Goal: Information Seeking & Learning: Compare options

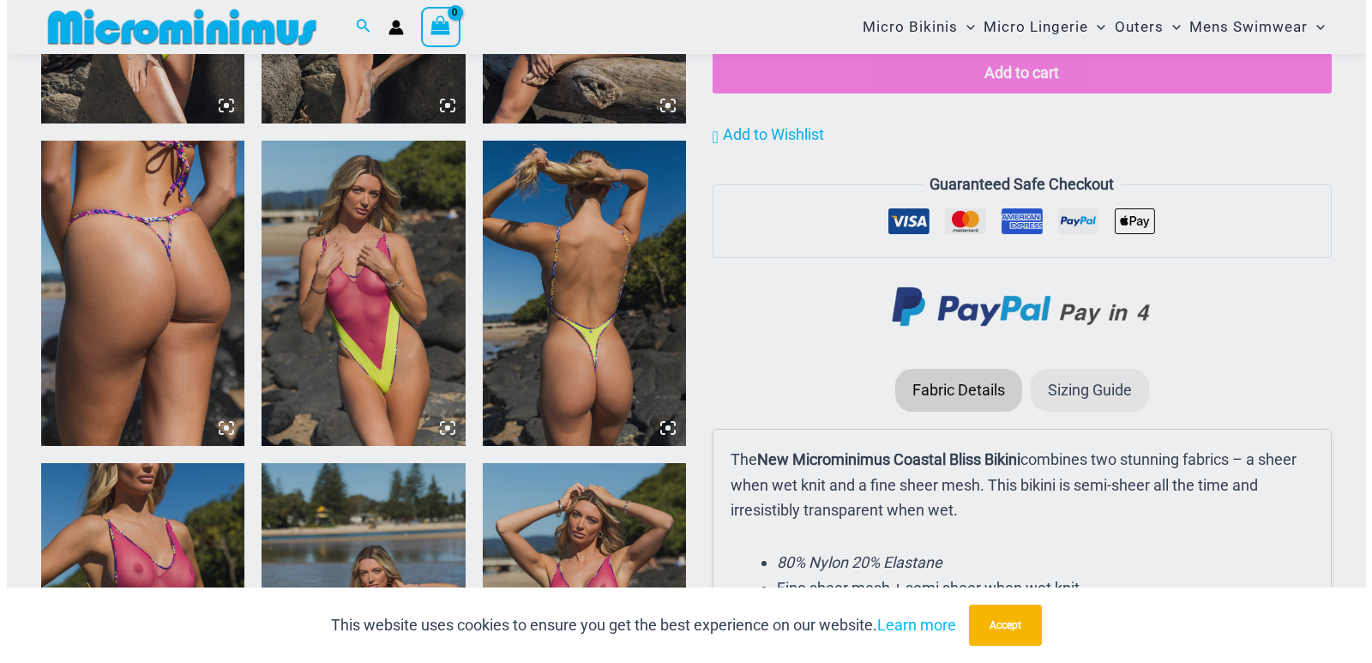
scroll to position [2318, 0]
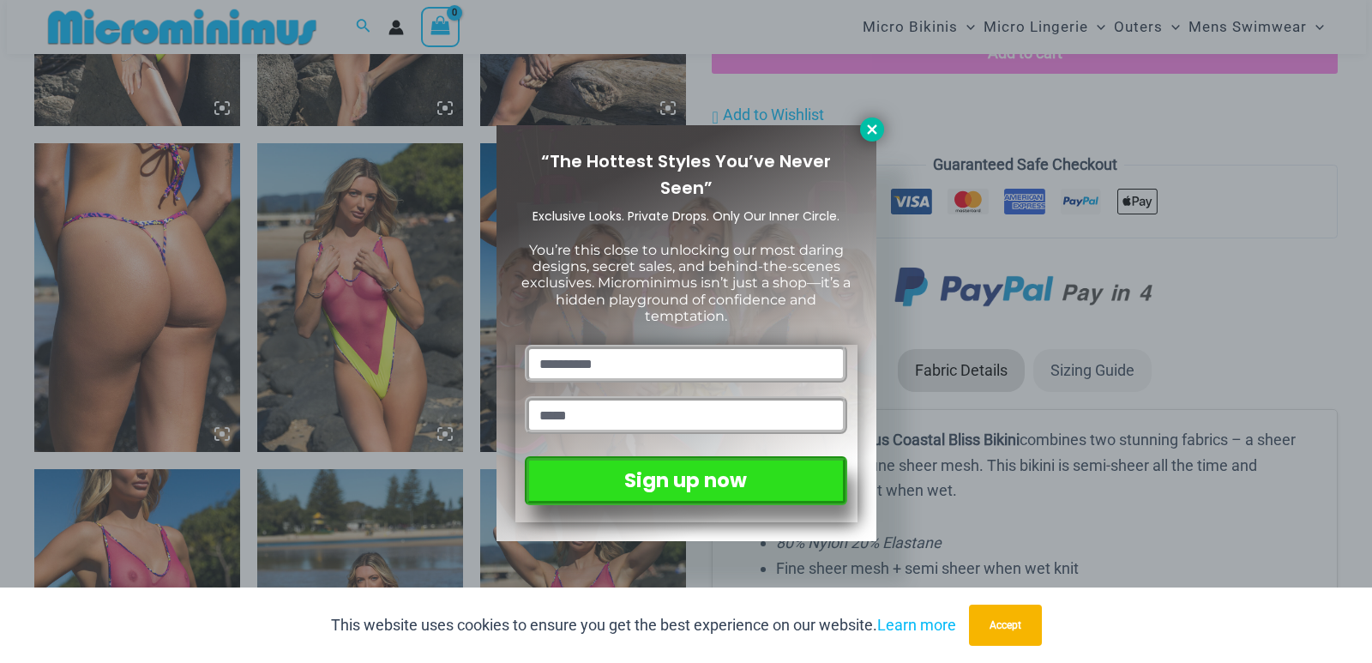
click at [870, 125] on icon at bounding box center [871, 129] width 15 height 15
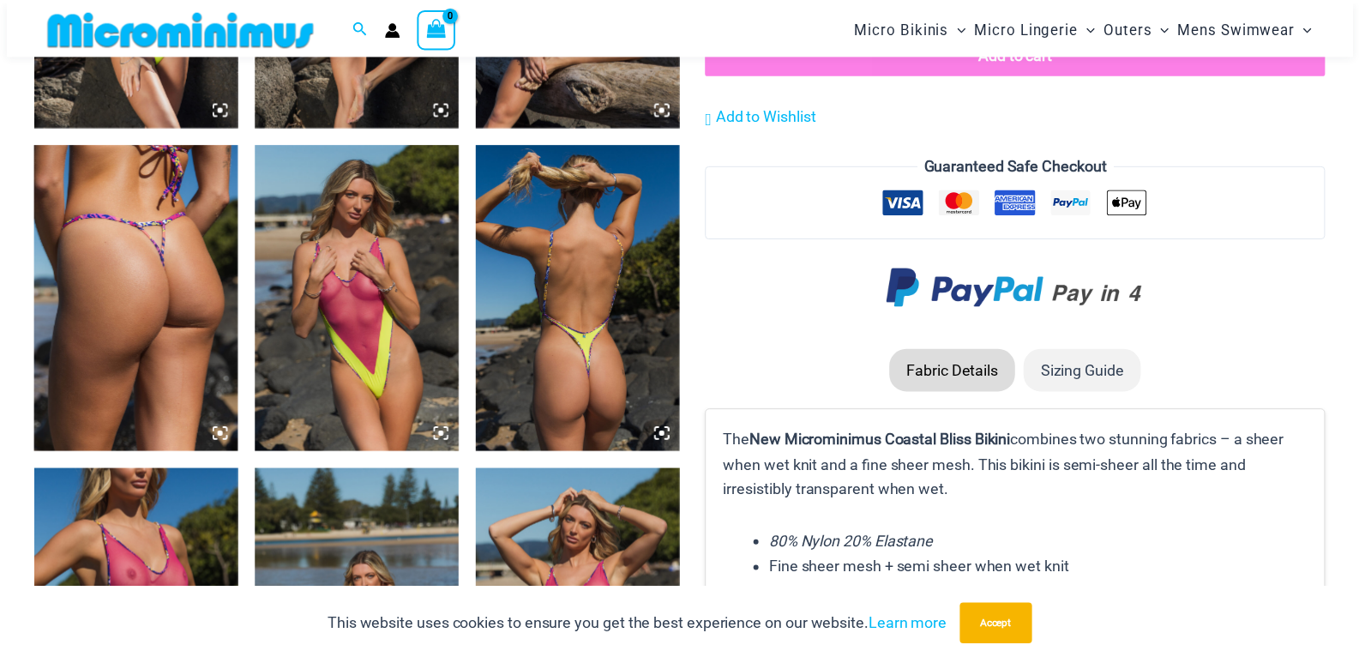
scroll to position [2298, 0]
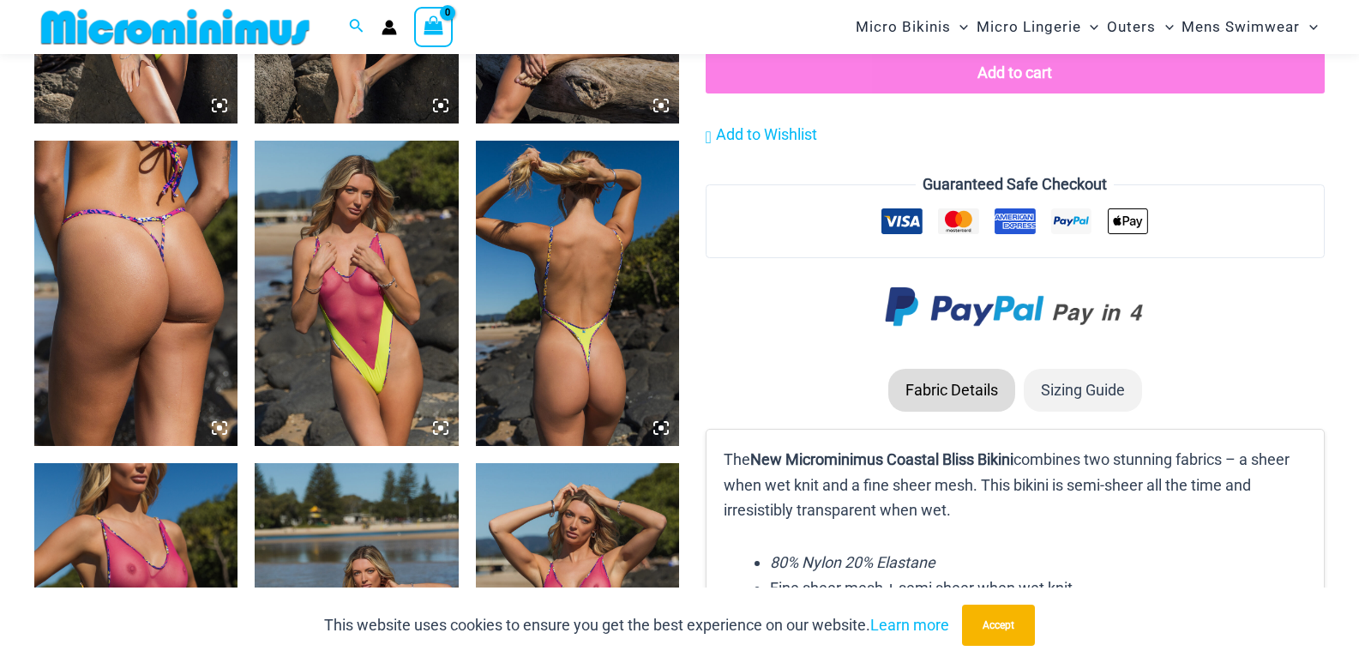
click at [430, 269] on img at bounding box center [356, 293] width 203 height 305
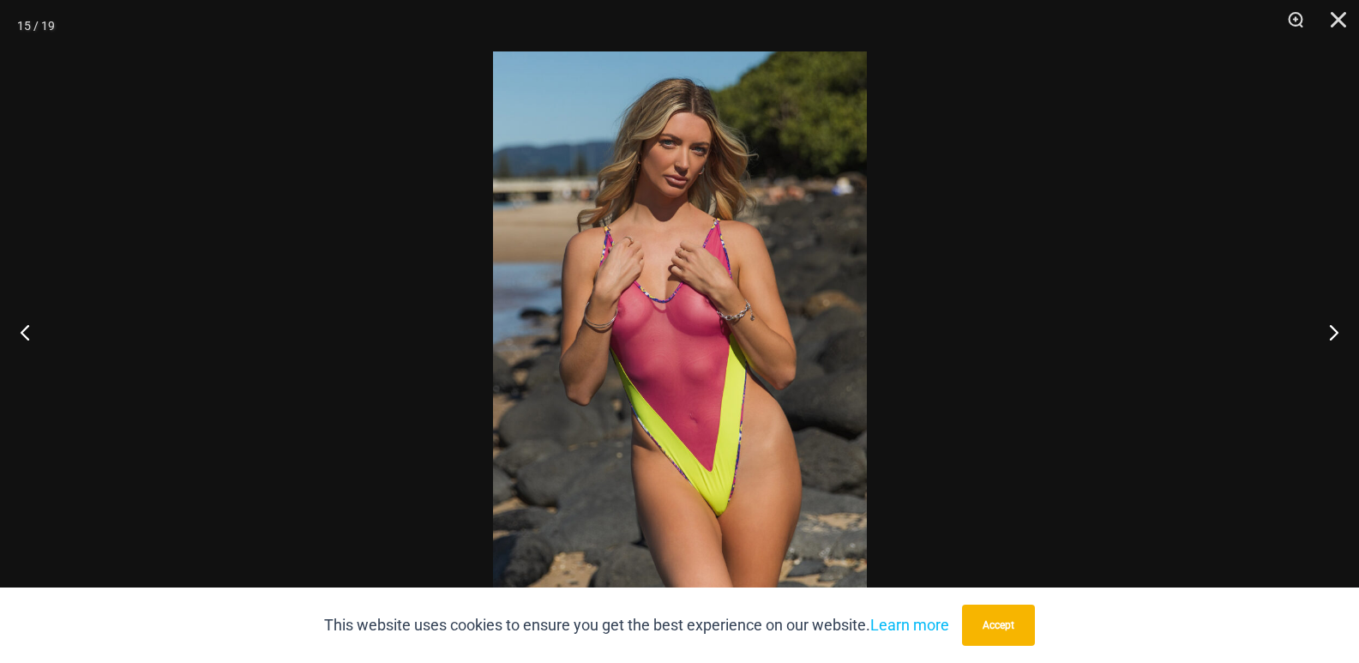
click at [698, 262] on img at bounding box center [680, 331] width 374 height 560
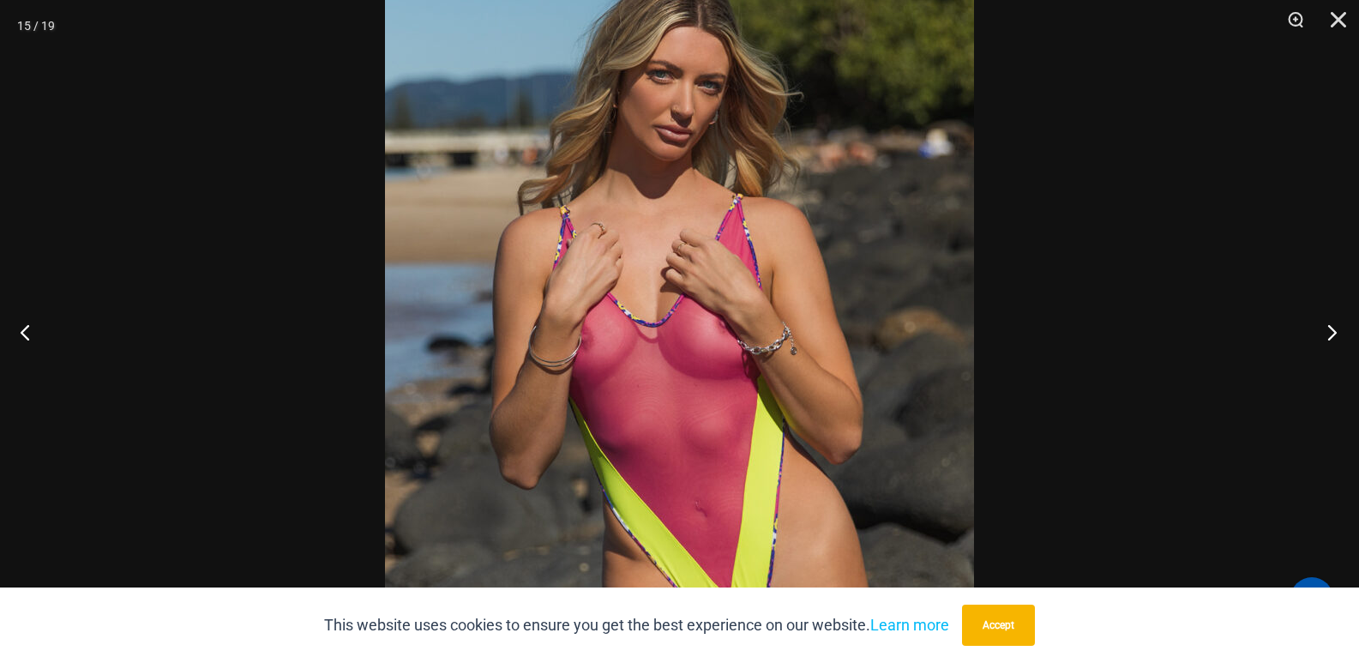
click at [1335, 322] on button "Next" at bounding box center [1327, 332] width 64 height 86
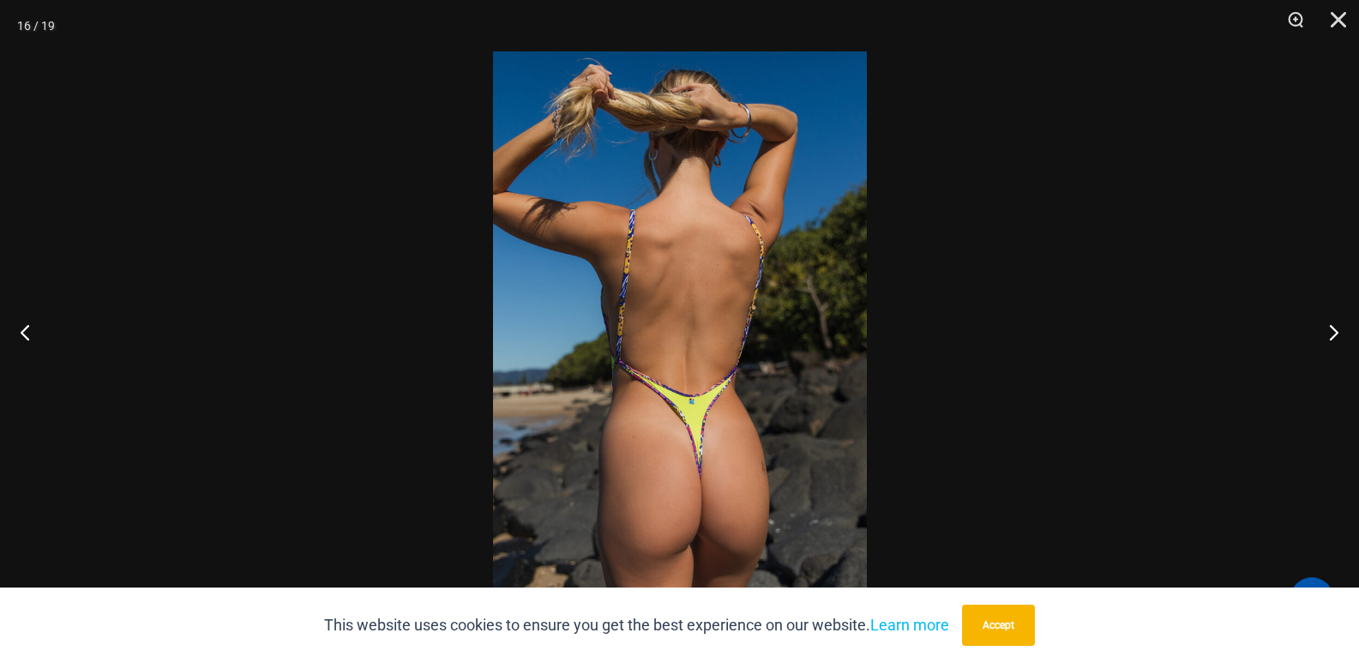
click at [1097, 392] on div at bounding box center [679, 331] width 1359 height 663
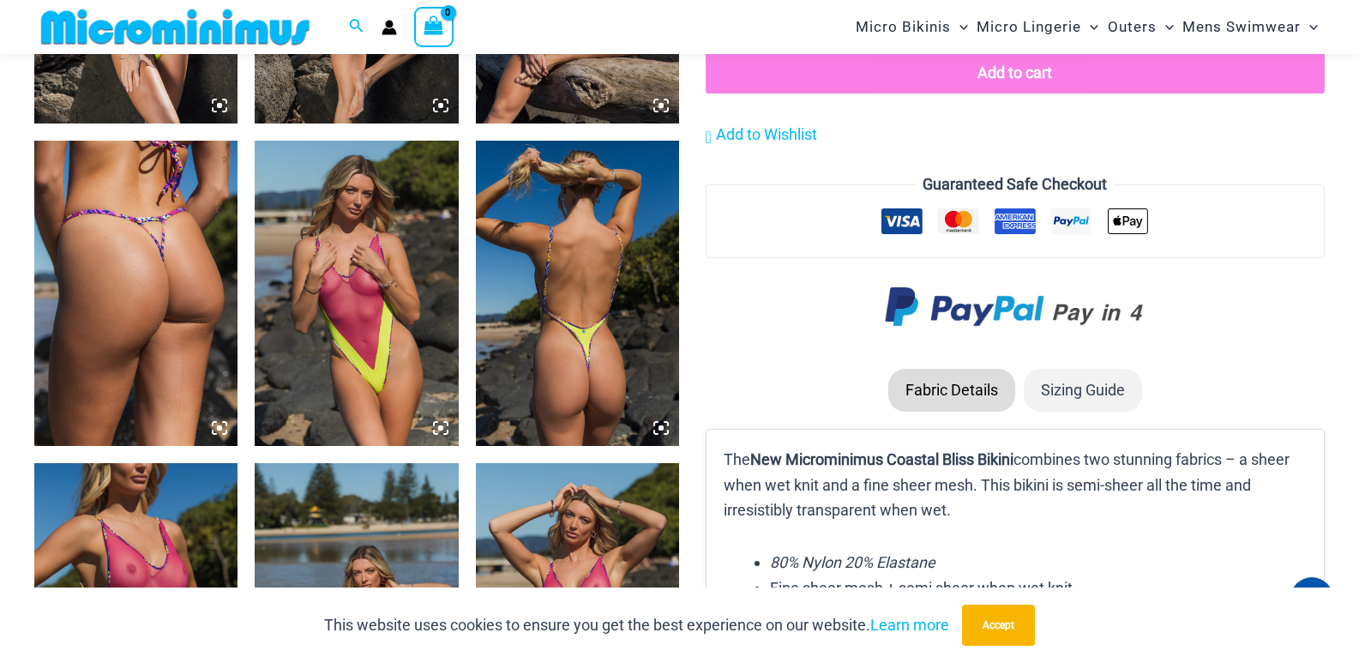
click at [573, 304] on img at bounding box center [577, 293] width 203 height 305
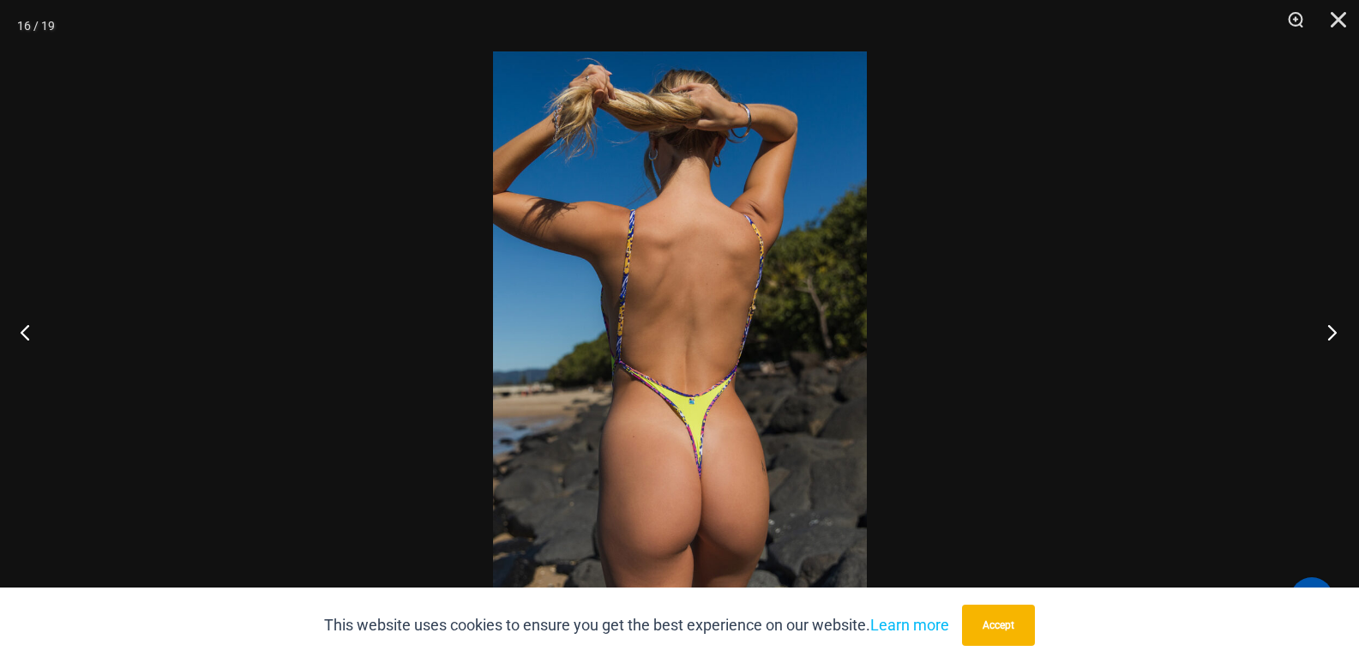
click at [1340, 323] on button "Next" at bounding box center [1327, 332] width 64 height 86
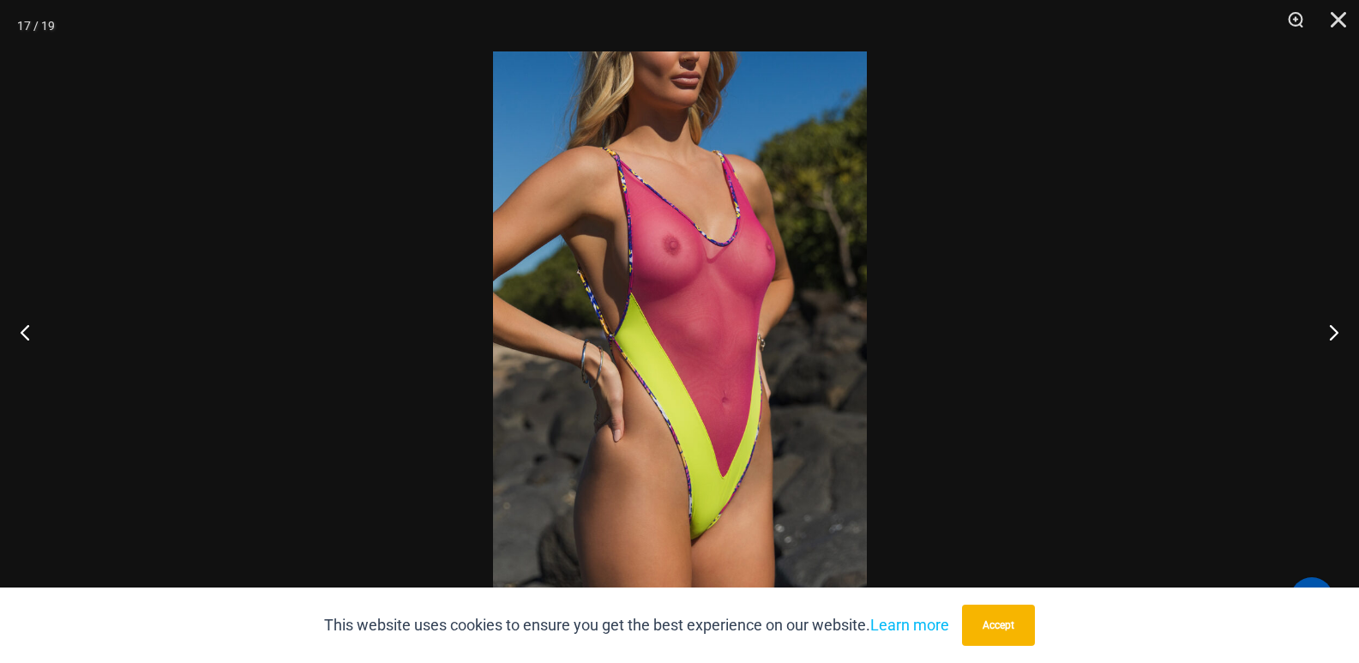
click at [1229, 365] on div at bounding box center [679, 331] width 1359 height 663
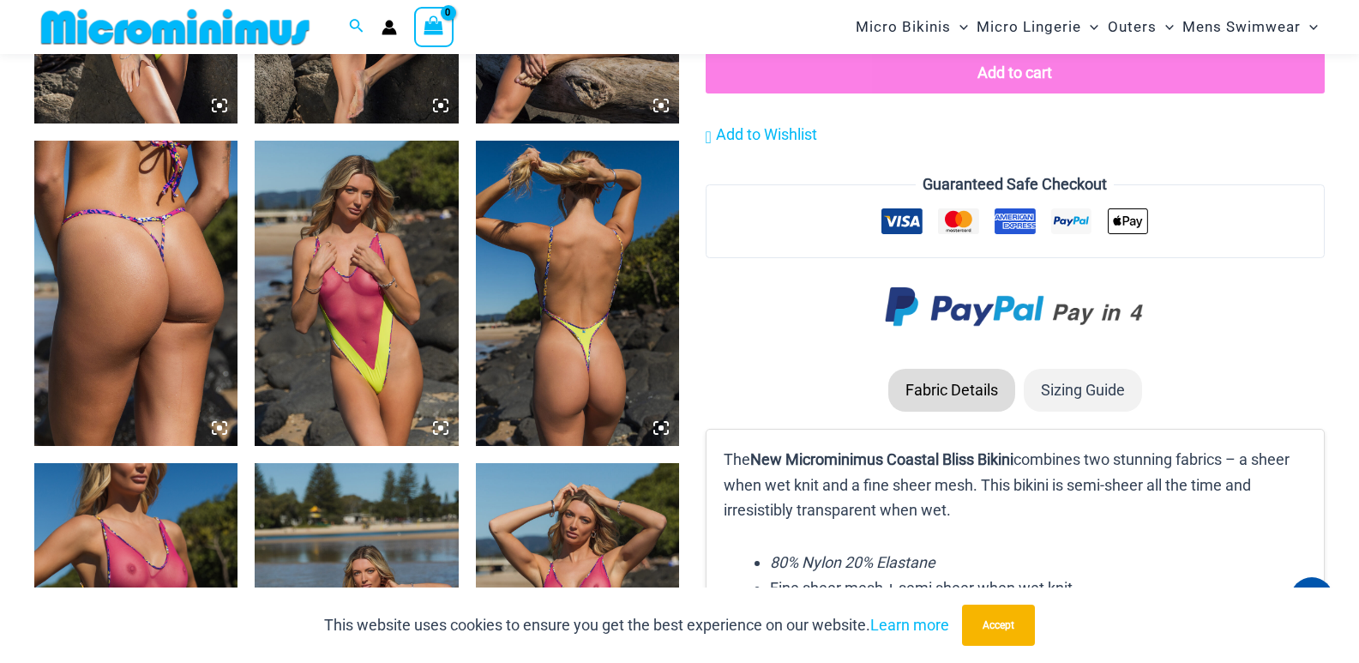
click at [195, 485] on img at bounding box center [135, 615] width 203 height 305
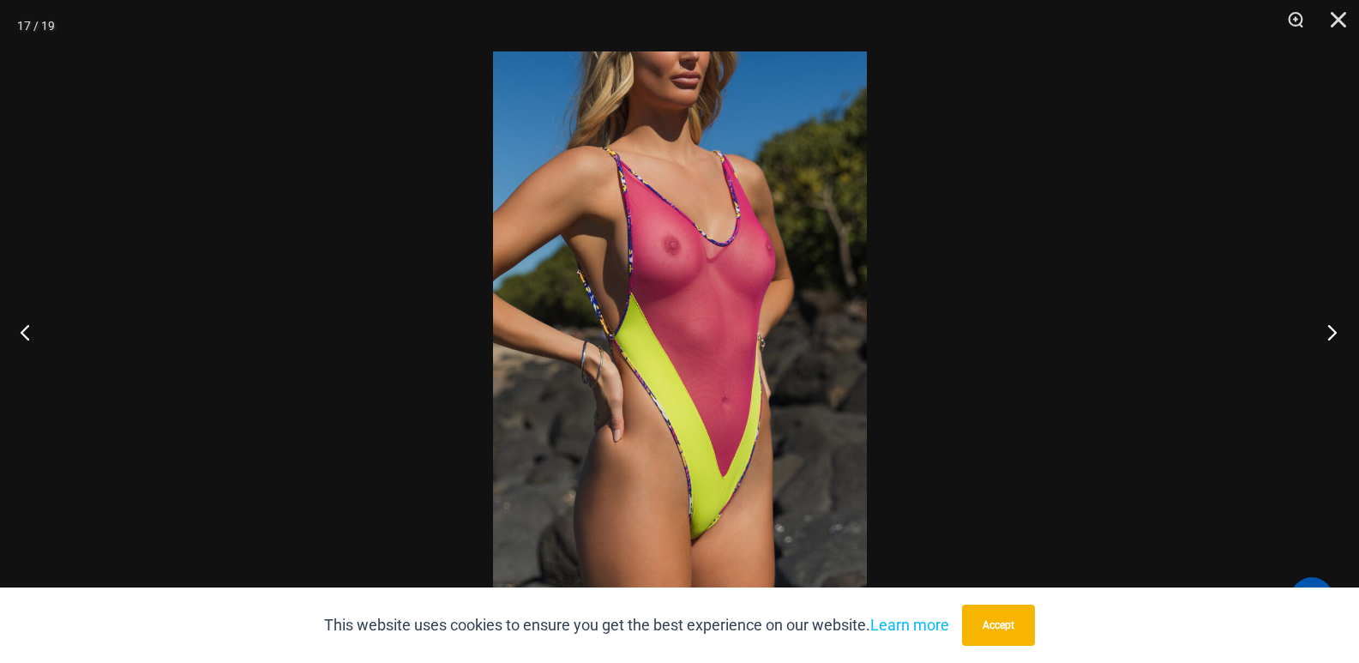
click at [1331, 327] on button "Next" at bounding box center [1327, 332] width 64 height 86
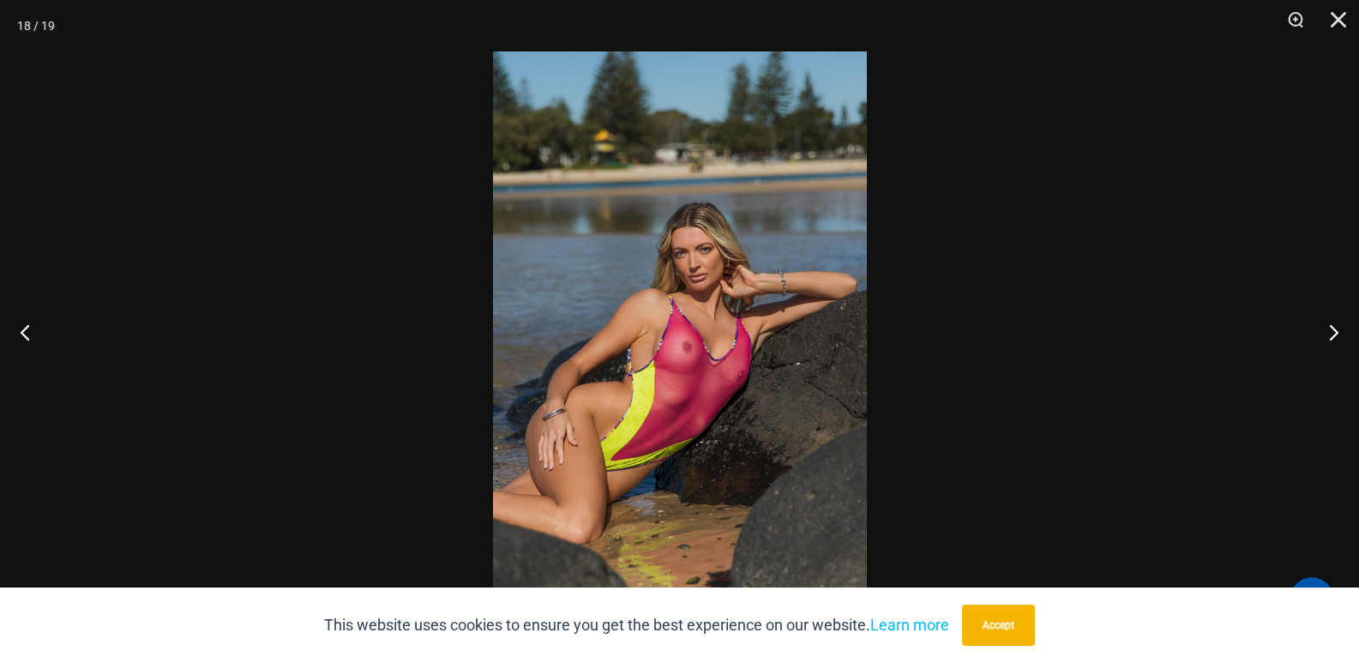
click at [1052, 507] on div at bounding box center [679, 331] width 1359 height 663
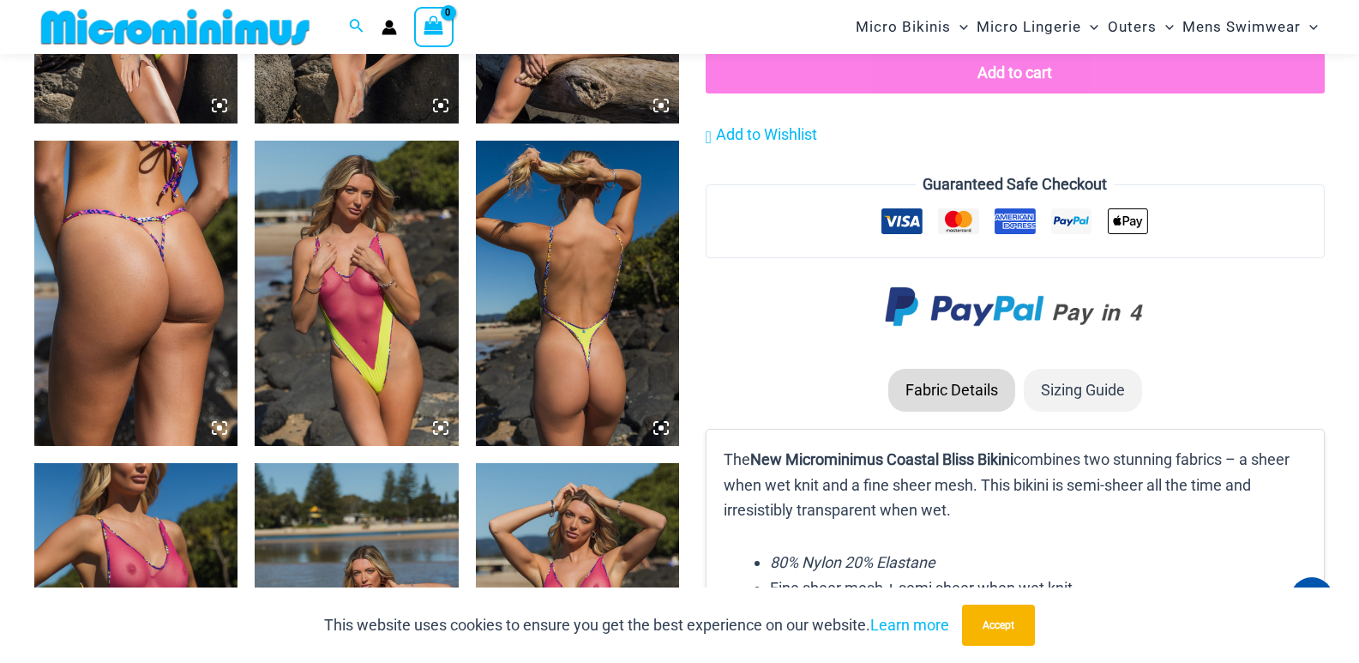
click at [415, 527] on img at bounding box center [356, 615] width 203 height 305
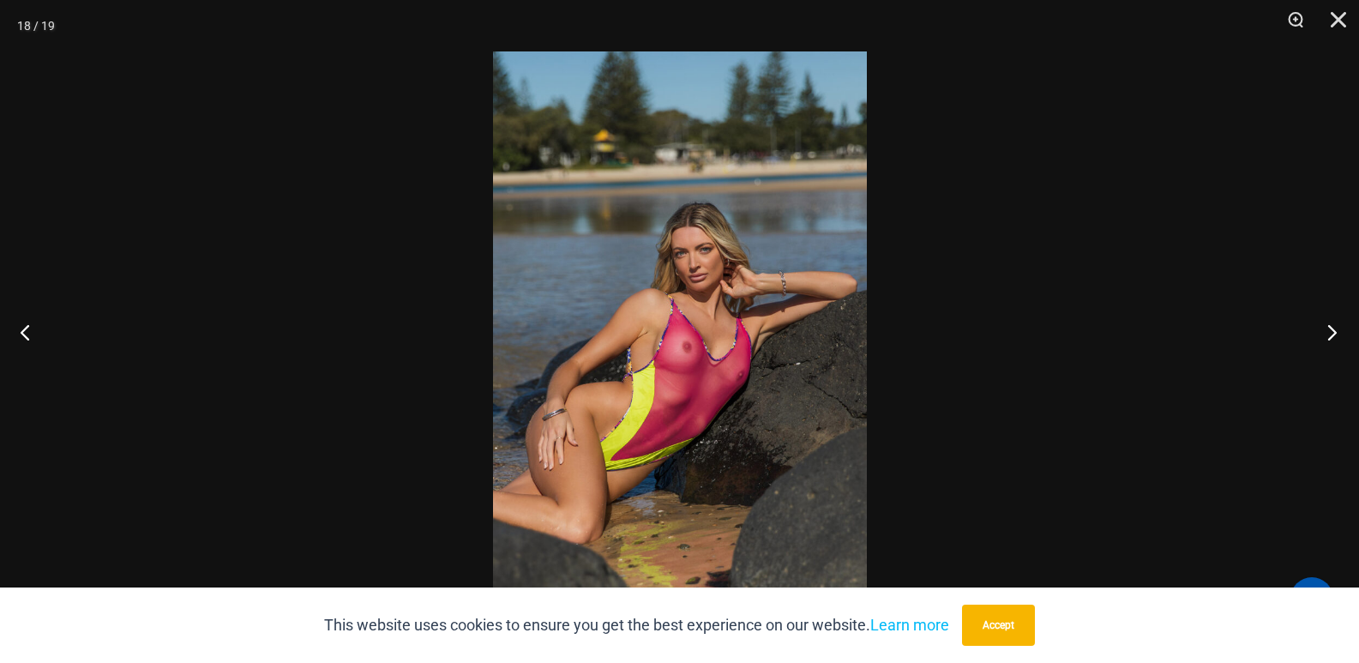
click at [1334, 328] on button "Next" at bounding box center [1327, 332] width 64 height 86
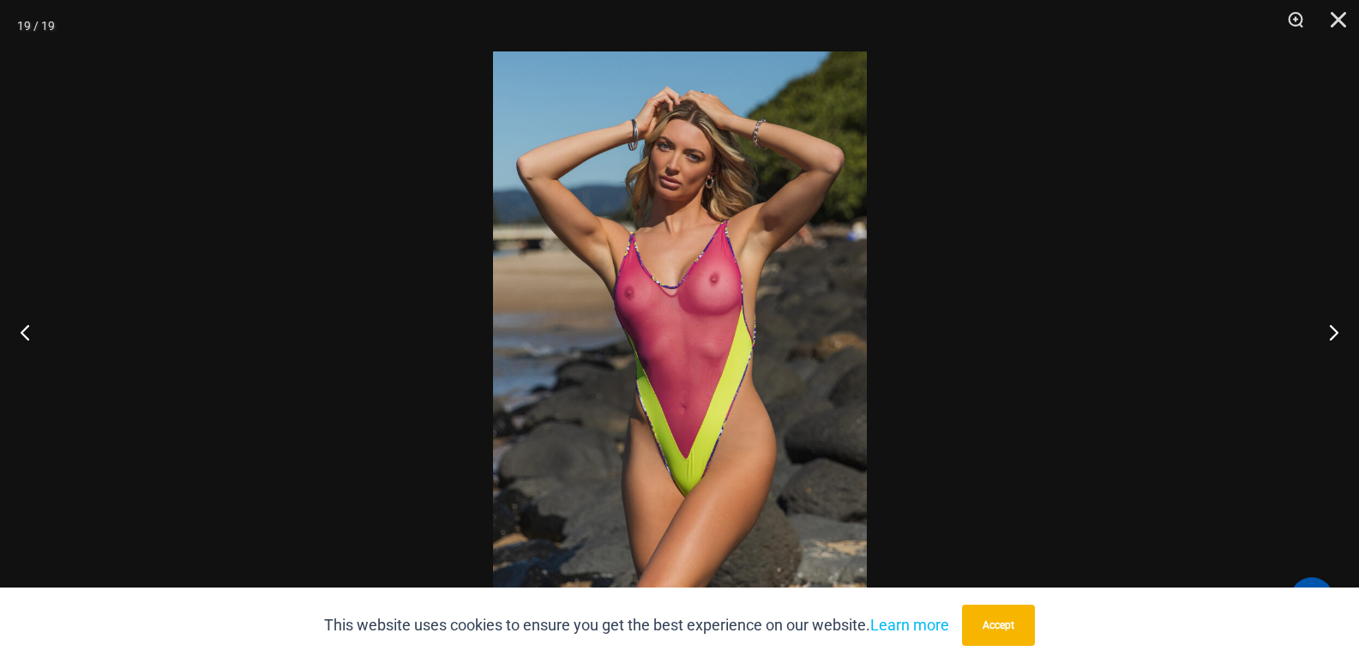
click at [1240, 364] on div at bounding box center [679, 331] width 1359 height 663
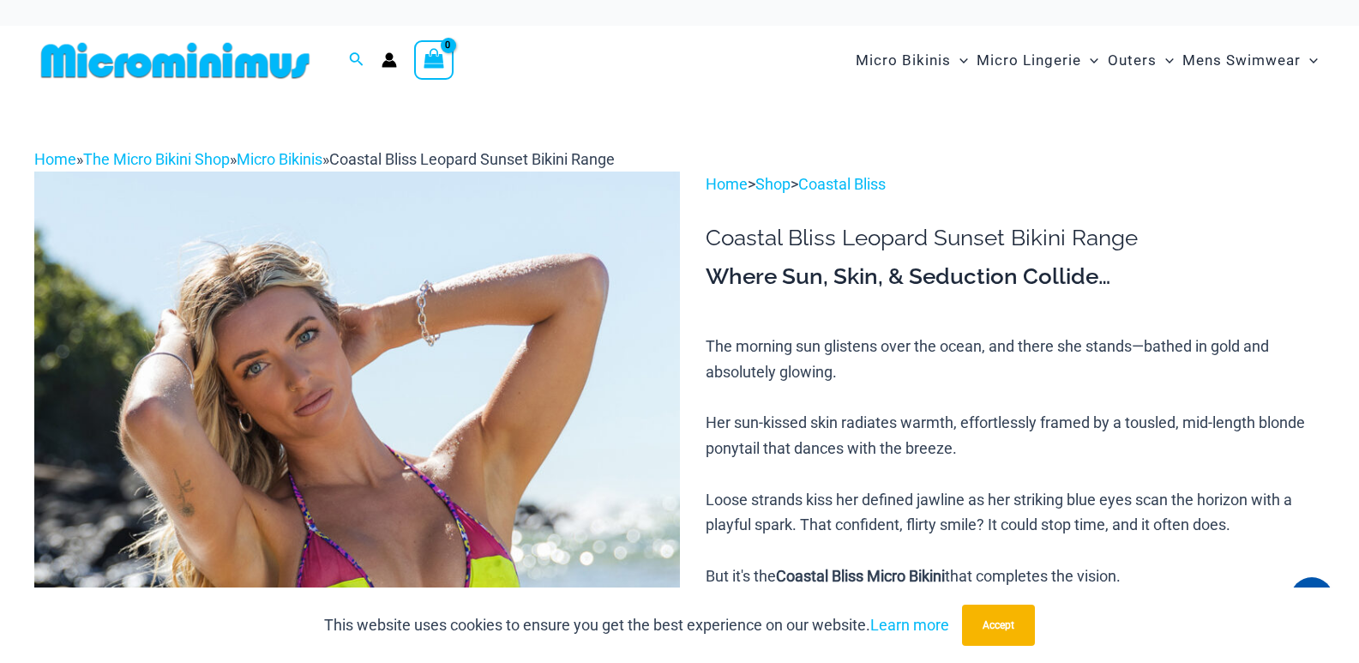
scroll to position [40, 0]
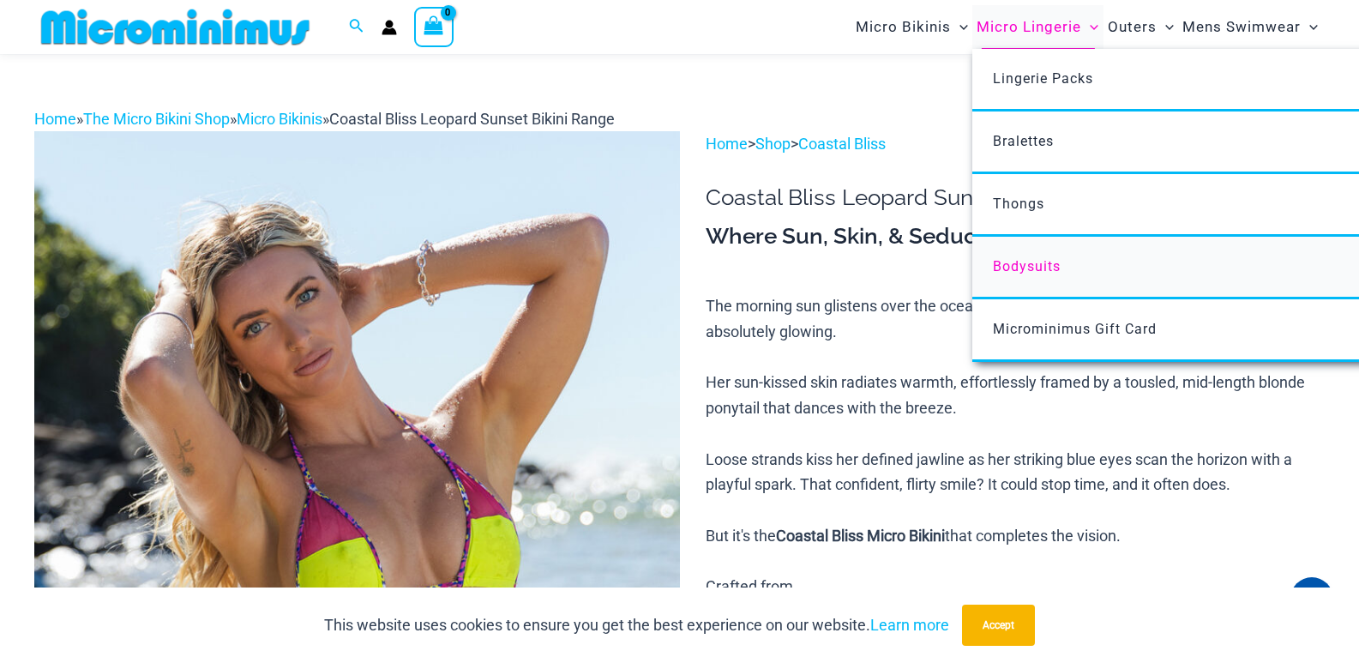
click at [1030, 280] on link "Bodysuits" at bounding box center [1227, 268] width 510 height 63
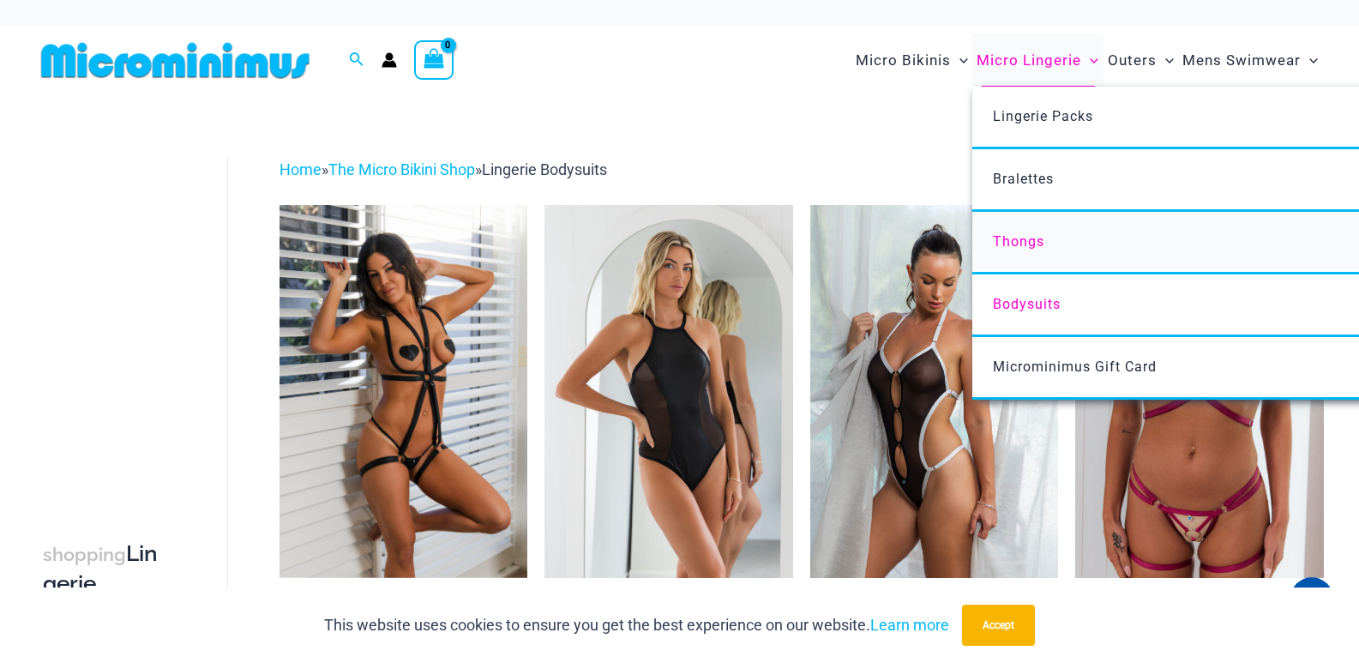
click at [1020, 242] on span "Thongs" at bounding box center [1018, 241] width 51 height 16
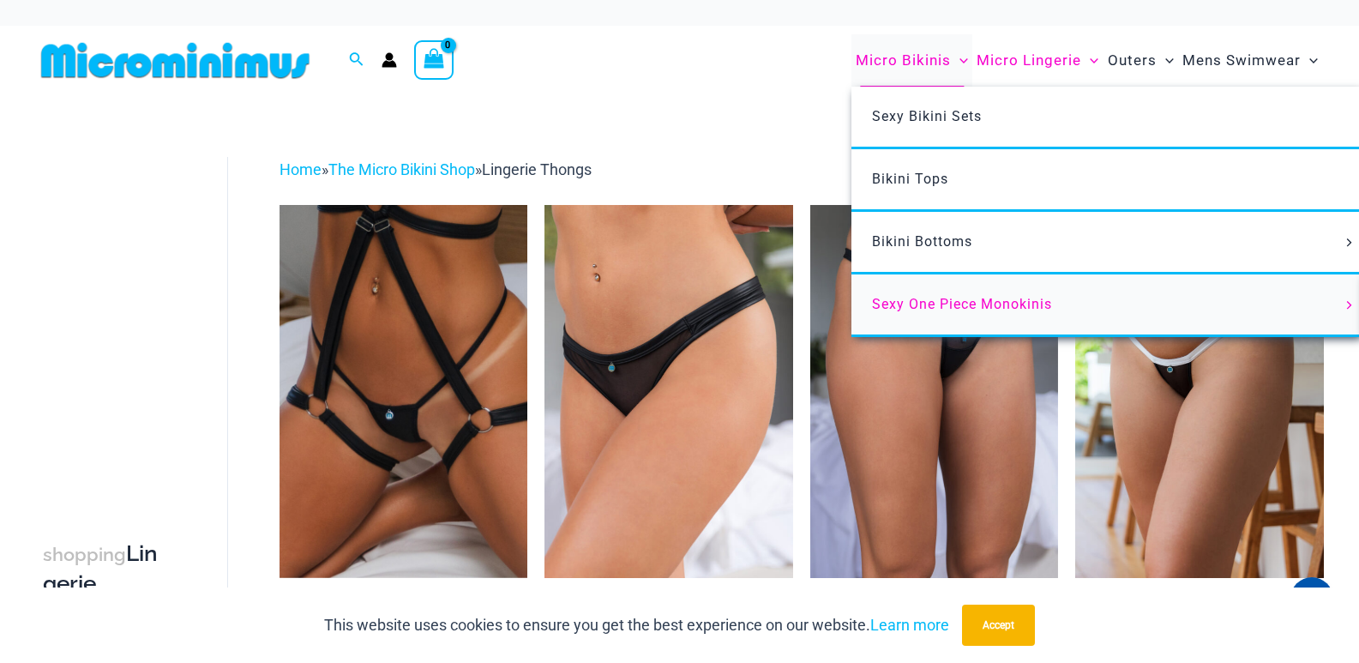
click at [966, 297] on span "Sexy One Piece Monokinis" at bounding box center [962, 304] width 180 height 16
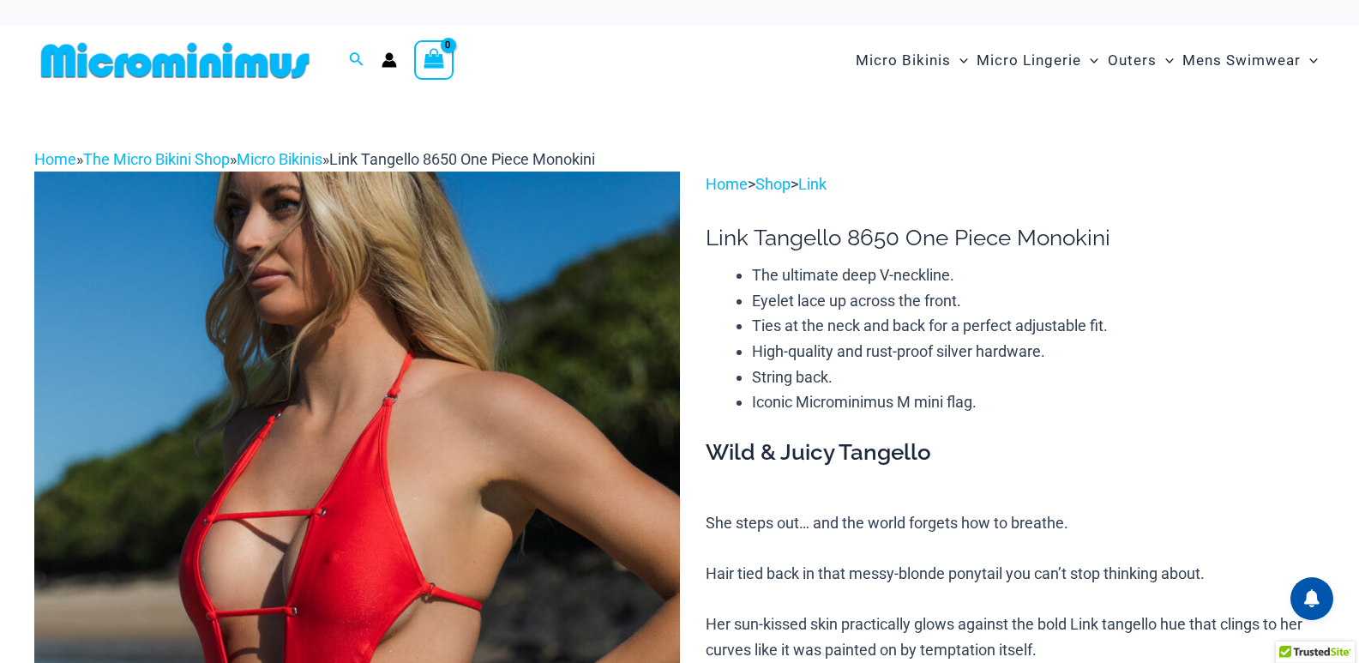
click at [410, 405] on img at bounding box center [357, 656] width 646 height 968
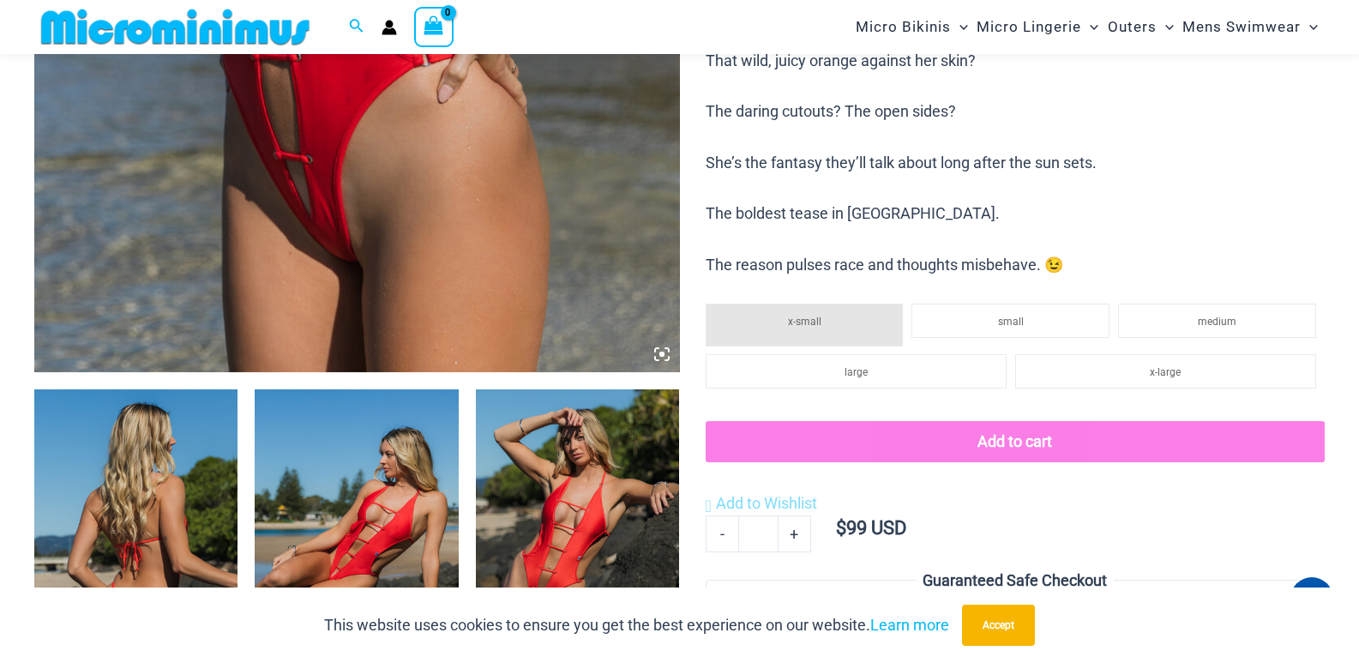
scroll to position [717, 0]
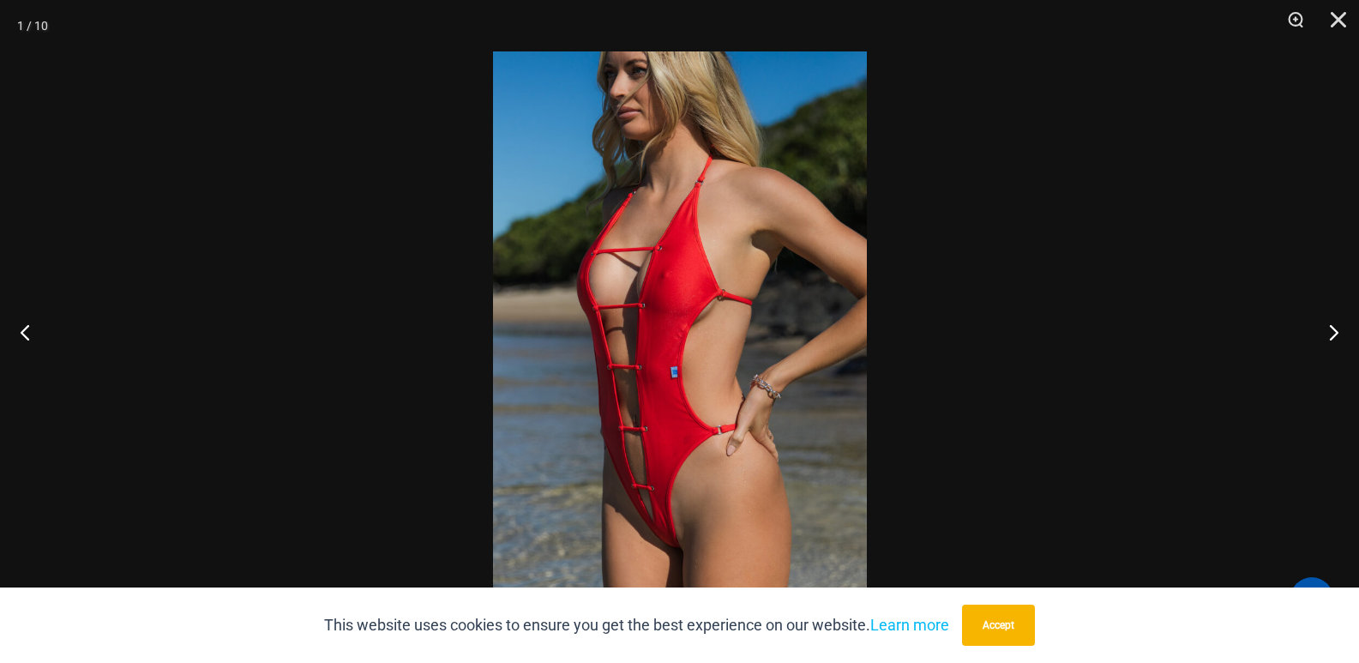
click at [1080, 388] on div at bounding box center [679, 331] width 1359 height 663
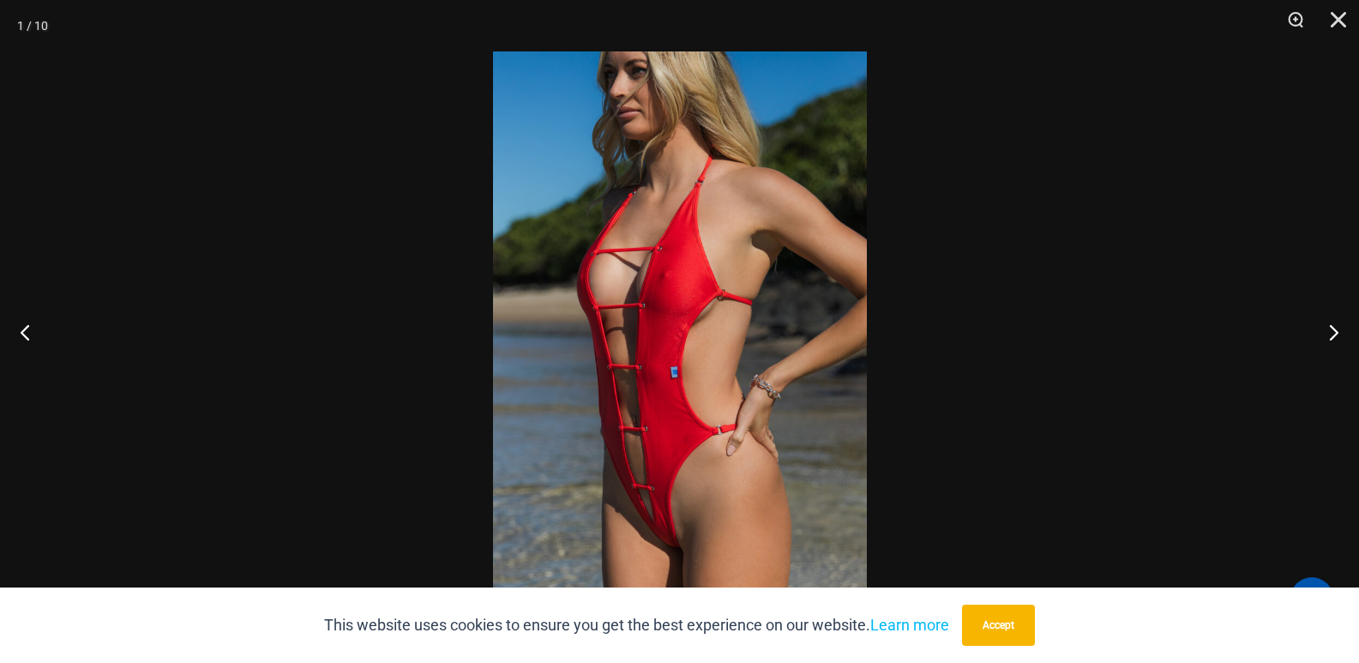
click at [786, 436] on img at bounding box center [680, 331] width 374 height 560
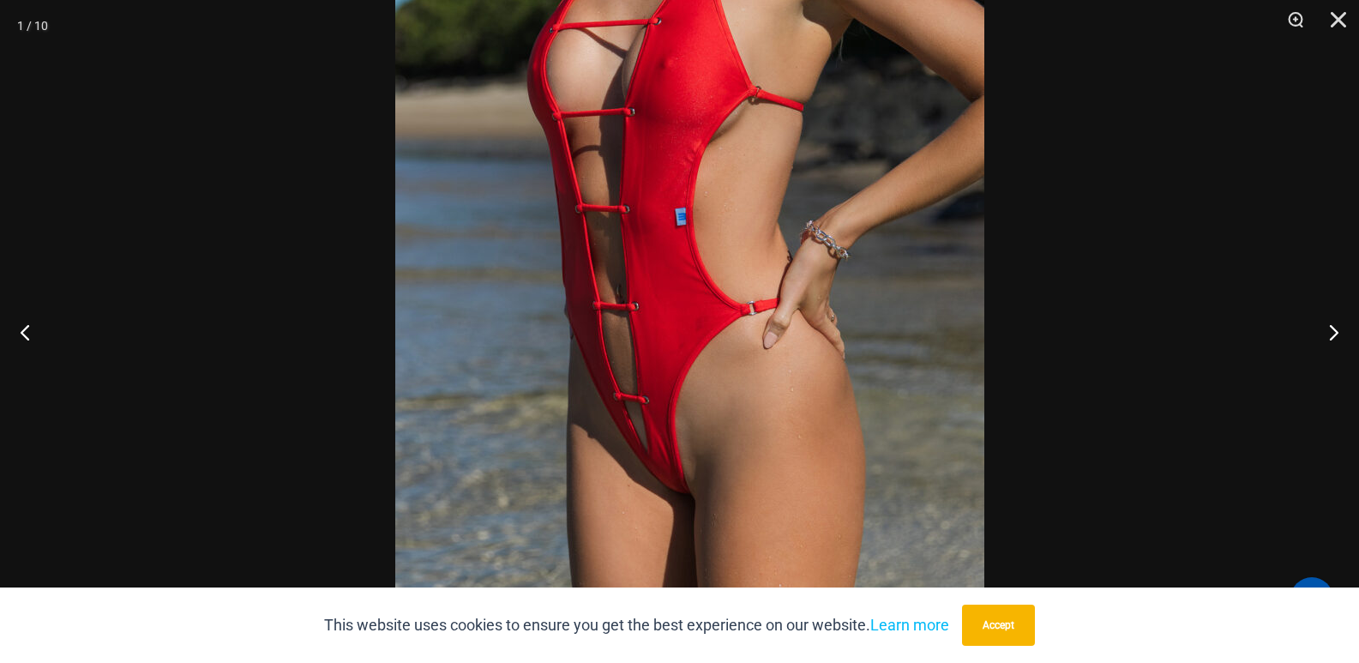
click at [798, 289] on img at bounding box center [689, 152] width 589 height 883
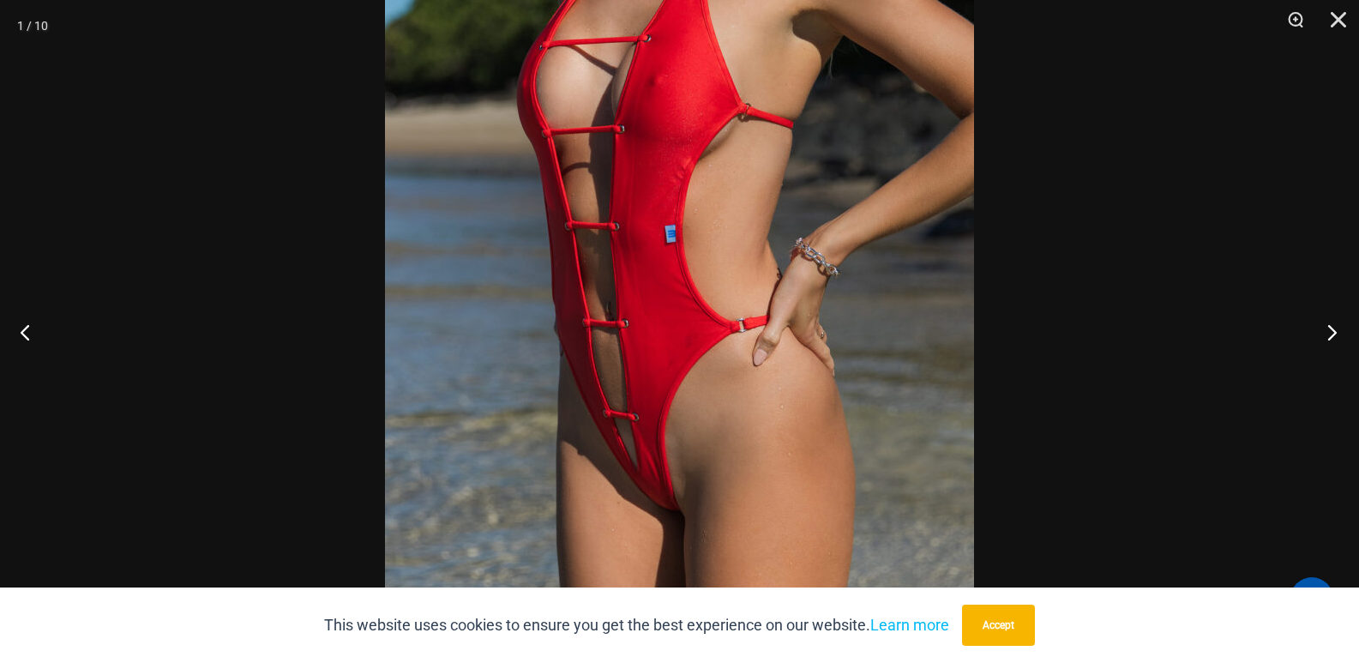
click at [1336, 324] on button "Next" at bounding box center [1327, 332] width 64 height 86
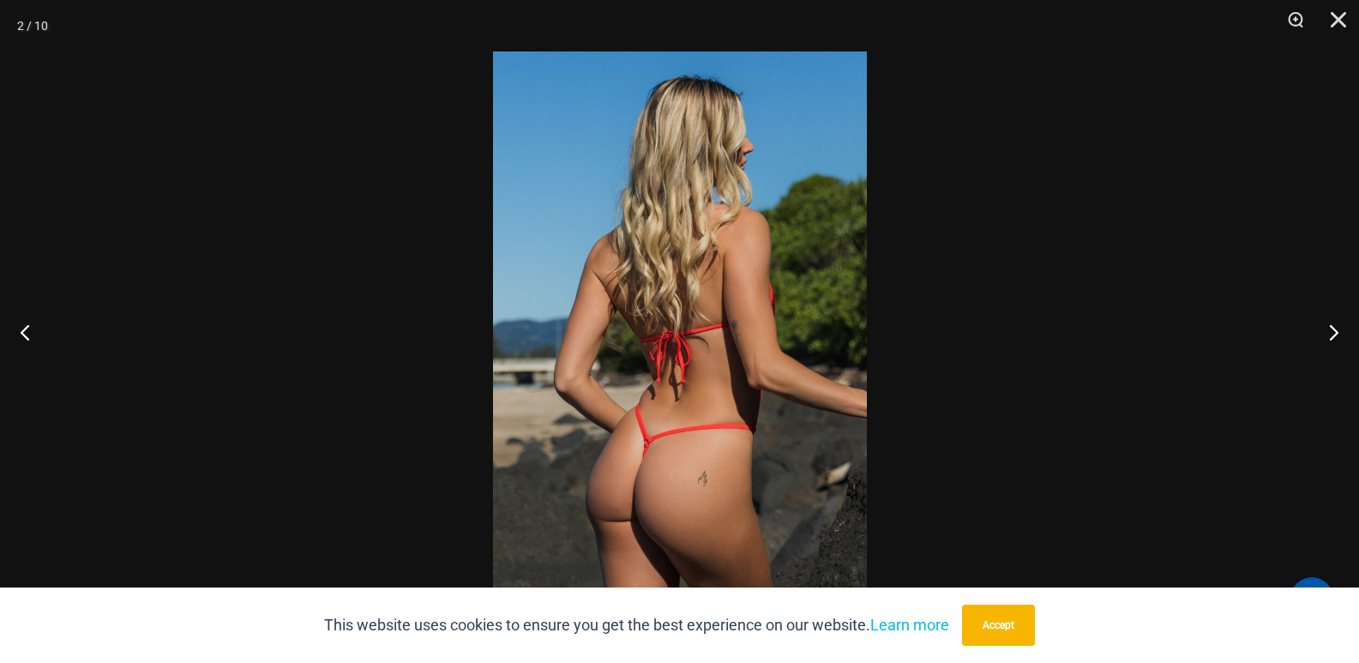
click at [1130, 220] on div at bounding box center [679, 331] width 1359 height 663
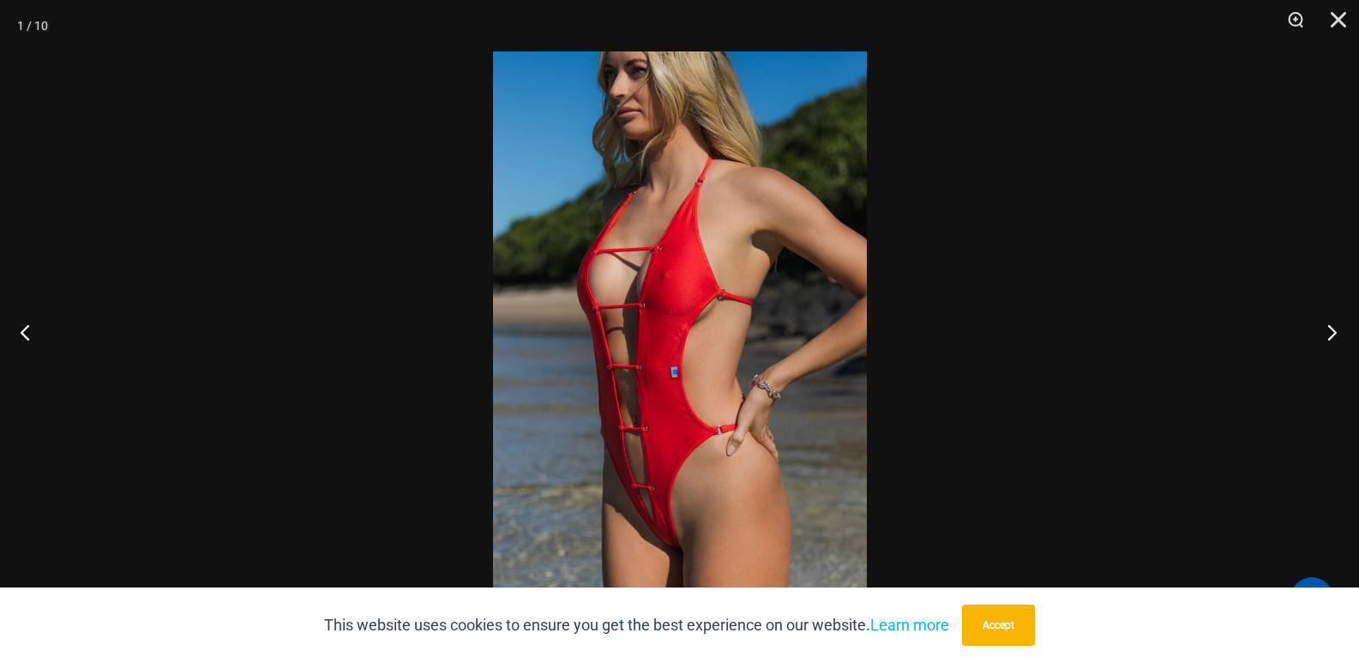
click at [1331, 332] on button "Next" at bounding box center [1327, 332] width 64 height 86
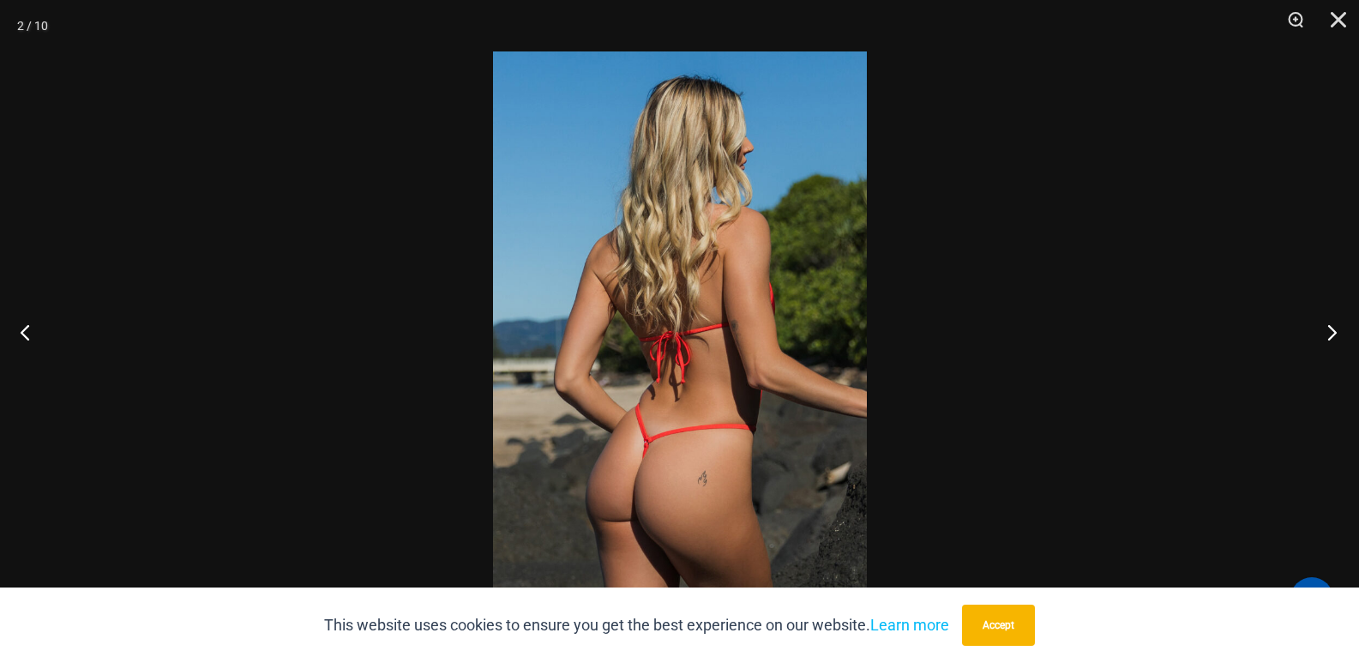
click at [1331, 332] on button "Next" at bounding box center [1327, 332] width 64 height 86
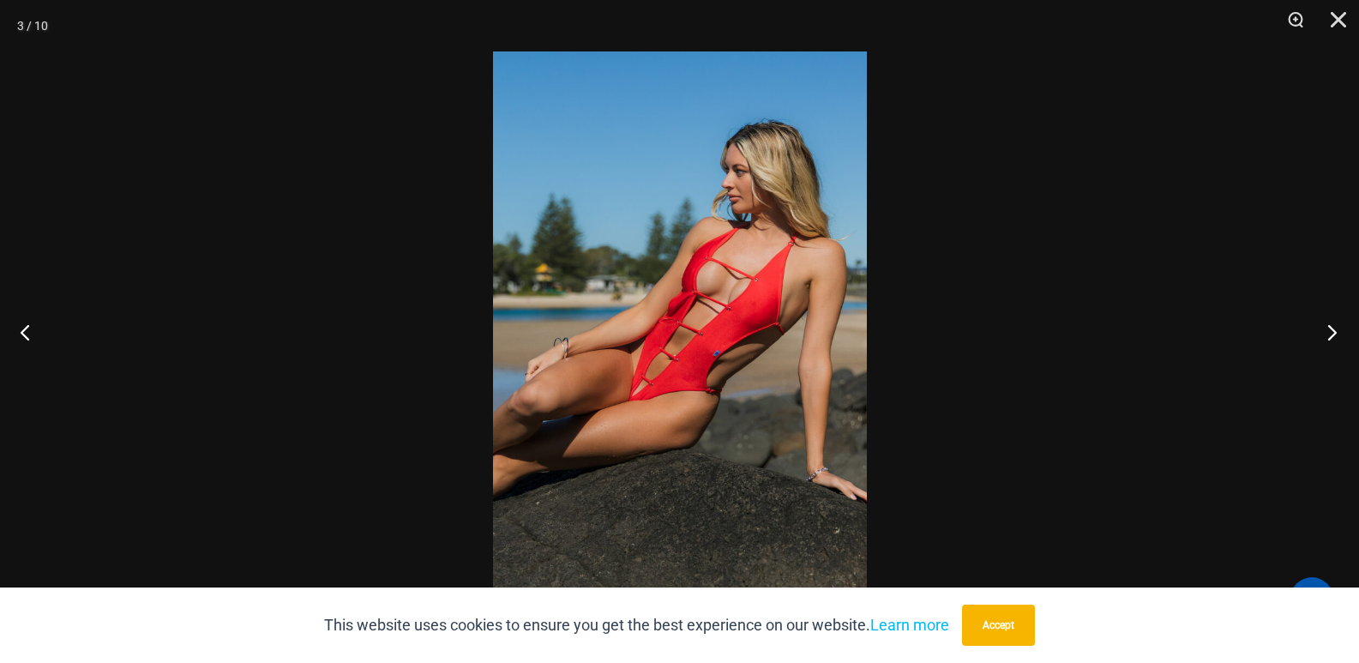
click at [1332, 341] on button "Next" at bounding box center [1327, 332] width 64 height 86
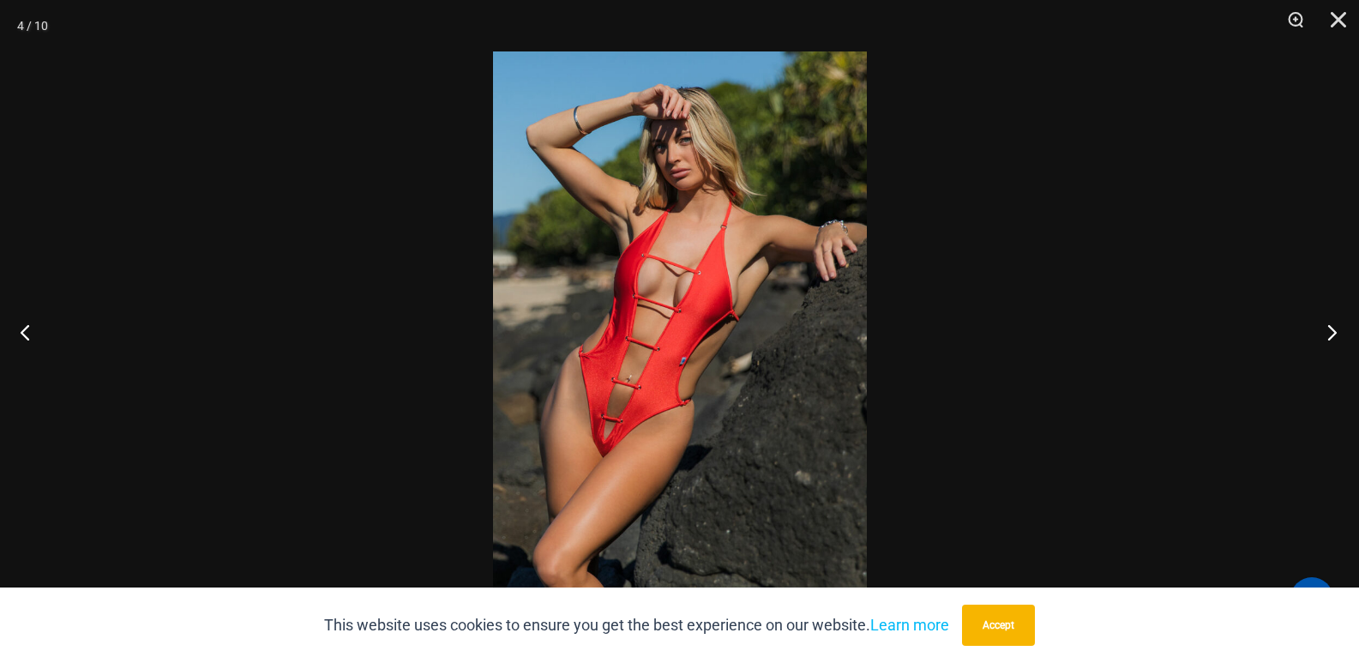
click at [1334, 334] on button "Next" at bounding box center [1327, 332] width 64 height 86
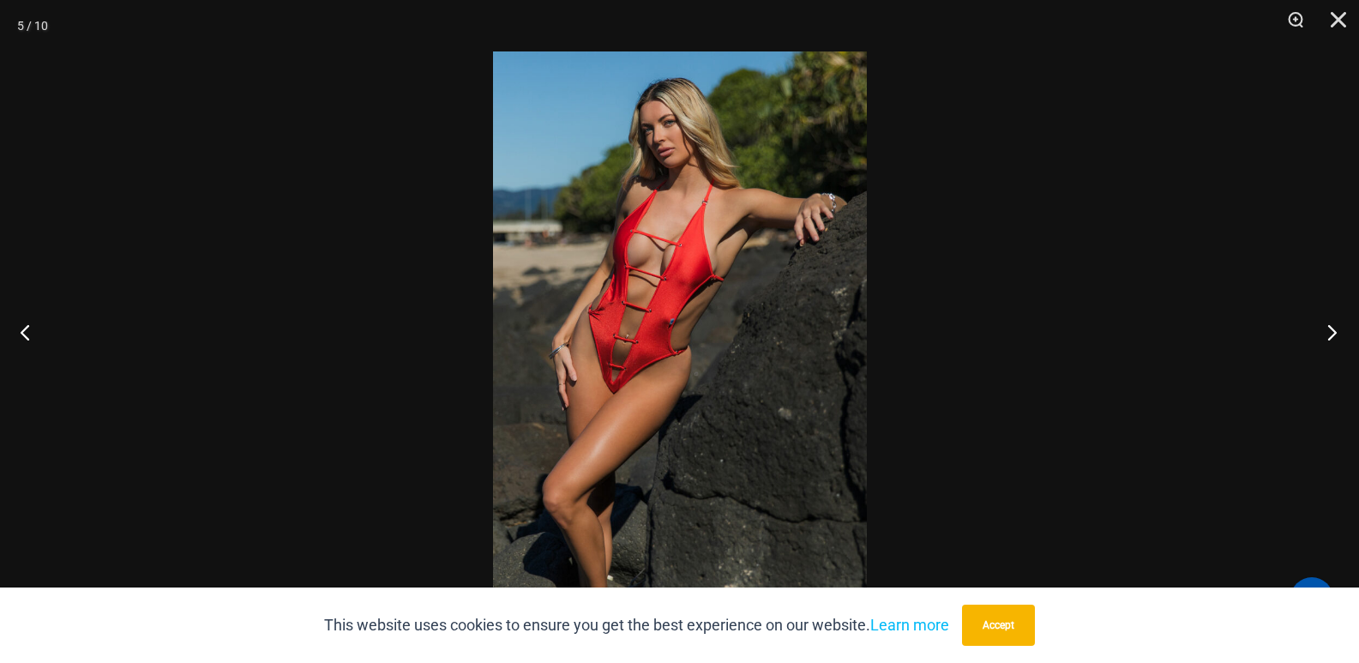
click at [1334, 334] on button "Next" at bounding box center [1327, 332] width 64 height 86
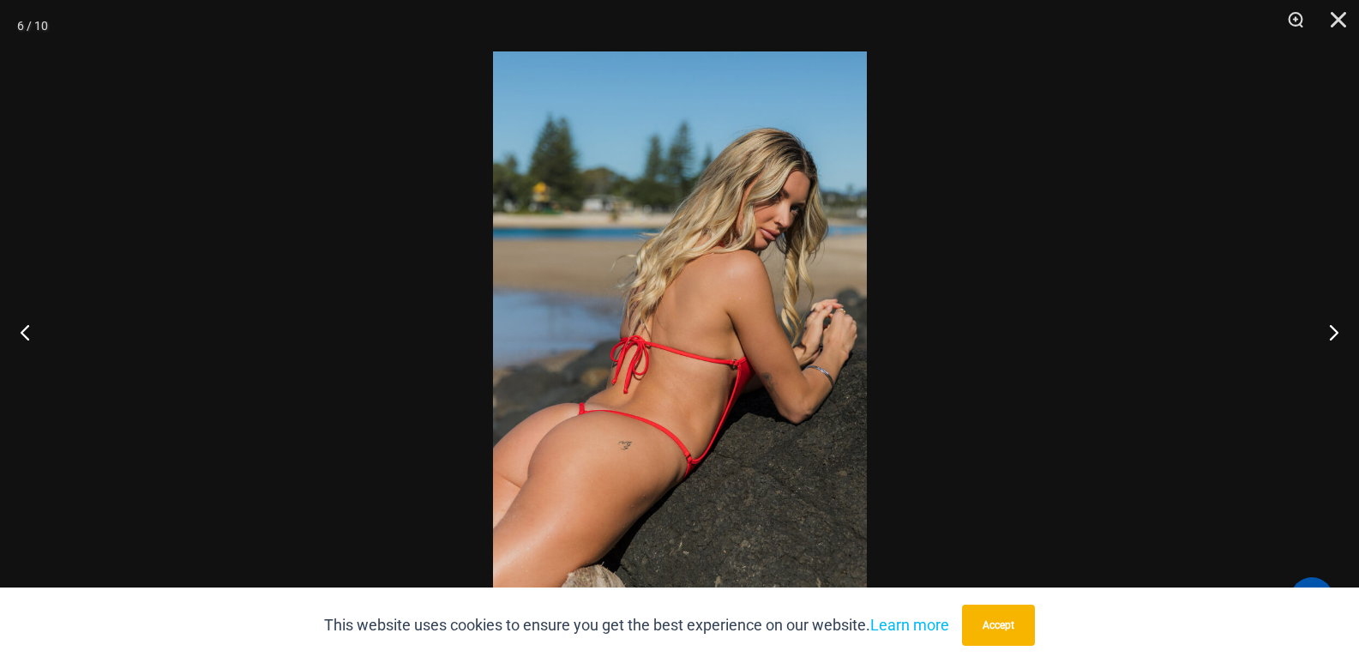
click at [1288, 365] on div at bounding box center [679, 331] width 1359 height 663
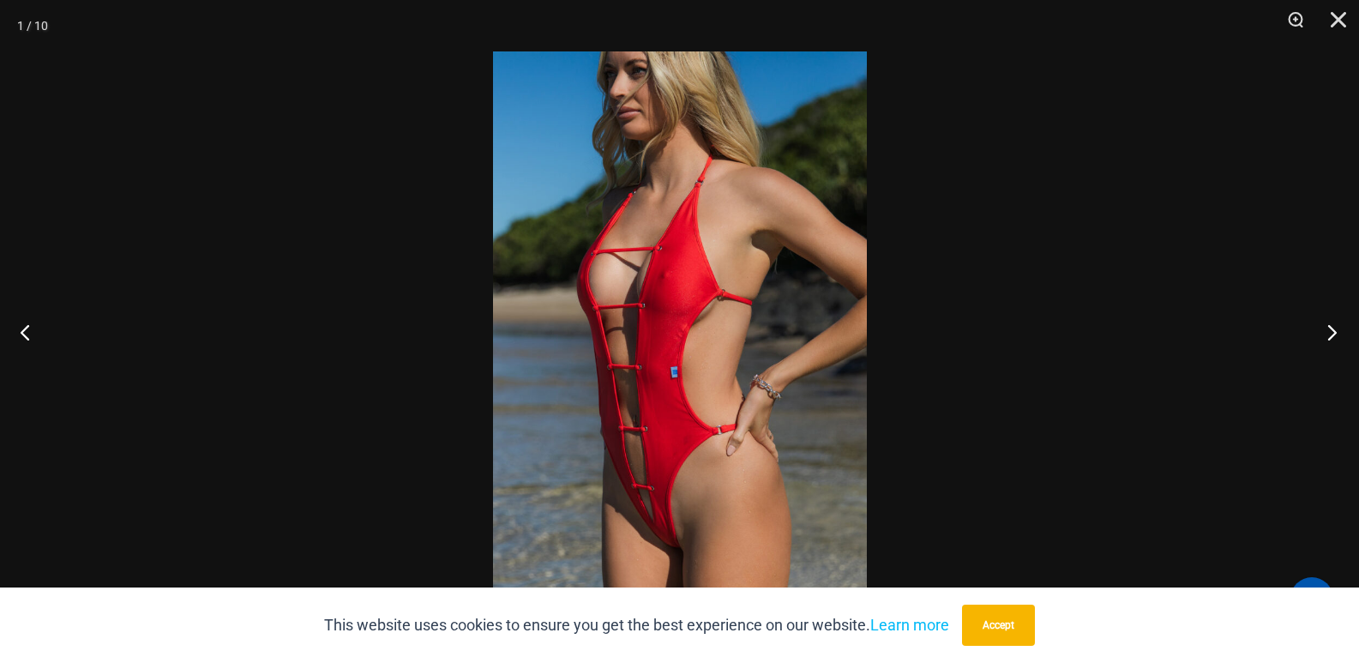
click at [1320, 330] on button "Next" at bounding box center [1327, 332] width 64 height 86
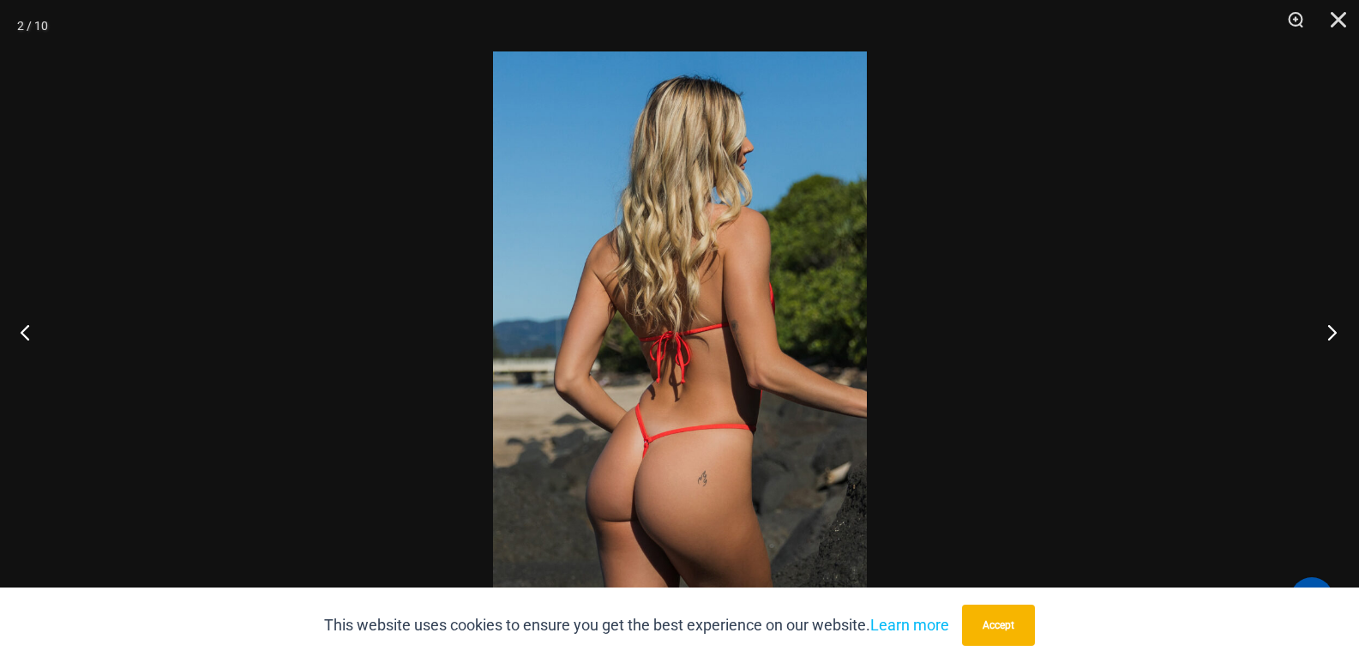
click at [1320, 330] on button "Next" at bounding box center [1327, 332] width 64 height 86
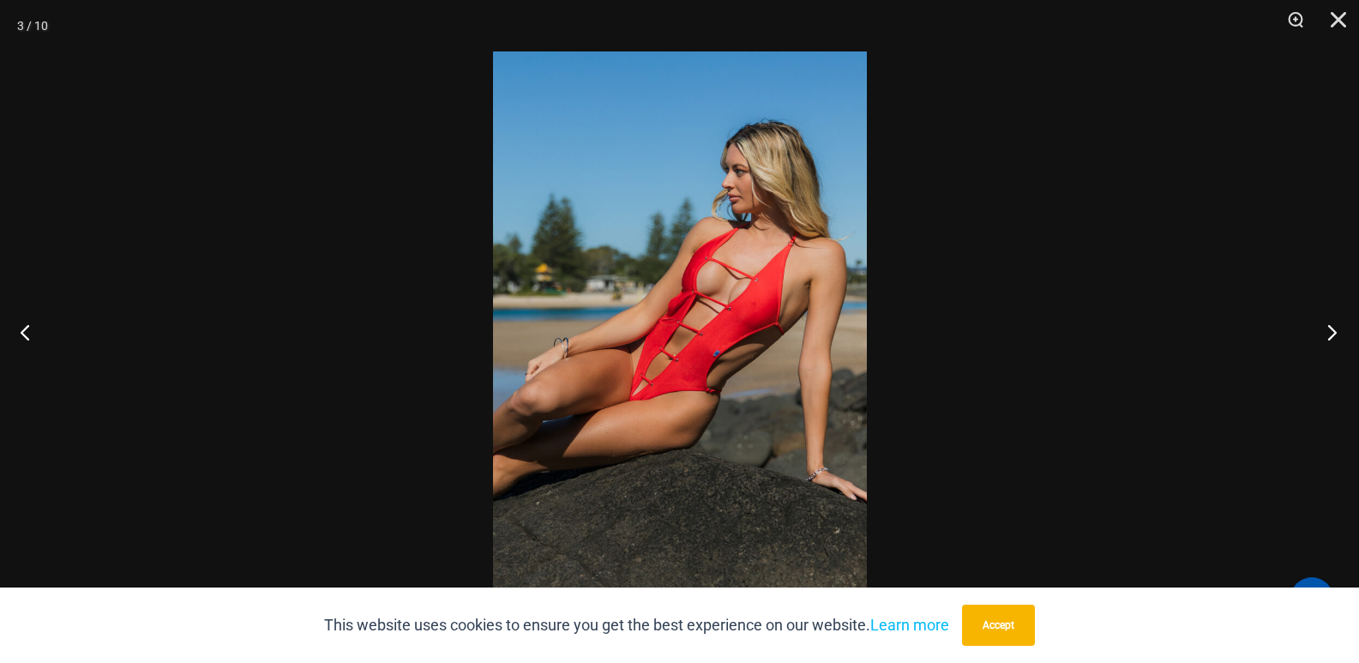
click at [1320, 330] on button "Next" at bounding box center [1327, 332] width 64 height 86
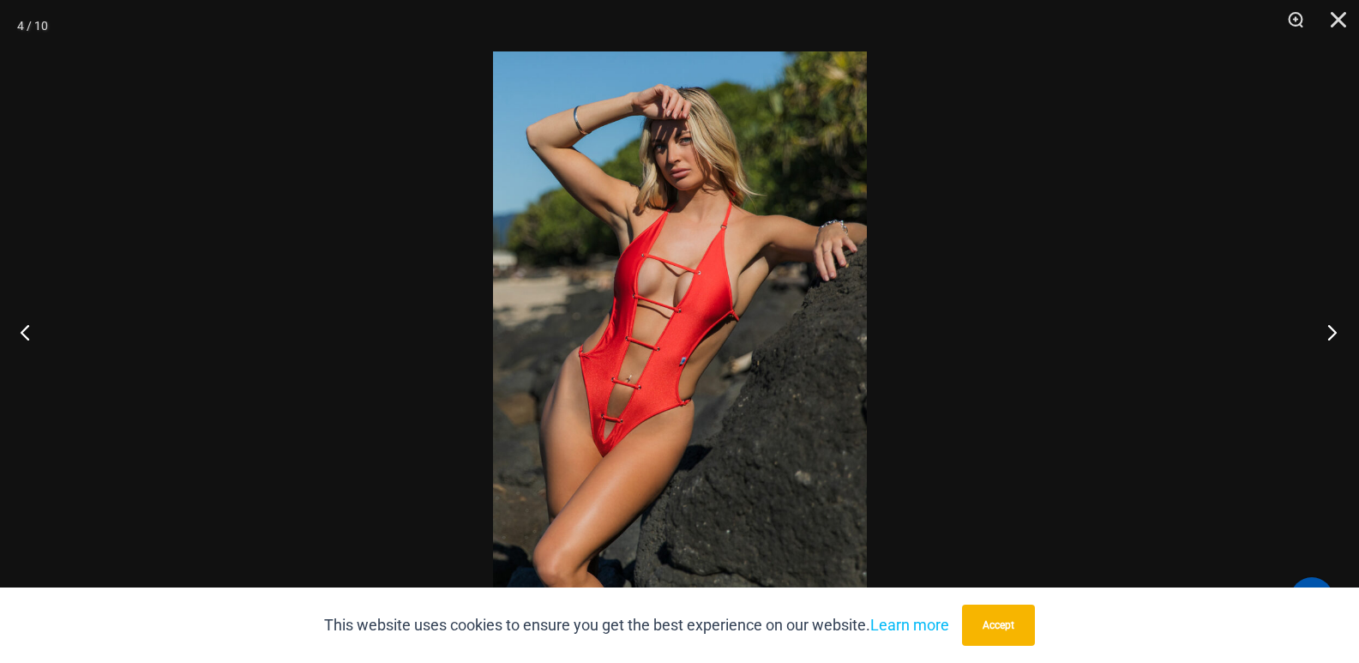
click at [1320, 330] on button "Next" at bounding box center [1327, 332] width 64 height 86
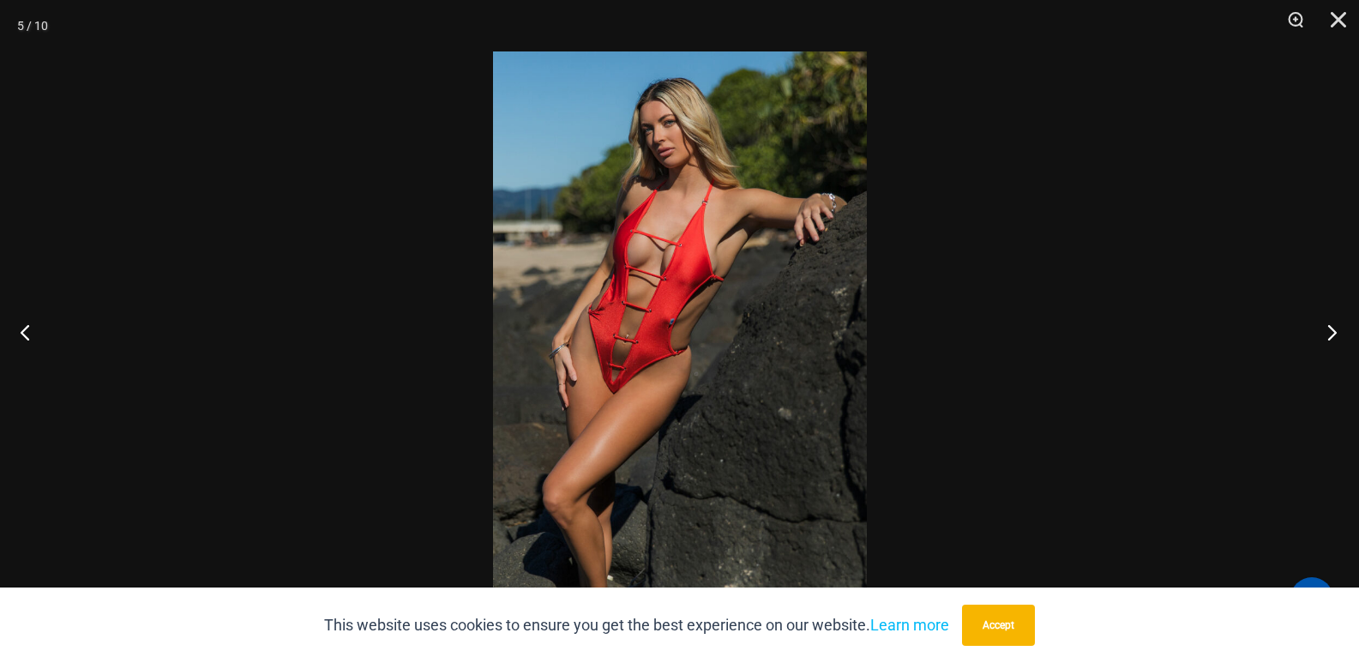
click at [1320, 330] on button "Next" at bounding box center [1327, 332] width 64 height 86
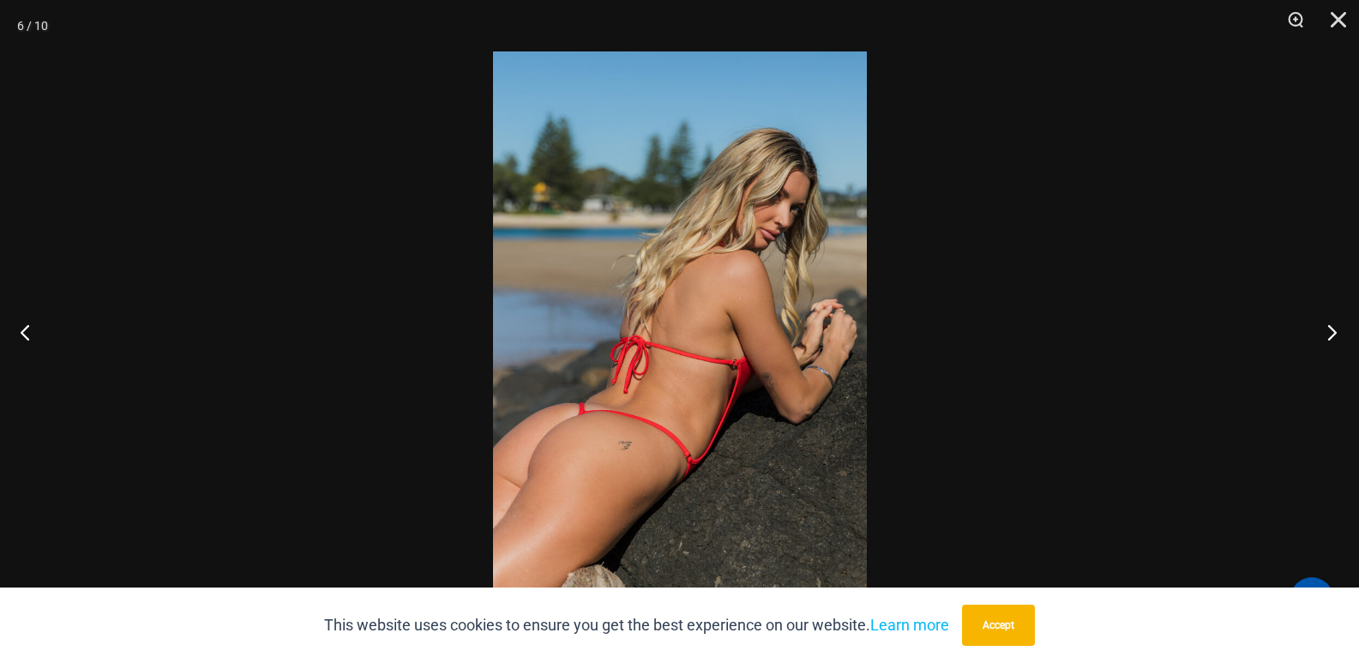
click at [1320, 330] on button "Next" at bounding box center [1327, 332] width 64 height 86
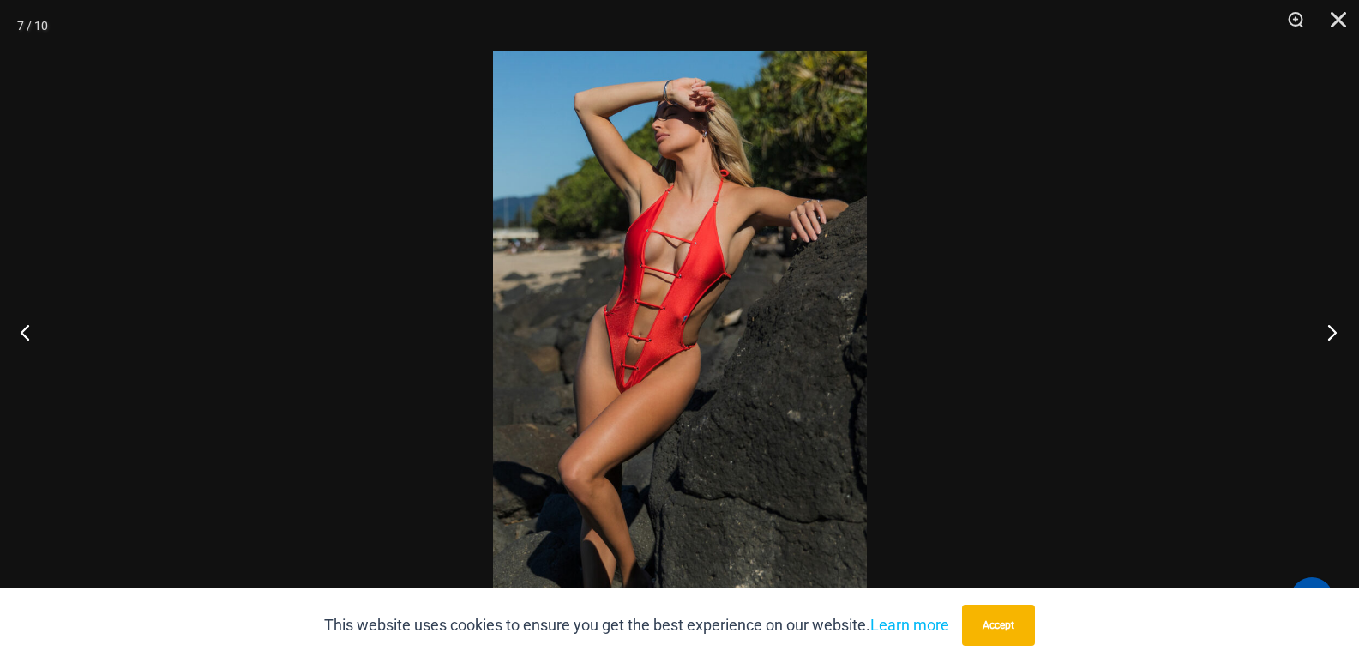
click at [1320, 330] on button "Next" at bounding box center [1327, 332] width 64 height 86
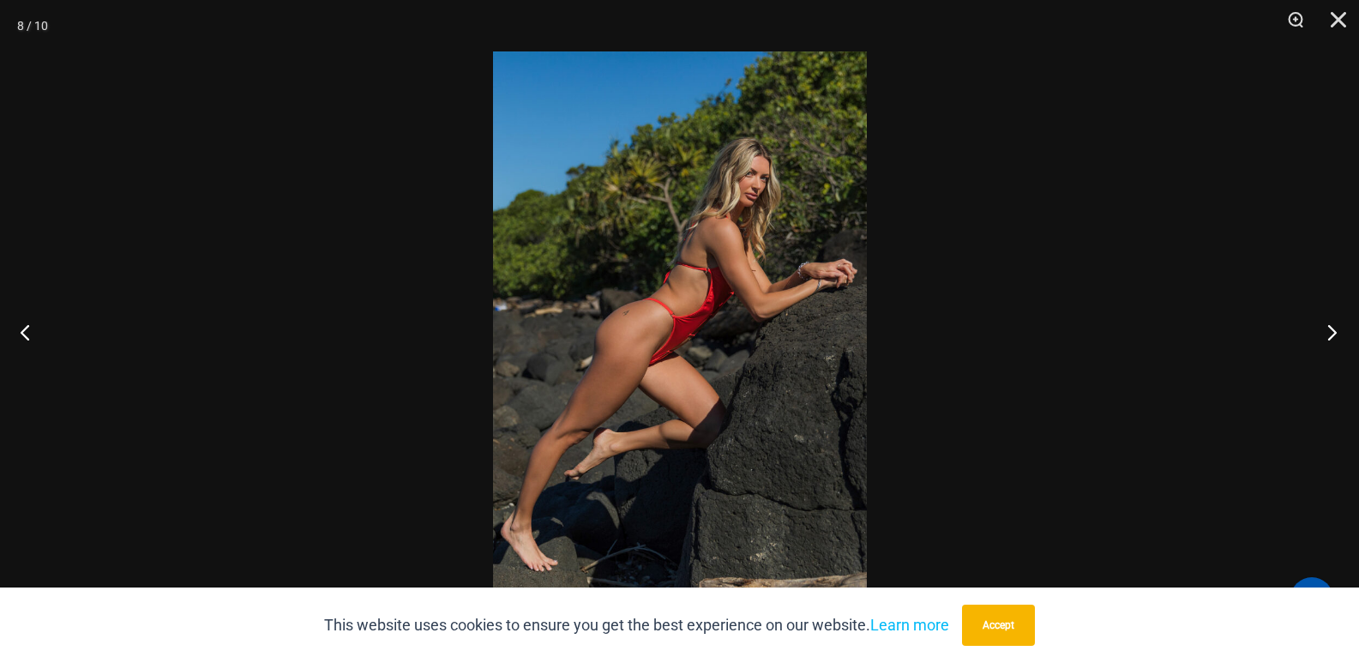
click at [1320, 330] on button "Next" at bounding box center [1327, 332] width 64 height 86
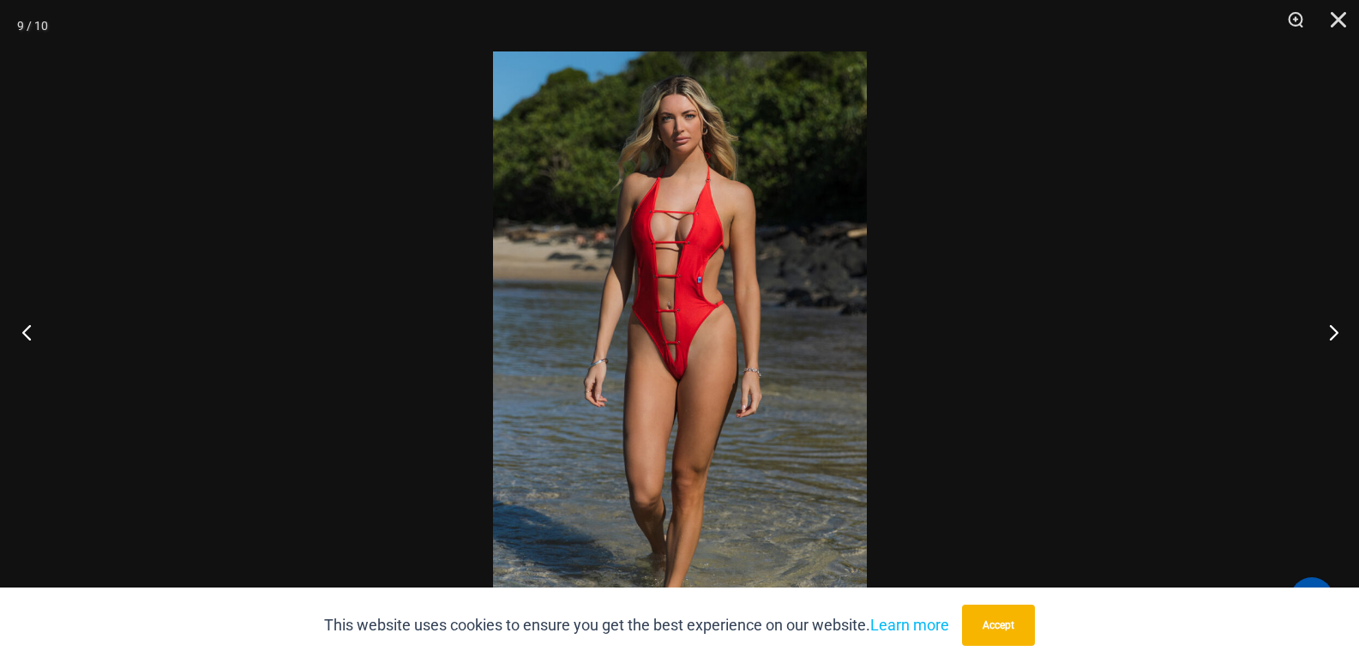
click at [16, 344] on button "Previous" at bounding box center [32, 332] width 64 height 86
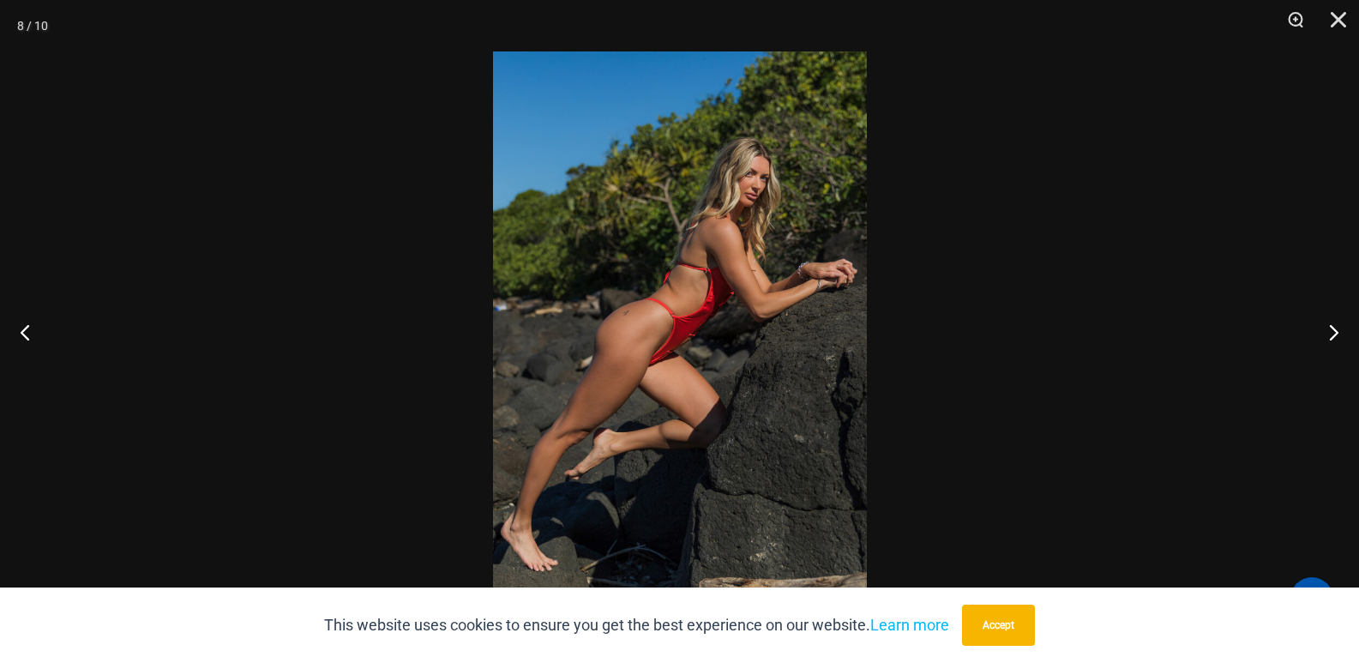
click at [1164, 523] on div at bounding box center [679, 331] width 1359 height 663
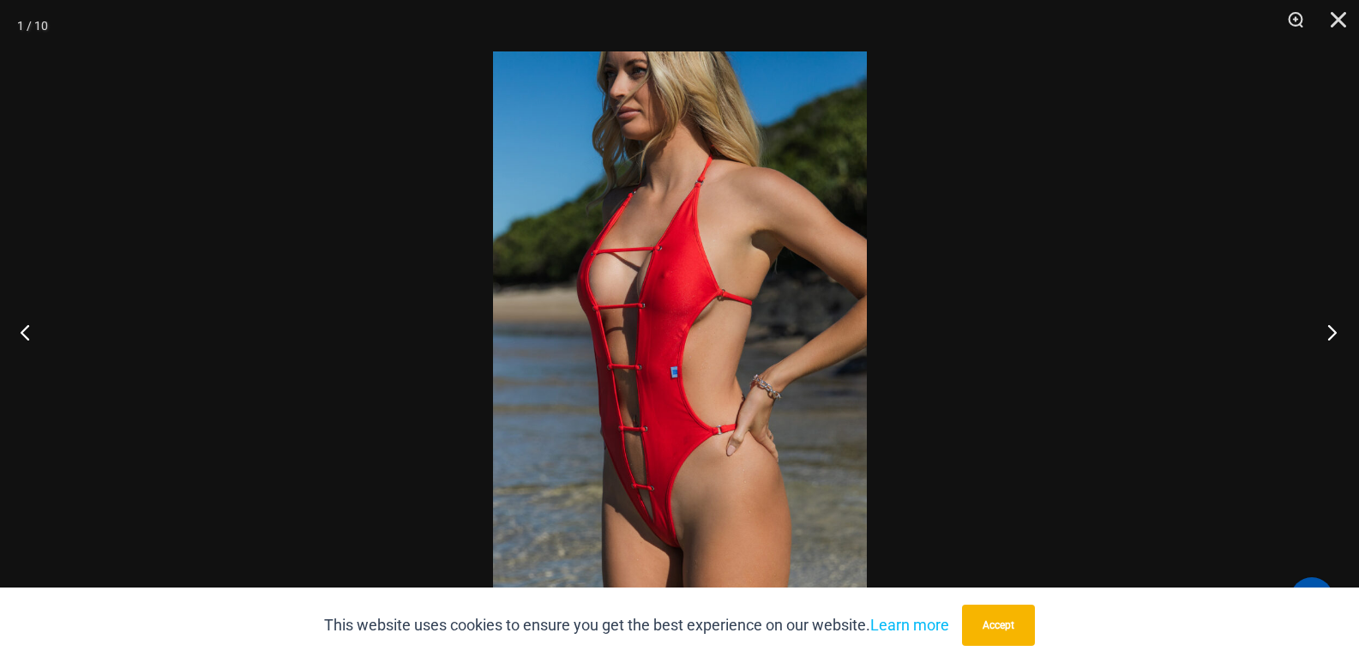
click at [1323, 338] on button "Next" at bounding box center [1327, 332] width 64 height 86
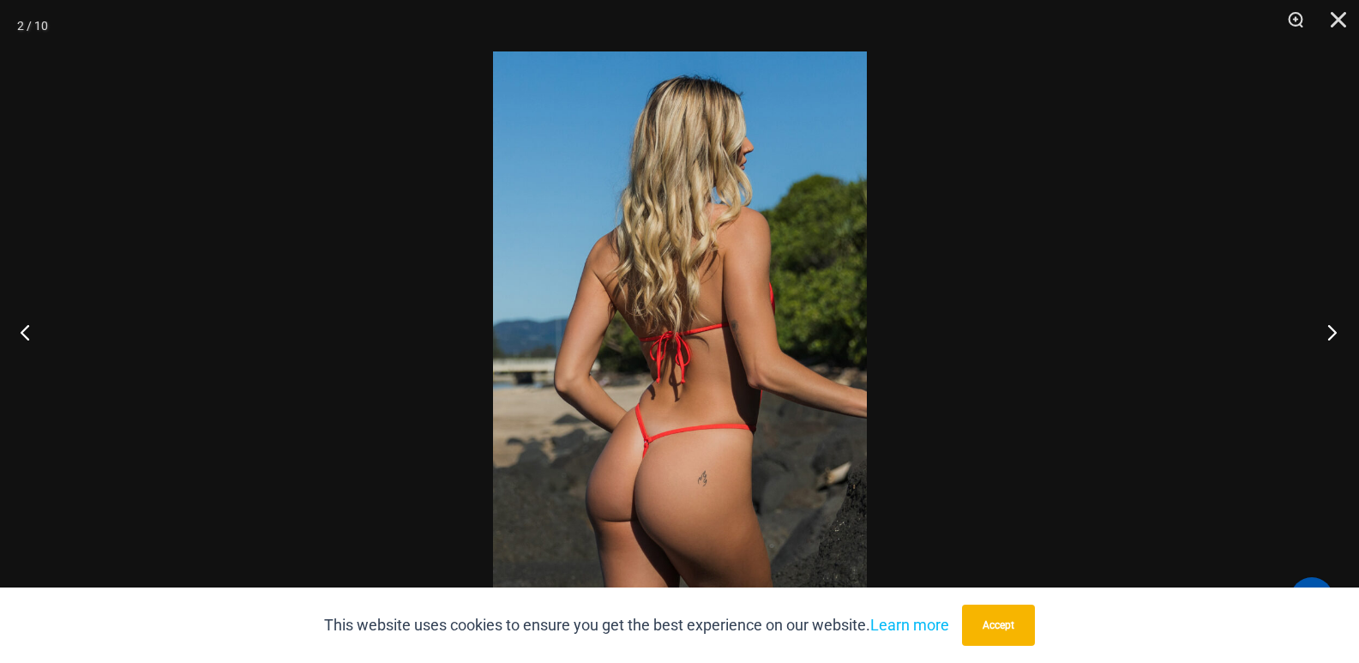
click at [1323, 338] on button "Next" at bounding box center [1327, 332] width 64 height 86
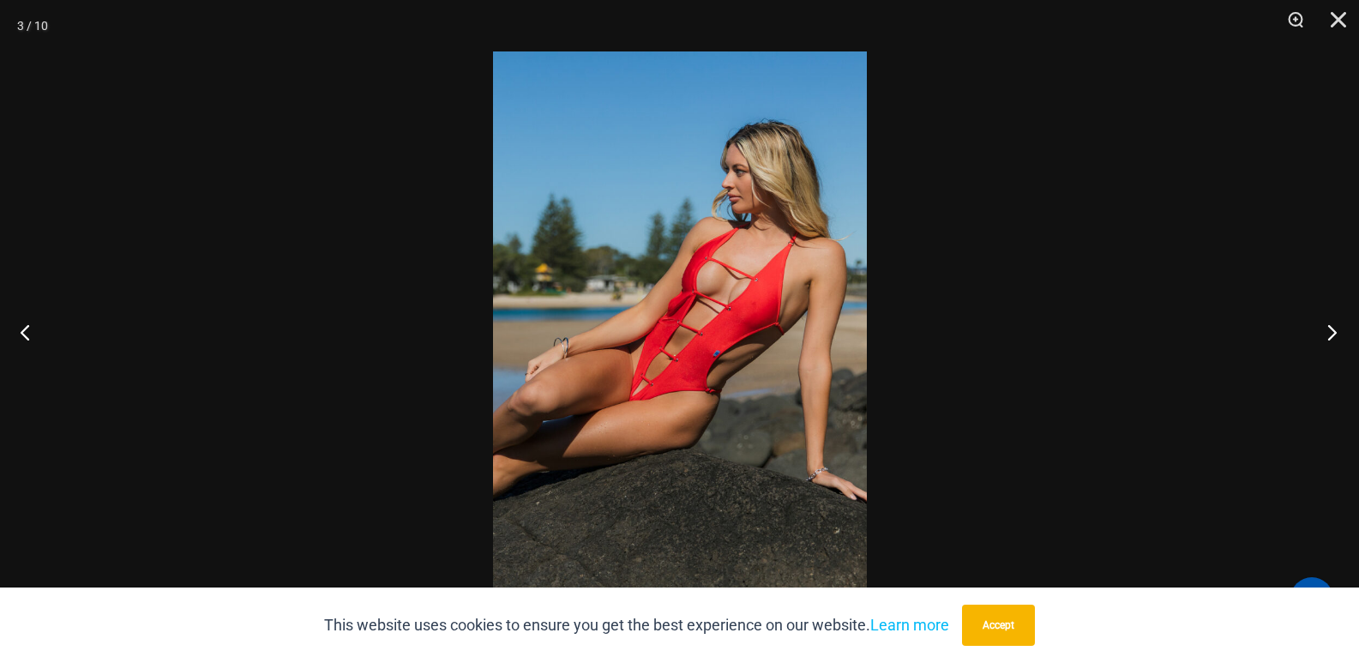
click at [1323, 338] on button "Next" at bounding box center [1327, 332] width 64 height 86
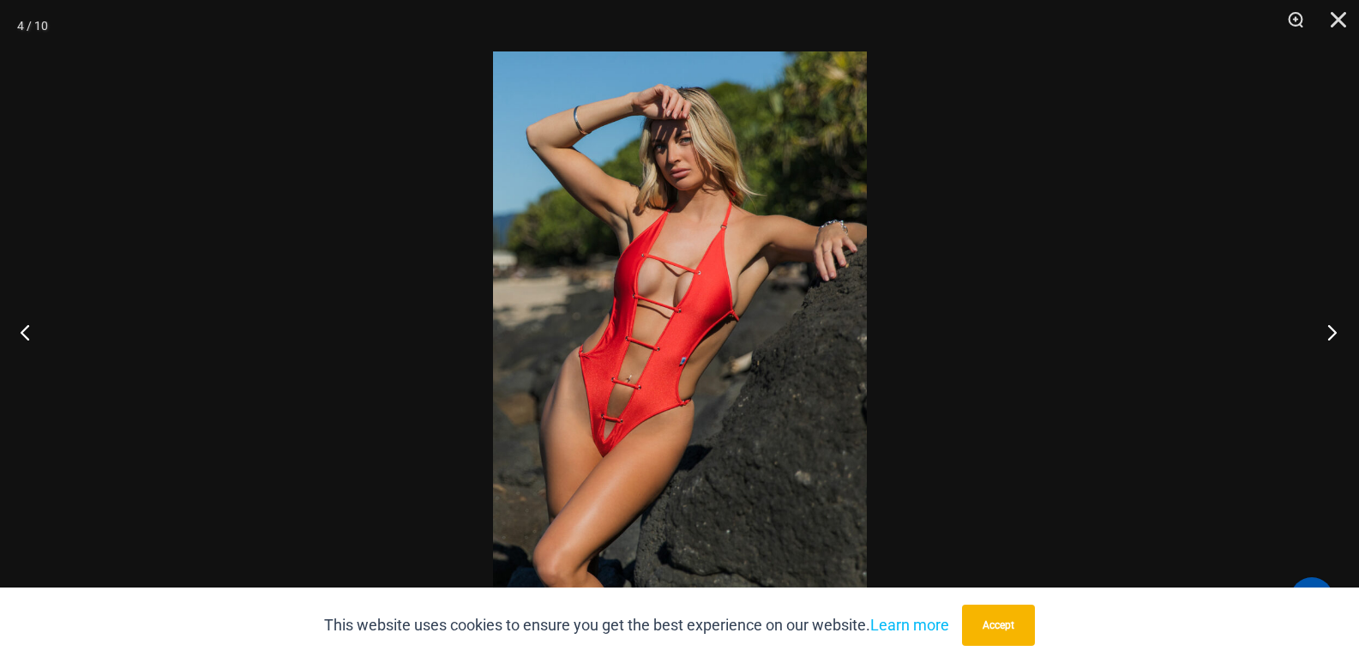
click at [1323, 338] on button "Next" at bounding box center [1327, 332] width 64 height 86
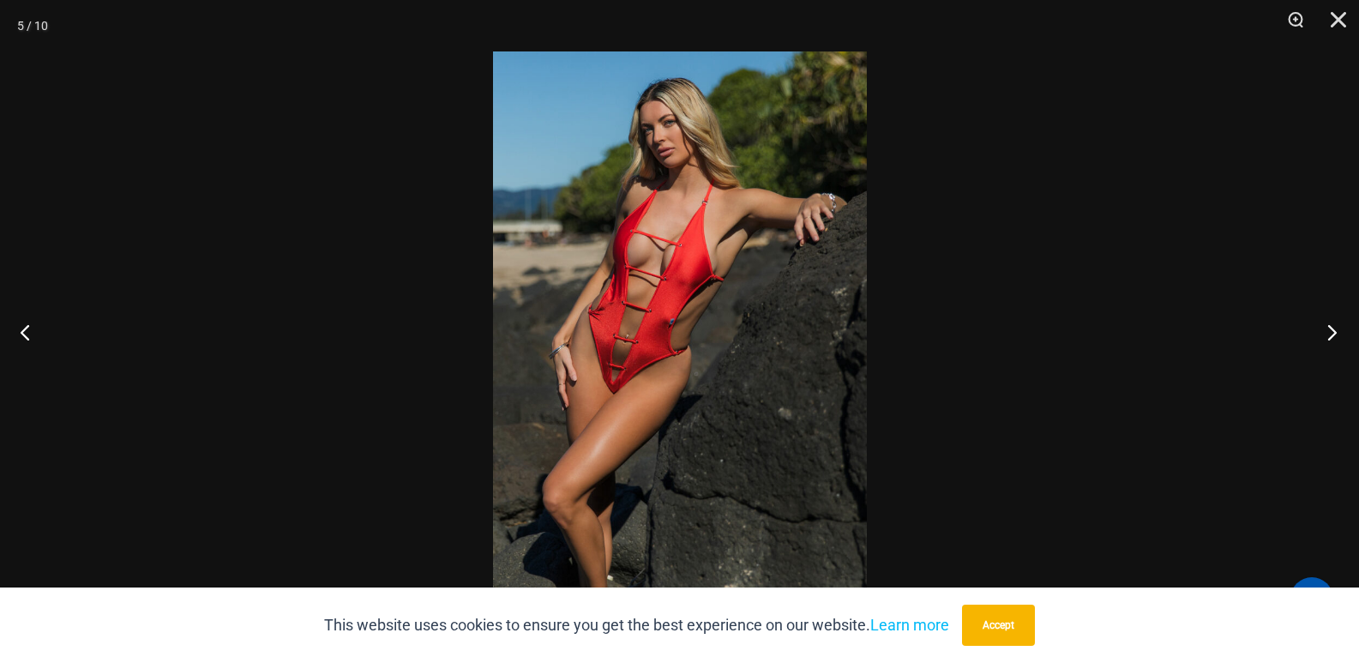
click at [1323, 338] on button "Next" at bounding box center [1327, 332] width 64 height 86
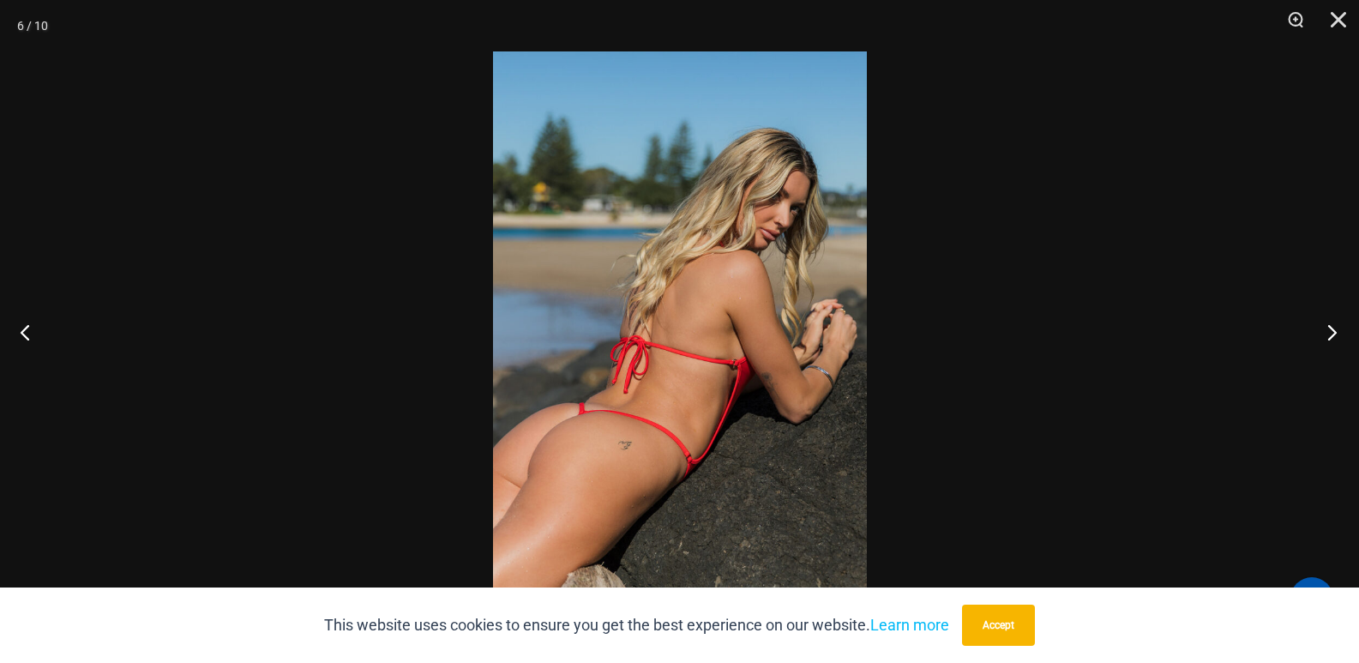
click at [1323, 338] on button "Next" at bounding box center [1327, 332] width 64 height 86
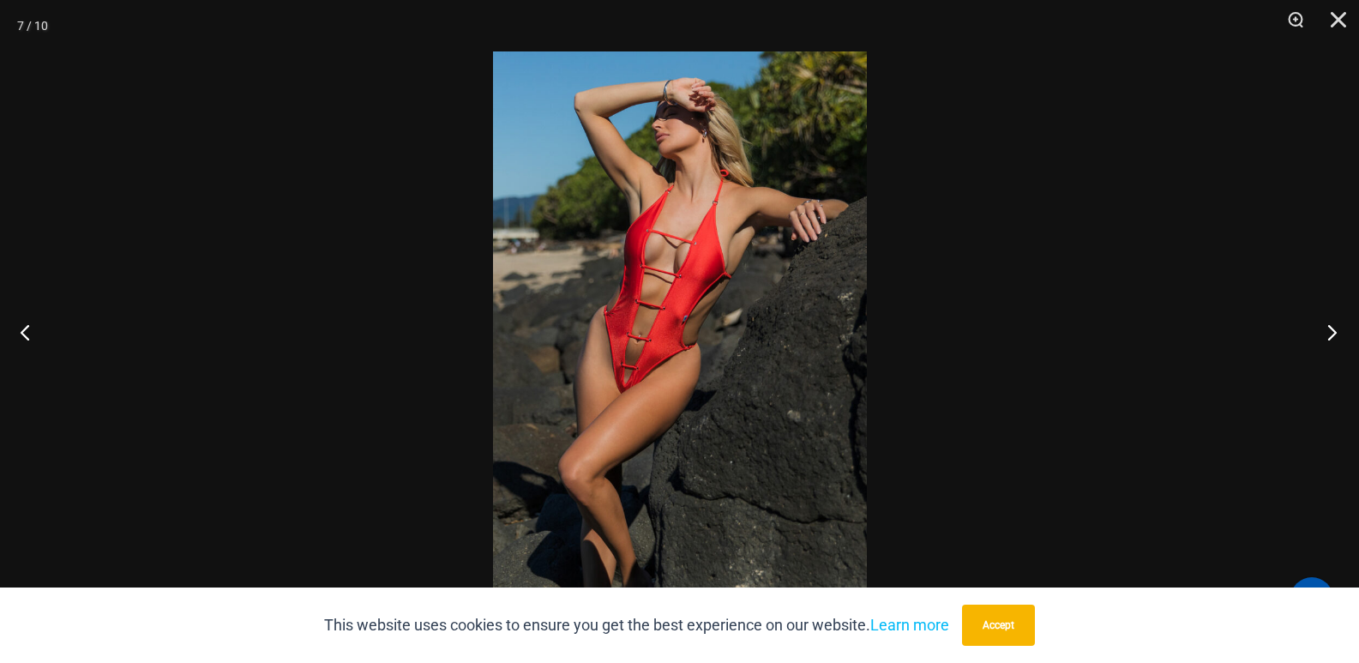
click at [1323, 338] on button "Next" at bounding box center [1327, 332] width 64 height 86
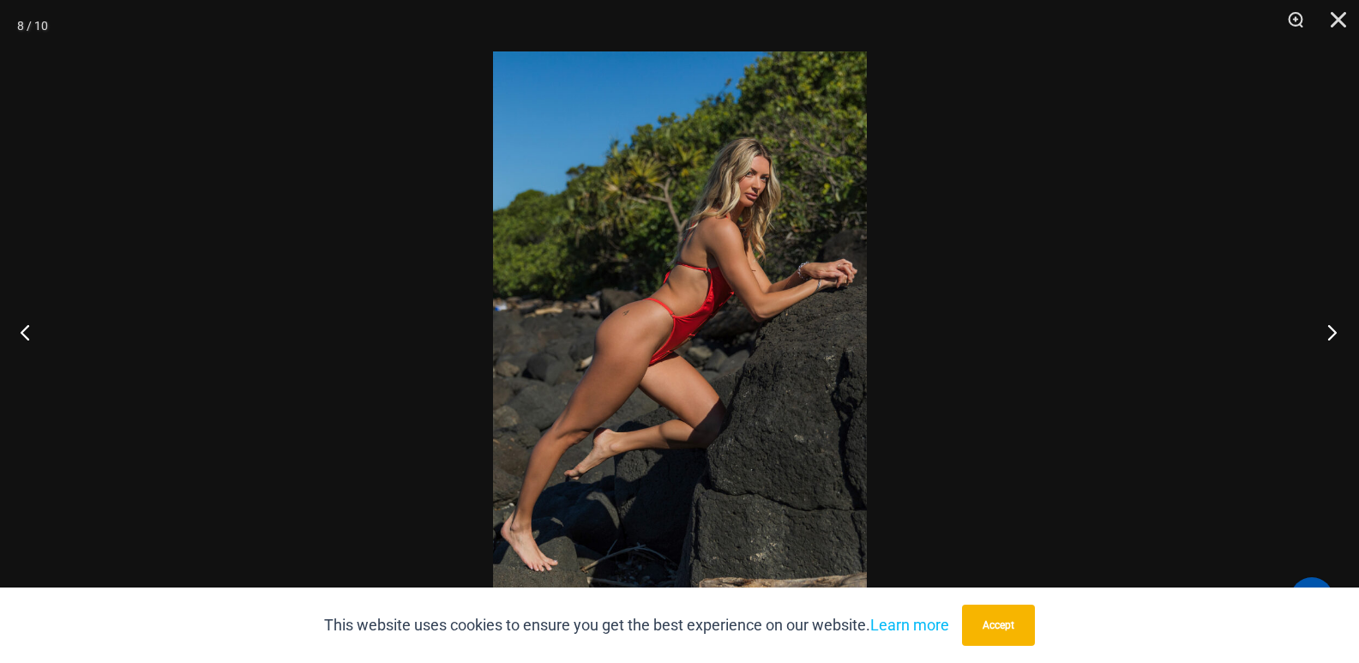
click at [1323, 338] on button "Next" at bounding box center [1327, 332] width 64 height 86
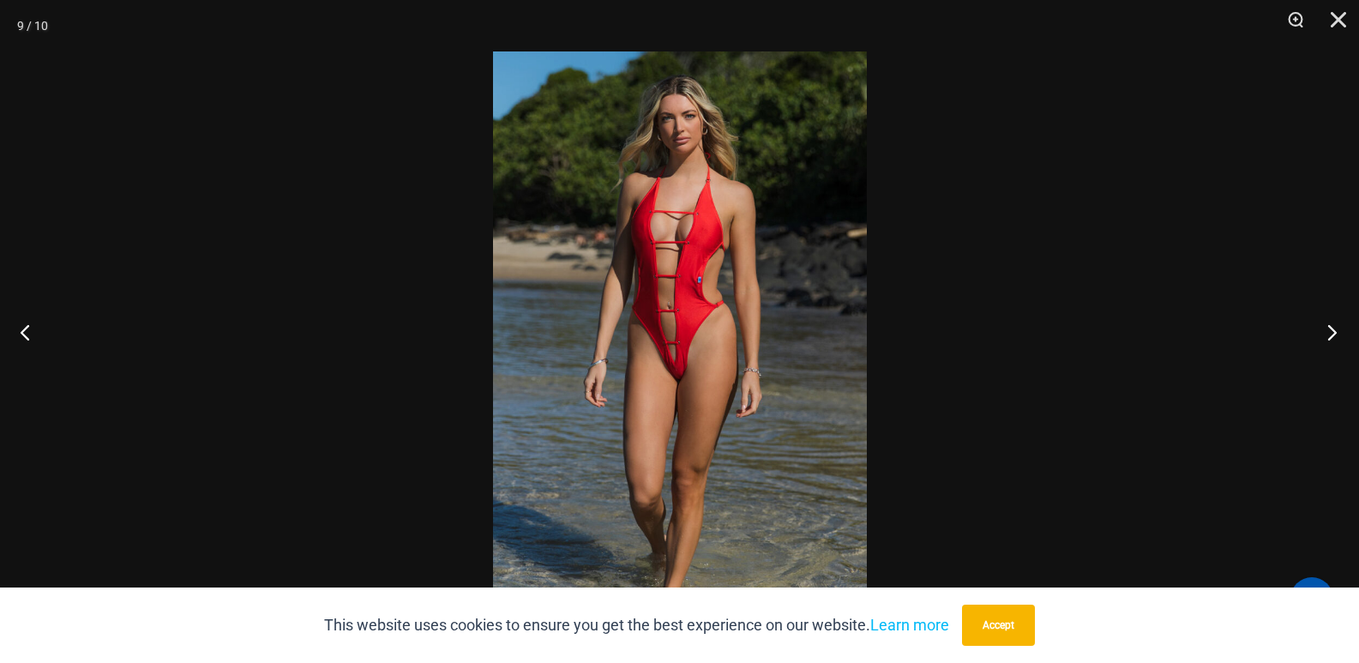
click at [1323, 338] on button "Next" at bounding box center [1327, 332] width 64 height 86
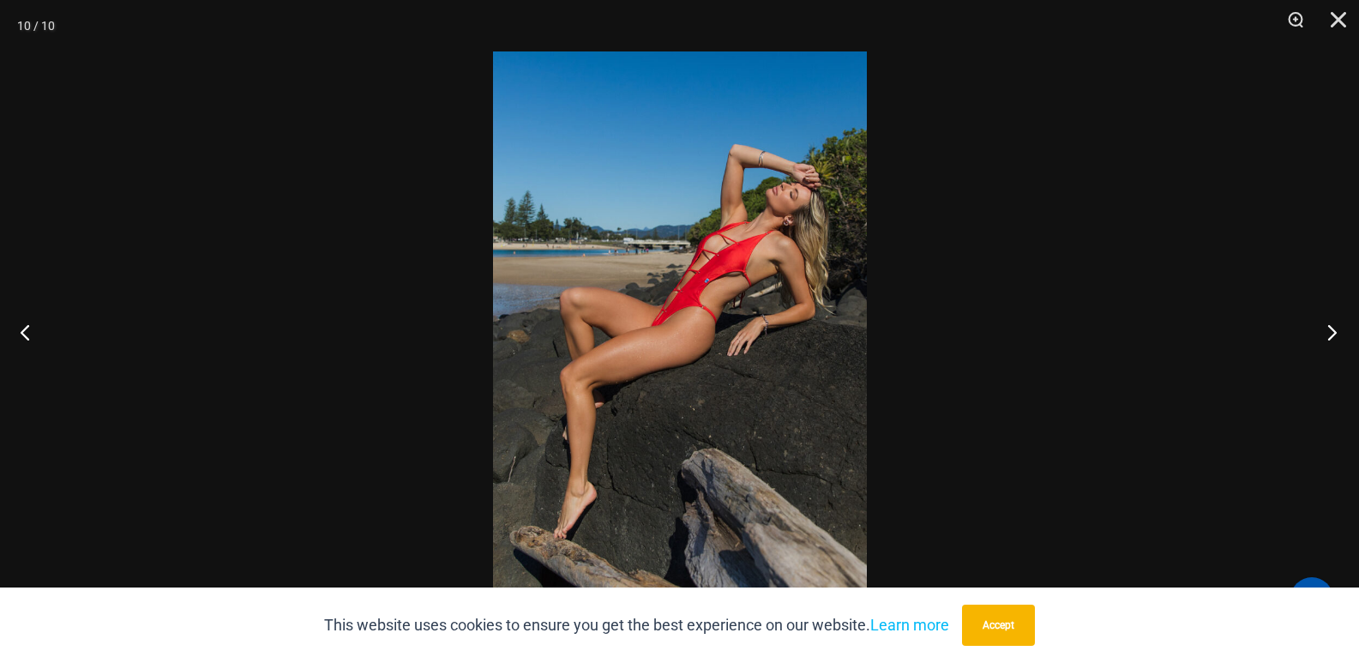
click at [1337, 331] on button "Next" at bounding box center [1327, 332] width 64 height 86
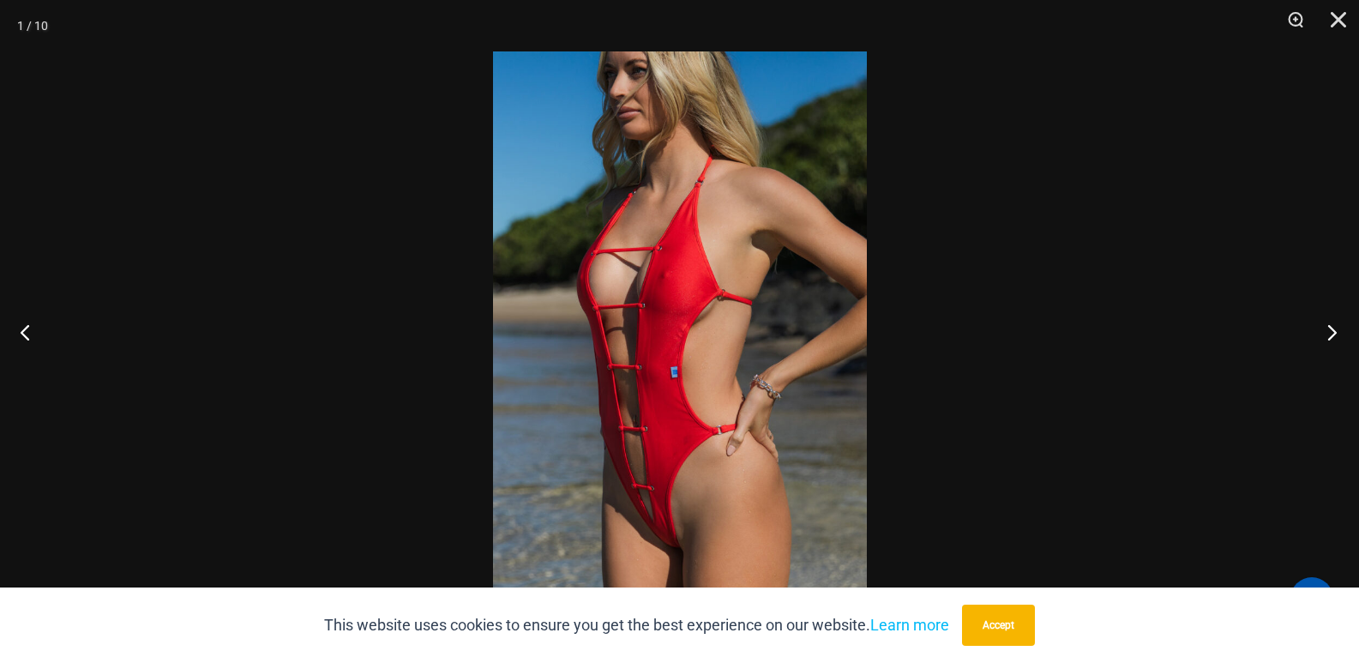
click at [1337, 331] on button "Next" at bounding box center [1327, 332] width 64 height 86
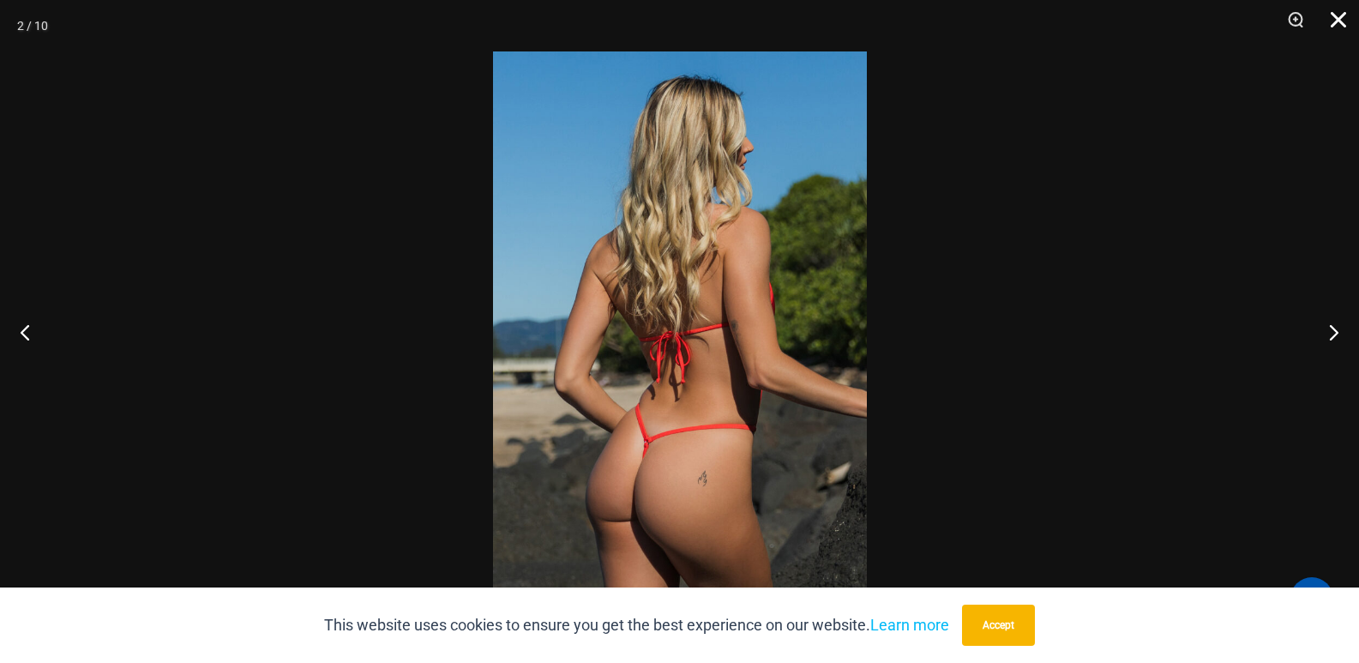
click at [1340, 23] on button "Close" at bounding box center [1332, 25] width 43 height 51
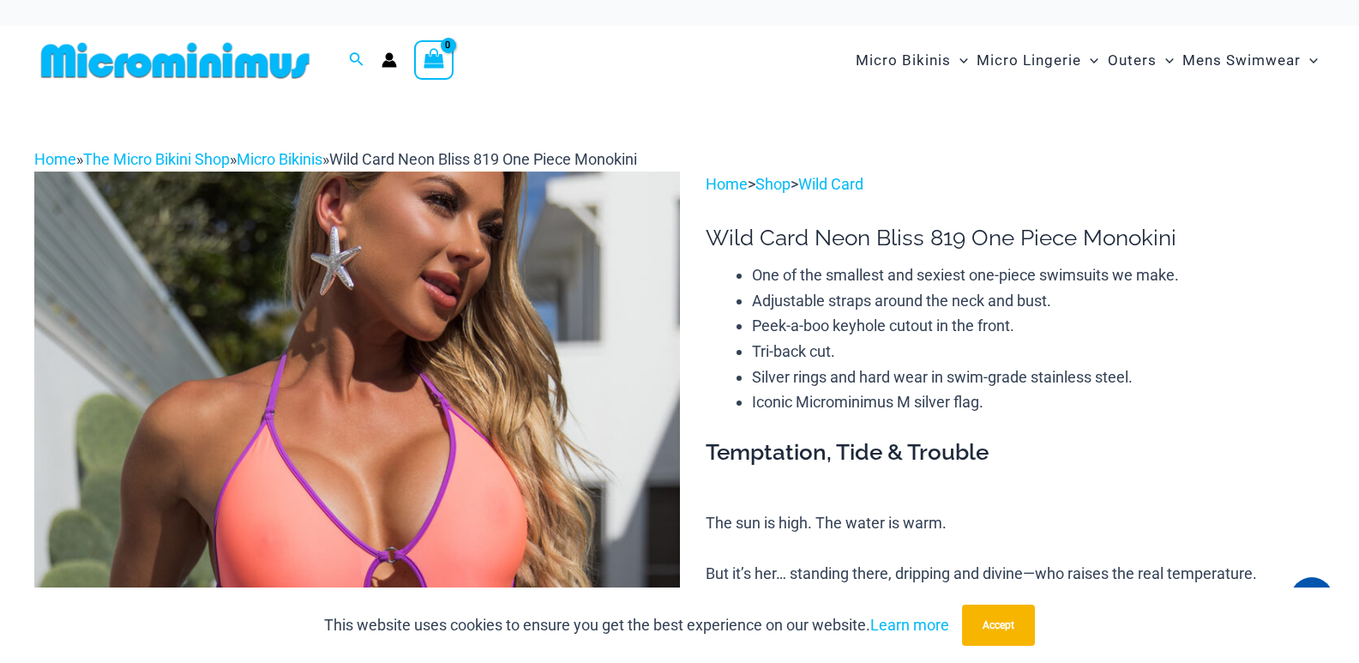
click at [459, 325] on img at bounding box center [357, 656] width 646 height 968
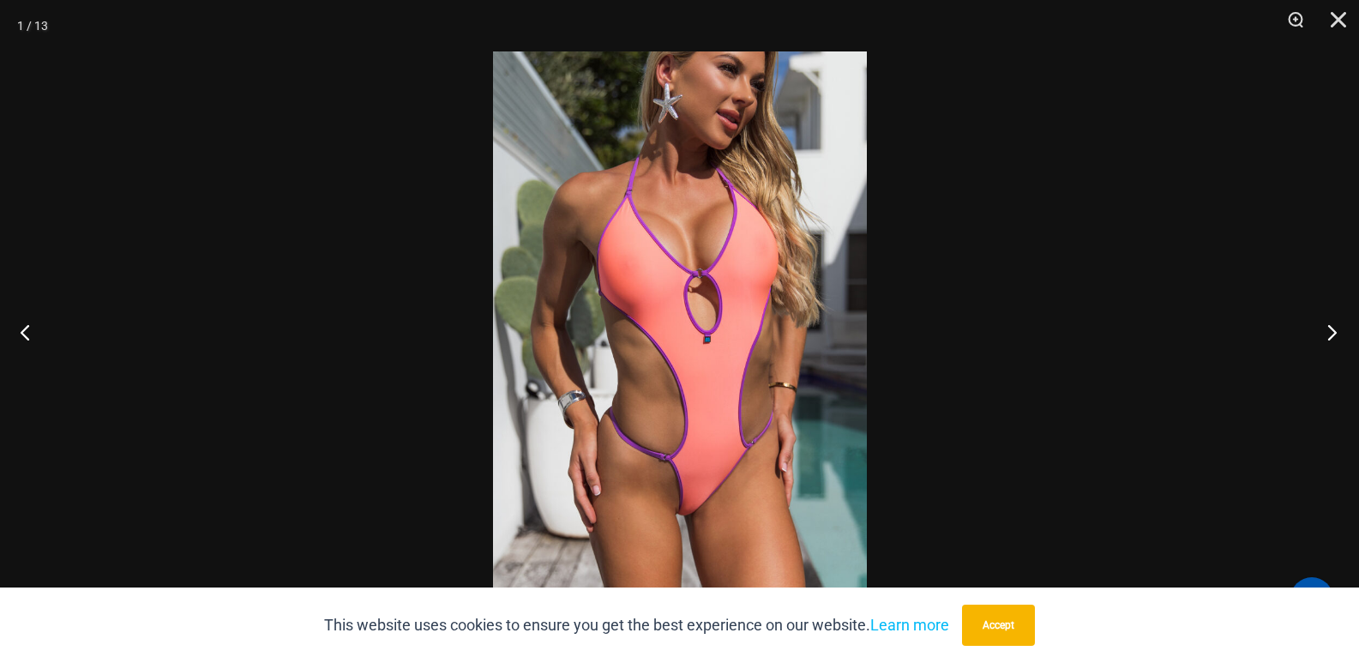
click at [1332, 340] on button "Next" at bounding box center [1327, 332] width 64 height 86
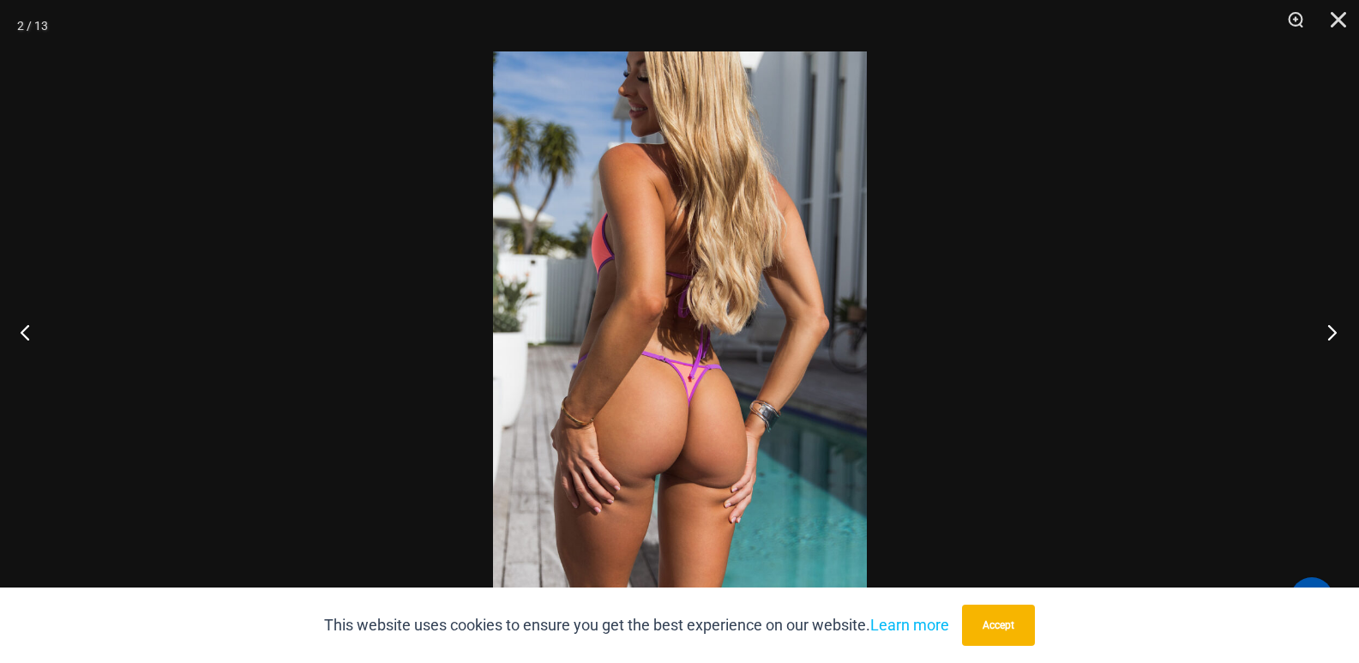
click at [1329, 330] on button "Next" at bounding box center [1327, 332] width 64 height 86
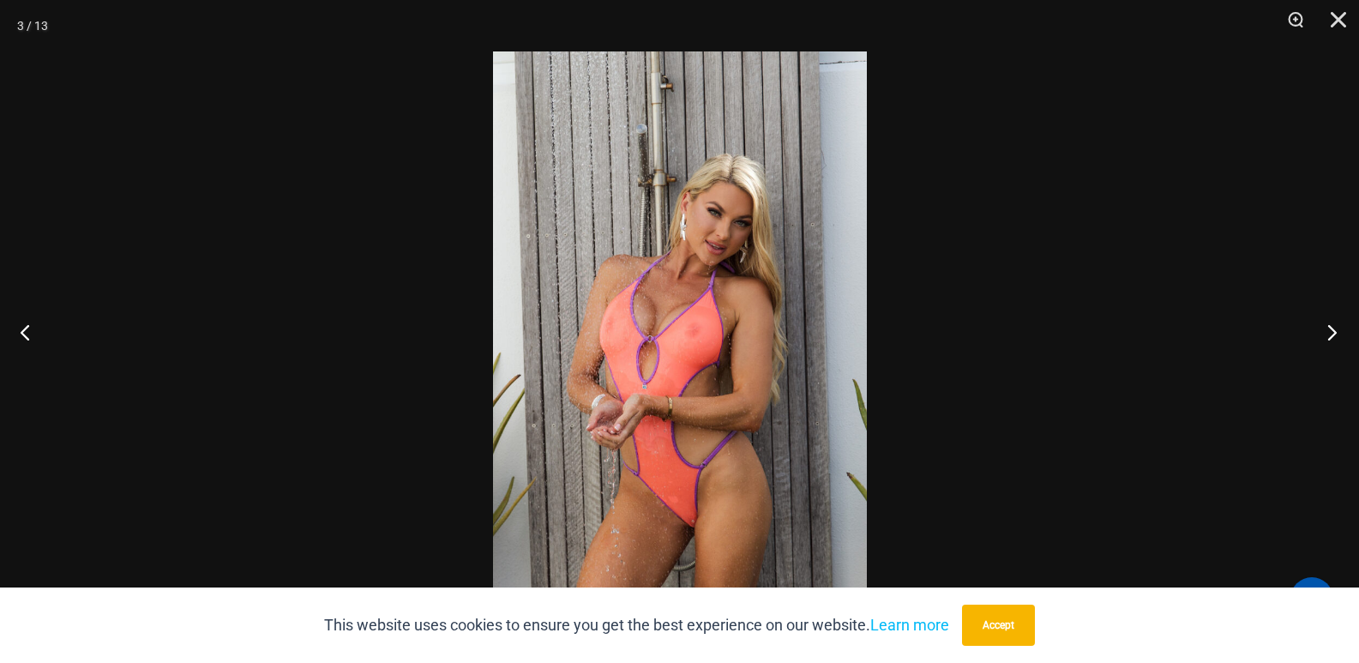
click at [1335, 334] on button "Next" at bounding box center [1327, 332] width 64 height 86
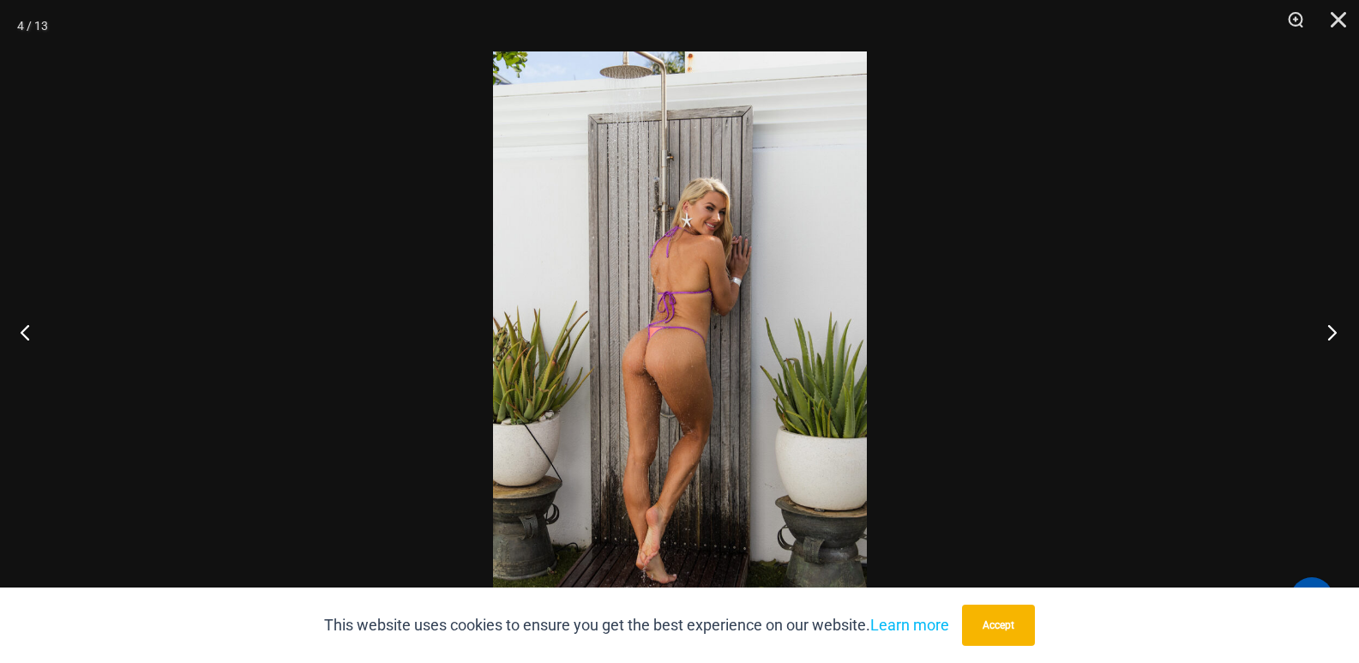
click at [1322, 331] on button "Next" at bounding box center [1327, 332] width 64 height 86
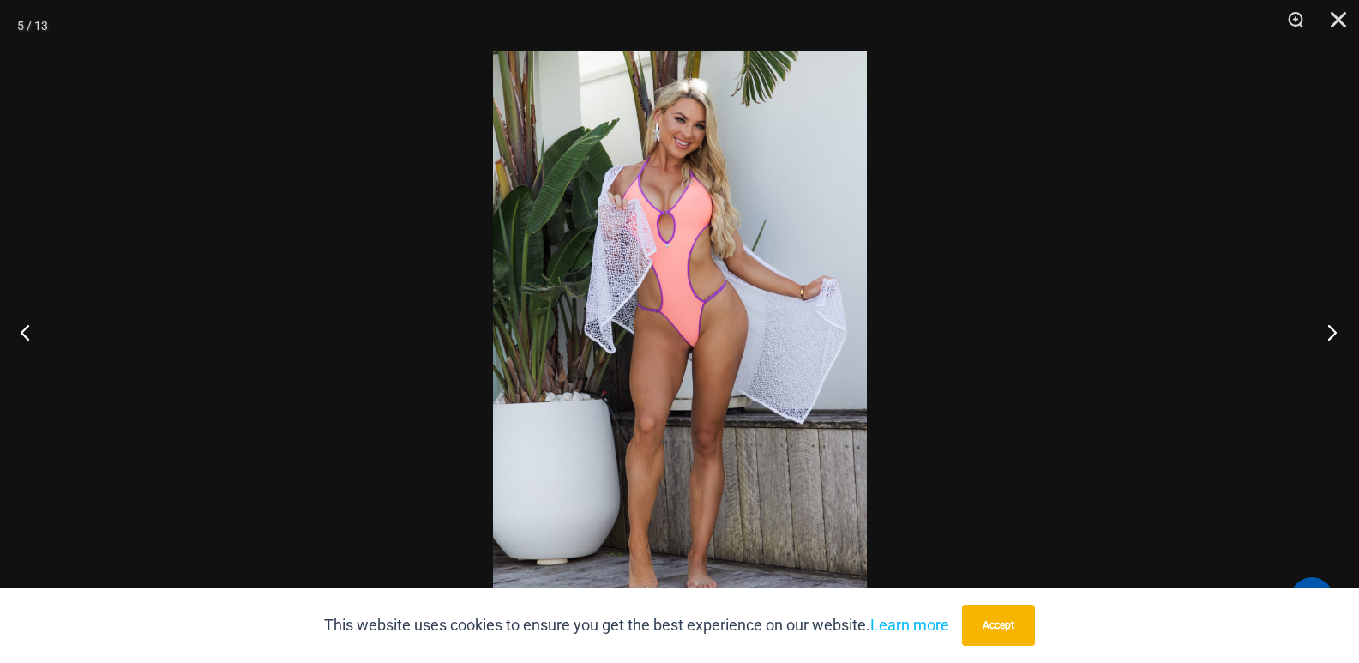
click at [1323, 334] on button "Next" at bounding box center [1327, 332] width 64 height 86
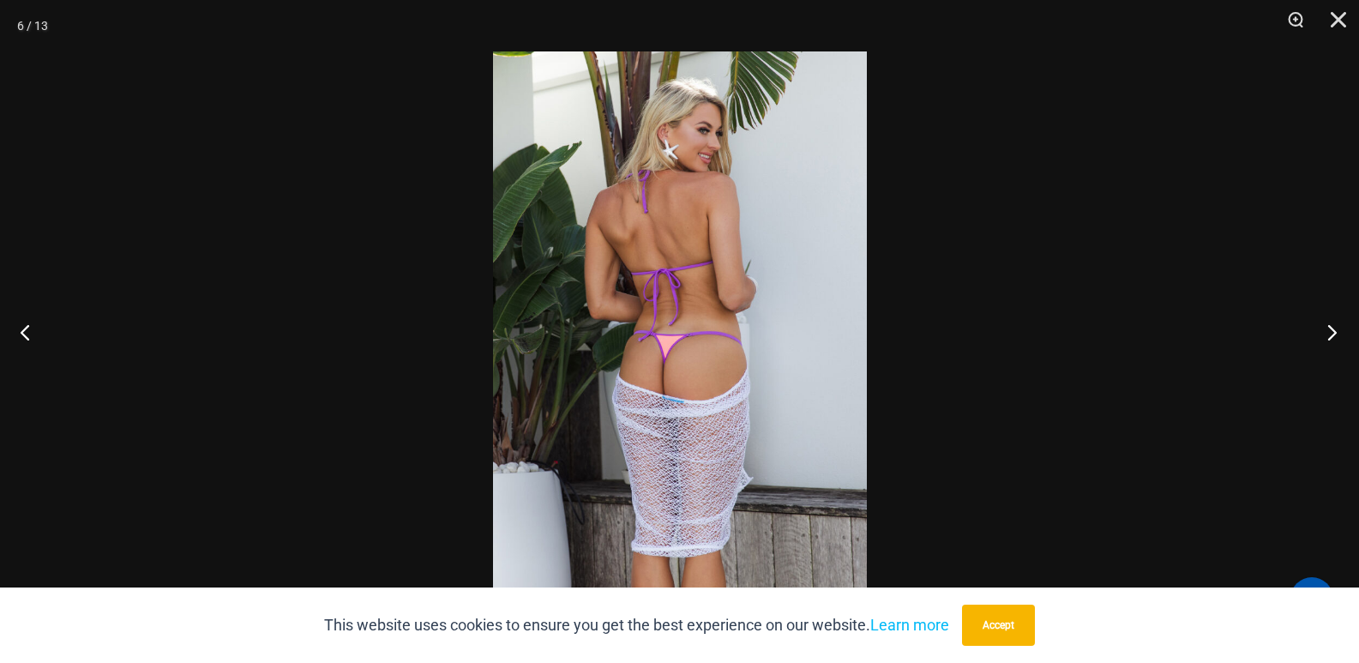
click at [1323, 334] on button "Next" at bounding box center [1327, 332] width 64 height 86
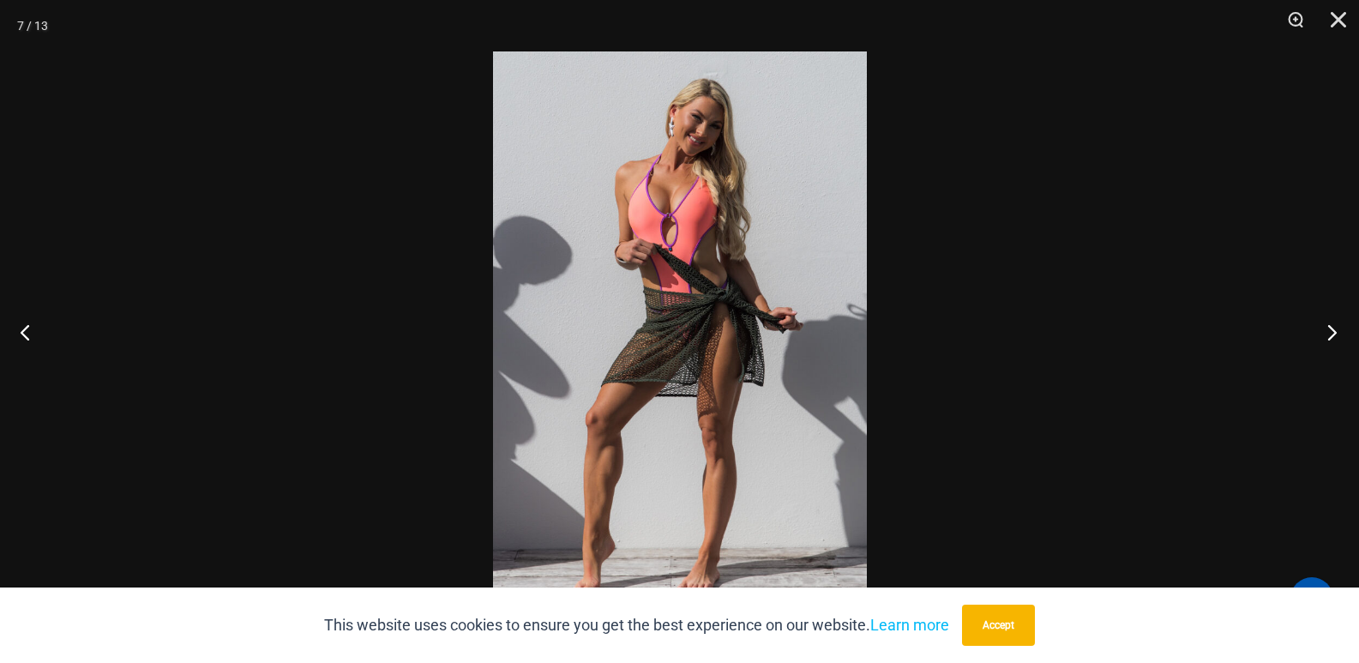
click at [1323, 334] on button "Next" at bounding box center [1327, 332] width 64 height 86
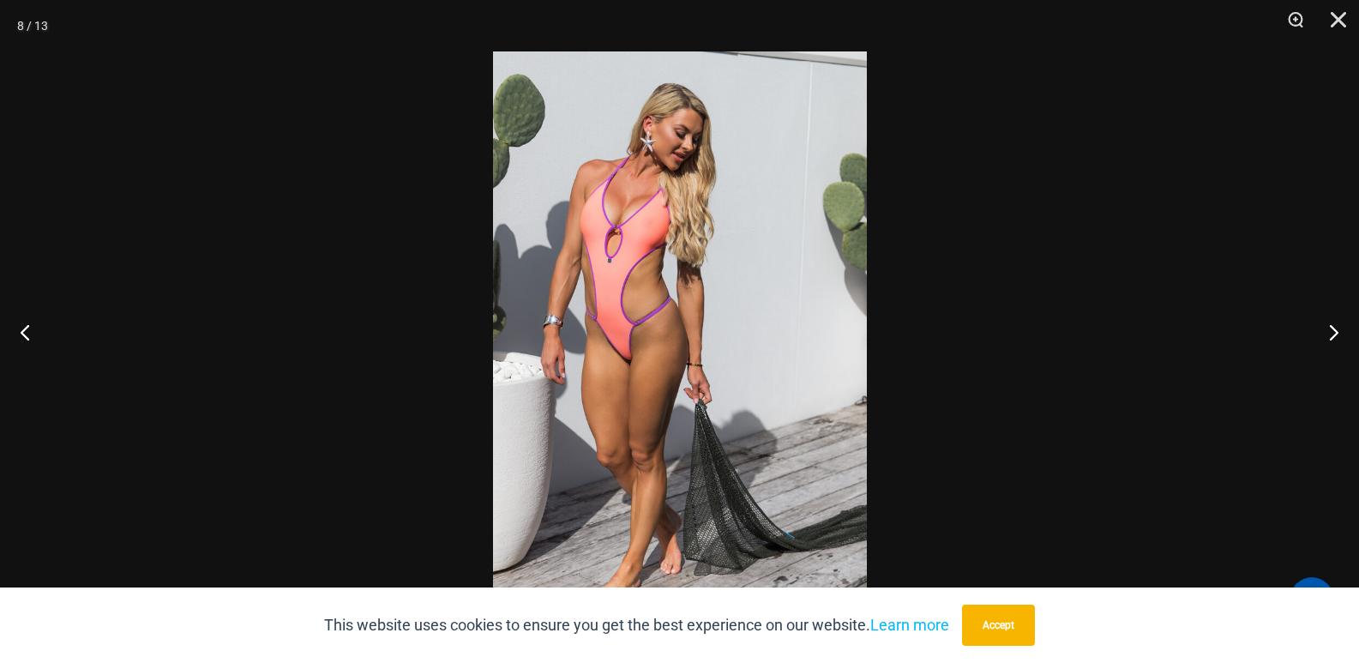
click at [1100, 358] on div at bounding box center [679, 331] width 1359 height 663
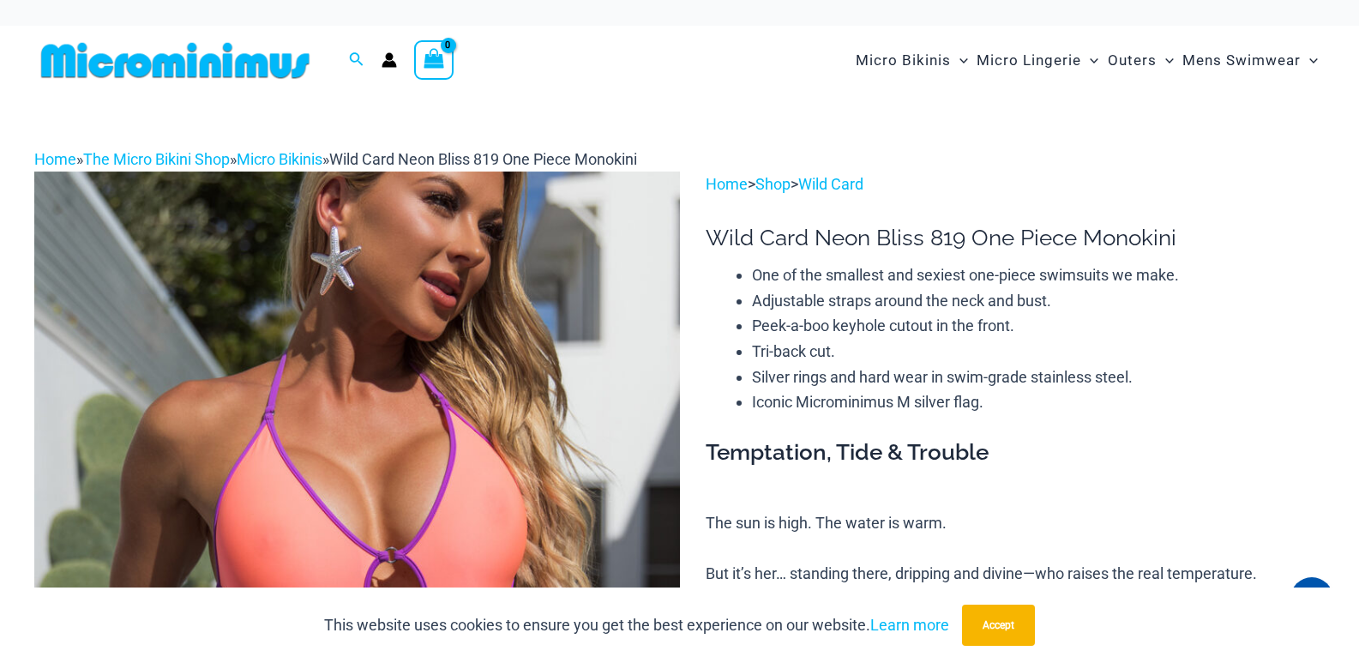
click at [542, 361] on img at bounding box center [357, 656] width 646 height 968
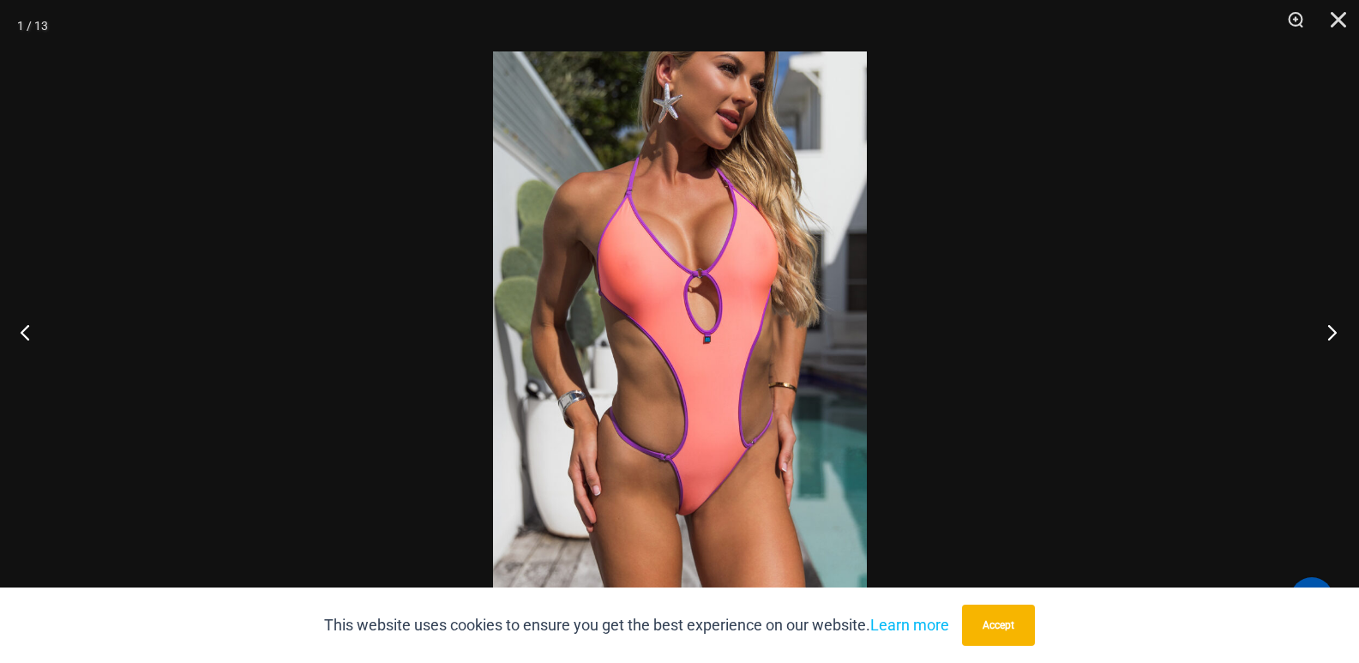
click at [1316, 334] on button "Next" at bounding box center [1327, 332] width 64 height 86
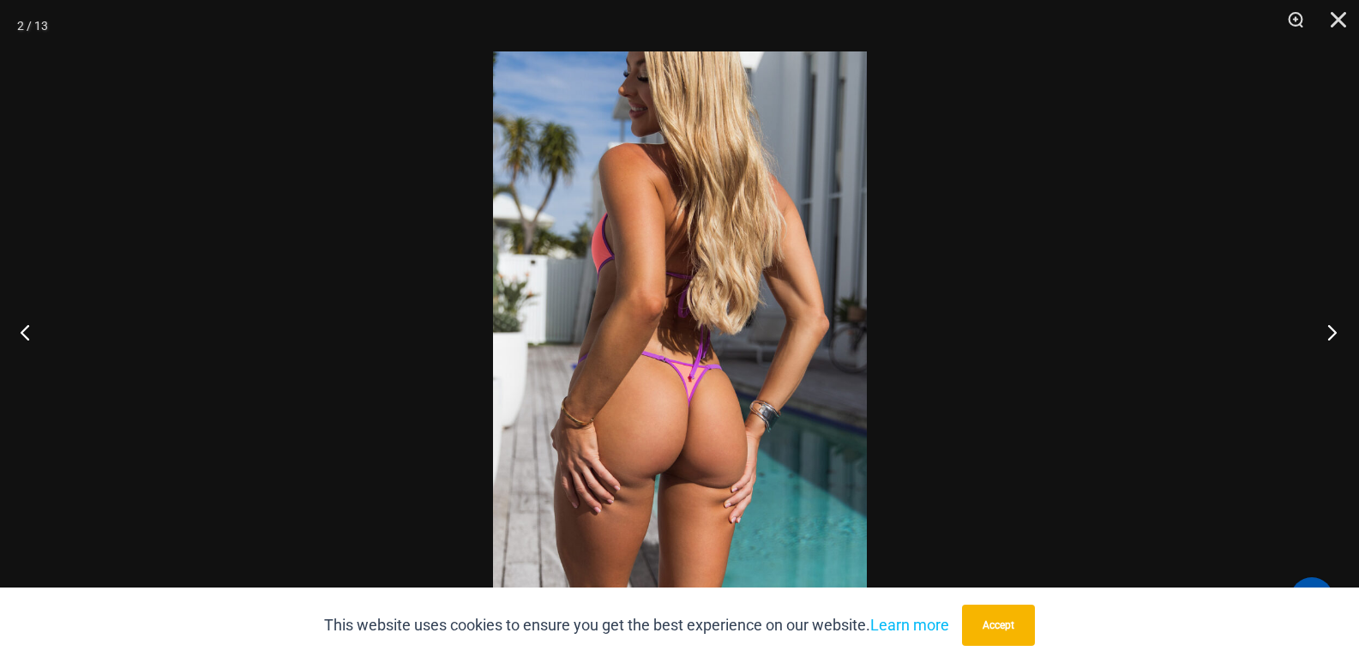
click at [1316, 334] on button "Next" at bounding box center [1327, 332] width 64 height 86
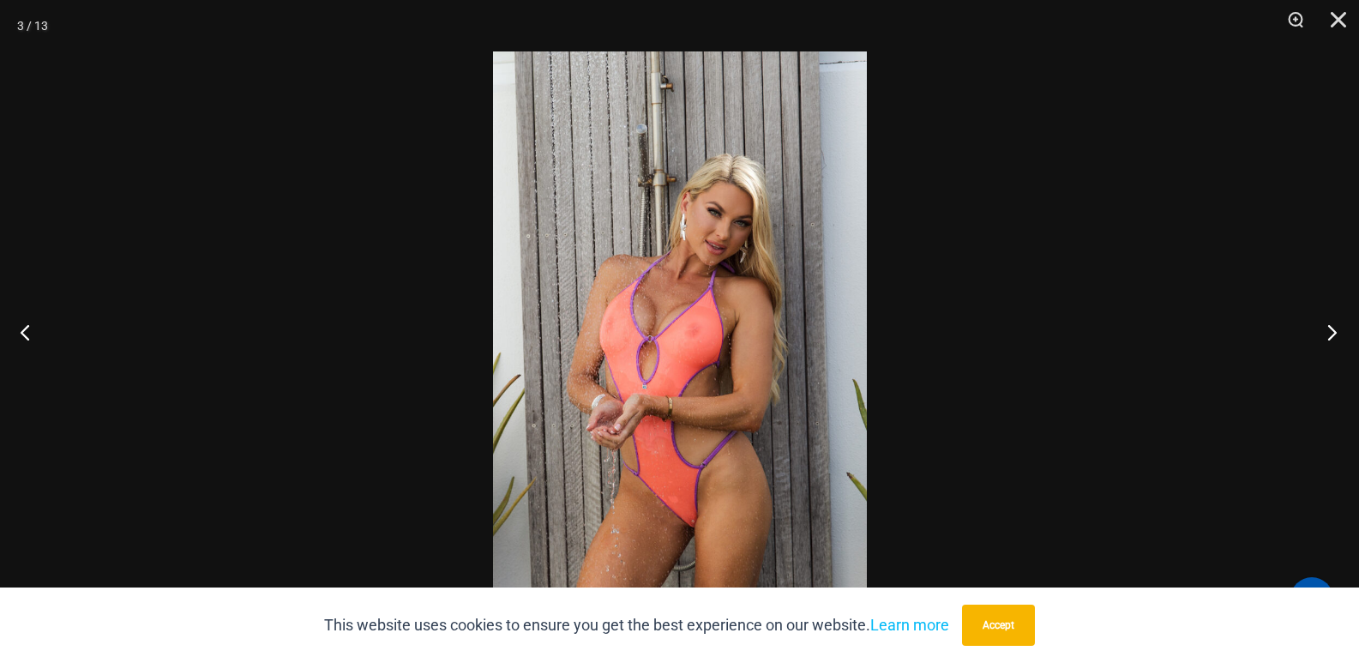
click at [1316, 334] on button "Next" at bounding box center [1327, 332] width 64 height 86
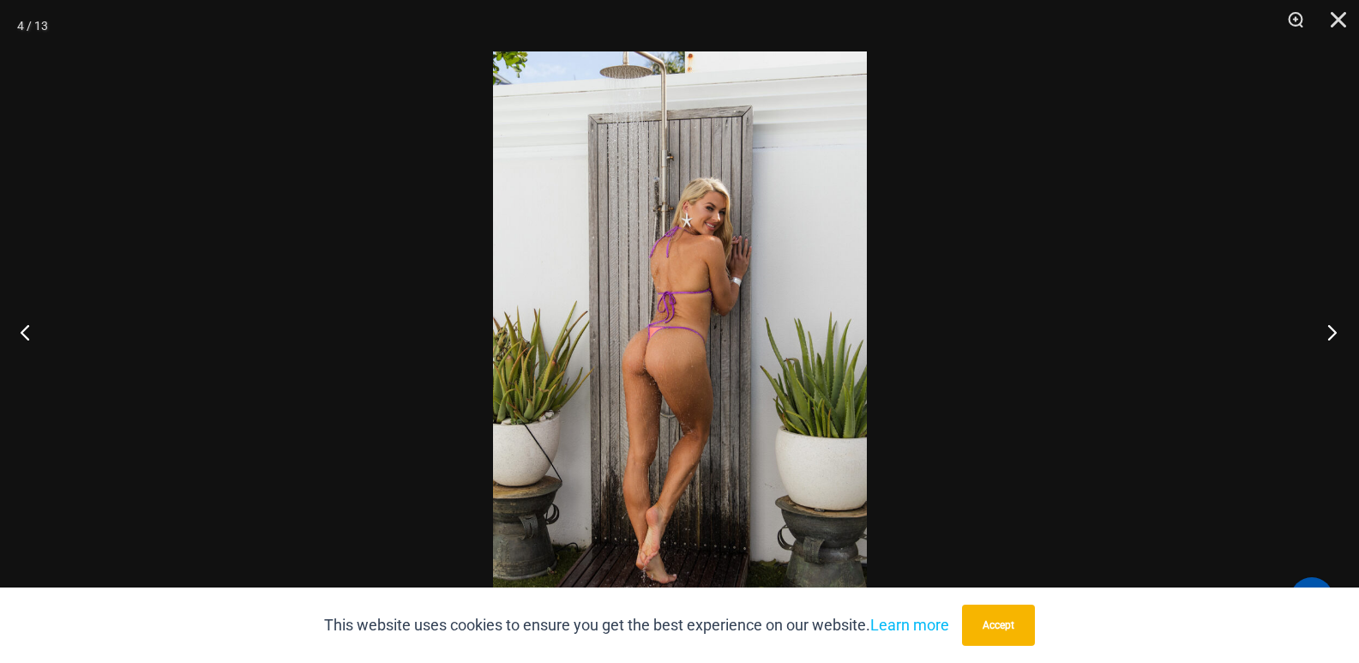
click at [1316, 334] on button "Next" at bounding box center [1327, 332] width 64 height 86
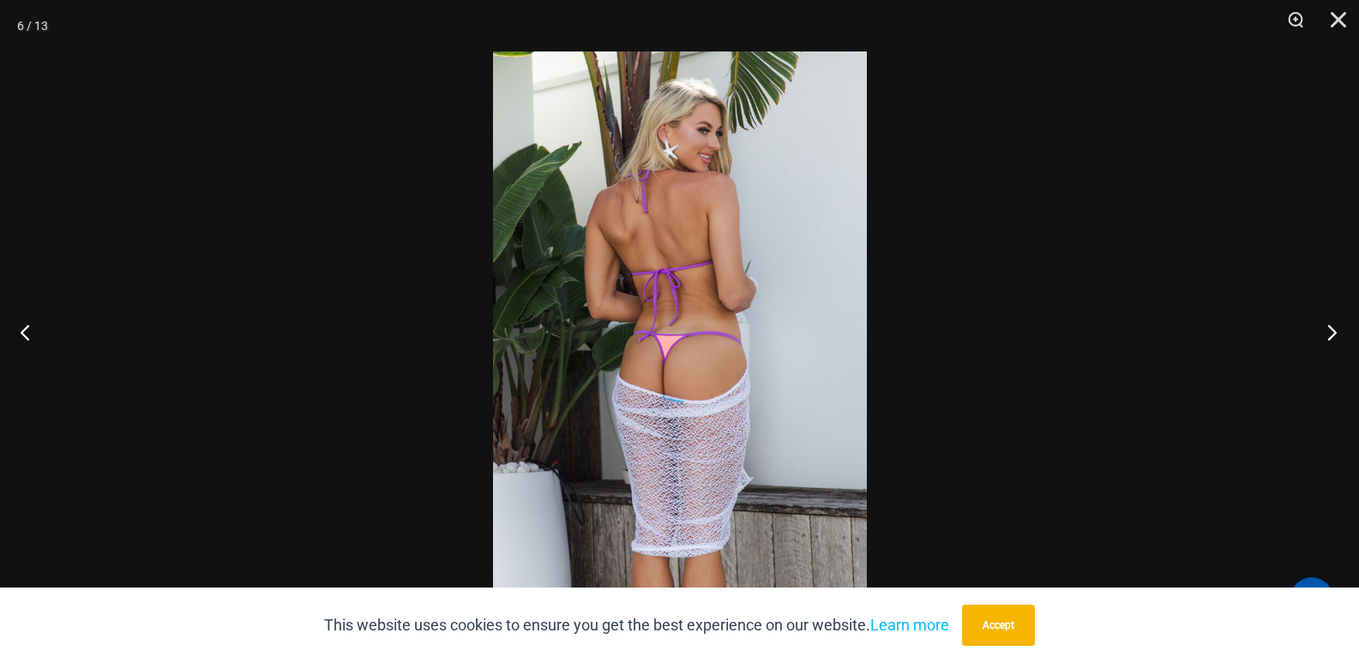
click at [1316, 334] on button "Next" at bounding box center [1327, 332] width 64 height 86
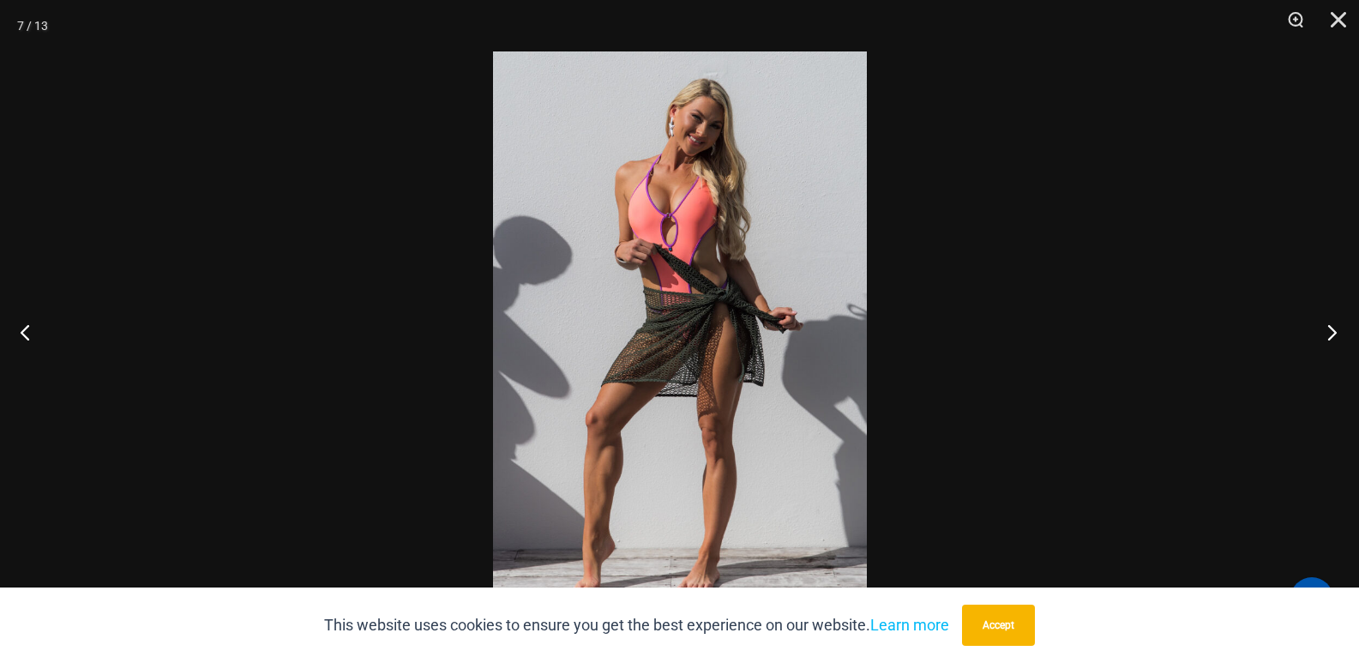
click at [1316, 334] on button "Next" at bounding box center [1327, 332] width 64 height 86
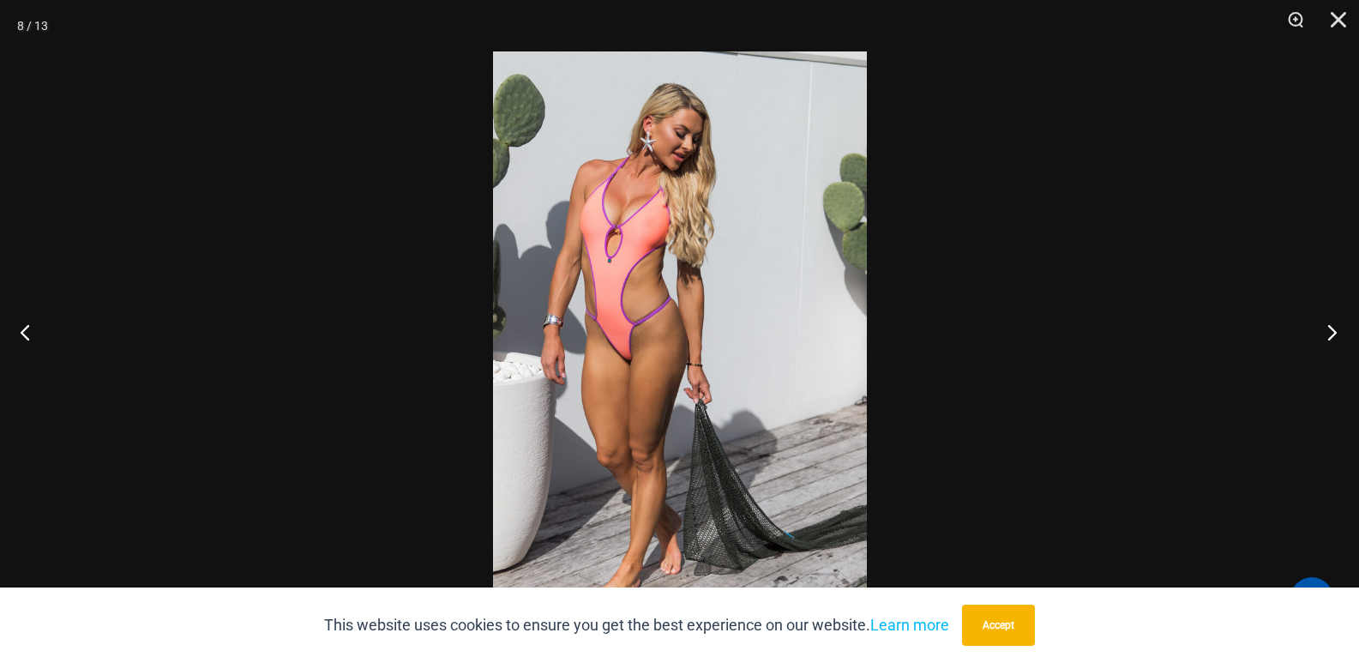
click at [1316, 334] on button "Next" at bounding box center [1327, 332] width 64 height 86
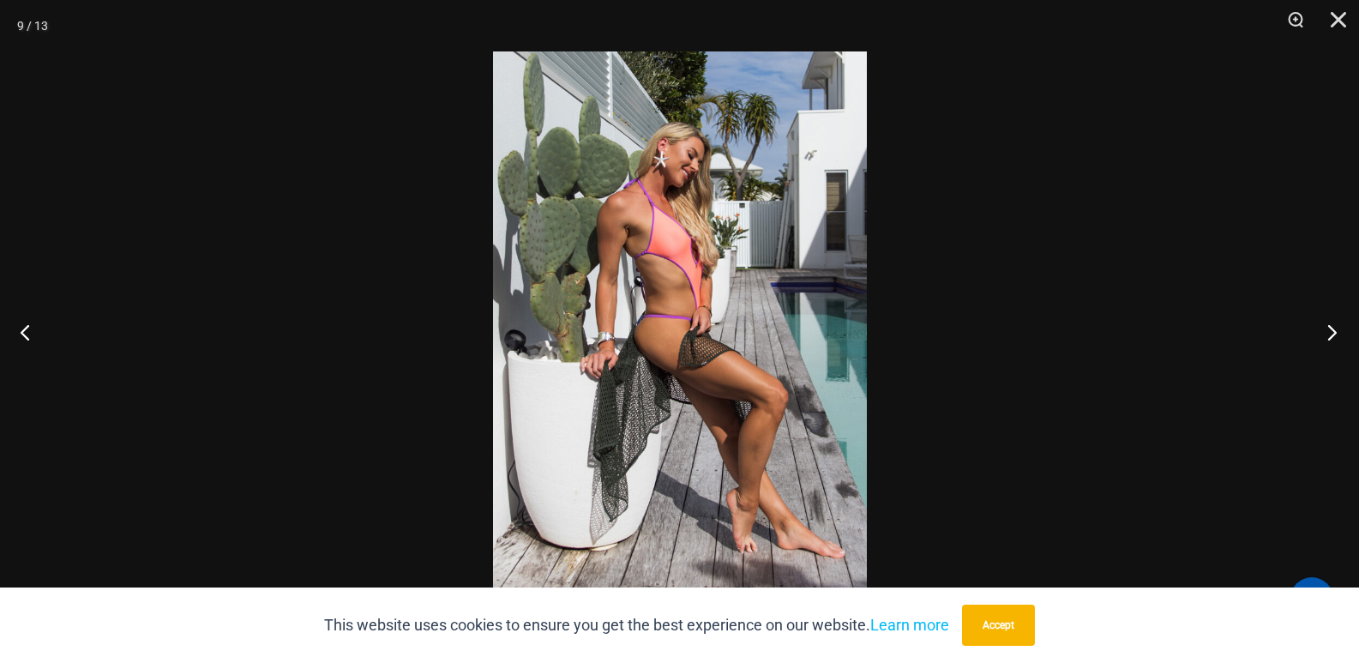
click at [1316, 334] on button "Next" at bounding box center [1327, 332] width 64 height 86
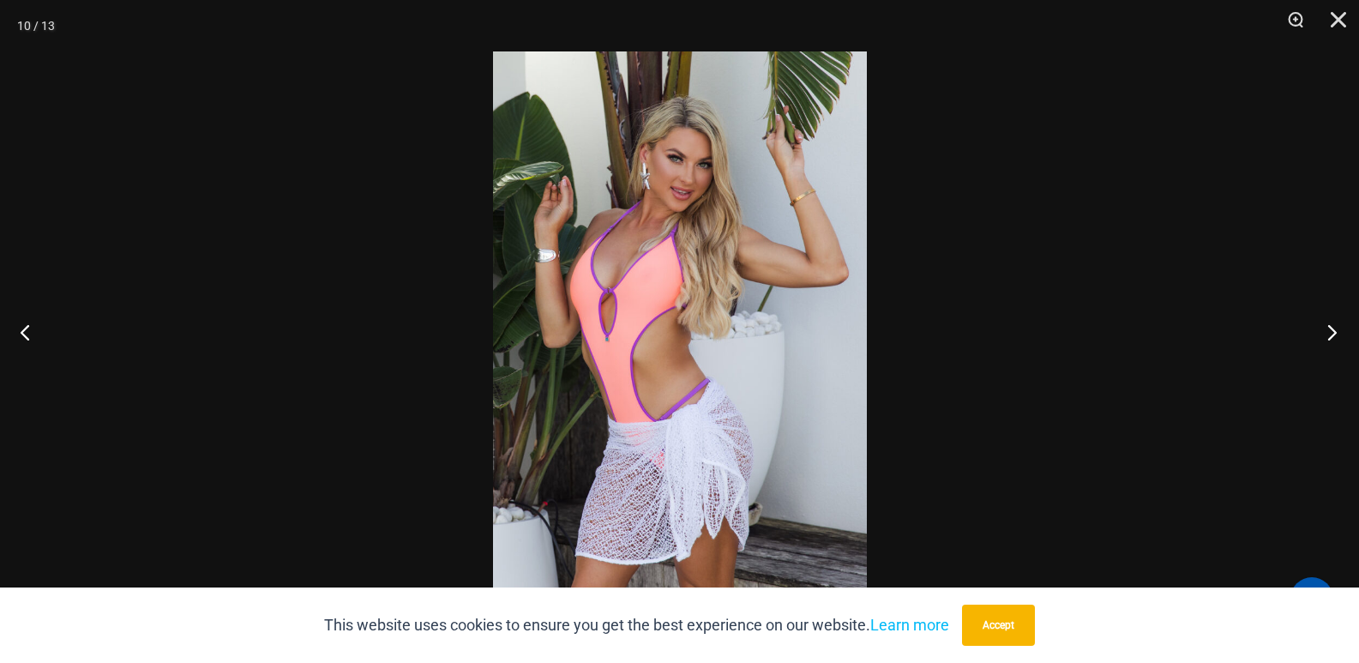
click at [1316, 334] on button "Next" at bounding box center [1327, 332] width 64 height 86
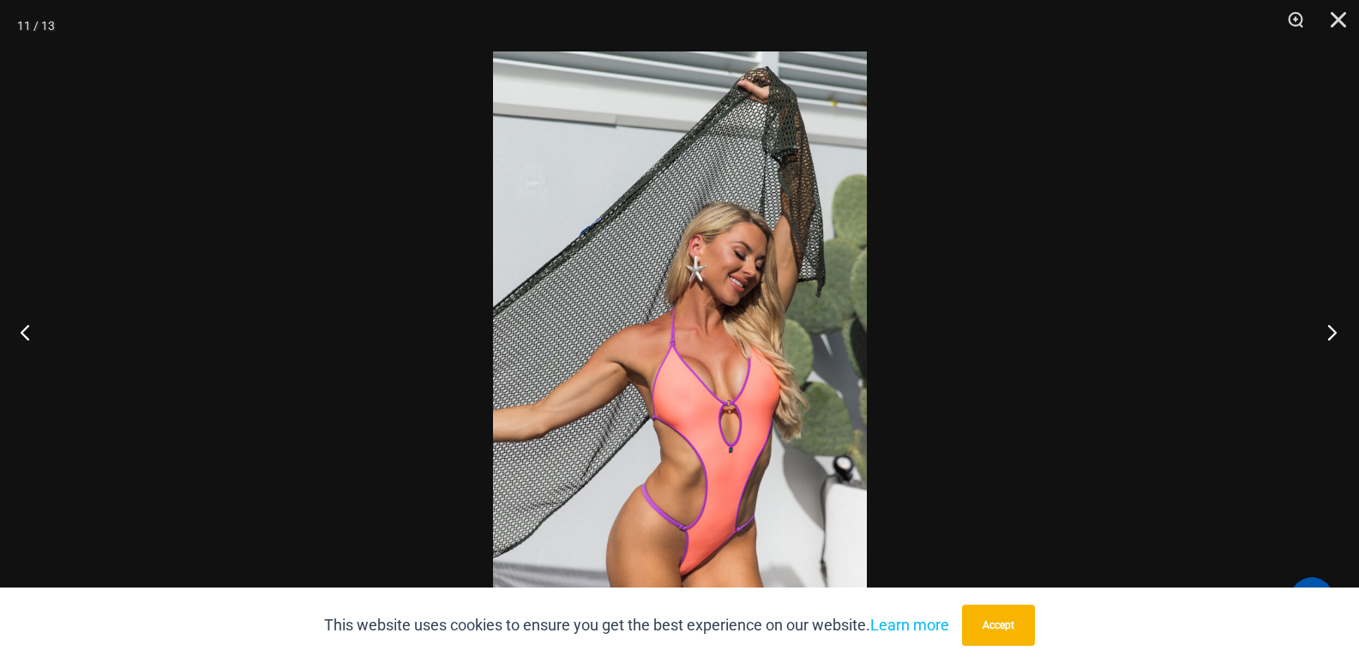
click at [1336, 332] on button "Next" at bounding box center [1327, 332] width 64 height 86
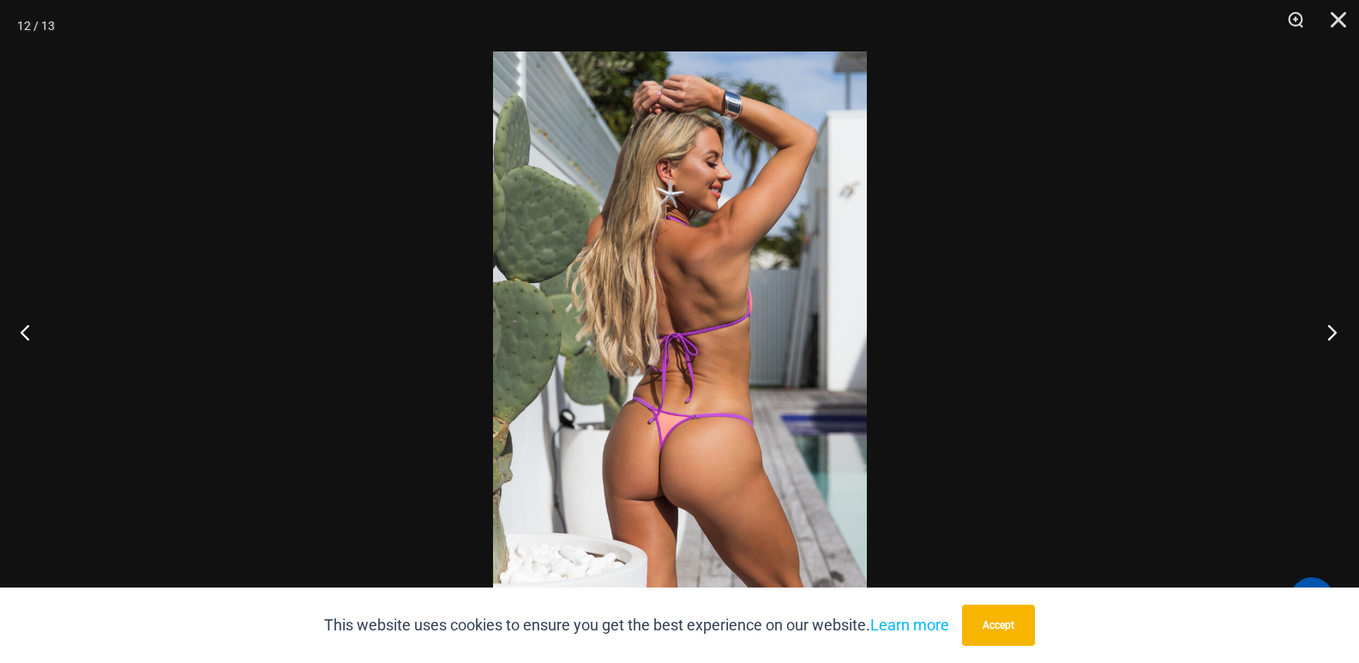
click at [1336, 332] on button "Next" at bounding box center [1327, 332] width 64 height 86
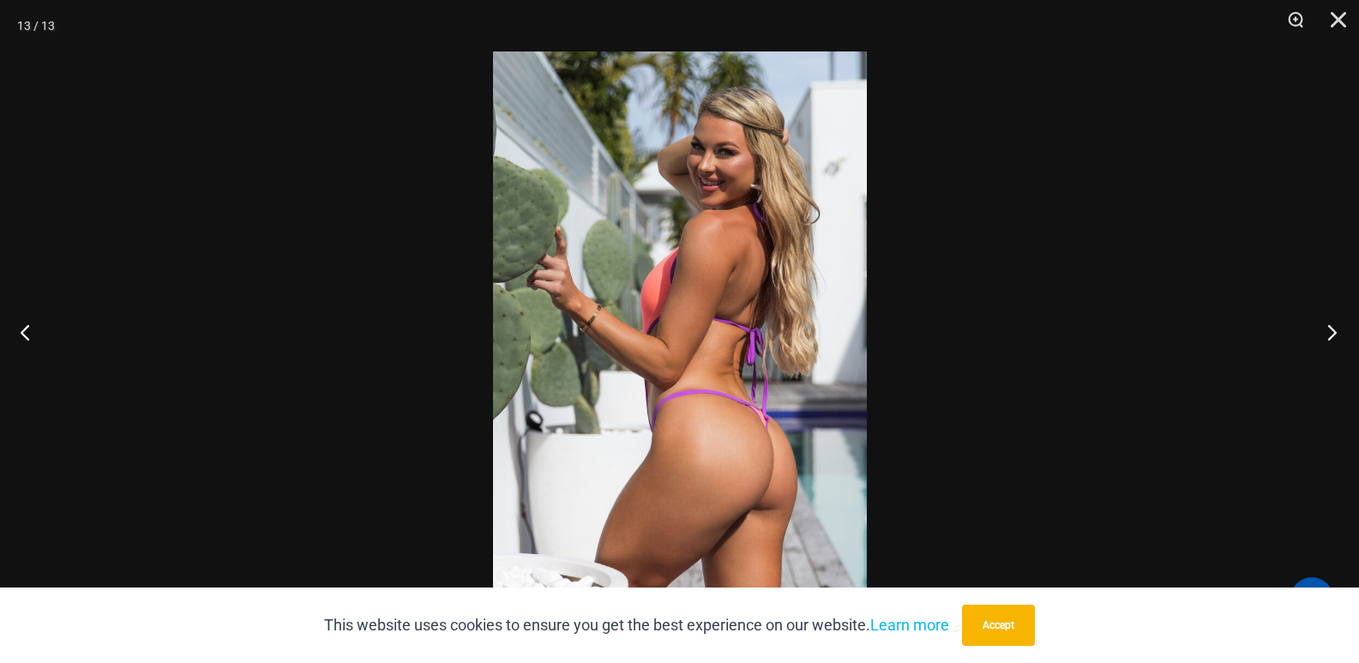
click at [1336, 332] on button "Next" at bounding box center [1327, 332] width 64 height 86
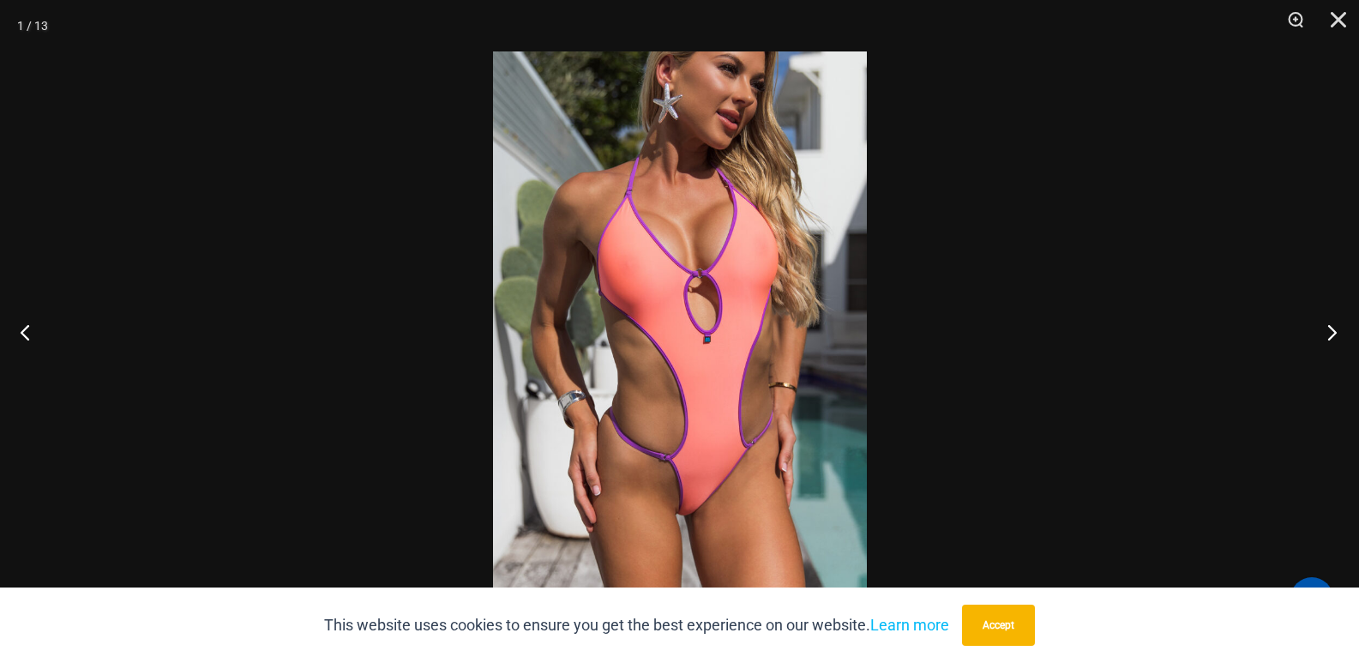
click at [1336, 332] on button "Next" at bounding box center [1327, 332] width 64 height 86
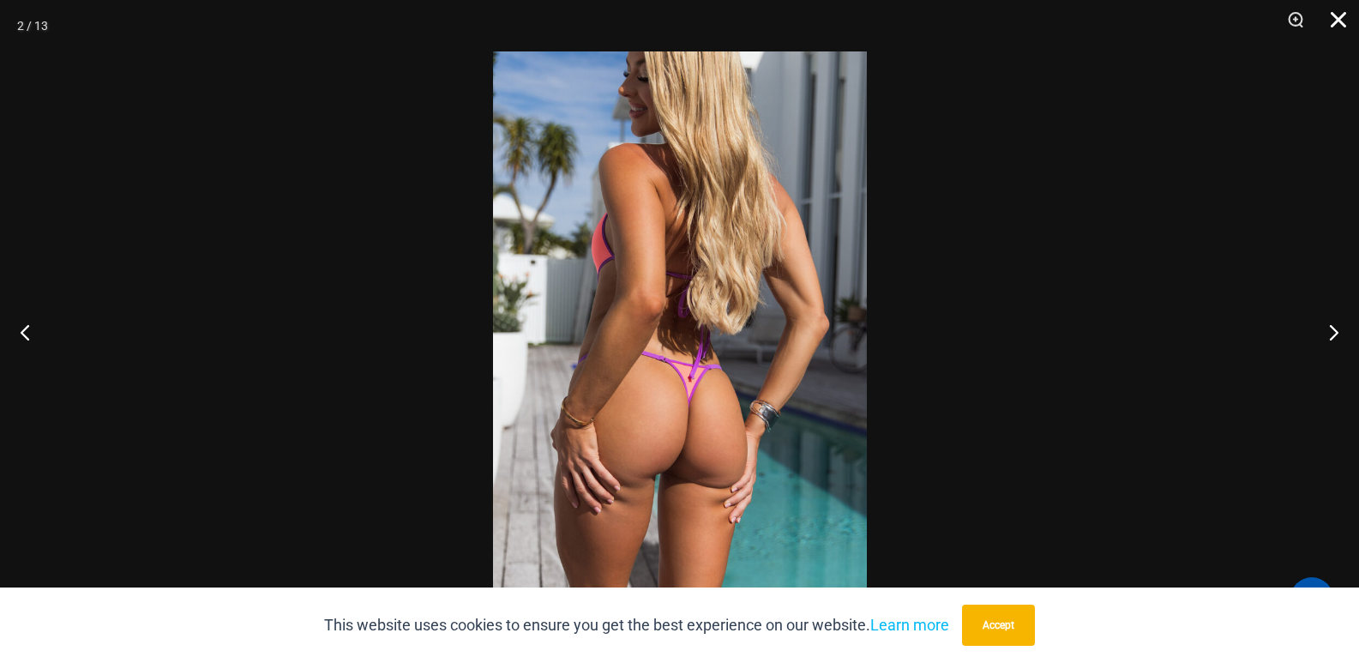
click at [1346, 20] on button "Close" at bounding box center [1332, 25] width 43 height 51
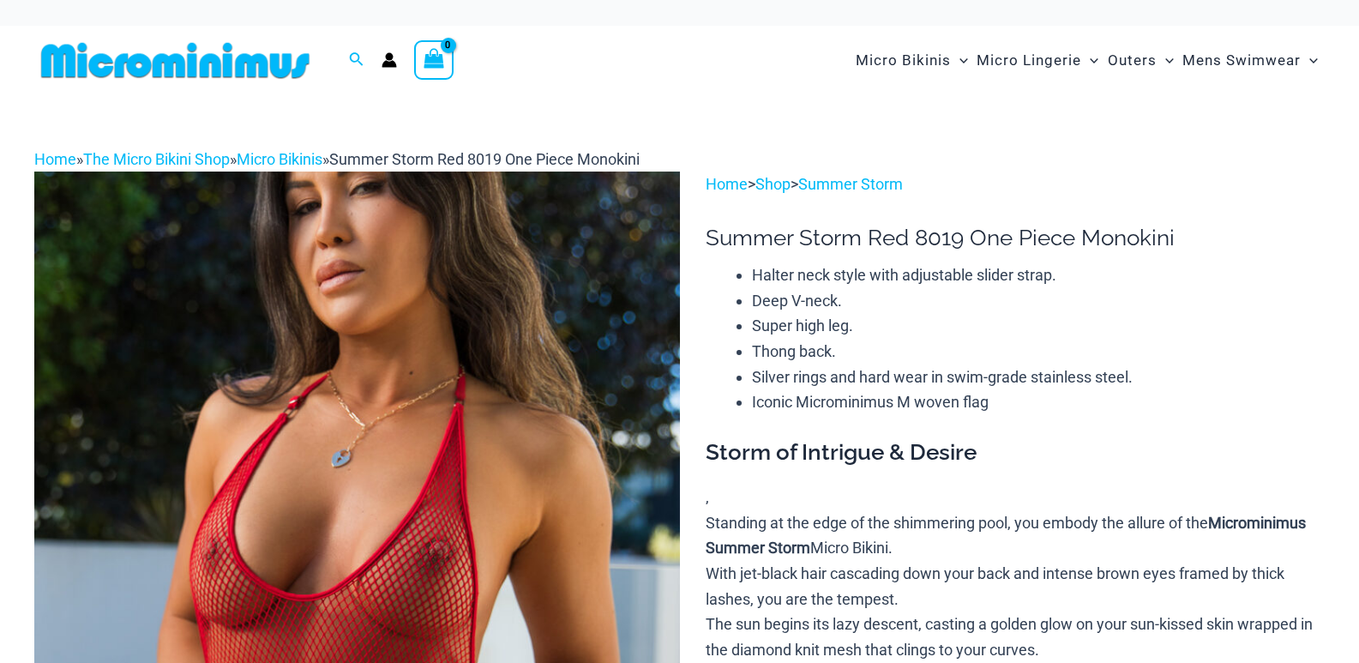
click at [400, 404] on img at bounding box center [357, 656] width 646 height 968
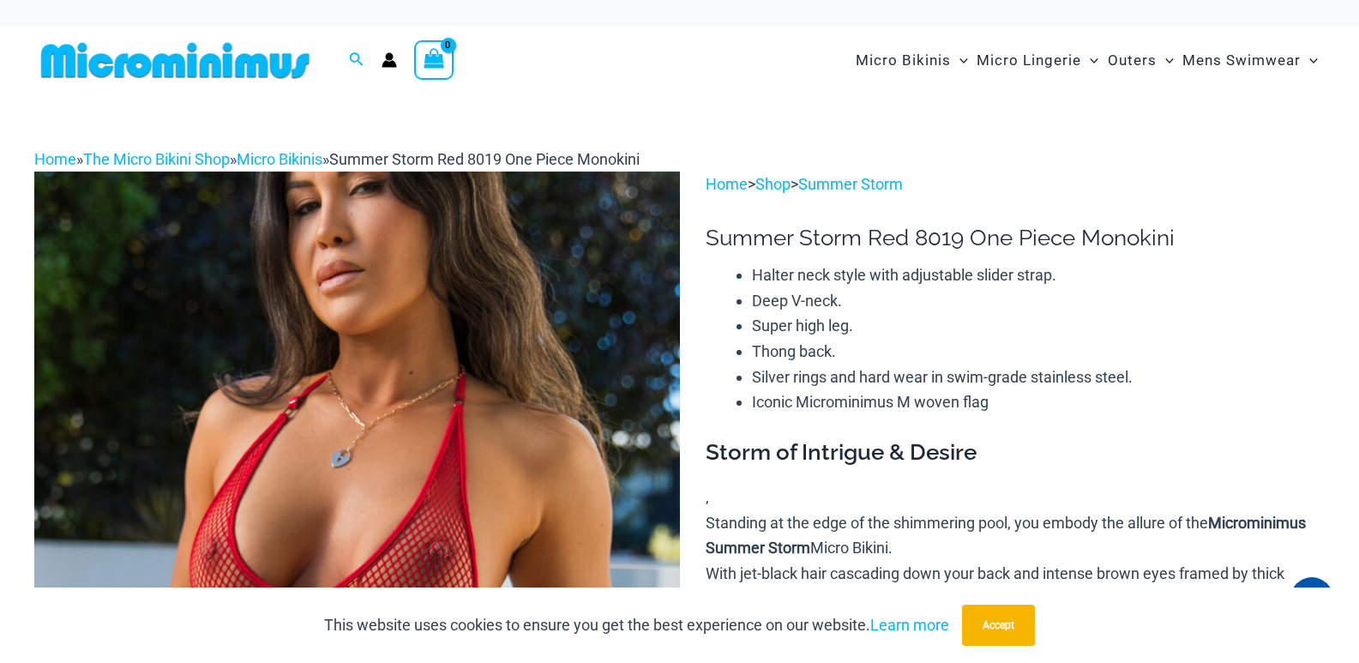
click at [568, 405] on img at bounding box center [357, 656] width 646 height 968
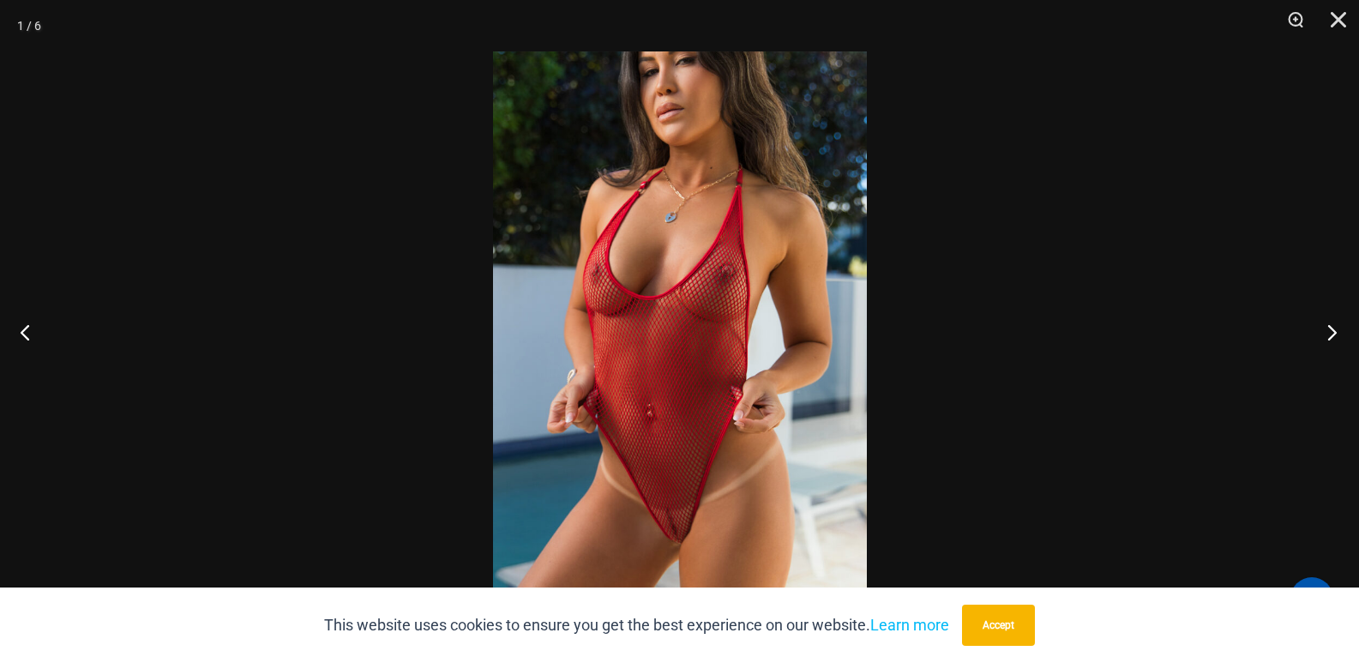
click at [1340, 334] on button "Next" at bounding box center [1327, 332] width 64 height 86
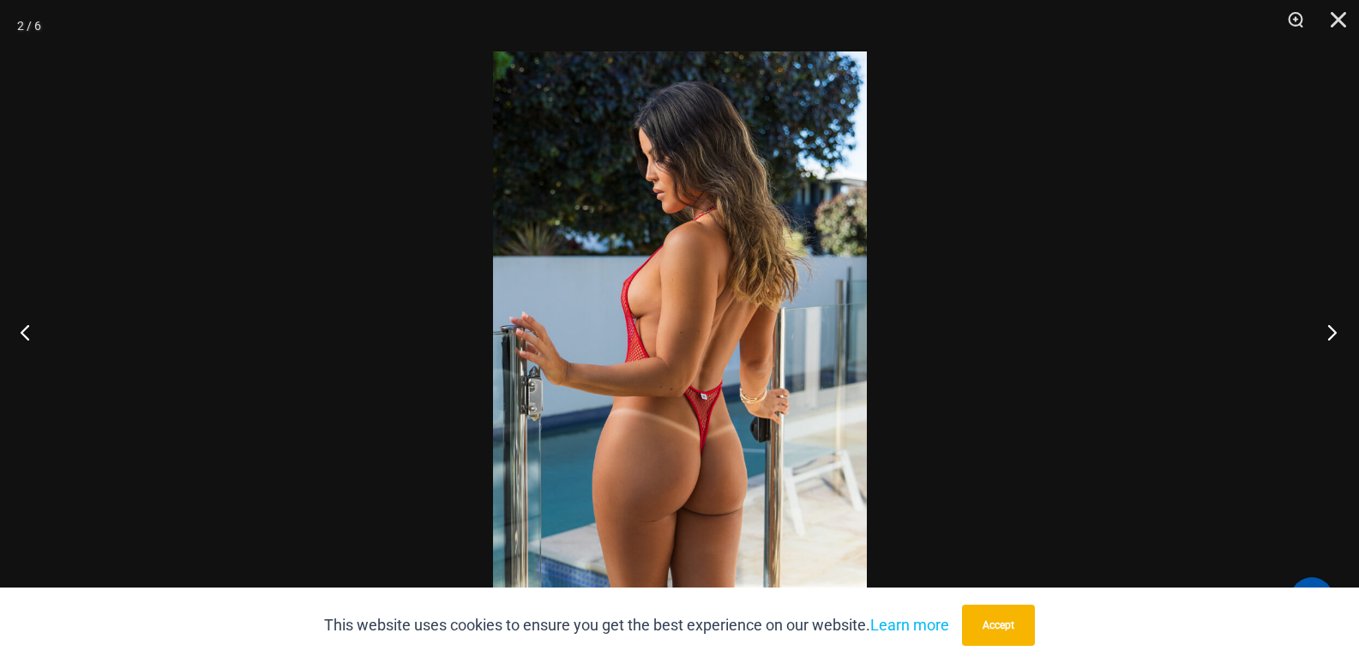
click at [1345, 324] on button "Next" at bounding box center [1327, 332] width 64 height 86
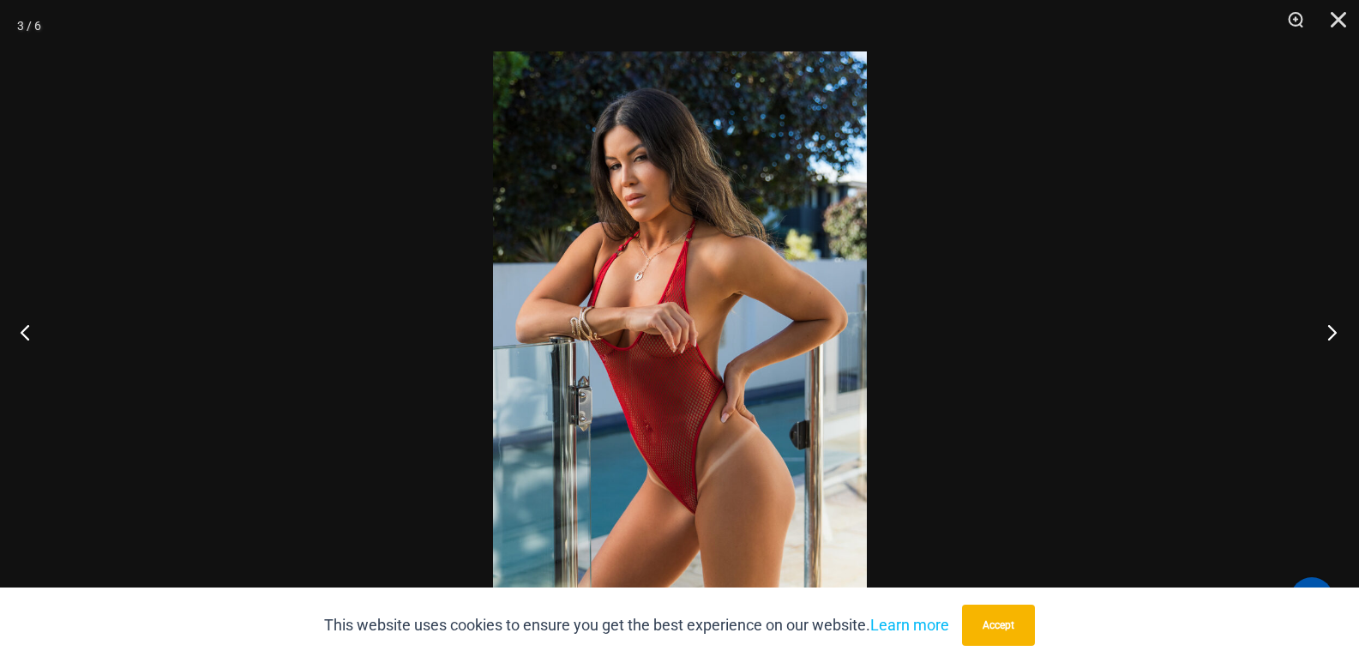
click at [1341, 334] on button "Next" at bounding box center [1327, 332] width 64 height 86
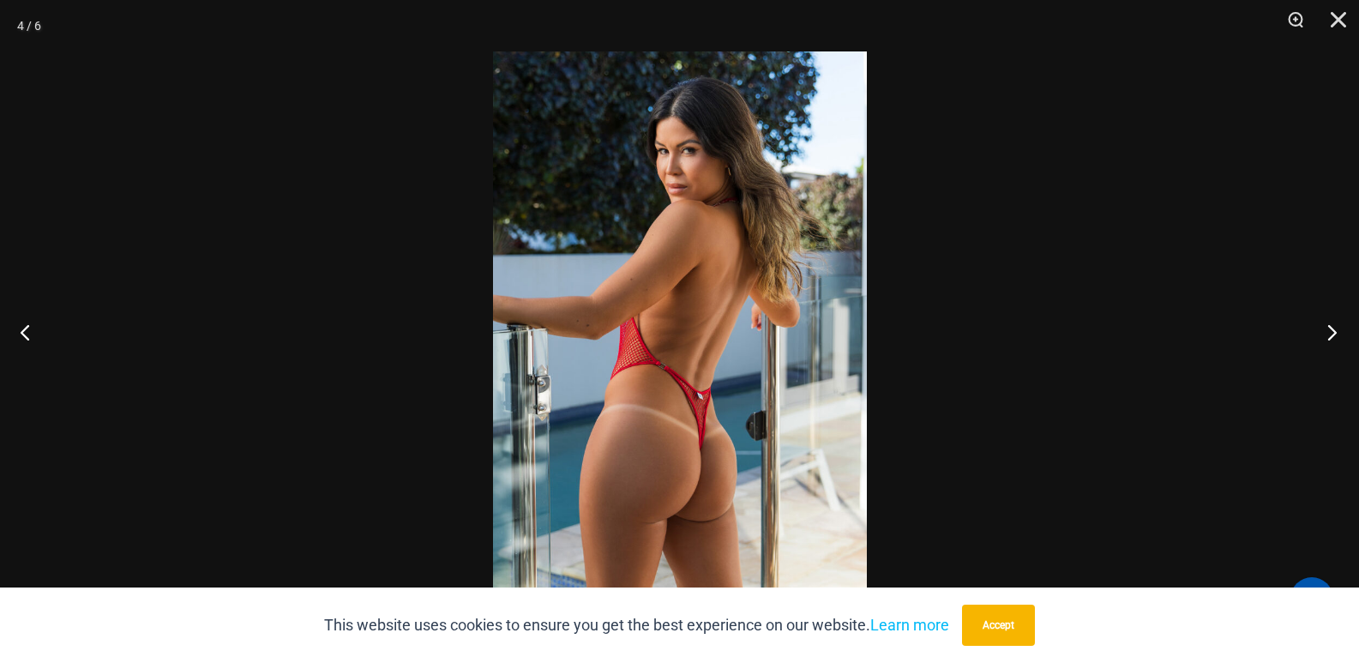
click at [1336, 325] on button "Next" at bounding box center [1327, 332] width 64 height 86
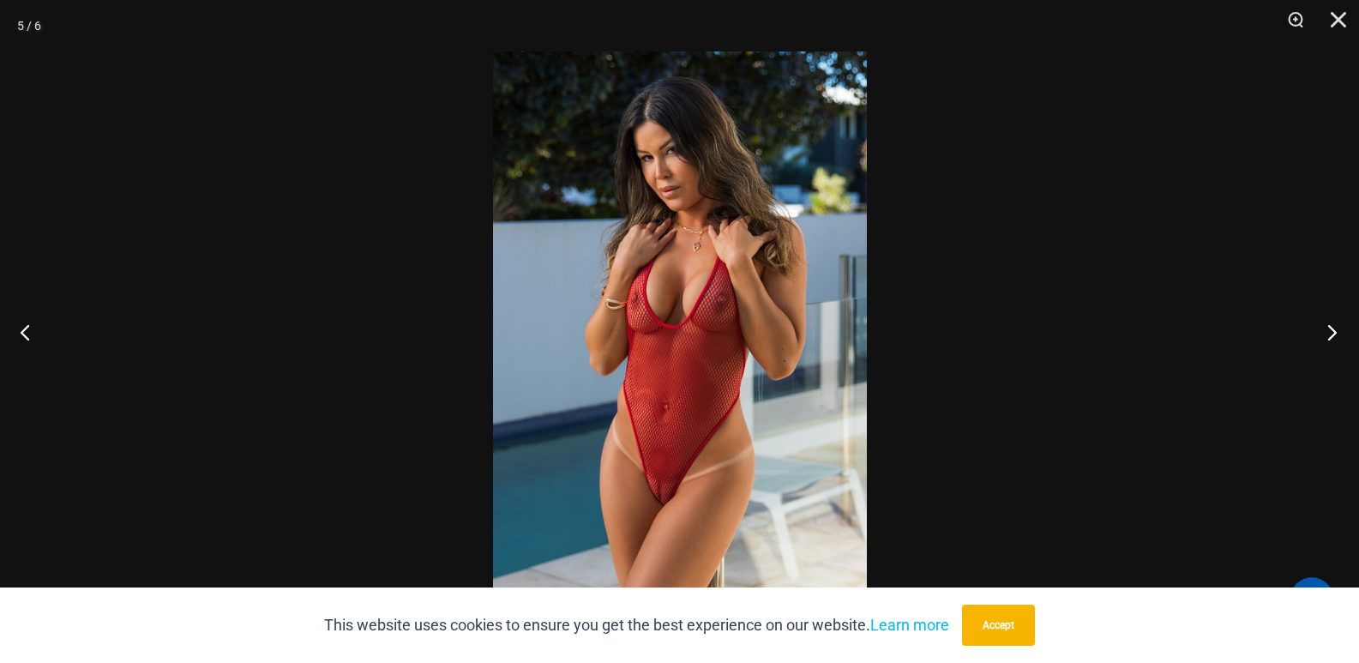
click at [1334, 338] on button "Next" at bounding box center [1327, 332] width 64 height 86
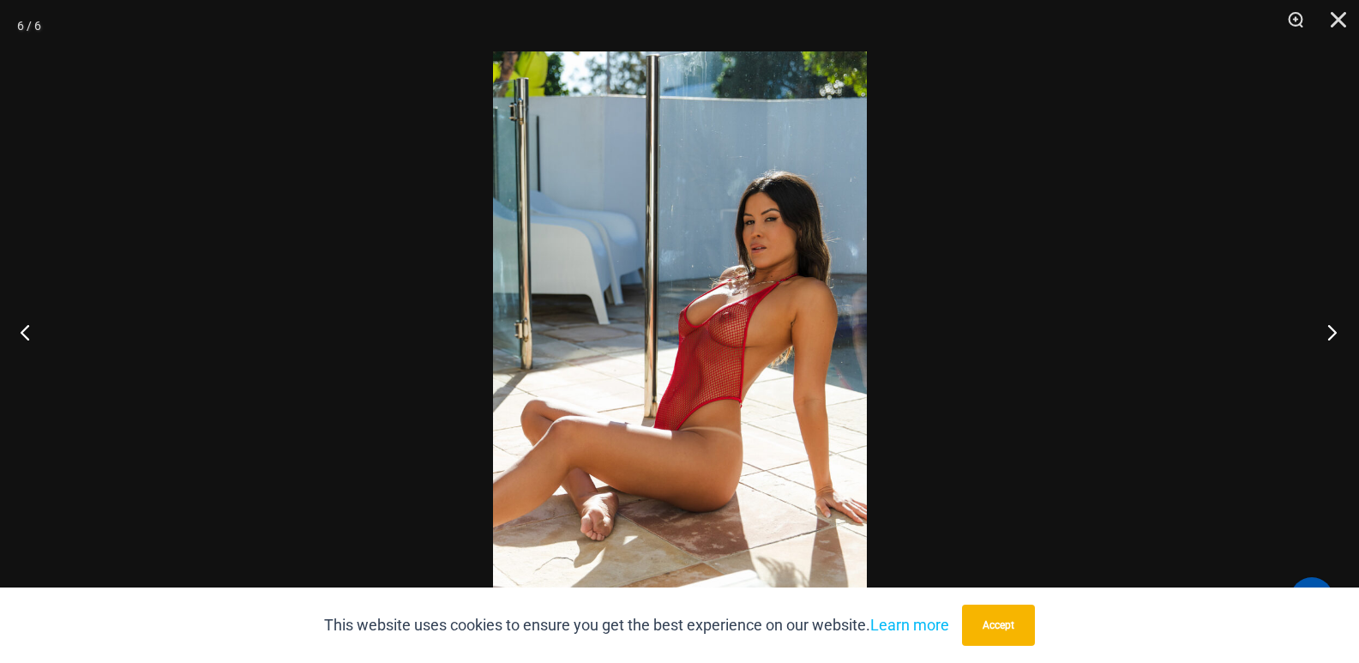
click at [1334, 323] on button "Next" at bounding box center [1327, 332] width 64 height 86
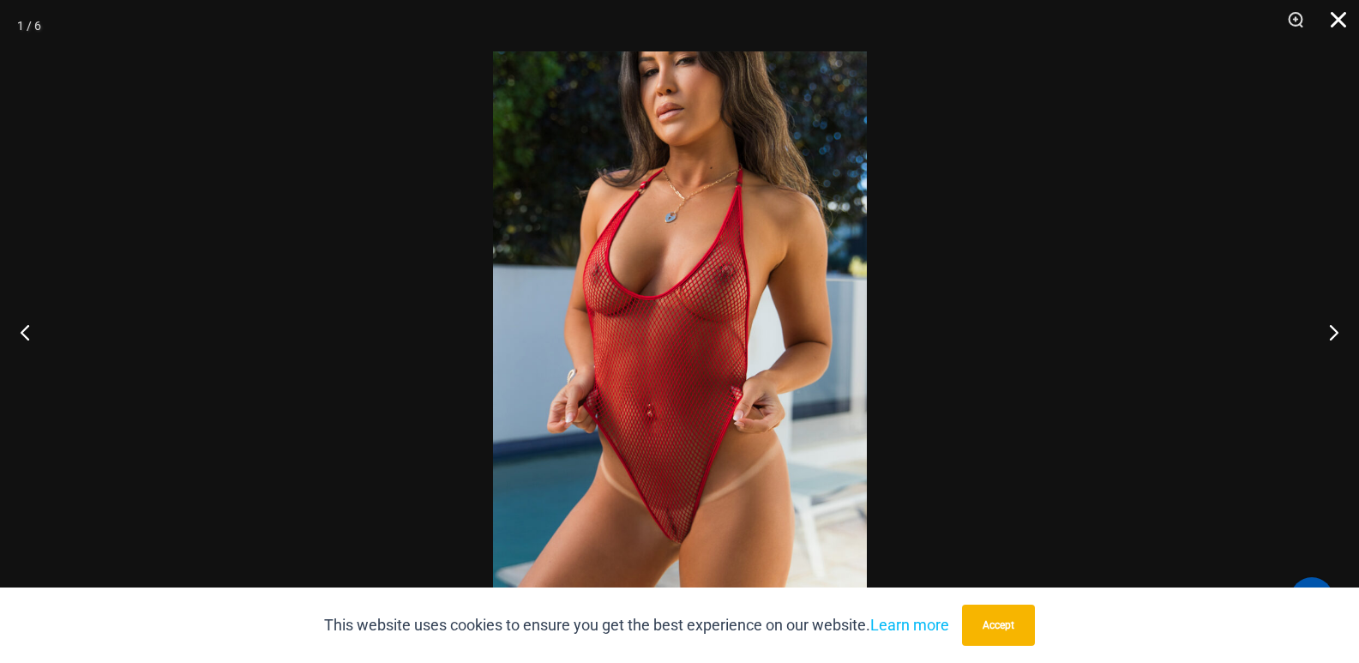
click at [1343, 20] on button "Close" at bounding box center [1332, 25] width 43 height 51
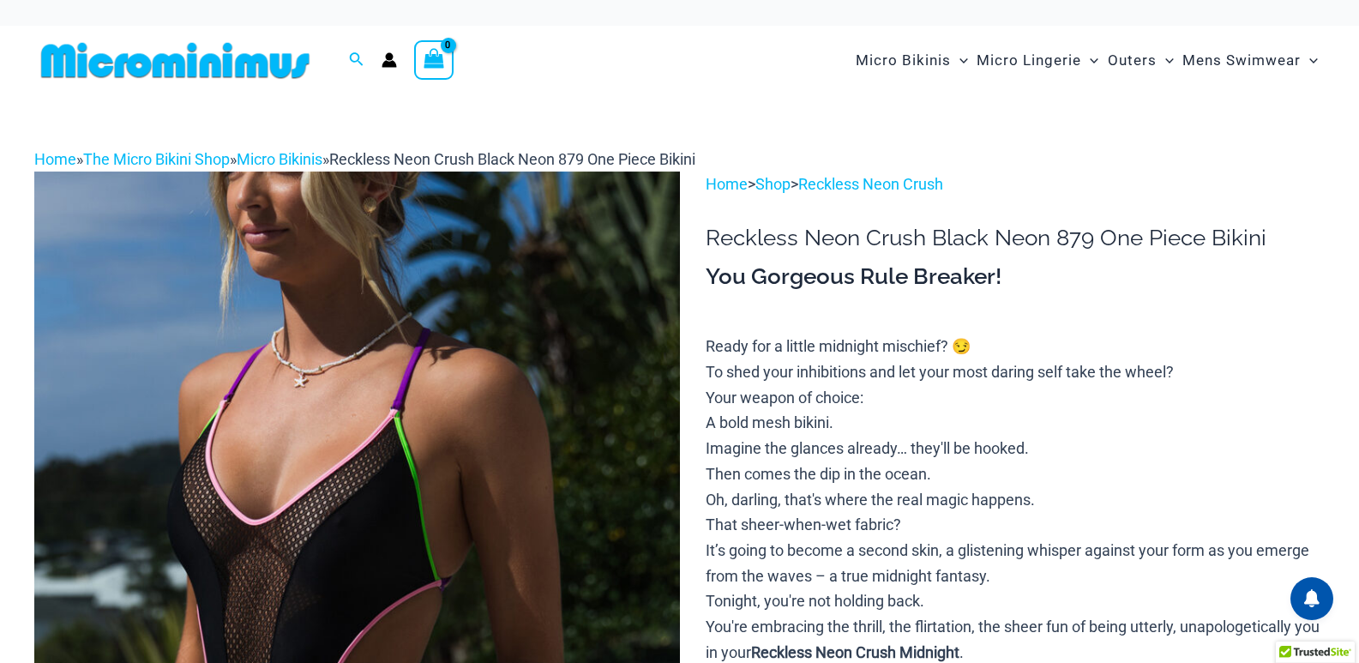
drag, startPoint x: 0, startPoint y: 0, endPoint x: 1013, endPoint y: 189, distance: 1030.2
click at [415, 409] on img at bounding box center [357, 656] width 646 height 968
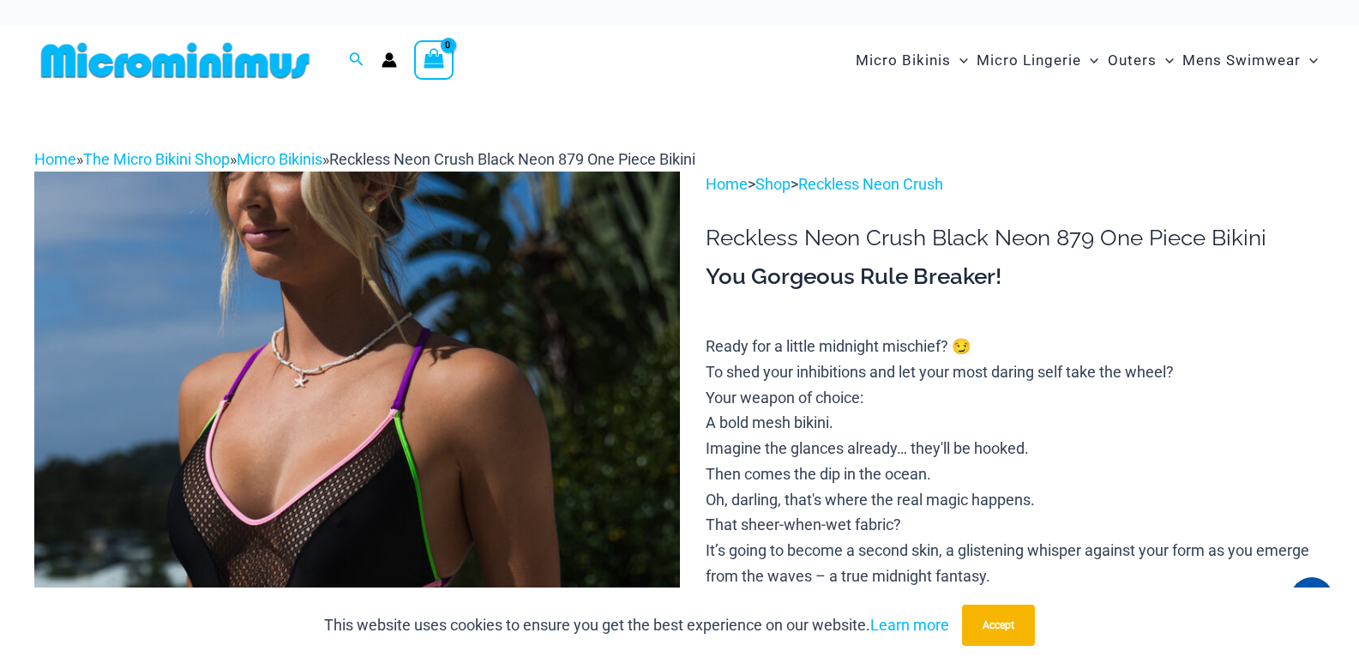
click at [461, 370] on img at bounding box center [357, 656] width 646 height 968
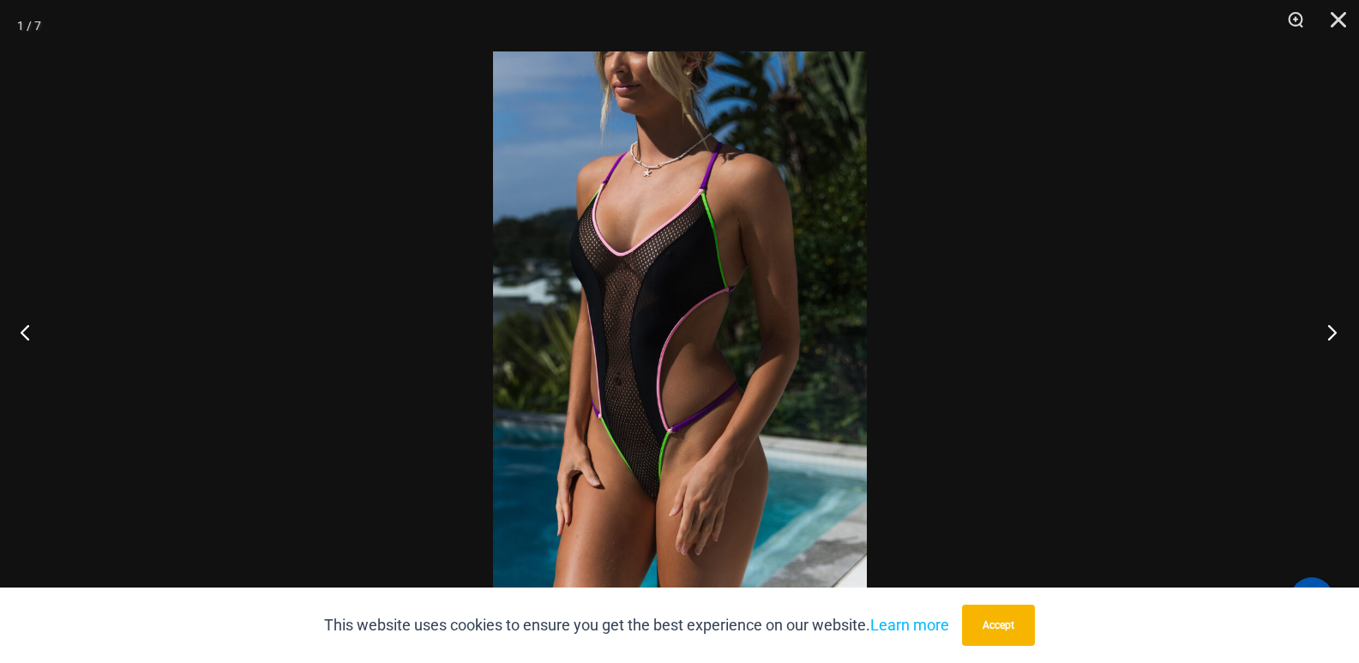
click at [1318, 344] on button "Next" at bounding box center [1327, 332] width 64 height 86
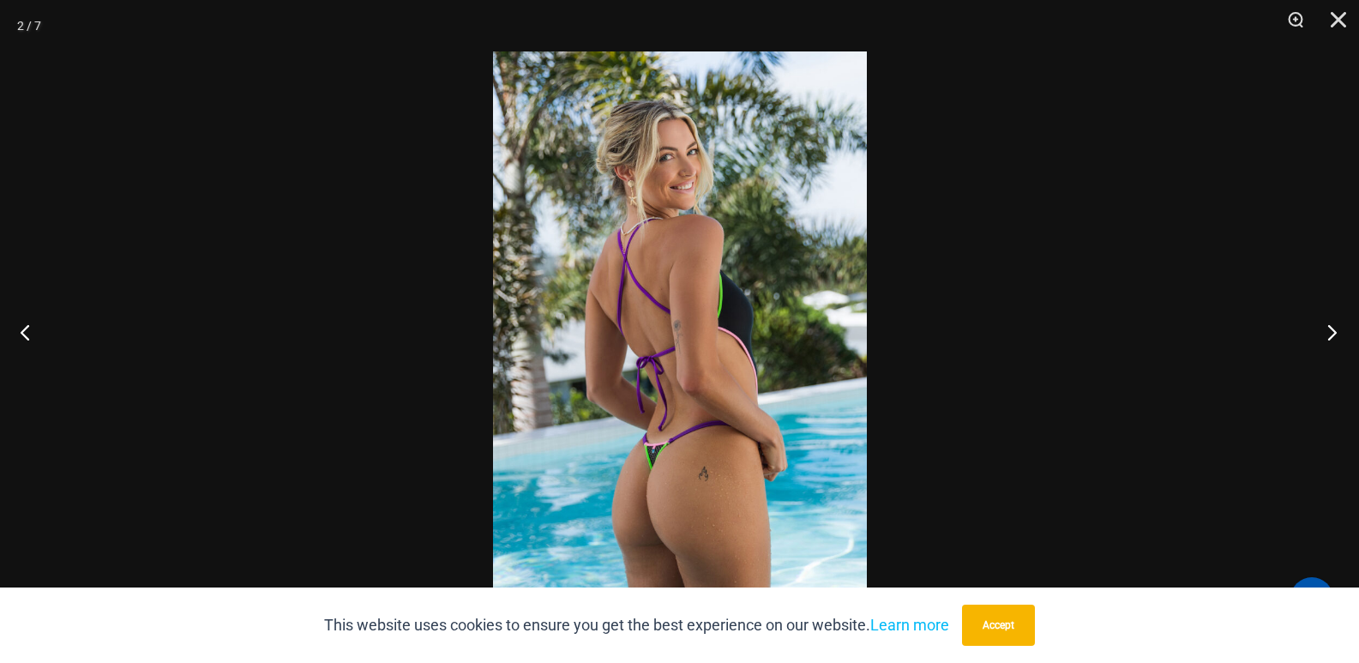
click at [1318, 344] on button "Next" at bounding box center [1327, 332] width 64 height 86
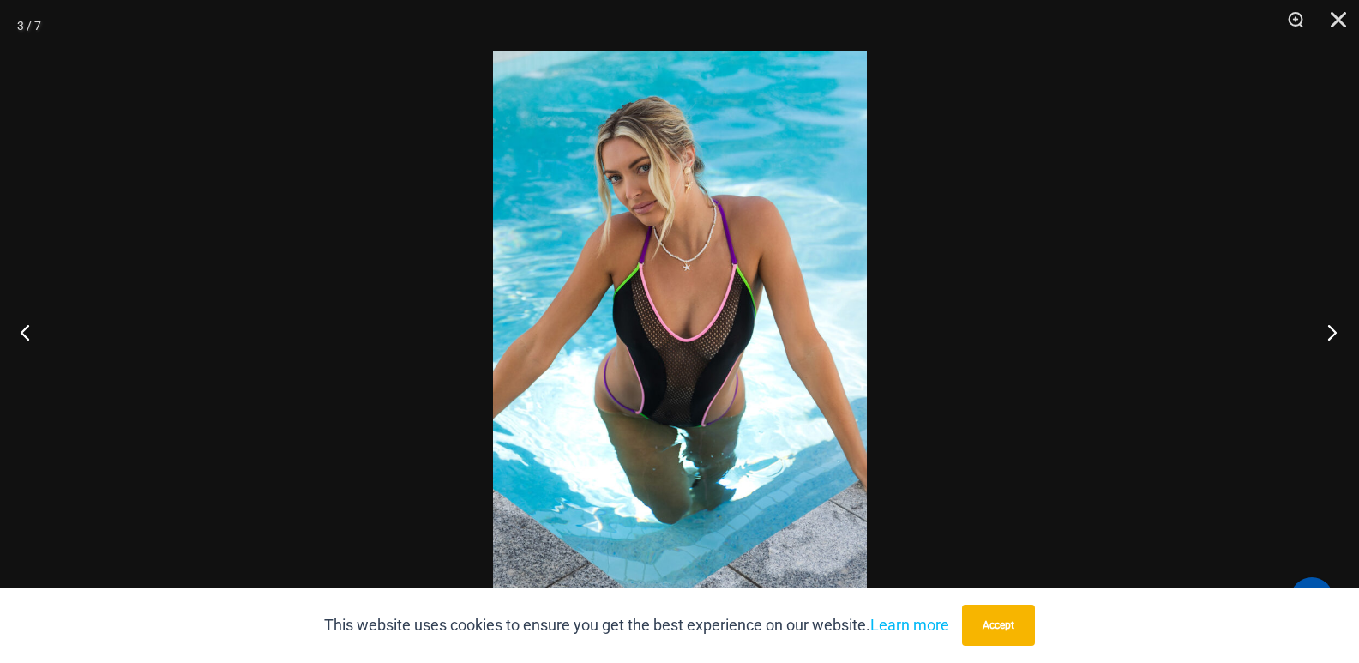
click at [1318, 344] on button "Next" at bounding box center [1327, 332] width 64 height 86
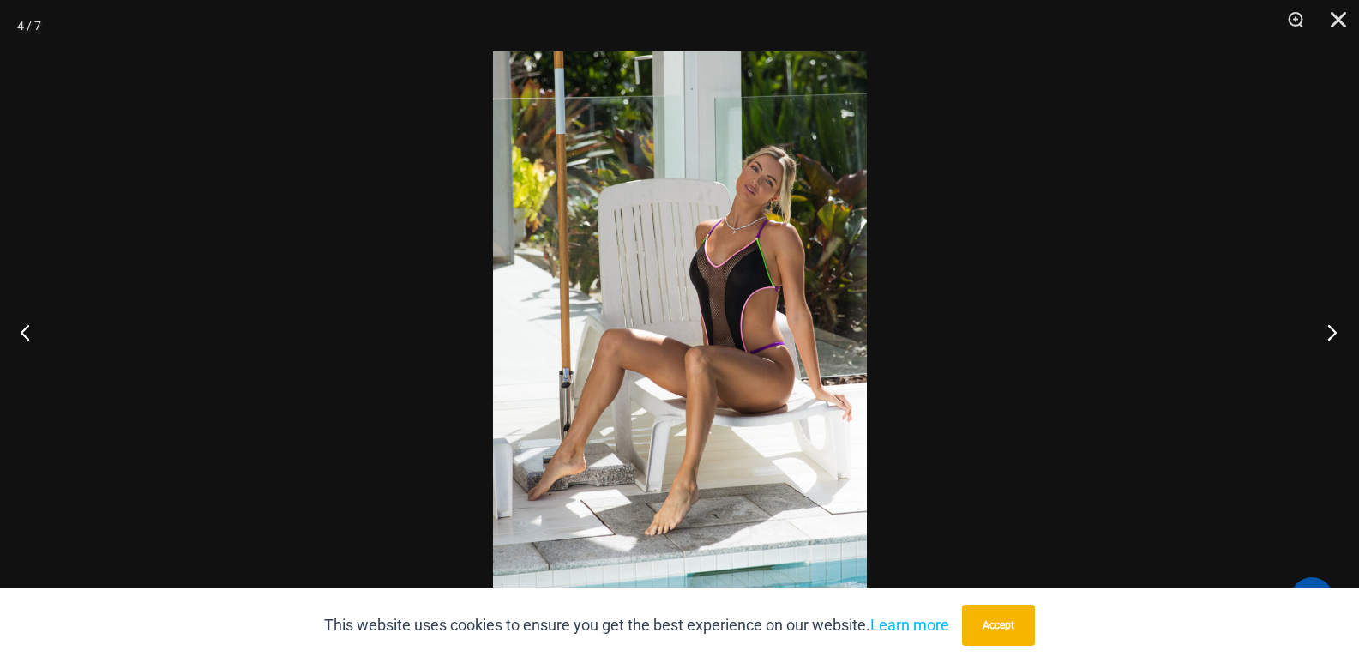
click at [1318, 344] on button "Next" at bounding box center [1327, 332] width 64 height 86
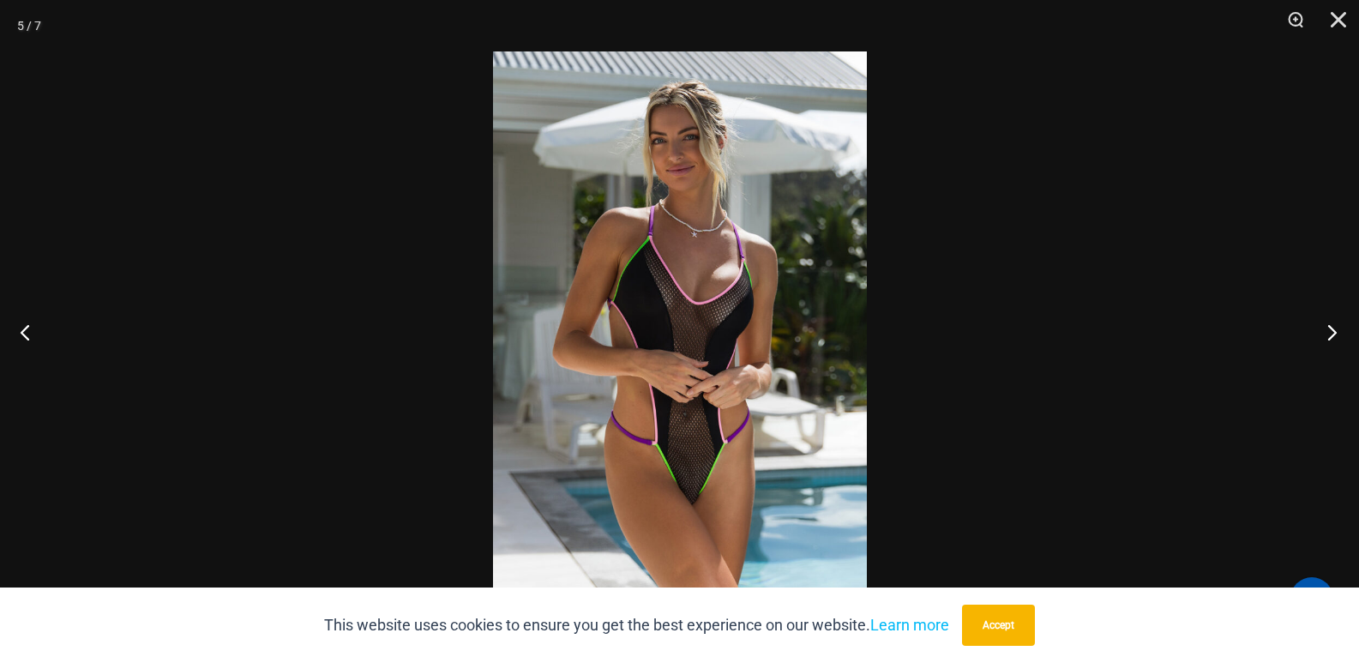
click at [1318, 344] on button "Next" at bounding box center [1327, 332] width 64 height 86
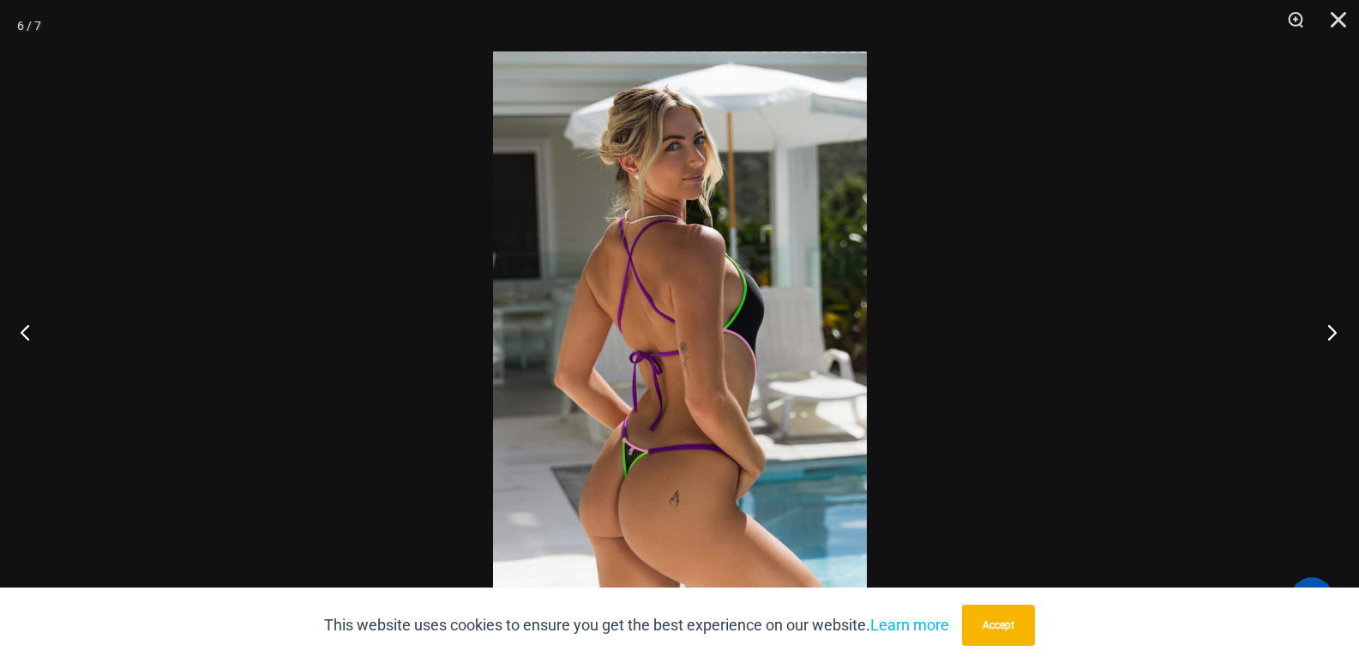
click at [1318, 344] on button "Next" at bounding box center [1327, 332] width 64 height 86
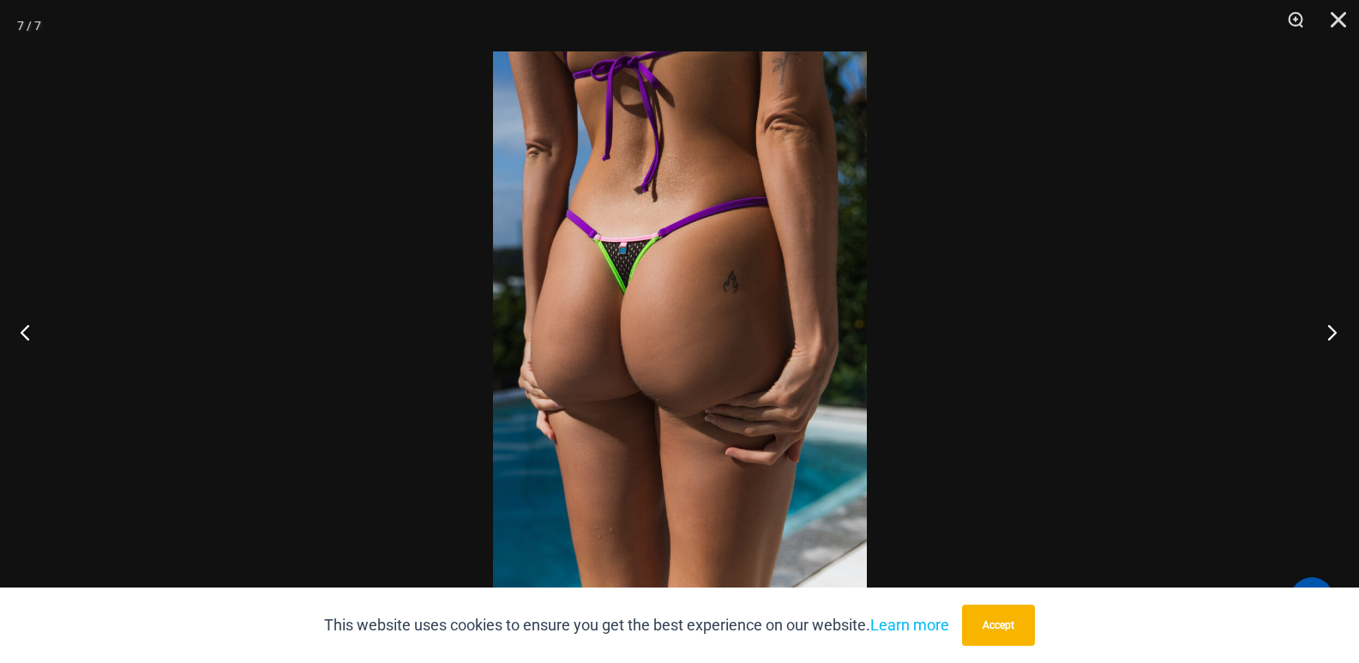
click at [1319, 345] on button "Next" at bounding box center [1327, 332] width 64 height 86
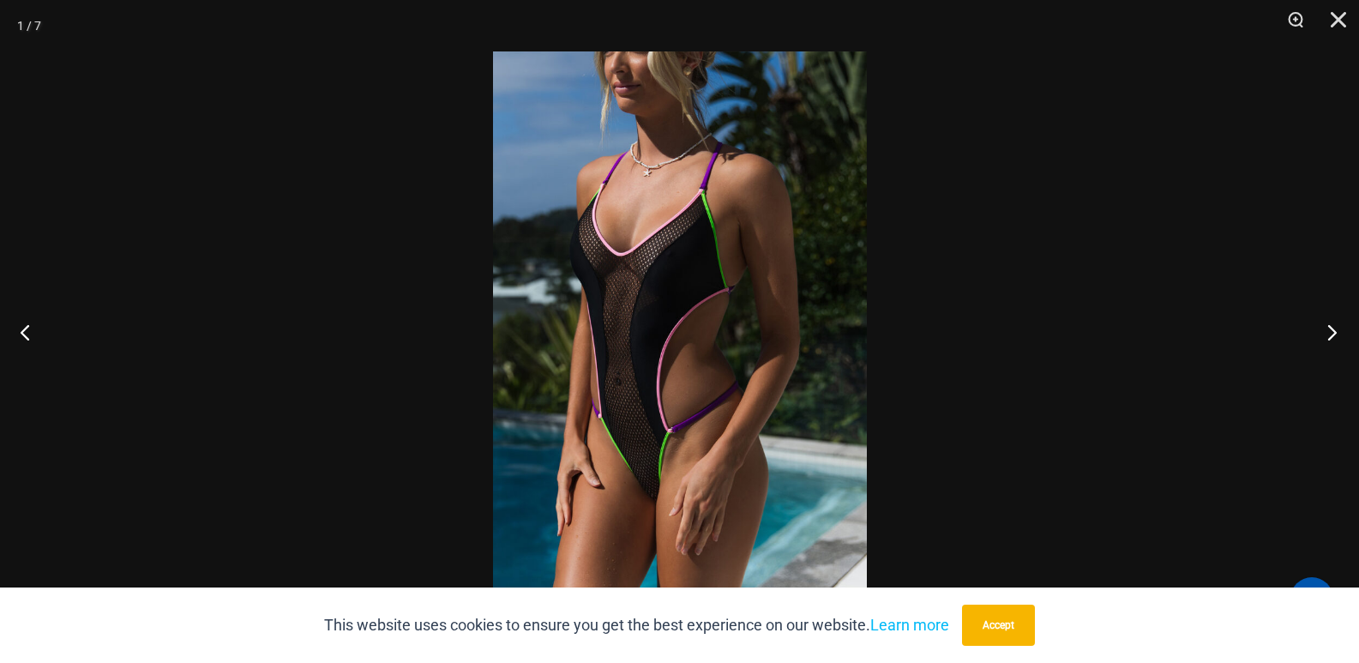
click at [1319, 345] on button "Next" at bounding box center [1327, 332] width 64 height 86
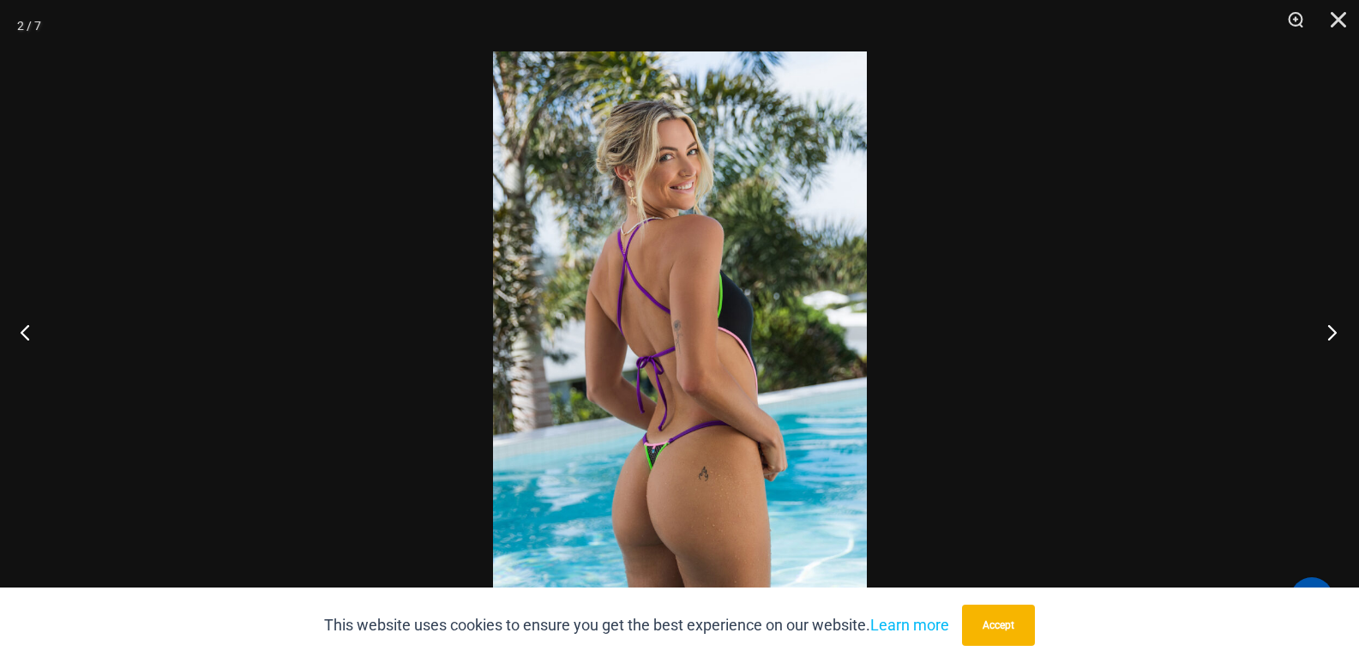
click at [1319, 346] on button "Next" at bounding box center [1327, 332] width 64 height 86
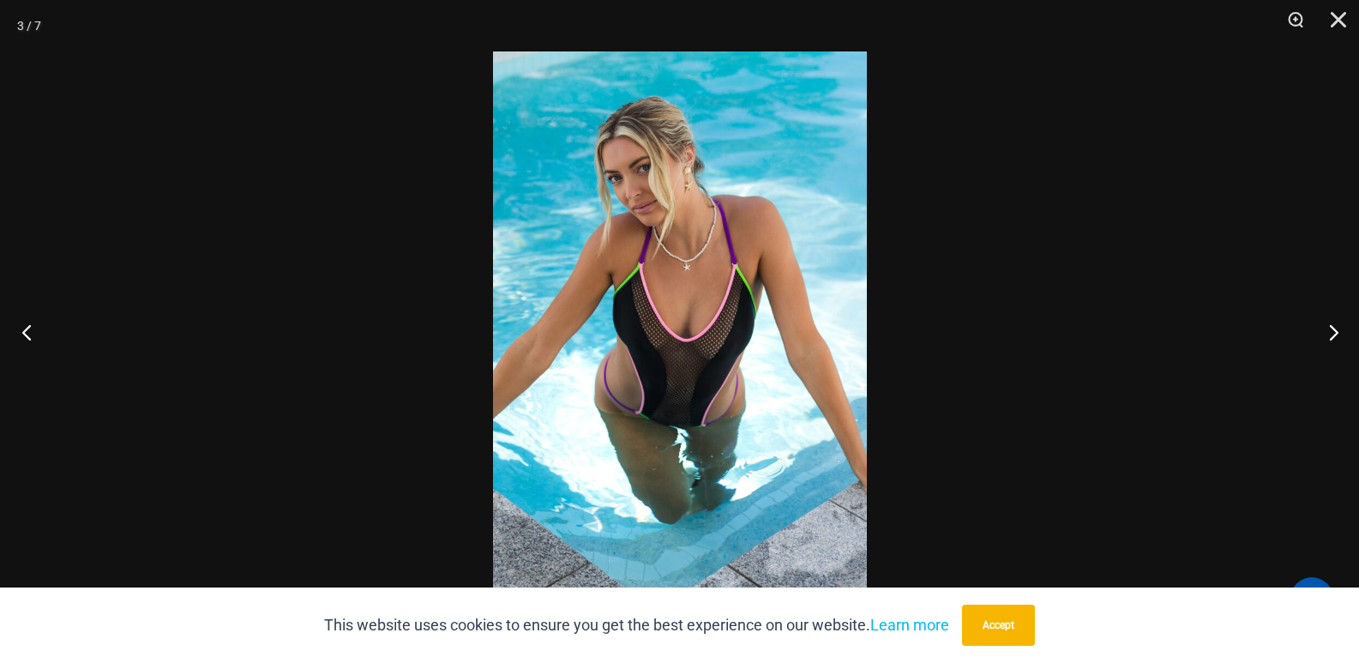
click at [10, 343] on button "Previous" at bounding box center [32, 332] width 64 height 86
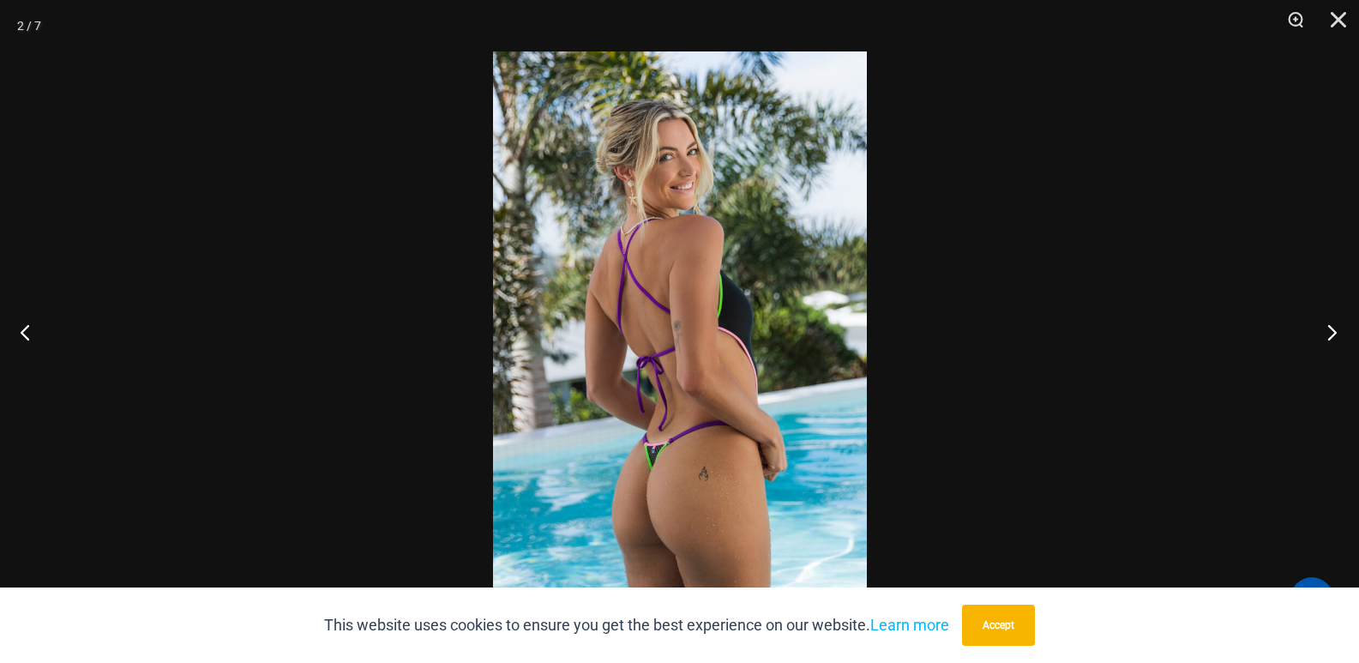
click at [1335, 333] on button "Next" at bounding box center [1327, 332] width 64 height 86
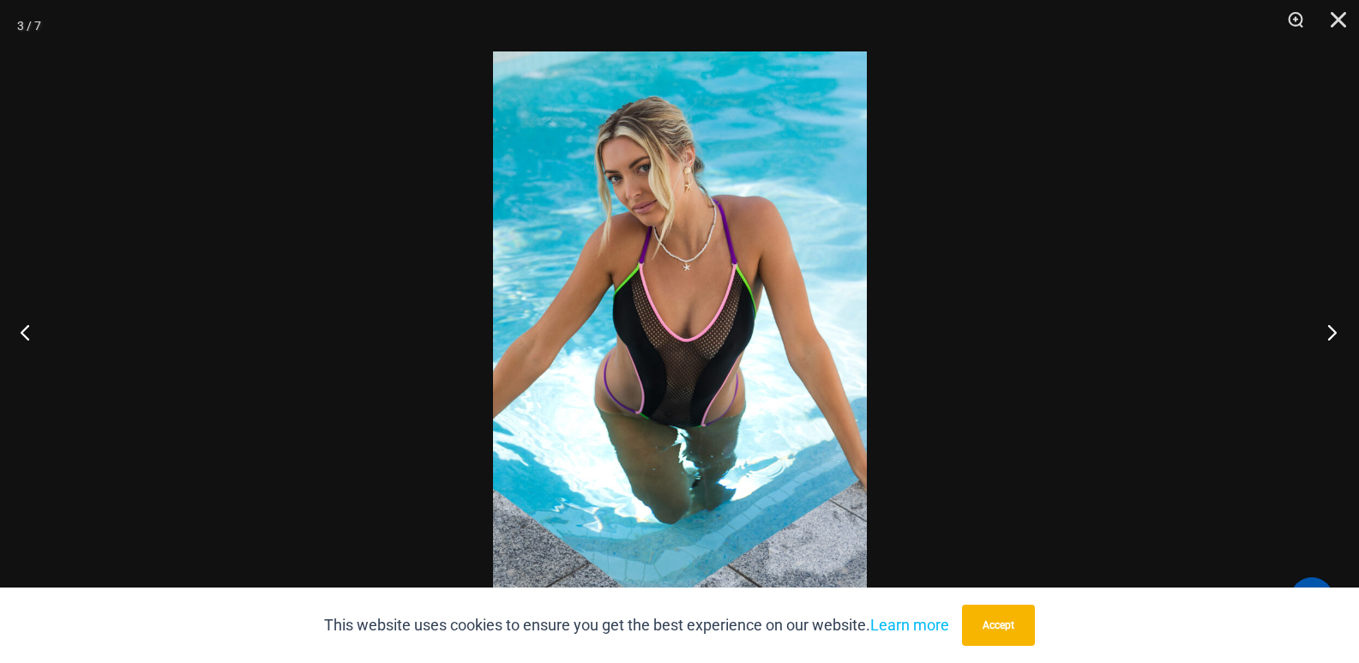
click at [1335, 333] on button "Next" at bounding box center [1327, 332] width 64 height 86
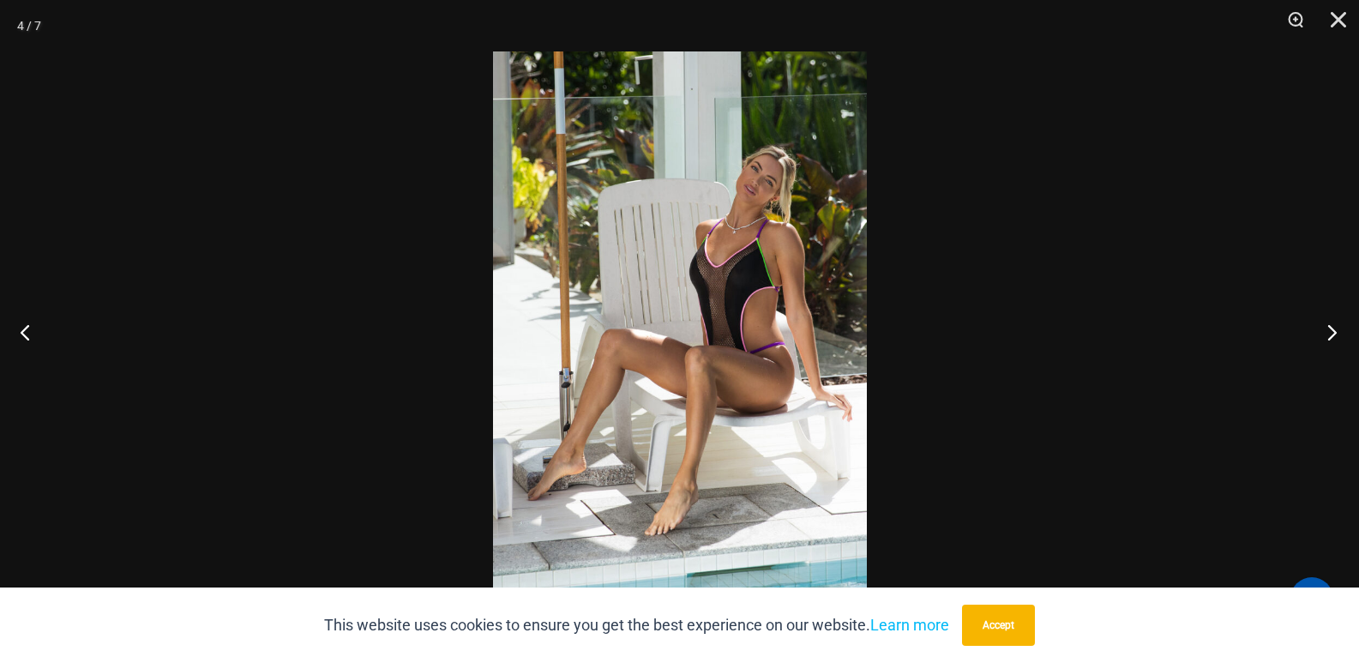
click at [1335, 333] on button "Next" at bounding box center [1327, 332] width 64 height 86
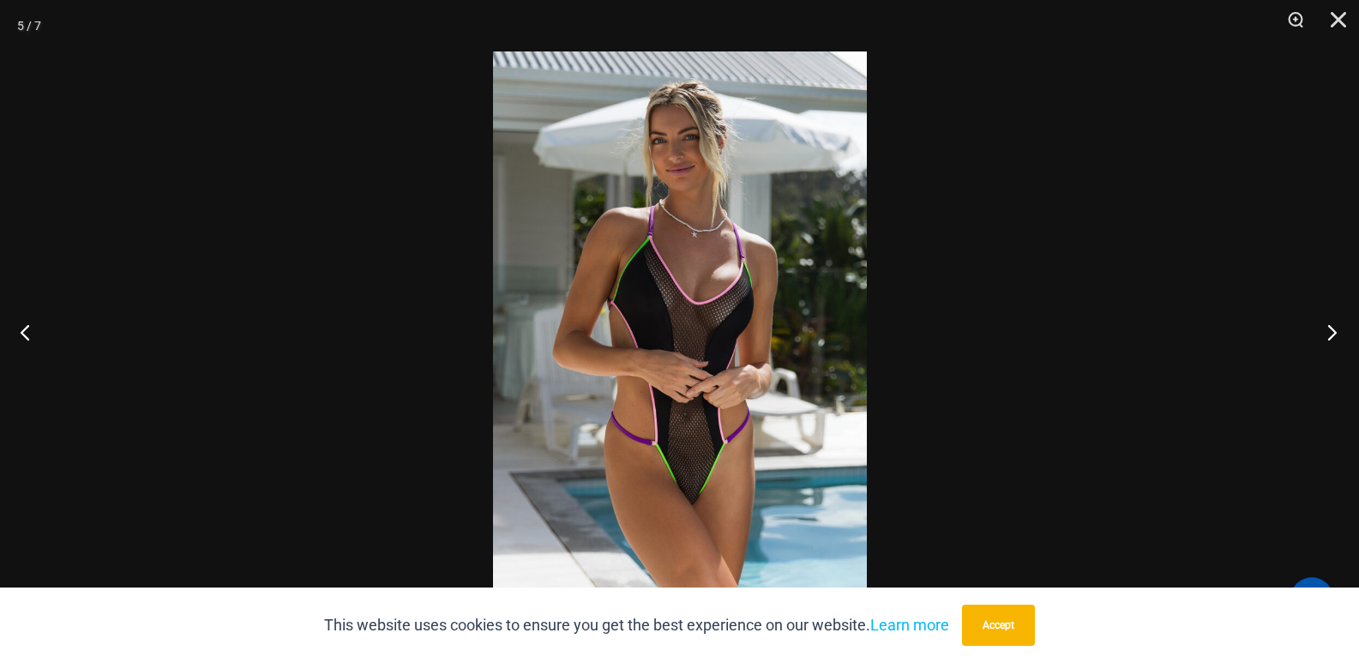
click at [1335, 333] on button "Next" at bounding box center [1327, 332] width 64 height 86
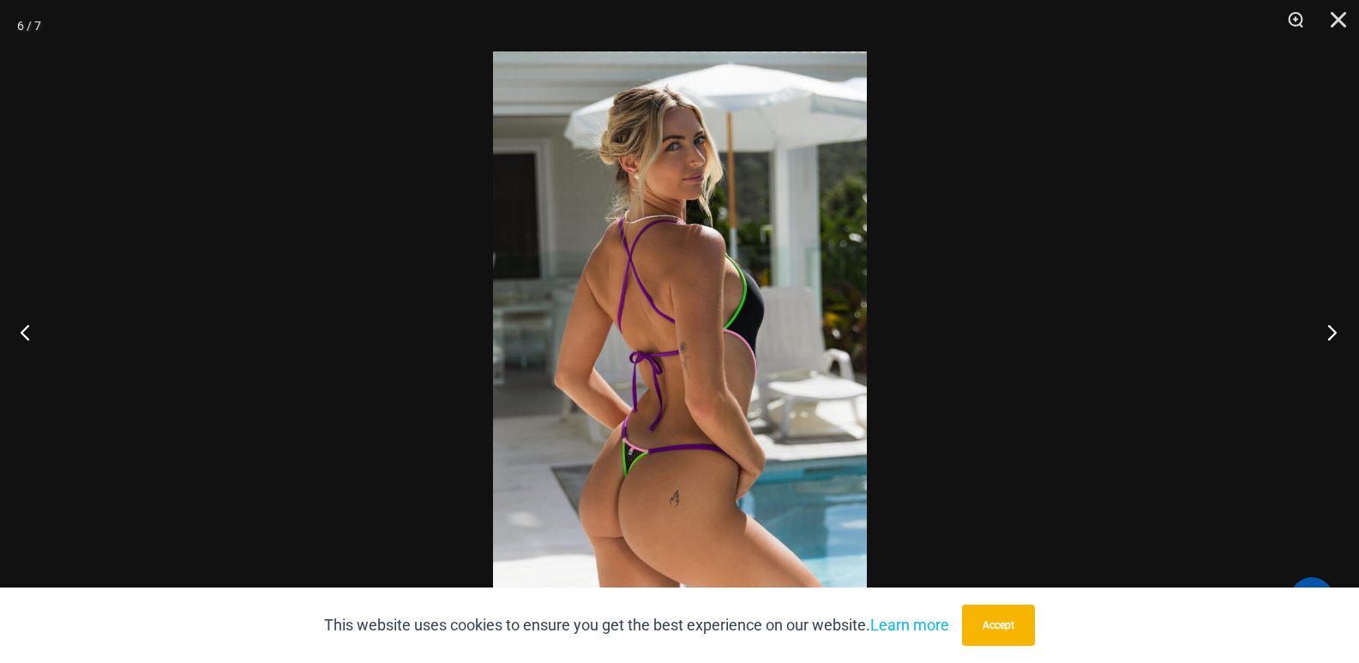
click at [1335, 333] on button "Next" at bounding box center [1327, 332] width 64 height 86
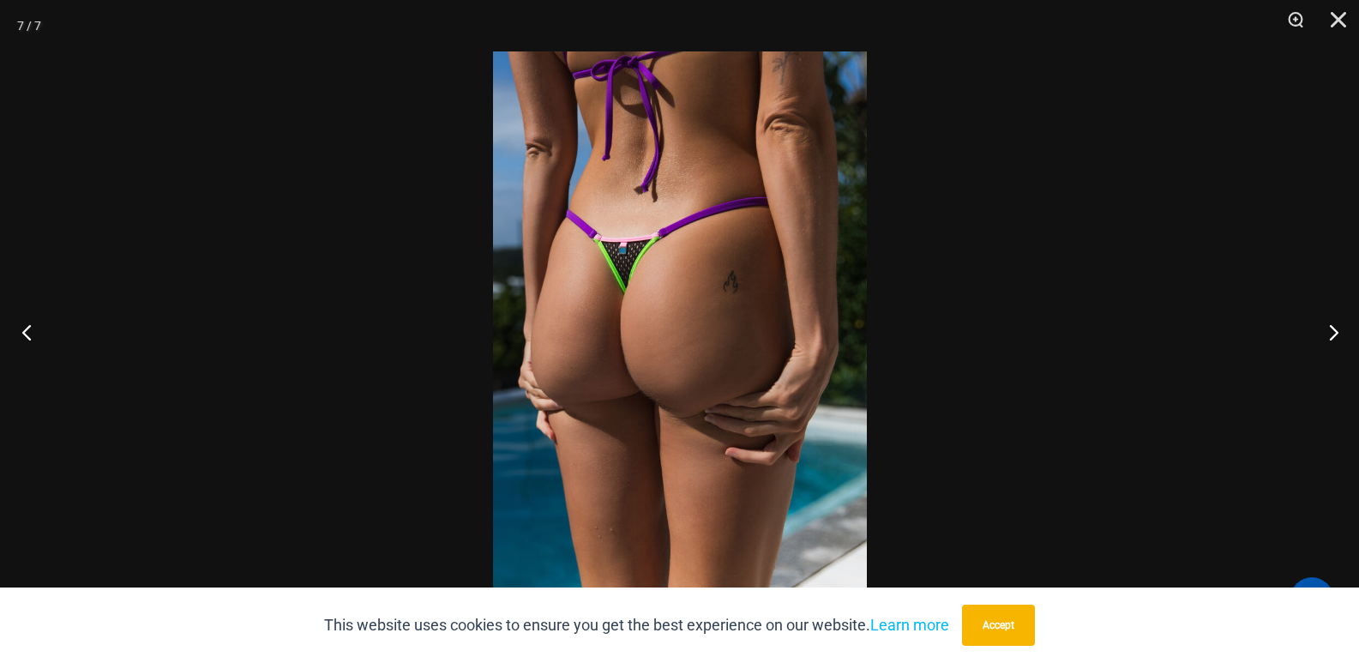
click at [30, 330] on button "Previous" at bounding box center [32, 332] width 64 height 86
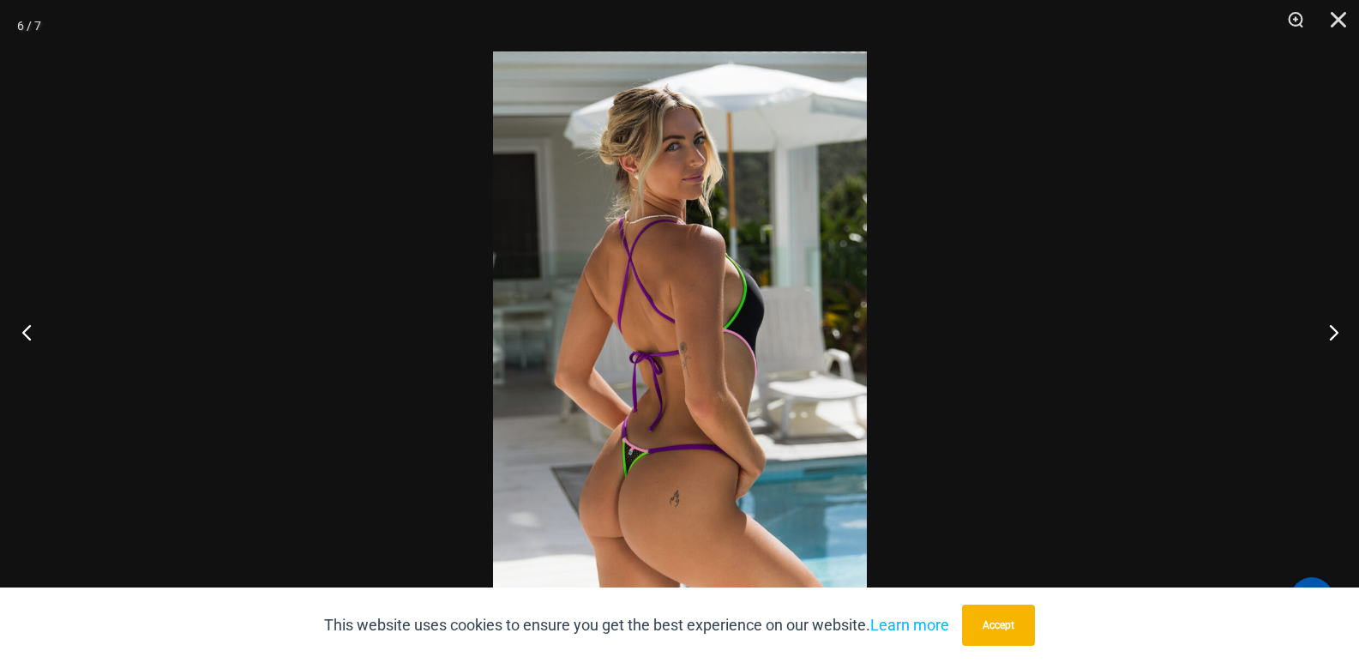
click at [29, 331] on button "Previous" at bounding box center [32, 332] width 64 height 86
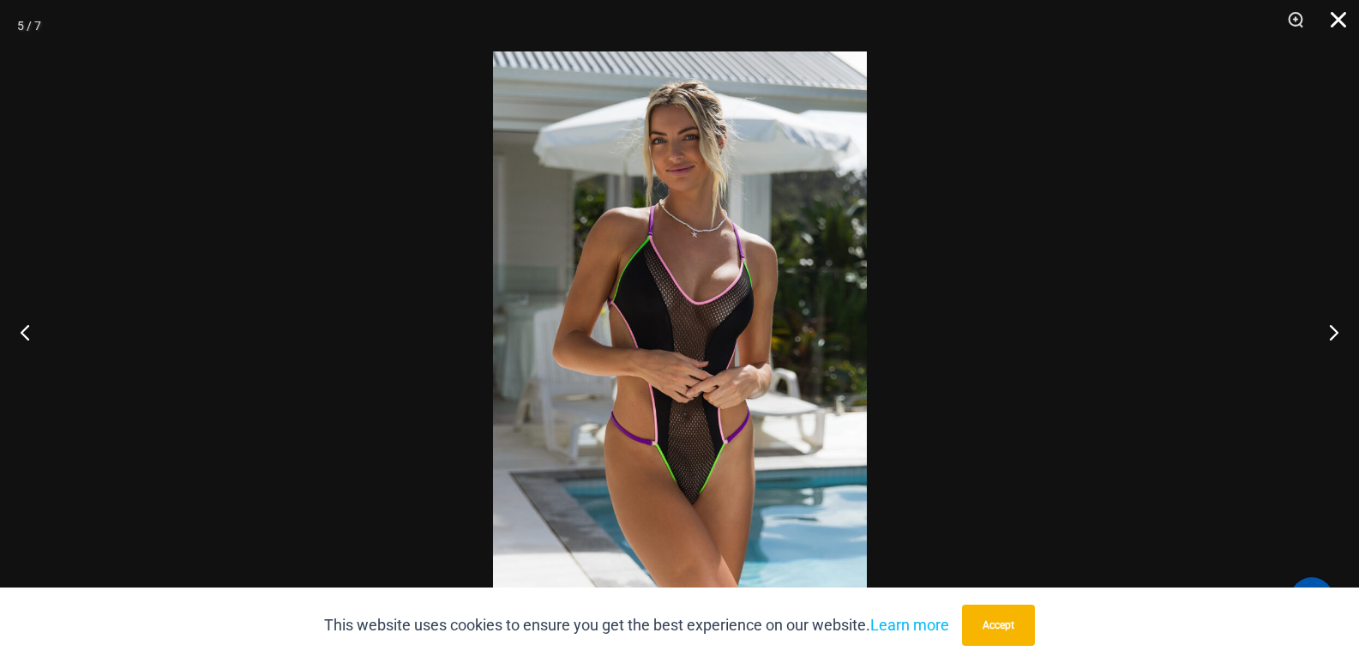
click at [1350, 27] on button "Close" at bounding box center [1332, 25] width 43 height 51
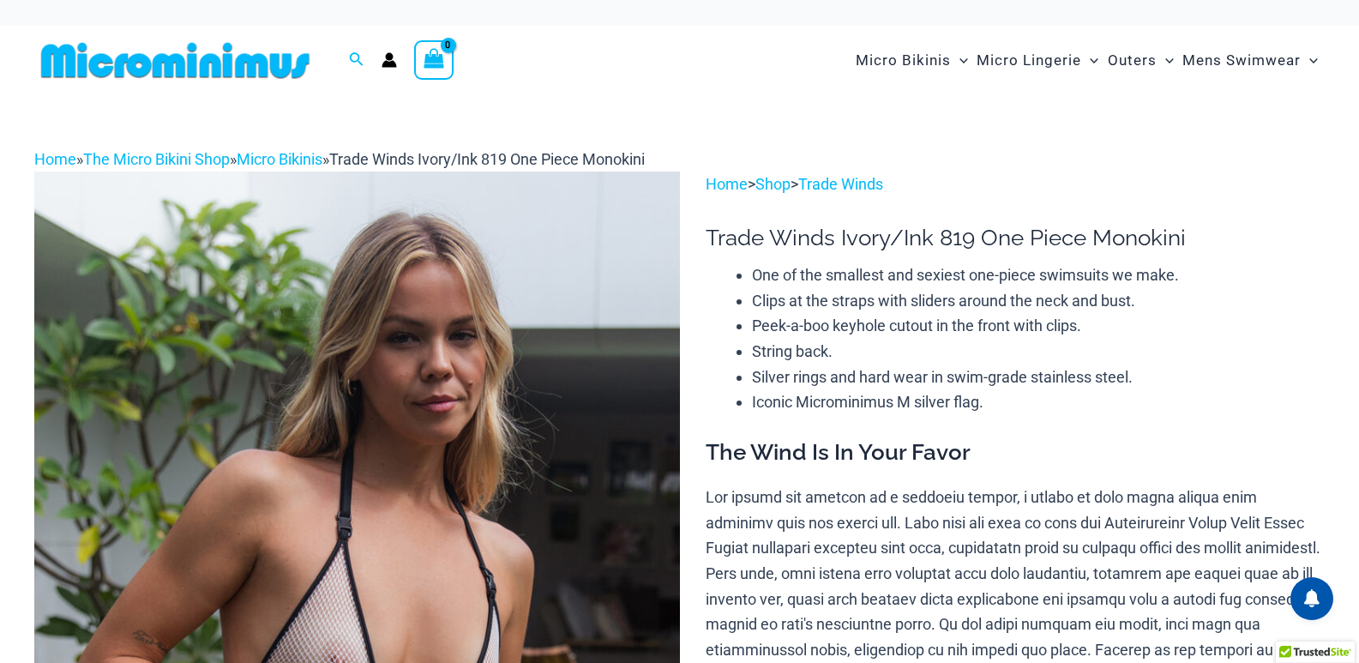
click at [455, 402] on img at bounding box center [357, 656] width 646 height 968
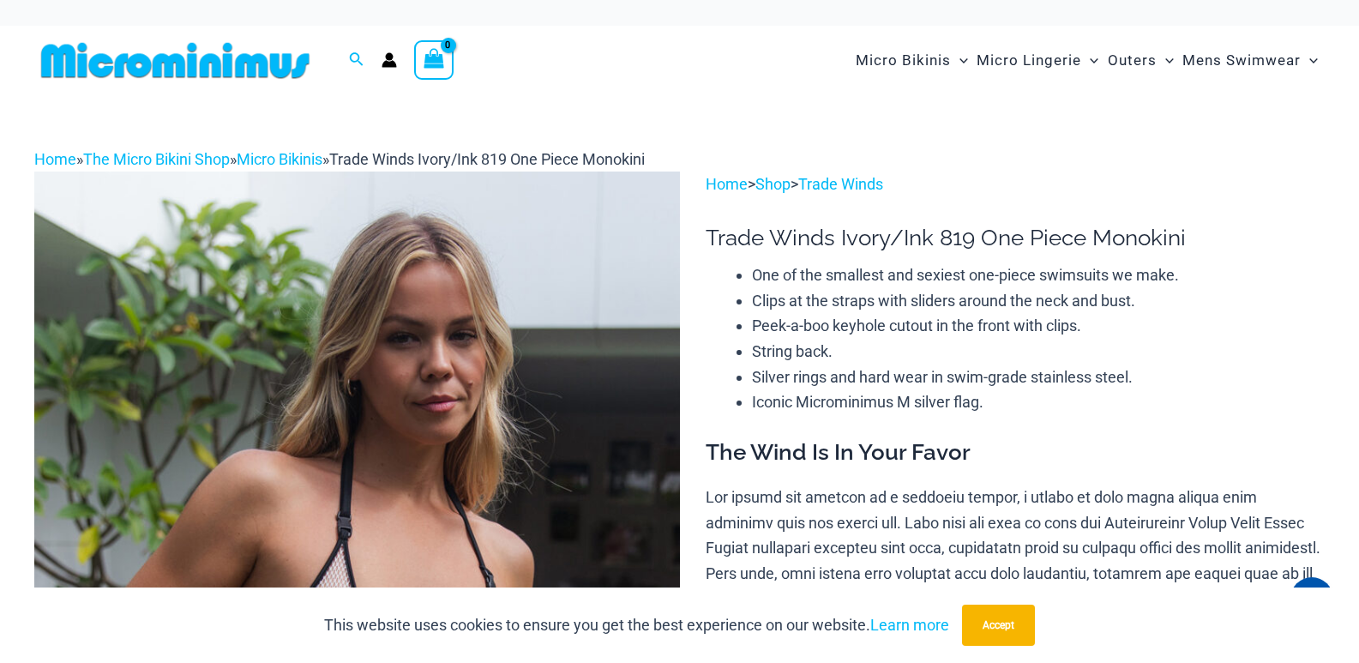
click at [449, 378] on img at bounding box center [357, 656] width 646 height 968
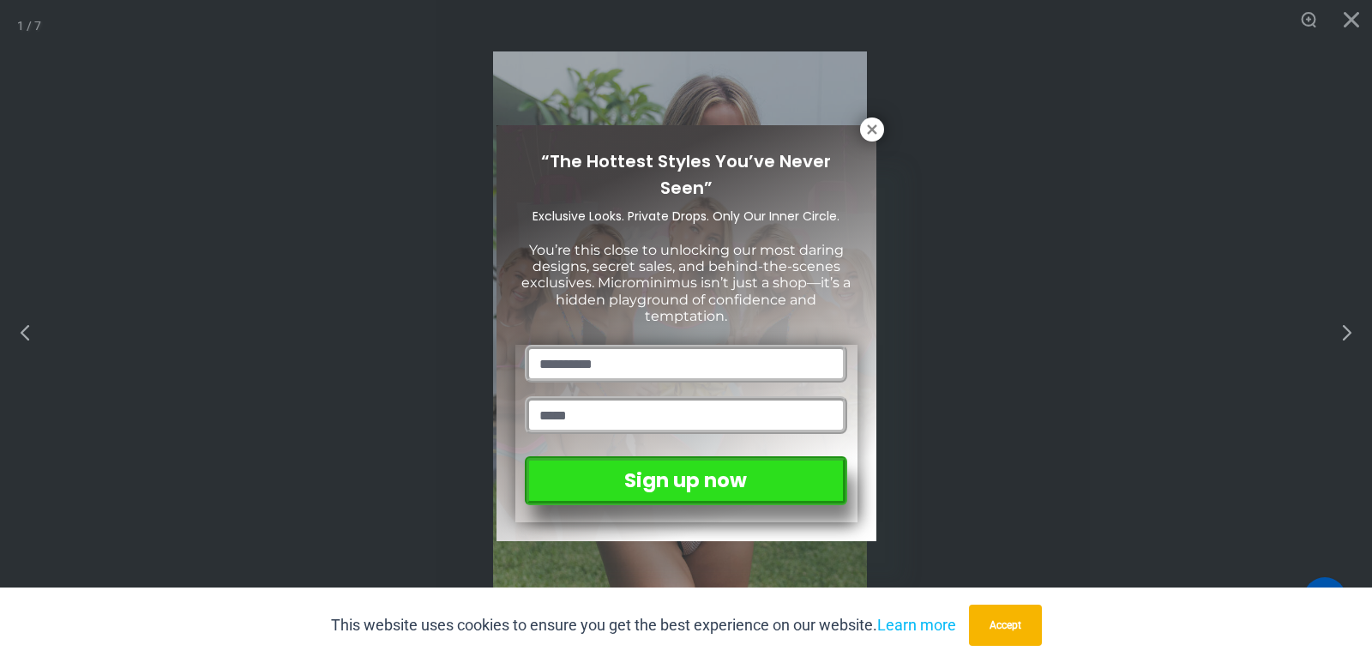
click at [1081, 254] on div "“The Hottest Styles You’ve Never Seen” Exclusive Looks. Private Drops. Only Our…" at bounding box center [686, 331] width 1372 height 663
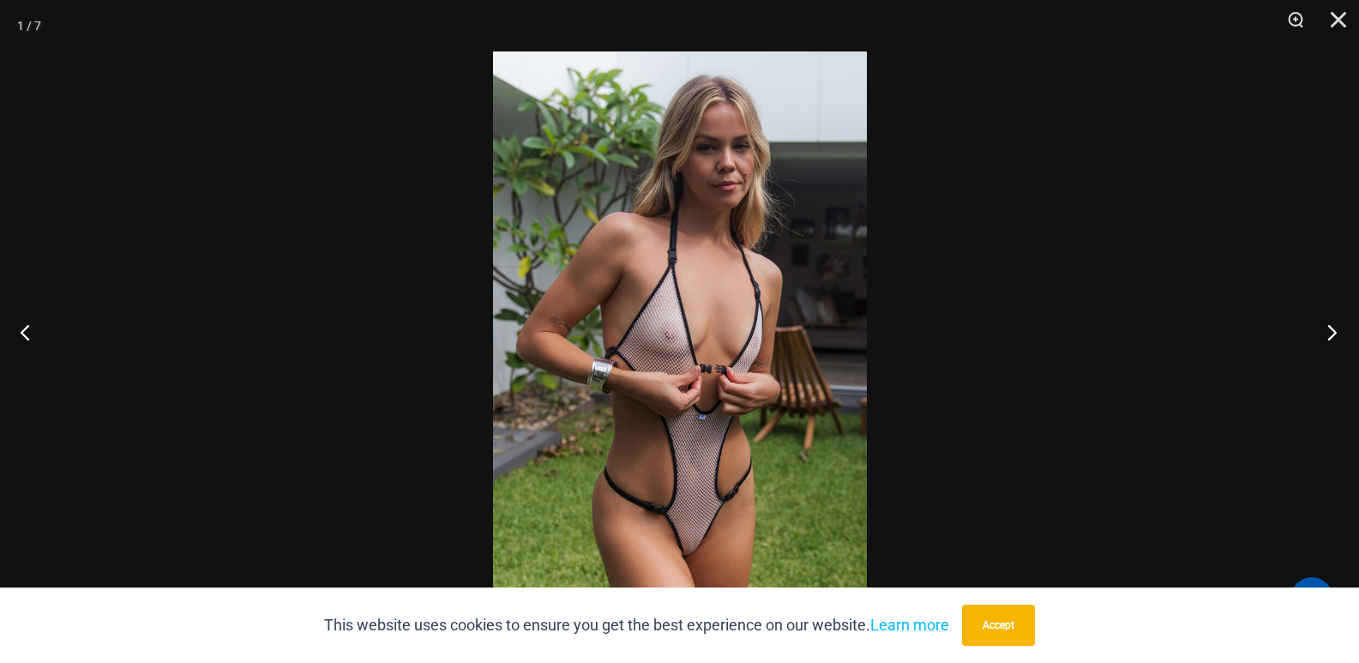
click at [1332, 331] on button "Next" at bounding box center [1327, 332] width 64 height 86
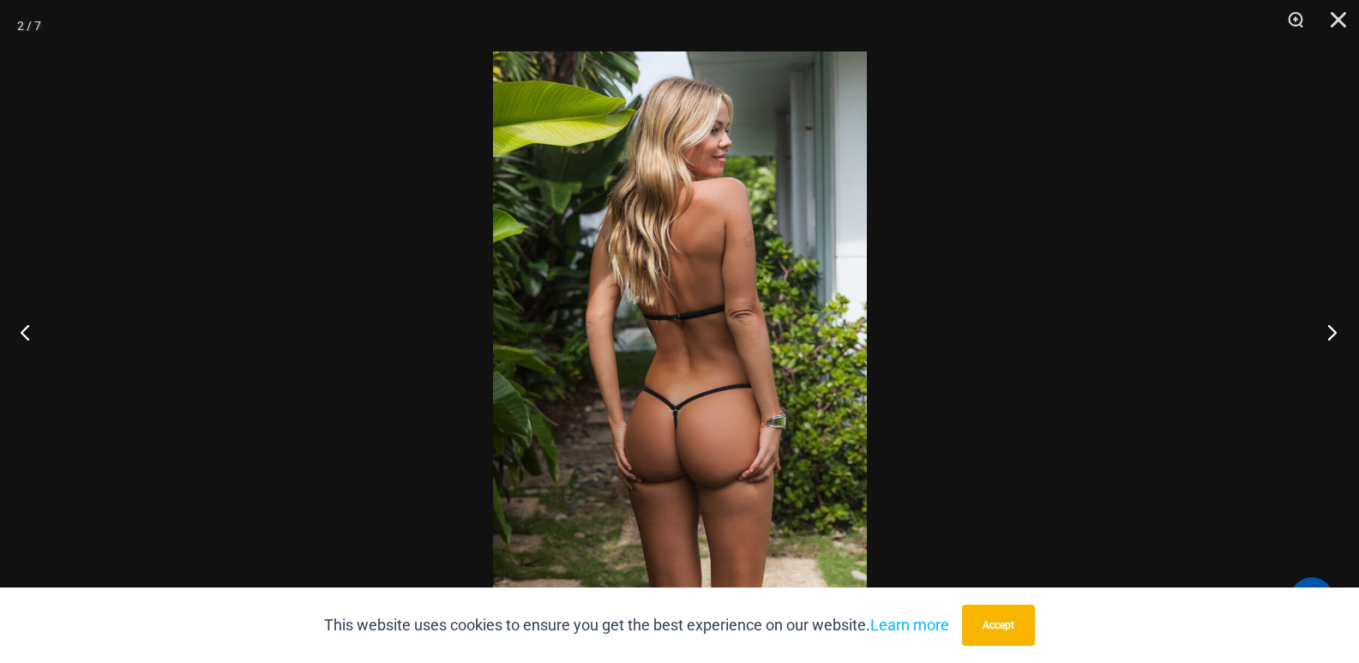
click at [1315, 329] on button "Next" at bounding box center [1327, 332] width 64 height 86
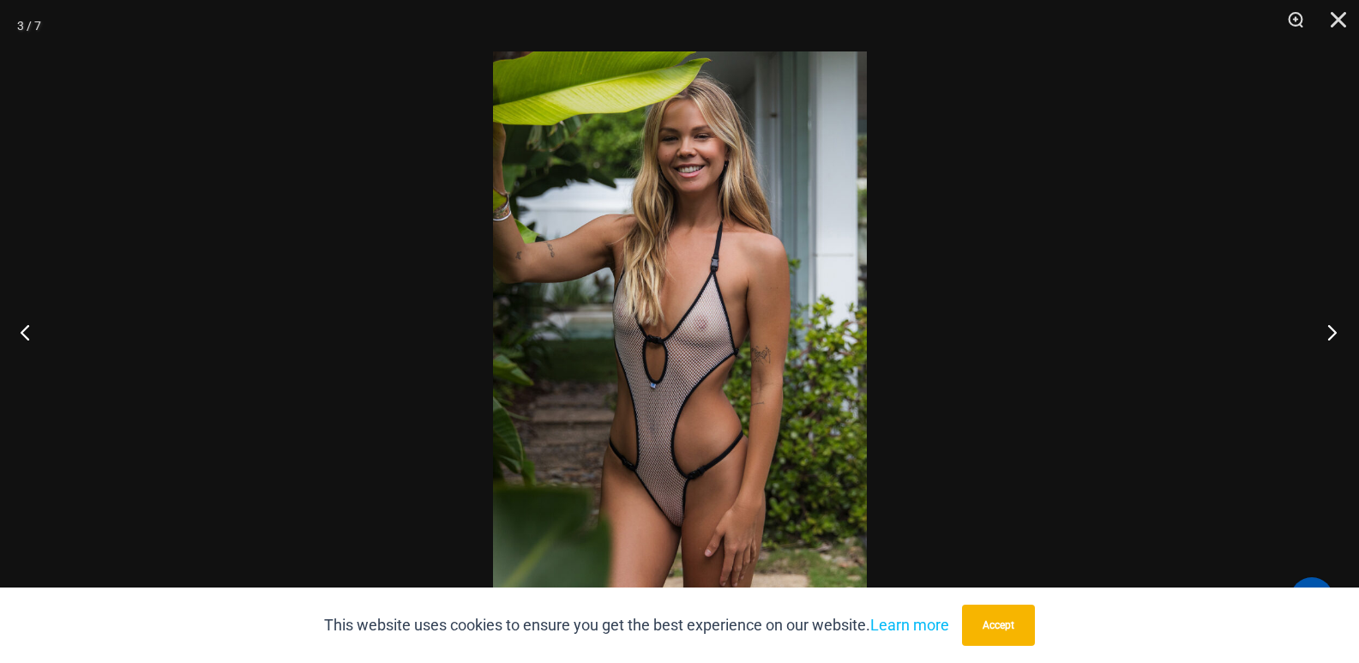
click at [1329, 320] on button "Next" at bounding box center [1327, 332] width 64 height 86
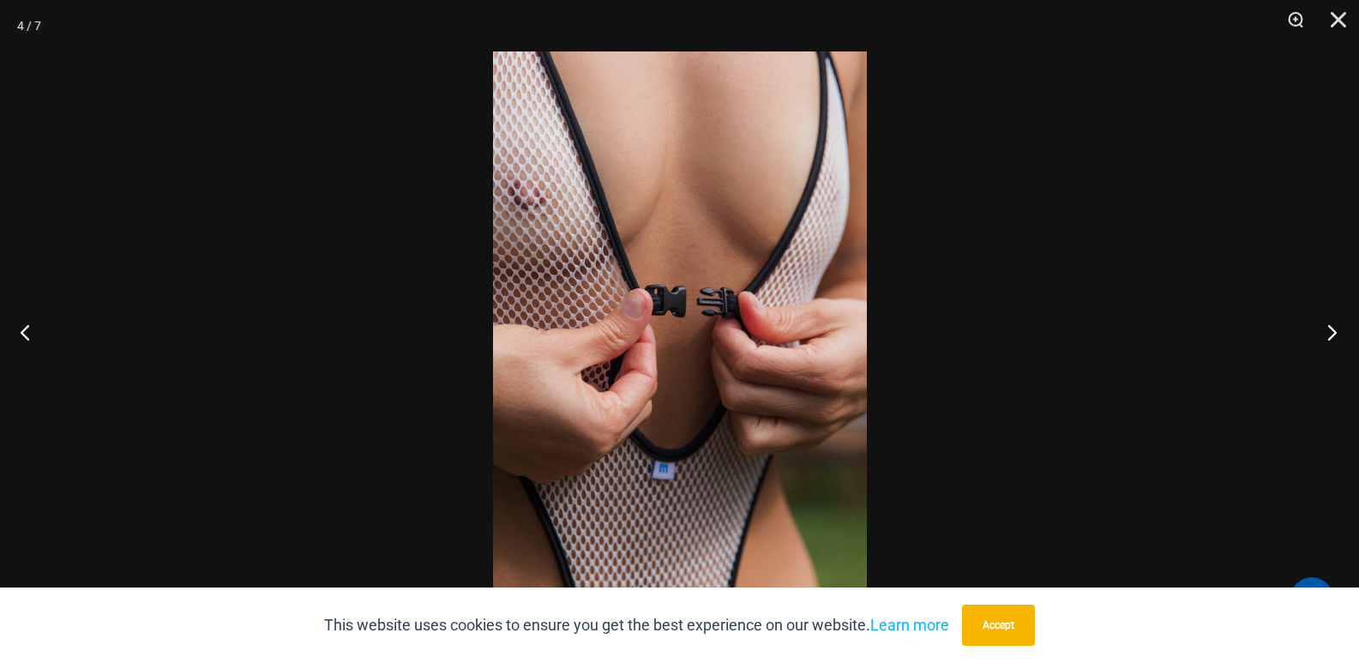
click at [1329, 320] on button "Next" at bounding box center [1327, 332] width 64 height 86
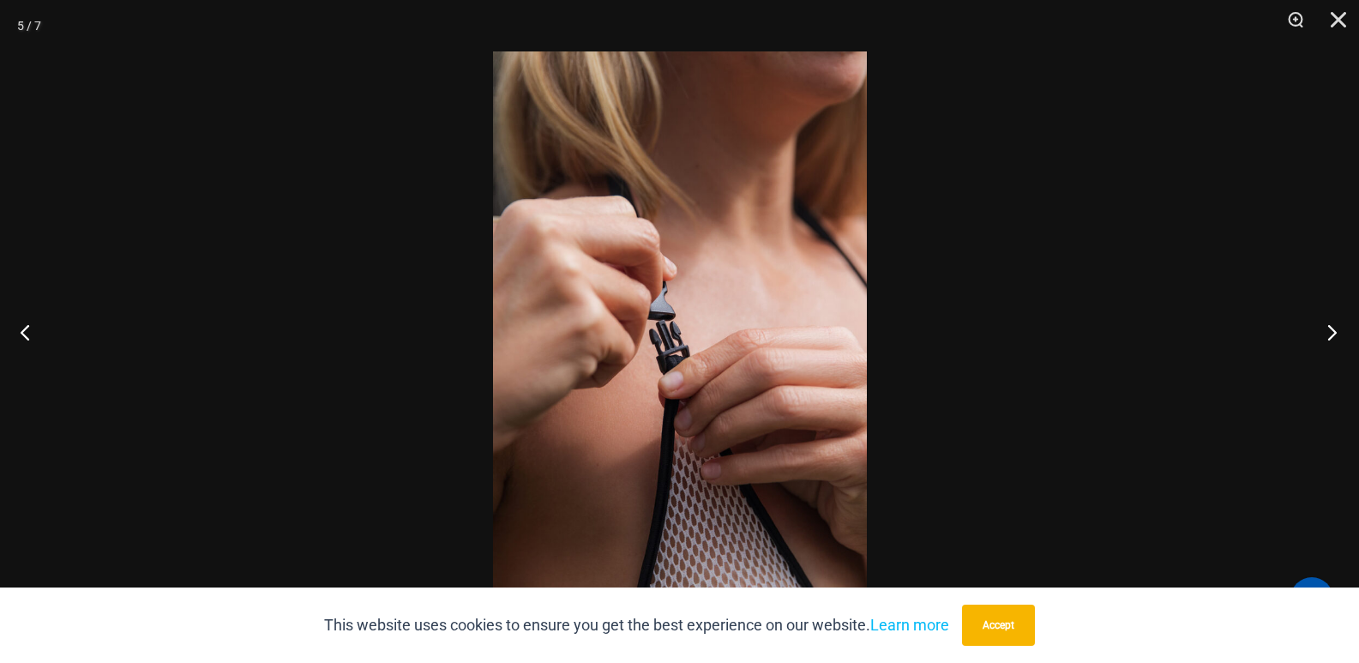
click at [1329, 320] on button "Next" at bounding box center [1327, 332] width 64 height 86
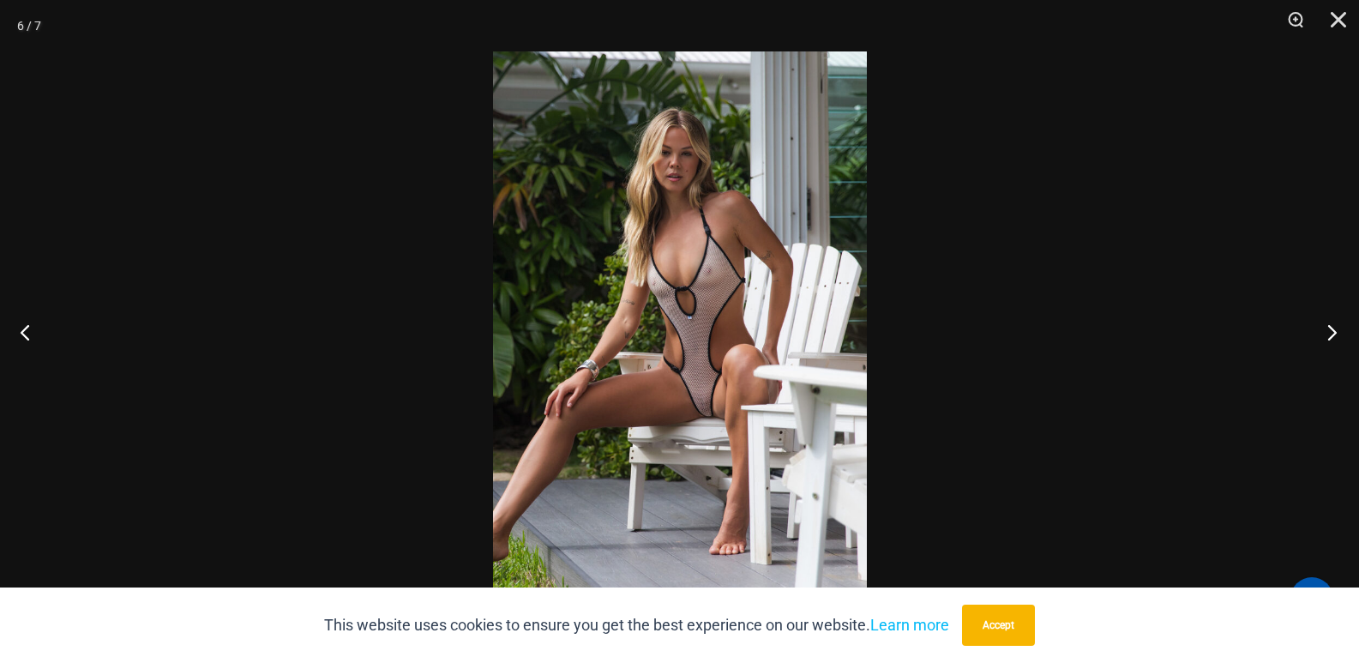
click at [1329, 320] on button "Next" at bounding box center [1327, 332] width 64 height 86
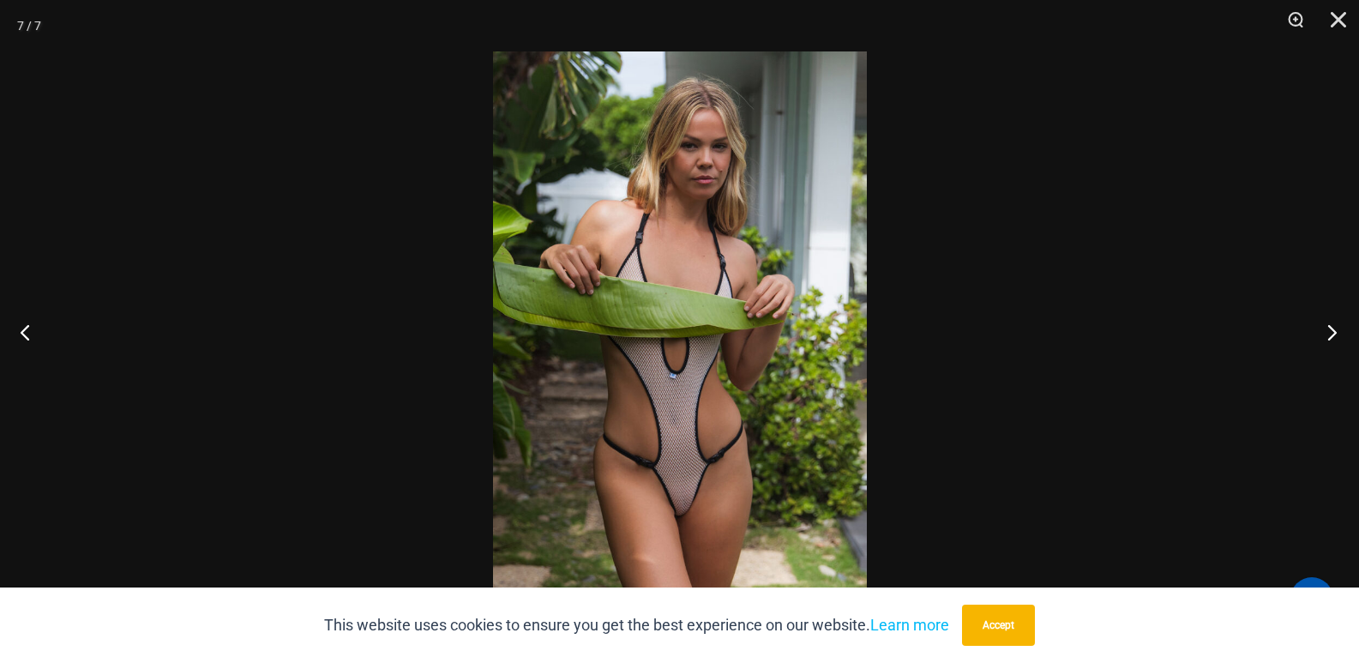
click at [1332, 327] on button "Next" at bounding box center [1327, 332] width 64 height 86
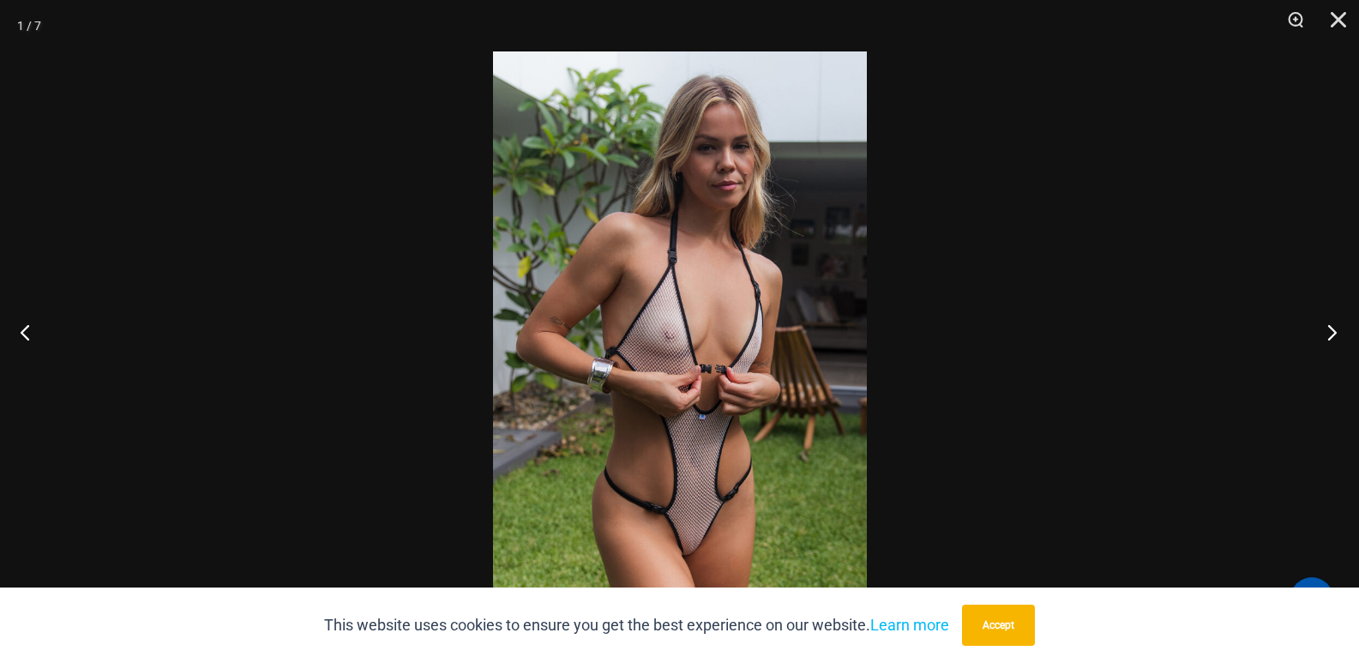
click at [1328, 331] on button "Next" at bounding box center [1327, 332] width 64 height 86
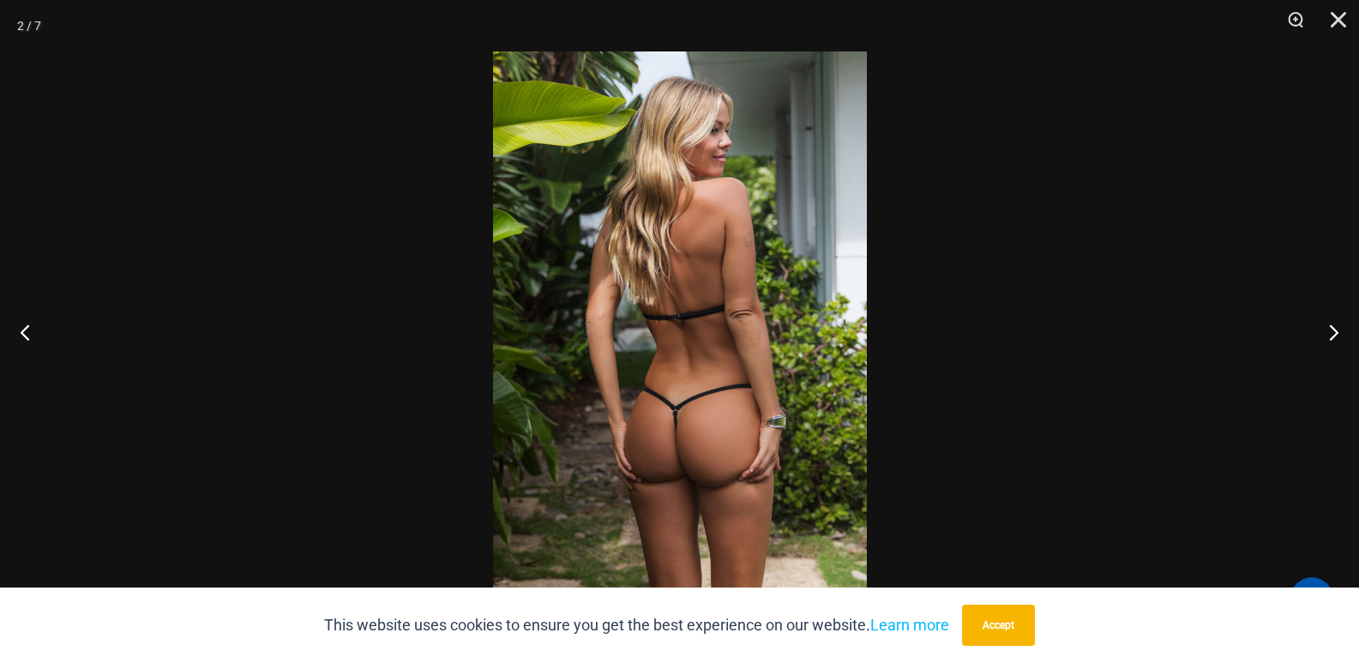
click at [552, 477] on img at bounding box center [680, 331] width 374 height 560
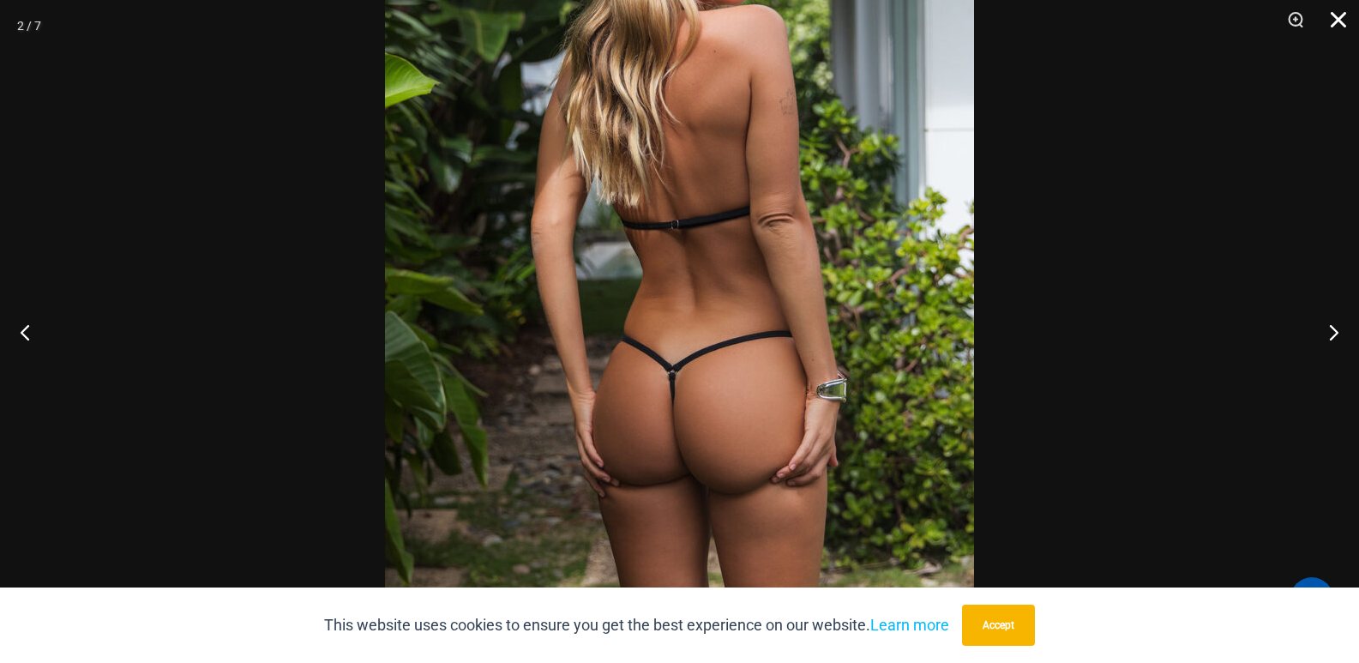
click at [1336, 25] on button "Close" at bounding box center [1332, 25] width 43 height 51
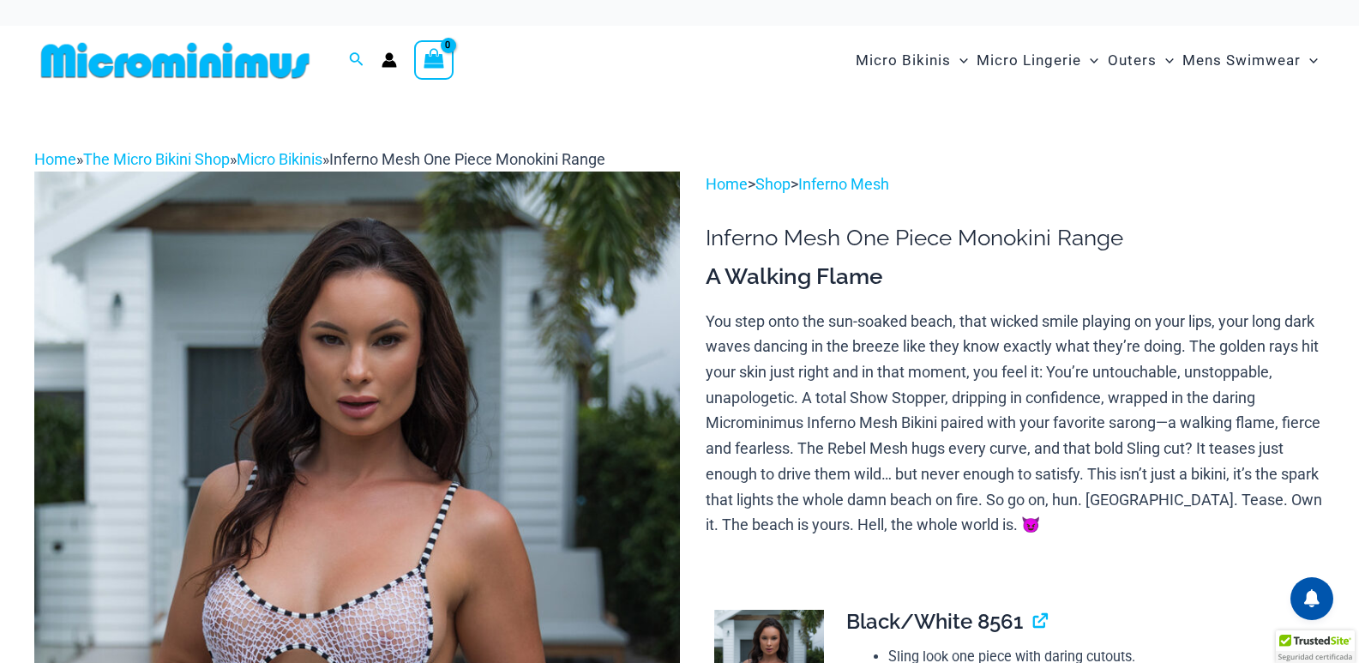
click at [396, 463] on img at bounding box center [357, 656] width 646 height 968
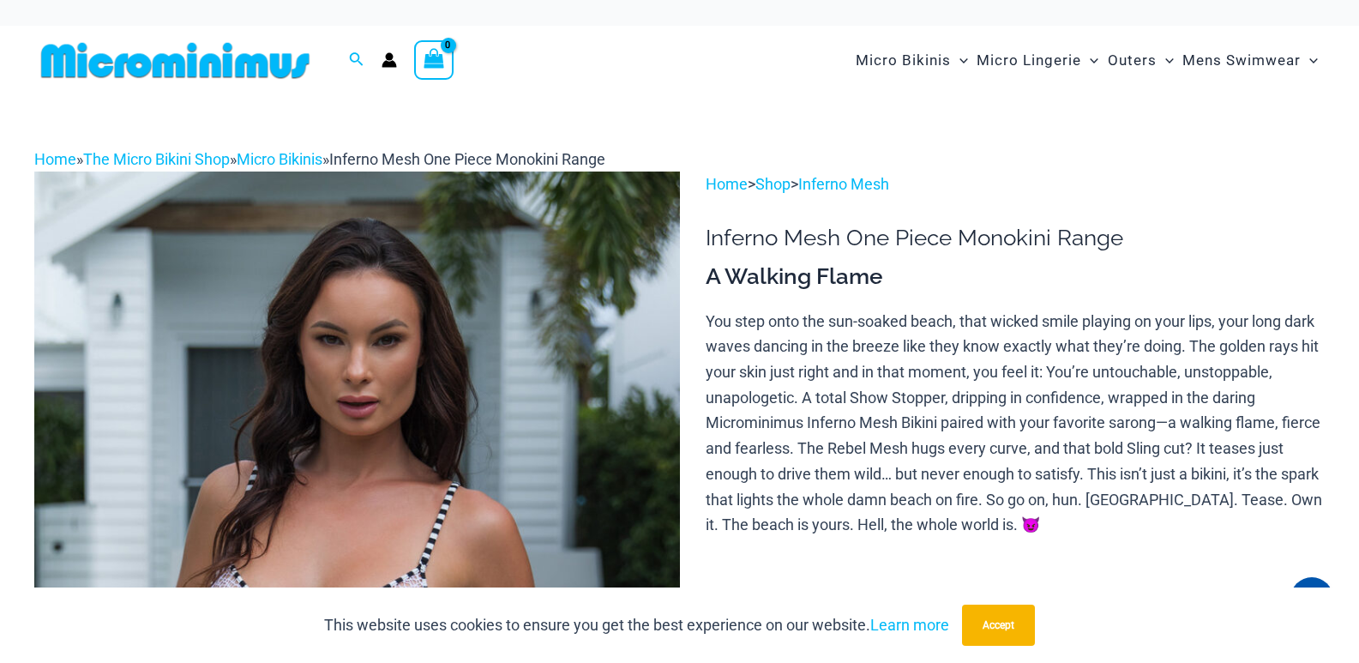
click at [473, 403] on img at bounding box center [357, 656] width 646 height 968
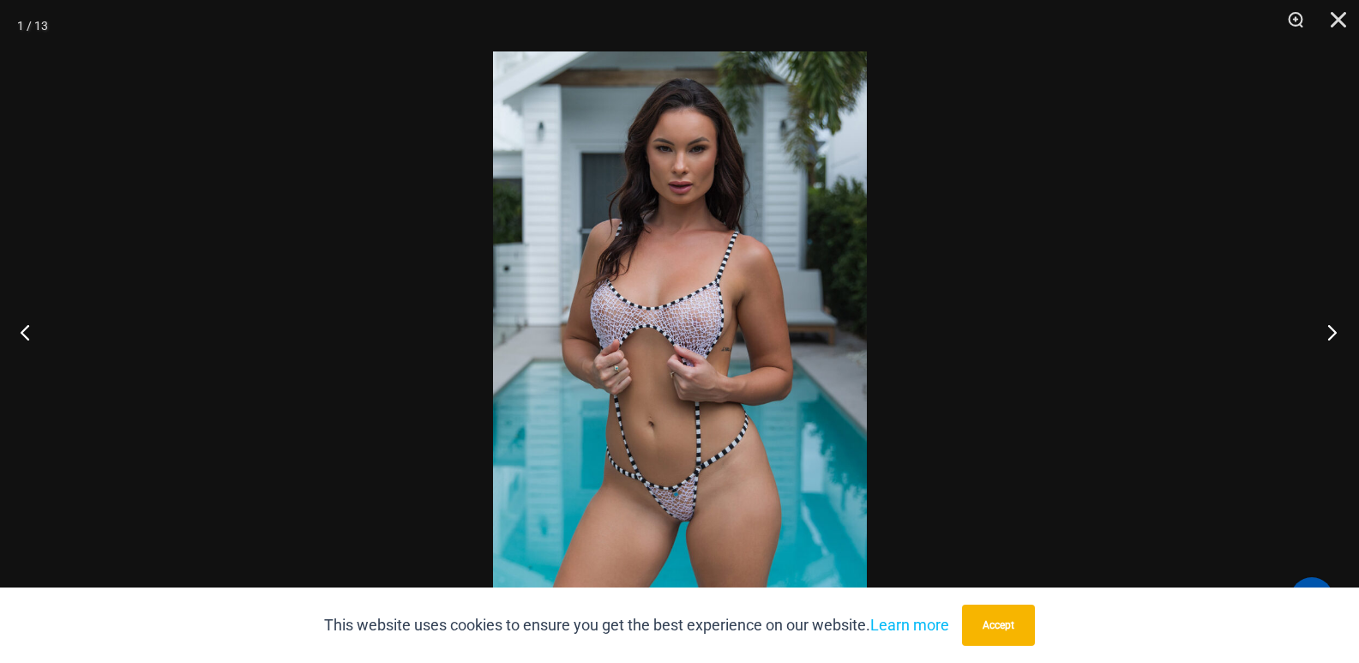
click at [1328, 338] on button "Next" at bounding box center [1327, 332] width 64 height 86
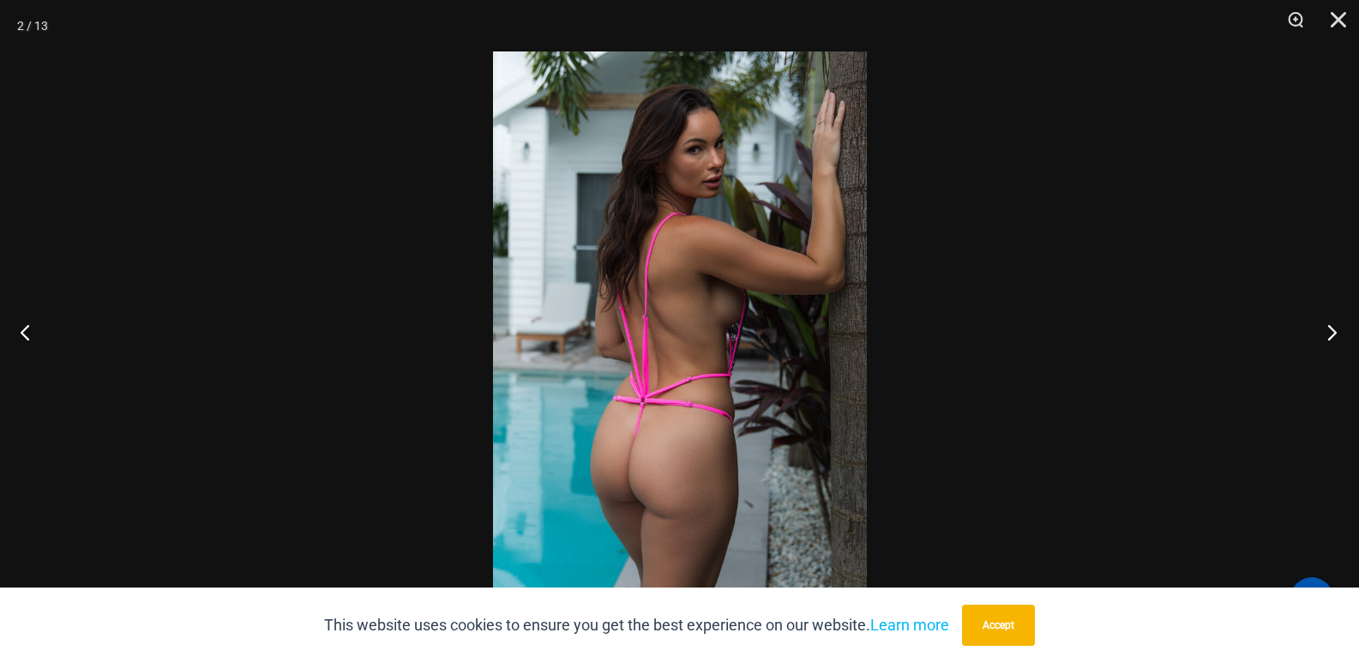
click at [1340, 341] on button "Next" at bounding box center [1327, 332] width 64 height 86
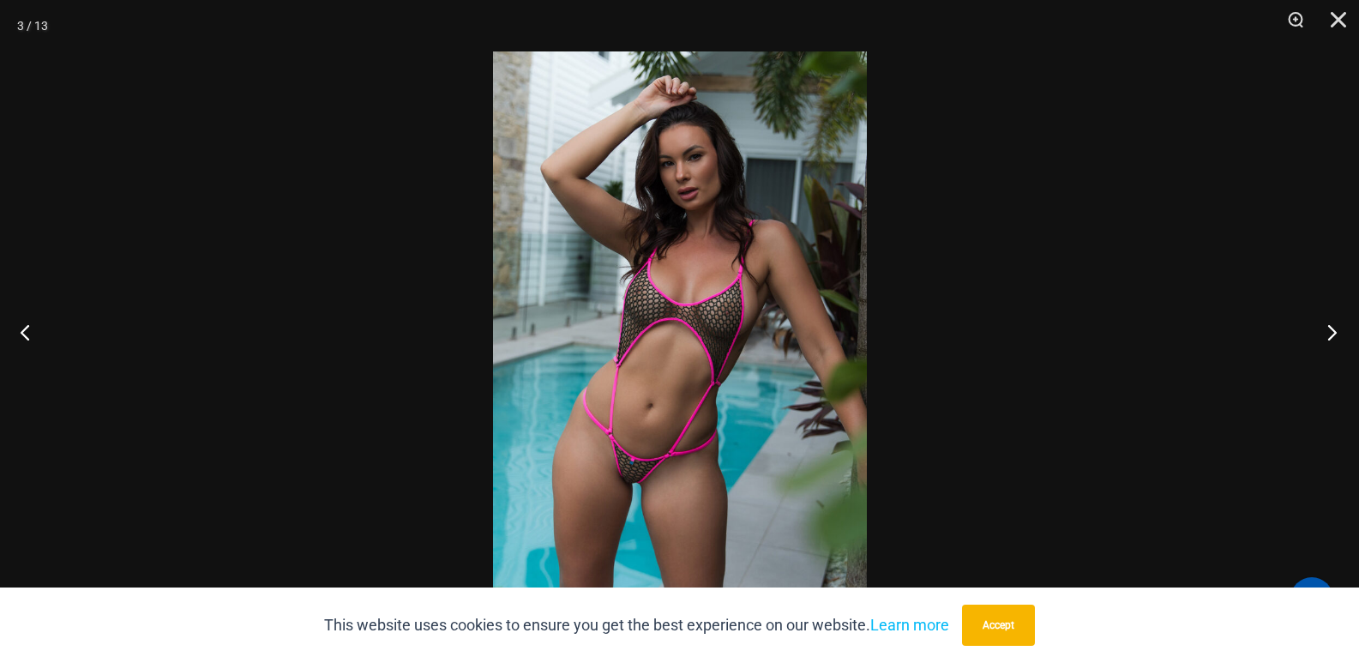
click at [1334, 335] on button "Next" at bounding box center [1327, 332] width 64 height 86
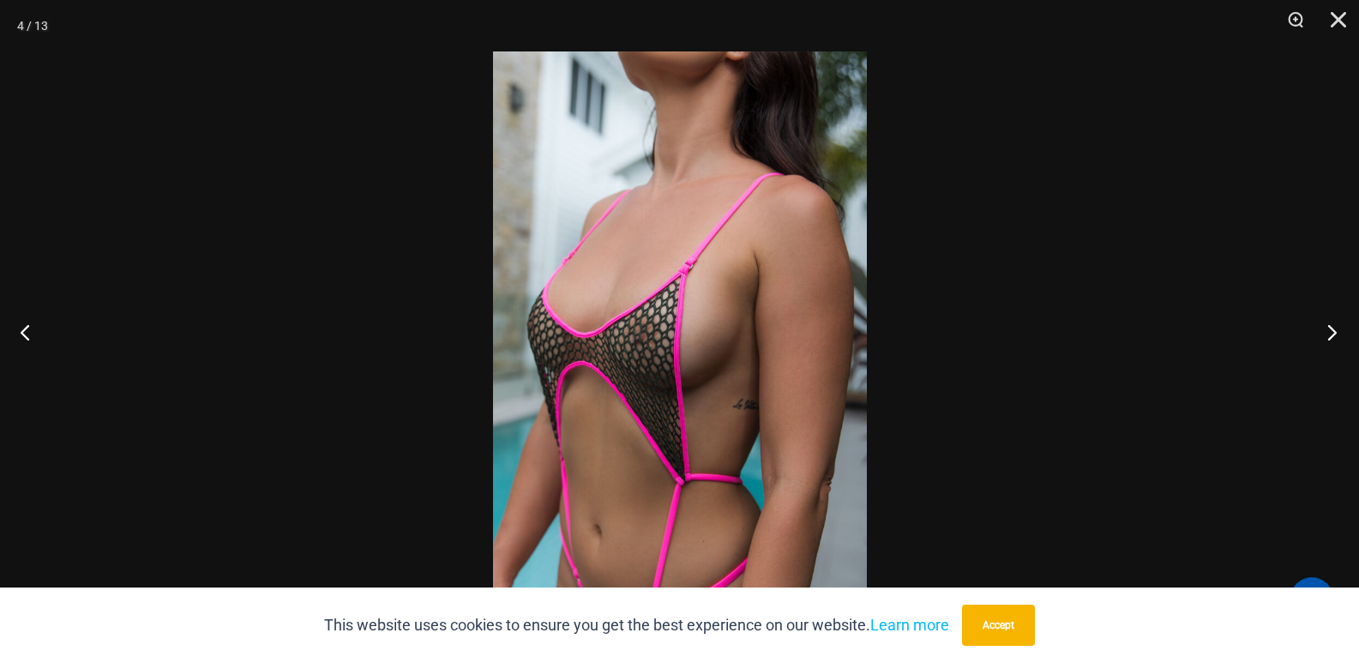
click at [1334, 328] on button "Next" at bounding box center [1327, 332] width 64 height 86
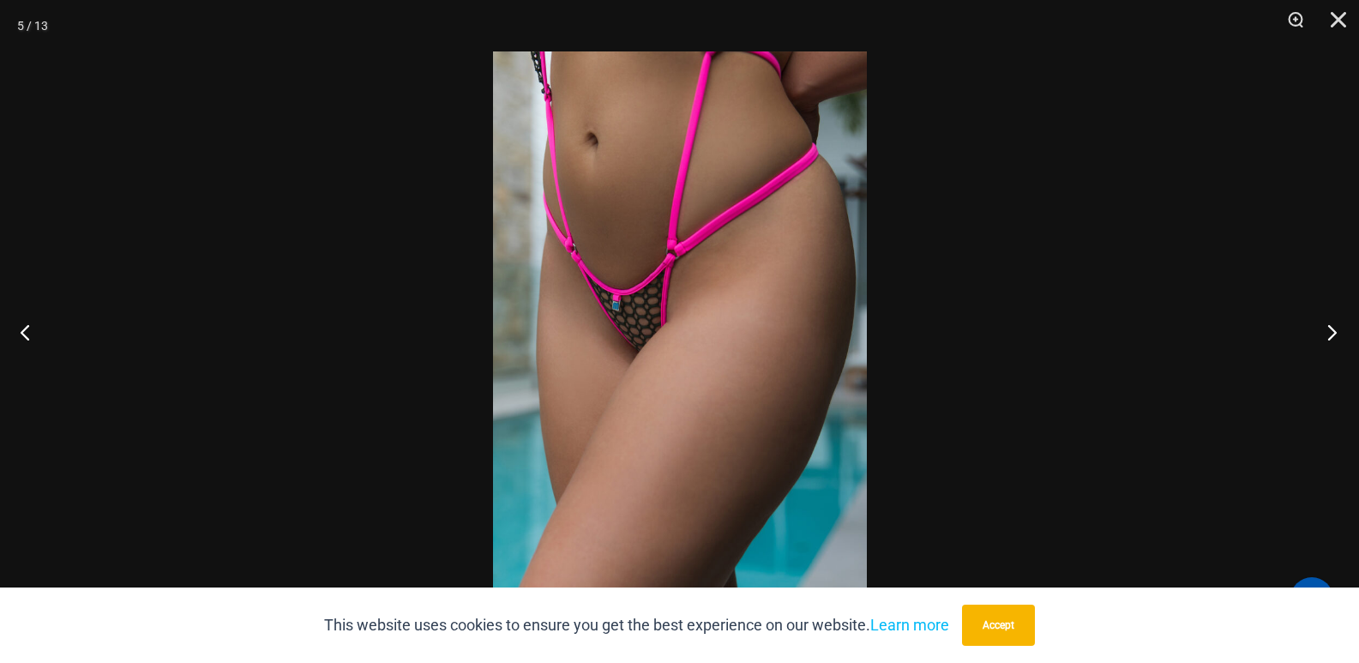
click at [1334, 328] on button "Next" at bounding box center [1327, 332] width 64 height 86
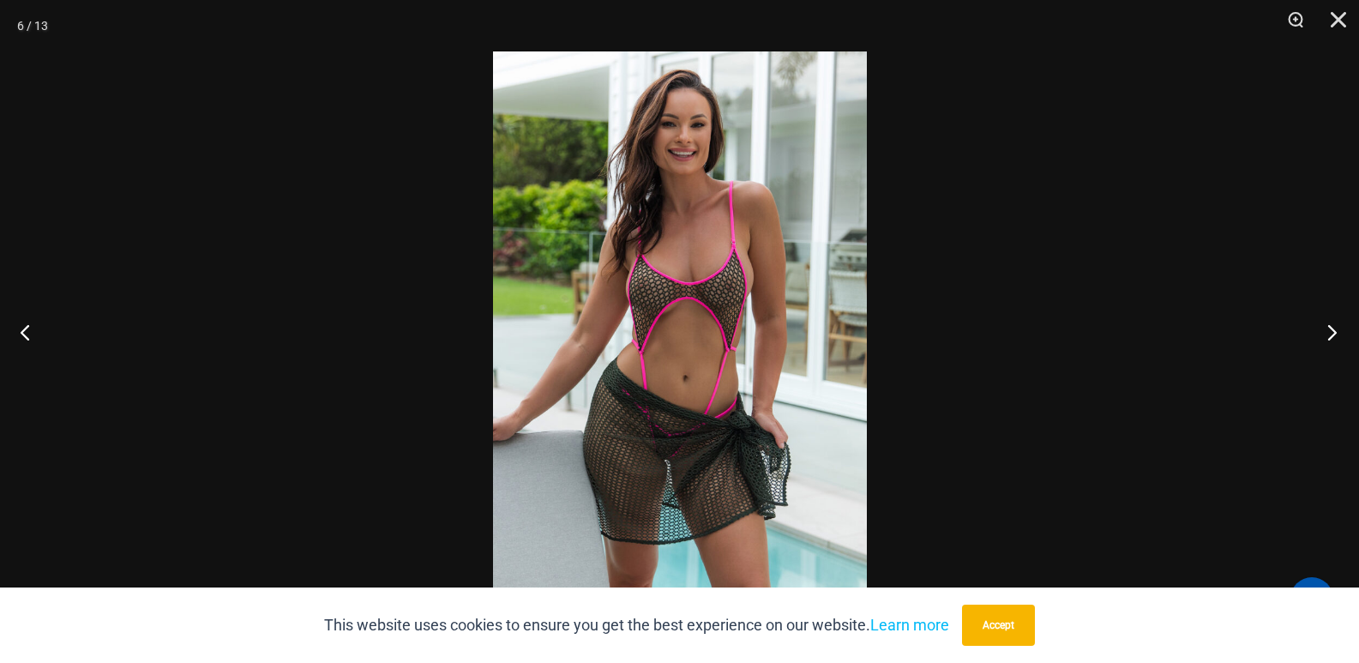
click at [1334, 328] on button "Next" at bounding box center [1327, 332] width 64 height 86
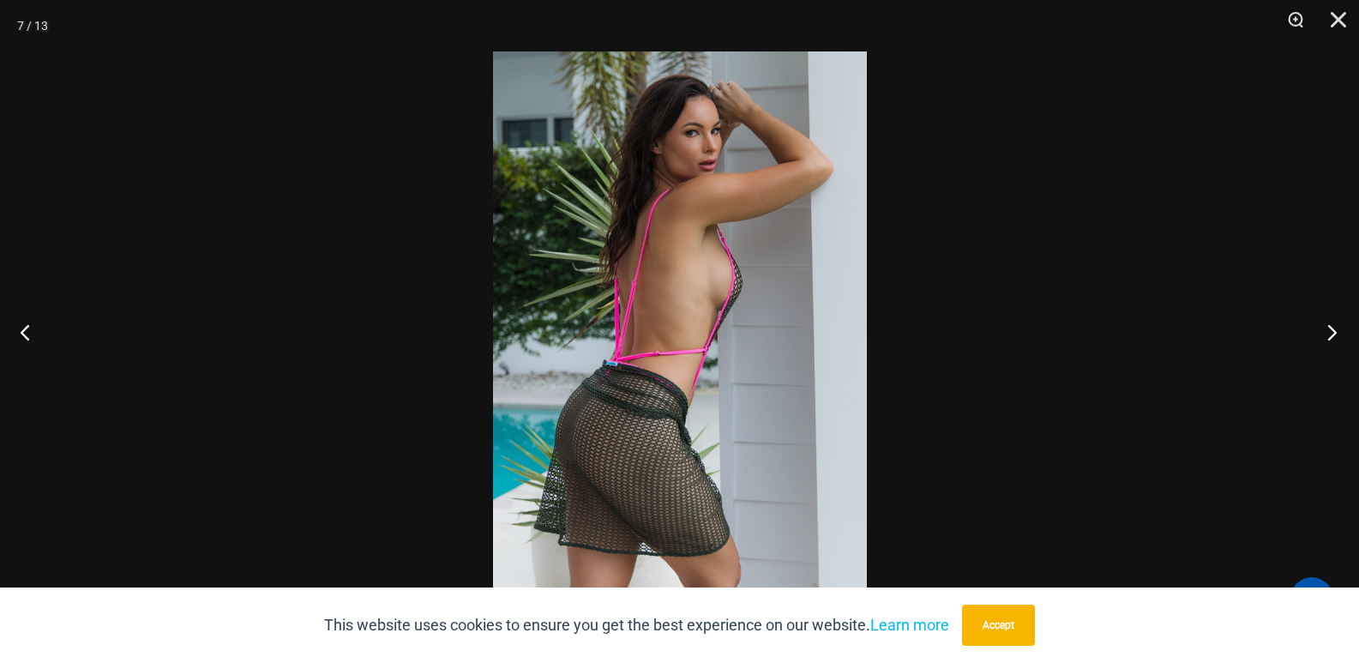
click at [1328, 340] on button "Next" at bounding box center [1327, 332] width 64 height 86
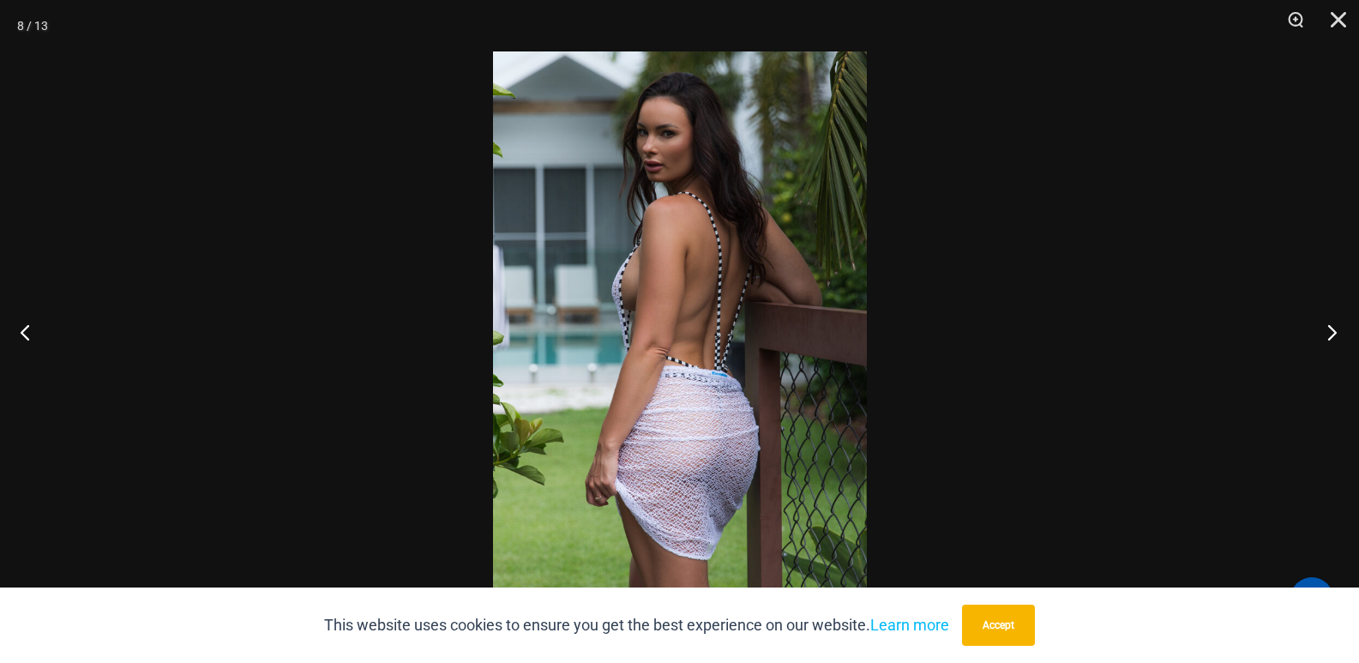
click at [1328, 340] on button "Next" at bounding box center [1327, 332] width 64 height 86
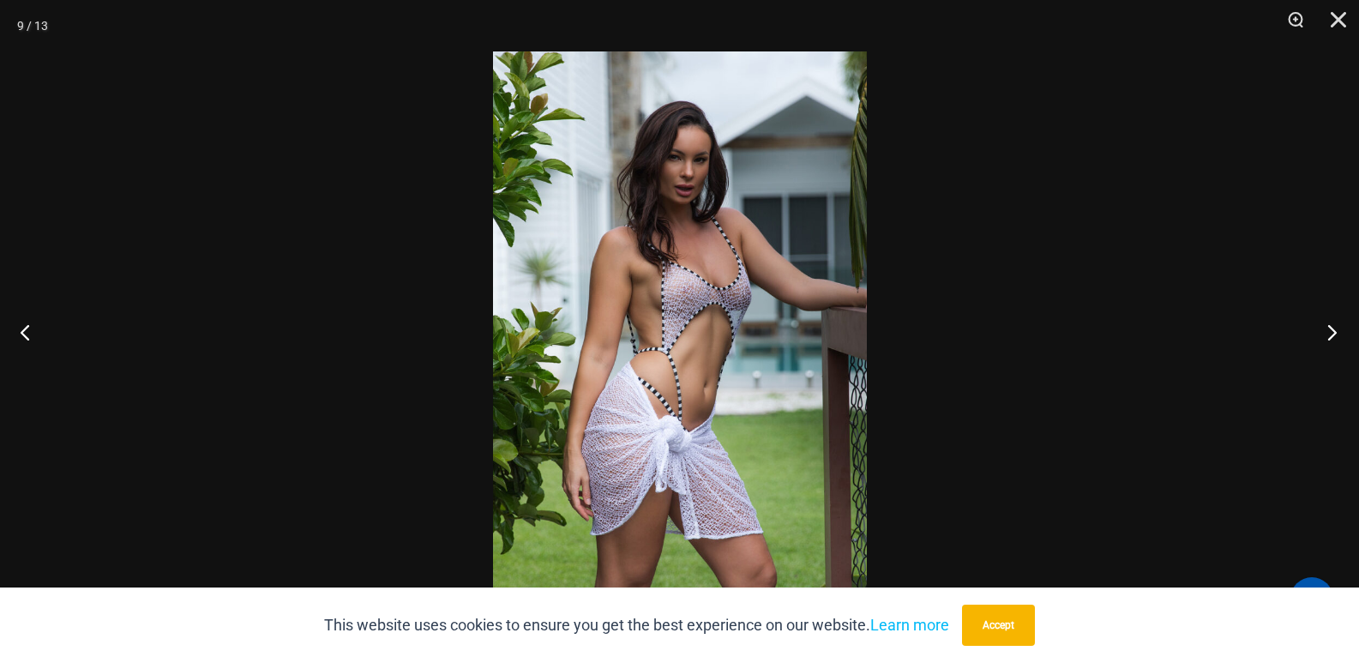
click at [1328, 340] on button "Next" at bounding box center [1327, 332] width 64 height 86
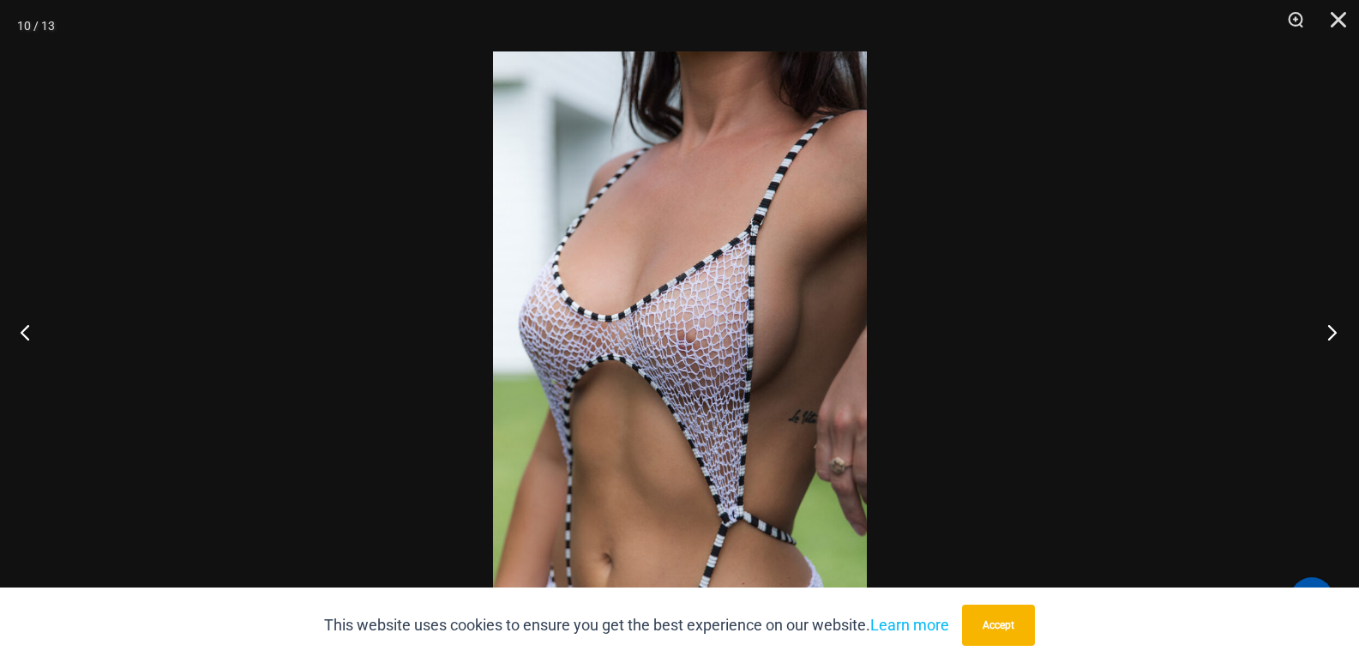
click at [1328, 340] on button "Next" at bounding box center [1327, 332] width 64 height 86
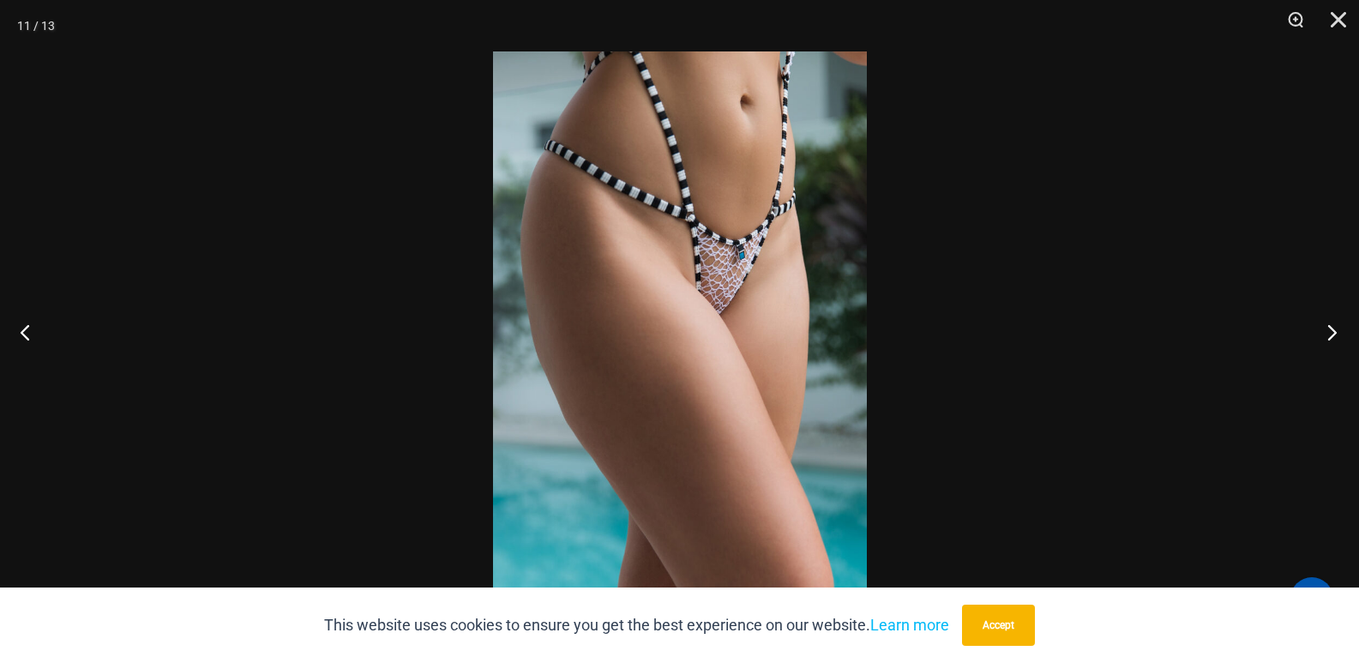
click at [1343, 341] on button "Next" at bounding box center [1327, 332] width 64 height 86
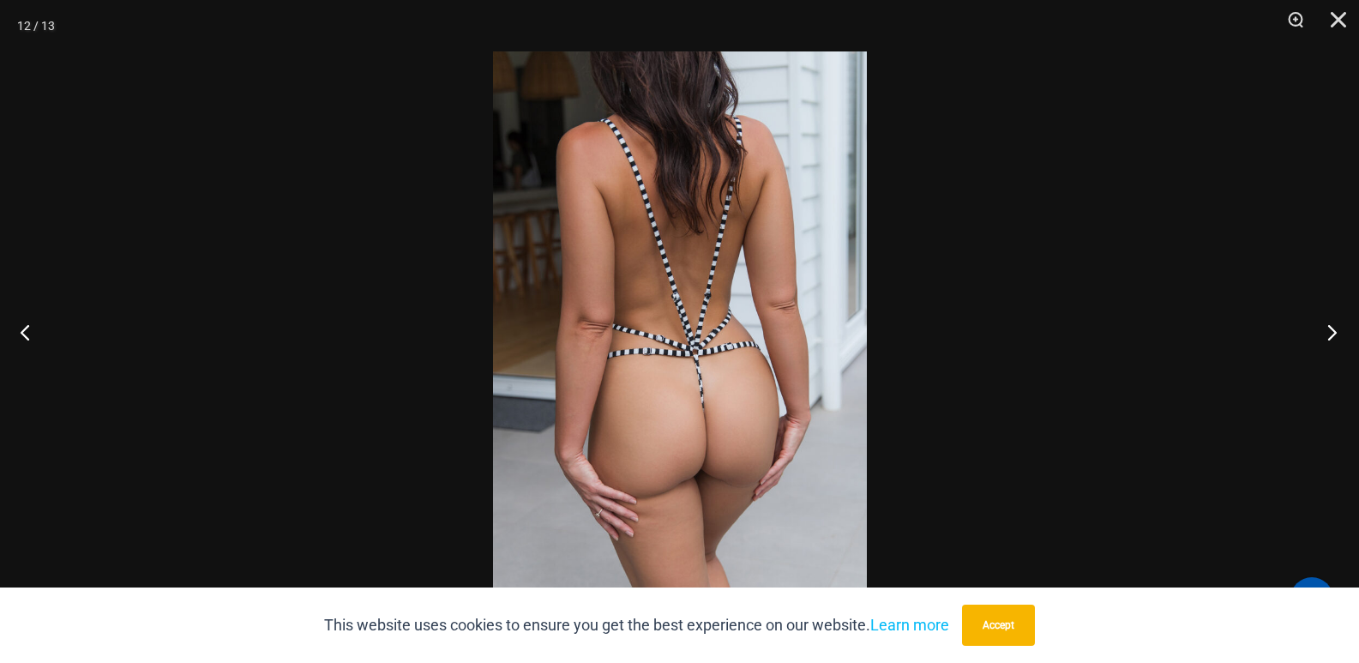
click at [1334, 335] on button "Next" at bounding box center [1327, 332] width 64 height 86
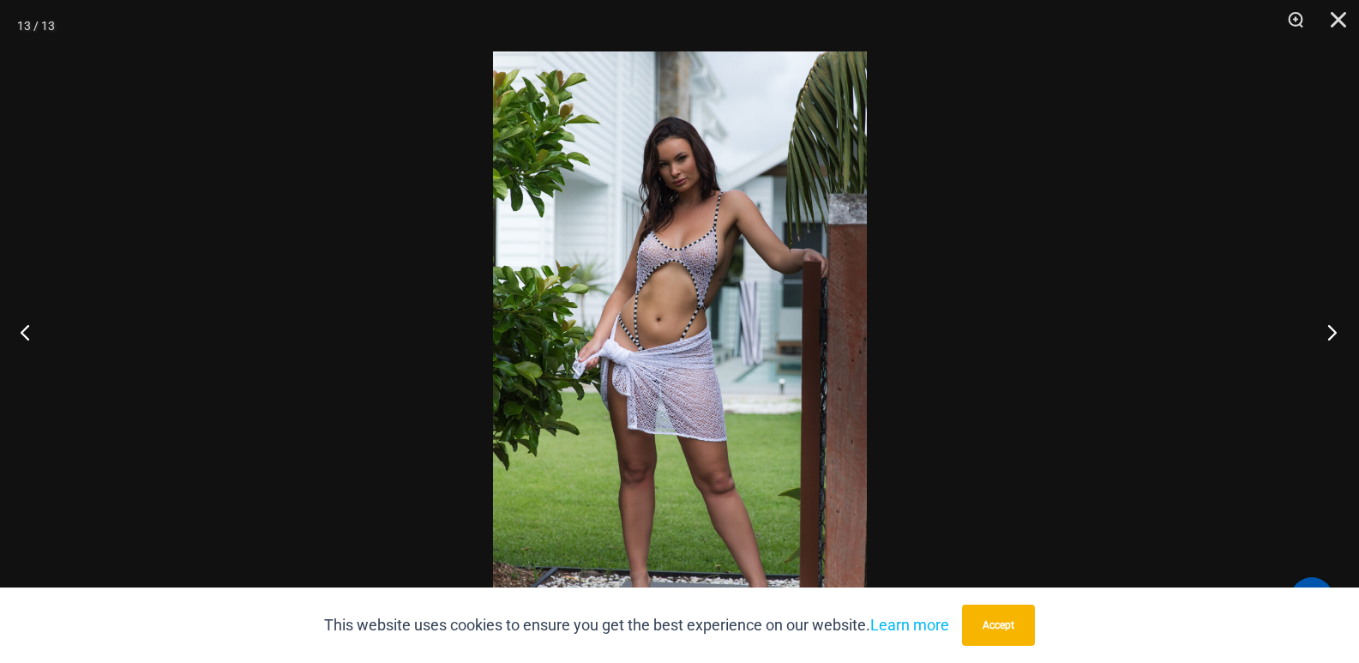
click at [1334, 335] on button "Next" at bounding box center [1327, 332] width 64 height 86
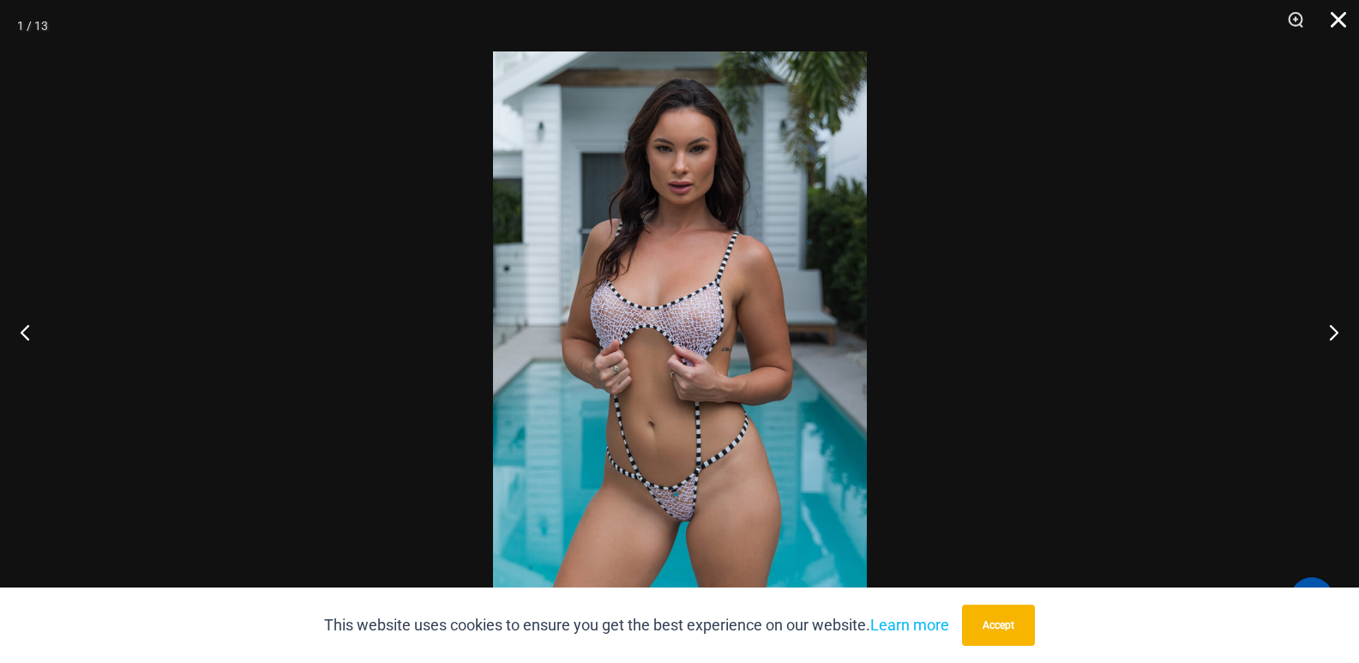
click at [1346, 18] on button "Close" at bounding box center [1332, 25] width 43 height 51
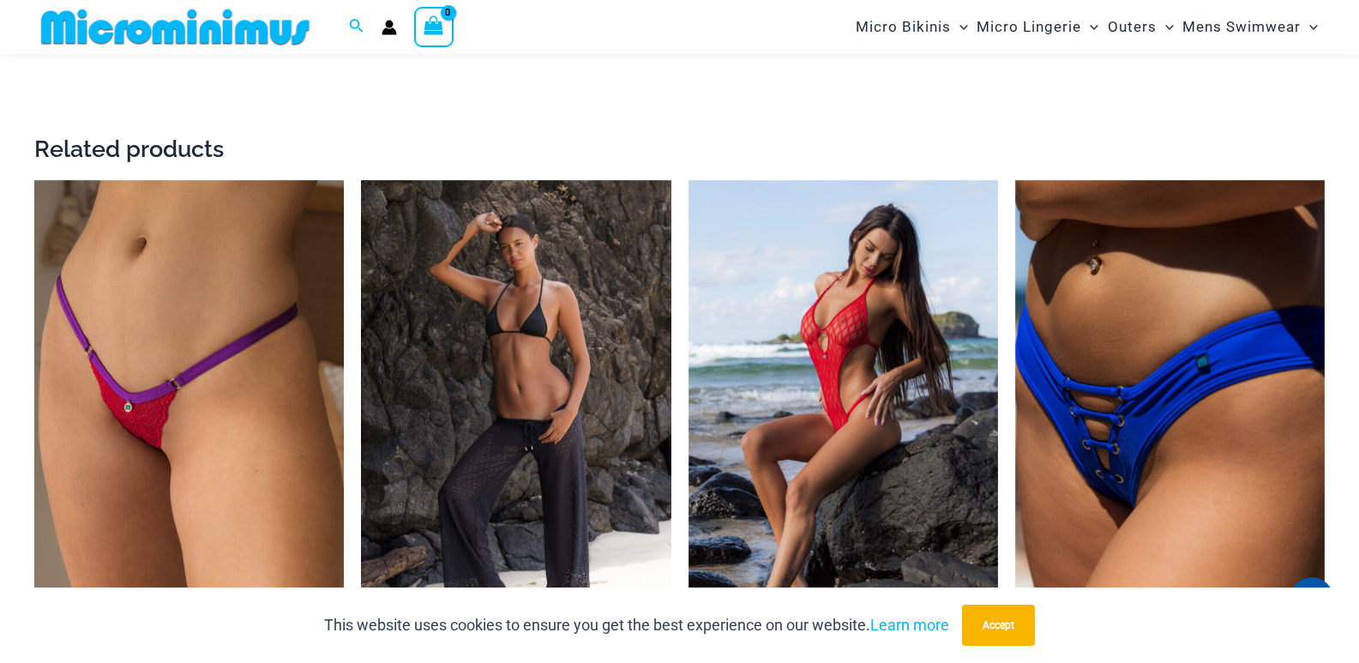
scroll to position [3062, 0]
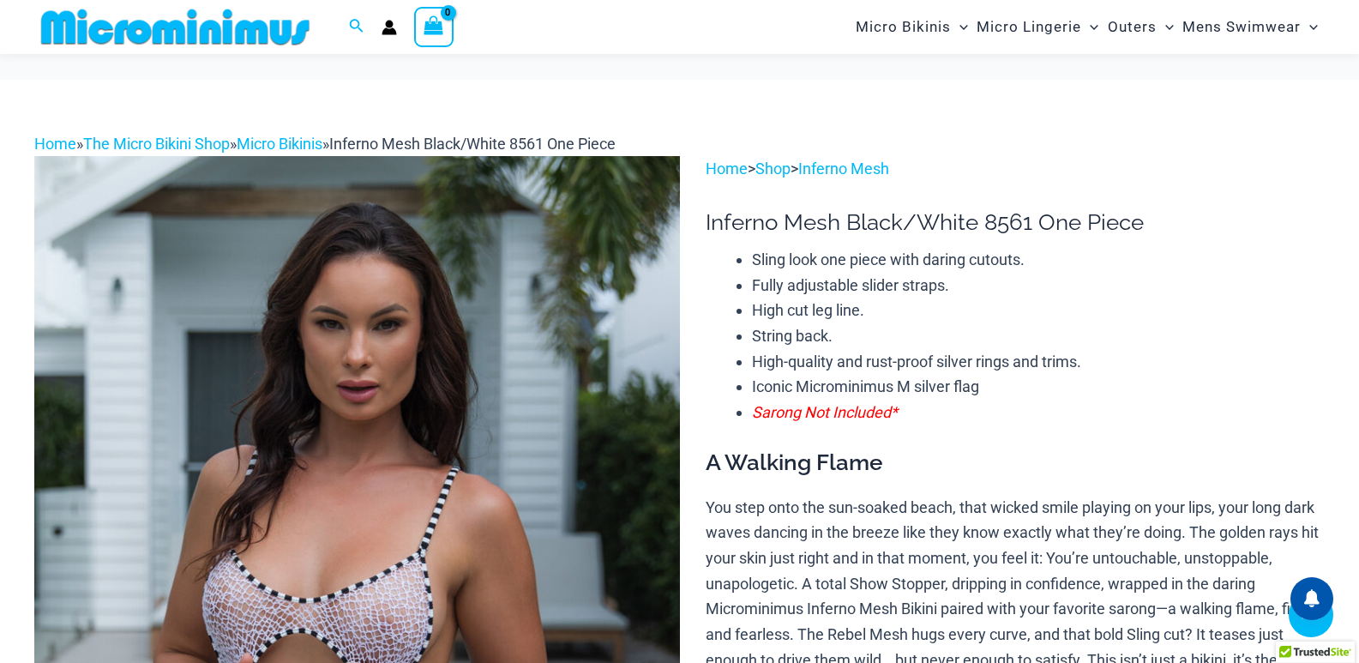
click at [405, 217] on img at bounding box center [357, 640] width 646 height 968
click at [493, 347] on img at bounding box center [357, 640] width 646 height 968
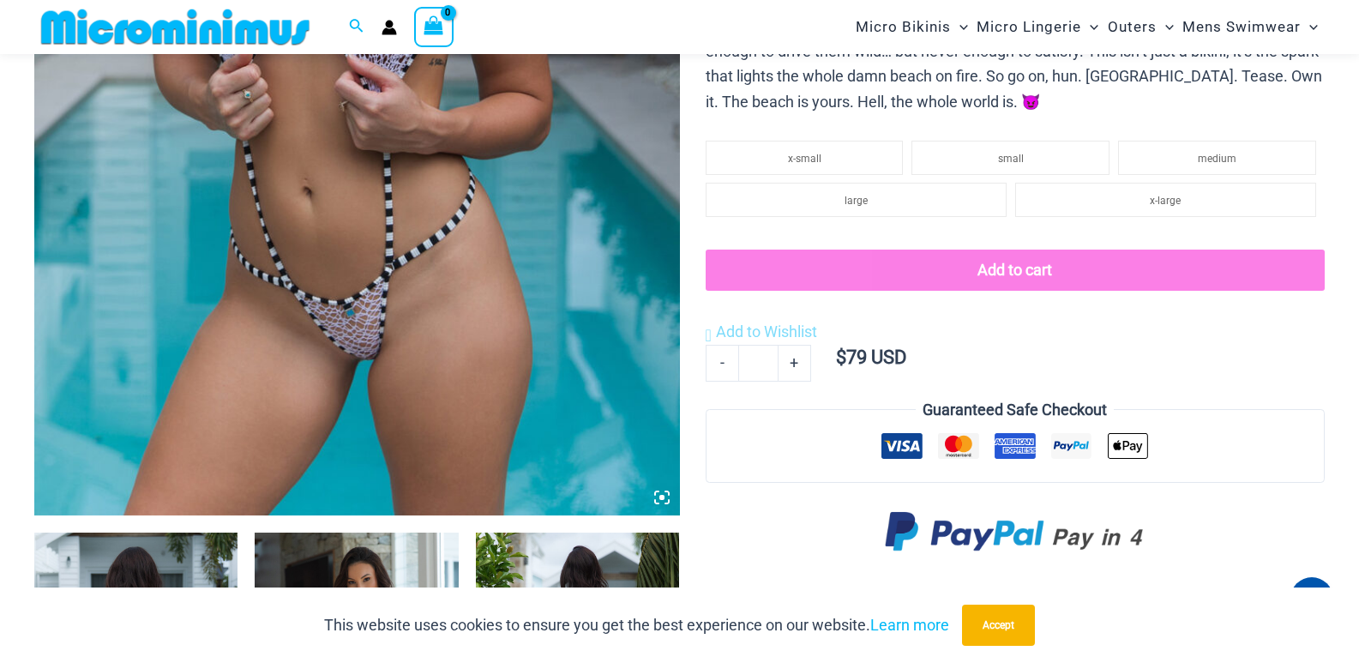
click at [438, 332] on img at bounding box center [357, 31] width 646 height 968
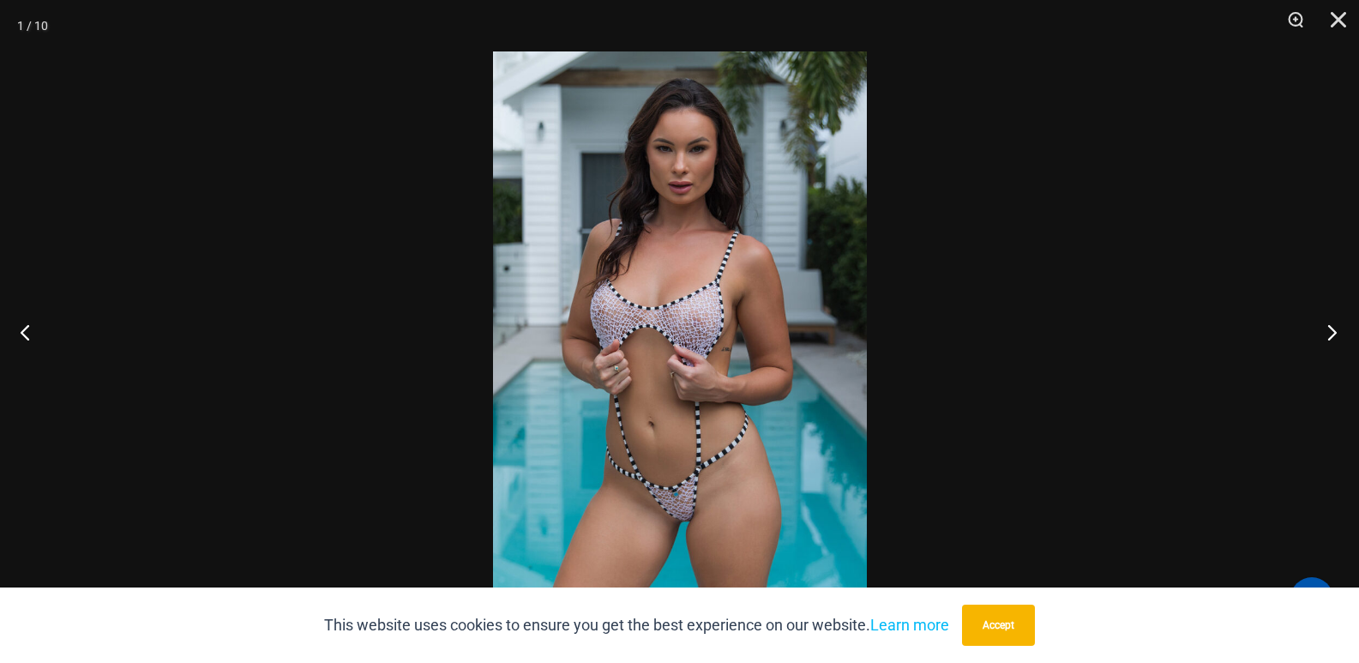
click at [1326, 334] on button "Next" at bounding box center [1327, 332] width 64 height 86
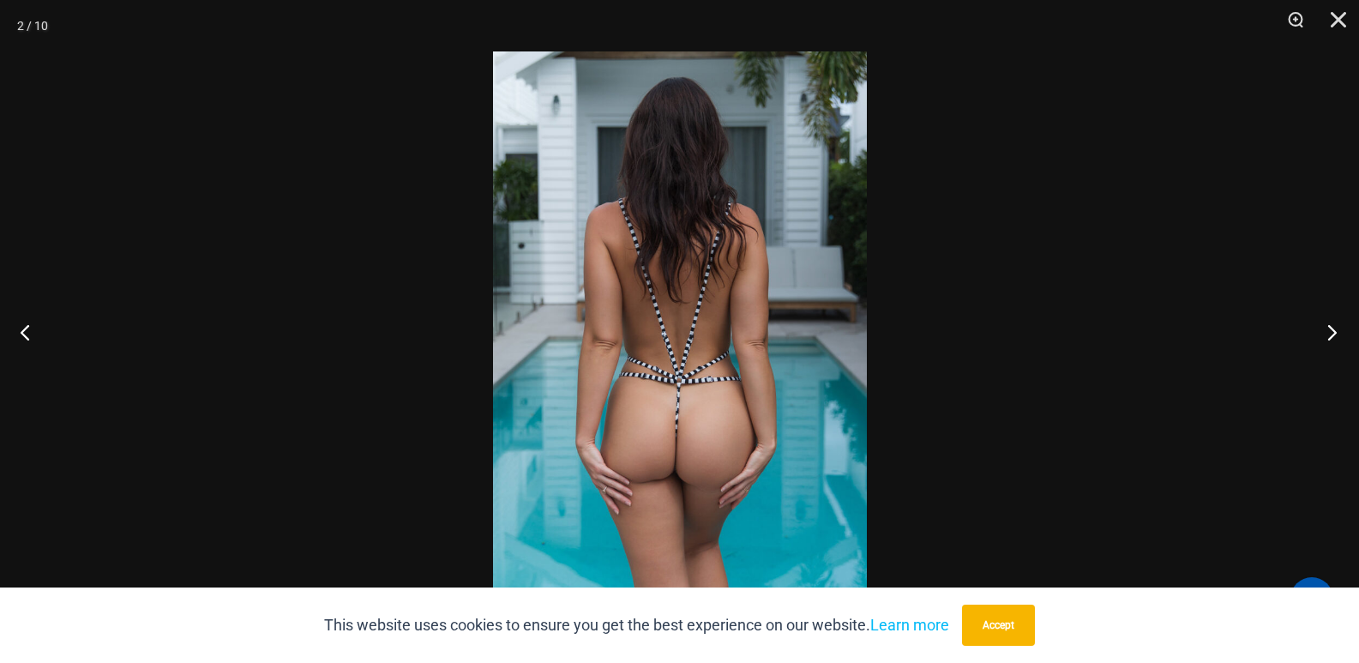
click at [1331, 328] on button "Next" at bounding box center [1327, 332] width 64 height 86
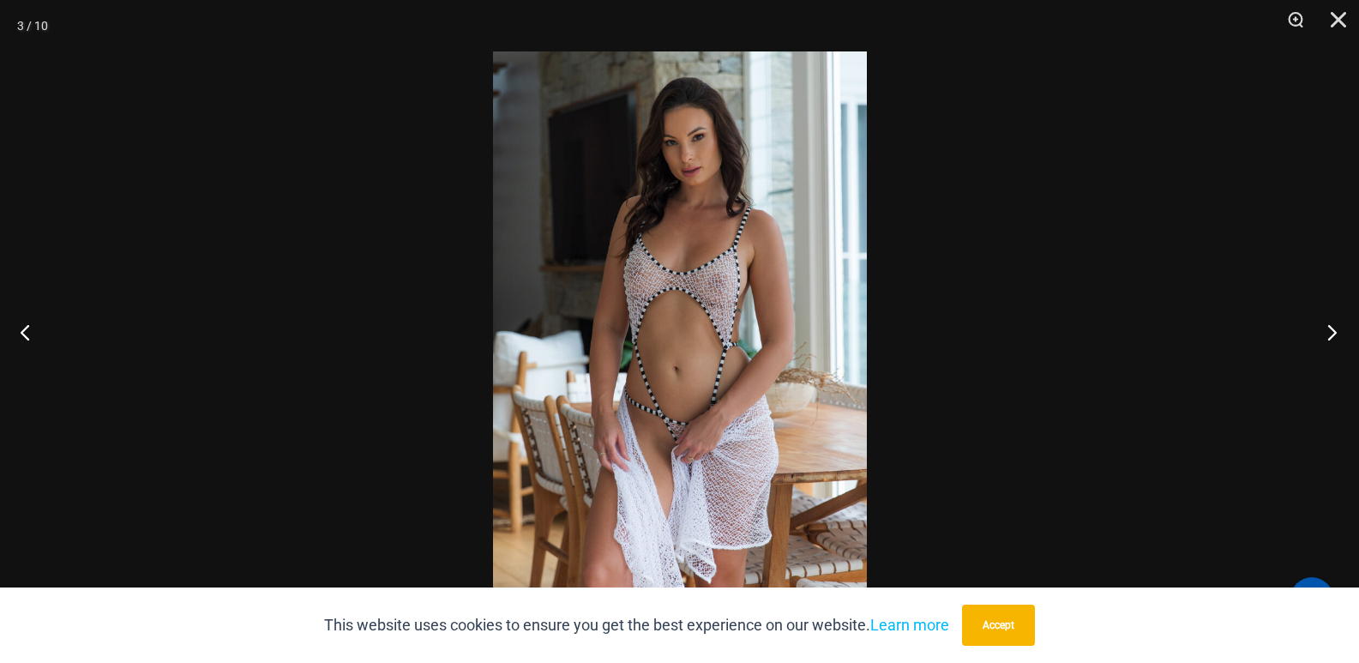
click at [1325, 342] on button "Next" at bounding box center [1327, 332] width 64 height 86
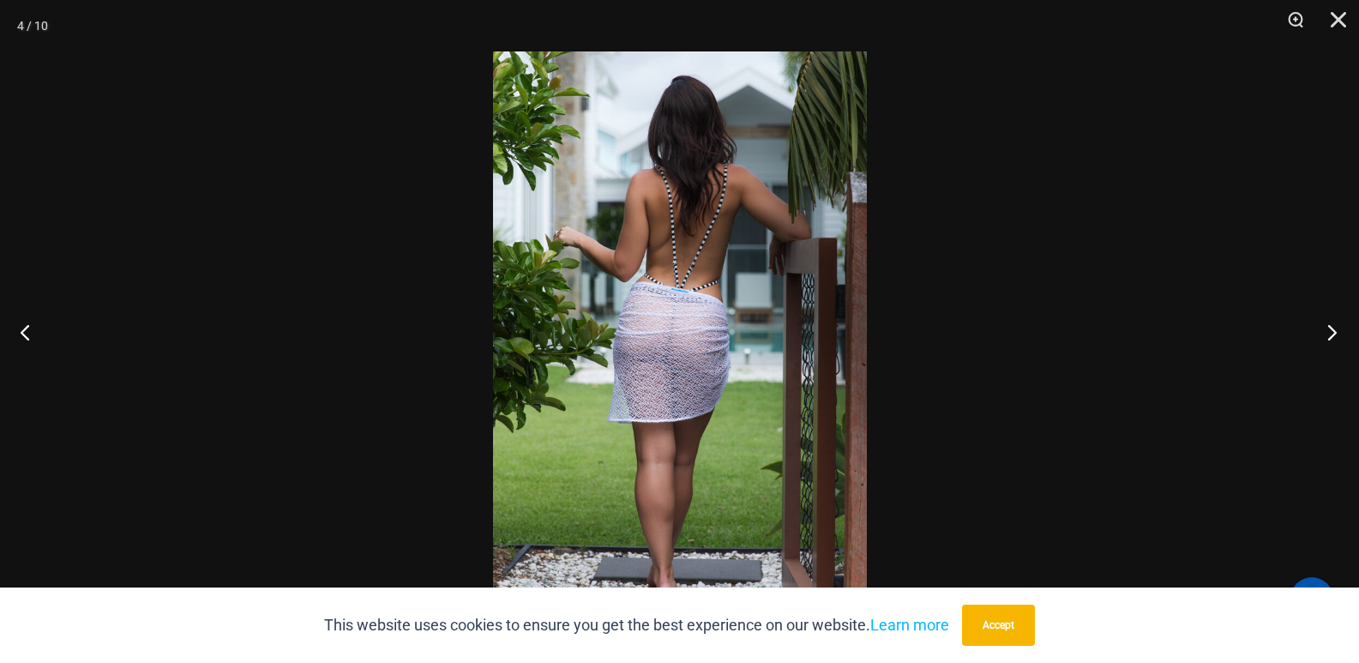
click at [1325, 342] on button "Next" at bounding box center [1327, 332] width 64 height 86
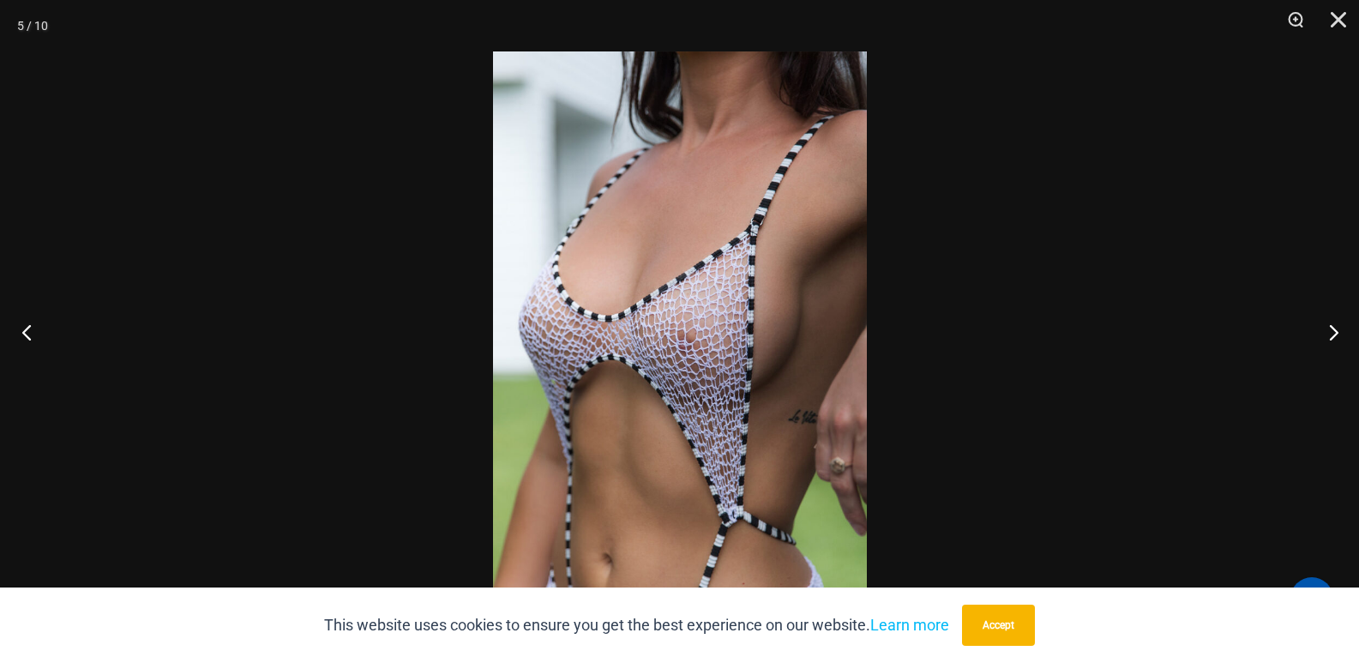
click at [7, 339] on button "Previous" at bounding box center [32, 332] width 64 height 86
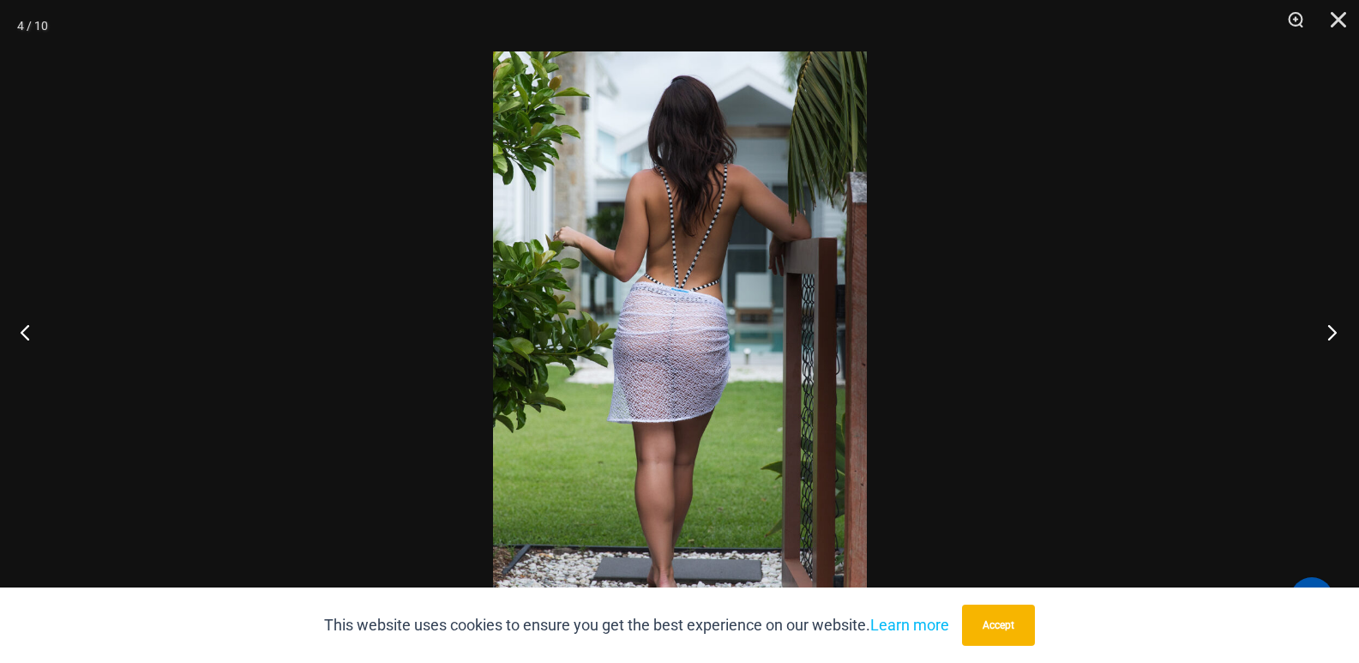
click at [1331, 331] on button "Next" at bounding box center [1327, 332] width 64 height 86
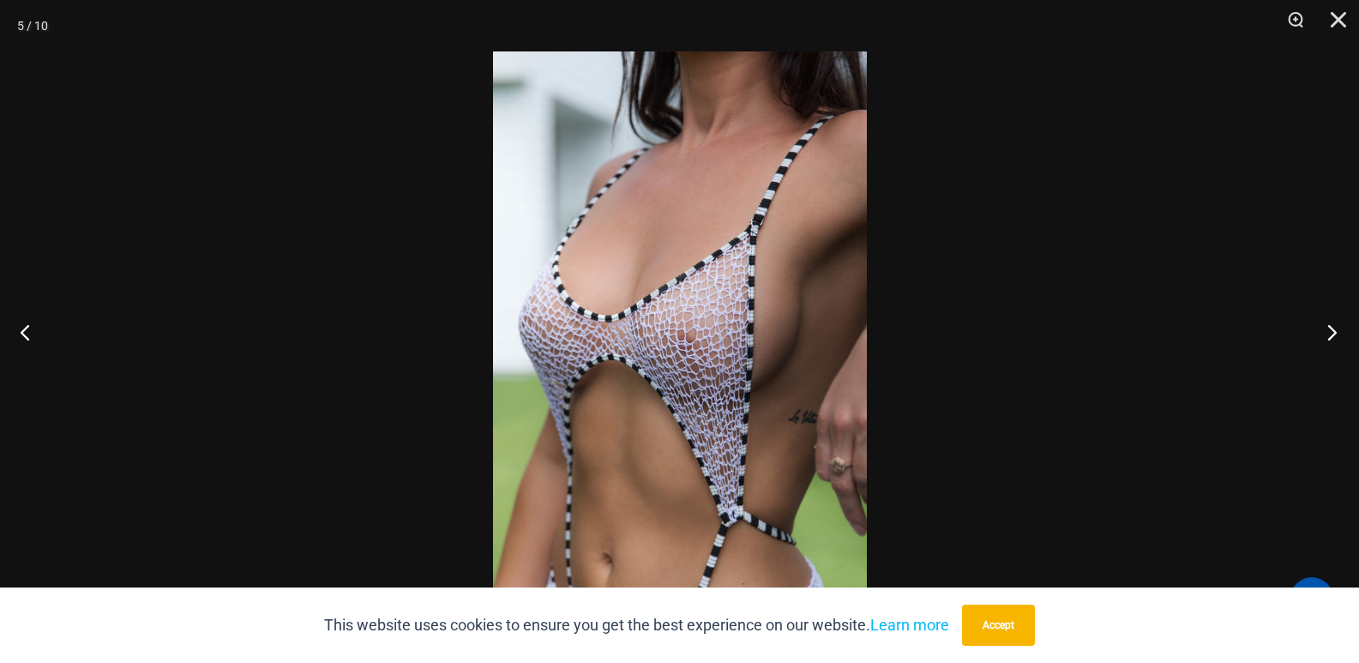
click at [1331, 331] on button "Next" at bounding box center [1327, 332] width 64 height 86
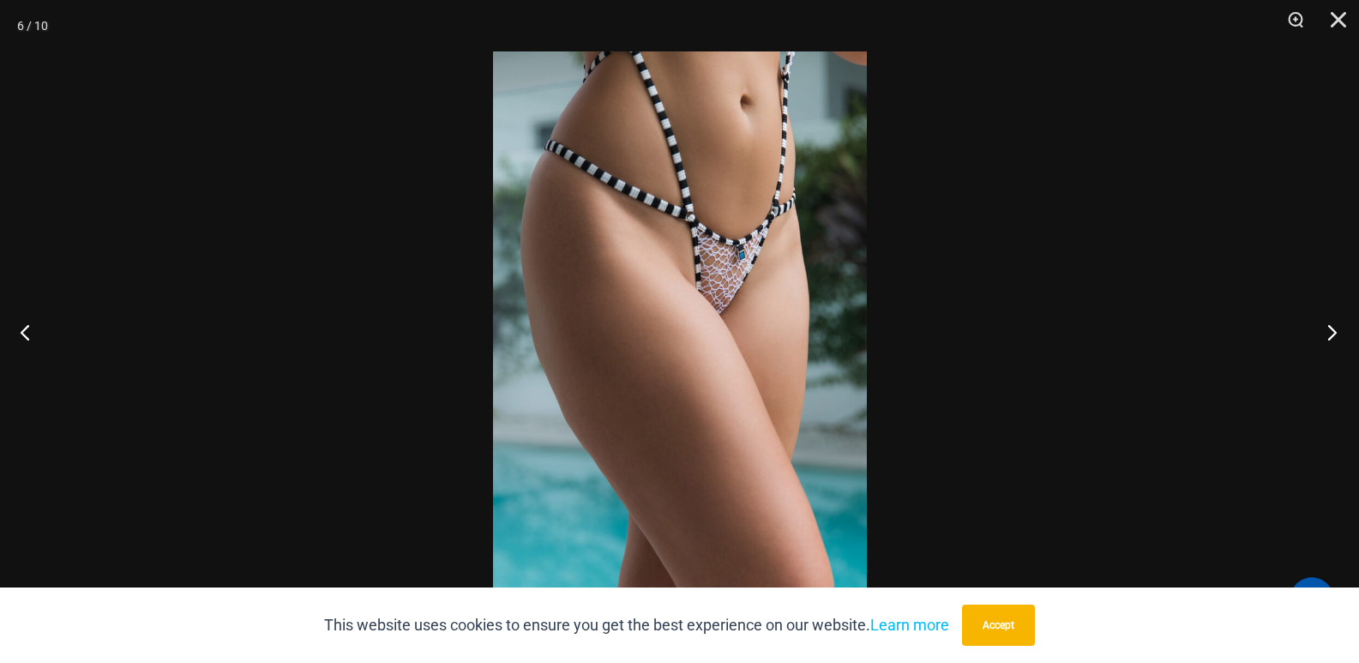
click at [1331, 331] on button "Next" at bounding box center [1327, 332] width 64 height 86
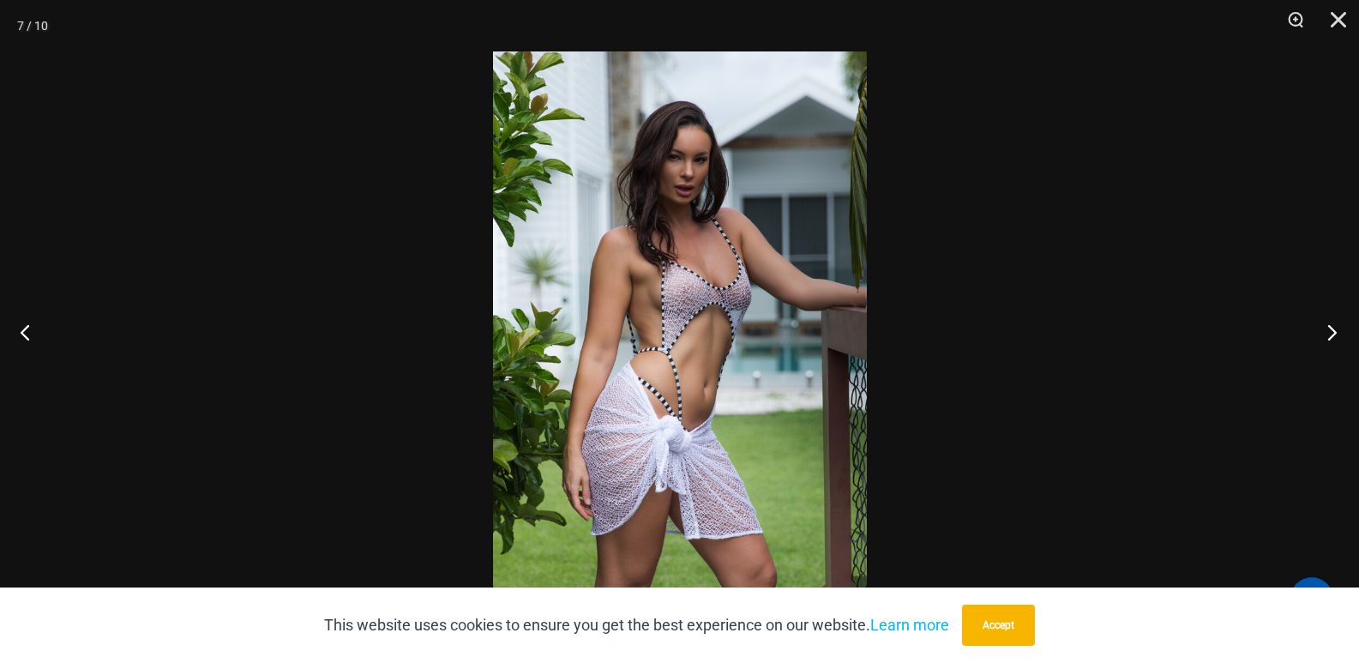
click at [1331, 331] on button "Next" at bounding box center [1327, 332] width 64 height 86
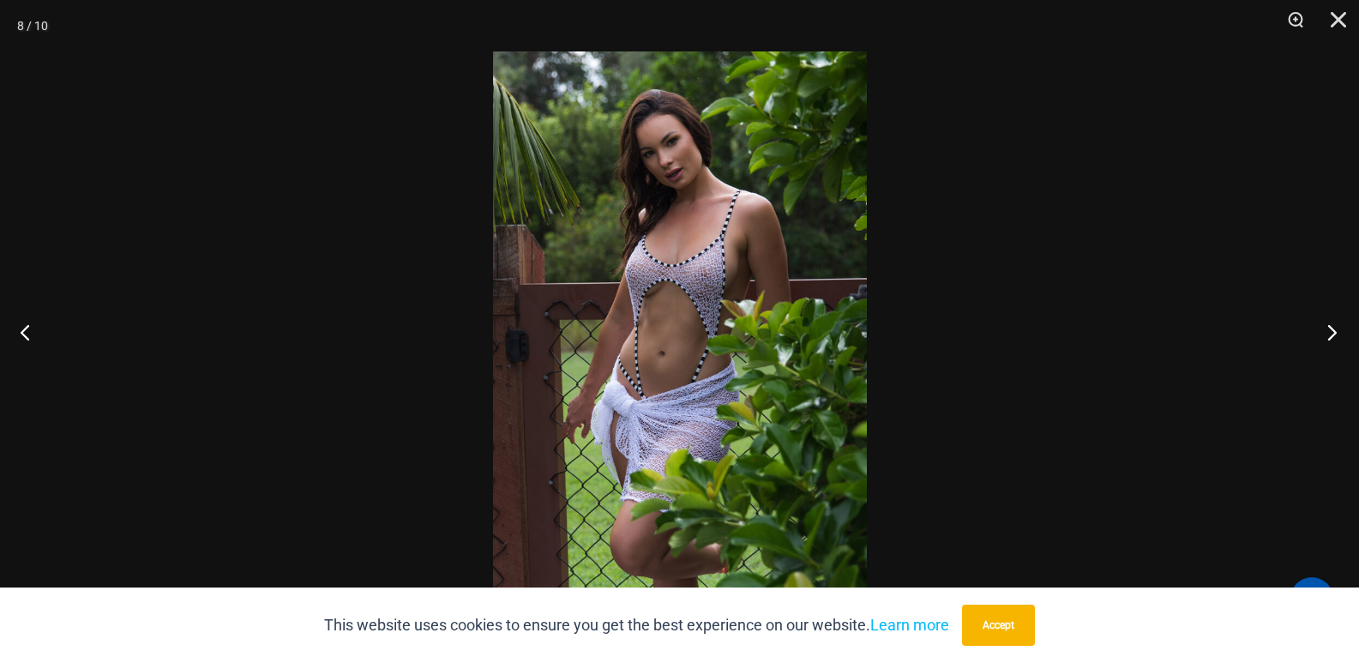
click at [1331, 331] on button "Next" at bounding box center [1327, 332] width 64 height 86
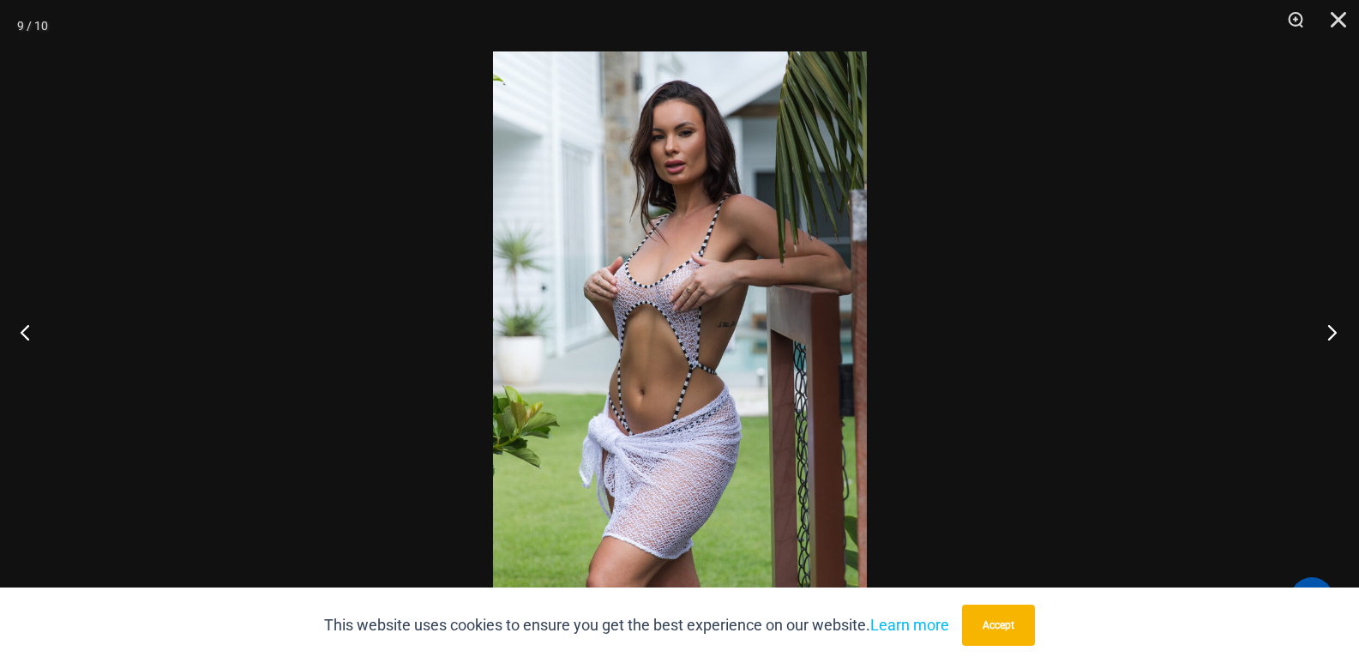
click at [1331, 331] on button "Next" at bounding box center [1327, 332] width 64 height 86
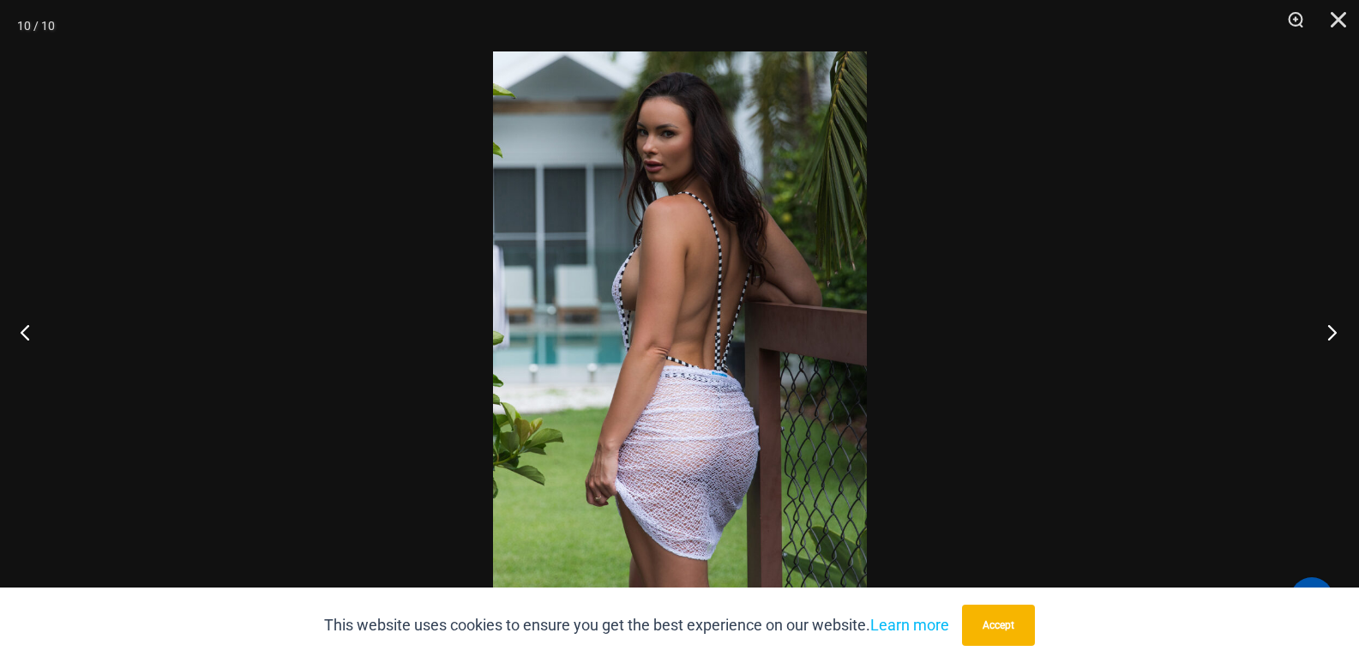
click at [1331, 331] on button "Next" at bounding box center [1327, 332] width 64 height 86
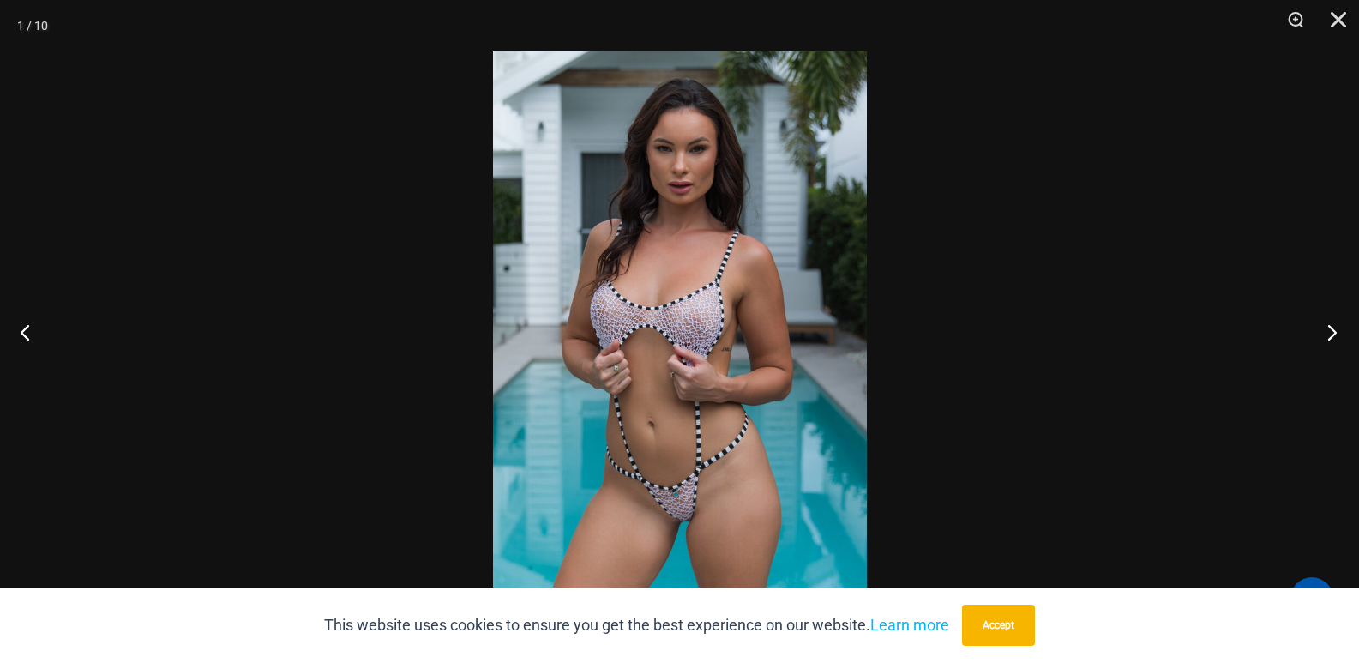
click at [1331, 331] on button "Next" at bounding box center [1327, 332] width 64 height 86
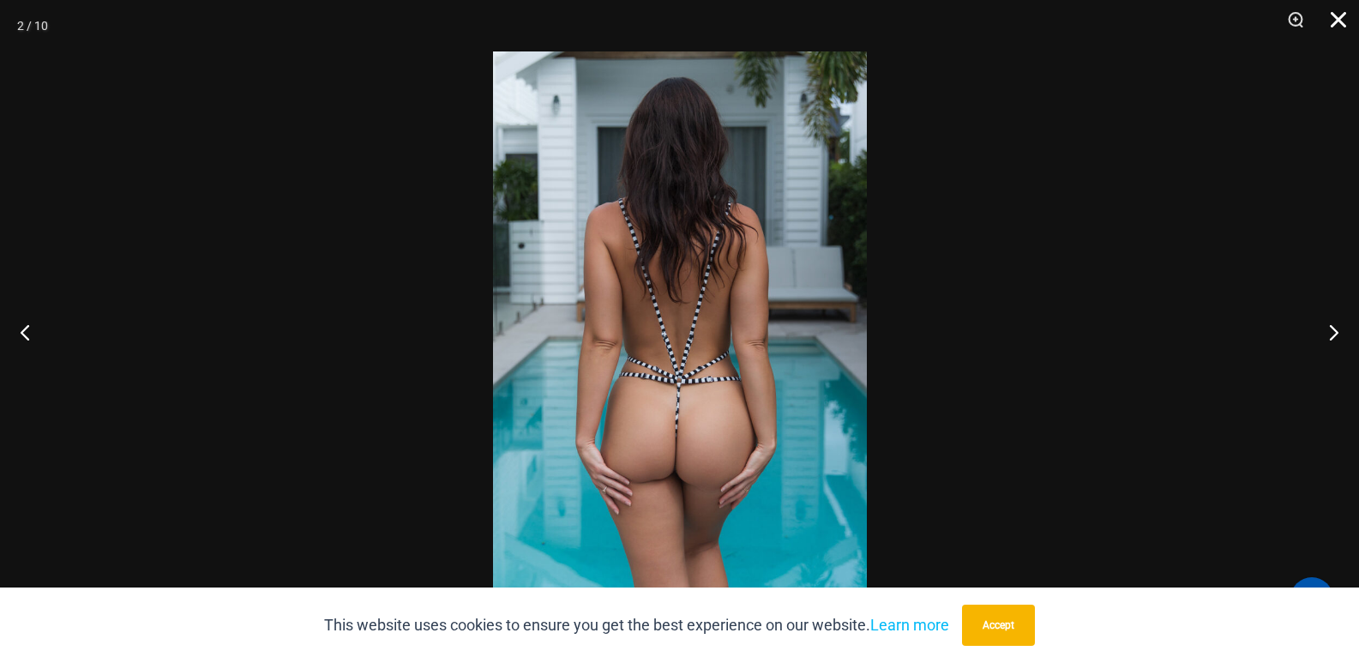
click at [1340, 24] on button "Close" at bounding box center [1332, 25] width 43 height 51
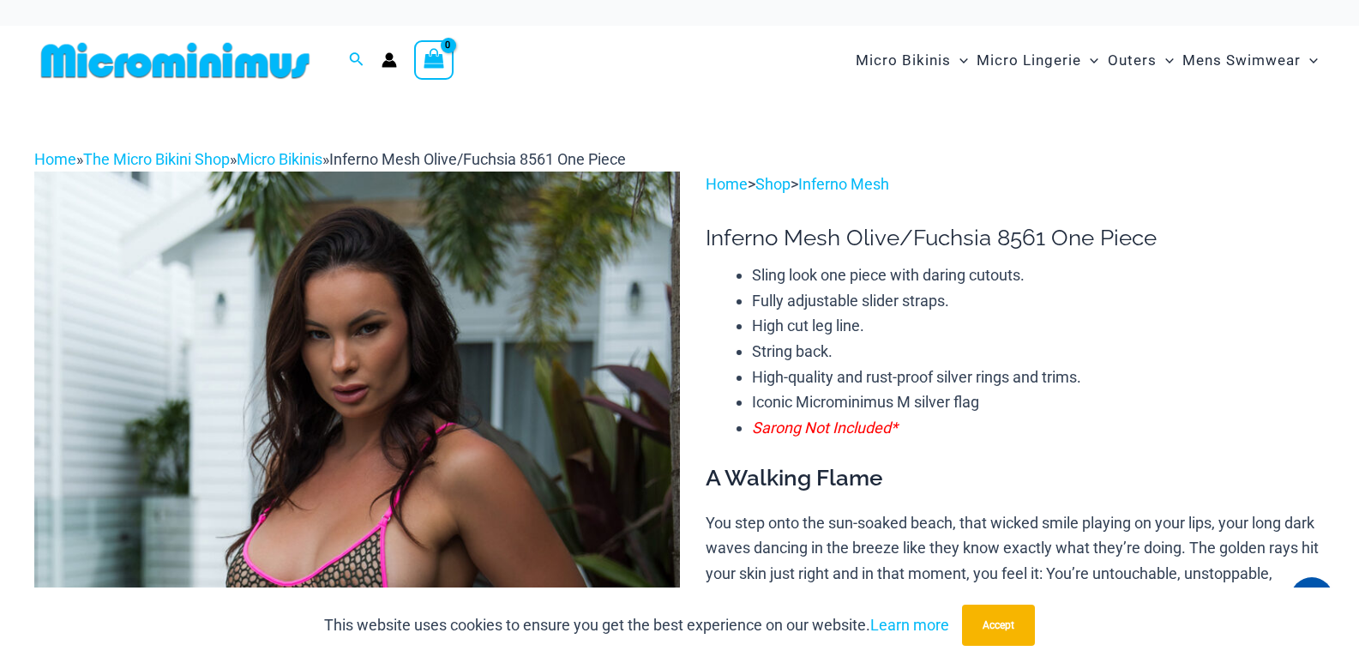
click at [475, 431] on img at bounding box center [357, 656] width 646 height 968
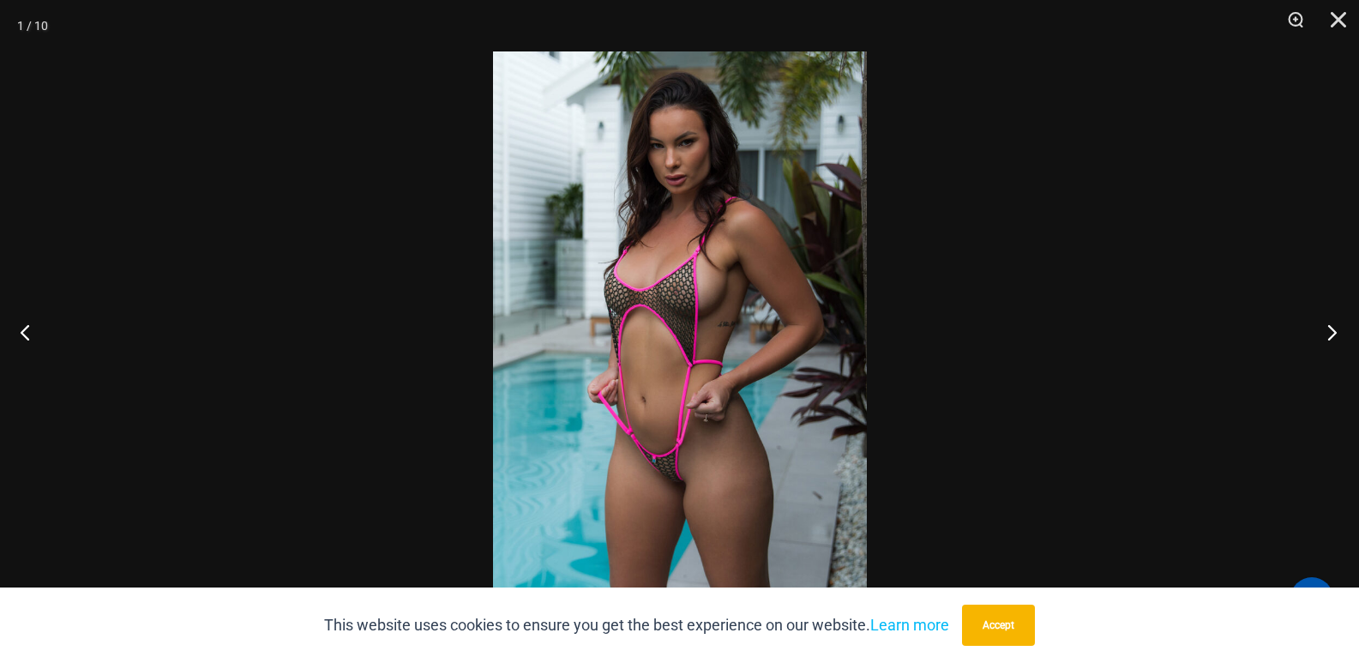
click at [1327, 331] on button "Next" at bounding box center [1327, 332] width 64 height 86
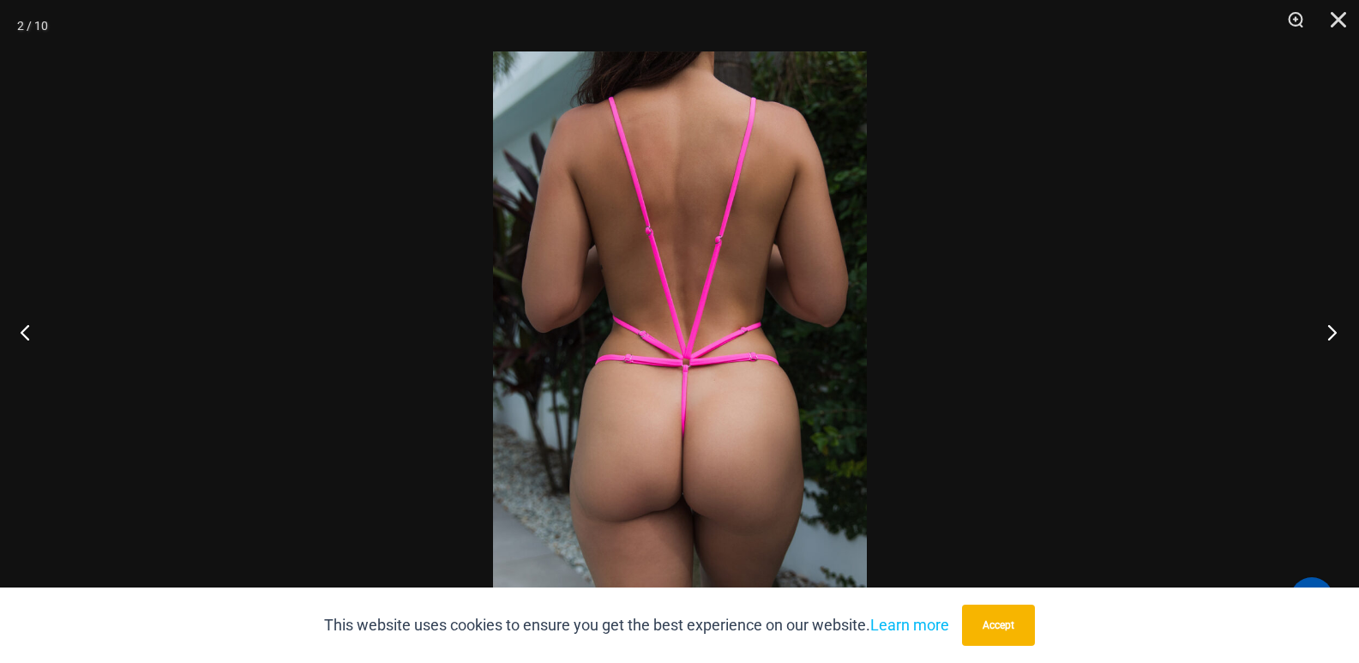
click at [1341, 330] on button "Next" at bounding box center [1327, 332] width 64 height 86
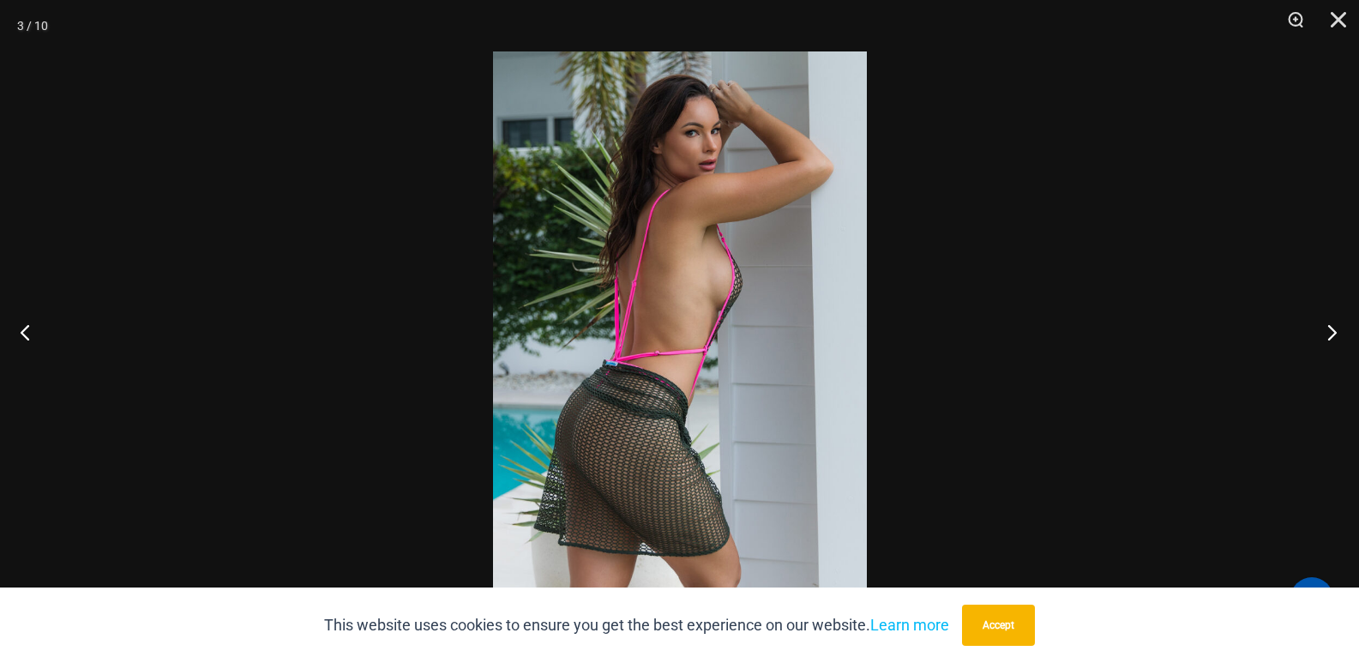
click at [1338, 337] on button "Next" at bounding box center [1327, 332] width 64 height 86
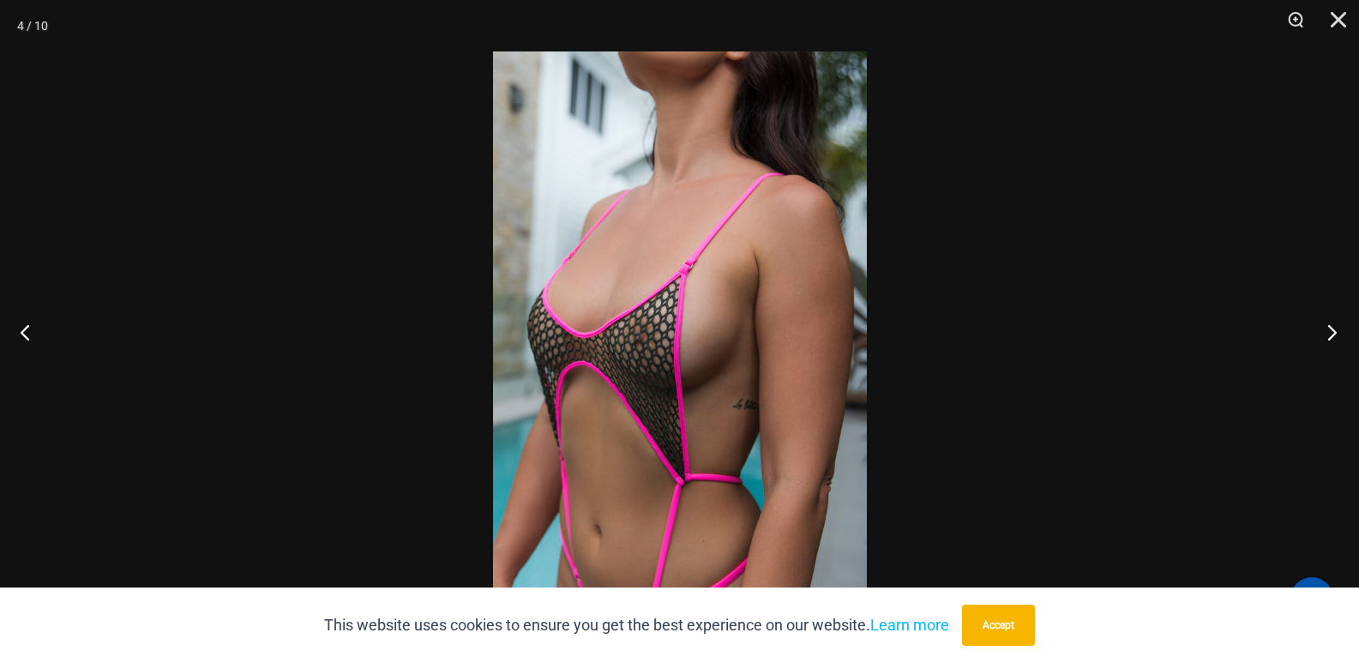
click at [1338, 337] on button "Next" at bounding box center [1327, 332] width 64 height 86
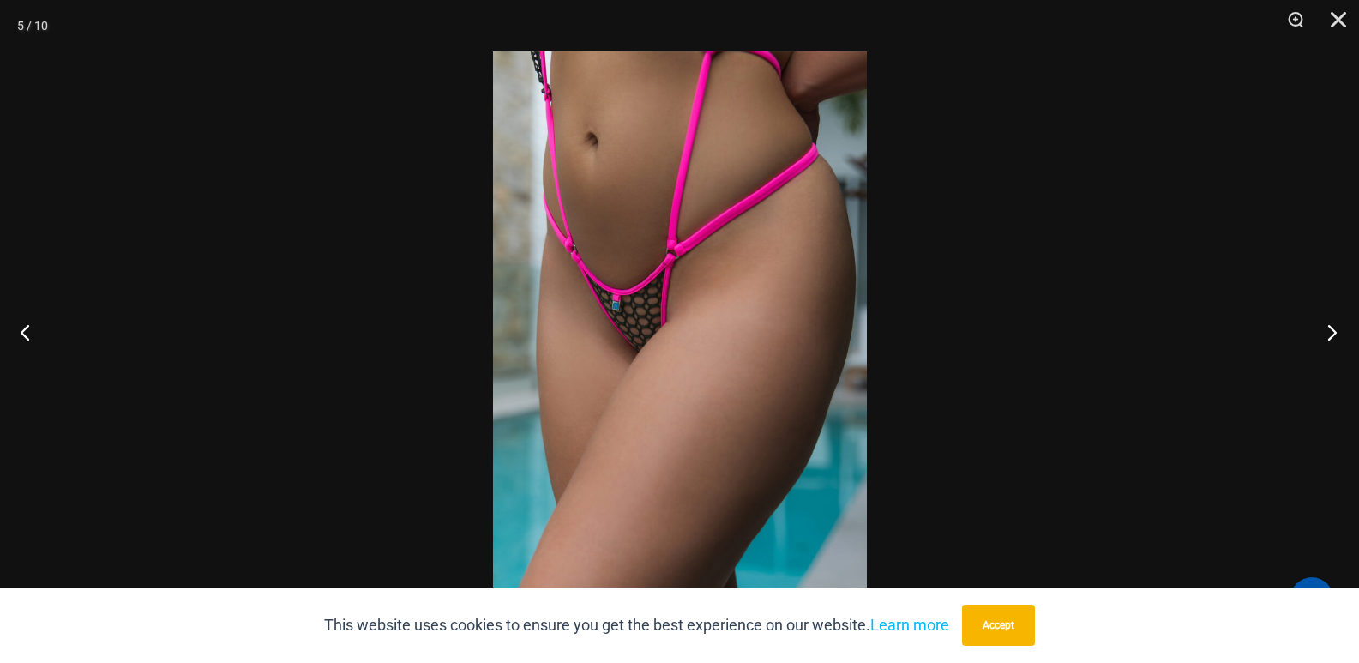
click at [1338, 337] on button "Next" at bounding box center [1327, 332] width 64 height 86
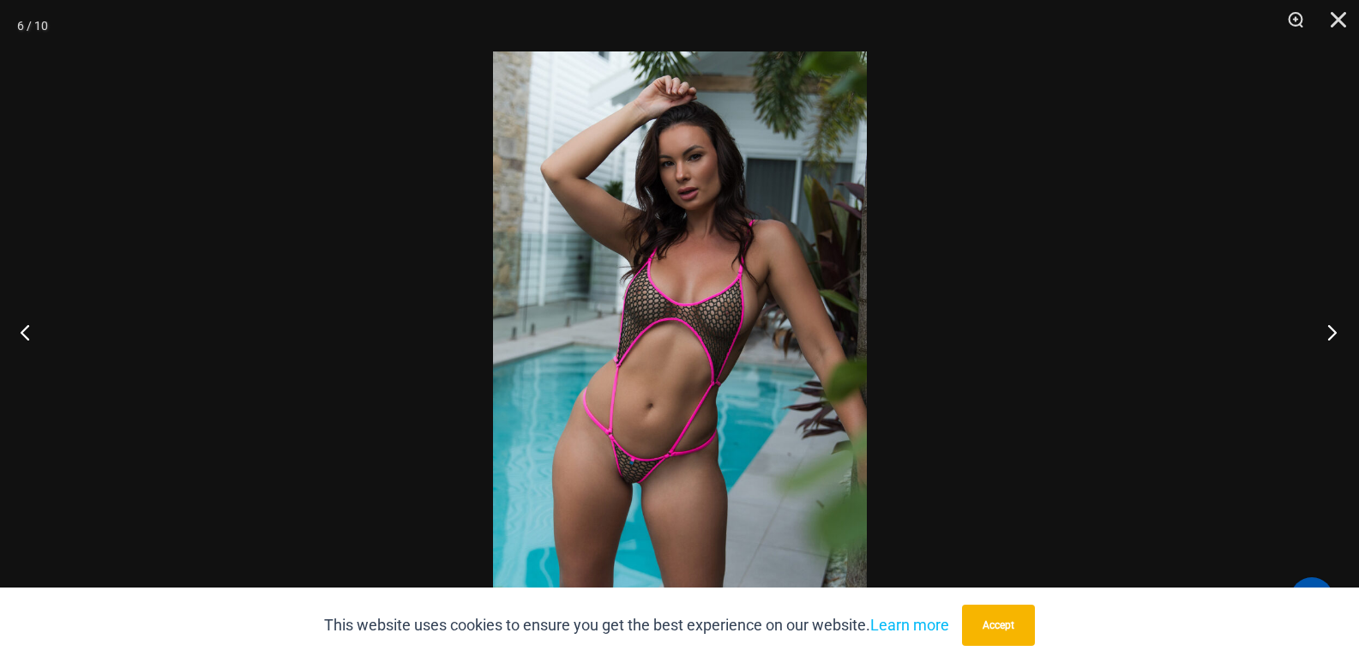
click at [1338, 337] on button "Next" at bounding box center [1327, 332] width 64 height 86
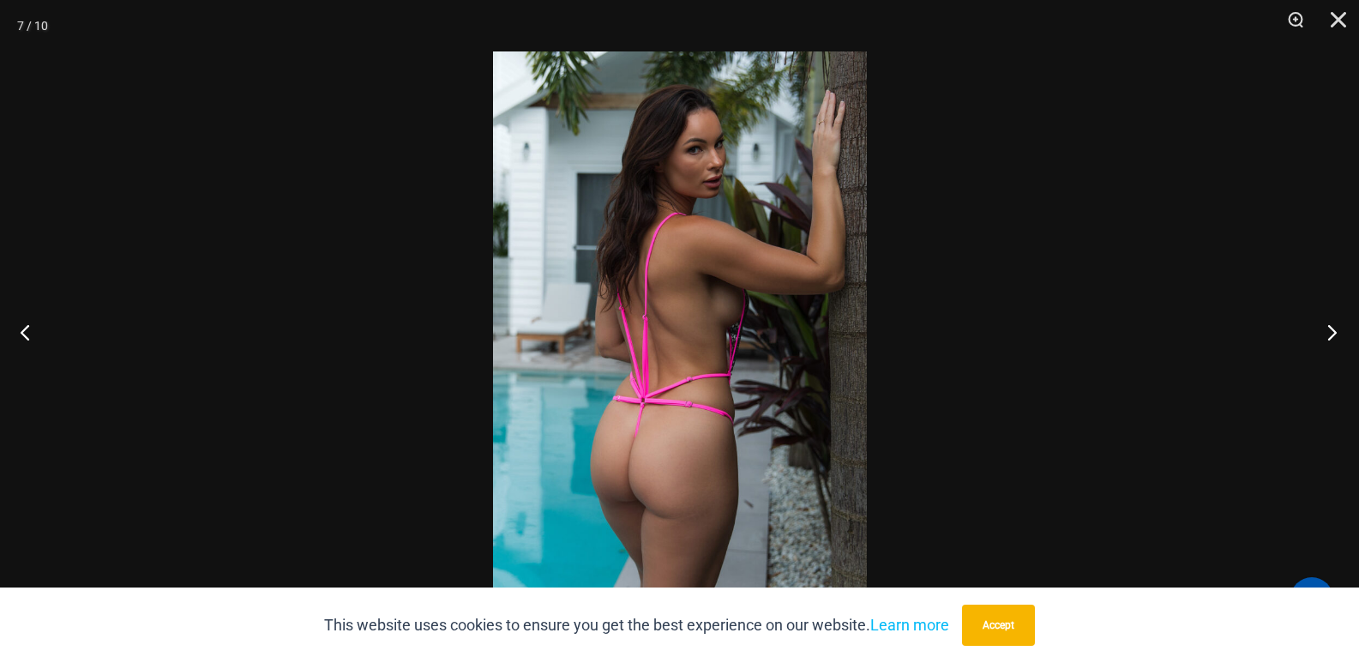
click at [1338, 337] on button "Next" at bounding box center [1327, 332] width 64 height 86
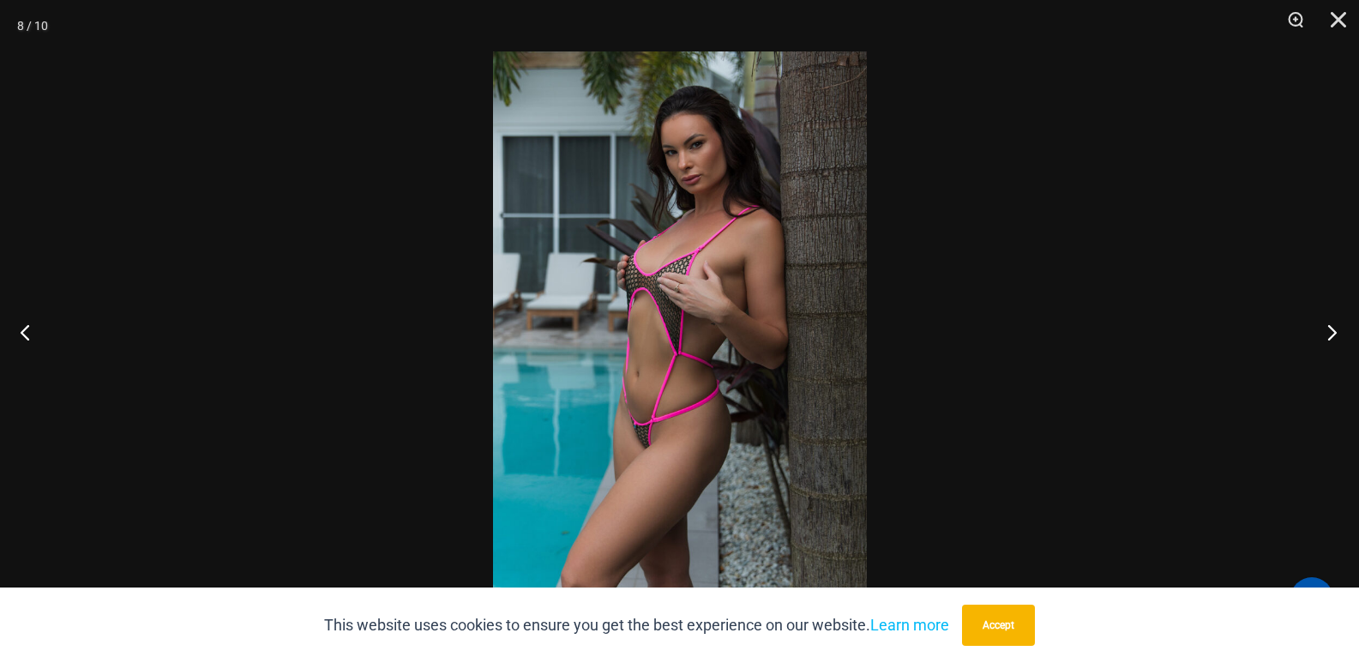
click at [1338, 337] on button "Next" at bounding box center [1327, 332] width 64 height 86
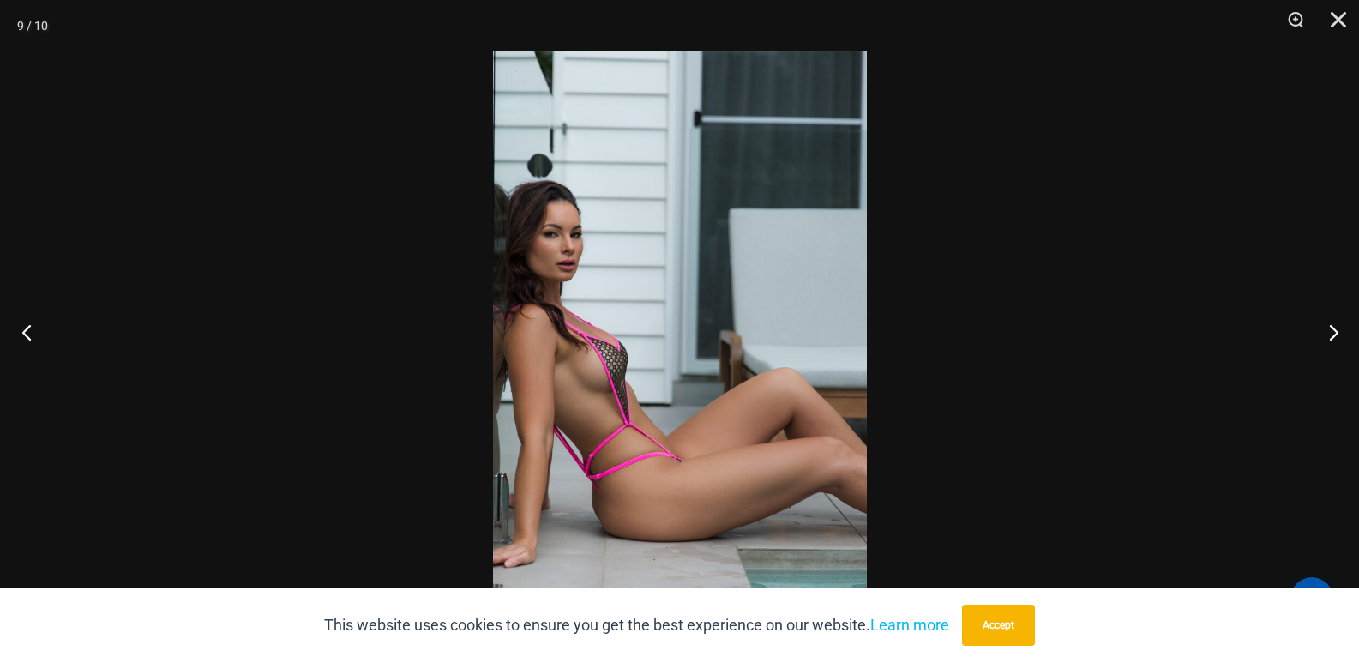
click at [39, 331] on button "Previous" at bounding box center [32, 332] width 64 height 86
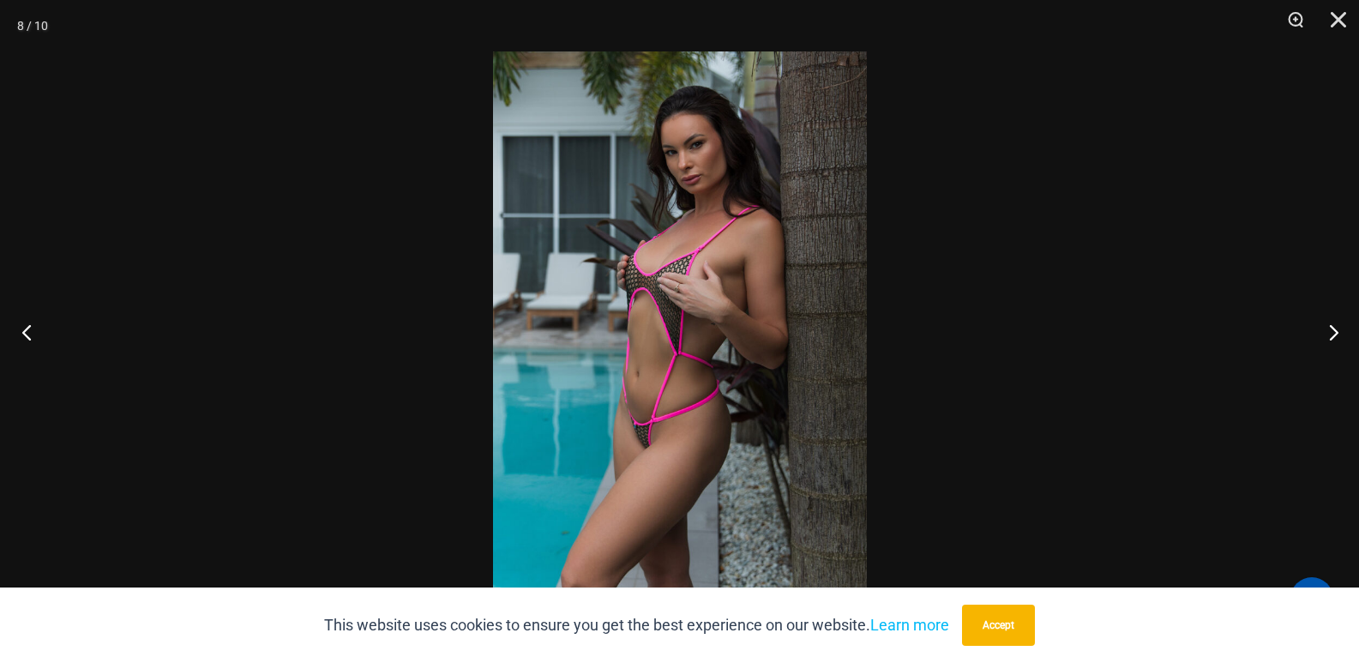
click at [39, 331] on button "Previous" at bounding box center [32, 332] width 64 height 86
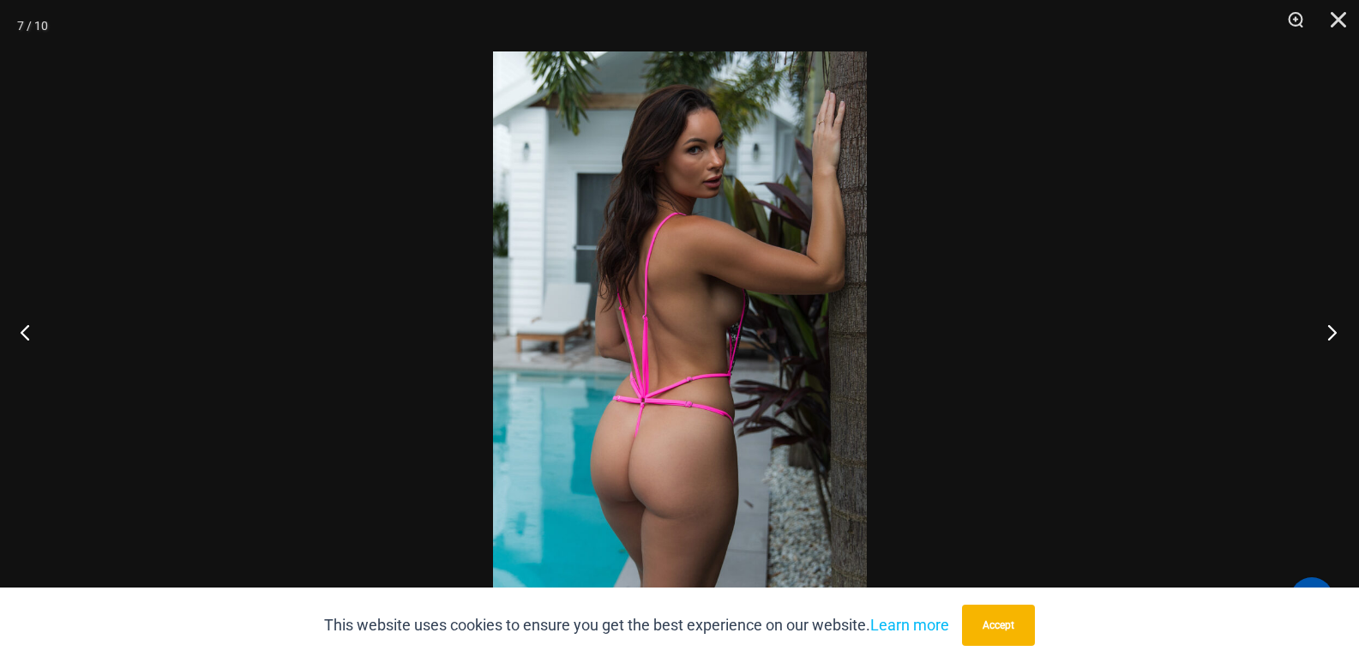
click at [1334, 339] on button "Next" at bounding box center [1327, 332] width 64 height 86
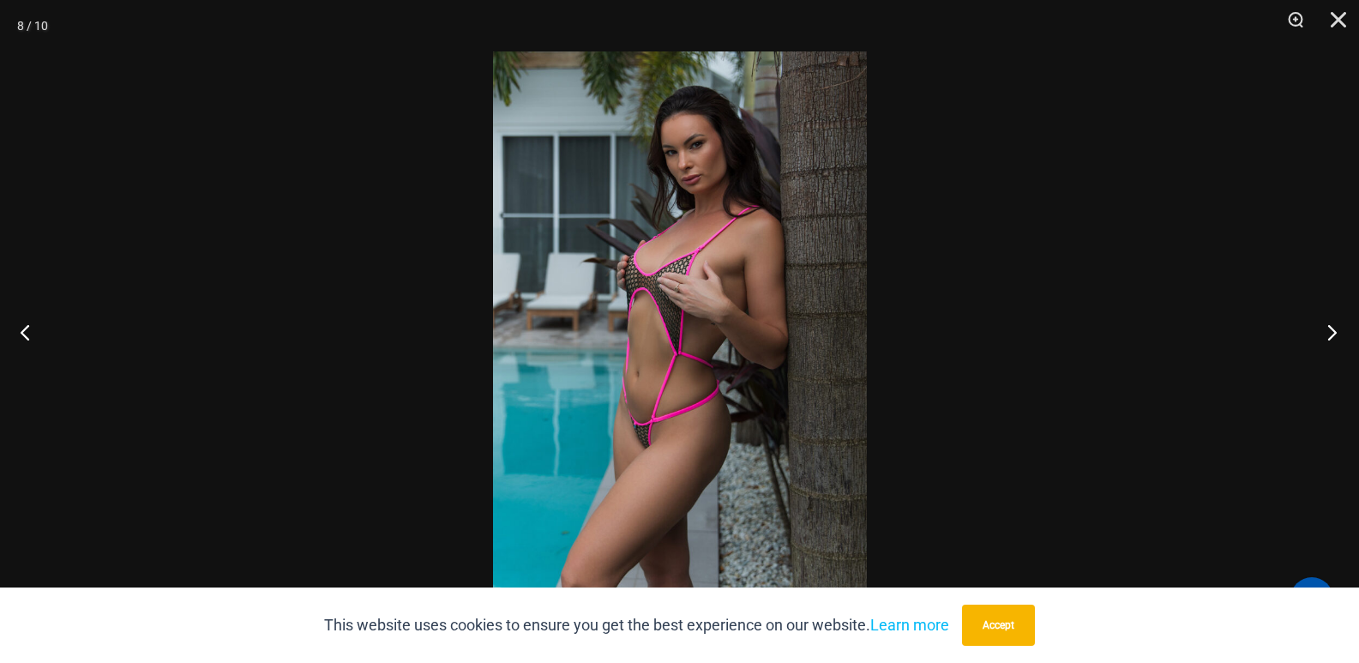
click at [1337, 329] on button "Next" at bounding box center [1327, 332] width 64 height 86
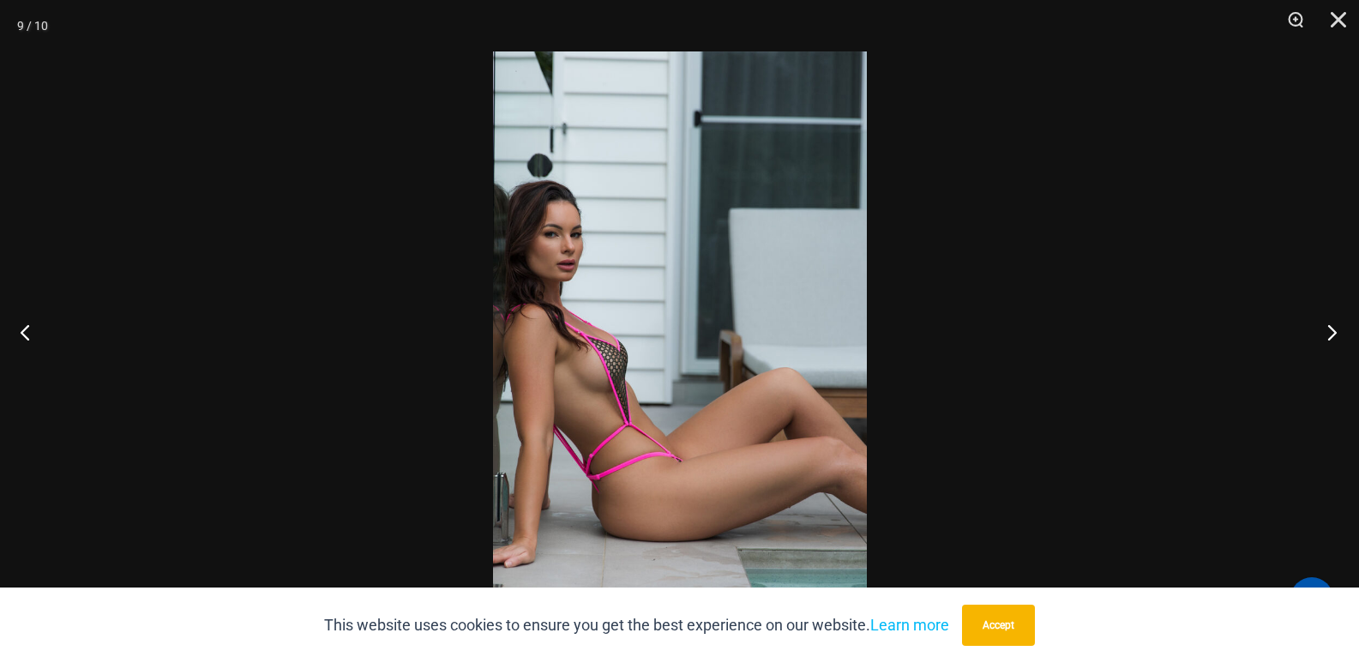
click at [1334, 333] on button "Next" at bounding box center [1327, 332] width 64 height 86
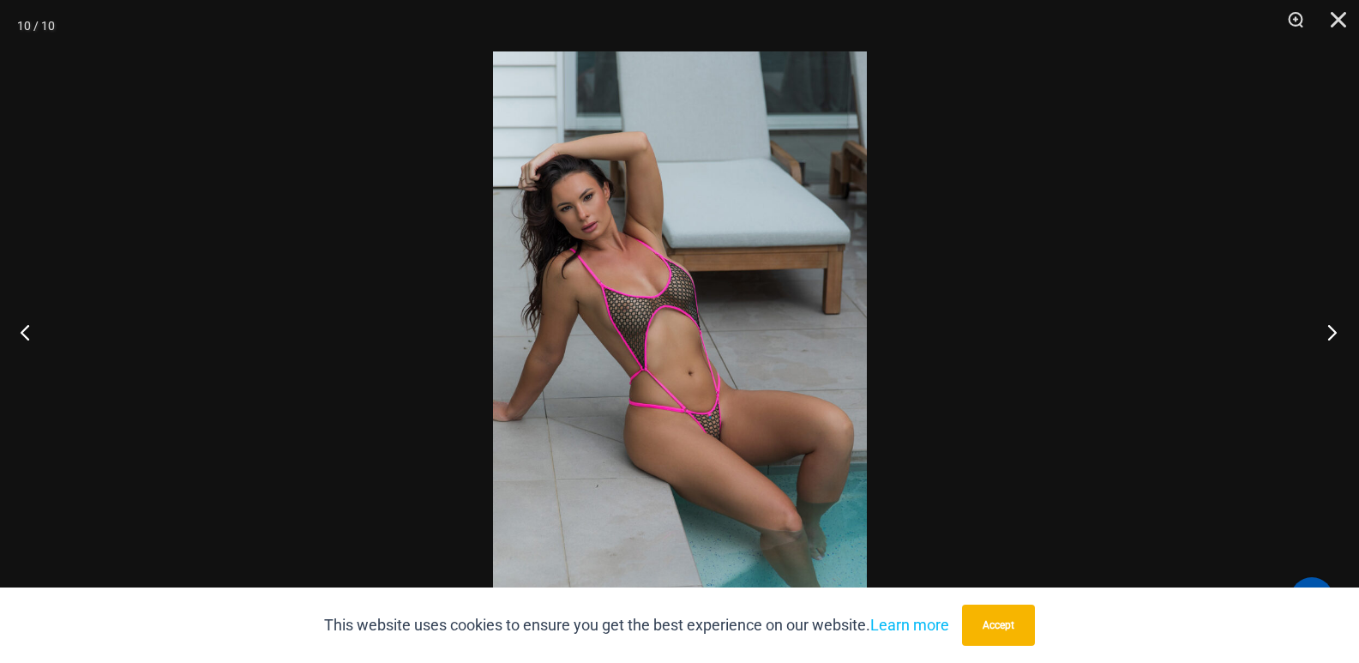
click at [1328, 330] on button "Next" at bounding box center [1327, 332] width 64 height 86
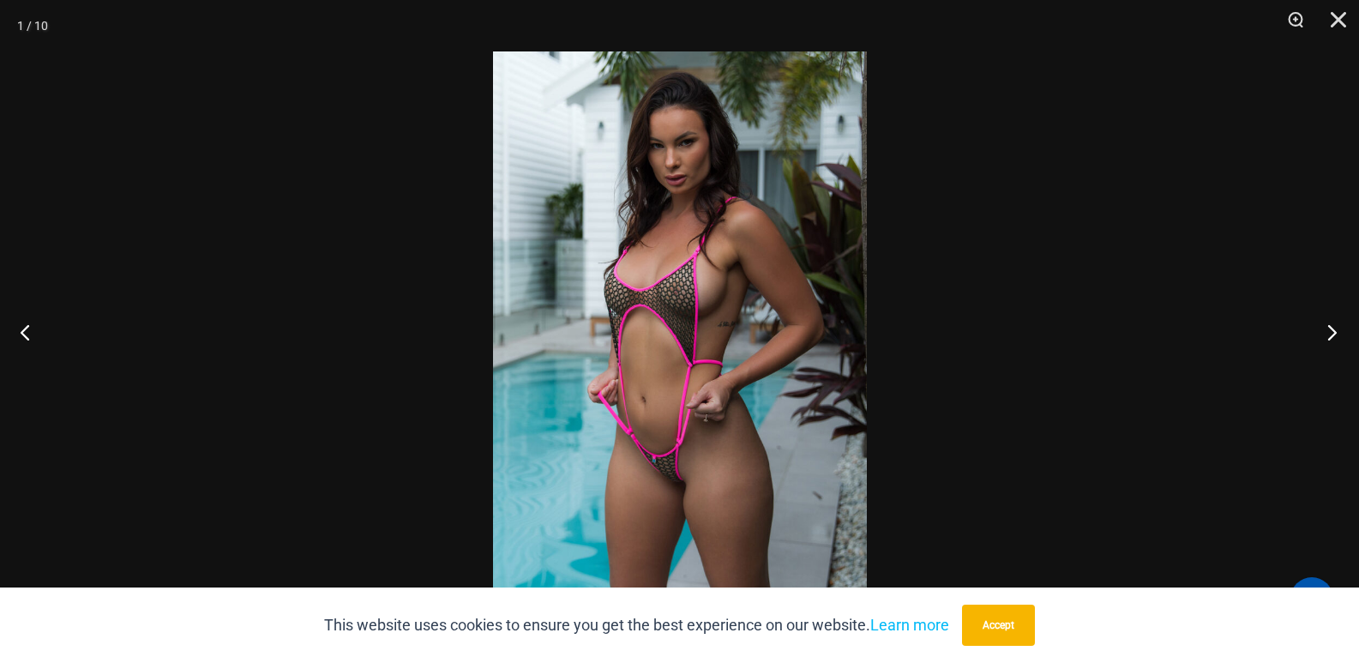
click at [1324, 331] on button "Next" at bounding box center [1327, 332] width 64 height 86
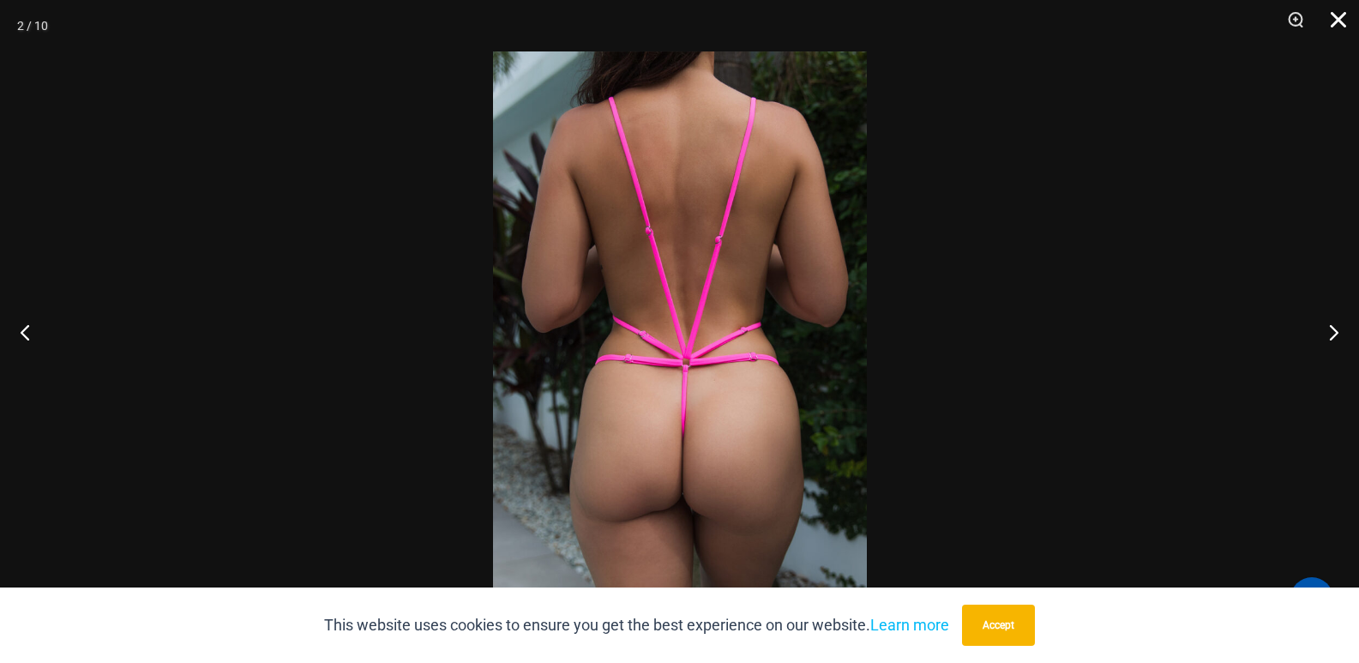
click at [1343, 12] on button "Close" at bounding box center [1332, 25] width 43 height 51
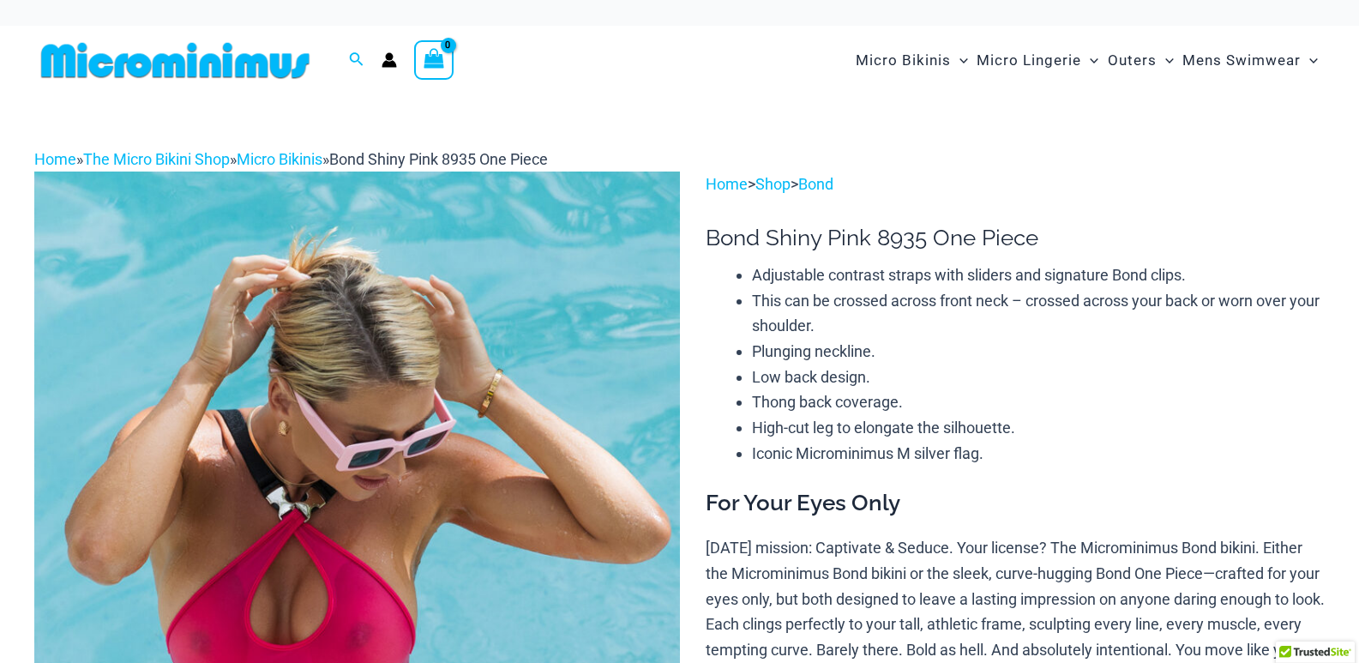
click at [420, 474] on img at bounding box center [357, 656] width 646 height 968
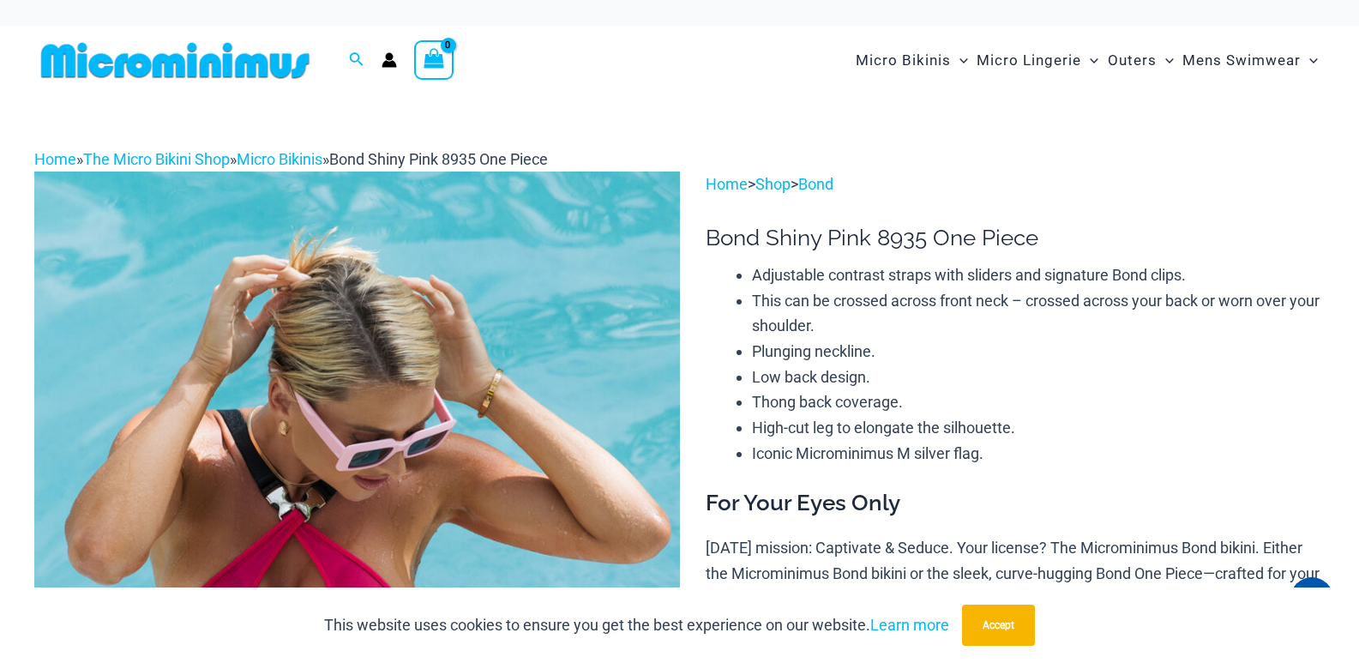
click at [420, 474] on img at bounding box center [357, 656] width 646 height 968
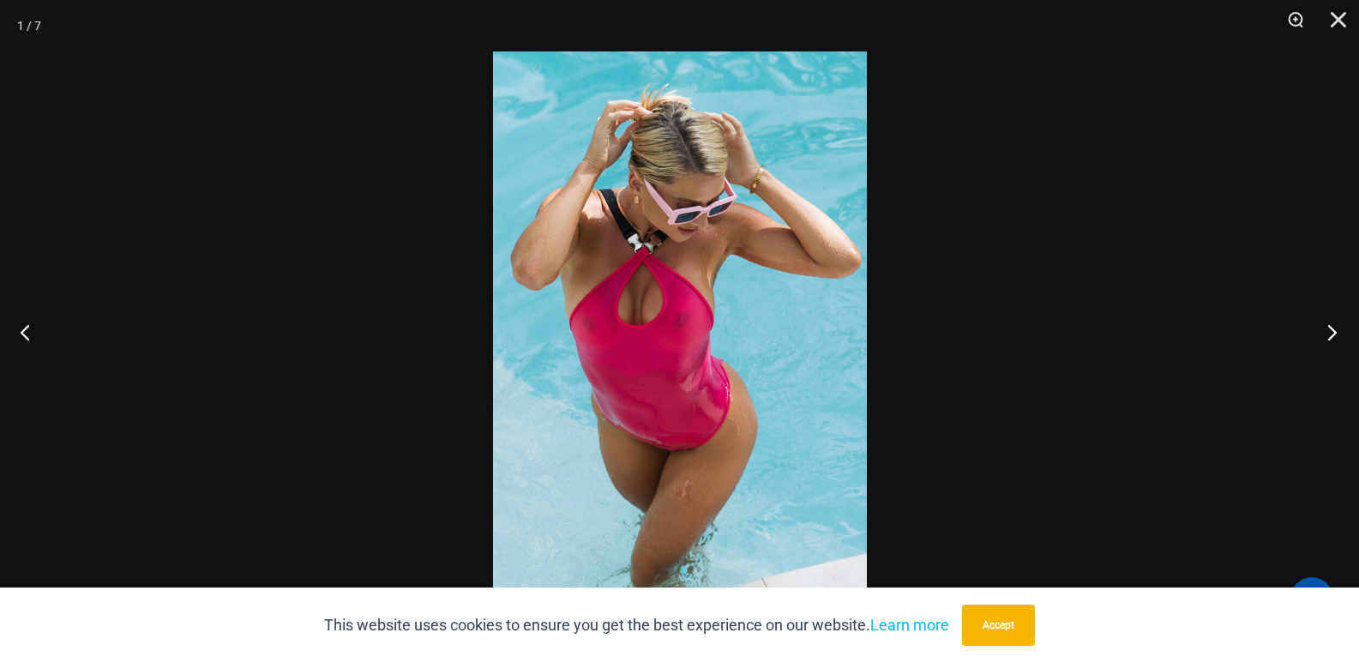
click at [1338, 320] on button "Next" at bounding box center [1327, 332] width 64 height 86
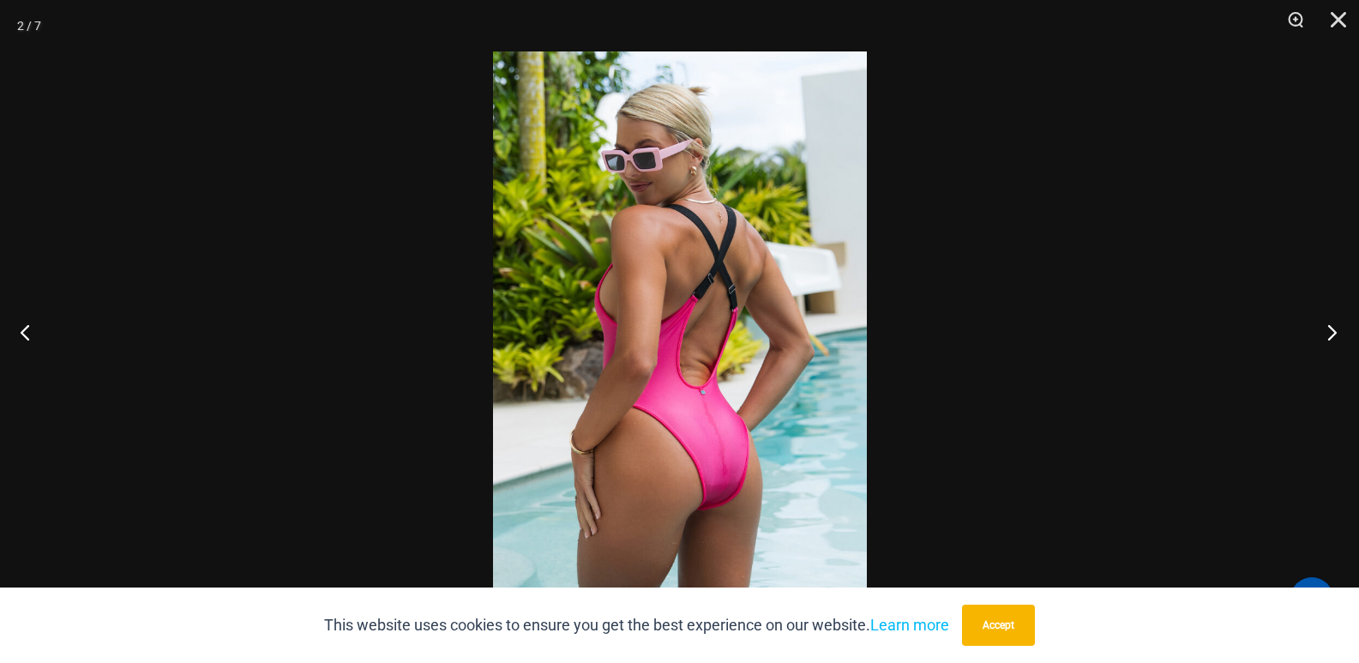
click at [1333, 326] on button "Next" at bounding box center [1327, 332] width 64 height 86
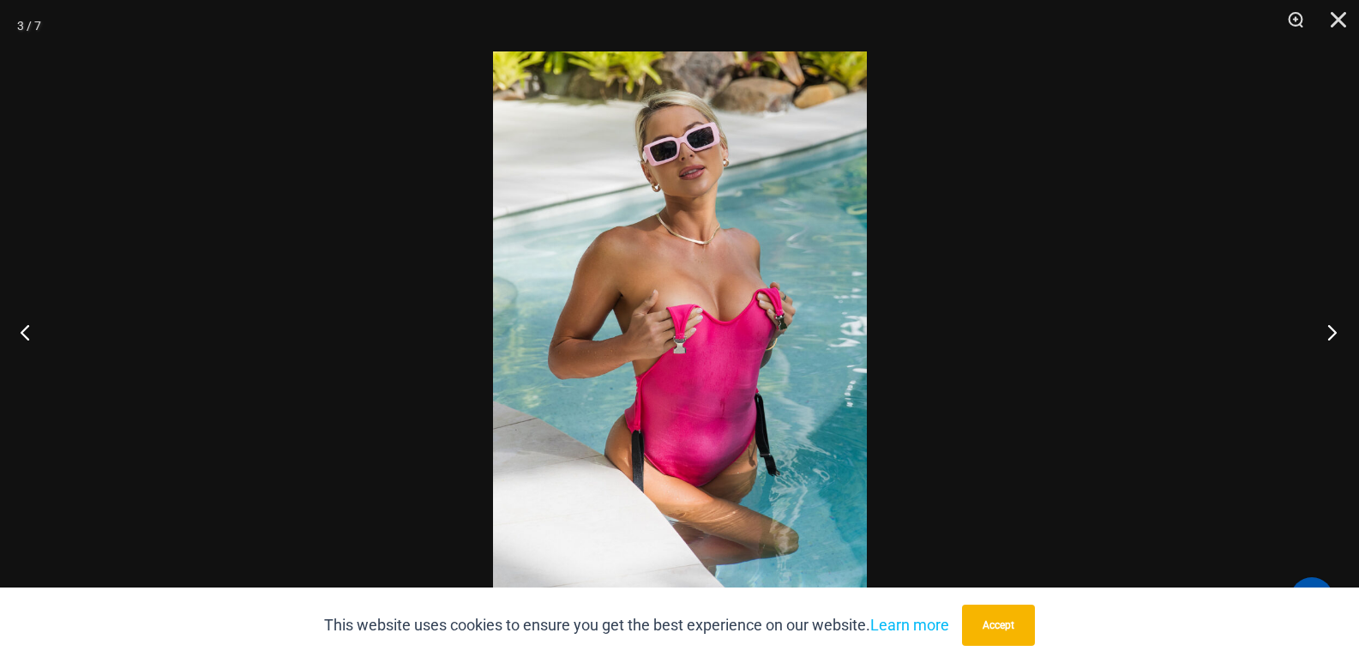
click at [1333, 326] on button "Next" at bounding box center [1327, 332] width 64 height 86
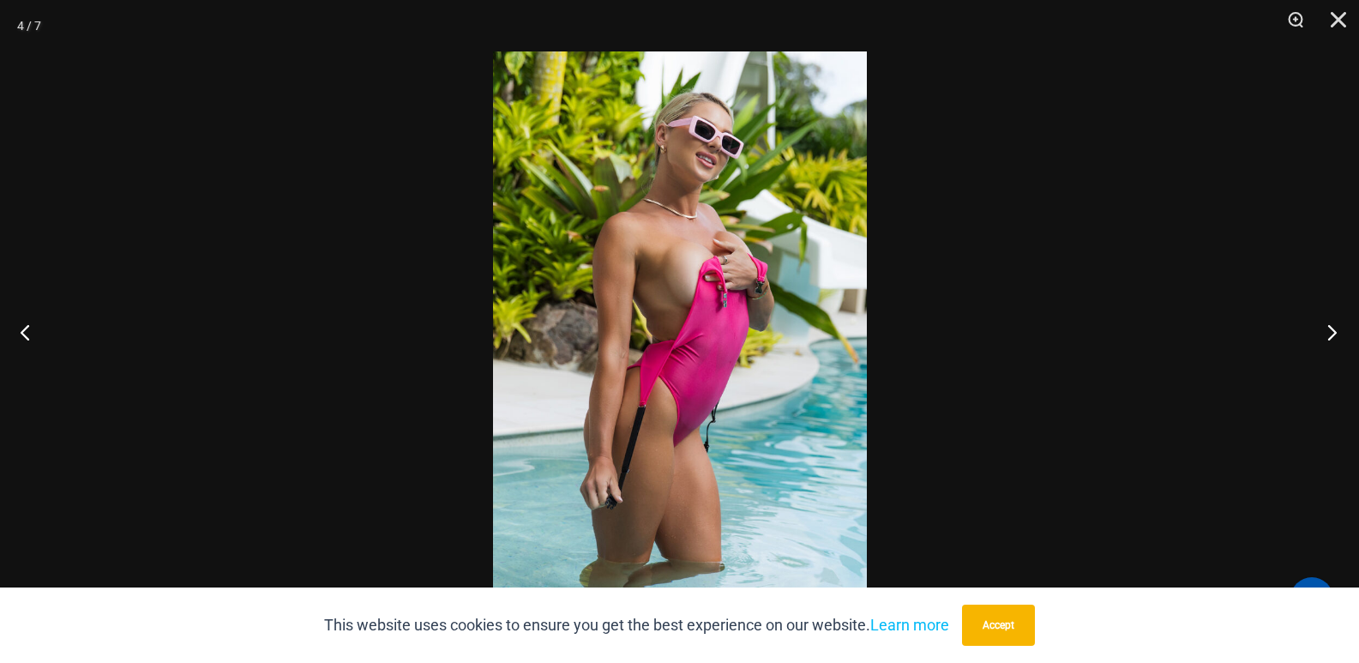
click at [1333, 326] on button "Next" at bounding box center [1327, 332] width 64 height 86
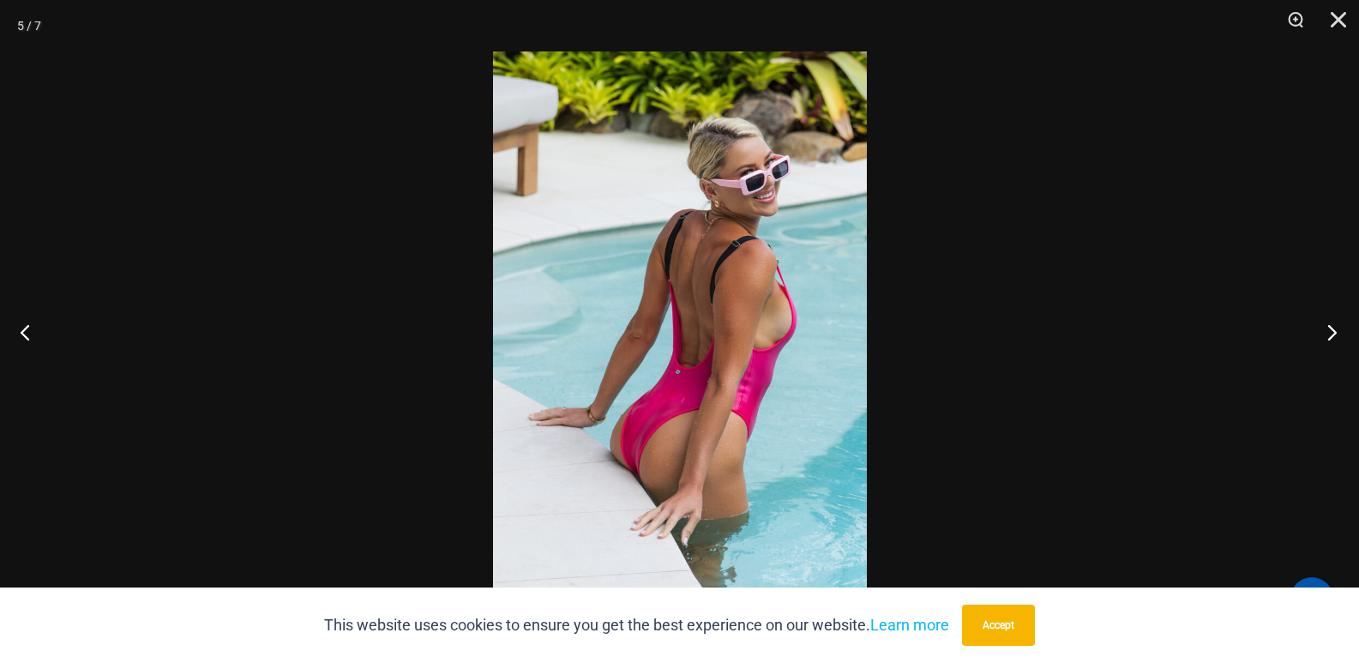
click at [1328, 335] on button "Next" at bounding box center [1327, 332] width 64 height 86
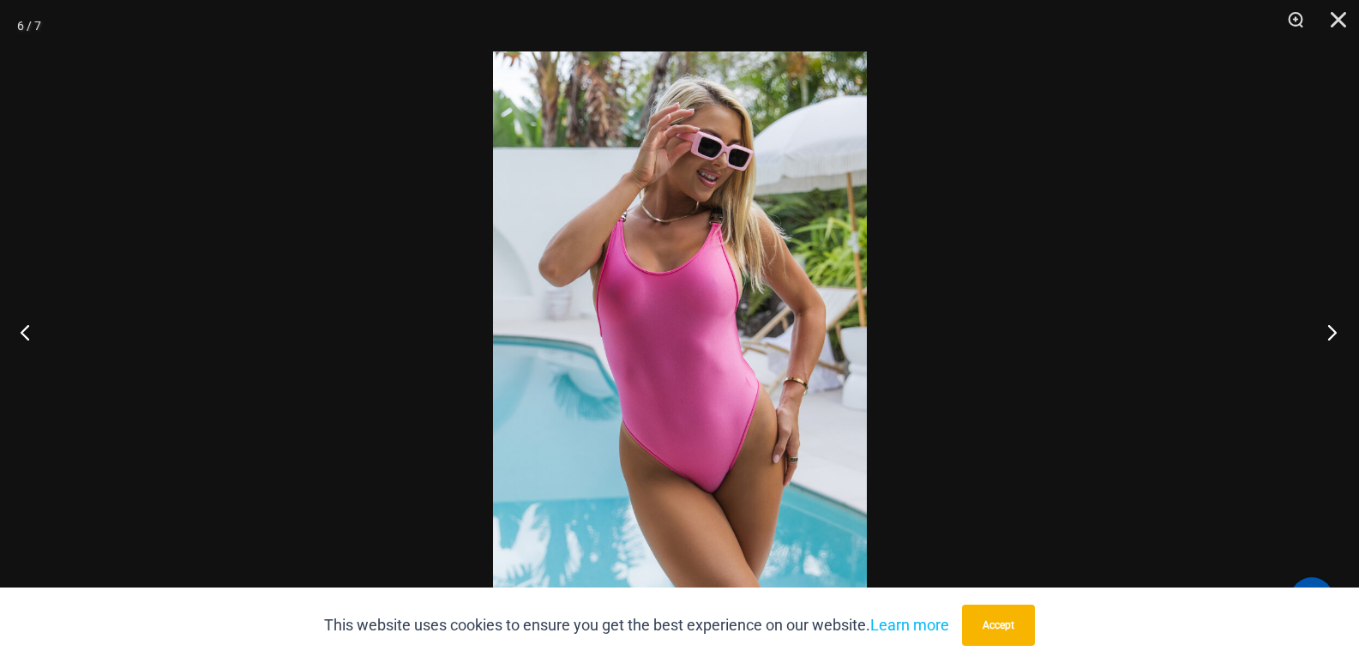
click at [1329, 334] on button "Next" at bounding box center [1327, 332] width 64 height 86
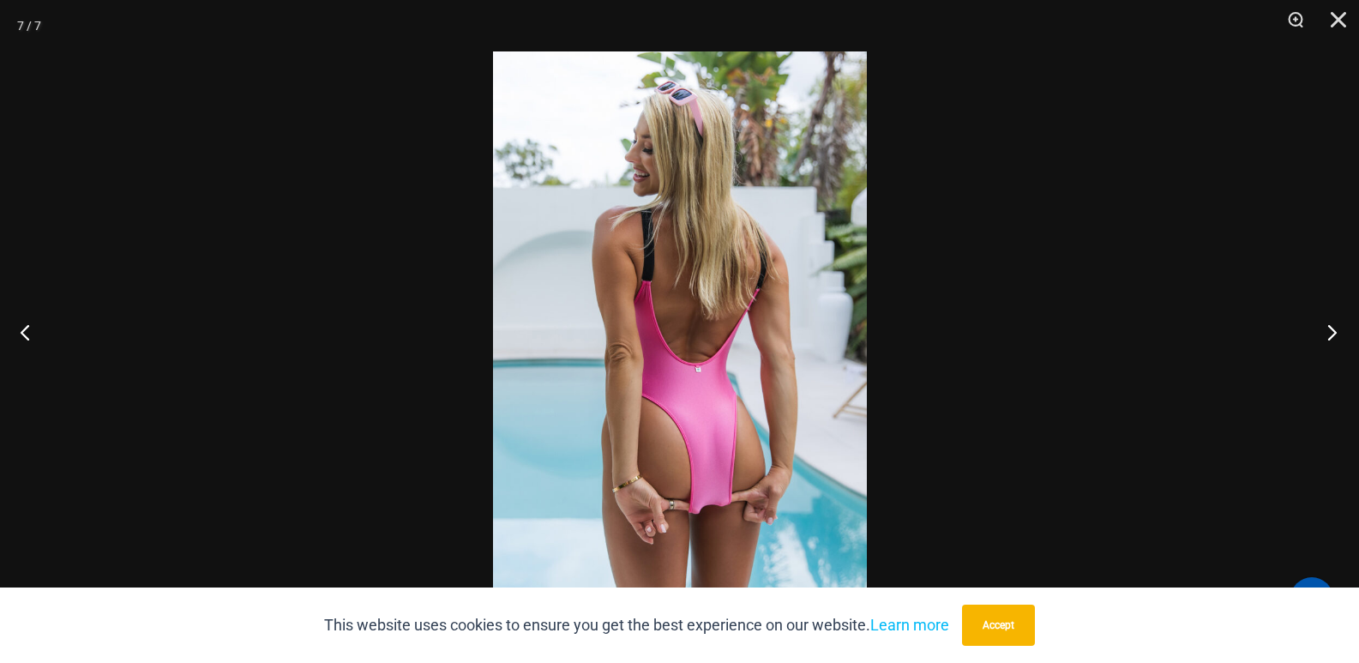
click at [1334, 339] on button "Next" at bounding box center [1327, 332] width 64 height 86
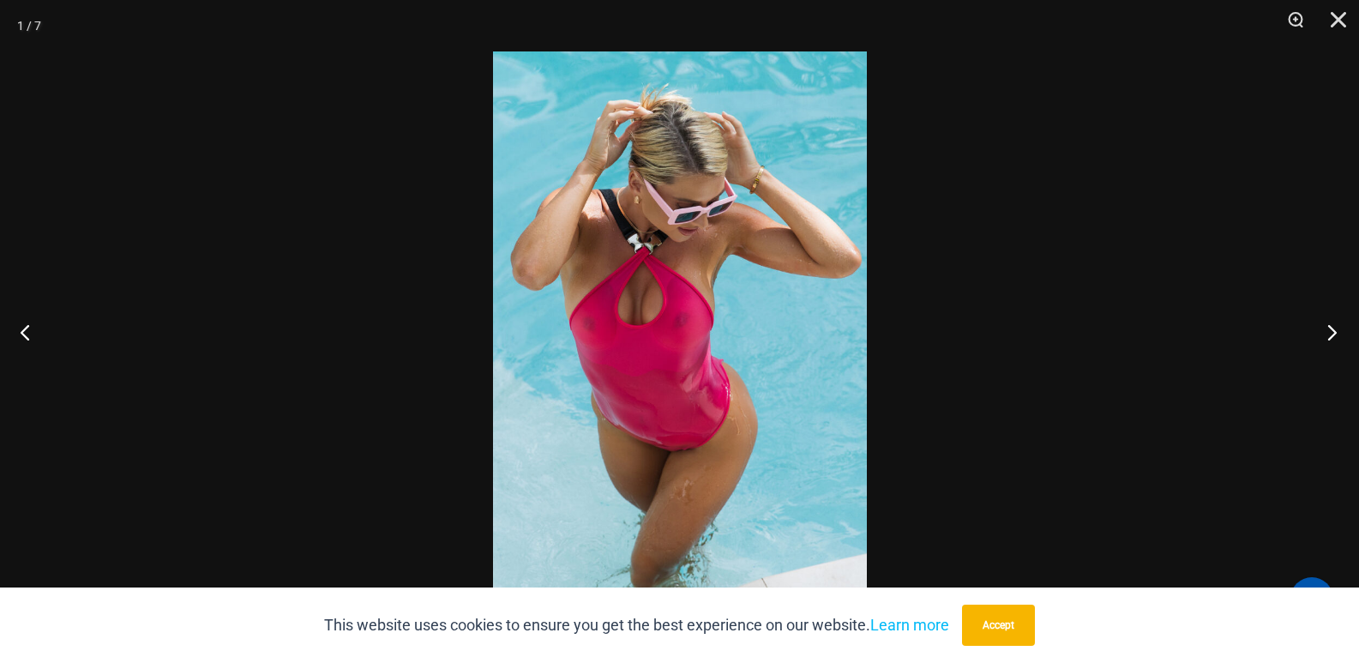
click at [1334, 339] on button "Next" at bounding box center [1327, 332] width 64 height 86
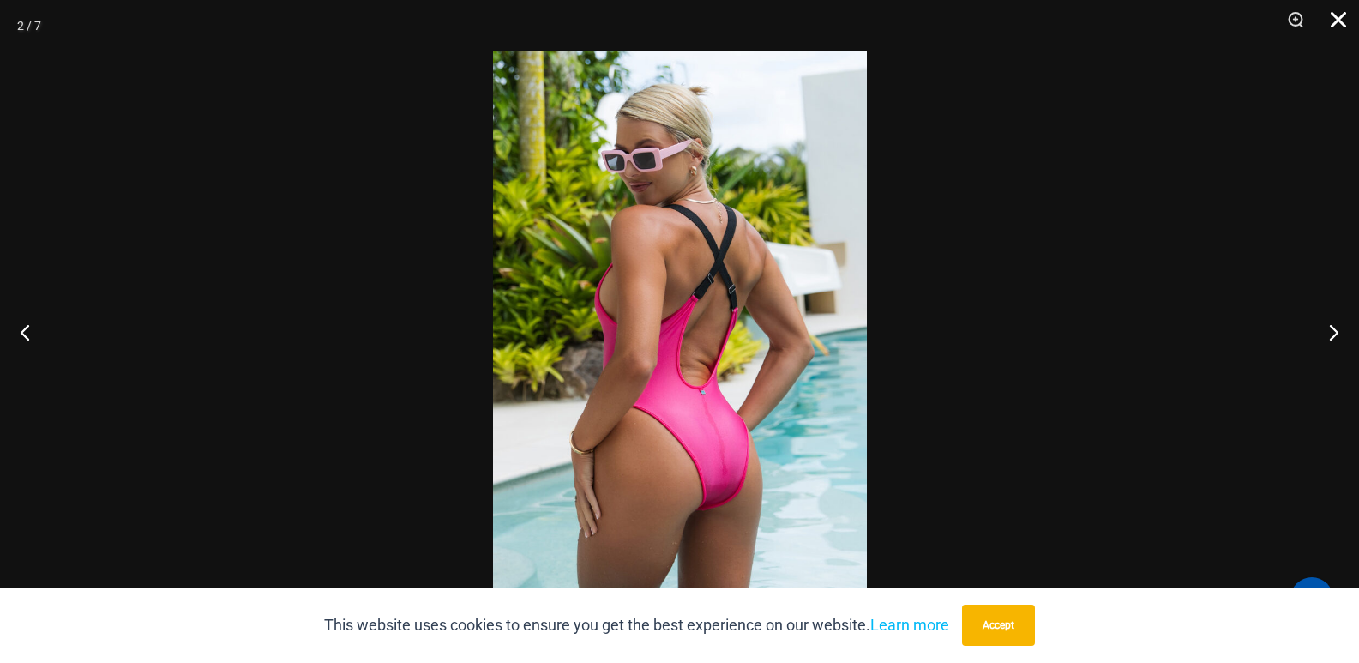
click at [1332, 20] on button "Close" at bounding box center [1332, 25] width 43 height 51
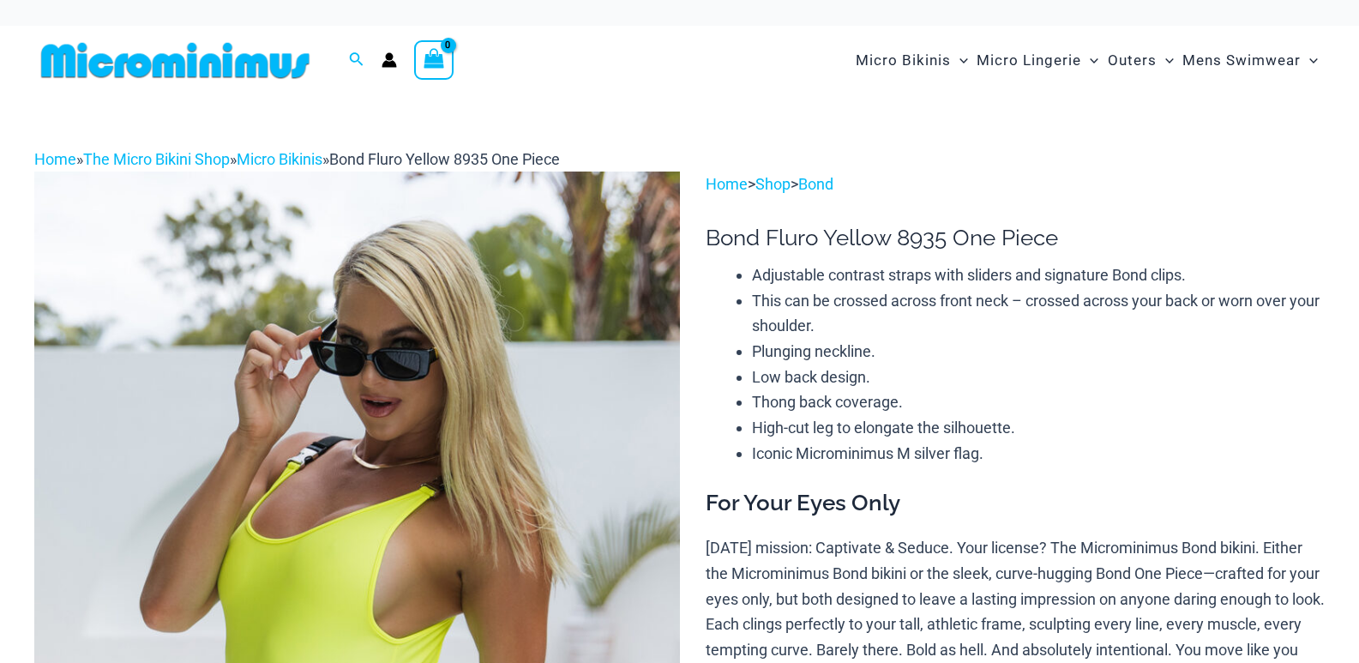
click at [415, 431] on img at bounding box center [357, 656] width 646 height 968
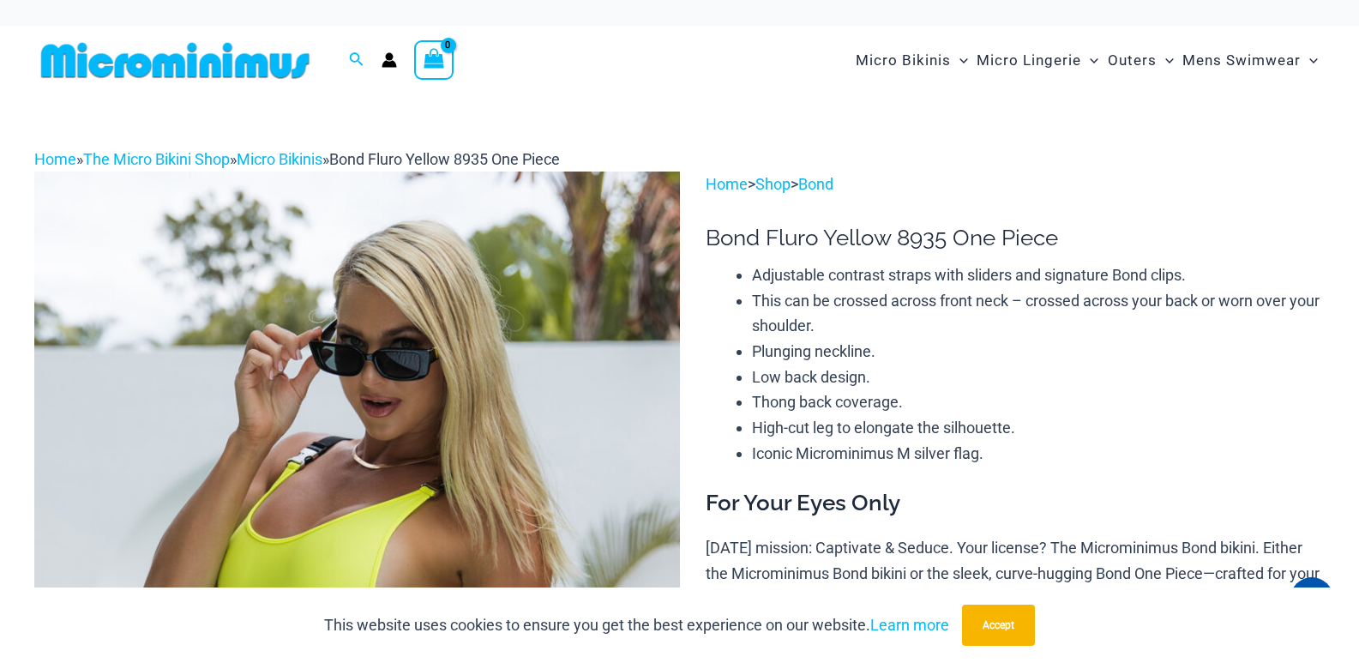
click at [454, 356] on img at bounding box center [357, 656] width 646 height 968
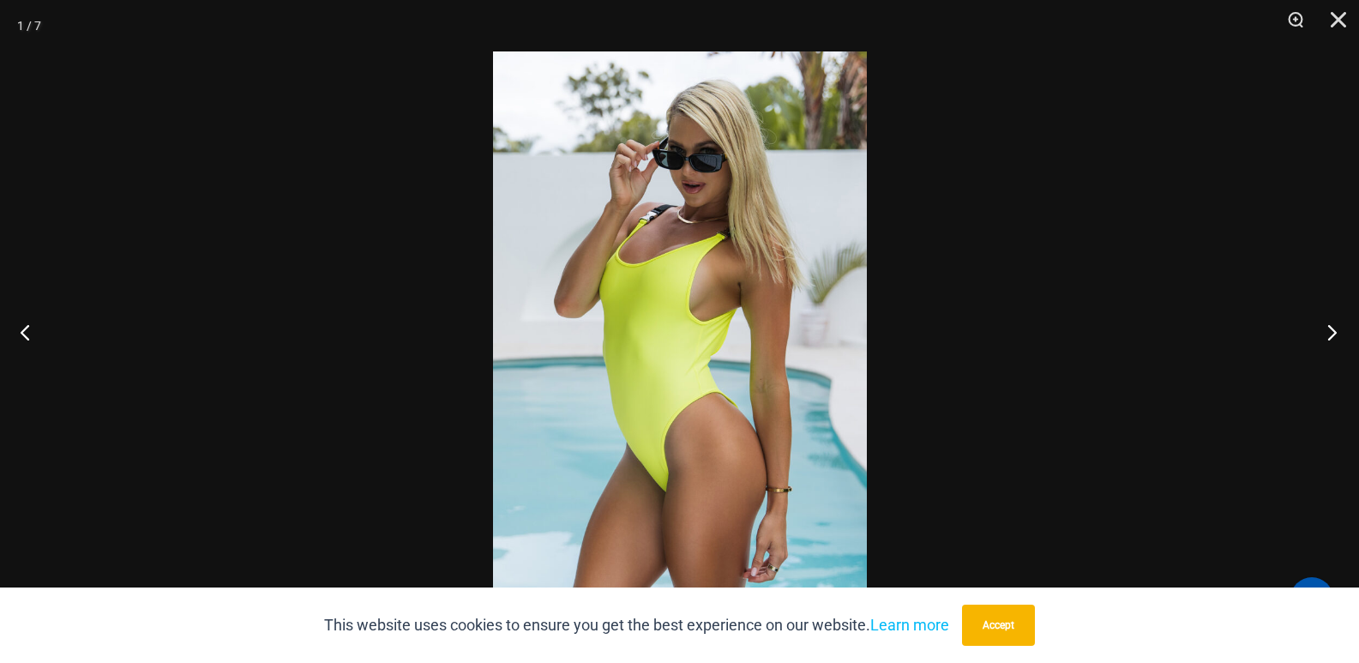
click at [1339, 336] on button "Next" at bounding box center [1327, 332] width 64 height 86
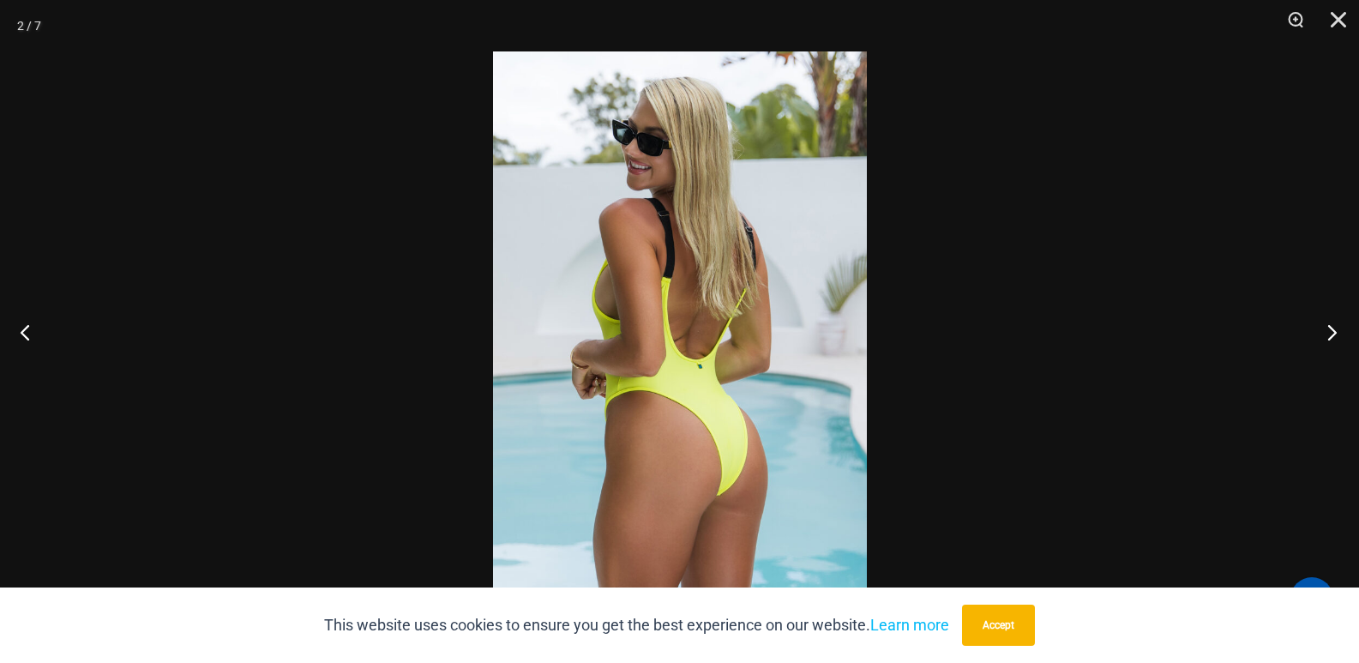
click at [1346, 325] on button "Next" at bounding box center [1327, 332] width 64 height 86
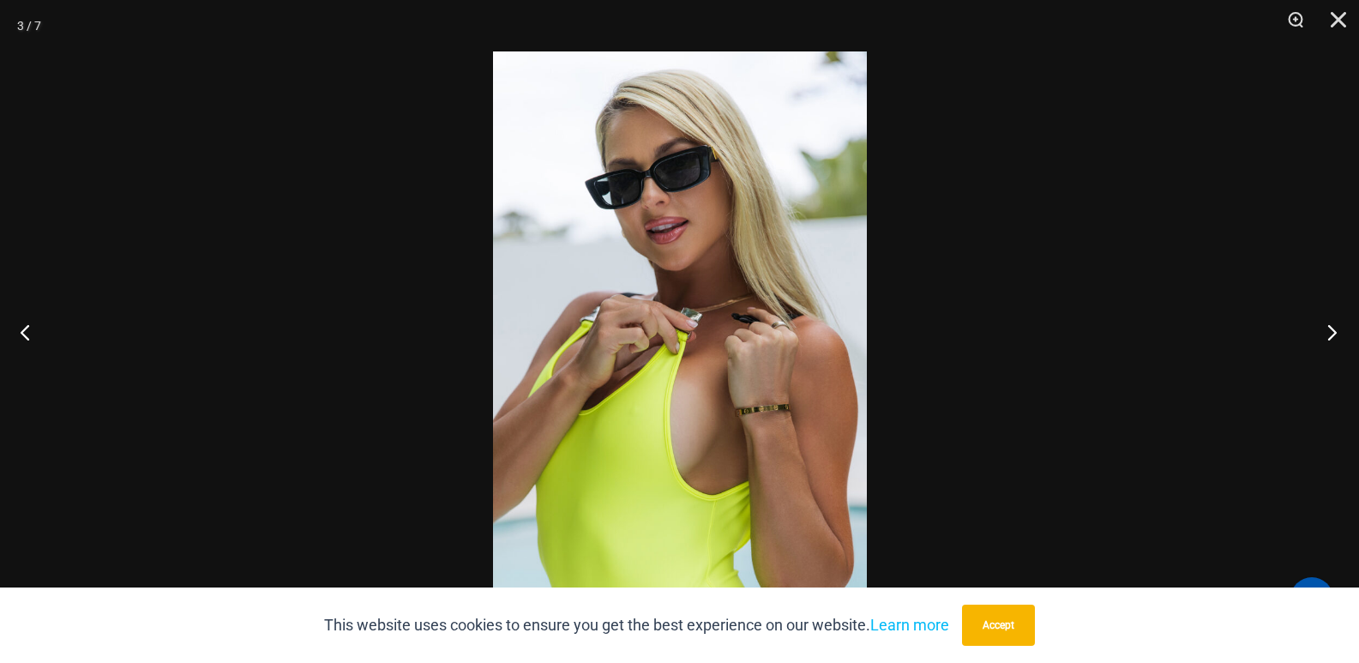
click at [1323, 332] on button "Next" at bounding box center [1327, 332] width 64 height 86
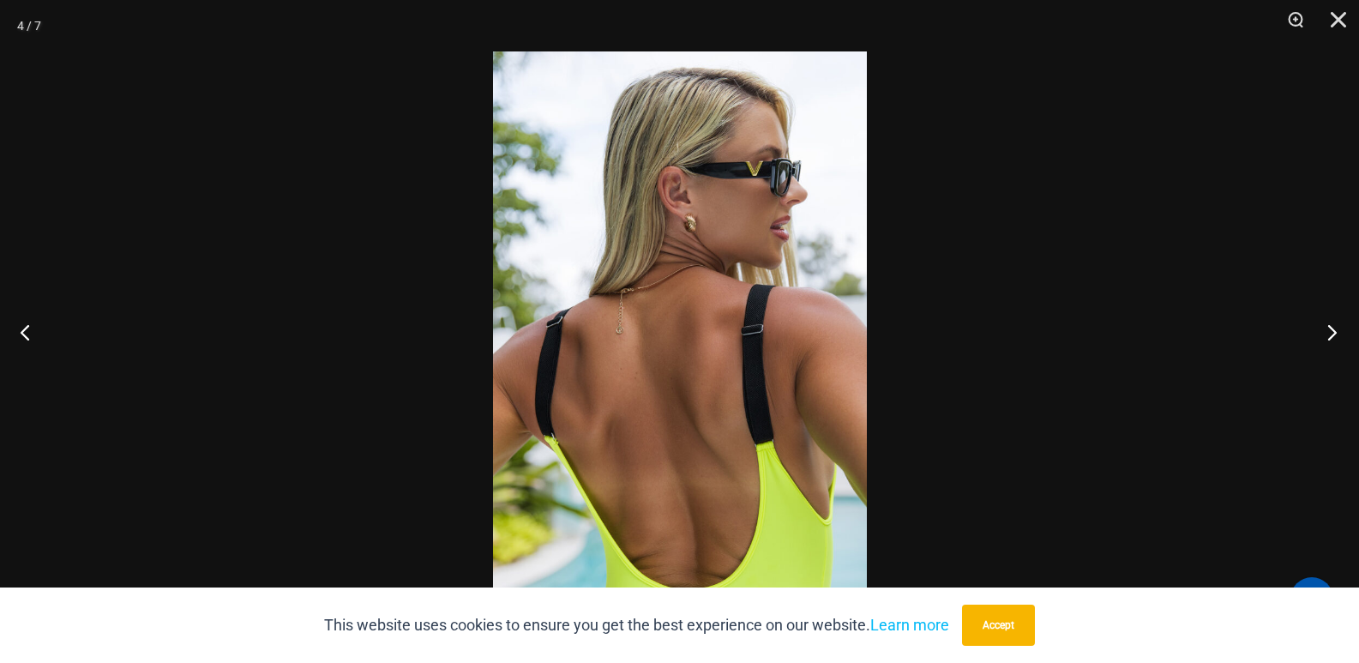
click at [1323, 332] on button "Next" at bounding box center [1327, 332] width 64 height 86
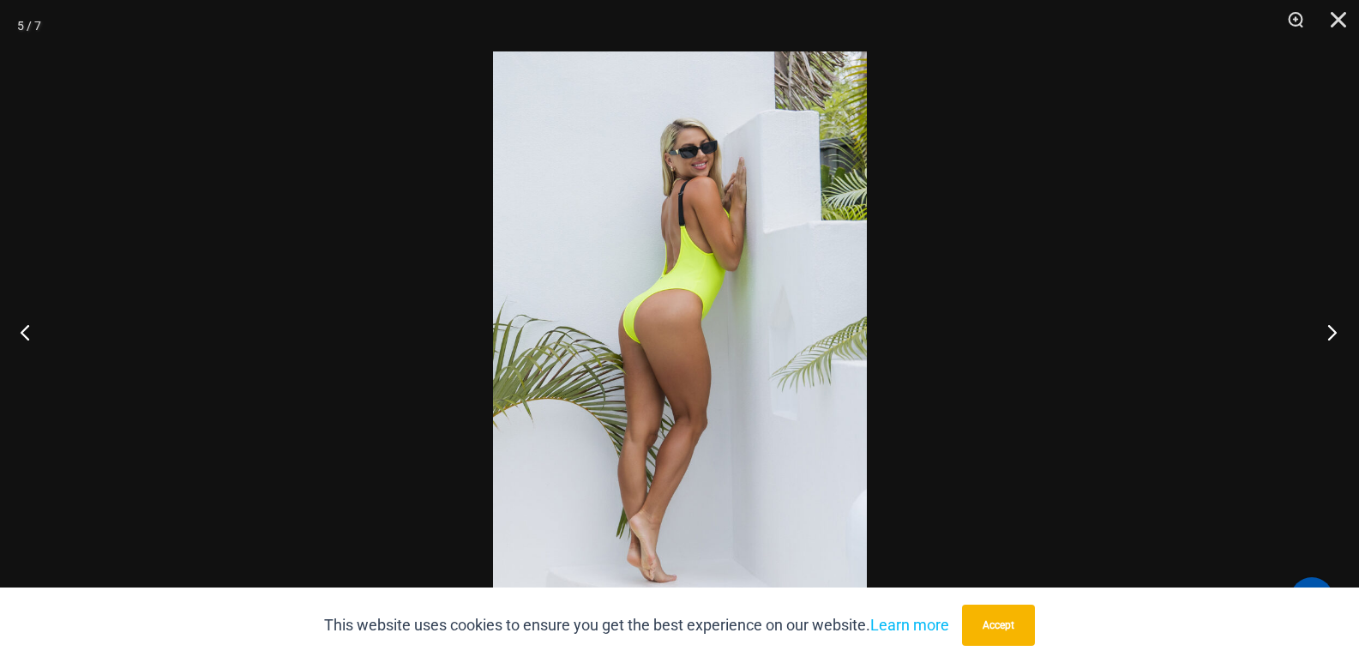
click at [1330, 336] on button "Next" at bounding box center [1327, 332] width 64 height 86
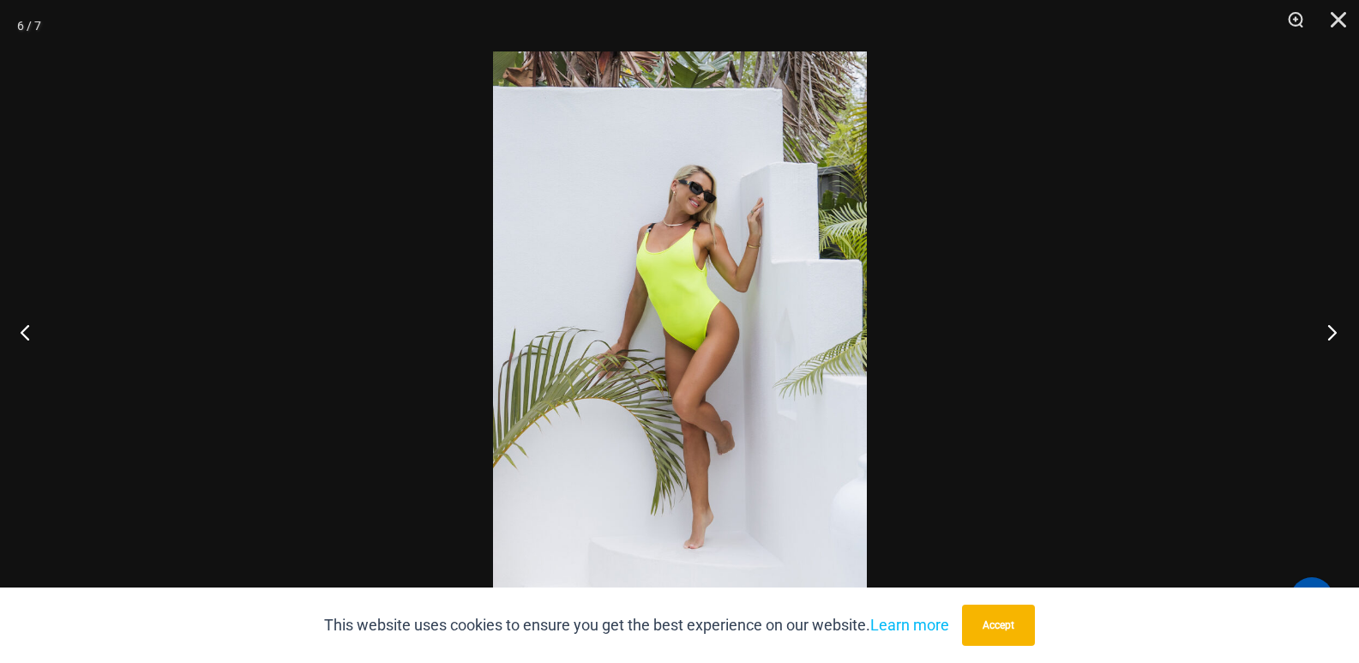
click at [1330, 336] on button "Next" at bounding box center [1327, 332] width 64 height 86
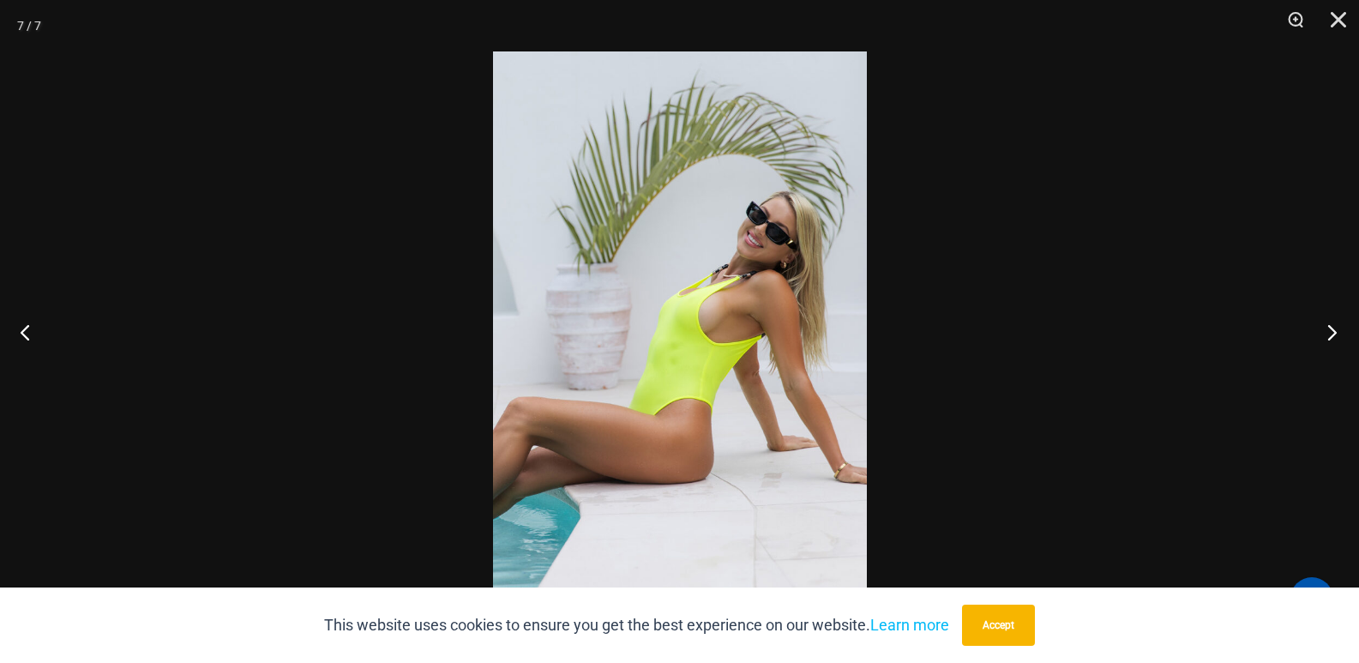
click at [1325, 335] on button "Next" at bounding box center [1327, 332] width 64 height 86
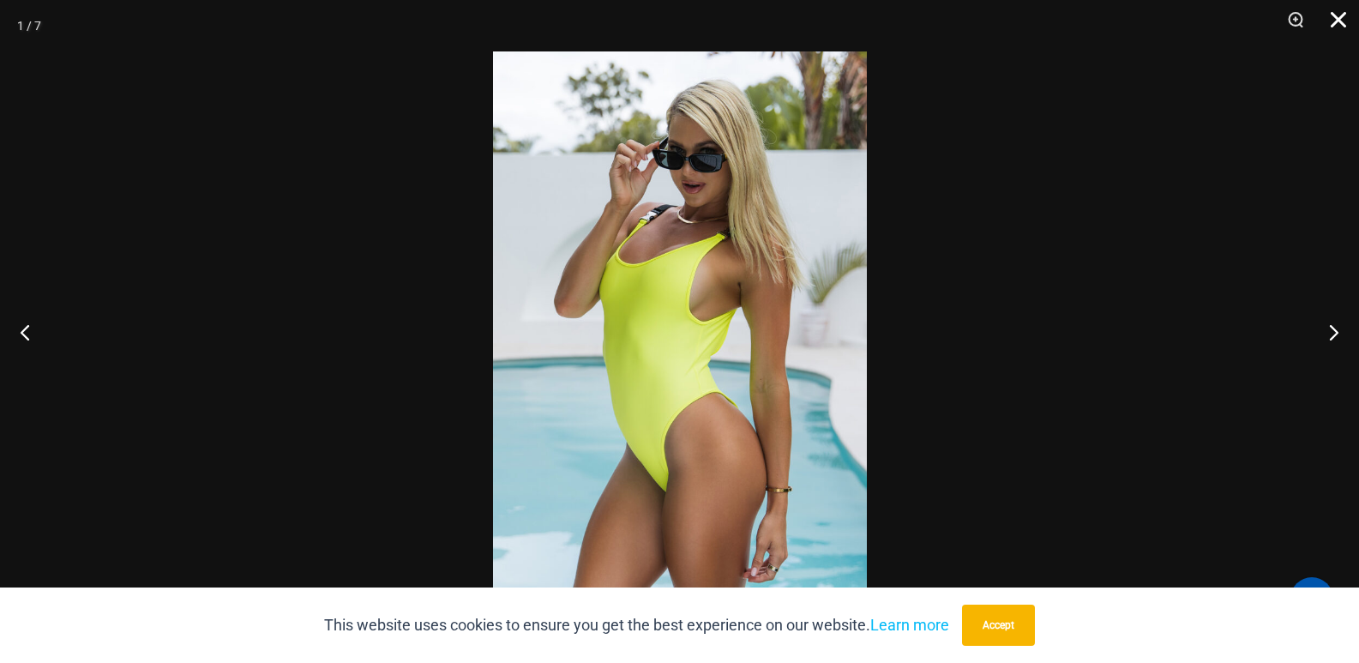
click at [1332, 12] on button "Close" at bounding box center [1332, 25] width 43 height 51
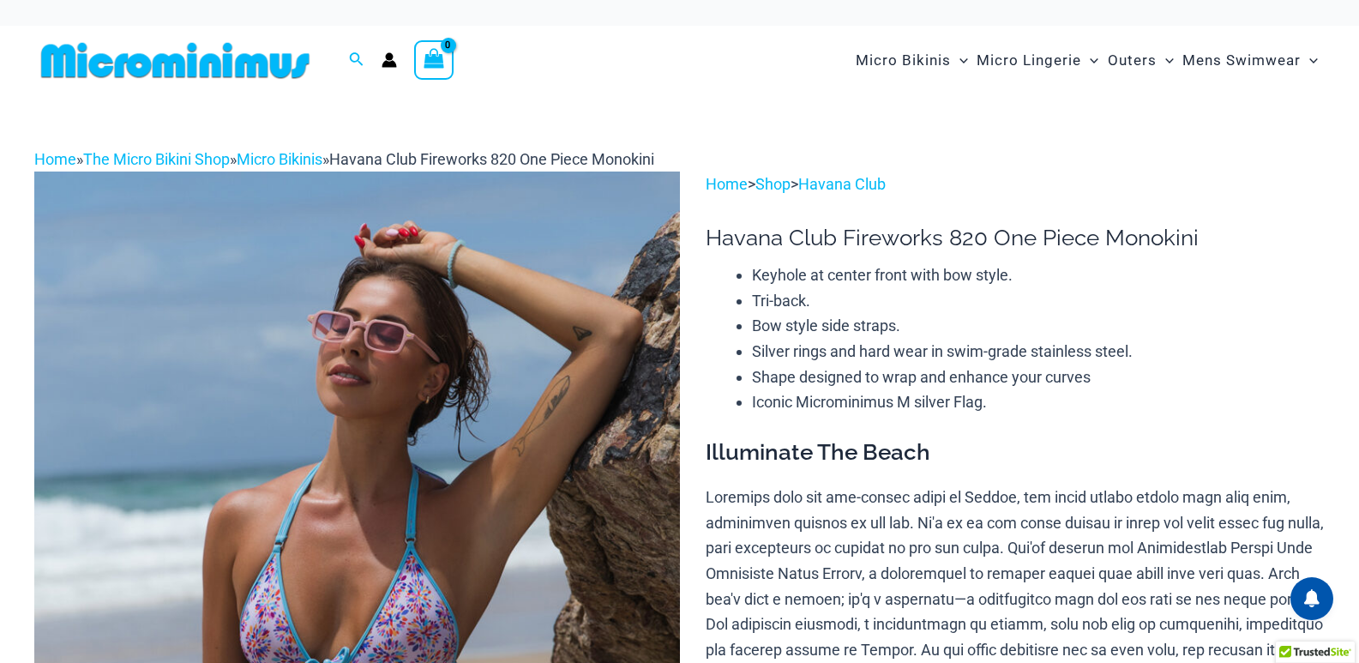
click at [436, 416] on img at bounding box center [357, 656] width 646 height 968
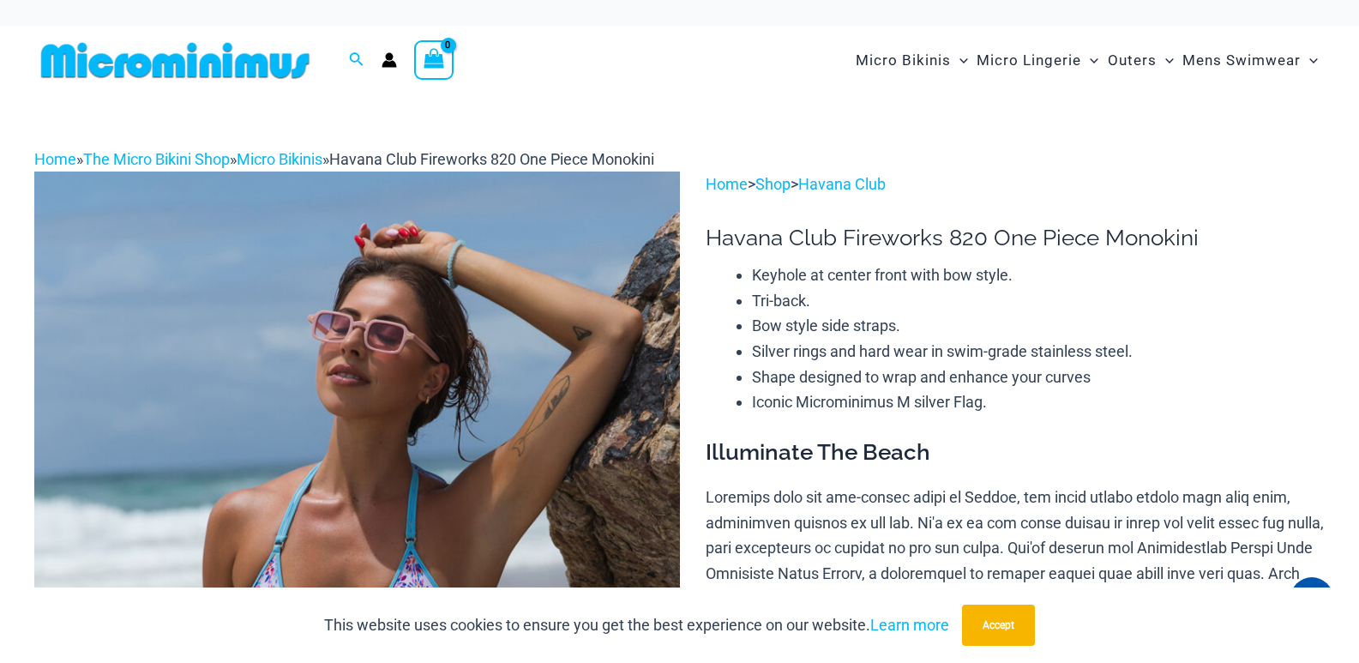
click at [400, 389] on img at bounding box center [357, 656] width 646 height 968
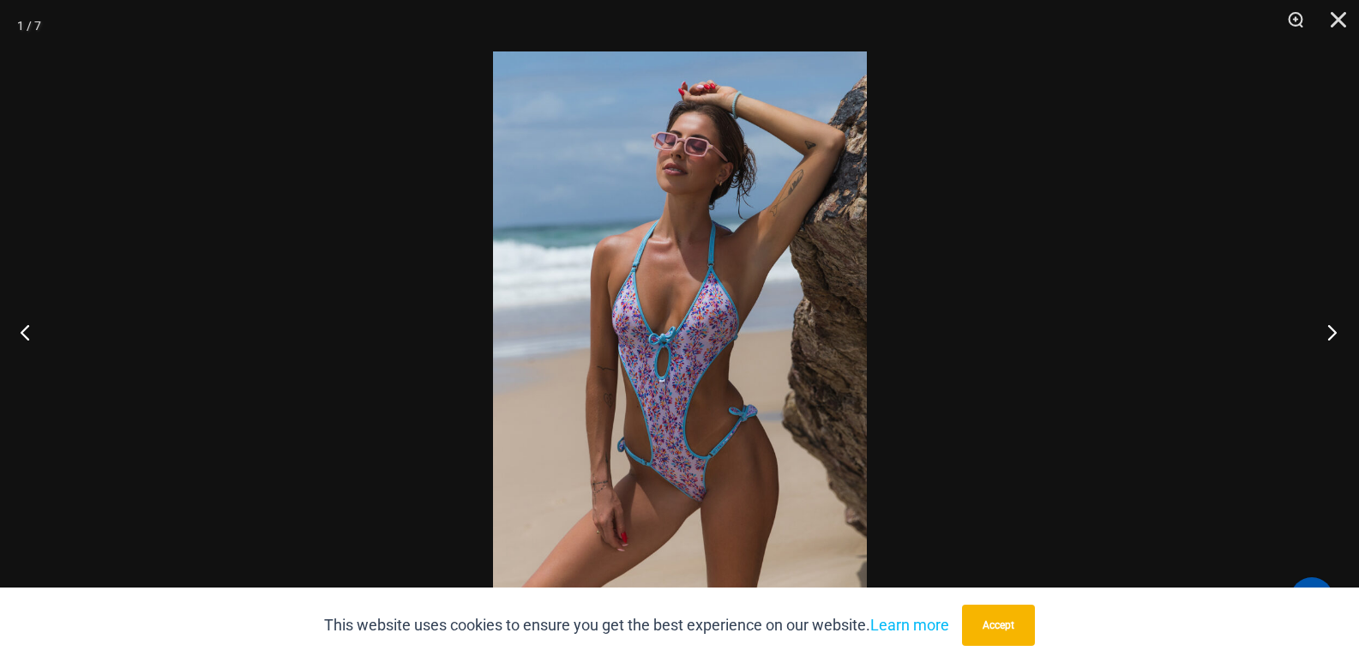
click at [1340, 325] on button "Next" at bounding box center [1327, 332] width 64 height 86
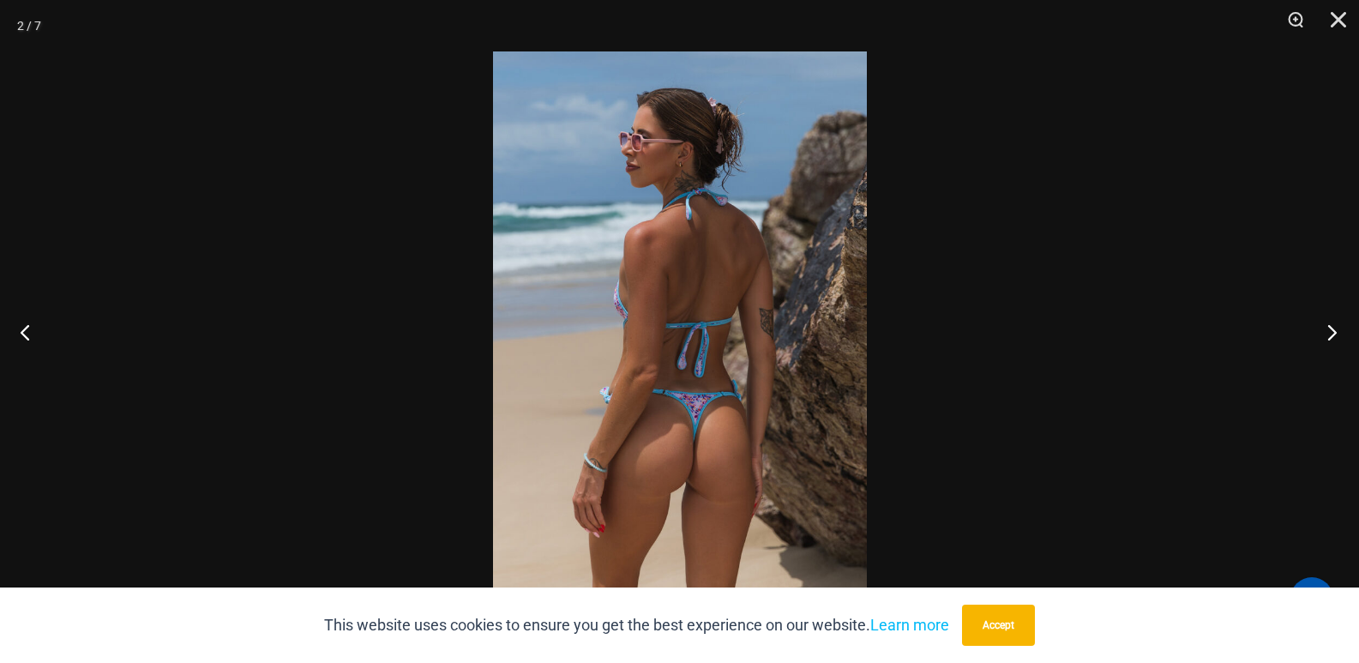
click at [1346, 326] on button "Next" at bounding box center [1327, 332] width 64 height 86
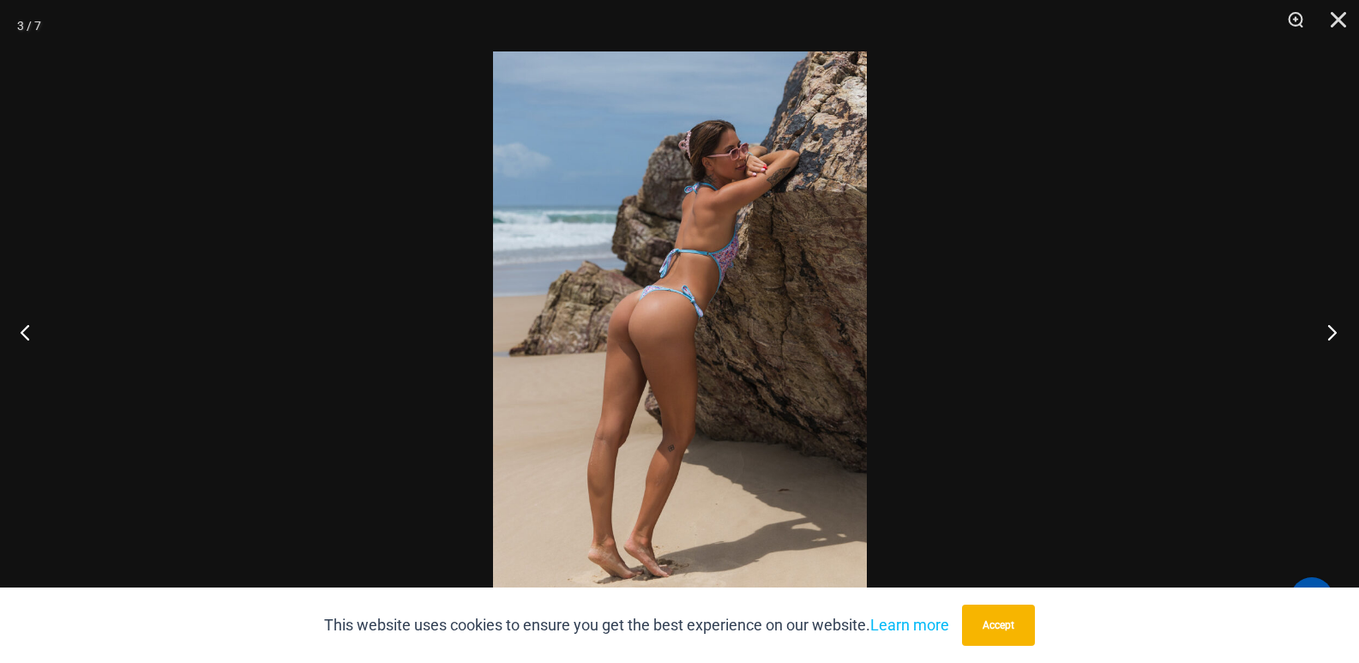
click at [1324, 338] on button "Next" at bounding box center [1327, 332] width 64 height 86
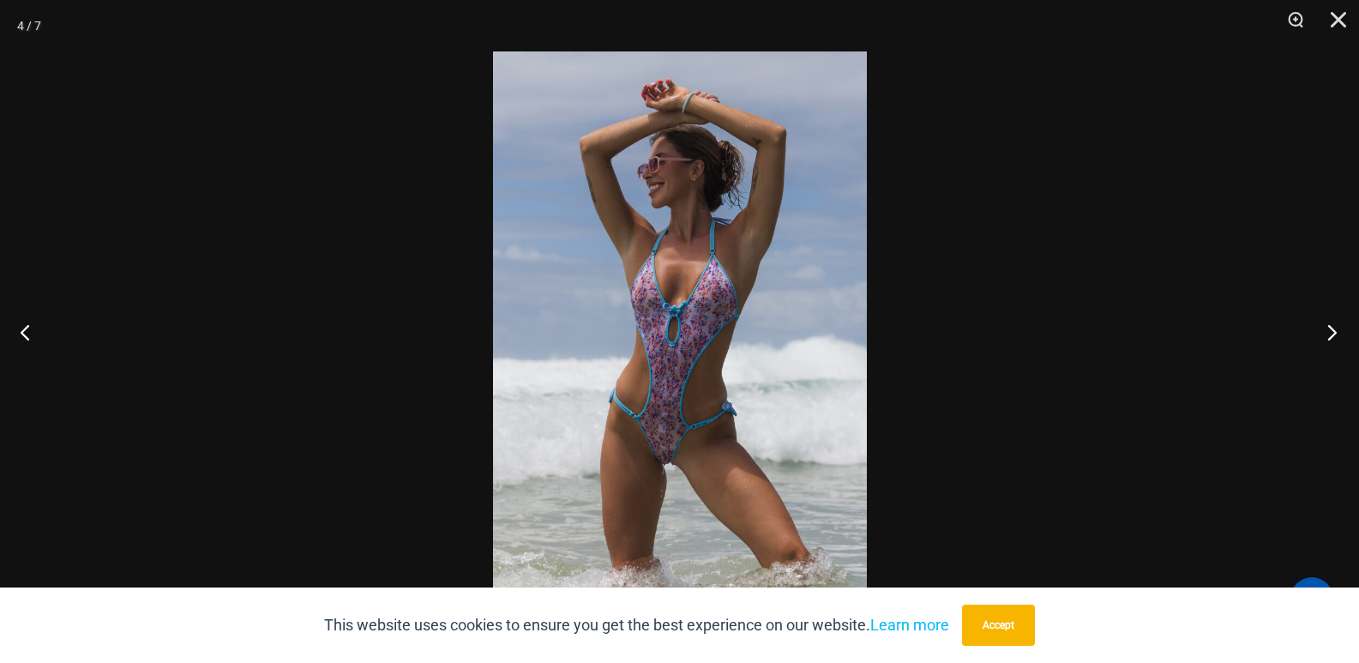
click at [1318, 331] on button "Next" at bounding box center [1327, 332] width 64 height 86
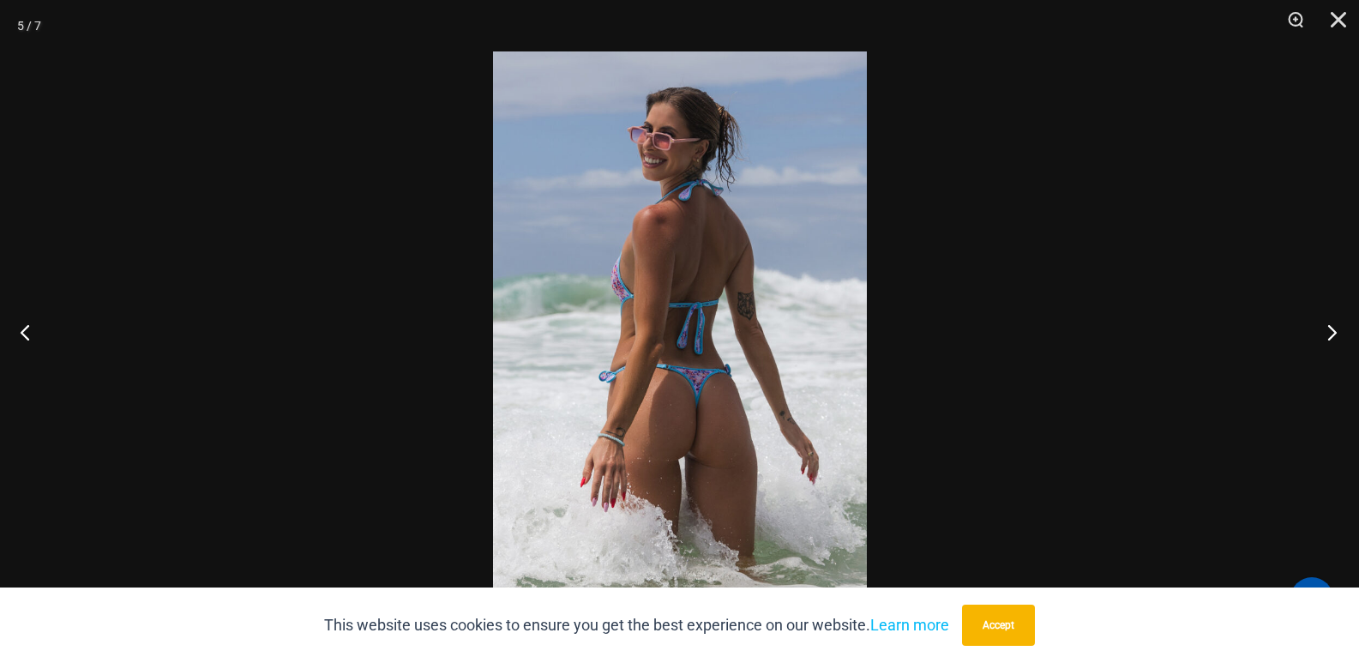
click at [1330, 328] on button "Next" at bounding box center [1327, 332] width 64 height 86
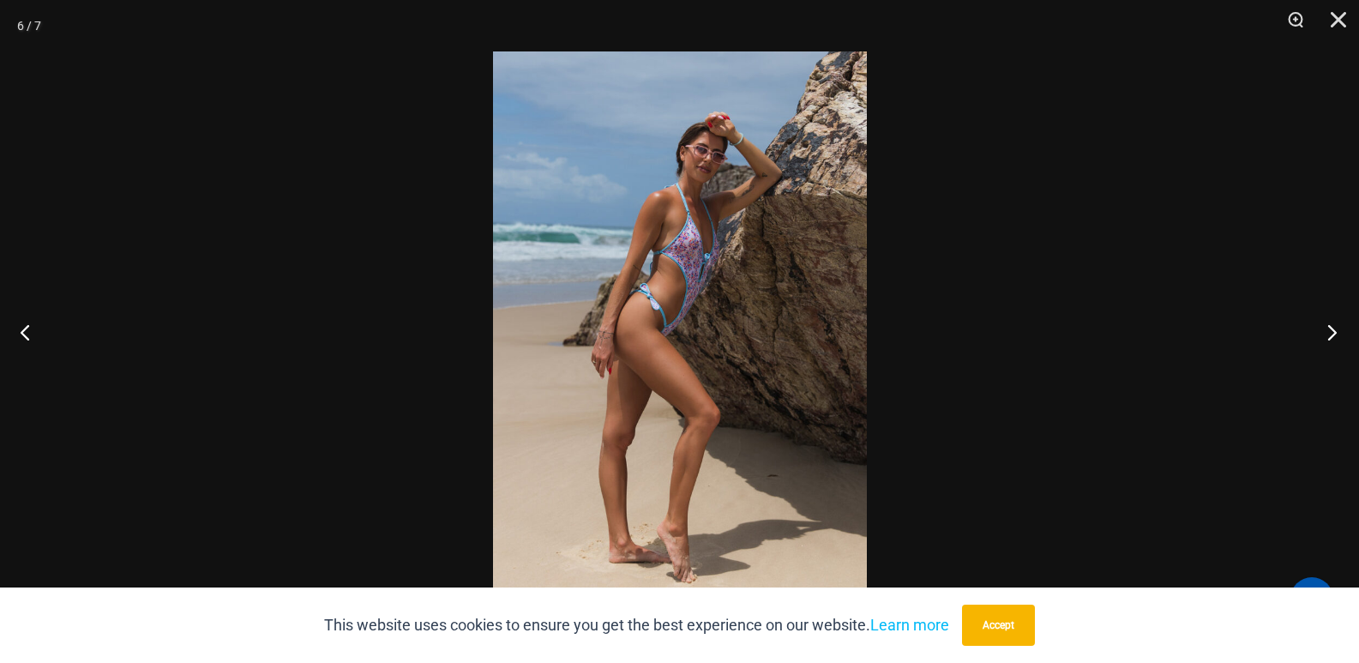
click at [1321, 340] on button "Next" at bounding box center [1327, 332] width 64 height 86
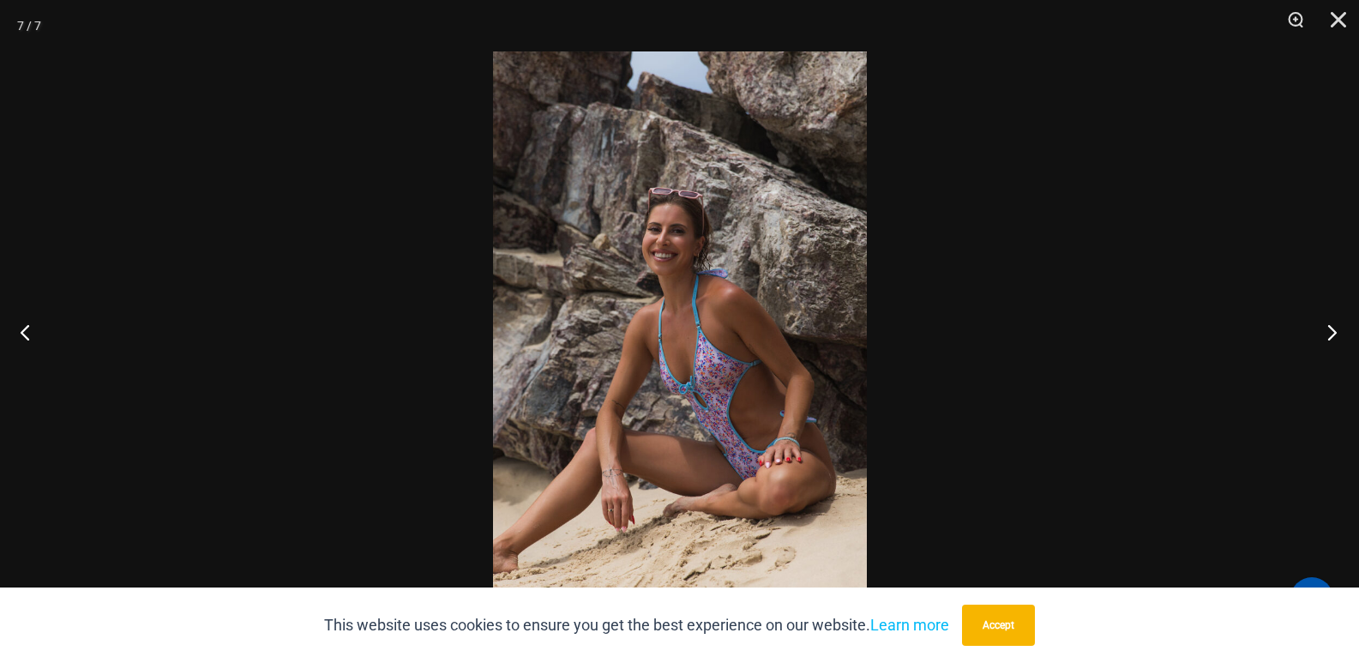
click at [1321, 340] on button "Next" at bounding box center [1327, 332] width 64 height 86
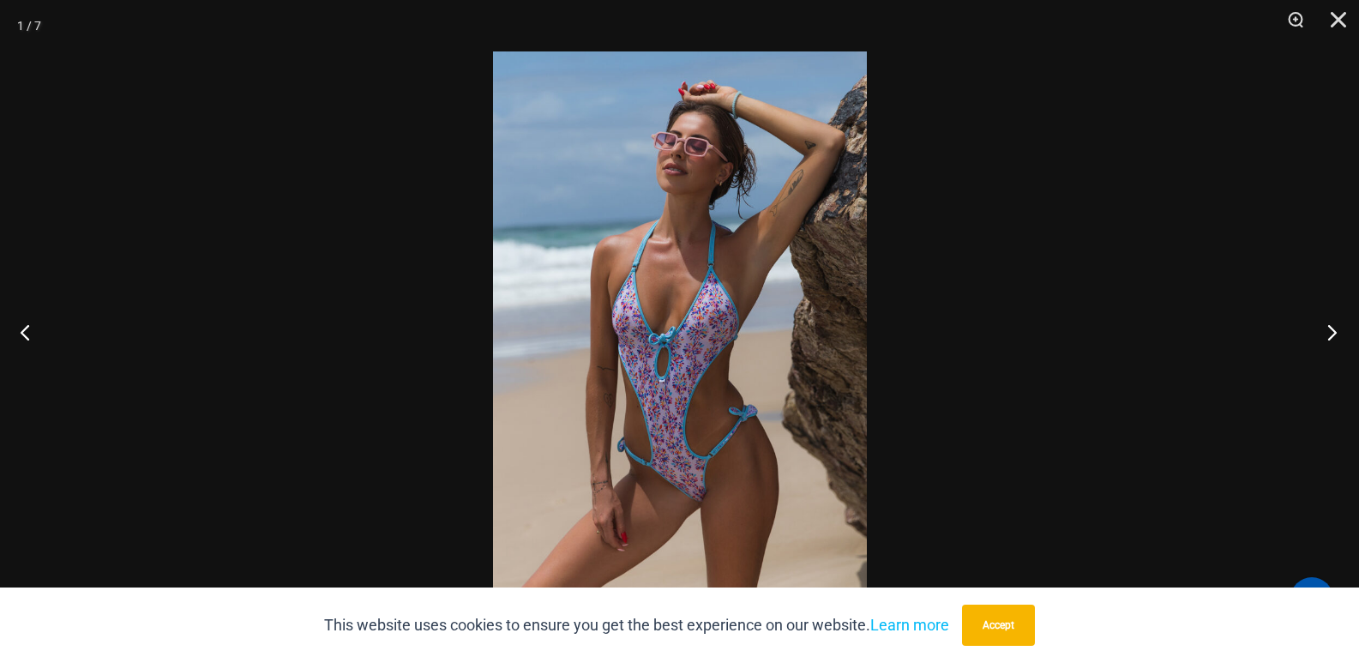
click at [1330, 323] on button "Next" at bounding box center [1327, 332] width 64 height 86
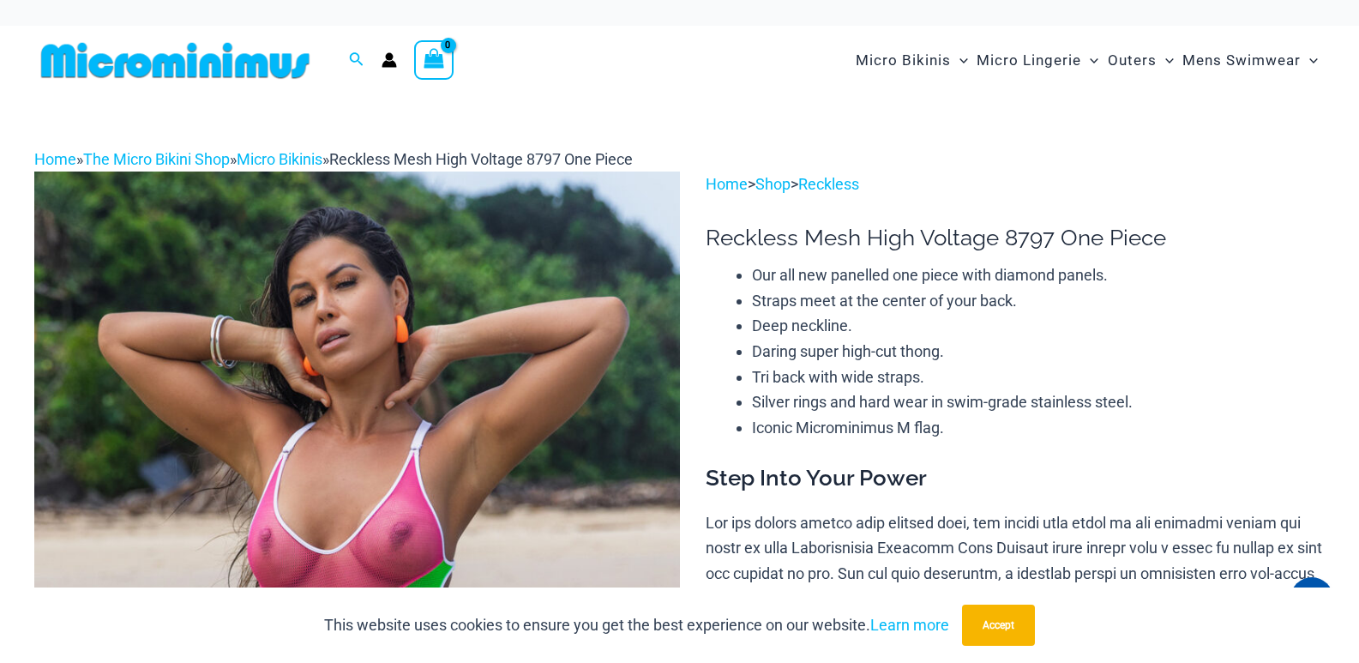
click at [509, 343] on img at bounding box center [357, 656] width 646 height 968
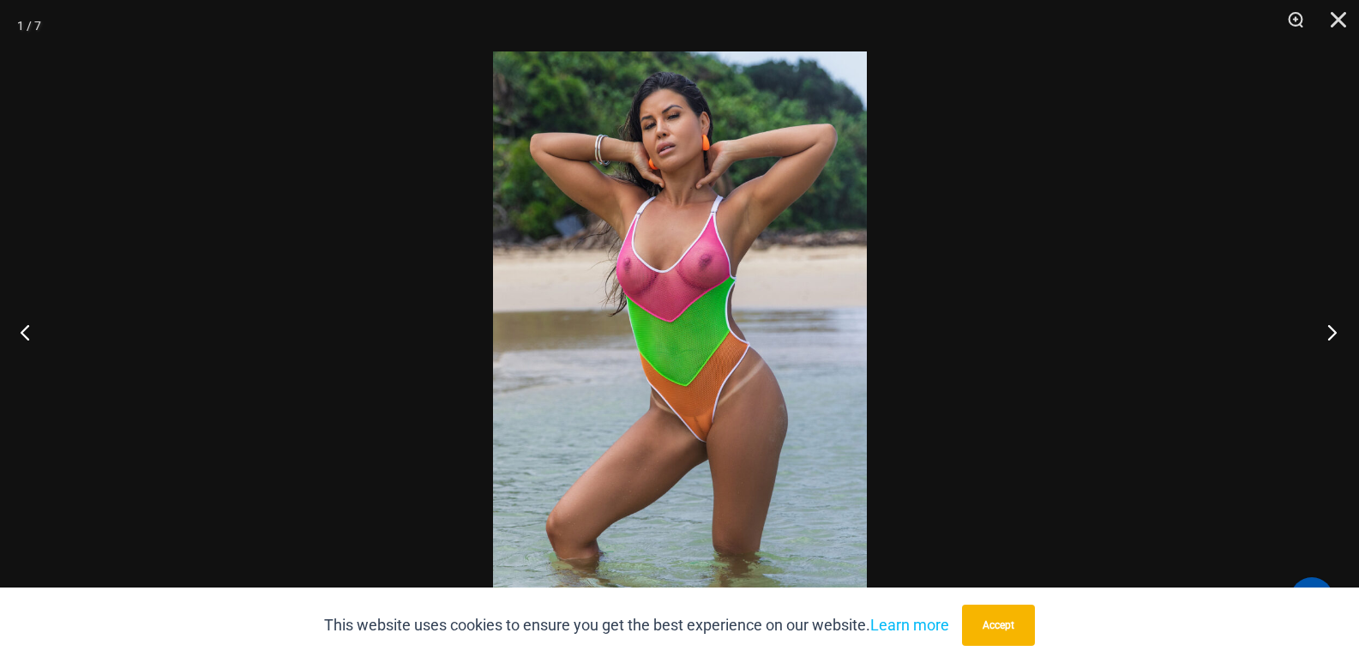
click at [1322, 334] on button "Next" at bounding box center [1327, 332] width 64 height 86
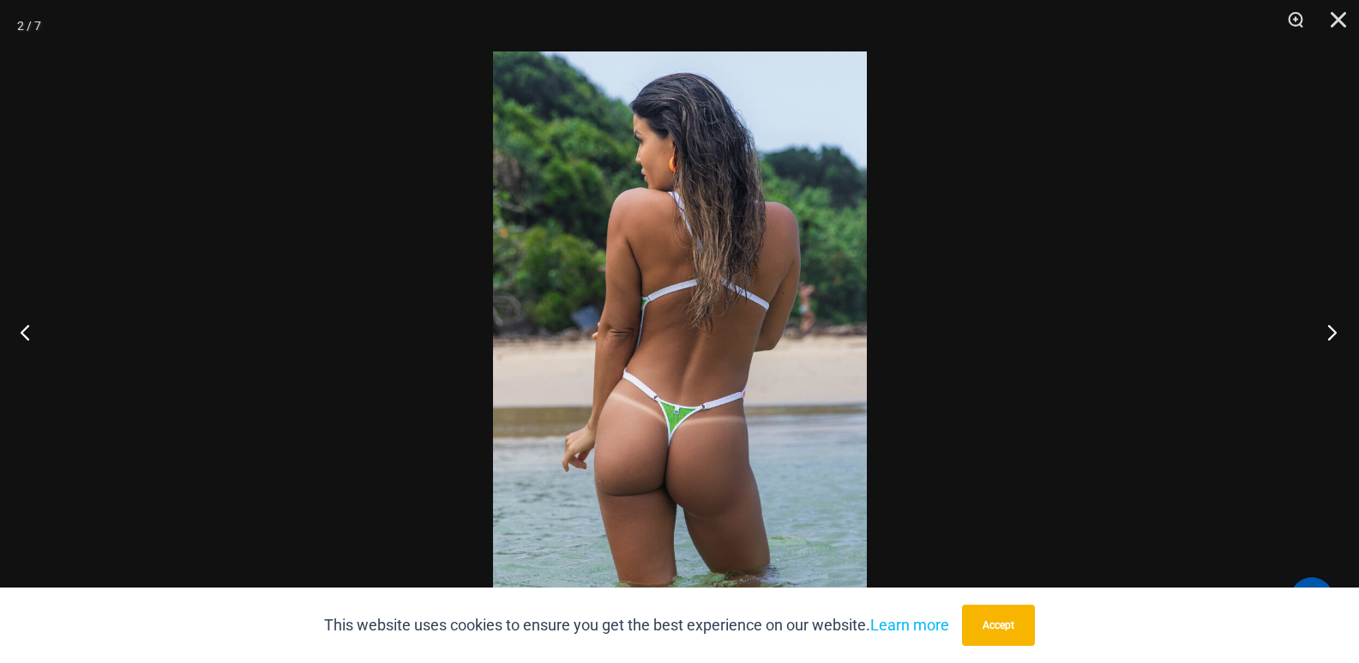
click at [1349, 333] on button "Next" at bounding box center [1327, 332] width 64 height 86
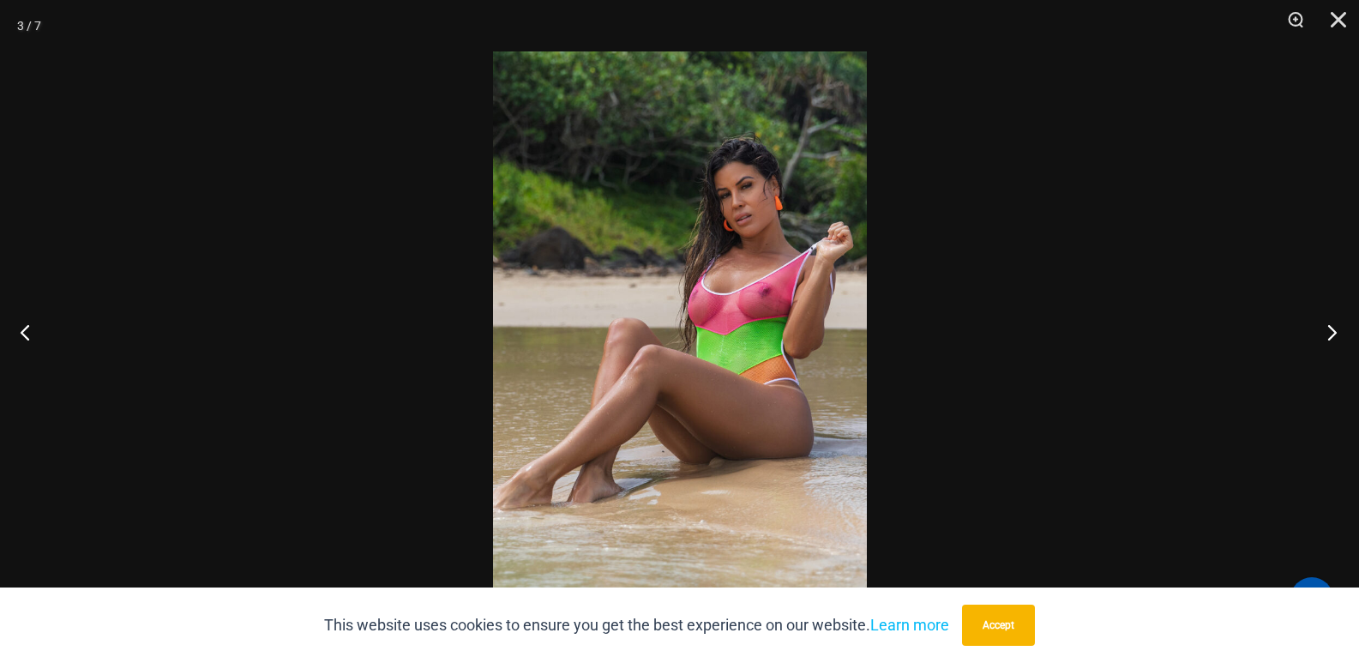
click at [1328, 343] on button "Next" at bounding box center [1327, 332] width 64 height 86
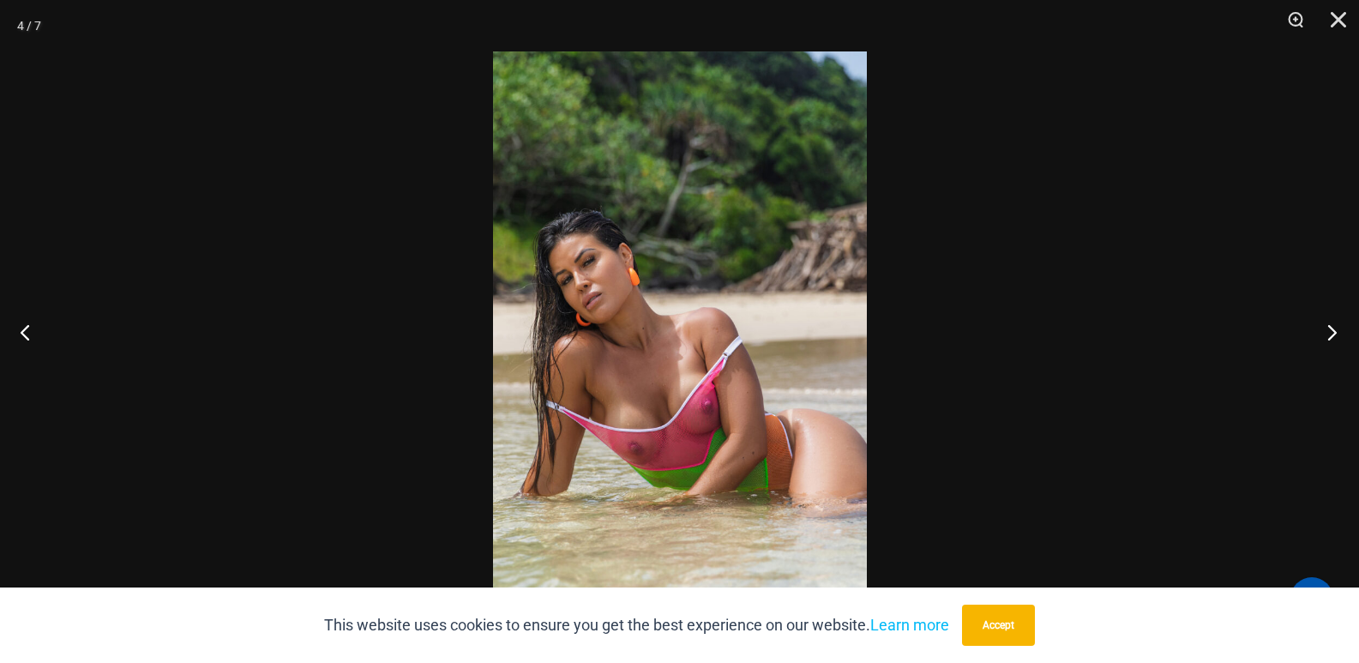
click at [1333, 328] on button "Next" at bounding box center [1327, 332] width 64 height 86
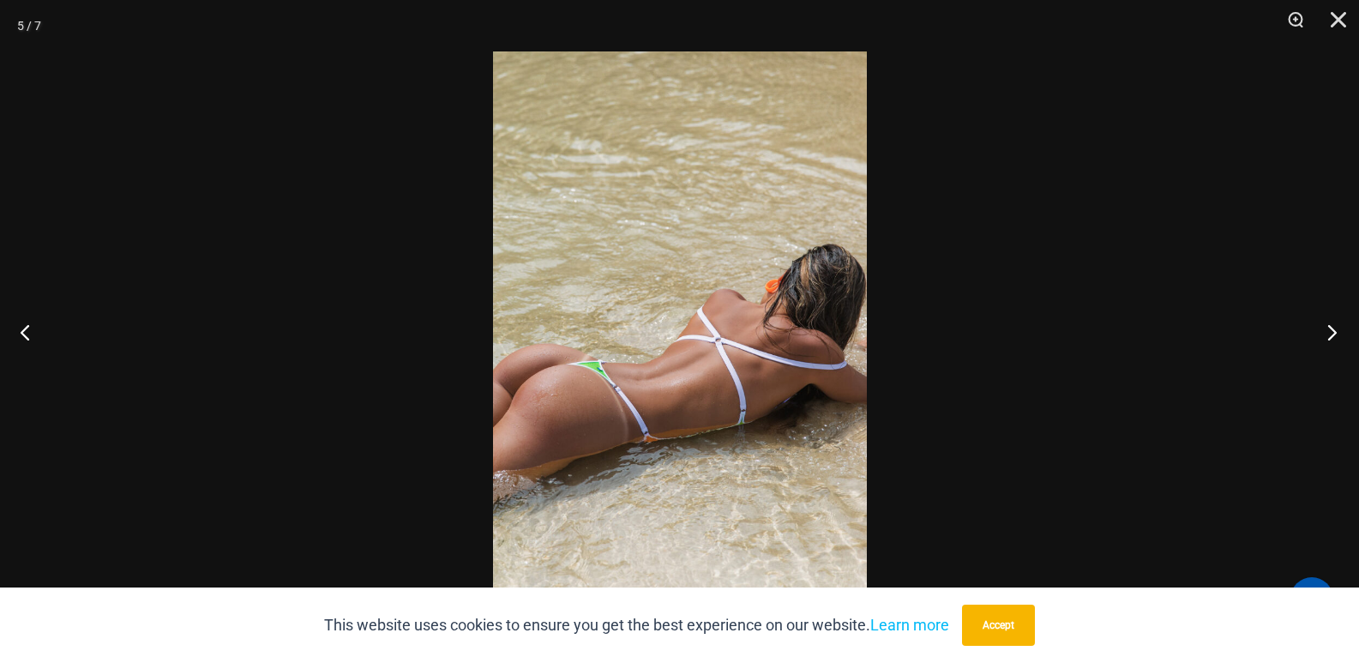
click at [1326, 324] on button "Next" at bounding box center [1327, 332] width 64 height 86
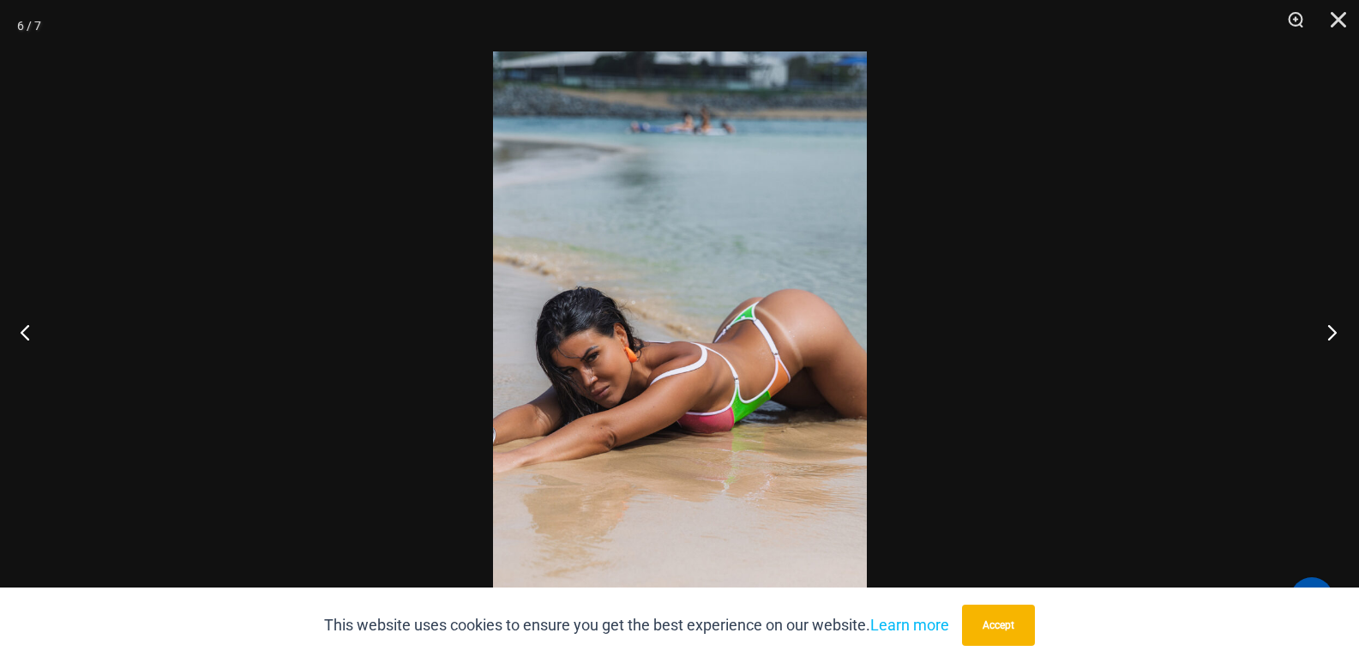
click at [1340, 323] on button "Next" at bounding box center [1327, 332] width 64 height 86
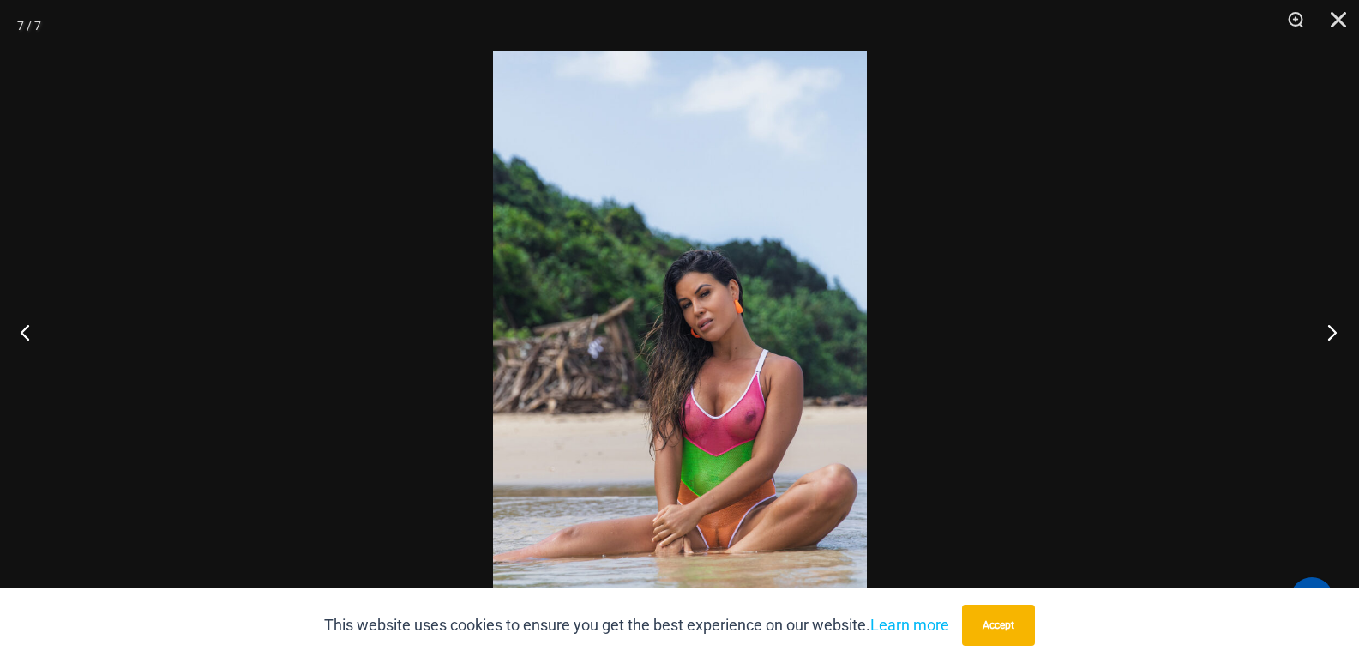
click at [1340, 323] on button "Next" at bounding box center [1327, 332] width 64 height 86
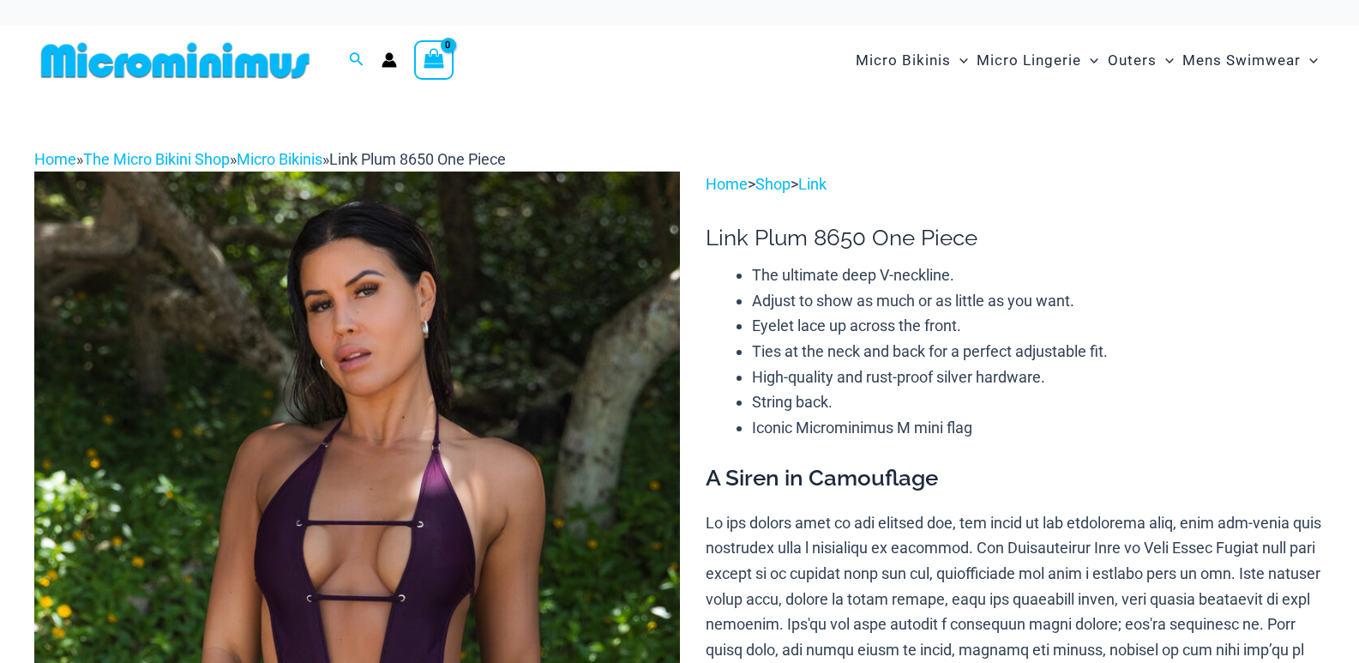
click at [515, 454] on img at bounding box center [357, 656] width 646 height 968
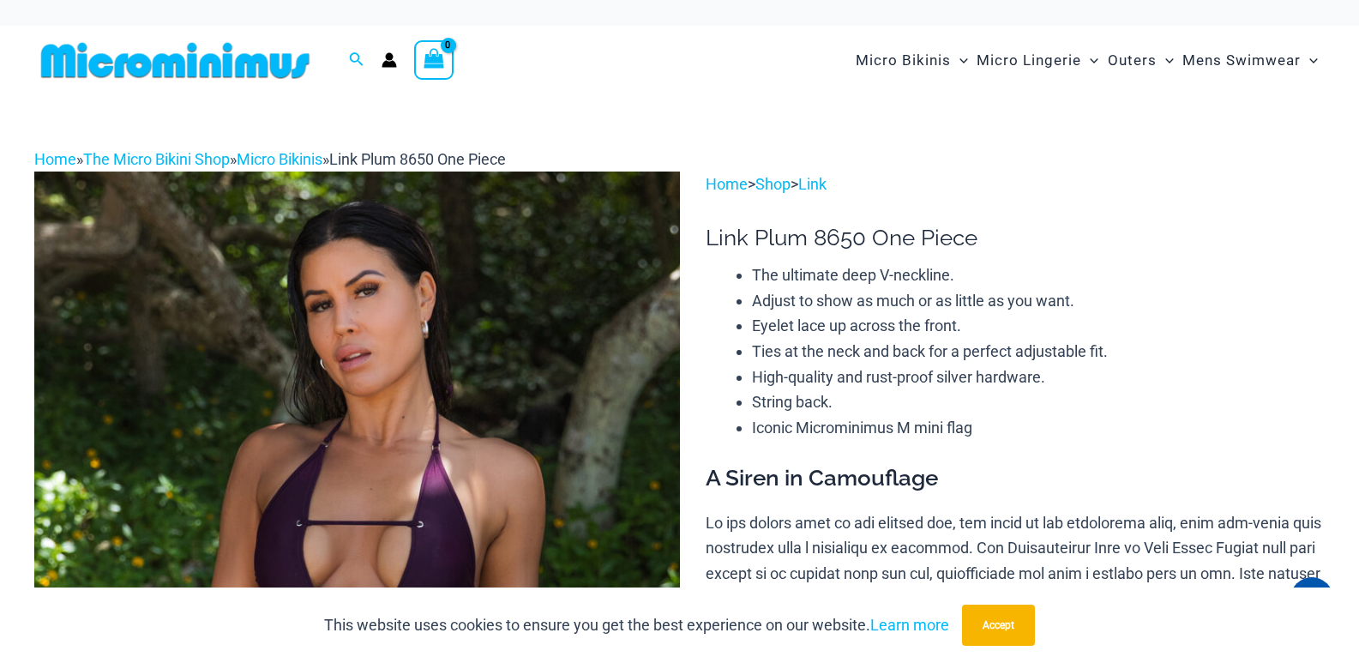
click at [449, 389] on img at bounding box center [357, 656] width 646 height 968
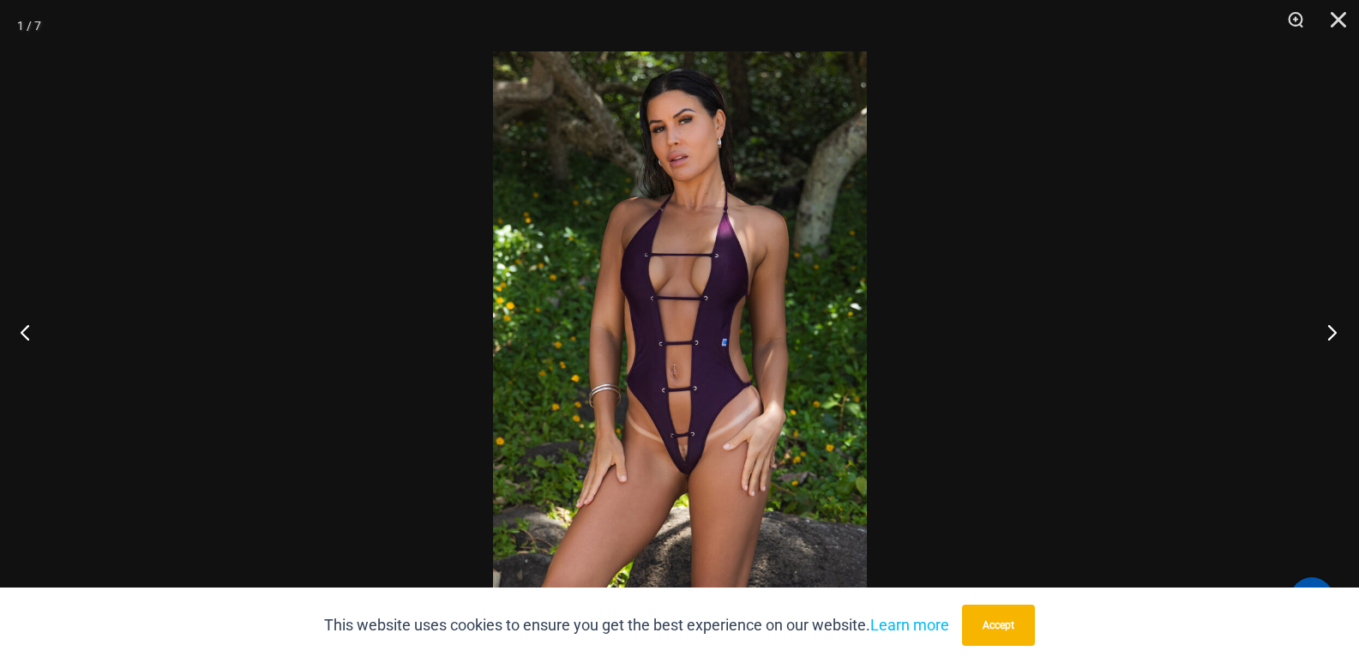
click at [1332, 334] on button "Next" at bounding box center [1327, 332] width 64 height 86
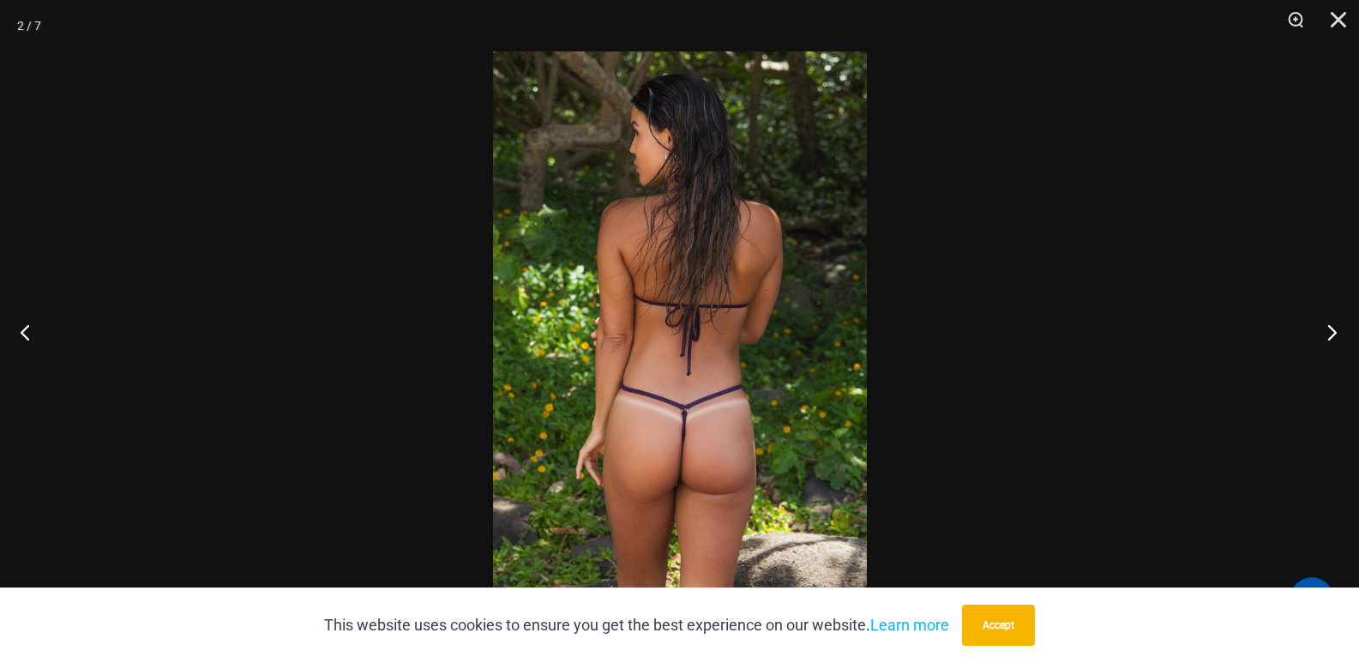
click at [1327, 346] on button "Next" at bounding box center [1327, 332] width 64 height 86
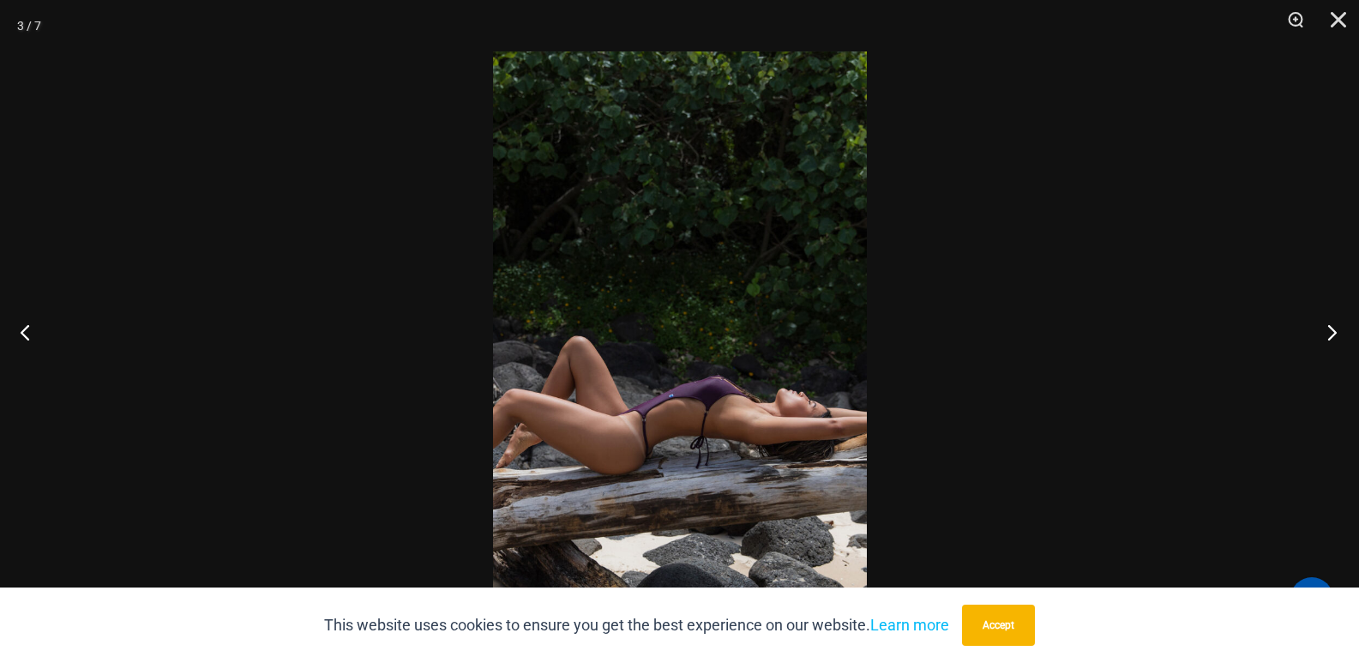
click at [1327, 346] on button "Next" at bounding box center [1327, 332] width 64 height 86
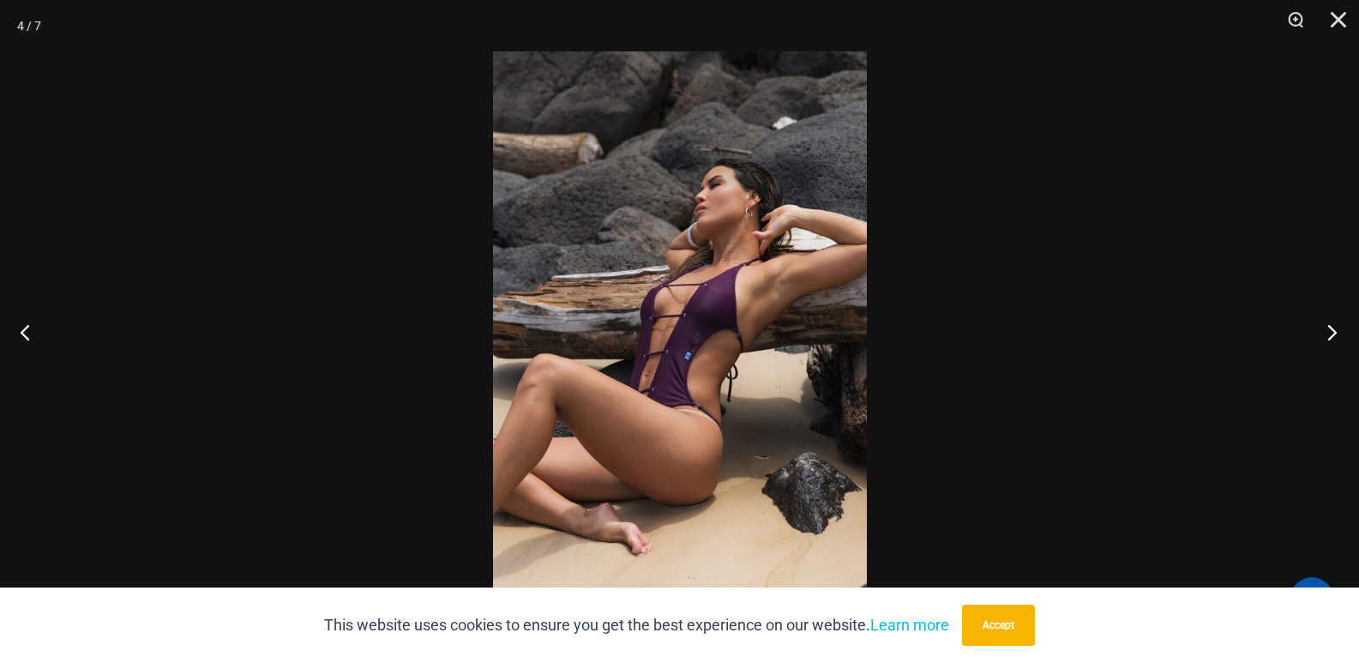
click at [1327, 346] on button "Next" at bounding box center [1327, 332] width 64 height 86
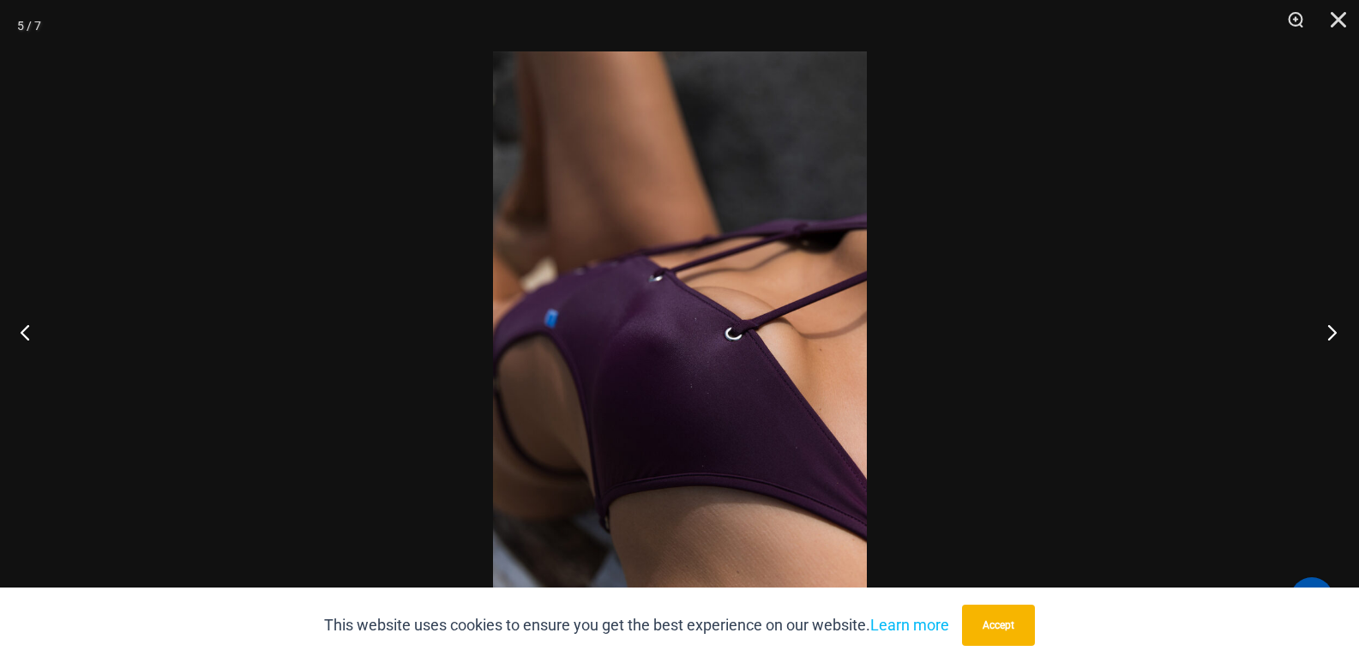
click at [1327, 346] on button "Next" at bounding box center [1327, 332] width 64 height 86
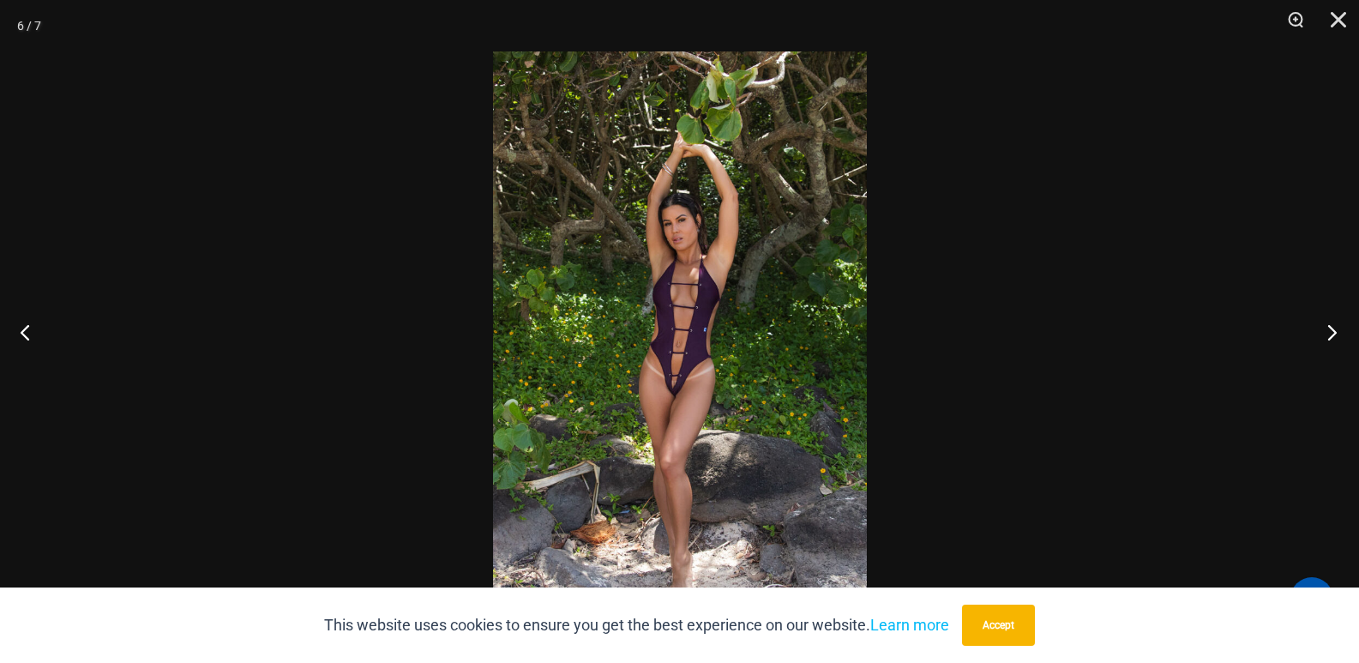
click at [1324, 333] on button "Next" at bounding box center [1327, 332] width 64 height 86
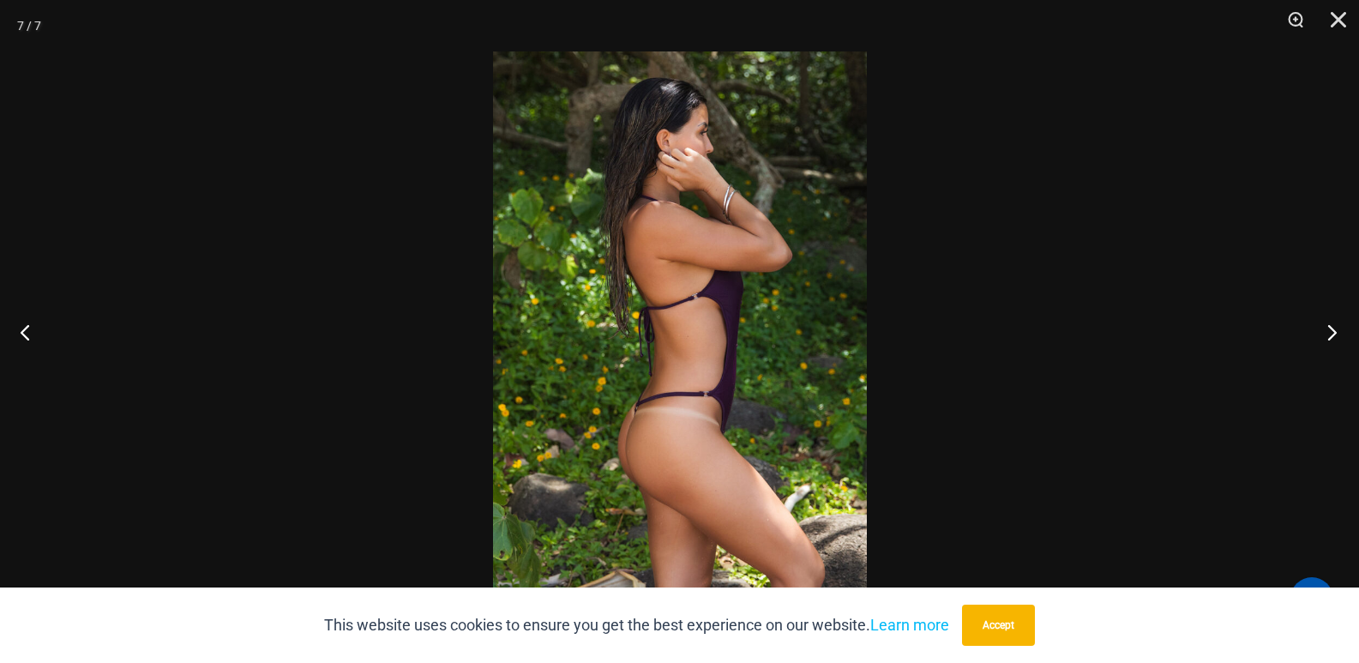
click at [1319, 332] on button "Next" at bounding box center [1327, 332] width 64 height 86
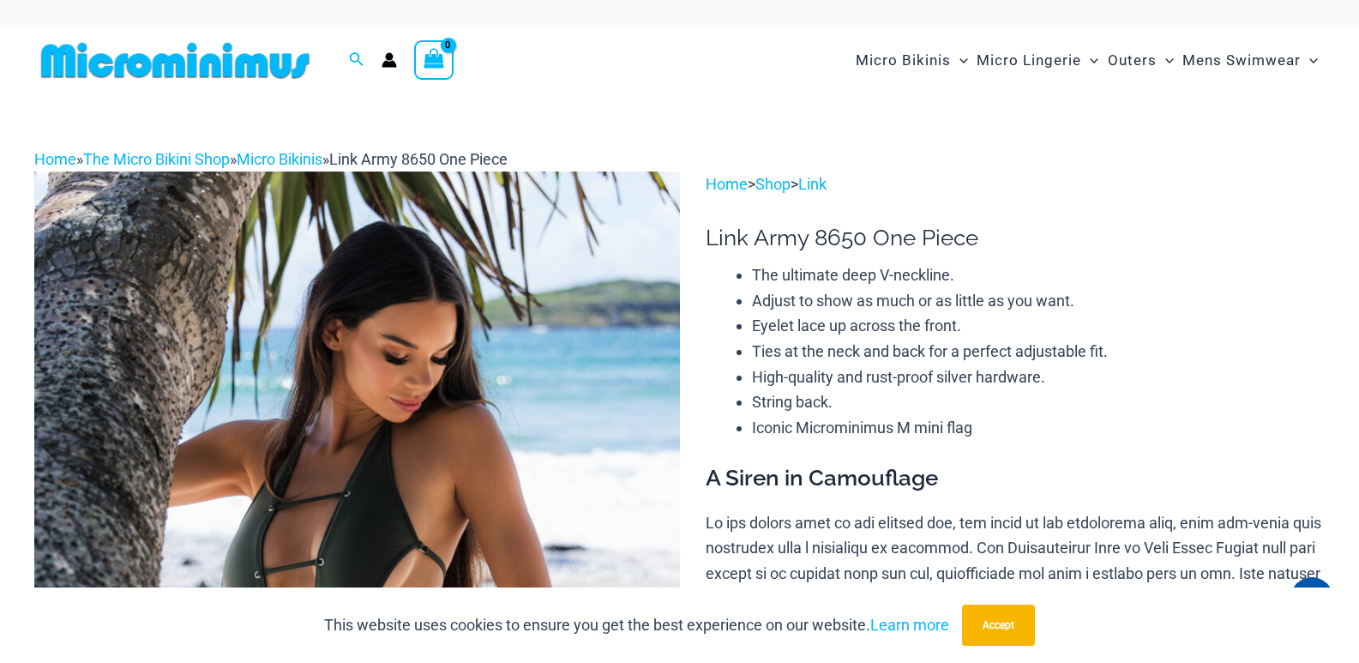
click at [489, 392] on img at bounding box center [357, 656] width 646 height 968
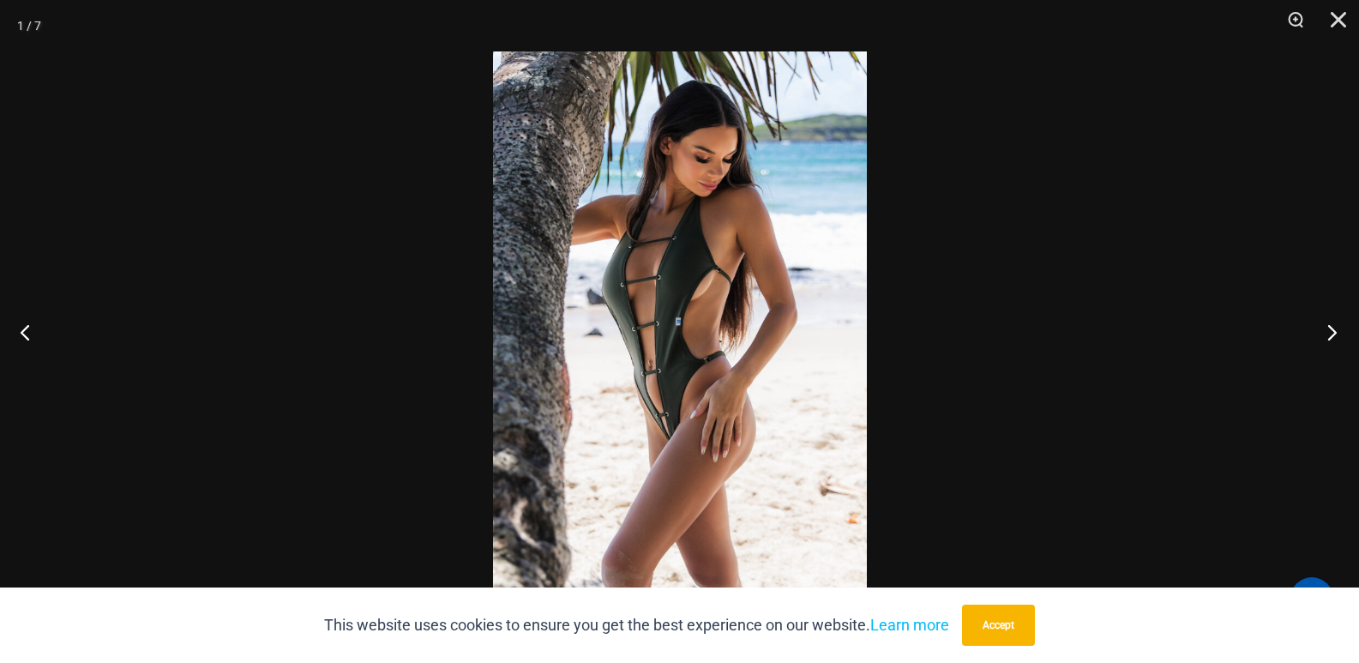
click at [1338, 322] on button "Next" at bounding box center [1327, 332] width 64 height 86
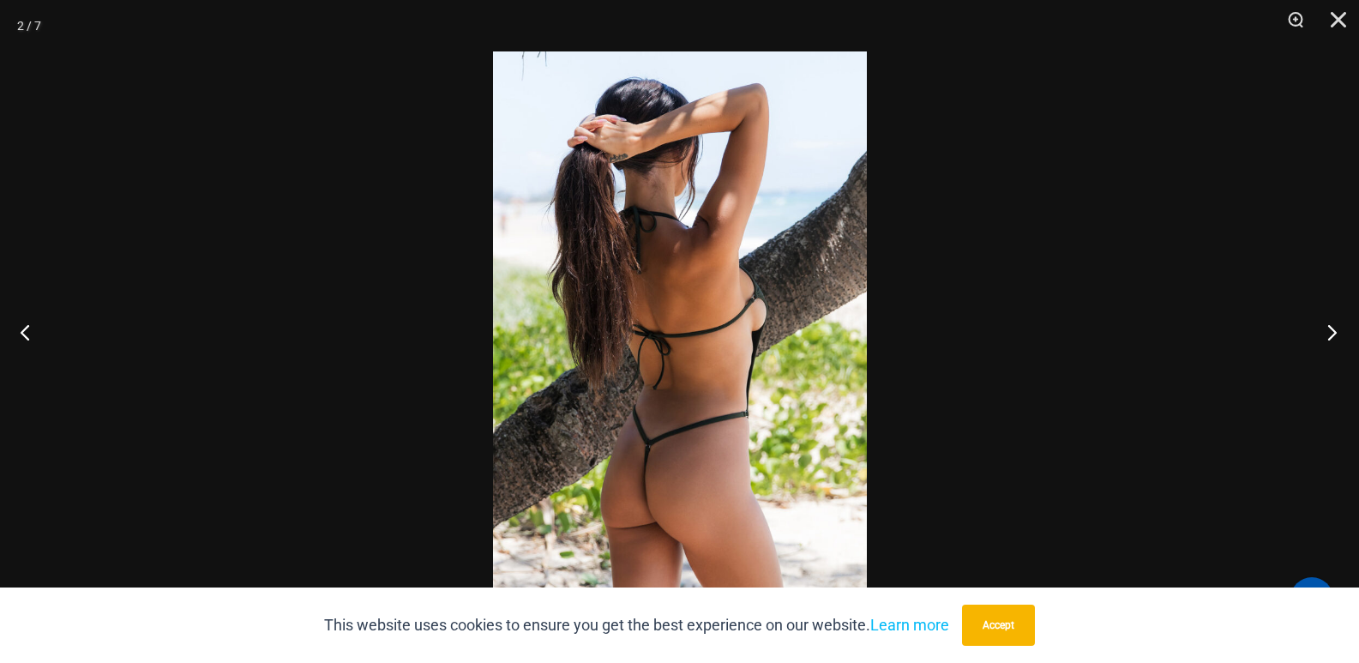
click at [1315, 332] on button "Next" at bounding box center [1327, 332] width 64 height 86
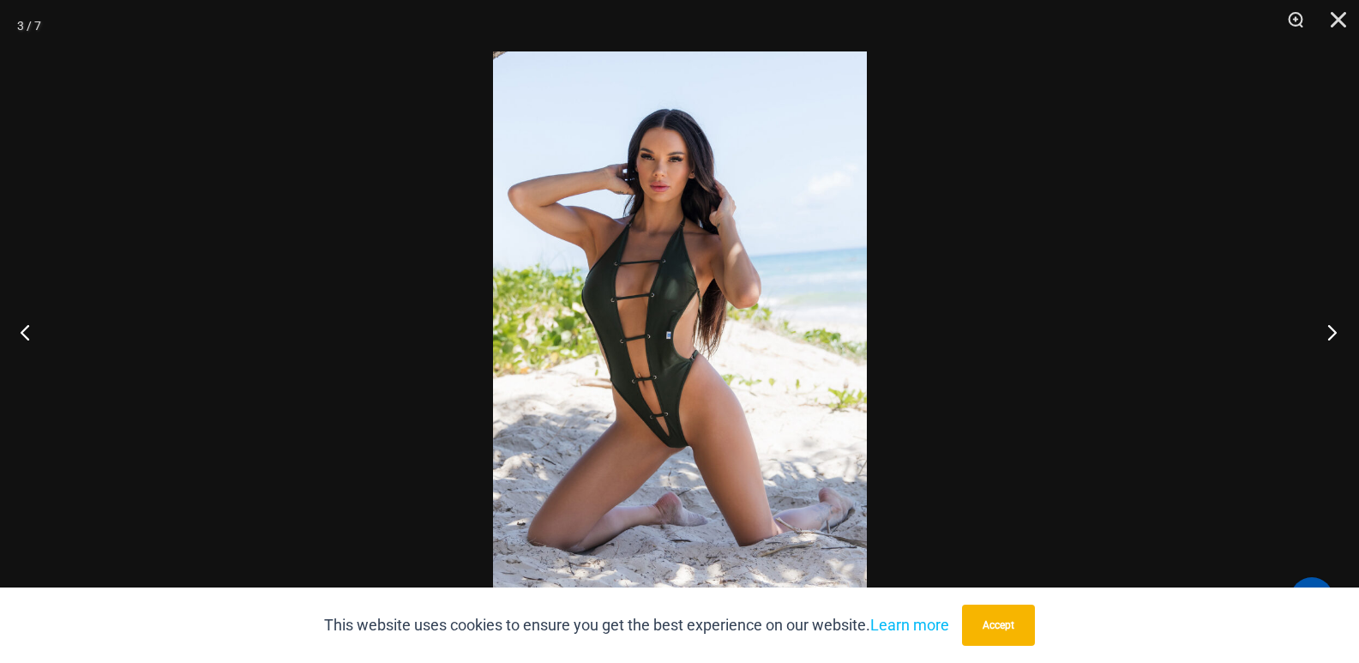
click at [1322, 336] on button "Next" at bounding box center [1327, 332] width 64 height 86
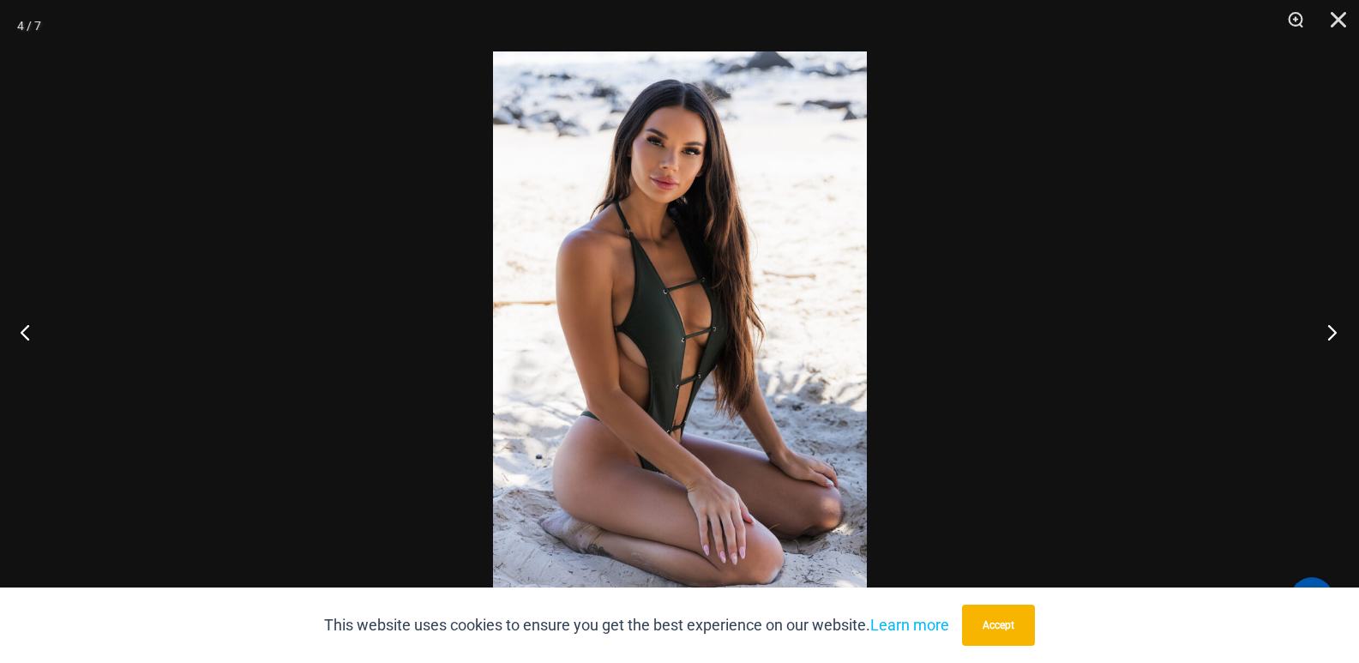
click at [1337, 340] on button "Next" at bounding box center [1327, 332] width 64 height 86
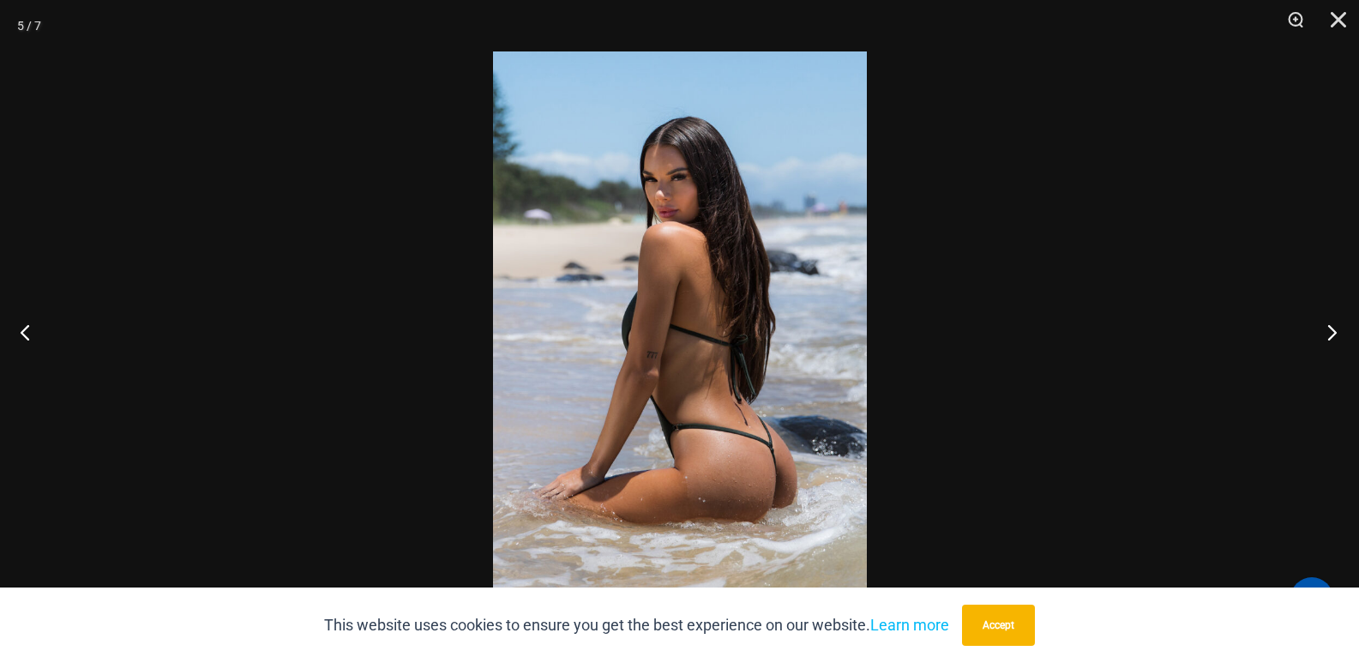
click at [1328, 323] on button "Next" at bounding box center [1327, 332] width 64 height 86
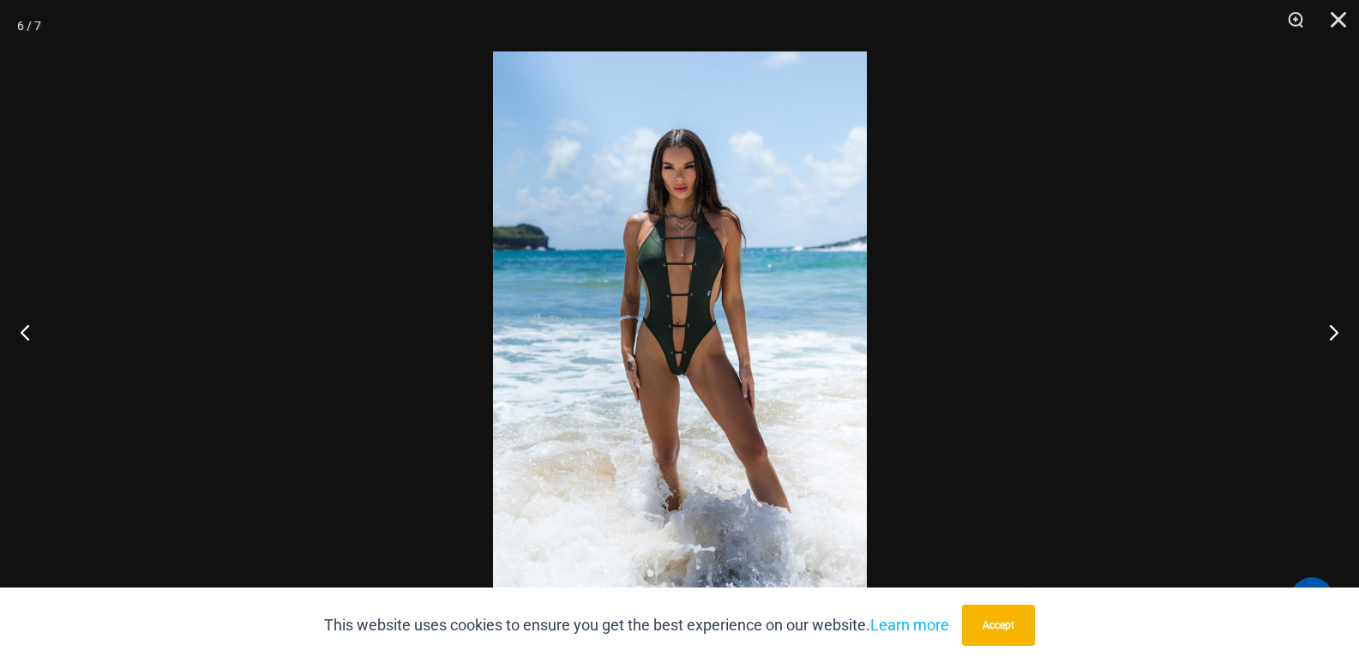
click at [1324, 332] on button "Next" at bounding box center [1327, 332] width 64 height 86
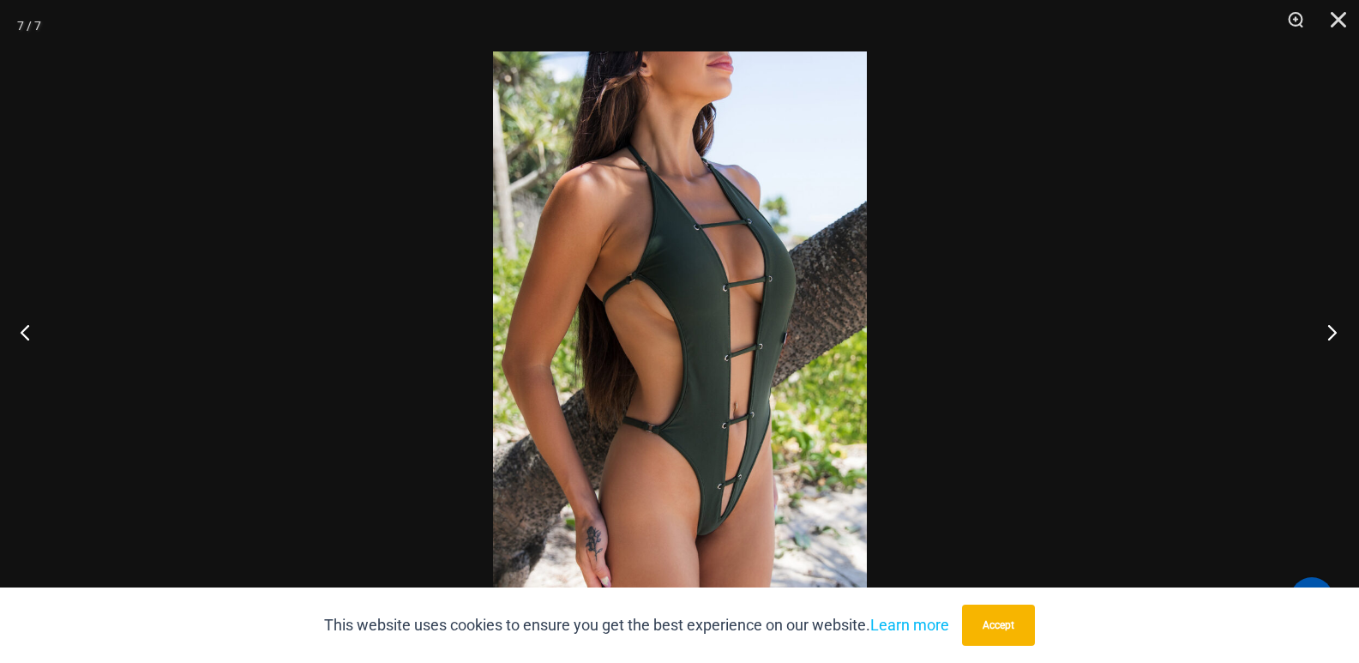
click at [1328, 341] on button "Next" at bounding box center [1327, 332] width 64 height 86
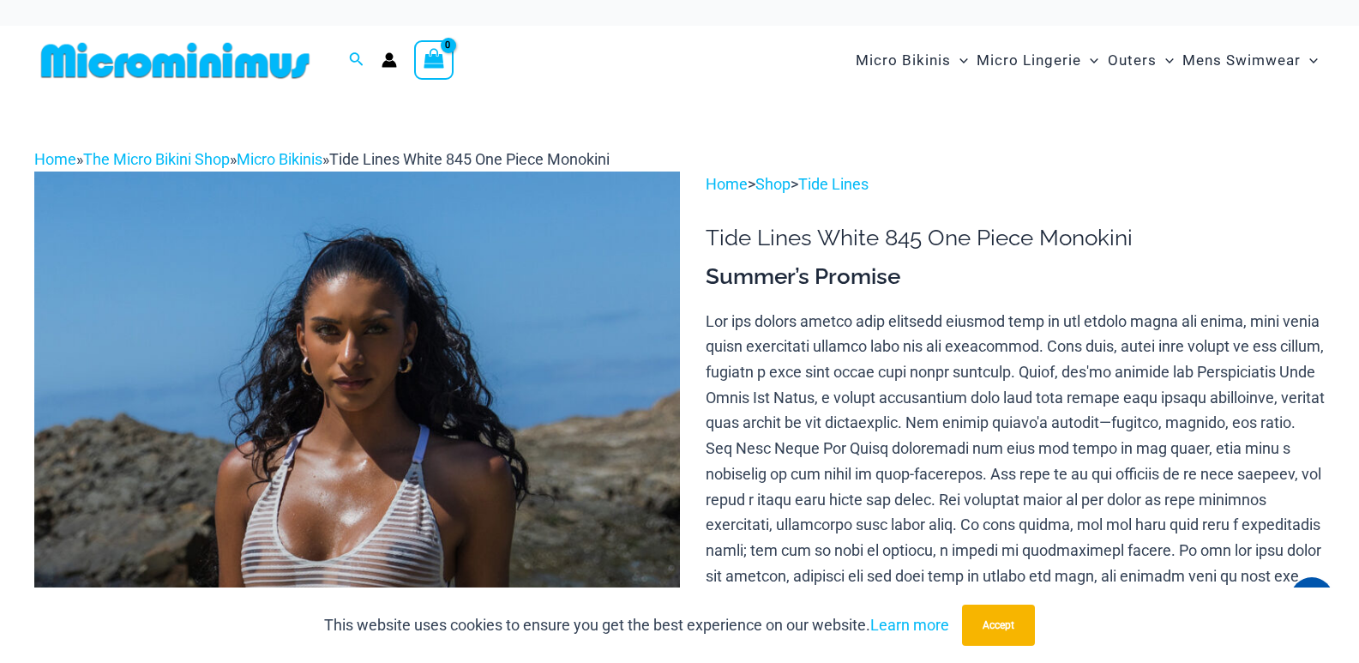
click at [477, 418] on img at bounding box center [357, 656] width 646 height 968
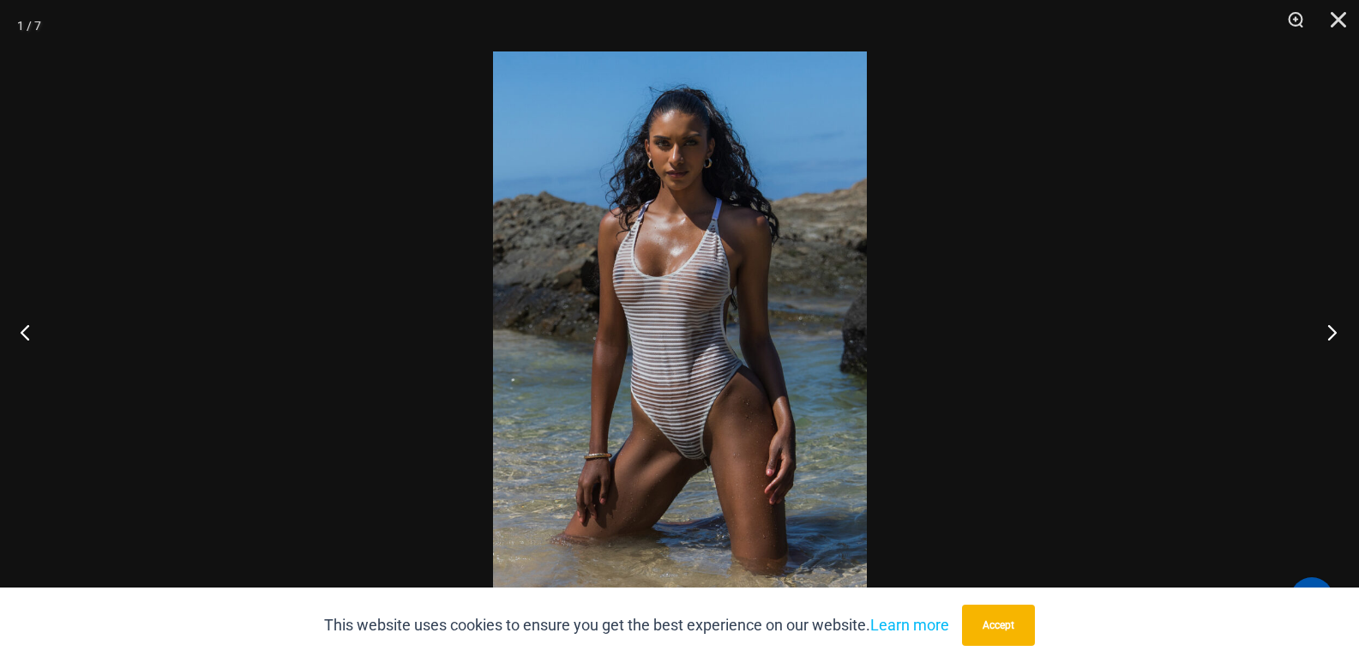
click at [1336, 327] on button "Next" at bounding box center [1327, 332] width 64 height 86
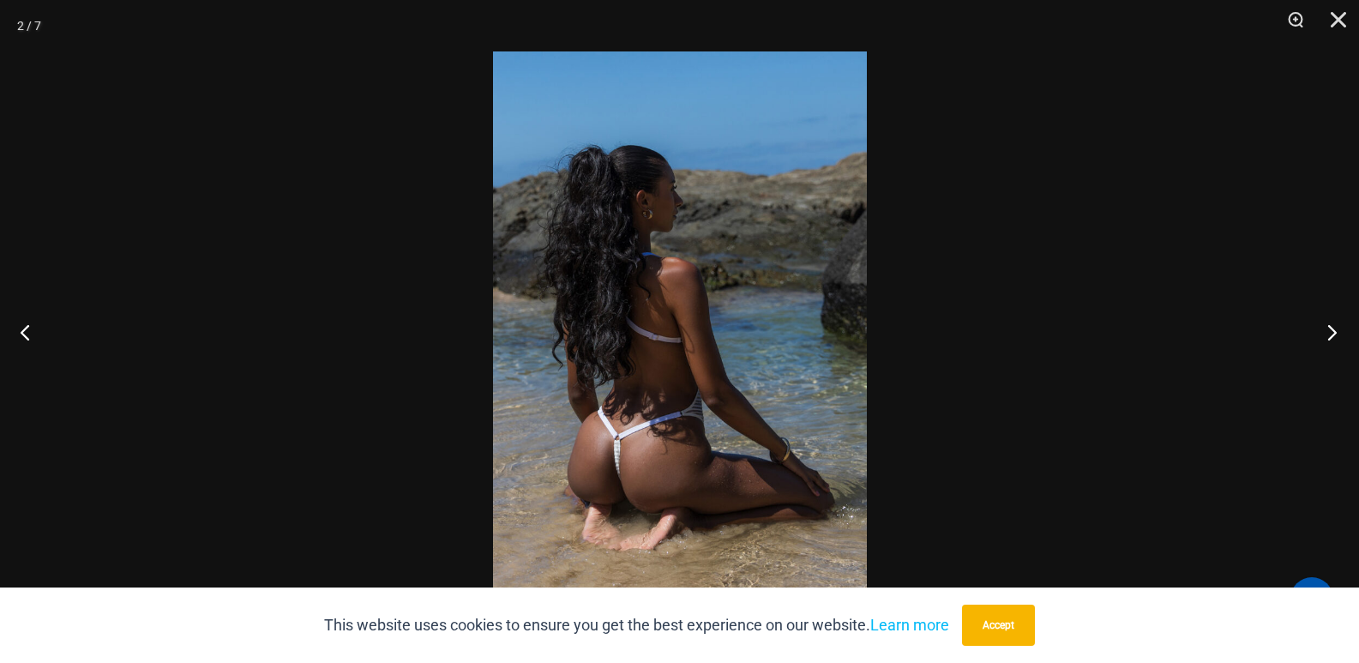
click at [1329, 335] on button "Next" at bounding box center [1327, 332] width 64 height 86
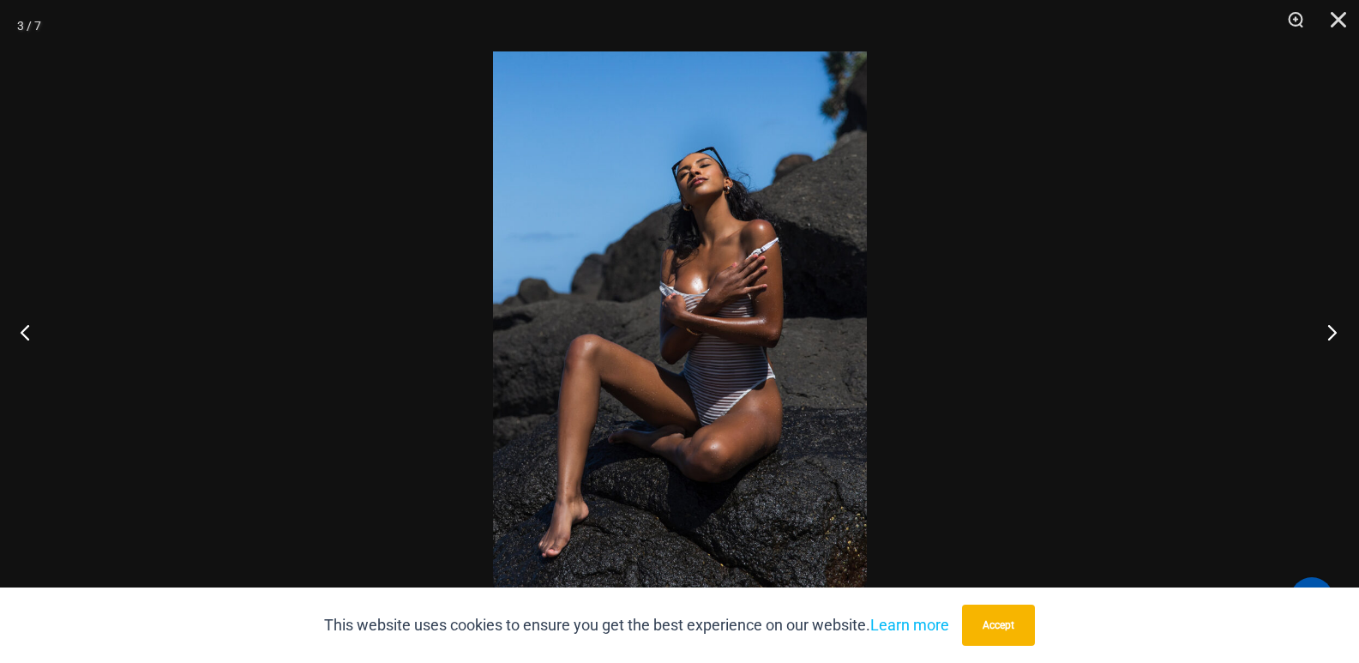
click at [1329, 335] on button "Next" at bounding box center [1327, 332] width 64 height 86
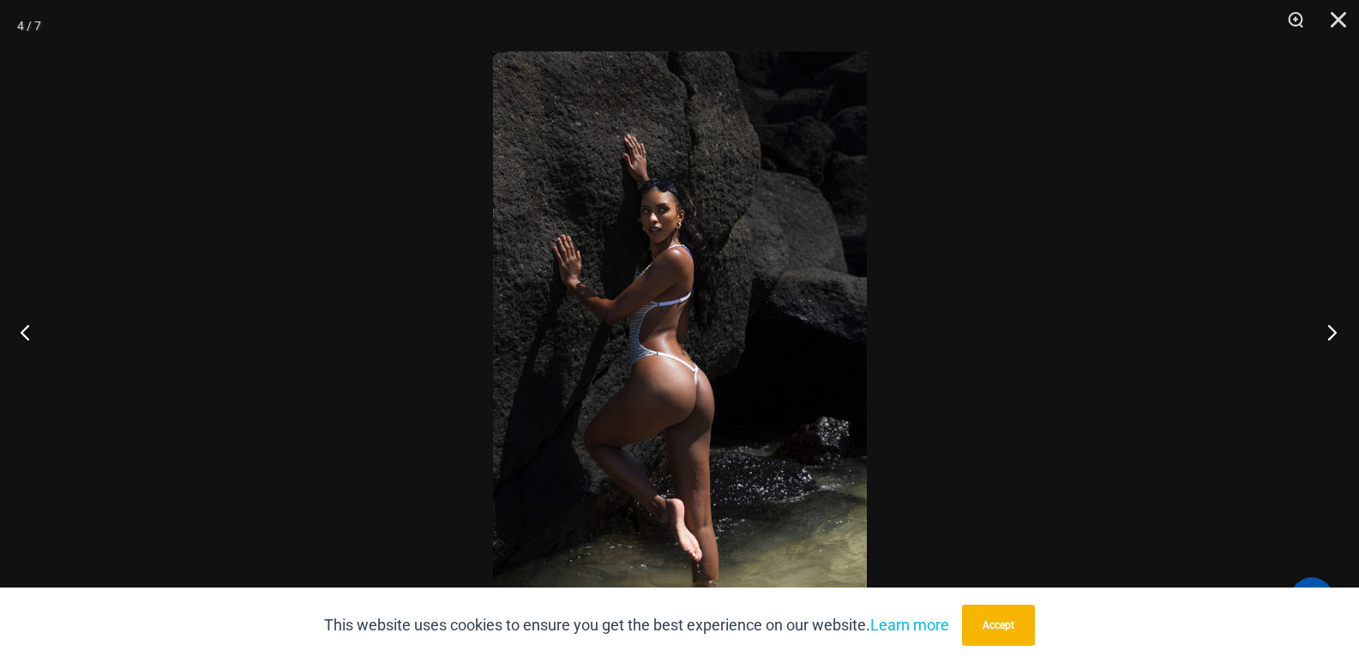
click at [1334, 315] on button "Next" at bounding box center [1327, 332] width 64 height 86
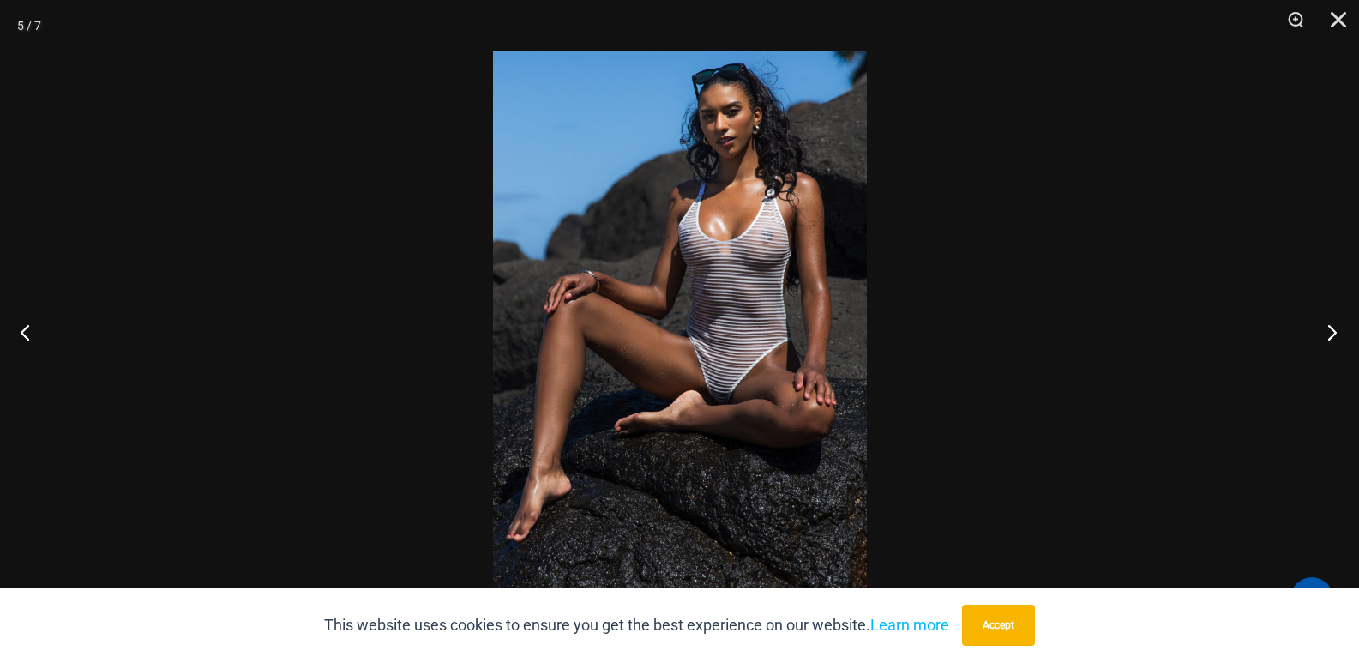
click at [1334, 315] on button "Next" at bounding box center [1327, 332] width 64 height 86
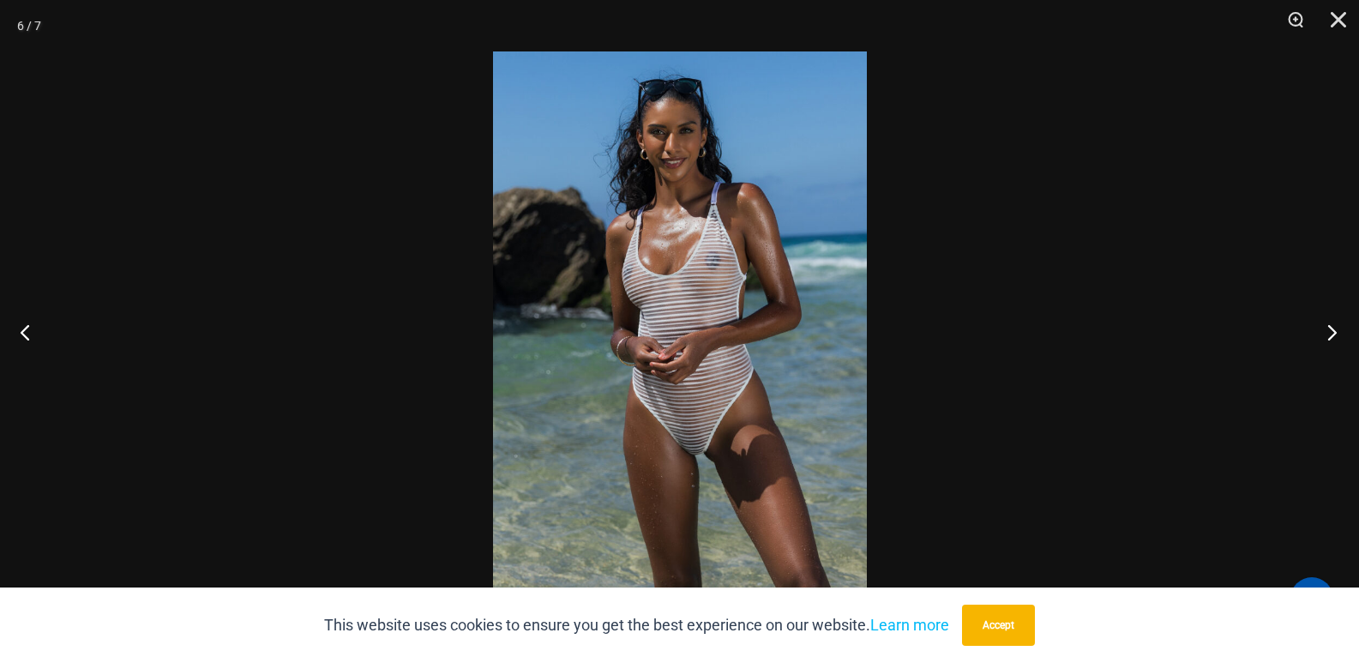
click at [1334, 315] on button "Next" at bounding box center [1327, 332] width 64 height 86
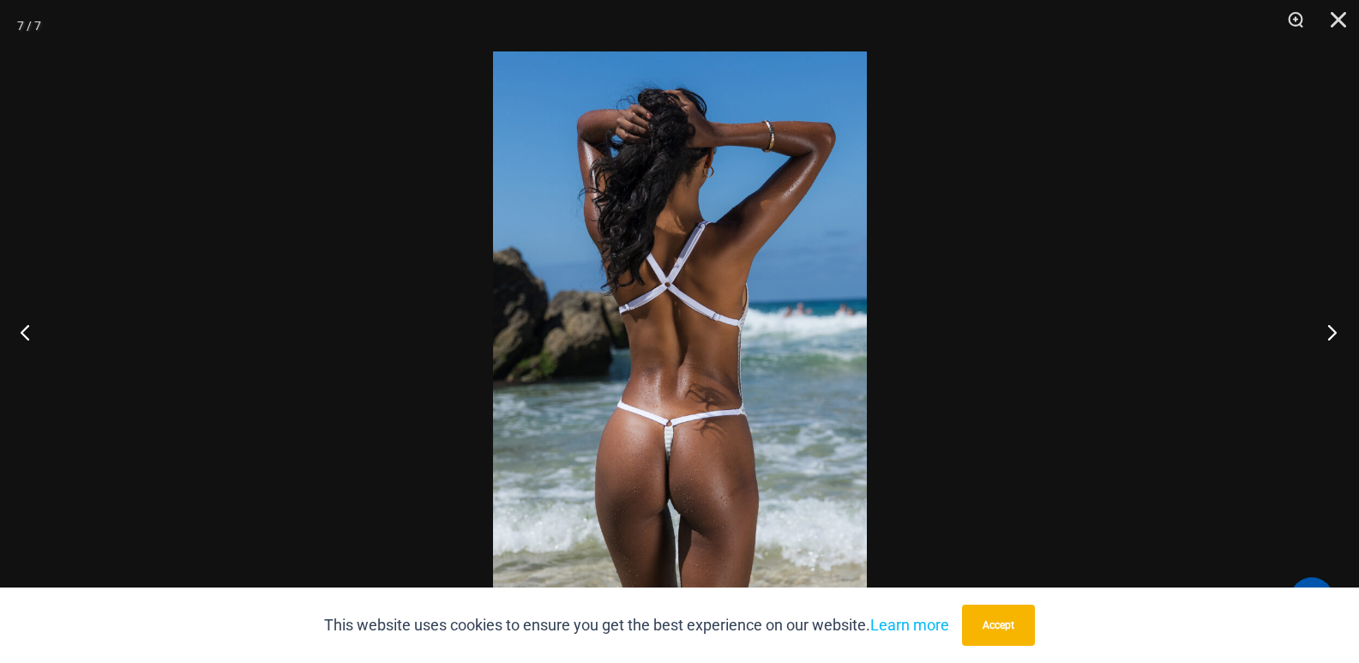
click at [1328, 340] on button "Next" at bounding box center [1327, 332] width 64 height 86
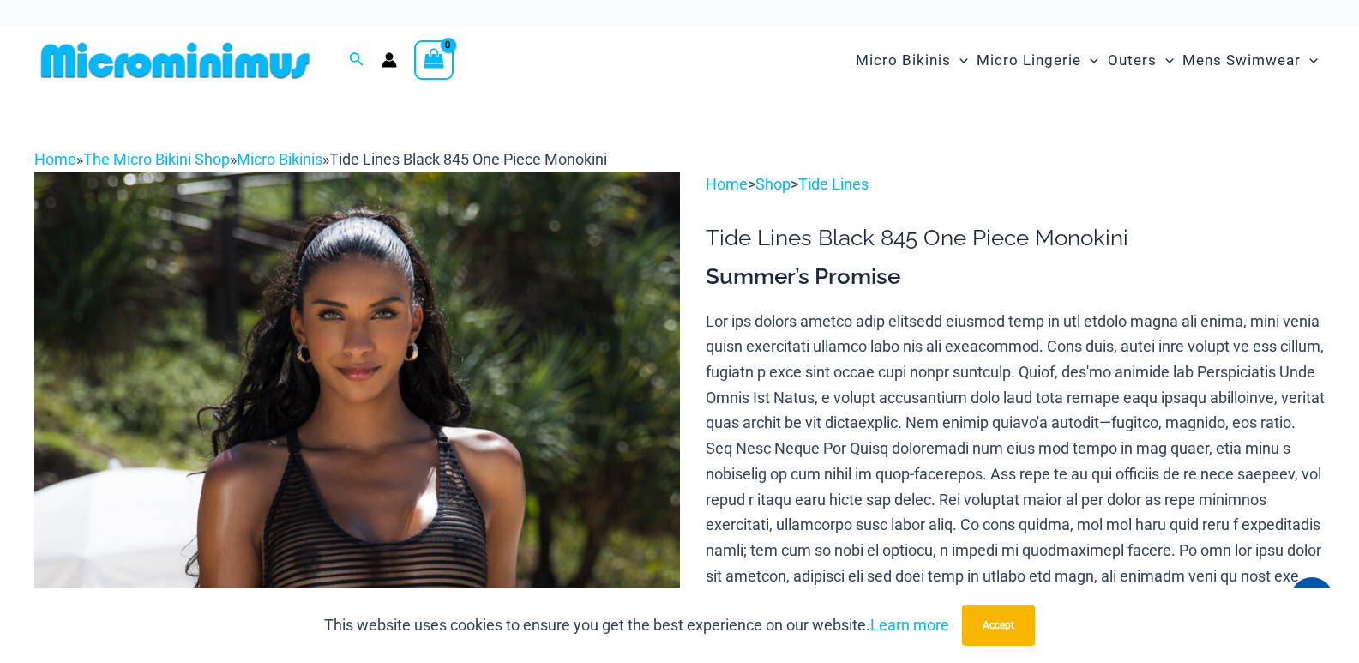
click at [460, 437] on img at bounding box center [357, 656] width 646 height 968
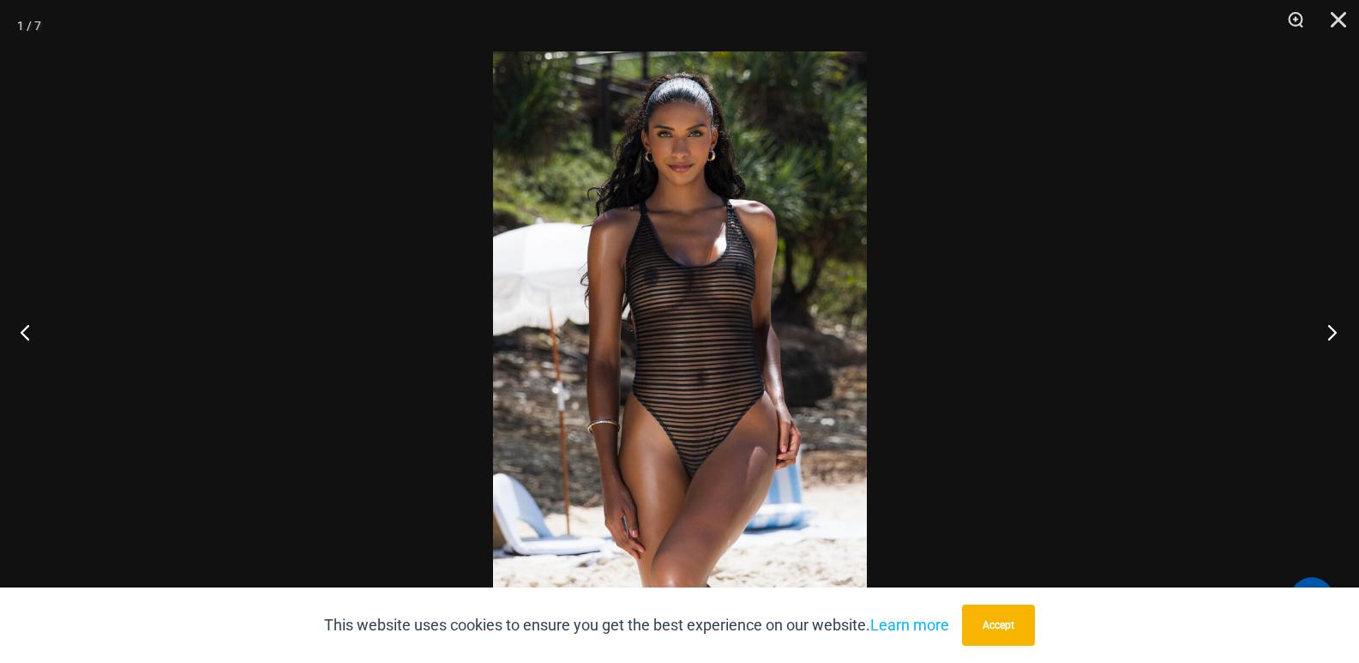
click at [1328, 329] on button "Next" at bounding box center [1327, 332] width 64 height 86
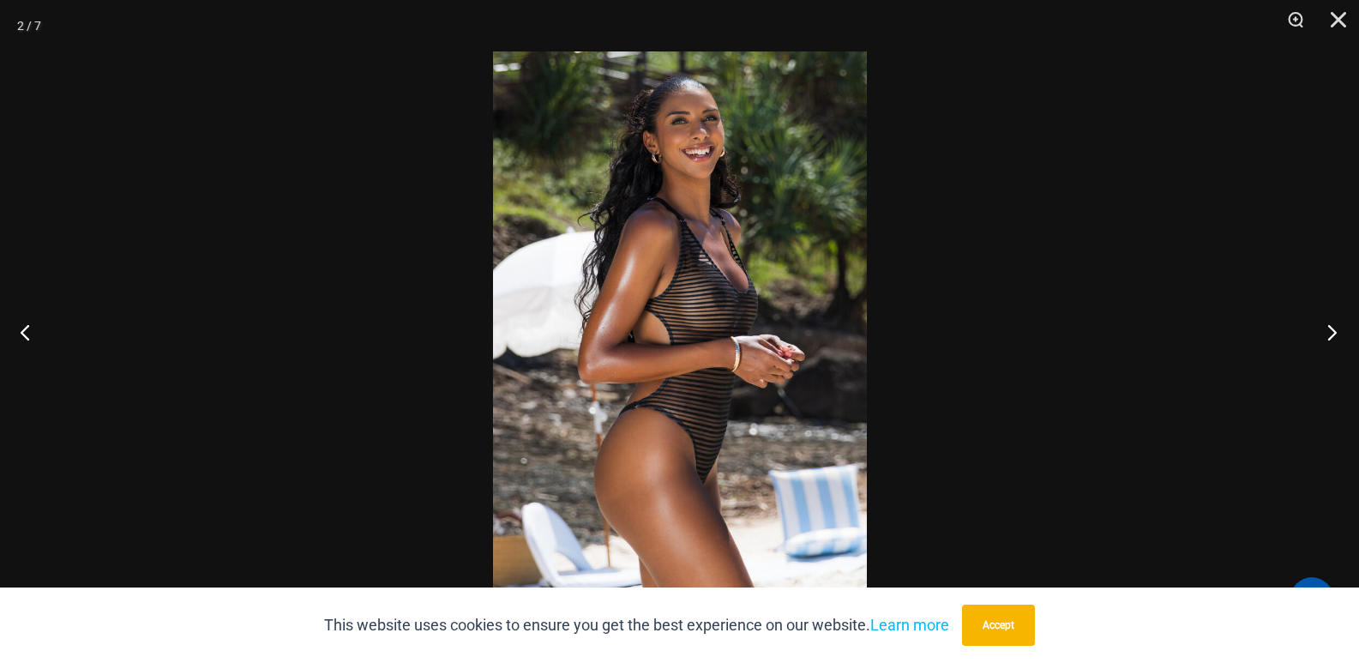
click at [1328, 338] on button "Next" at bounding box center [1327, 332] width 64 height 86
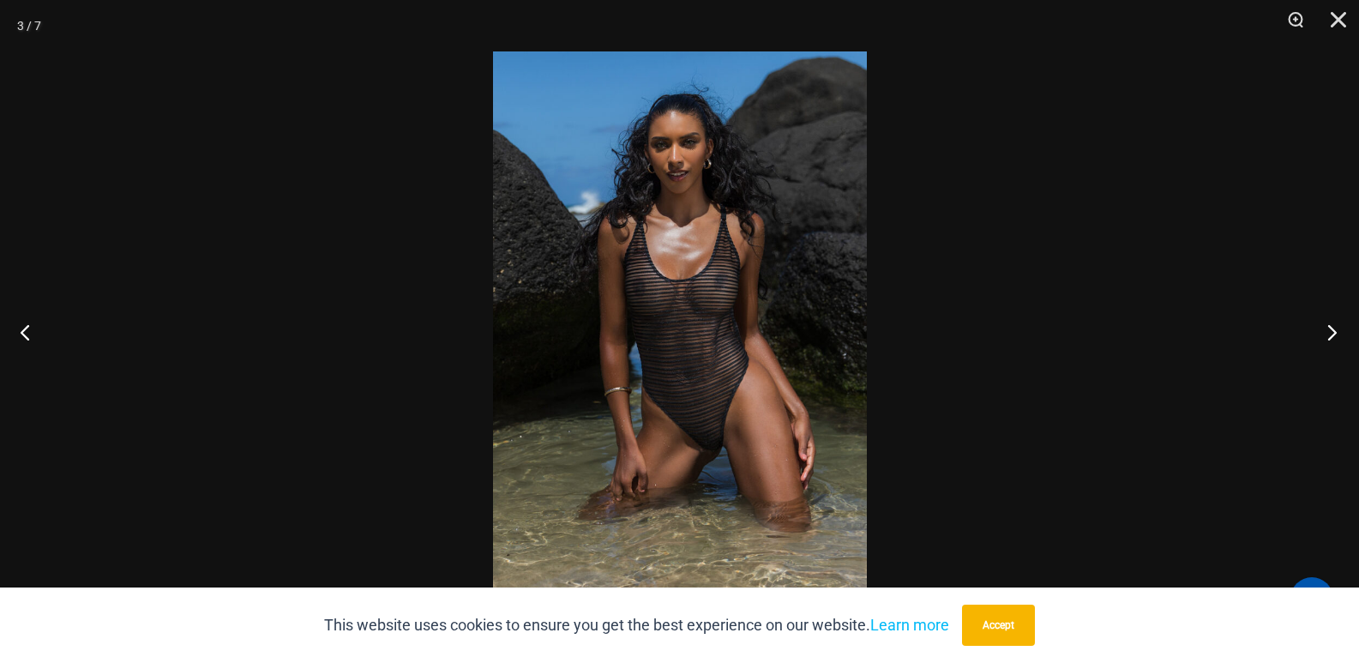
click at [1340, 333] on button "Next" at bounding box center [1327, 332] width 64 height 86
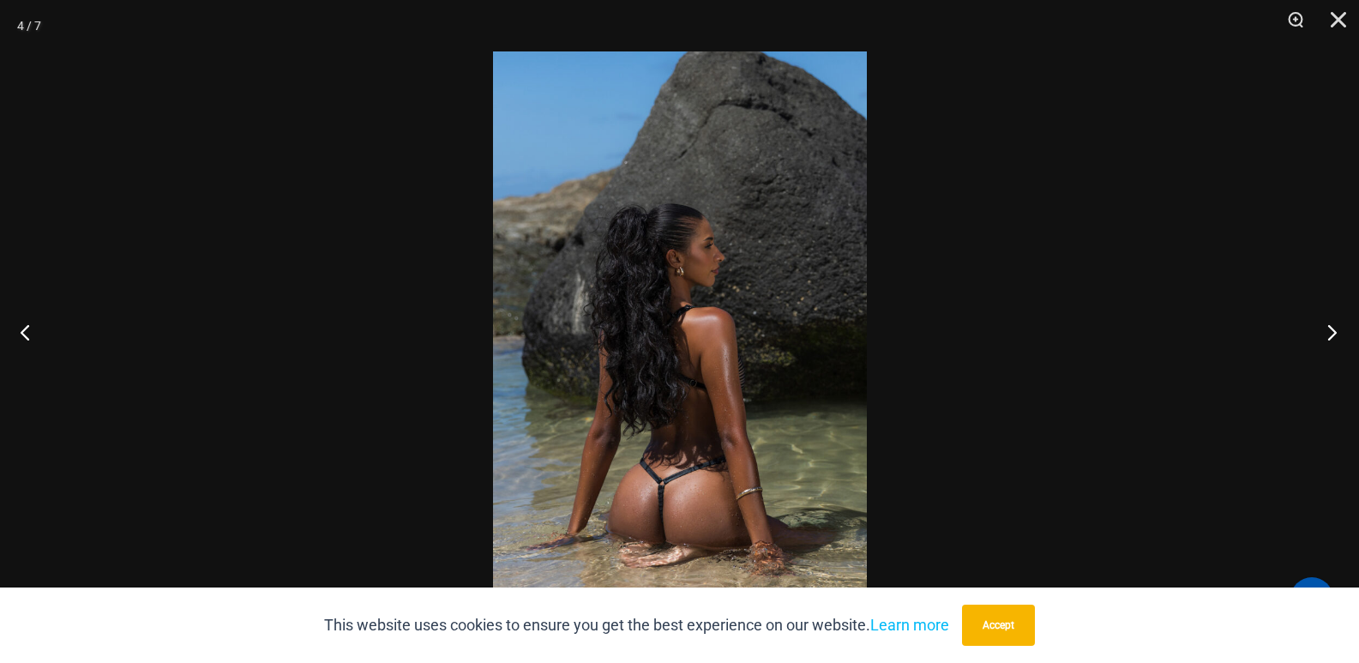
click at [1333, 349] on button "Next" at bounding box center [1327, 332] width 64 height 86
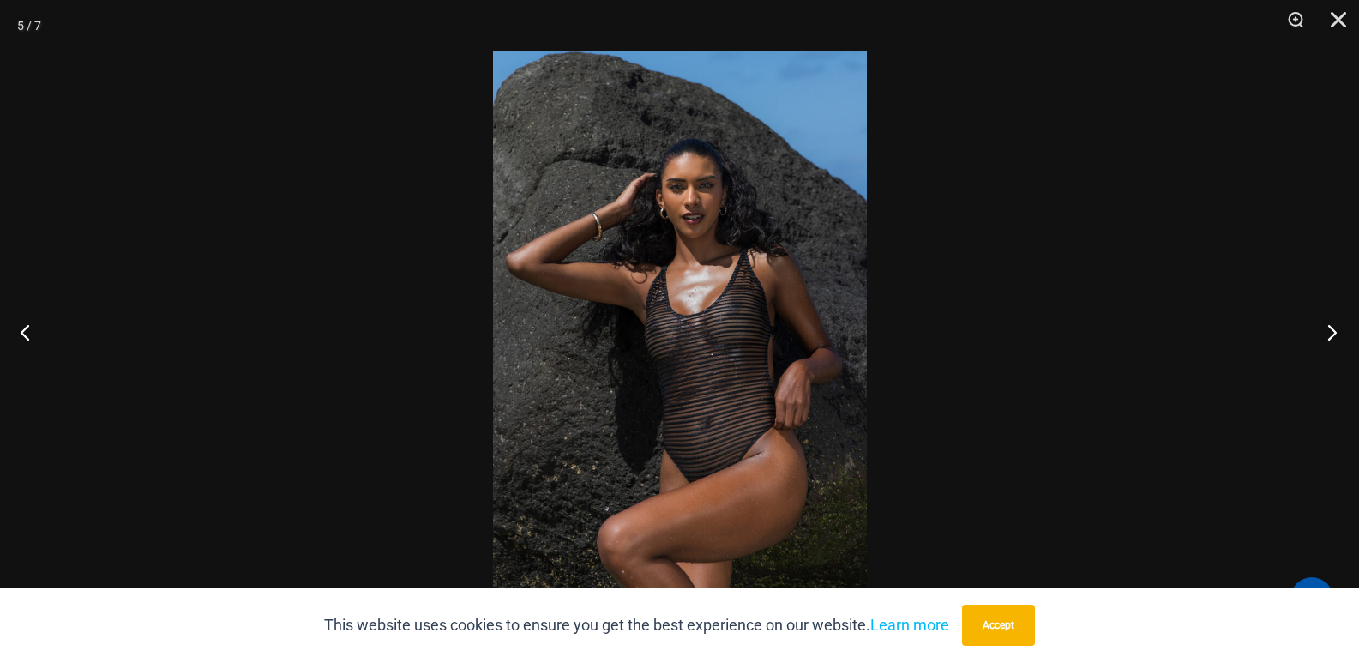
click at [1342, 340] on button "Next" at bounding box center [1327, 332] width 64 height 86
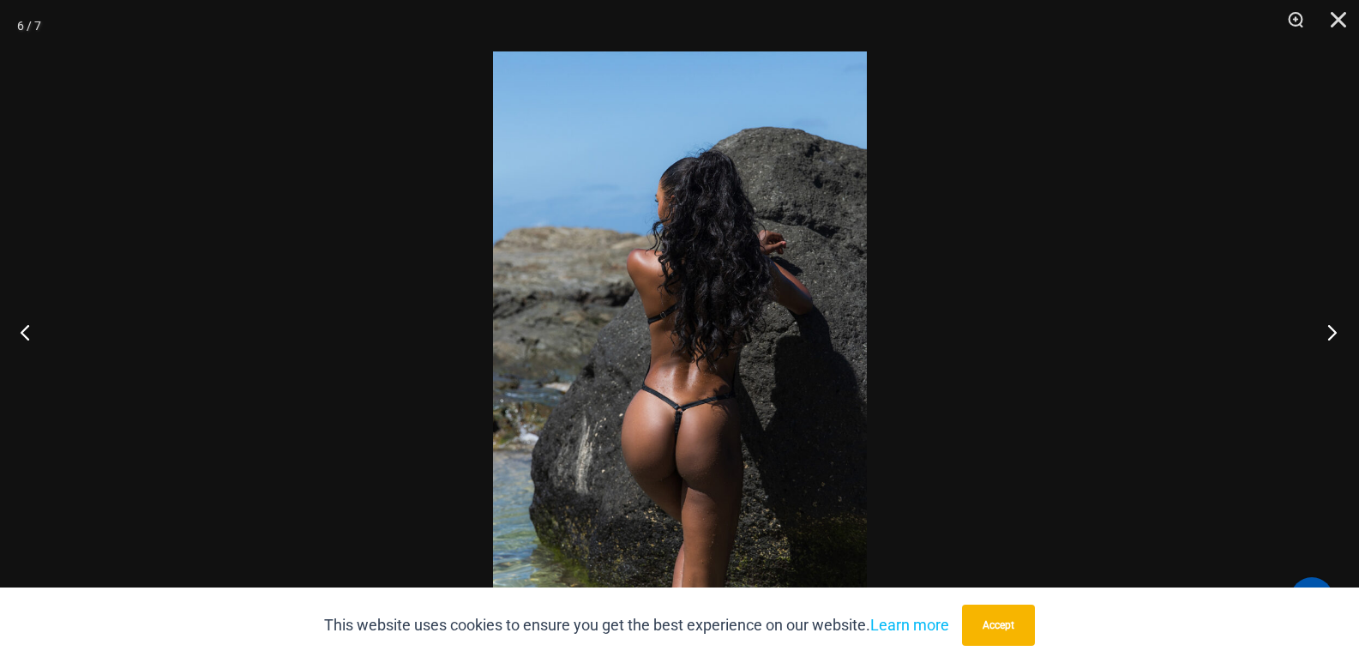
click at [1330, 326] on button "Next" at bounding box center [1327, 332] width 64 height 86
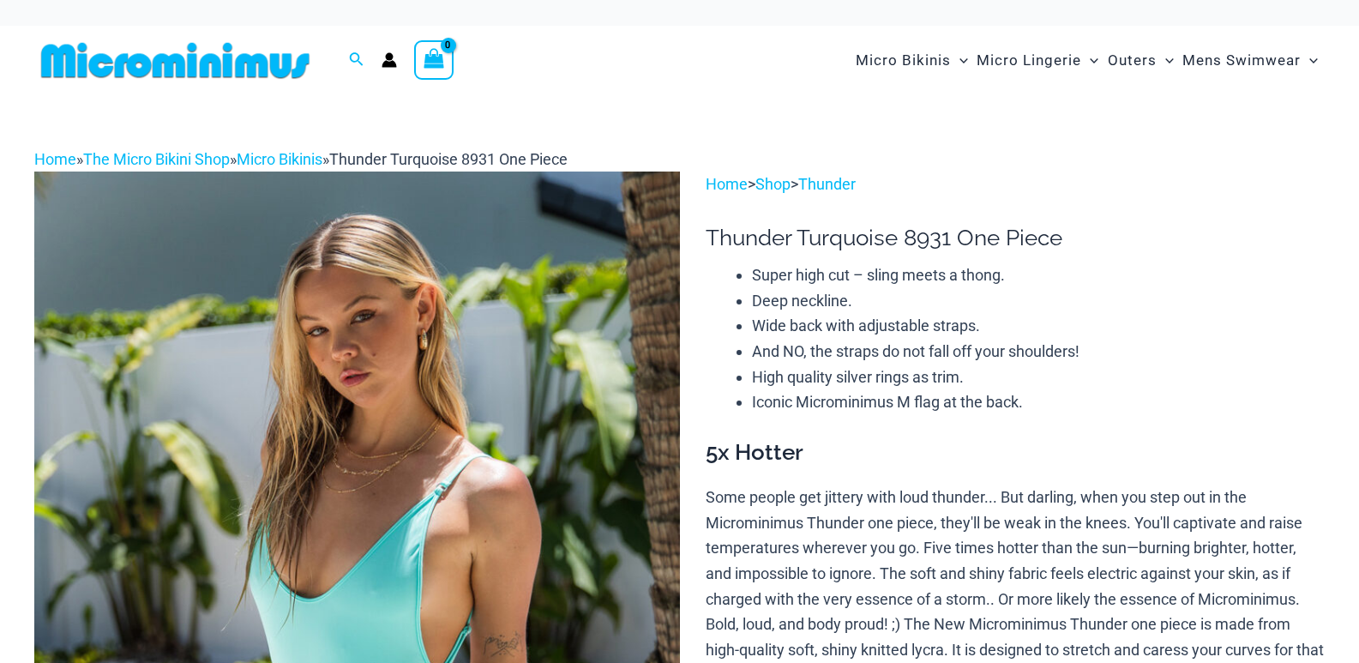
click at [438, 425] on img at bounding box center [357, 656] width 646 height 968
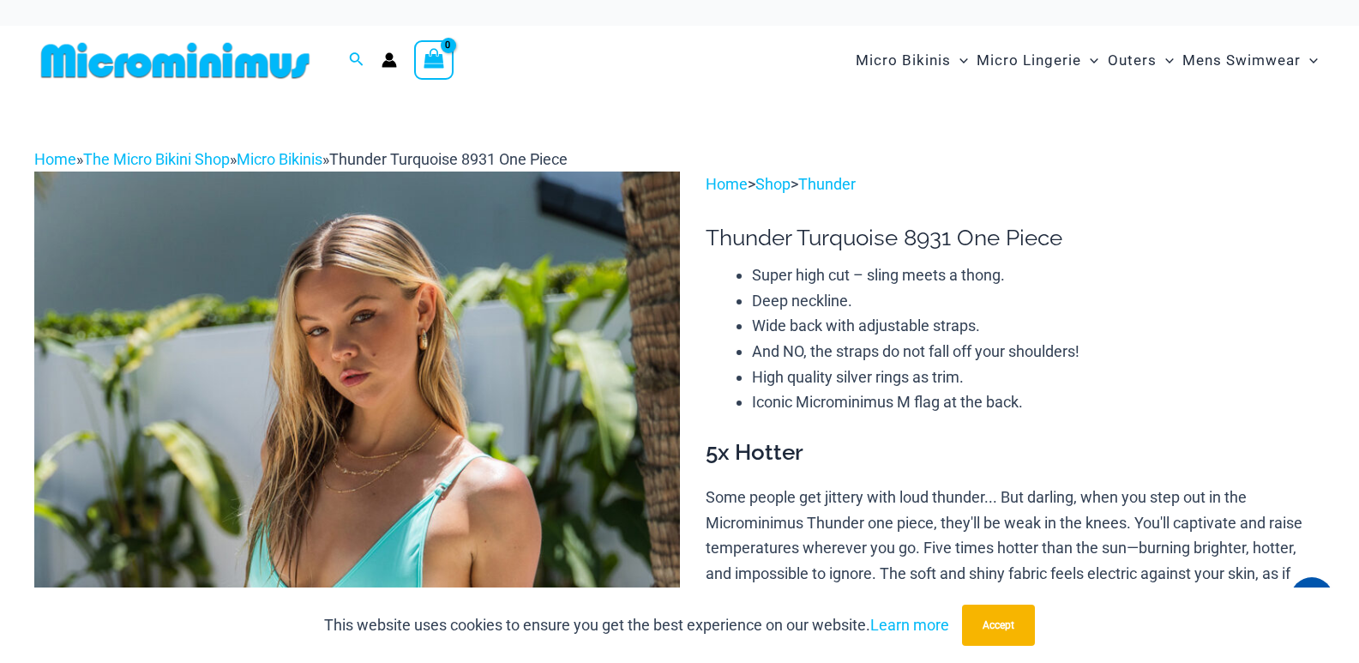
click at [485, 421] on img at bounding box center [357, 656] width 646 height 968
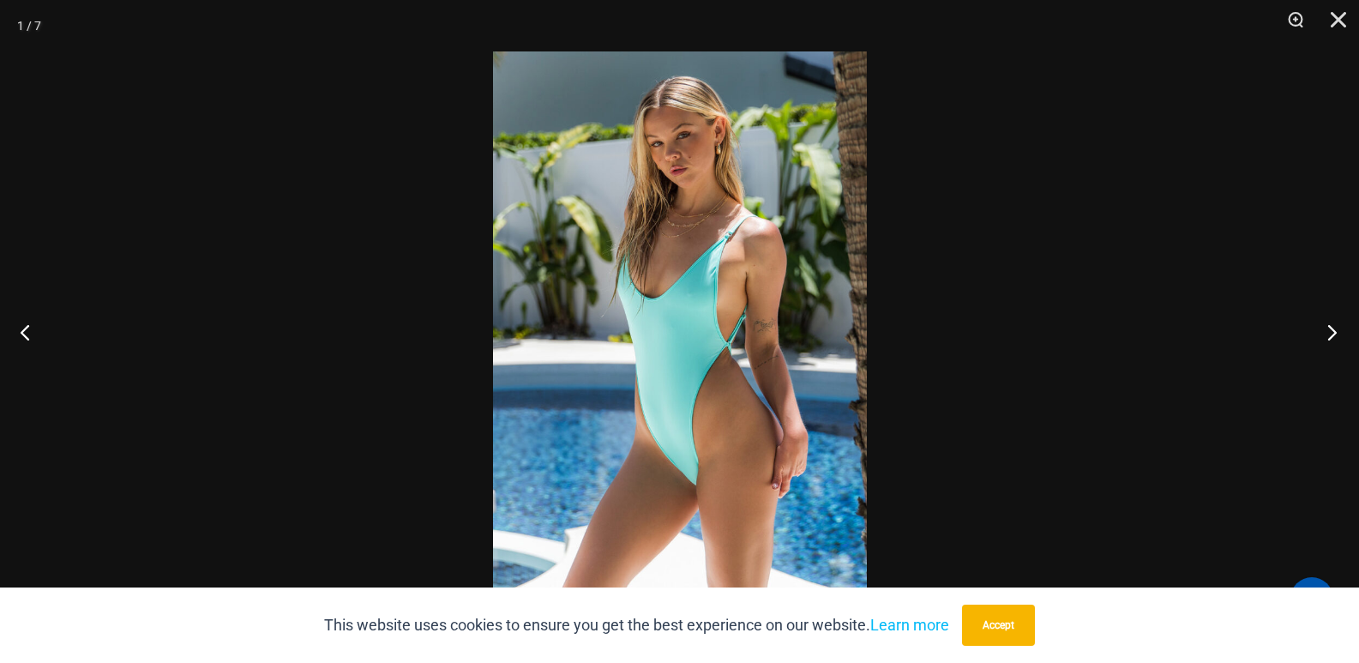
click at [1334, 337] on button "Next" at bounding box center [1327, 332] width 64 height 86
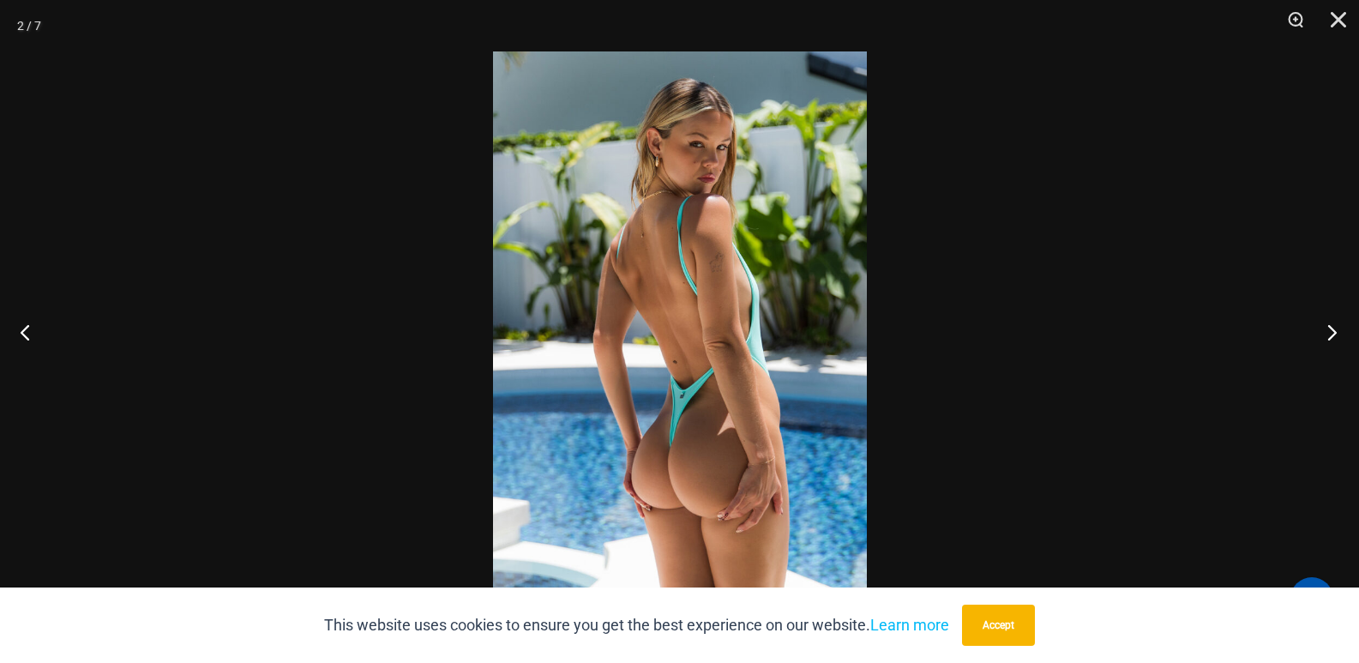
click at [1332, 328] on button "Next" at bounding box center [1327, 332] width 64 height 86
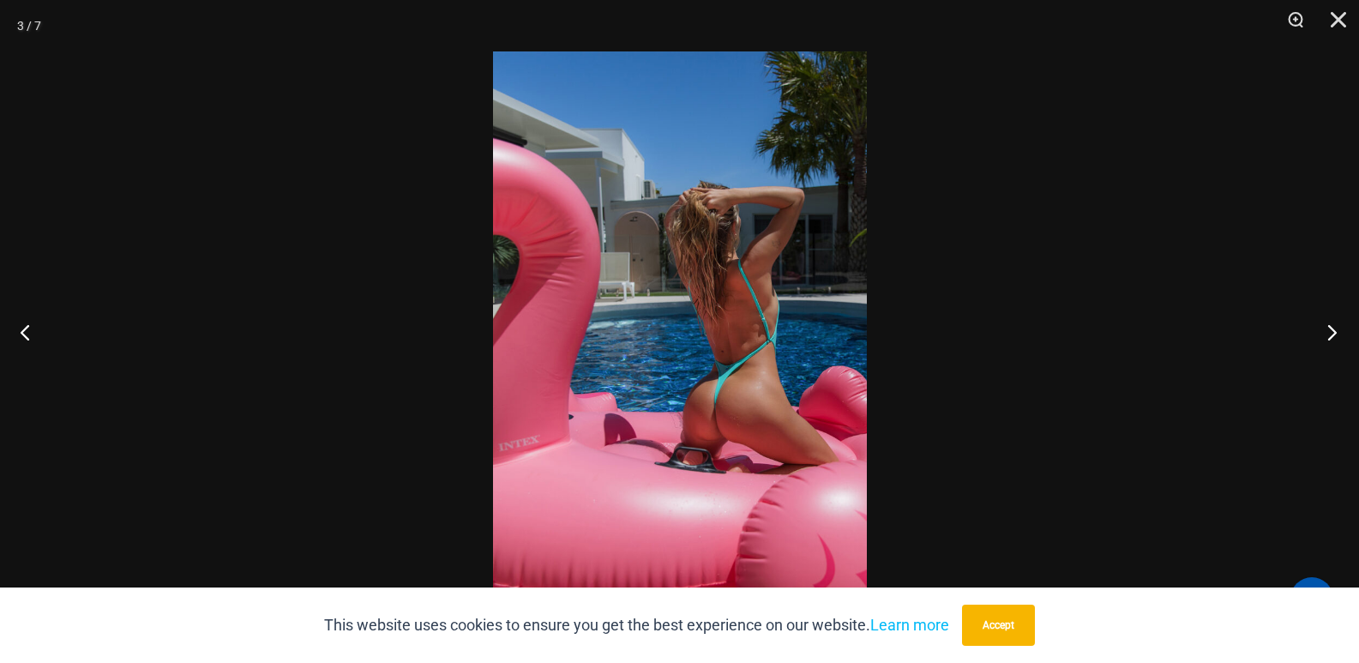
click at [1335, 338] on button "Next" at bounding box center [1327, 332] width 64 height 86
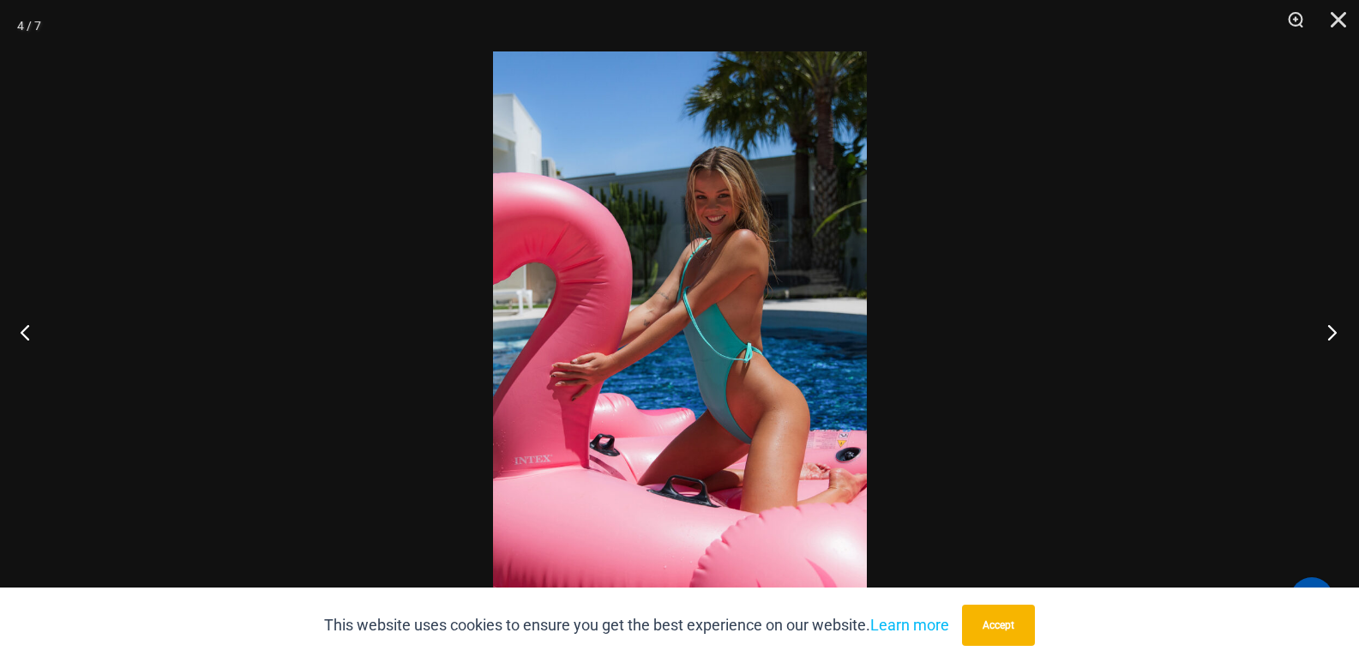
click at [1322, 329] on button "Next" at bounding box center [1327, 332] width 64 height 86
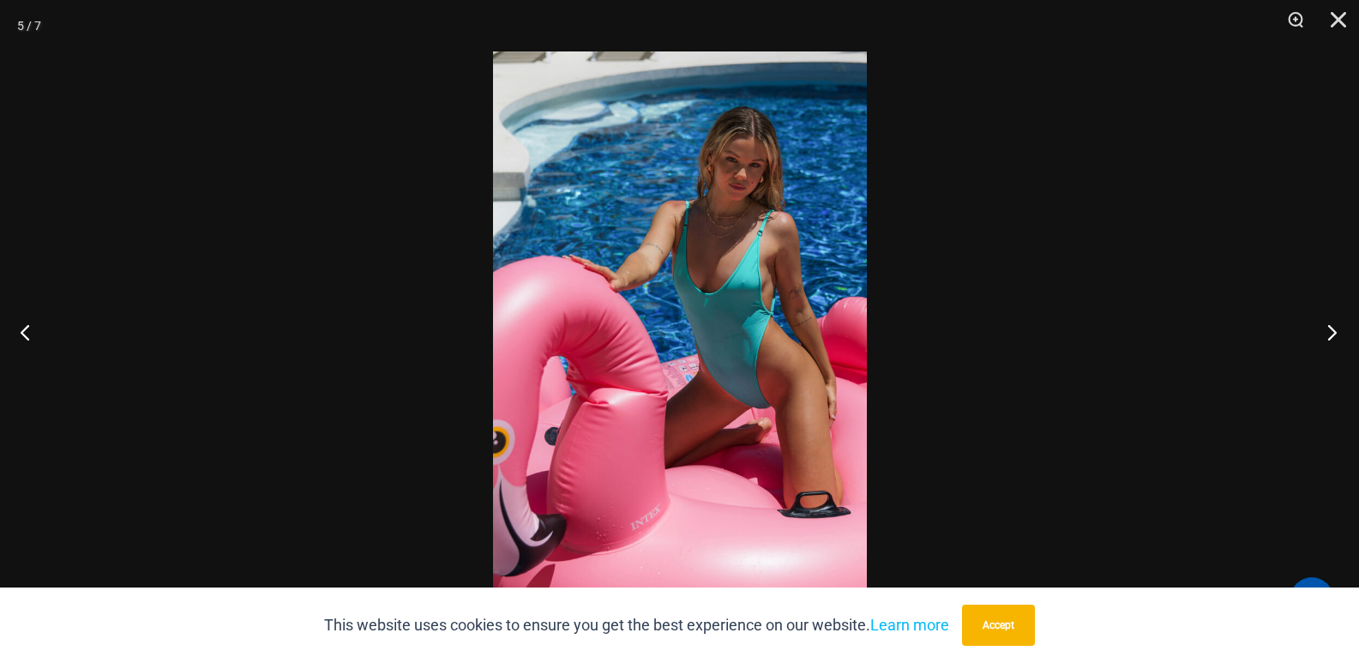
click at [1330, 340] on button "Next" at bounding box center [1327, 332] width 64 height 86
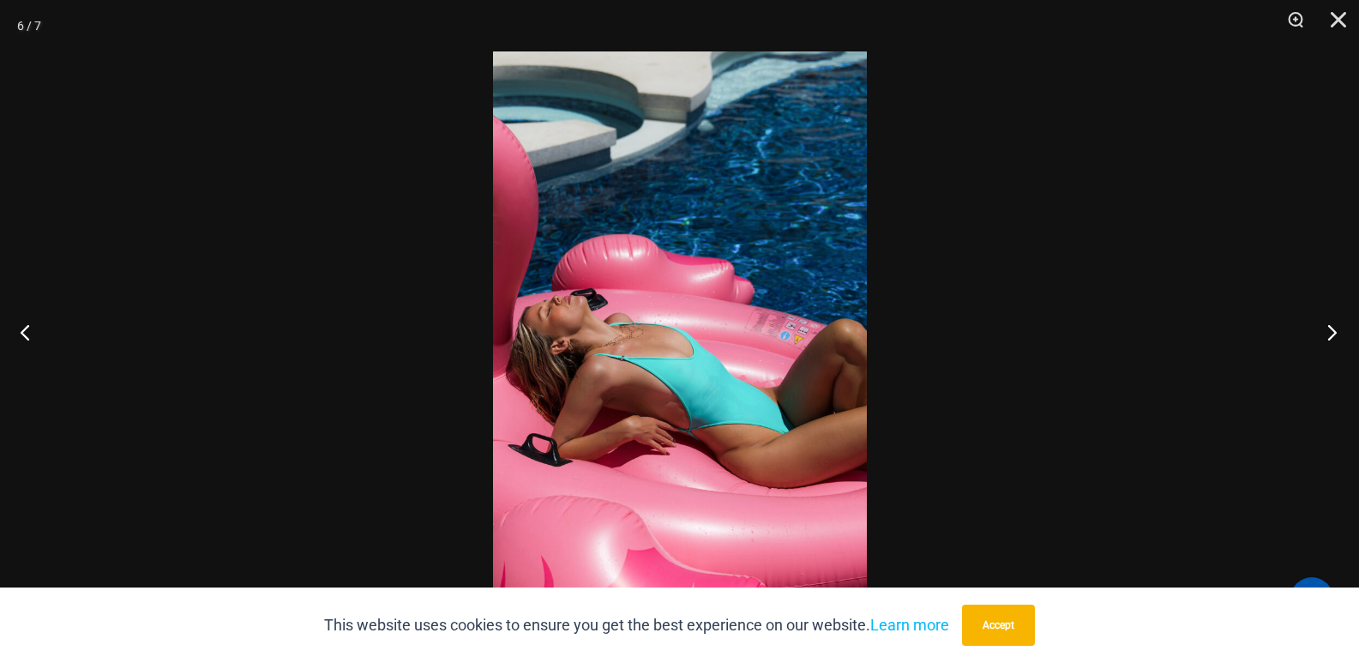
click at [1335, 331] on button "Next" at bounding box center [1327, 332] width 64 height 86
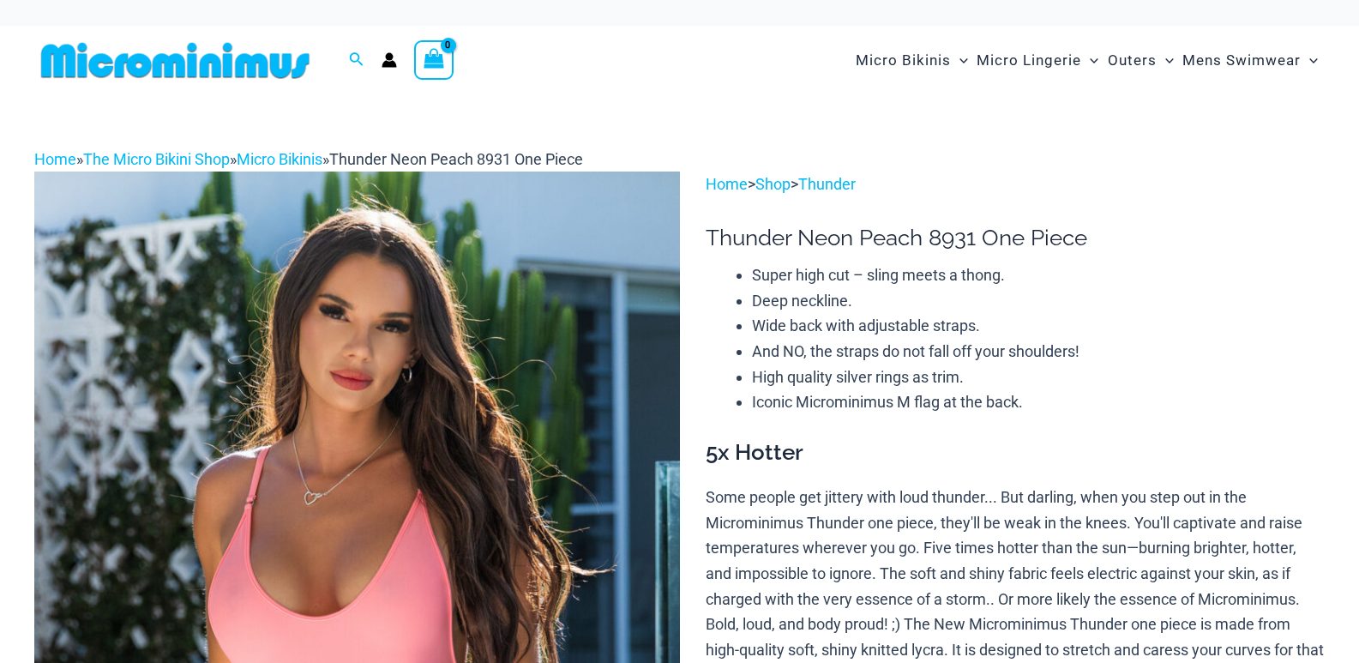
scroll to position [289, 0]
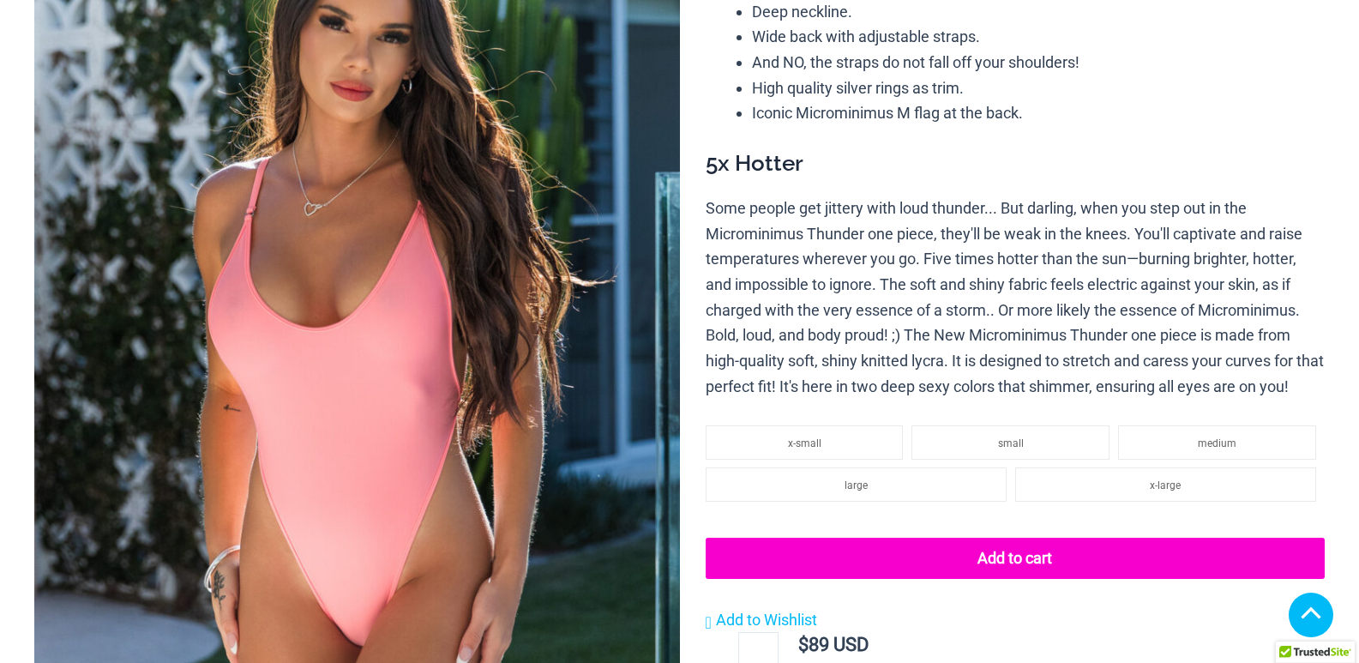
click at [380, 216] on img at bounding box center [357, 367] width 646 height 968
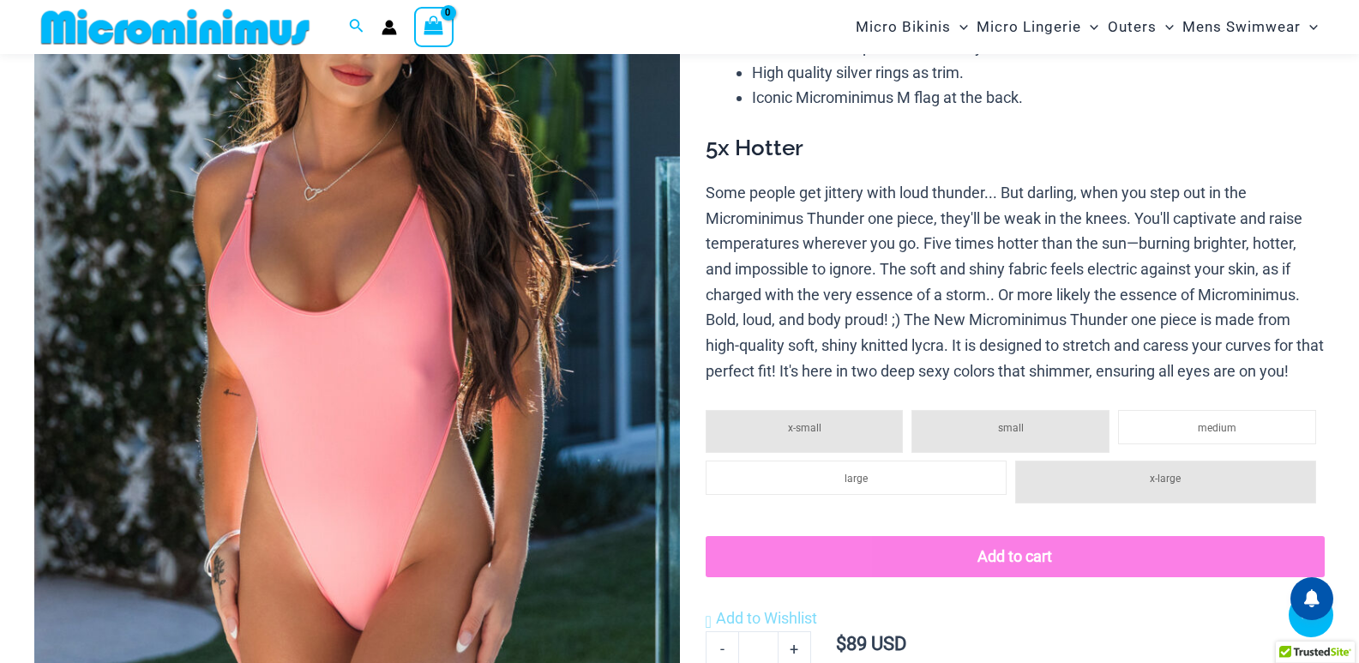
click at [561, 384] on img at bounding box center [357, 351] width 646 height 968
click at [507, 319] on img at bounding box center [357, 351] width 646 height 968
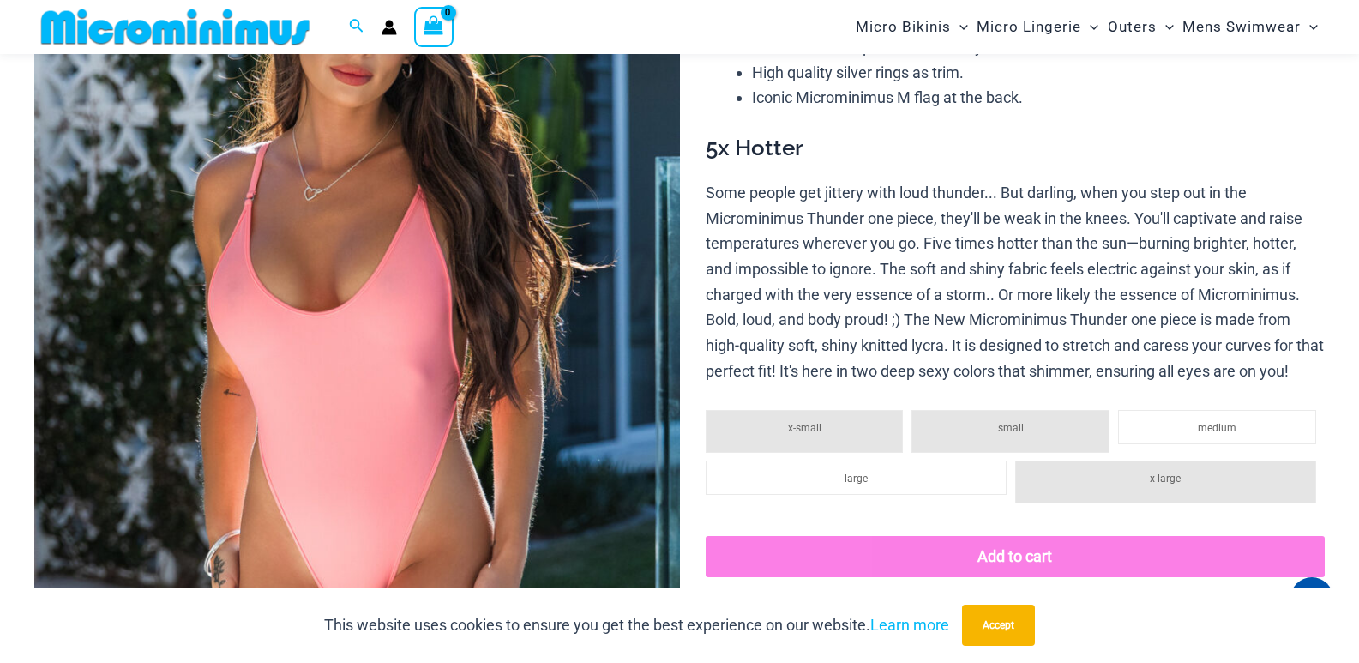
click at [479, 260] on img at bounding box center [357, 351] width 646 height 968
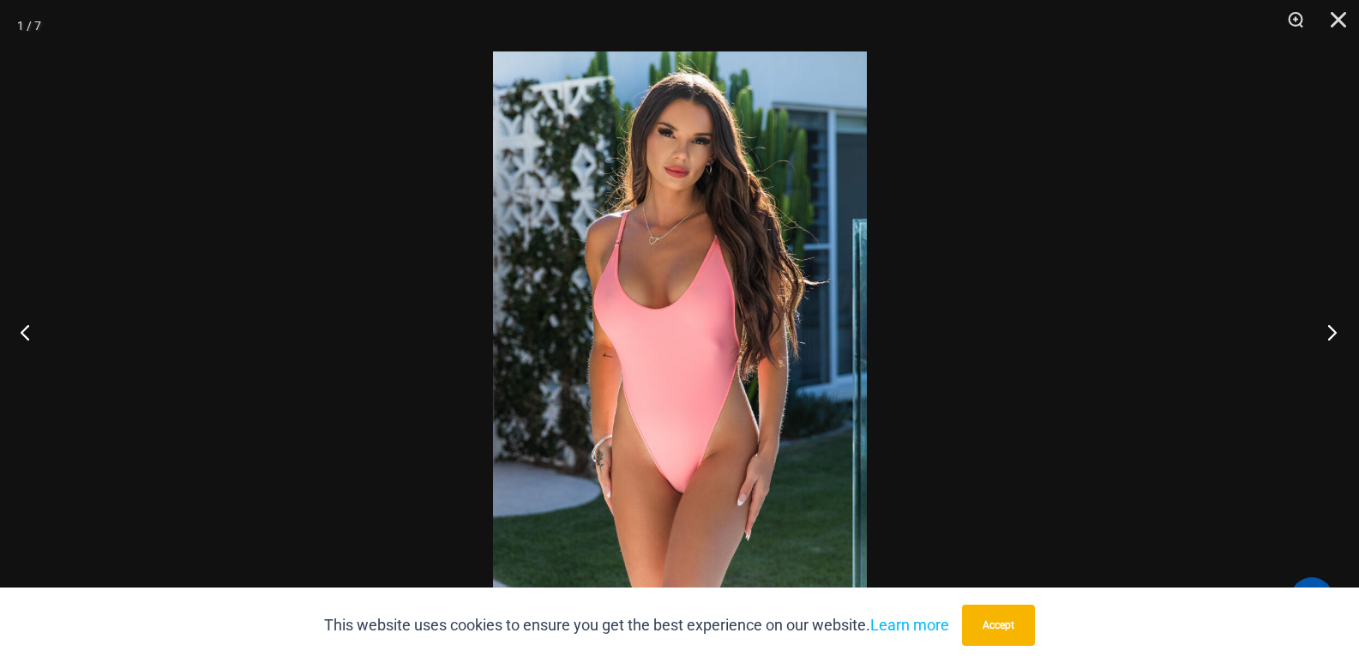
click at [1329, 329] on button "Next" at bounding box center [1327, 332] width 64 height 86
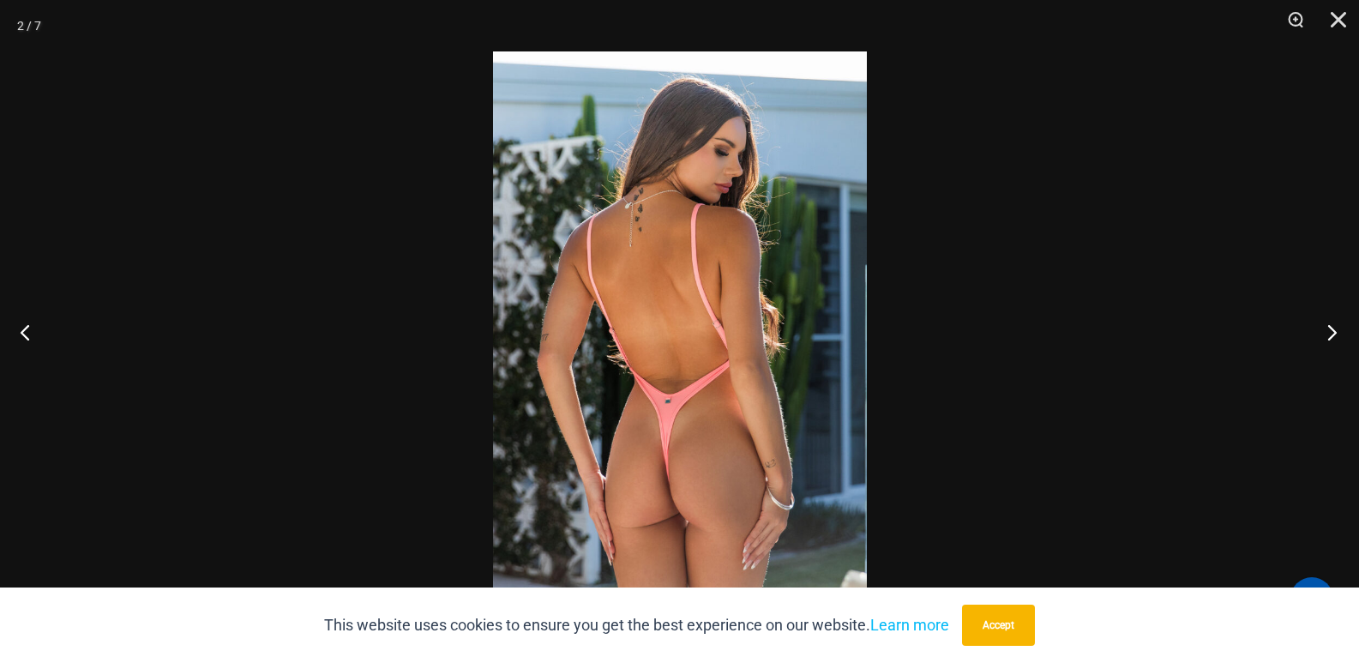
click at [1331, 340] on button "Next" at bounding box center [1327, 332] width 64 height 86
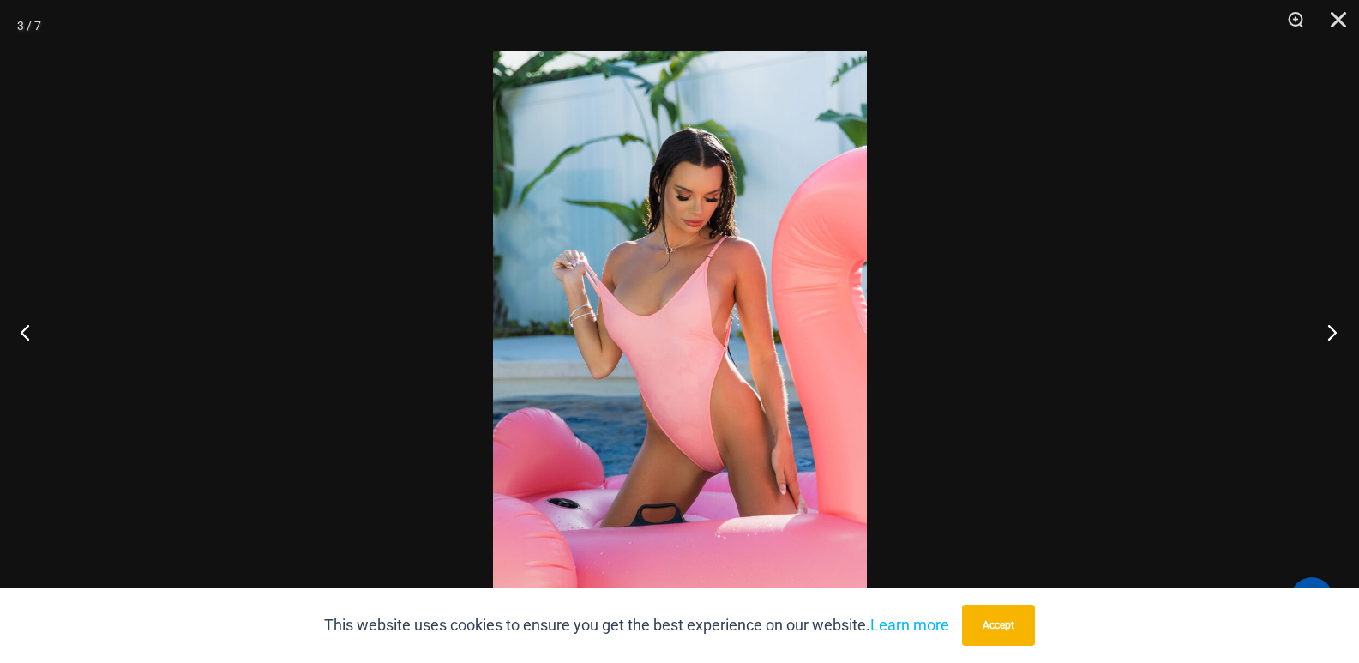
click at [1334, 327] on button "Next" at bounding box center [1327, 332] width 64 height 86
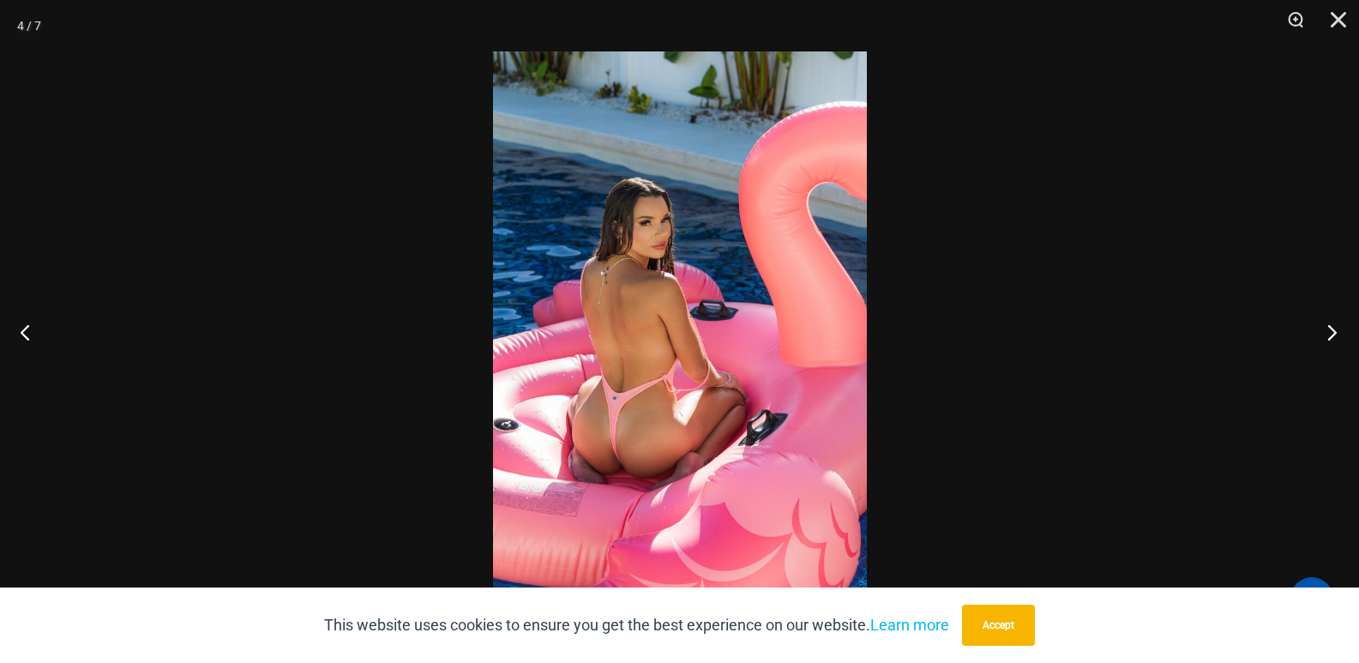
click at [1337, 341] on button "Next" at bounding box center [1327, 332] width 64 height 86
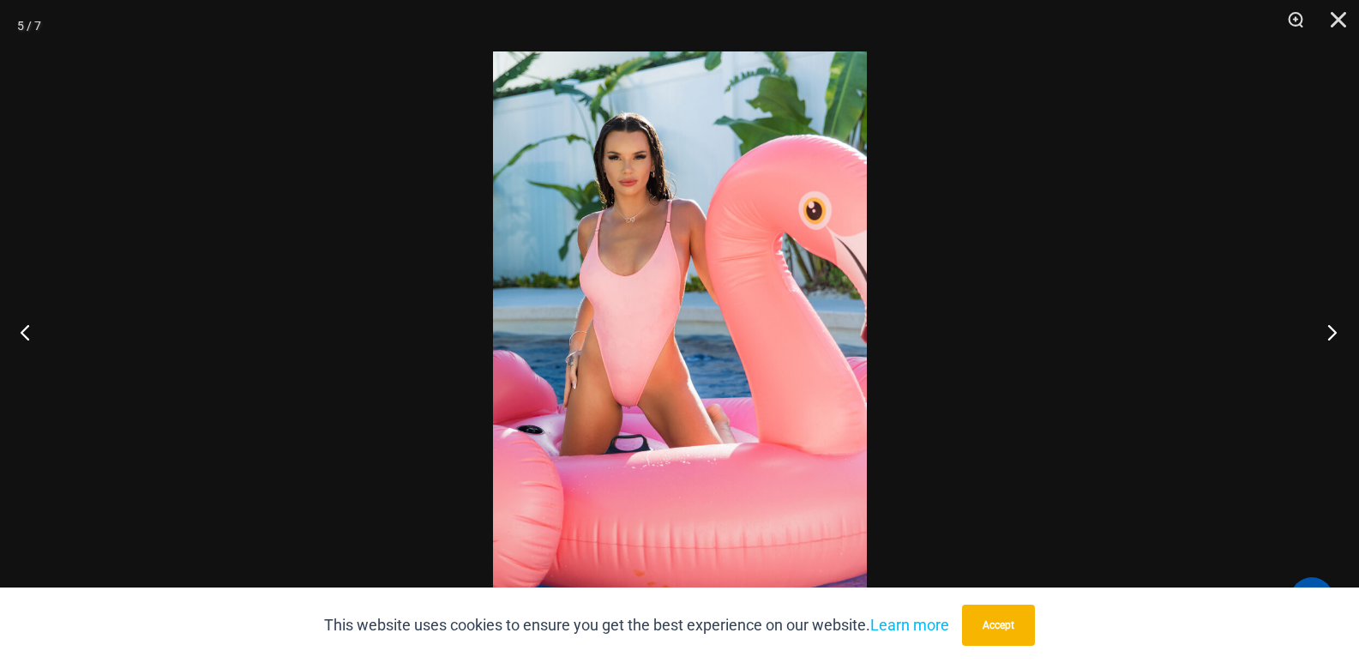
click at [1339, 340] on button "Next" at bounding box center [1327, 332] width 64 height 86
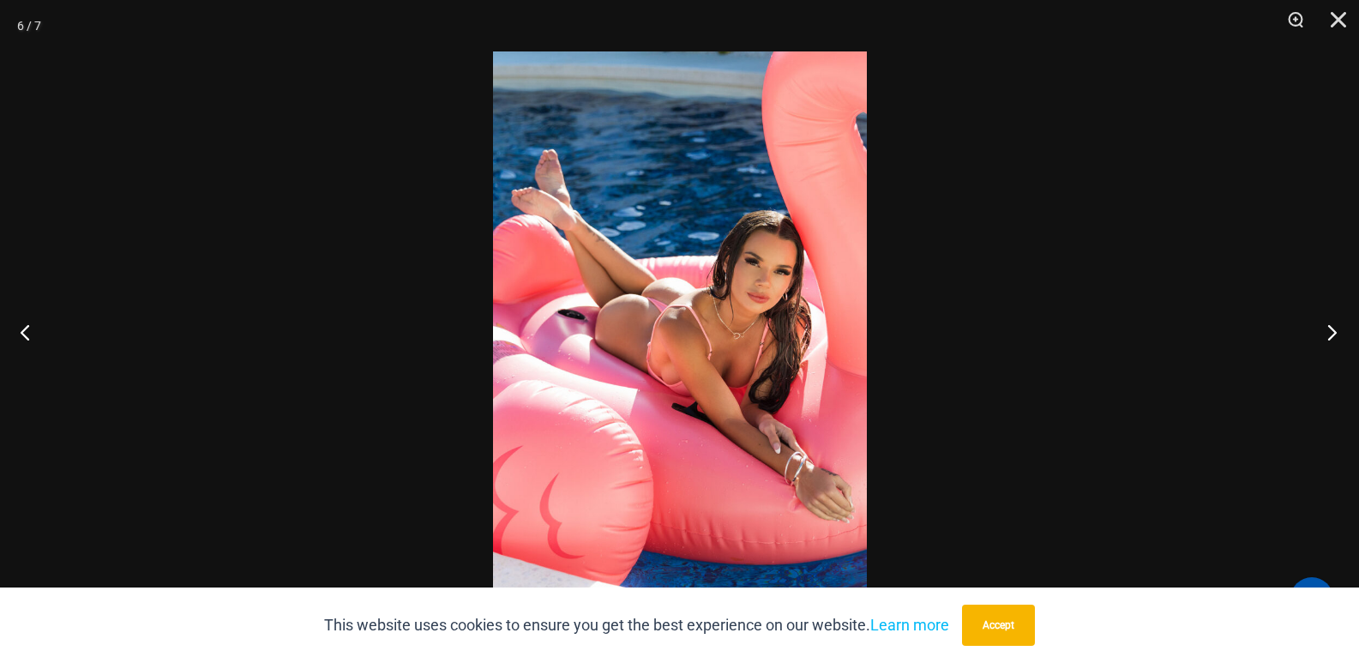
click at [1340, 329] on button "Next" at bounding box center [1327, 332] width 64 height 86
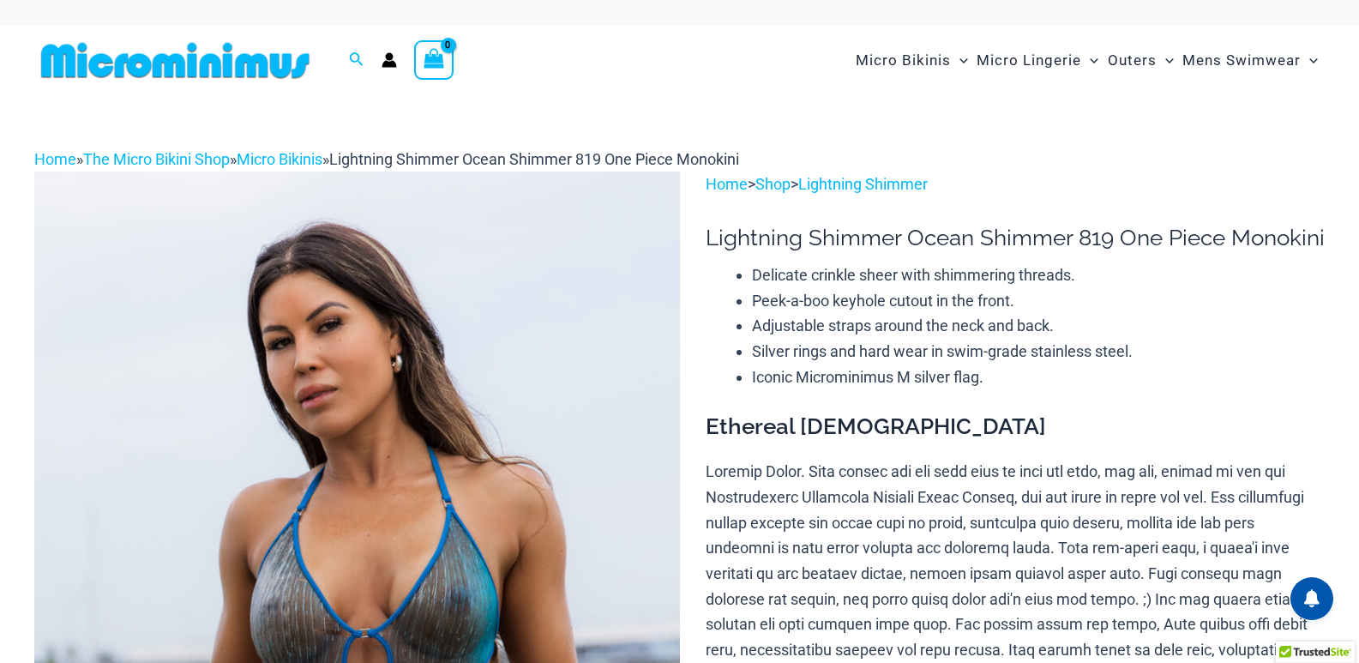
click at [490, 377] on img at bounding box center [357, 656] width 646 height 968
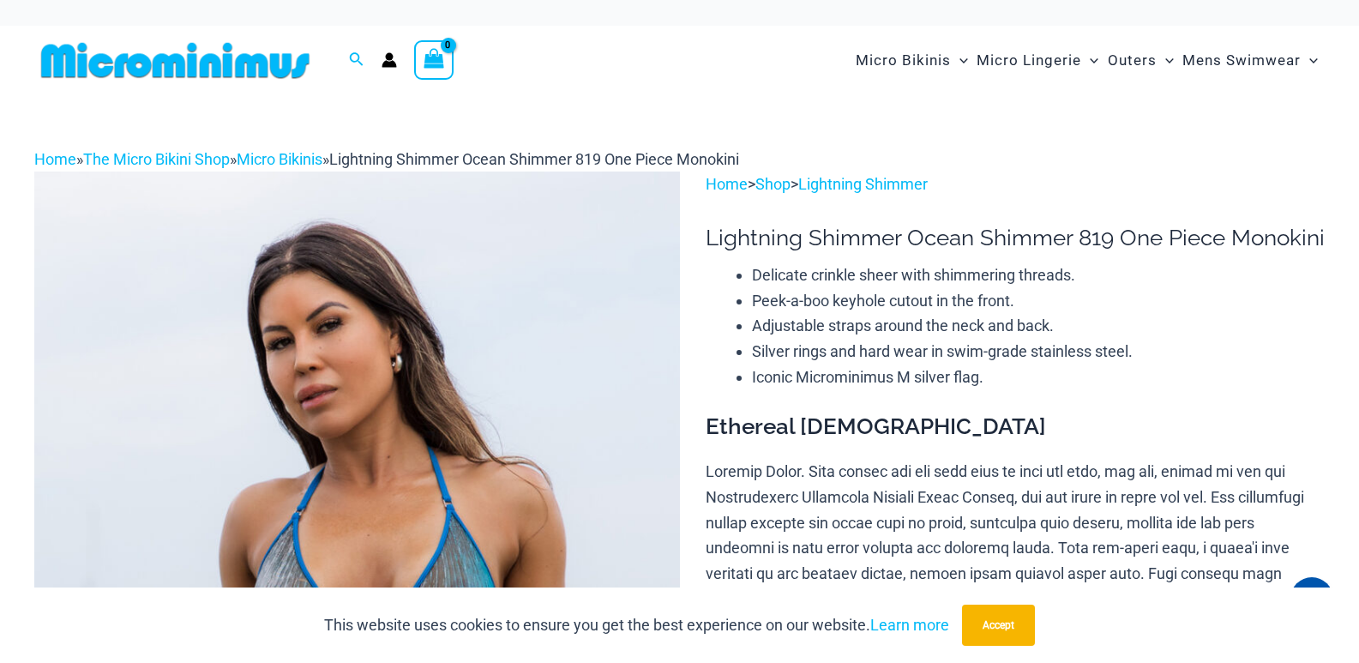
click at [557, 374] on img at bounding box center [357, 656] width 646 height 968
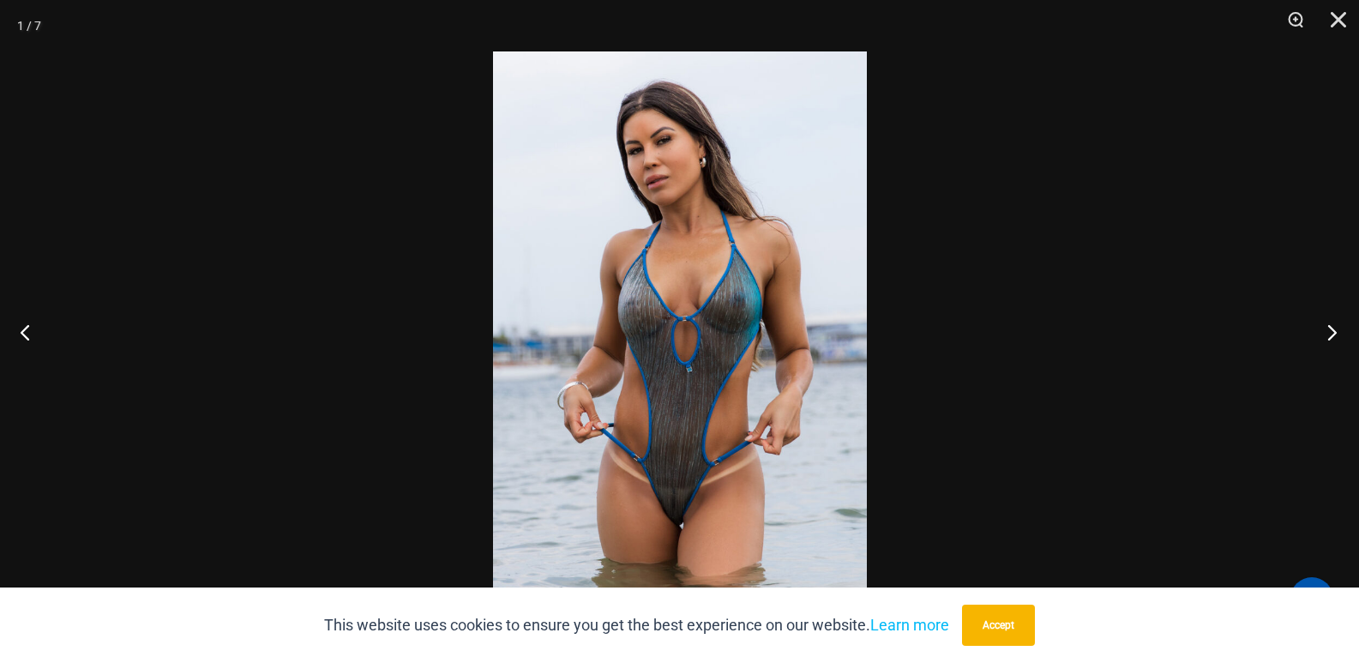
click at [1329, 331] on button "Next" at bounding box center [1327, 332] width 64 height 86
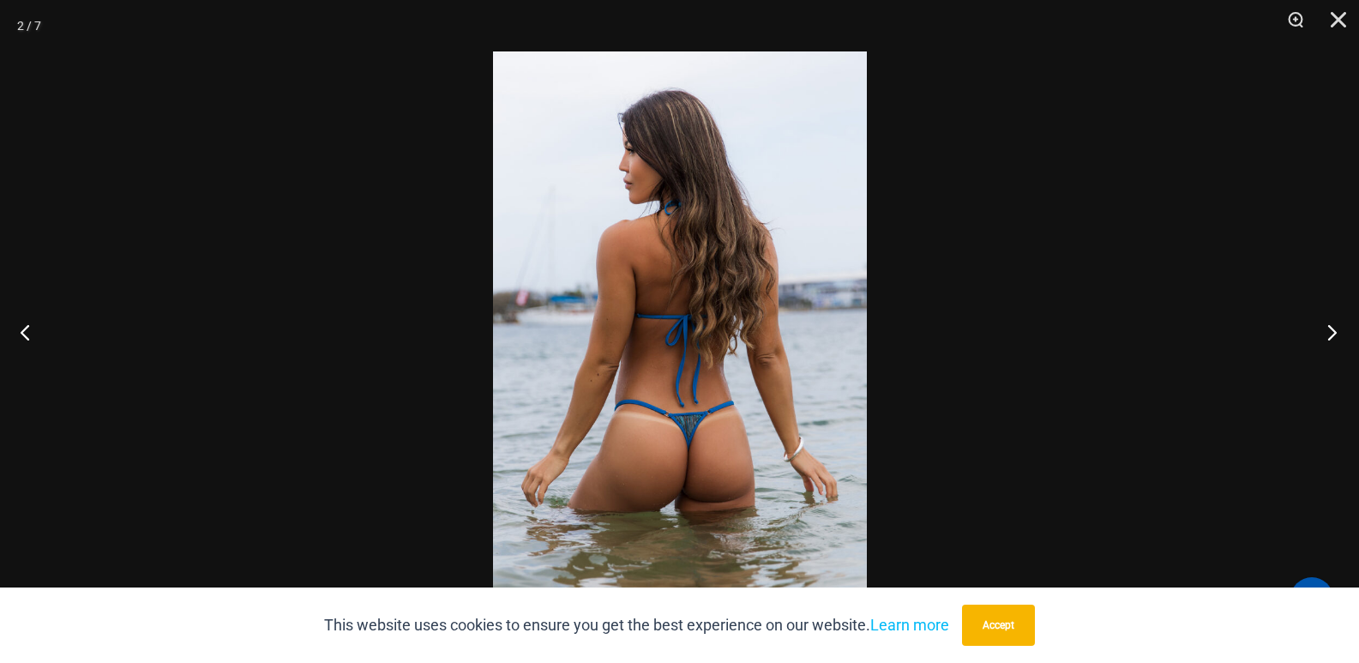
click at [1324, 340] on button "Next" at bounding box center [1327, 332] width 64 height 86
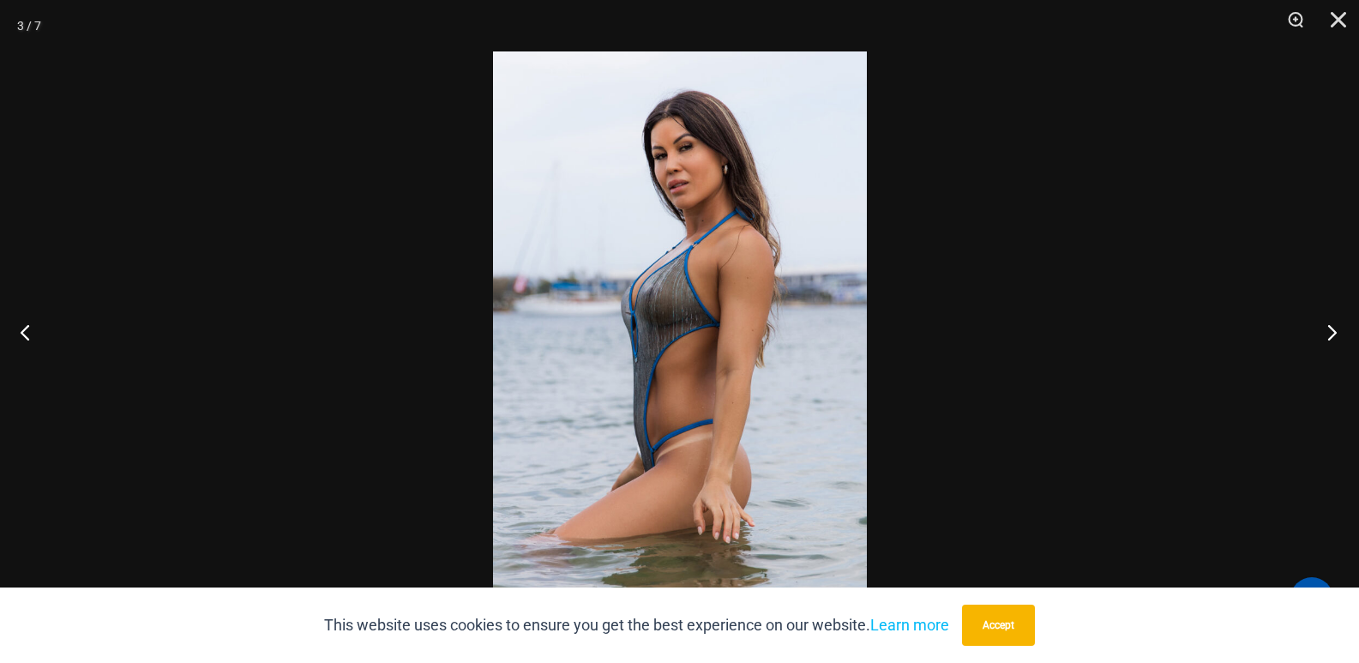
click at [1334, 328] on button "Next" at bounding box center [1327, 332] width 64 height 86
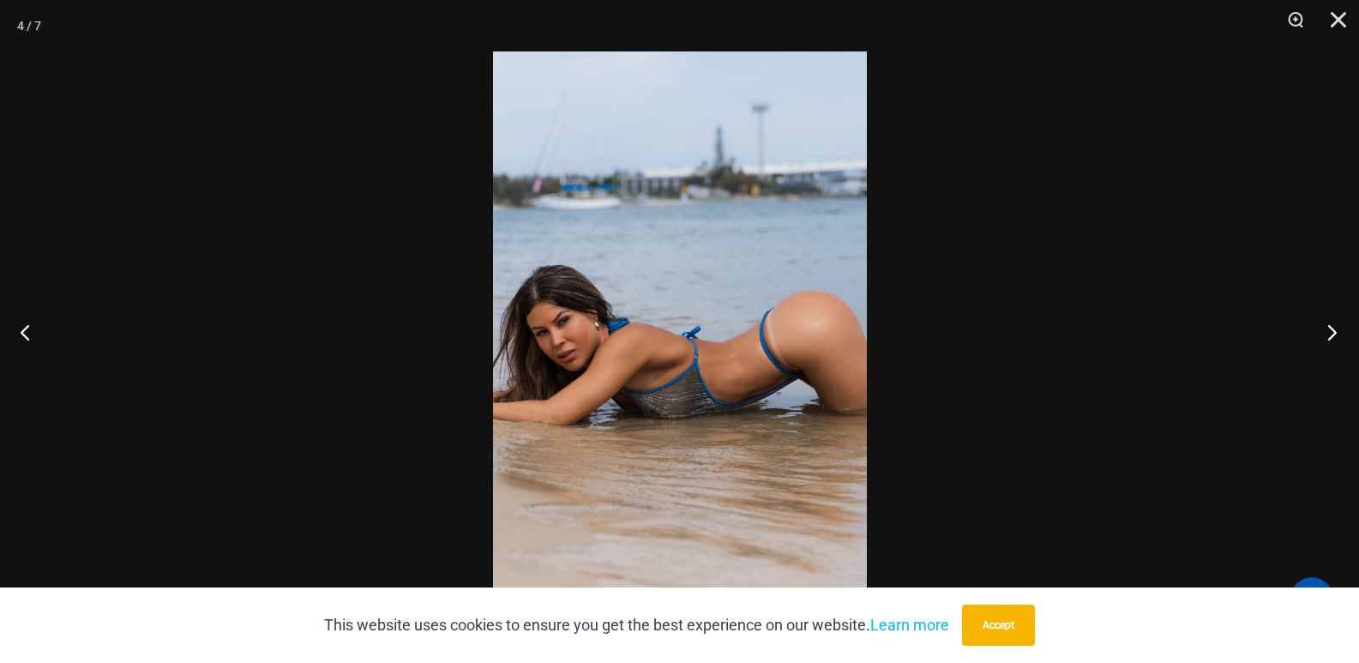
click at [1349, 328] on button "Next" at bounding box center [1327, 332] width 64 height 86
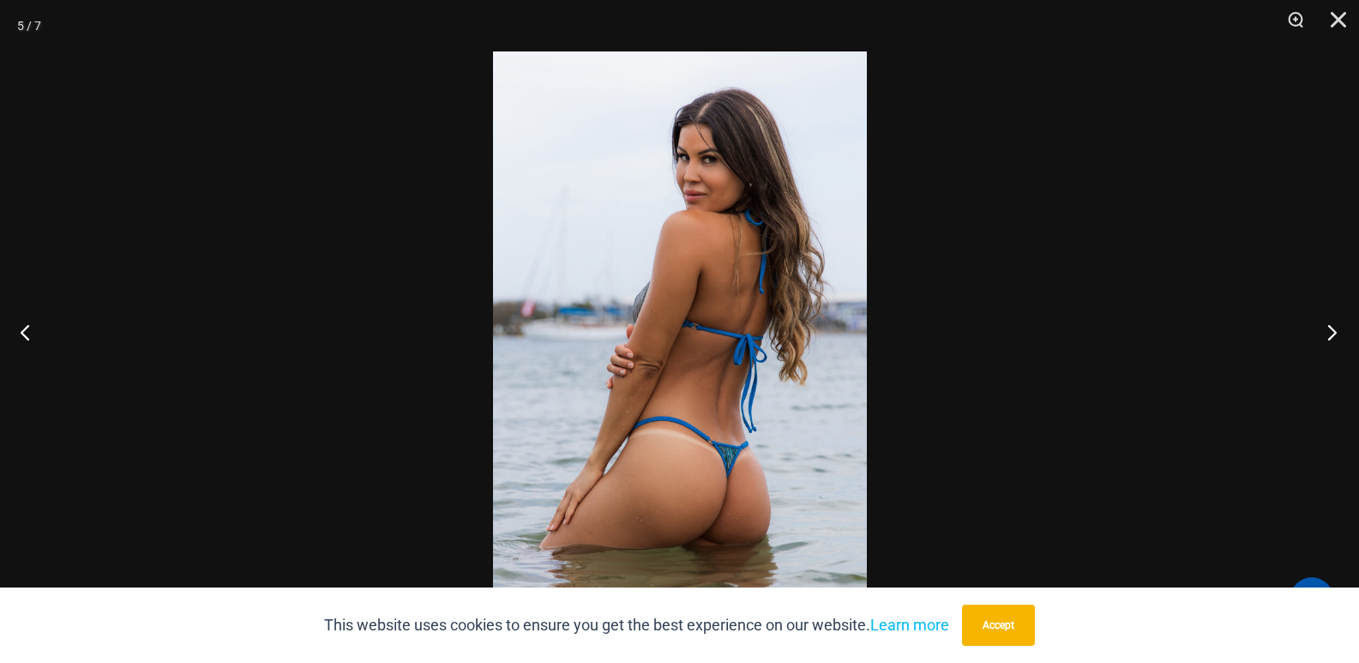
click at [1334, 338] on button "Next" at bounding box center [1327, 332] width 64 height 86
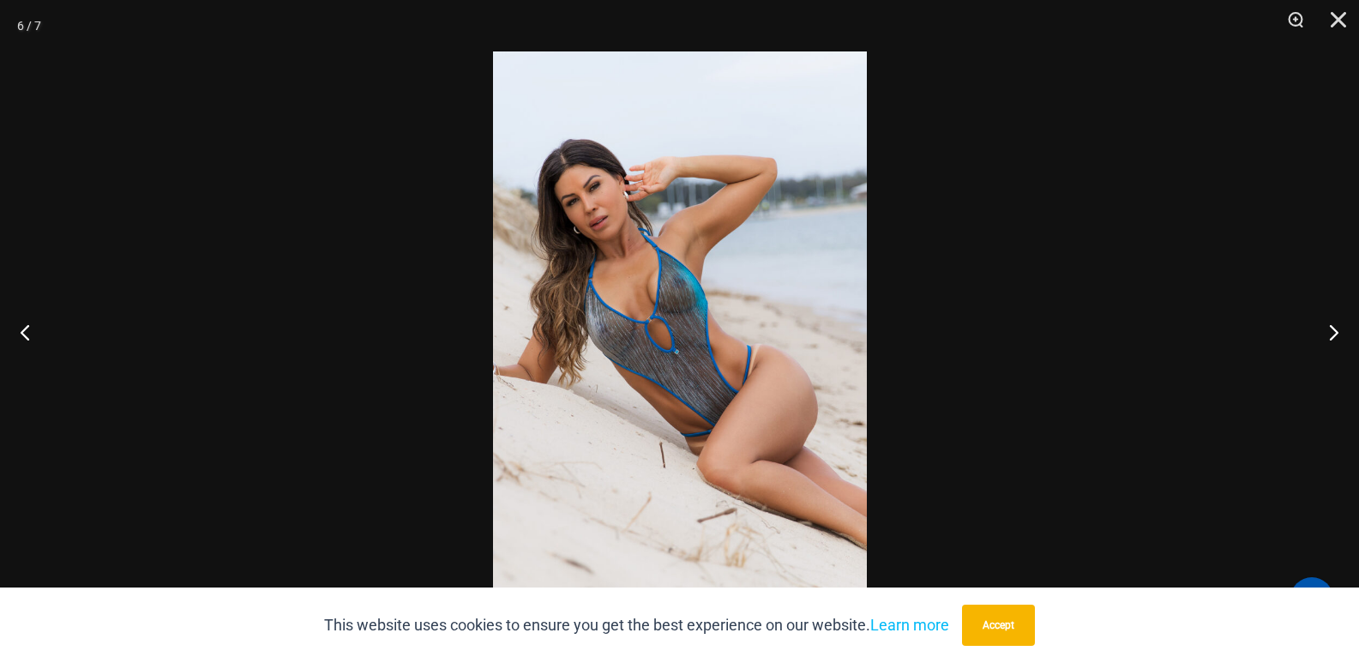
click at [1328, 326] on button "Next" at bounding box center [1327, 332] width 64 height 86
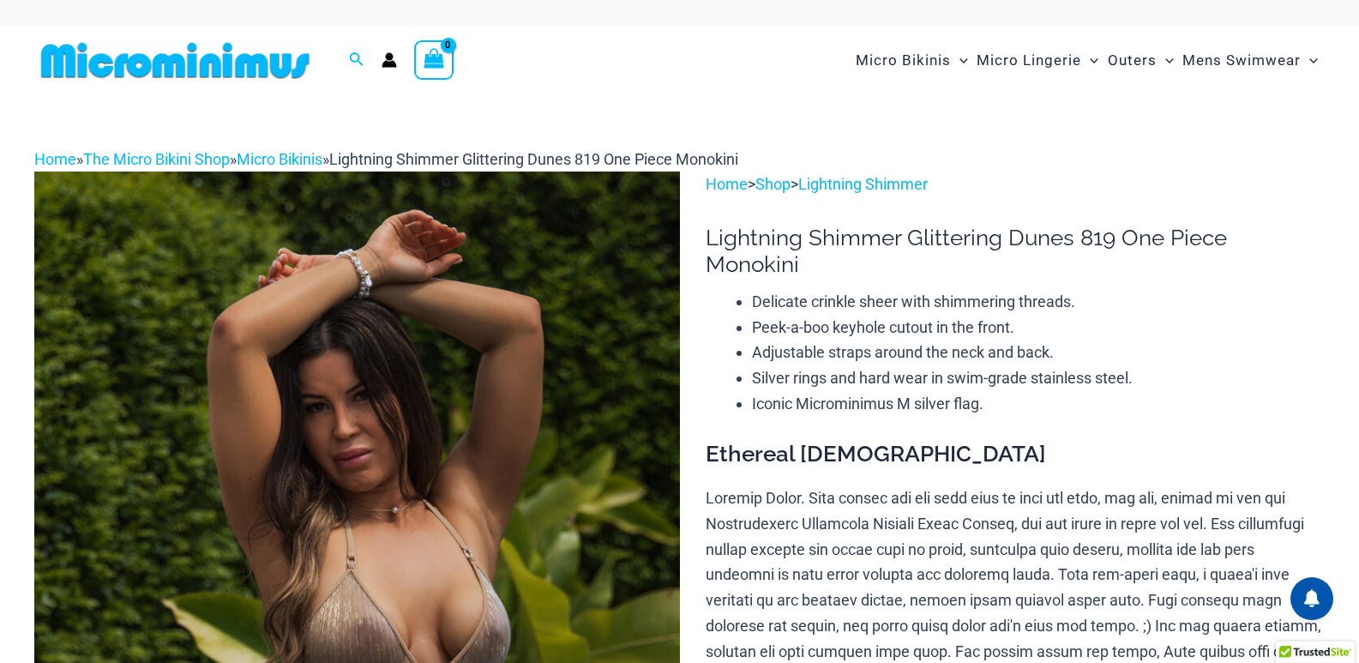
click at [489, 429] on img at bounding box center [357, 656] width 646 height 968
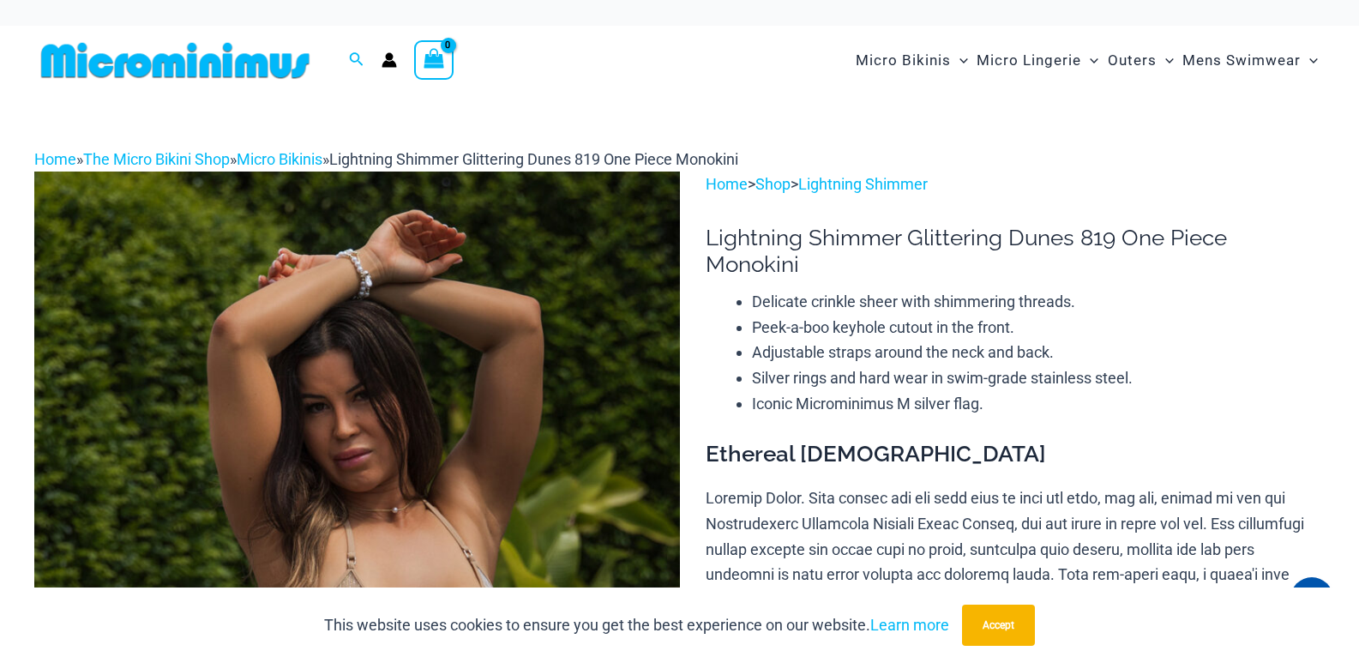
click at [489, 429] on img at bounding box center [357, 656] width 646 height 968
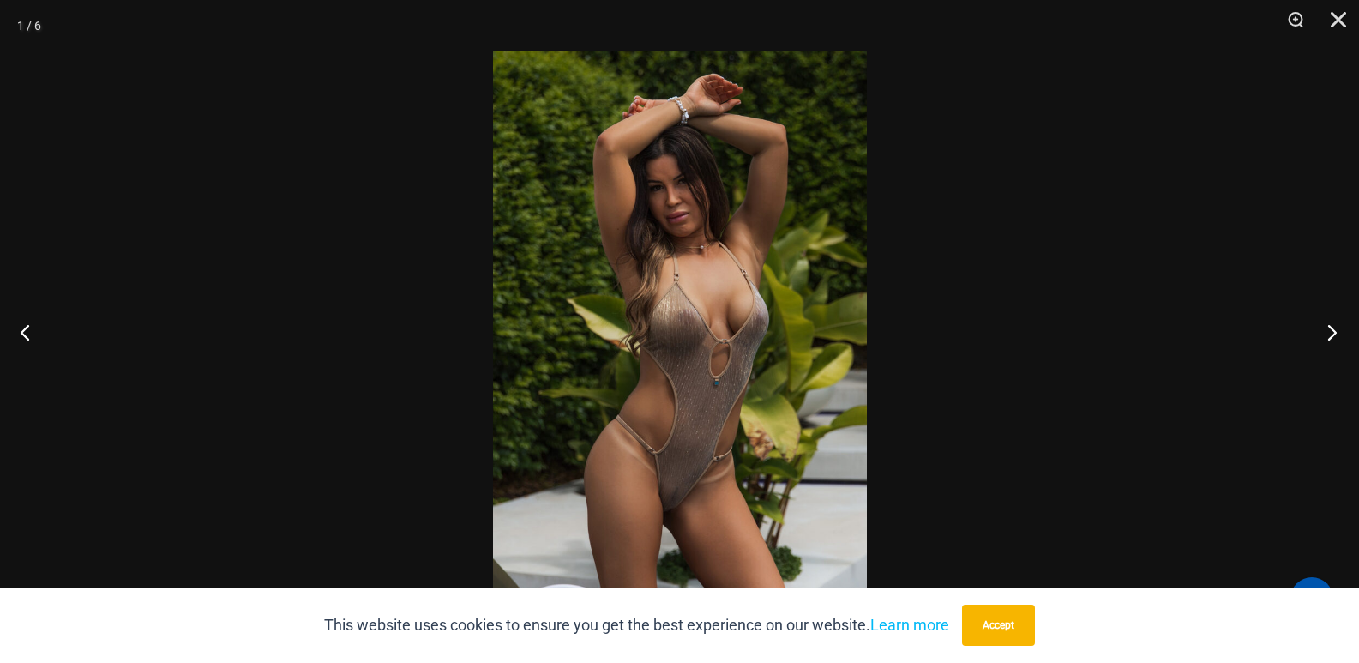
click at [1329, 326] on button "Next" at bounding box center [1327, 332] width 64 height 86
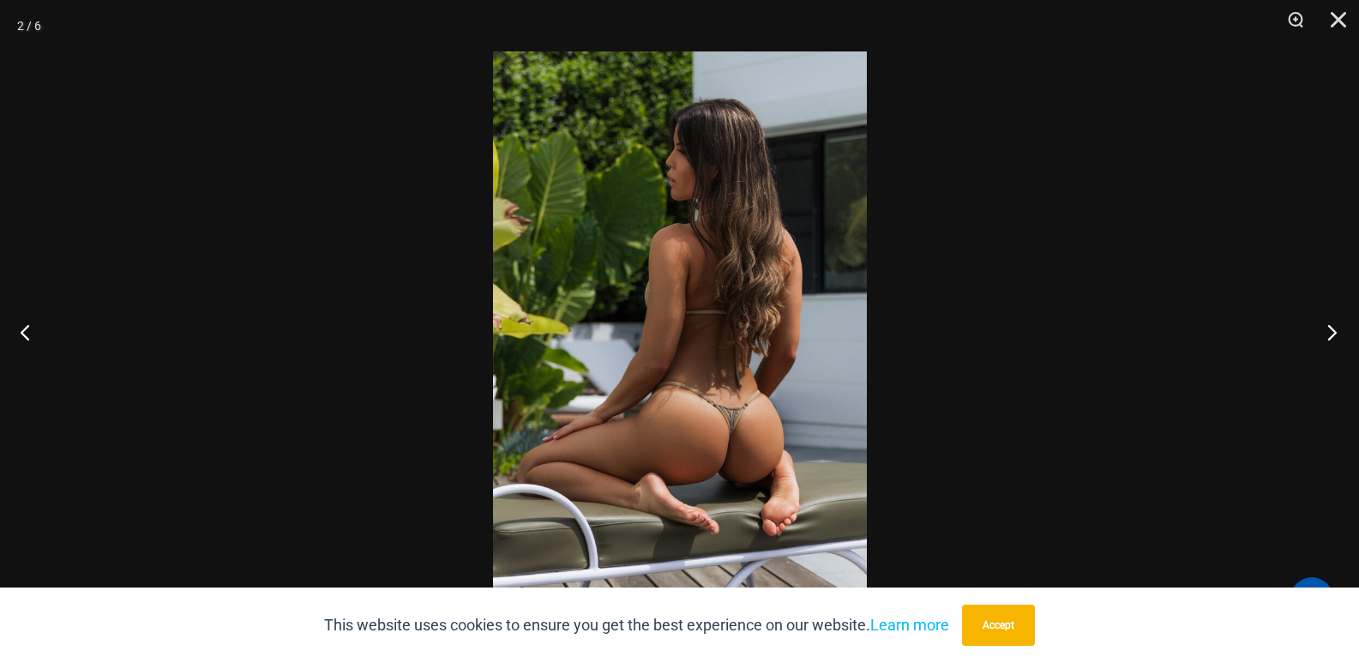
click at [1329, 331] on button "Next" at bounding box center [1327, 332] width 64 height 86
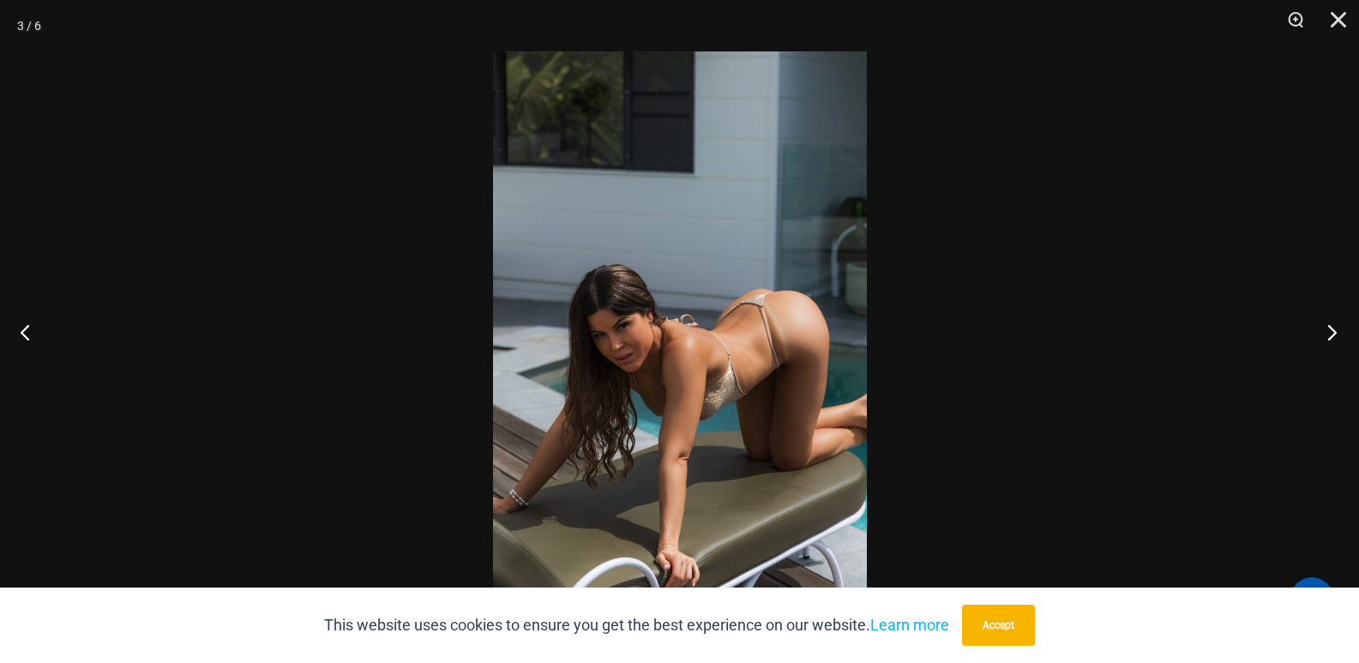
click at [1316, 331] on button "Next" at bounding box center [1327, 332] width 64 height 86
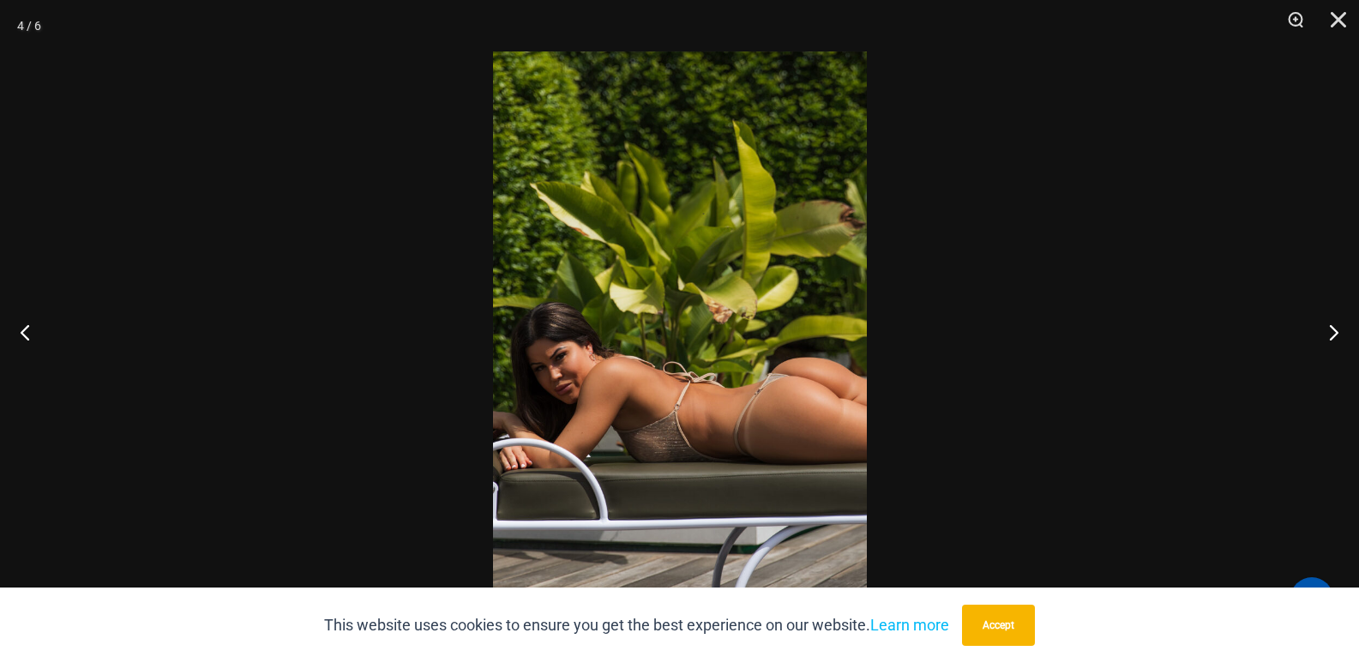
click at [1333, 328] on button "Next" at bounding box center [1327, 332] width 64 height 86
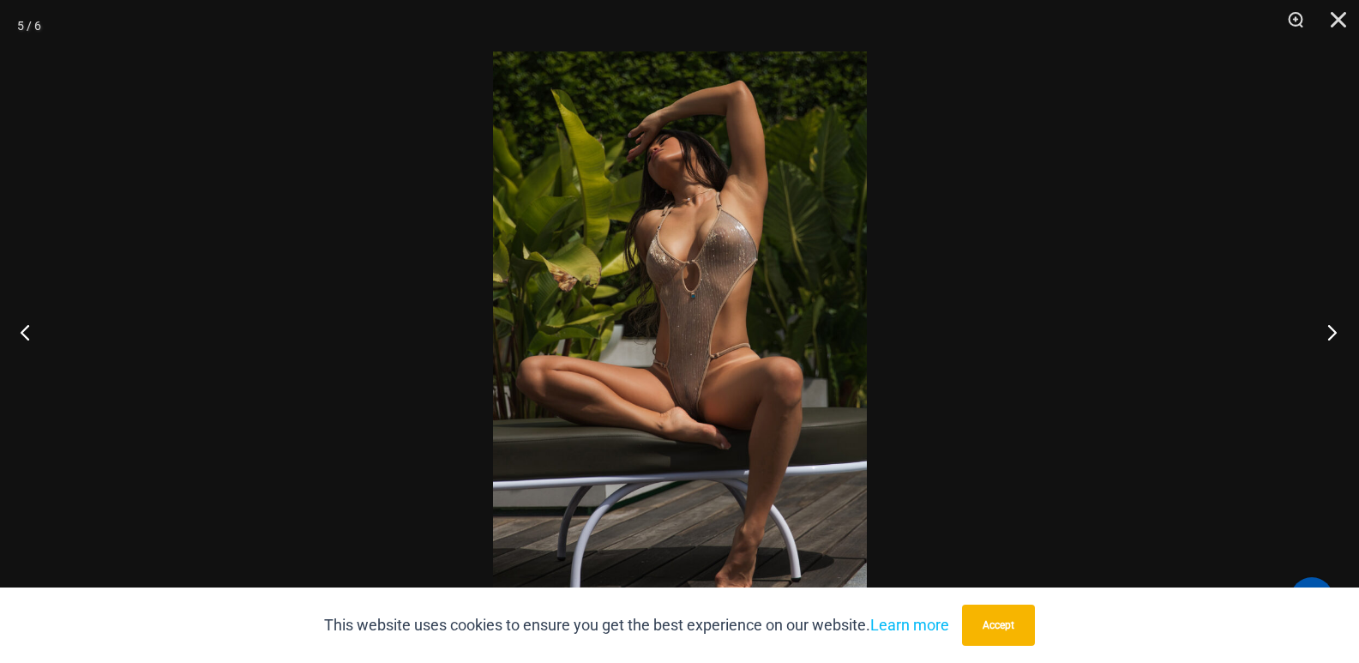
click at [1335, 330] on button "Next" at bounding box center [1327, 332] width 64 height 86
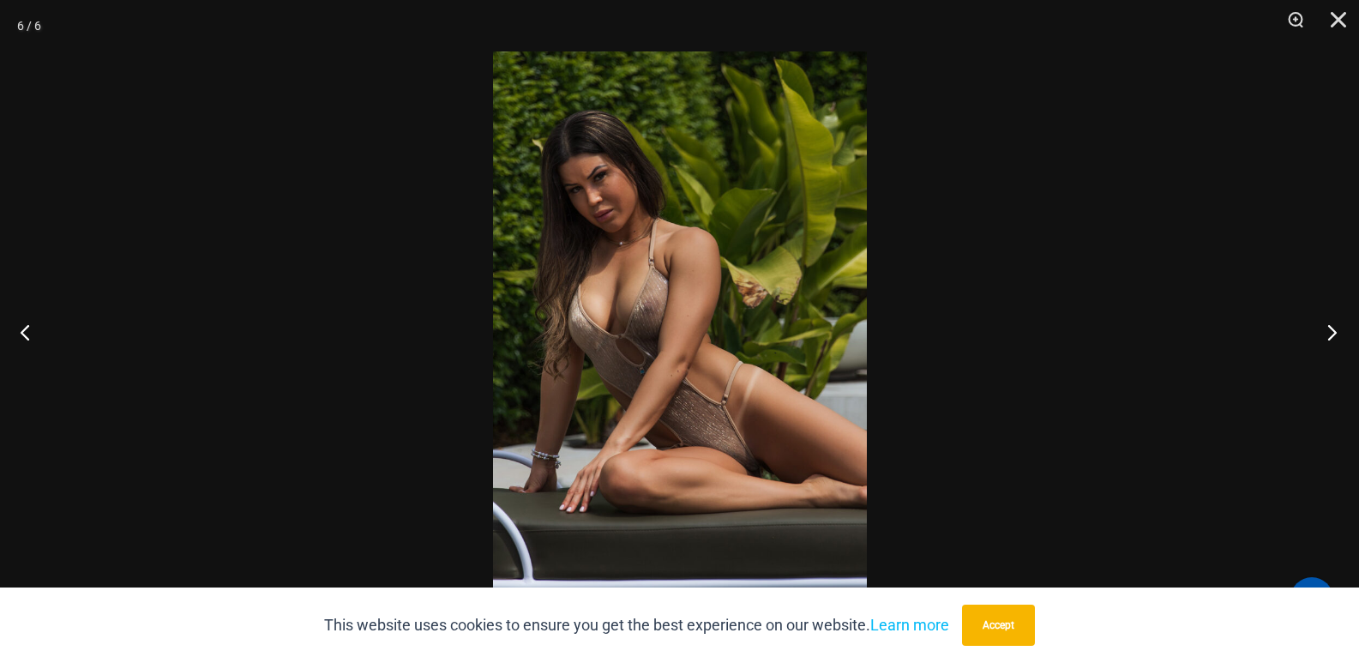
click at [1331, 337] on button "Next" at bounding box center [1327, 332] width 64 height 86
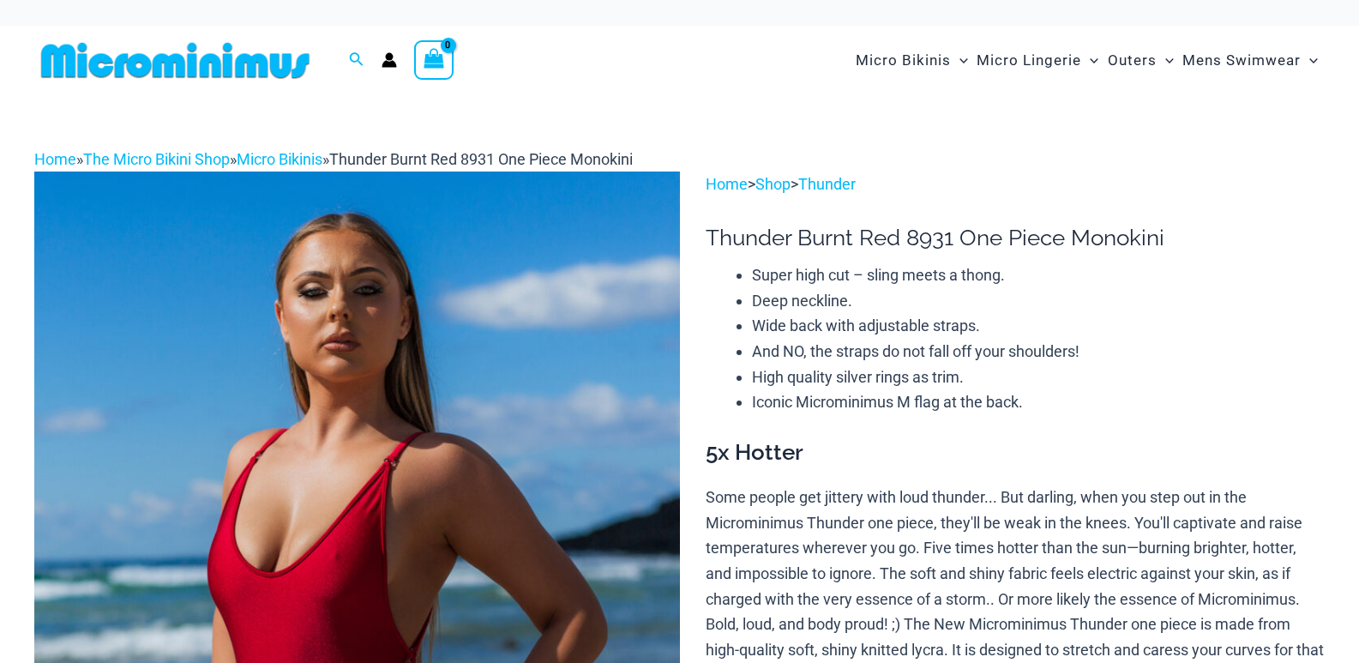
click at [483, 493] on img at bounding box center [357, 656] width 646 height 968
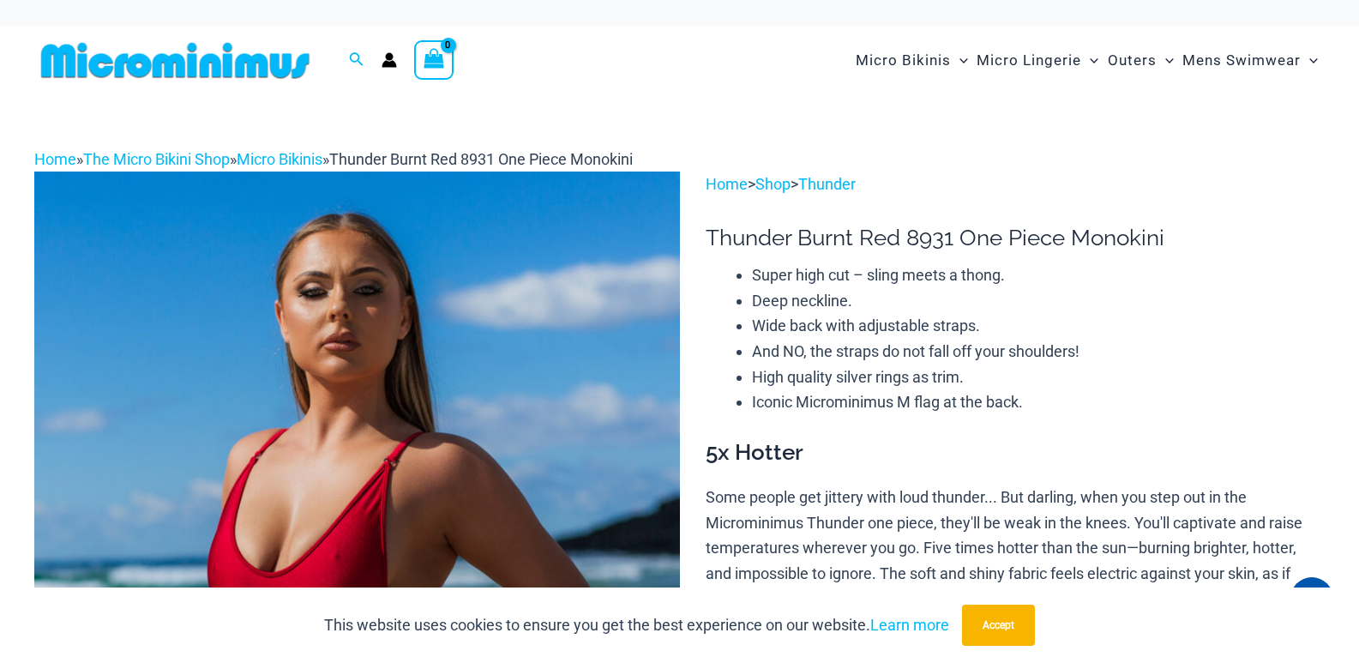
click at [480, 425] on img at bounding box center [357, 656] width 646 height 968
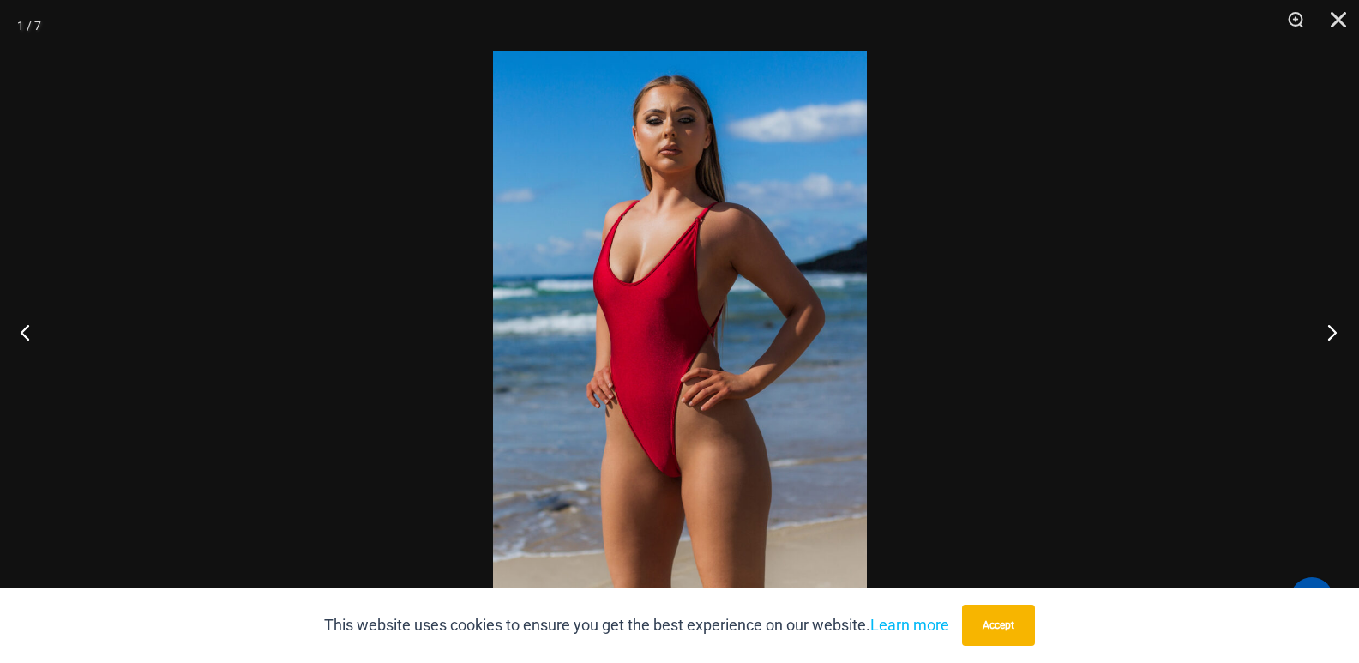
click at [1334, 321] on button "Next" at bounding box center [1327, 332] width 64 height 86
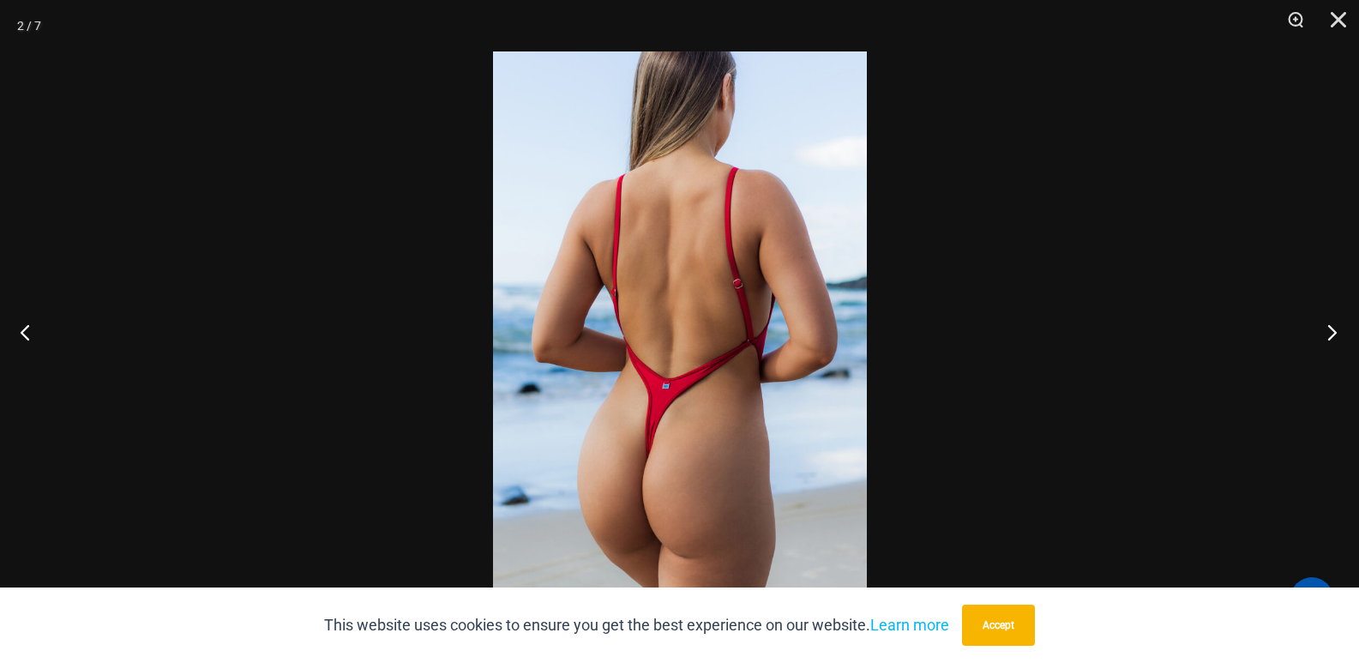
click at [1325, 326] on button "Next" at bounding box center [1327, 332] width 64 height 86
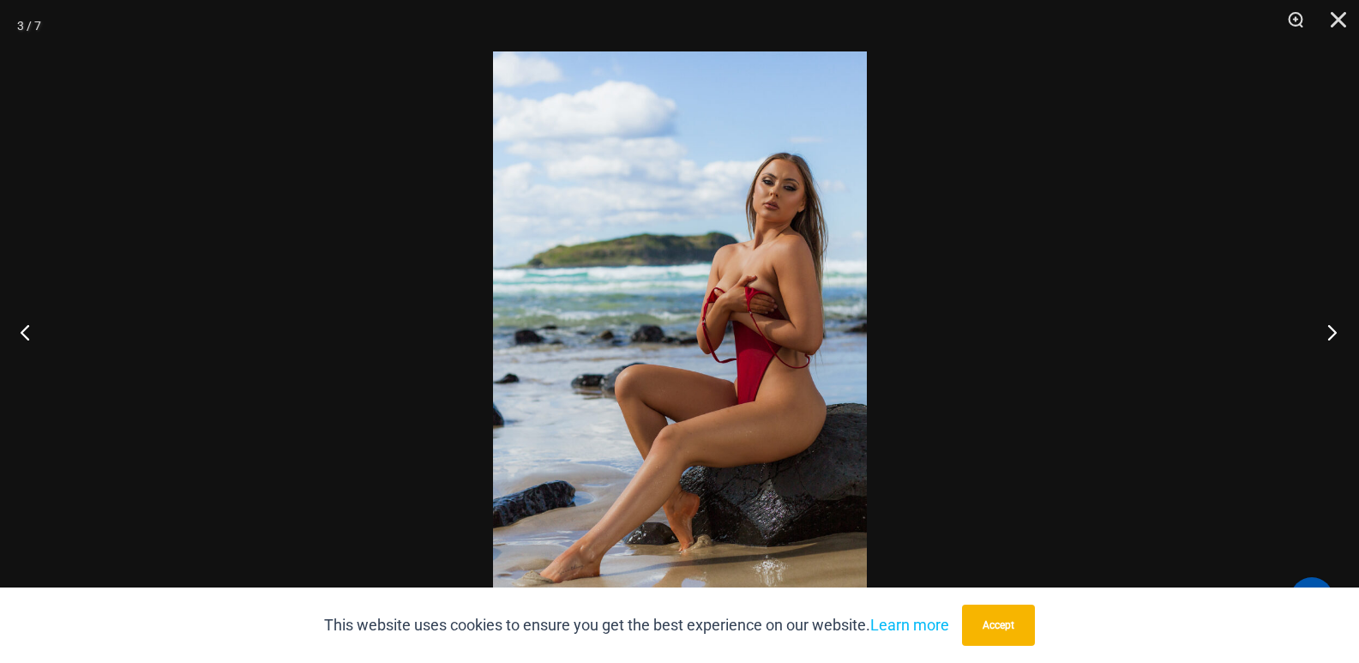
click at [1333, 335] on button "Next" at bounding box center [1327, 332] width 64 height 86
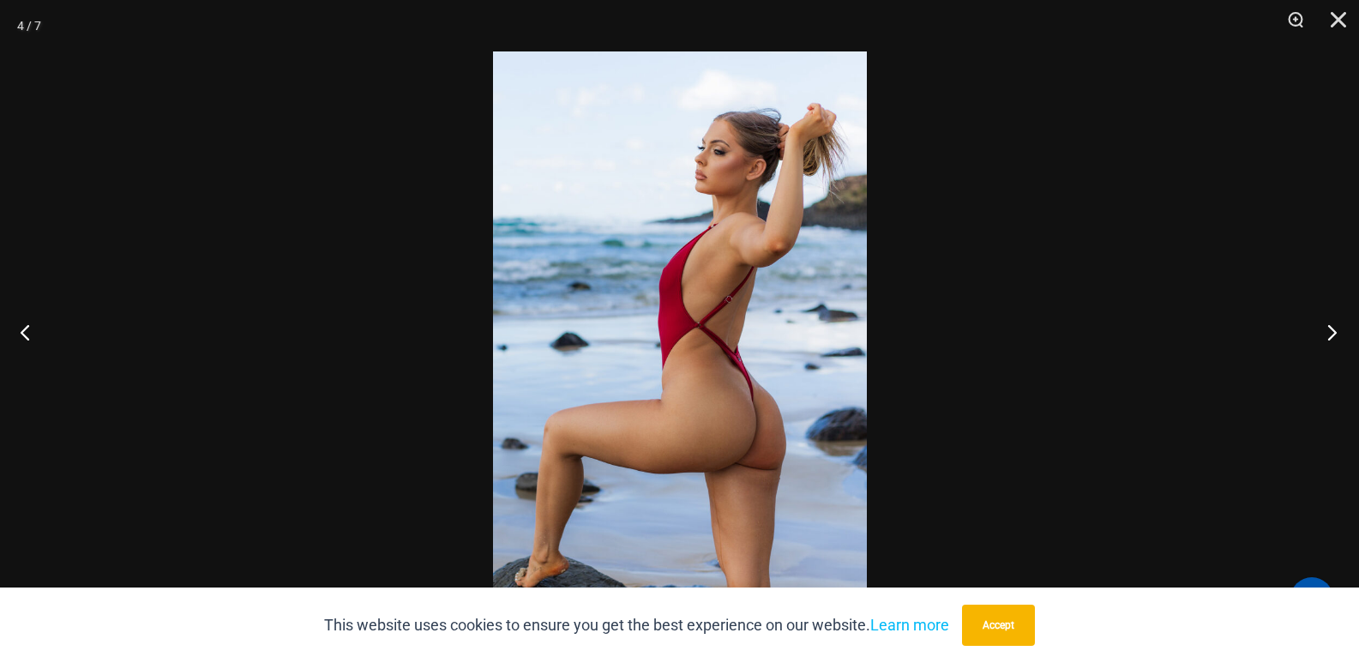
click at [1340, 333] on button "Next" at bounding box center [1327, 332] width 64 height 86
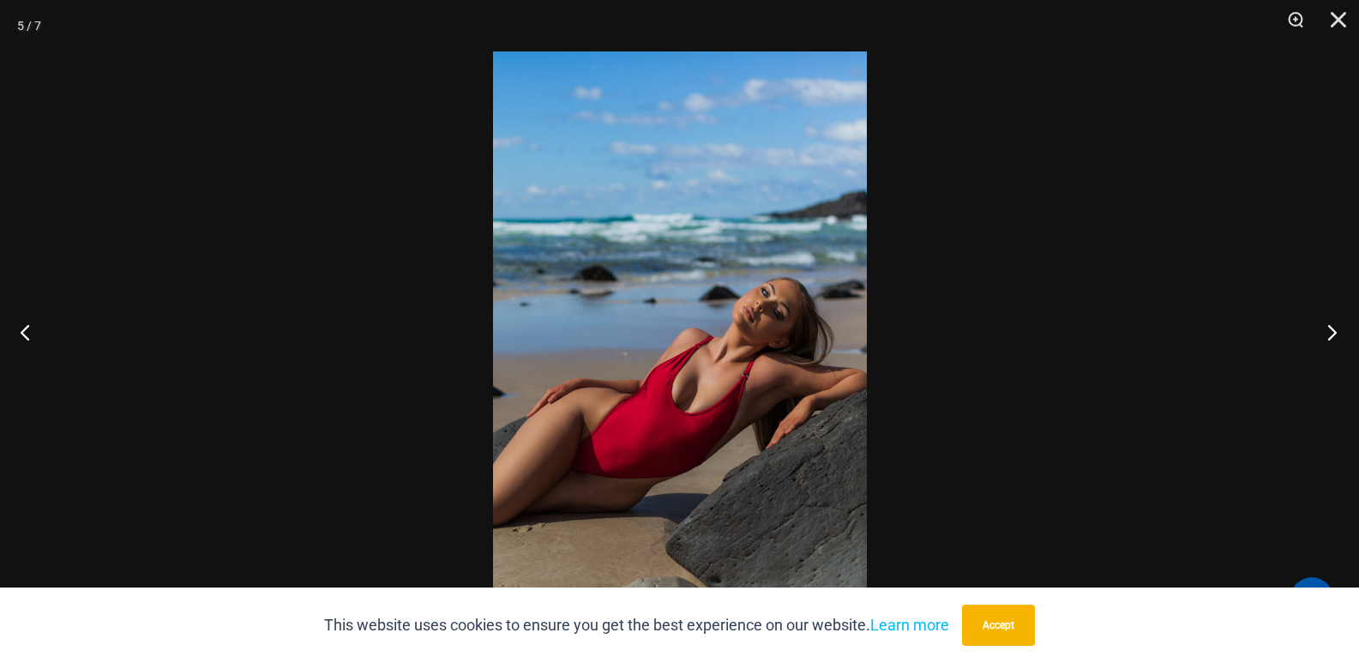
click at [1345, 327] on button "Next" at bounding box center [1327, 332] width 64 height 86
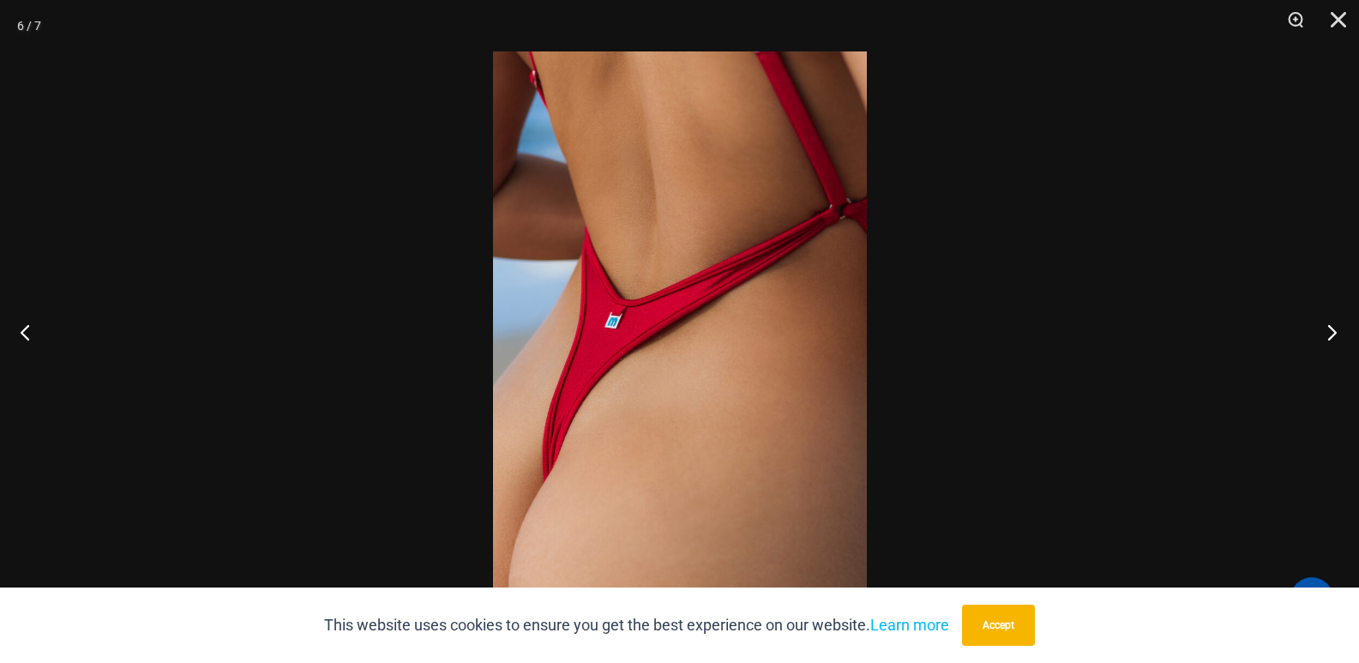
click at [1326, 337] on button "Next" at bounding box center [1327, 332] width 64 height 86
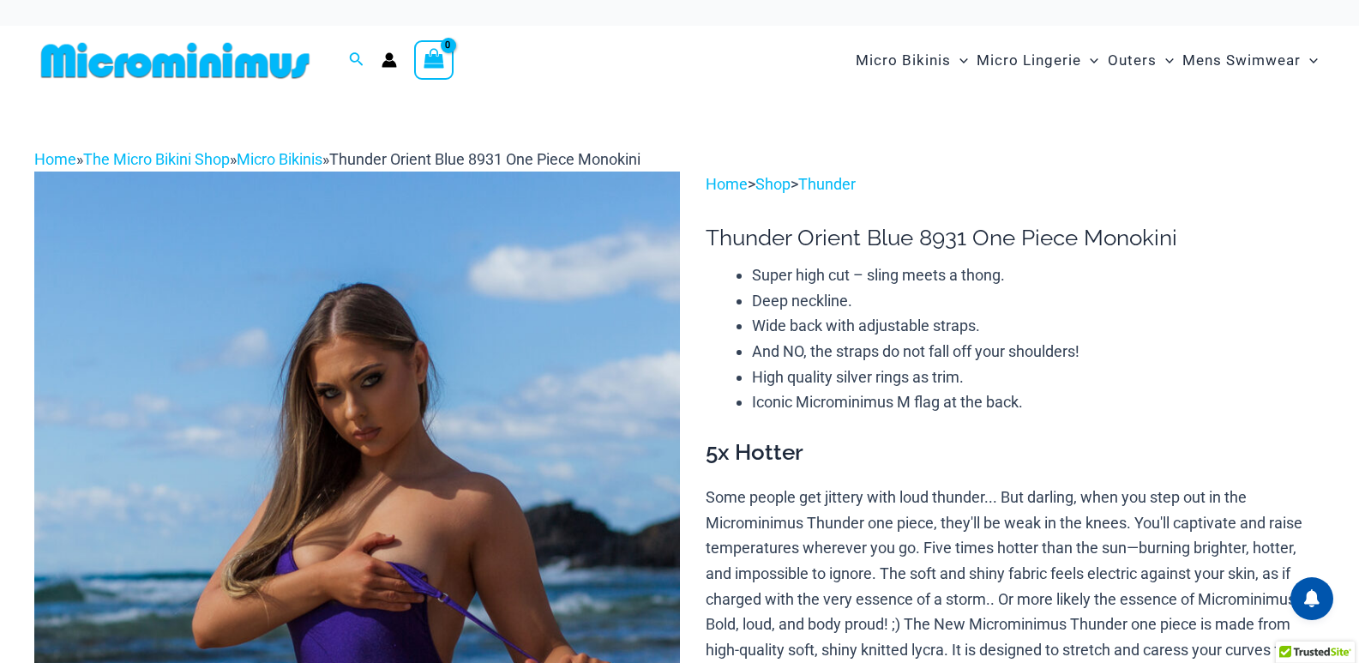
click at [440, 446] on img at bounding box center [357, 656] width 646 height 968
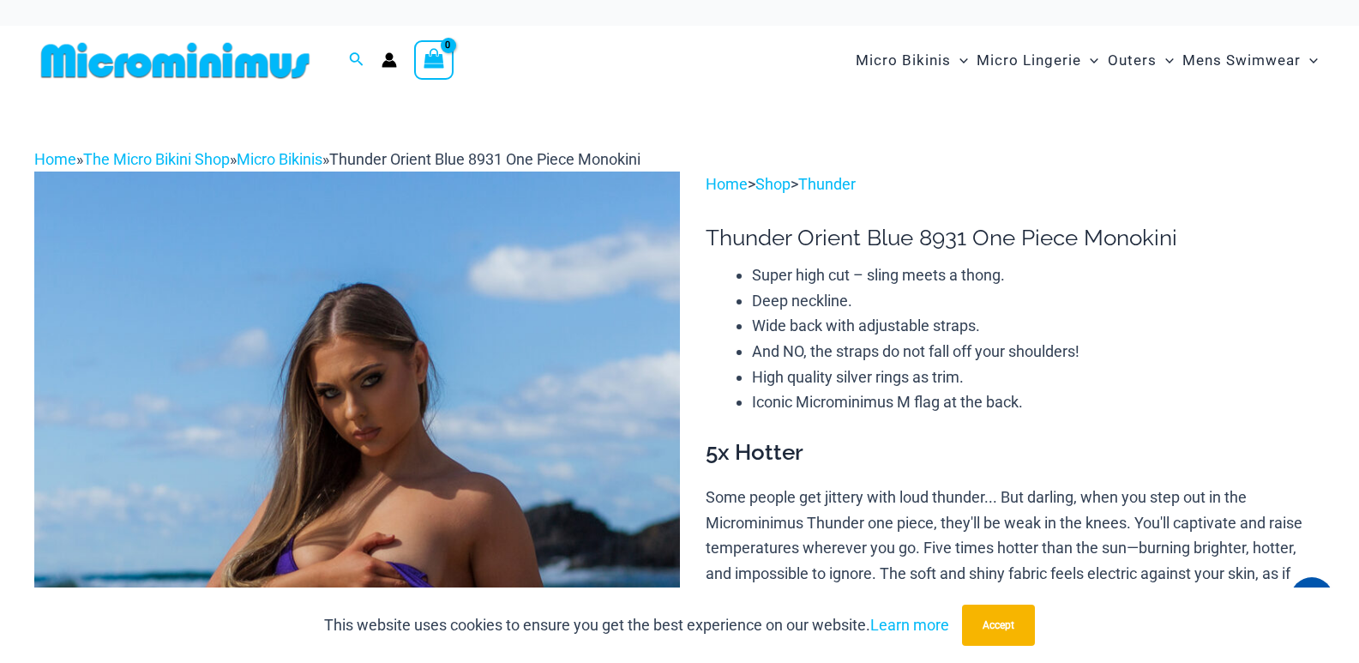
click at [578, 369] on img at bounding box center [357, 656] width 646 height 968
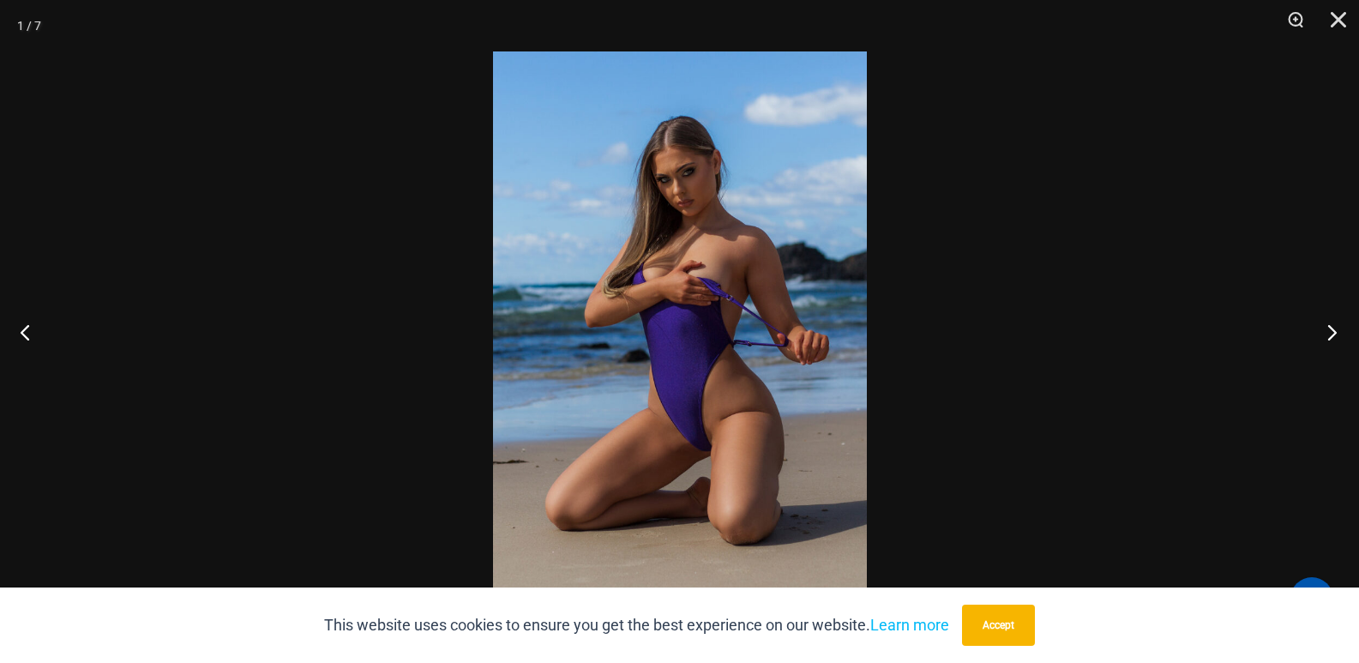
click at [1325, 323] on button "Next" at bounding box center [1327, 332] width 64 height 86
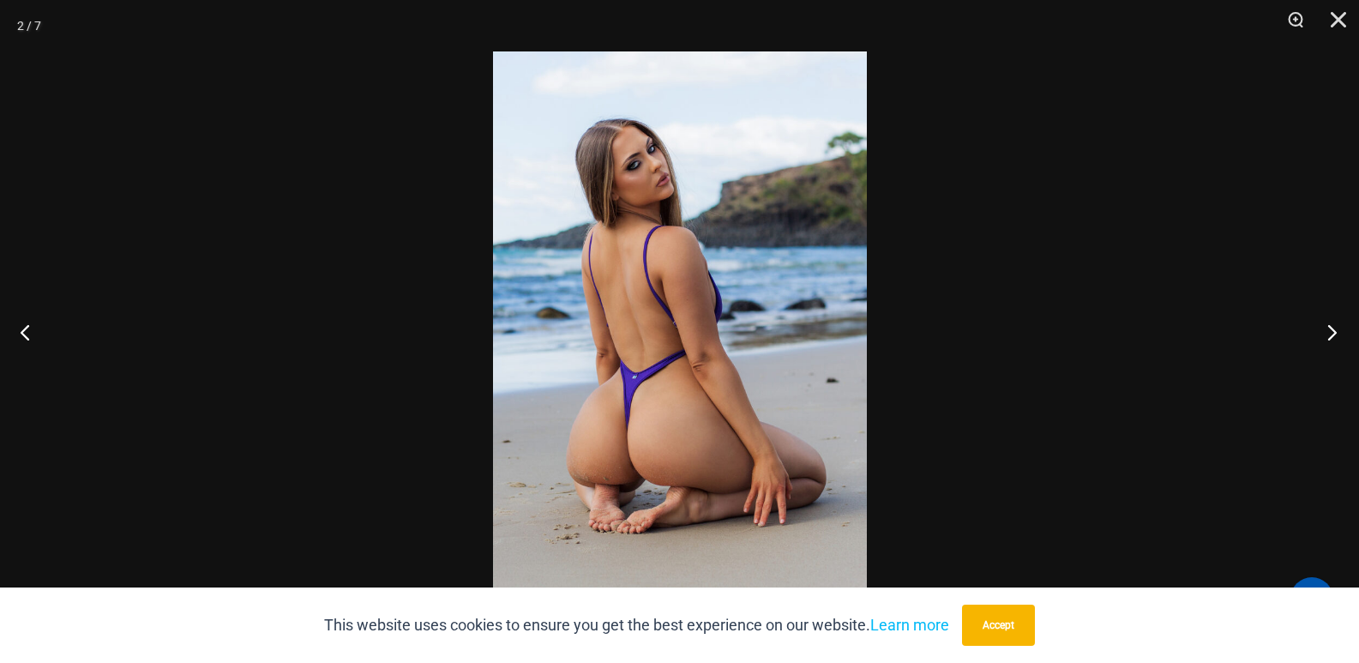
click at [1349, 328] on button "Next" at bounding box center [1327, 332] width 64 height 86
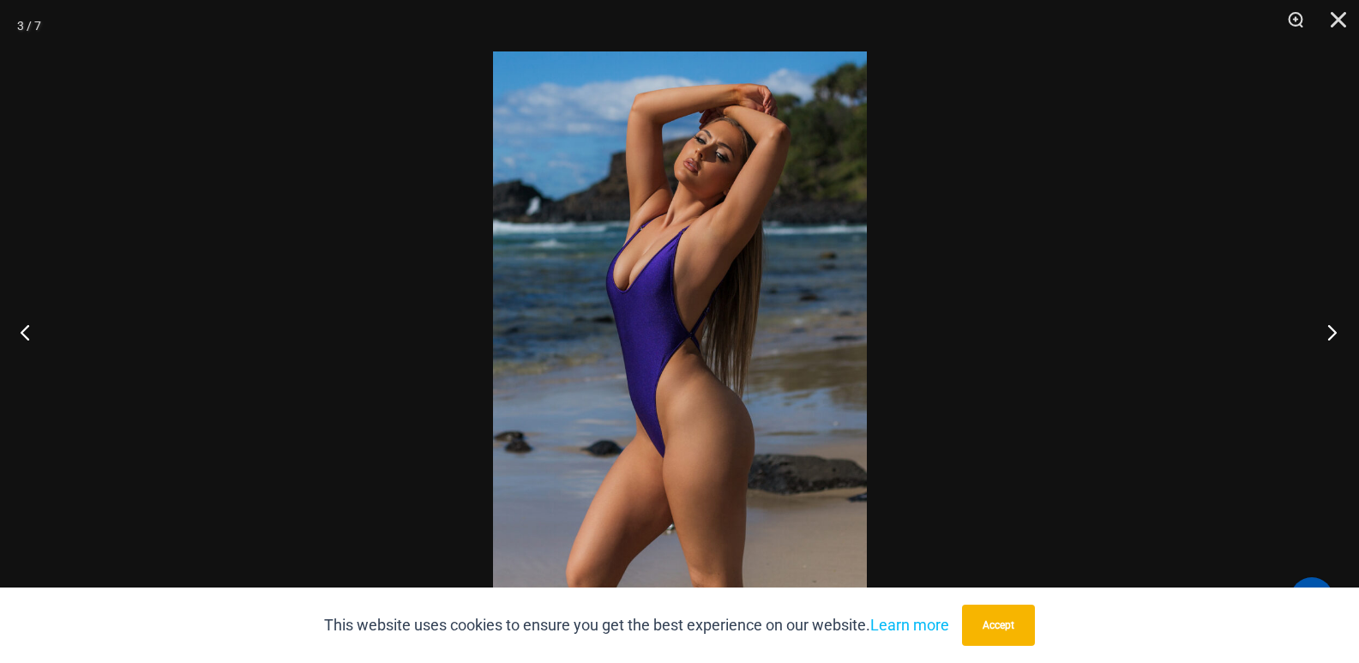
click at [1326, 334] on button "Next" at bounding box center [1327, 332] width 64 height 86
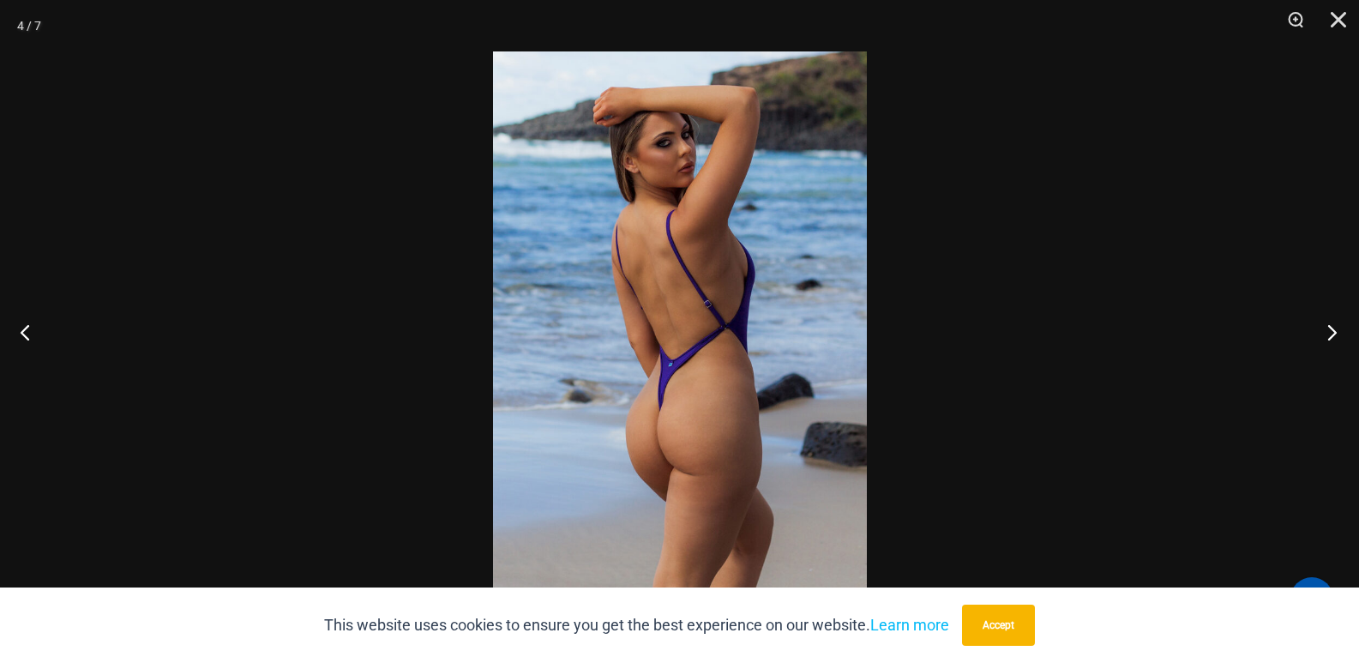
click at [1324, 342] on button "Next" at bounding box center [1327, 332] width 64 height 86
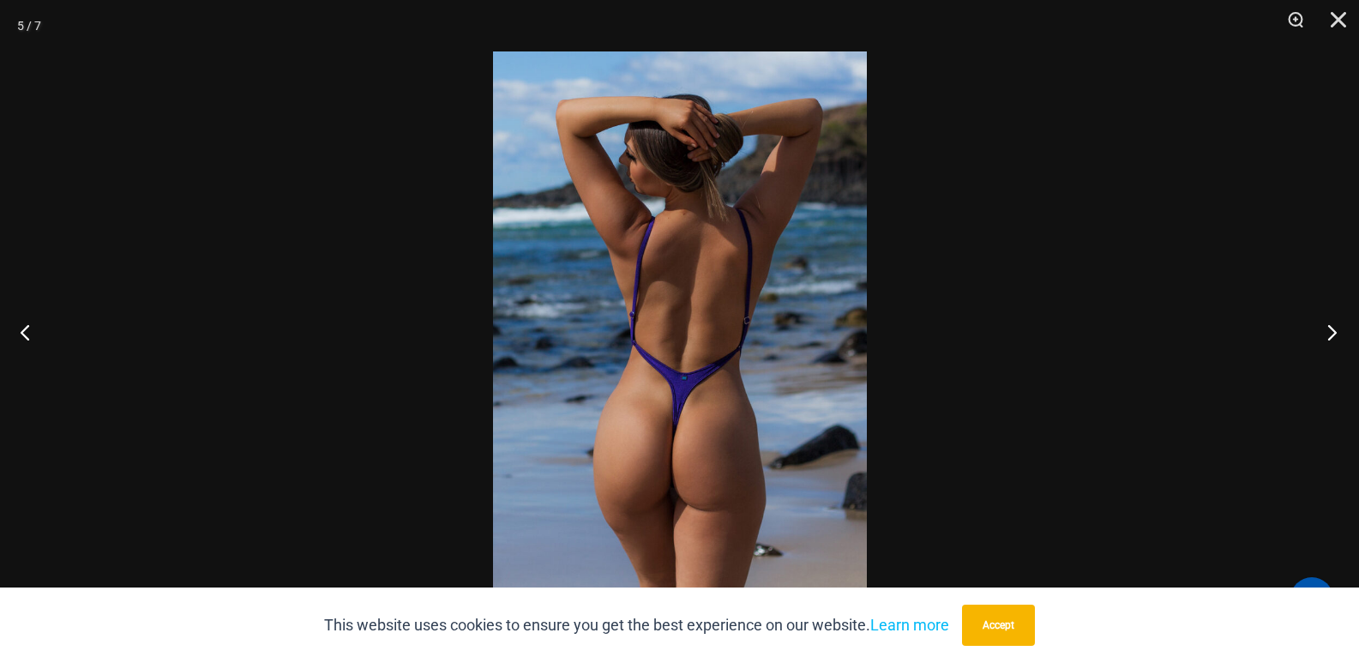
click at [1341, 341] on button "Next" at bounding box center [1327, 332] width 64 height 86
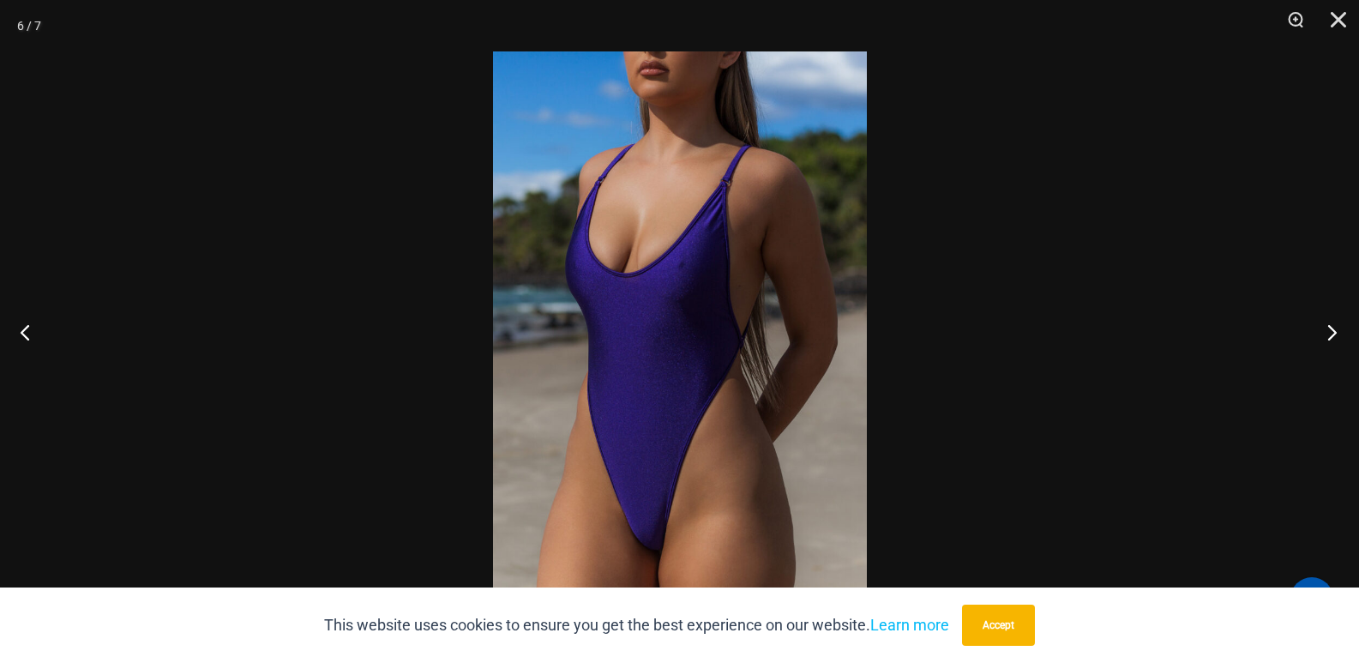
click at [1335, 346] on button "Next" at bounding box center [1327, 332] width 64 height 86
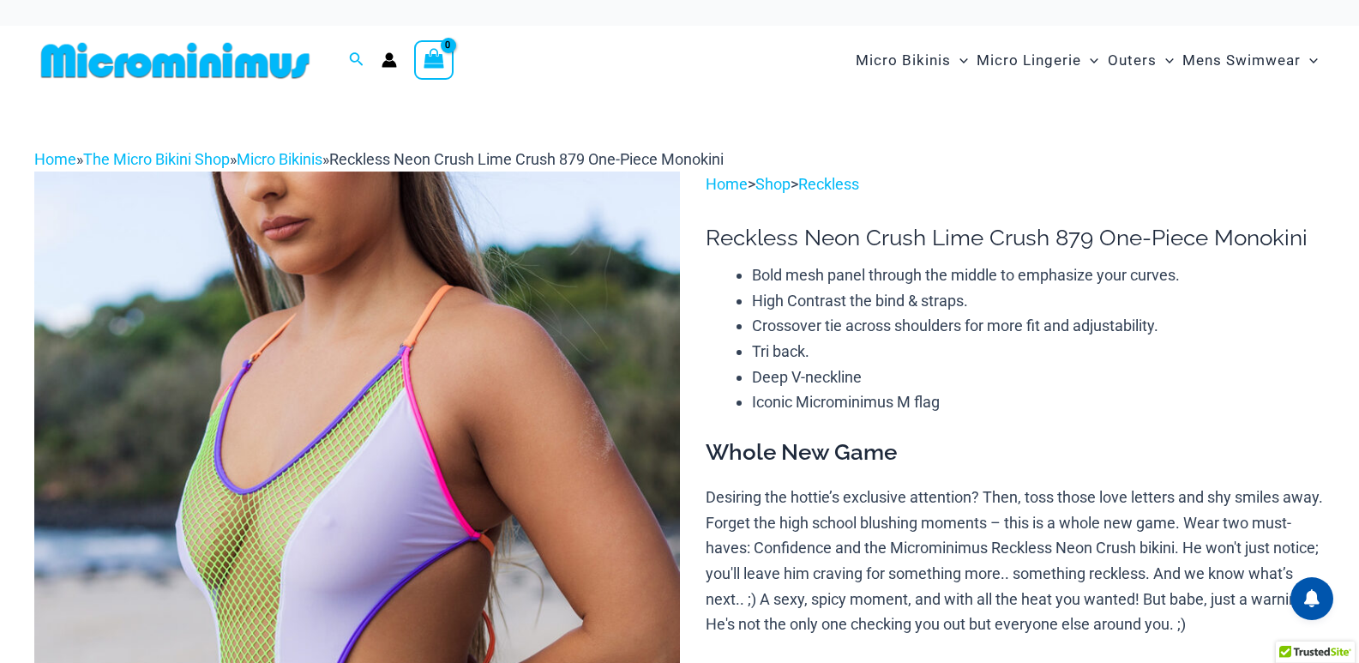
drag, startPoint x: 0, startPoint y: 0, endPoint x: 508, endPoint y: 449, distance: 678.0
click at [508, 449] on img at bounding box center [357, 656] width 646 height 968
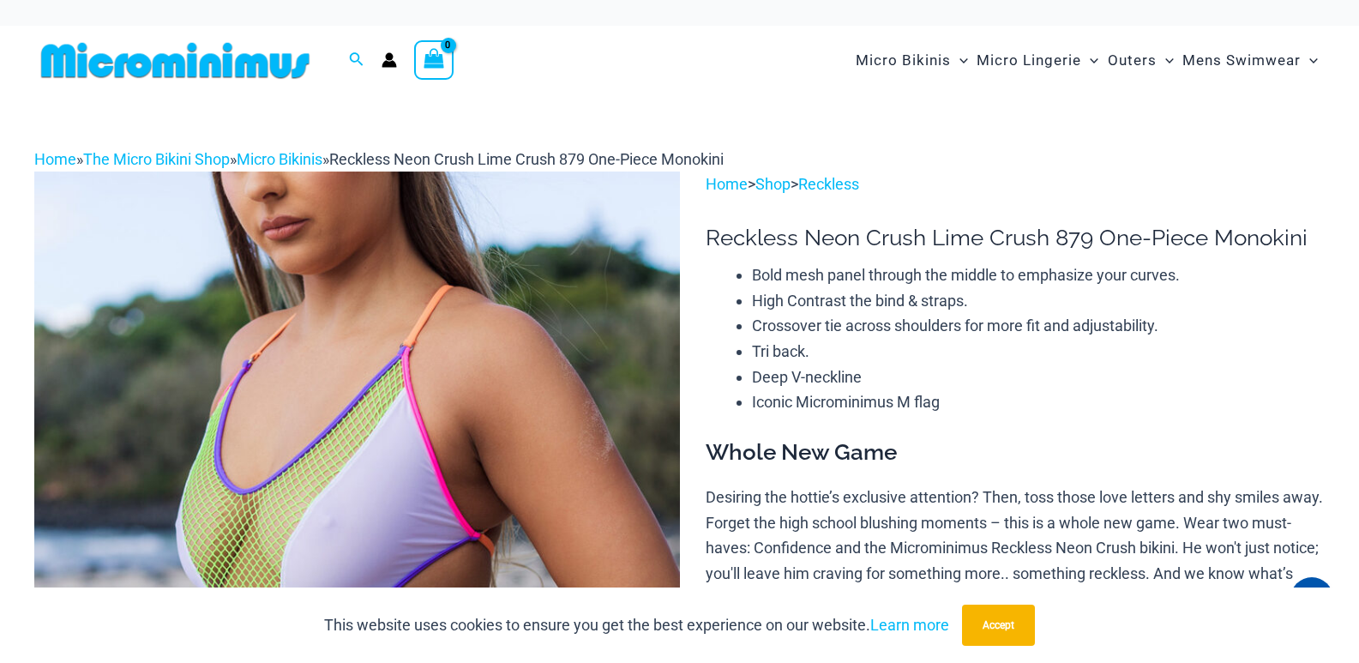
click at [508, 449] on img at bounding box center [357, 656] width 646 height 968
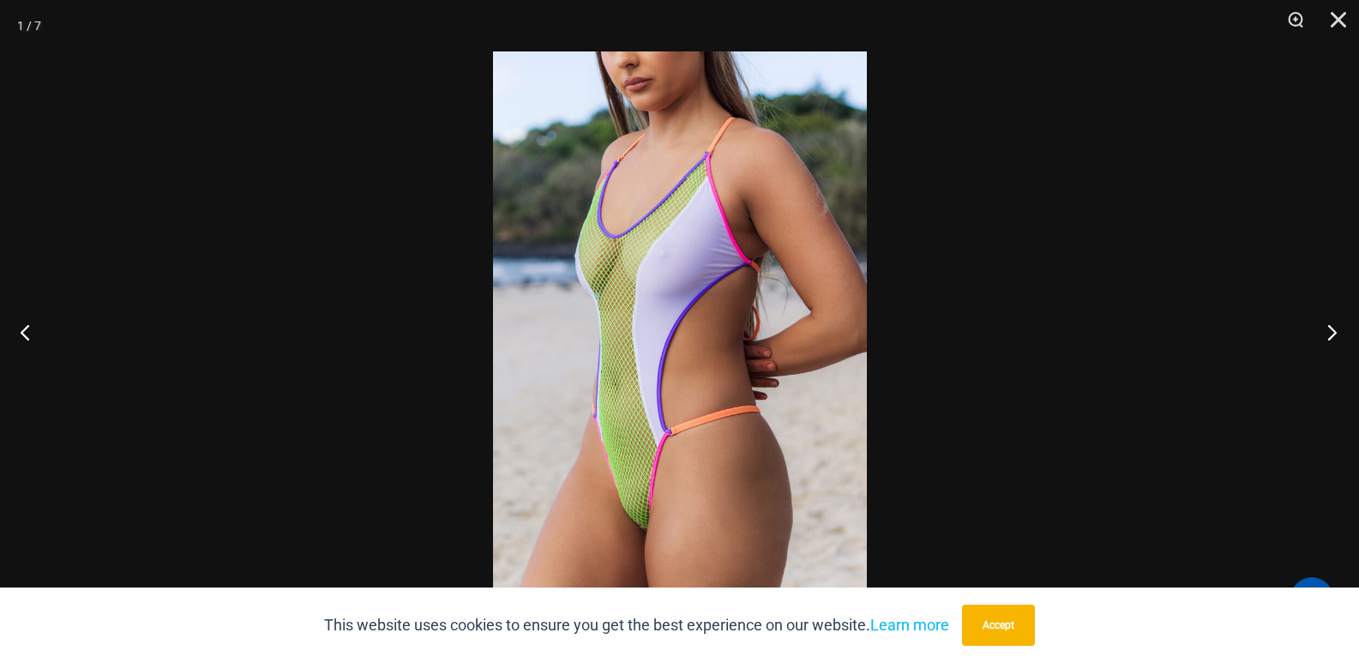
click at [1326, 331] on button "Next" at bounding box center [1327, 332] width 64 height 86
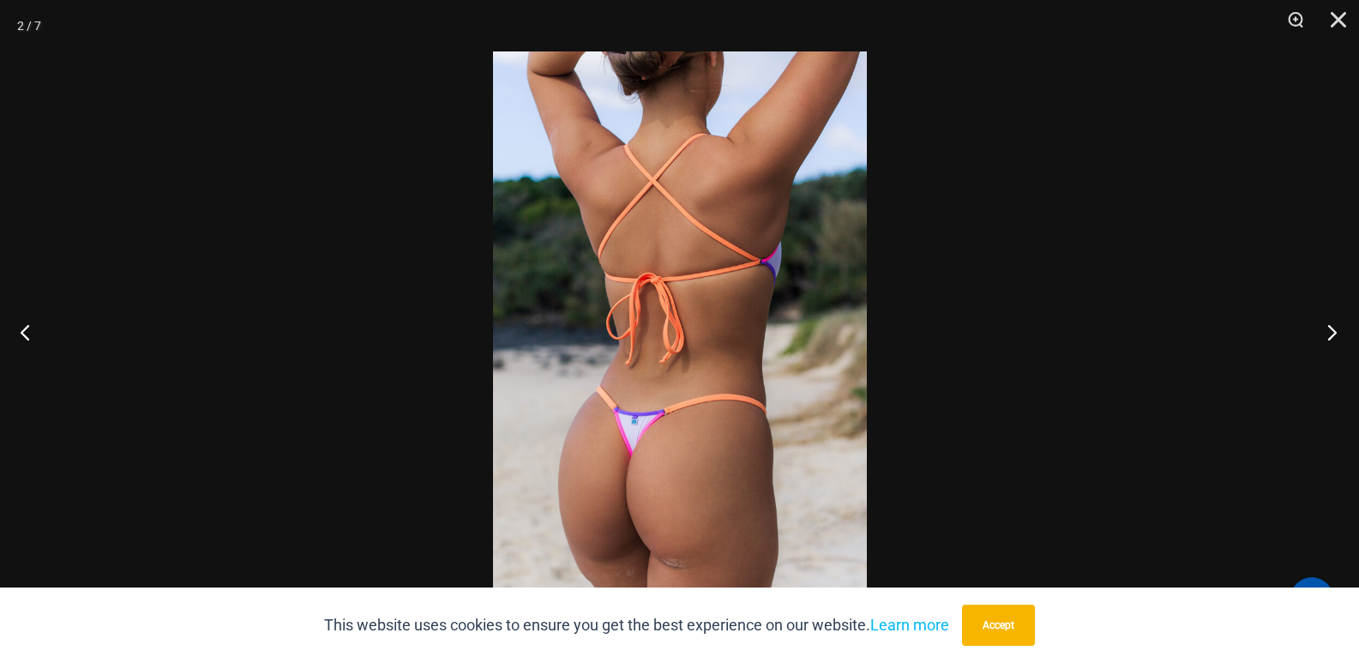
click at [1327, 321] on button "Next" at bounding box center [1327, 332] width 64 height 86
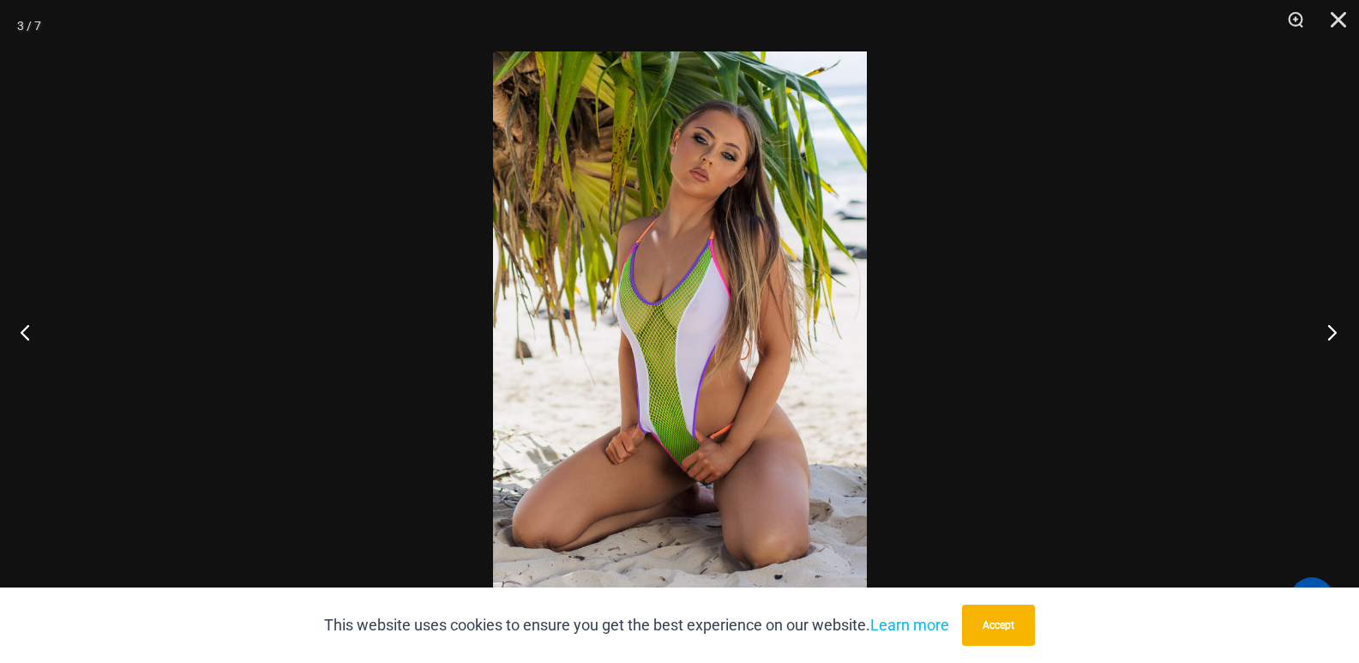
click at [1331, 339] on button "Next" at bounding box center [1327, 332] width 64 height 86
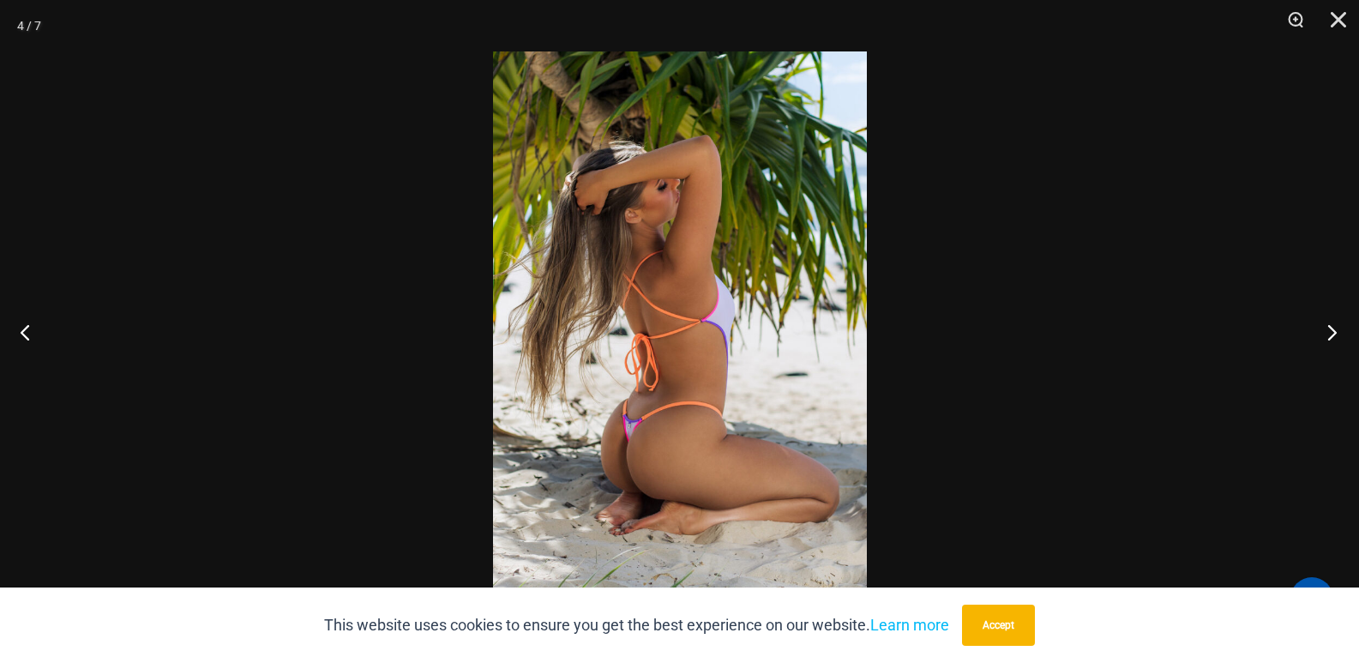
click at [1332, 334] on button "Next" at bounding box center [1327, 332] width 64 height 86
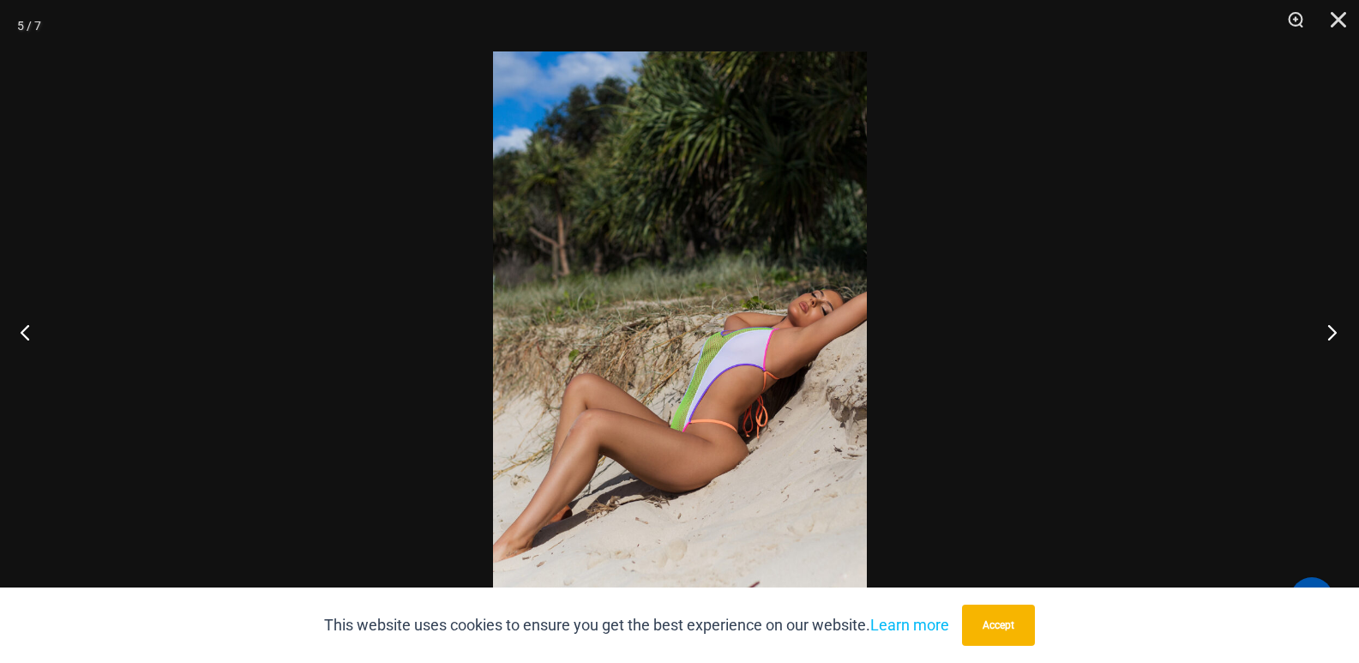
click at [1334, 335] on button "Next" at bounding box center [1327, 332] width 64 height 86
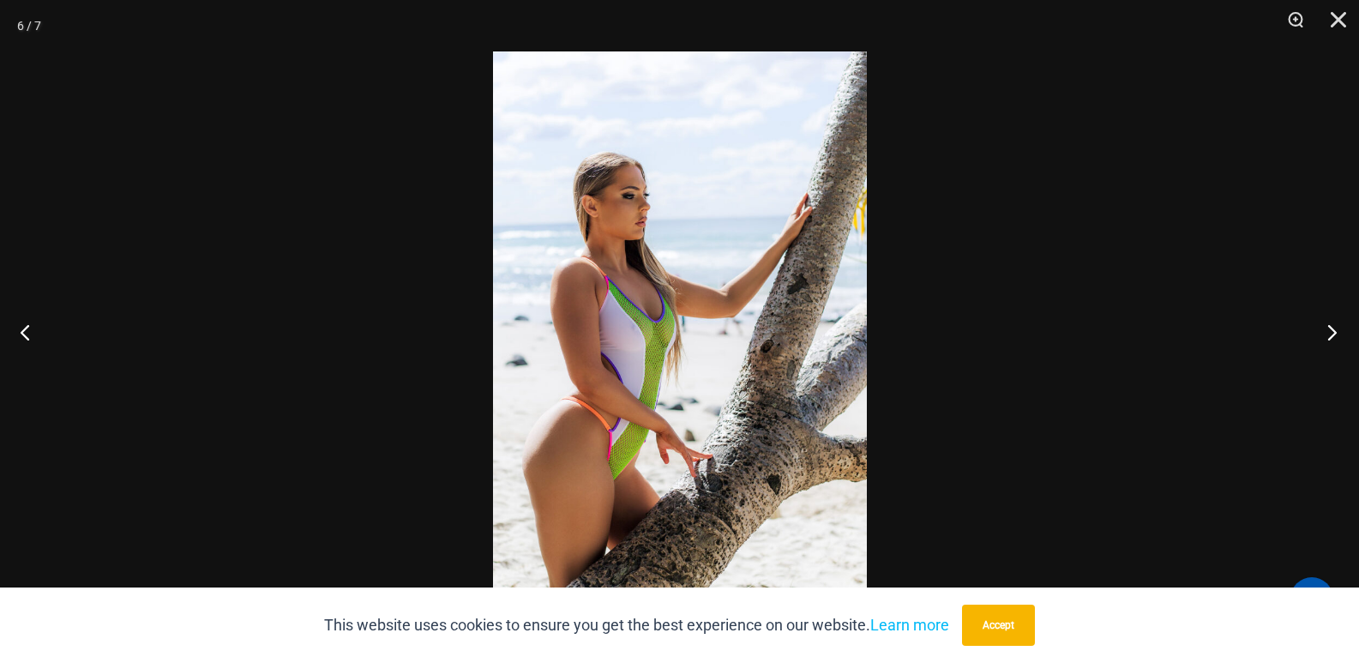
click at [1326, 337] on button "Next" at bounding box center [1327, 332] width 64 height 86
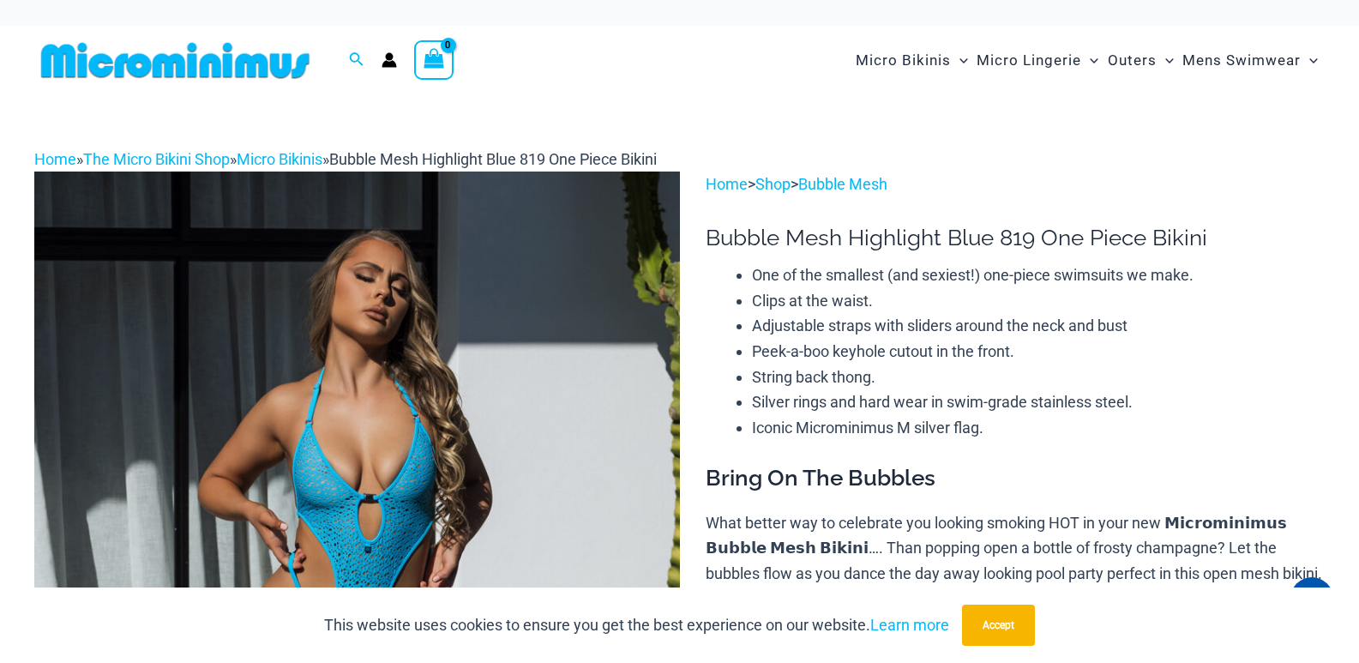
click at [527, 397] on img at bounding box center [357, 656] width 646 height 968
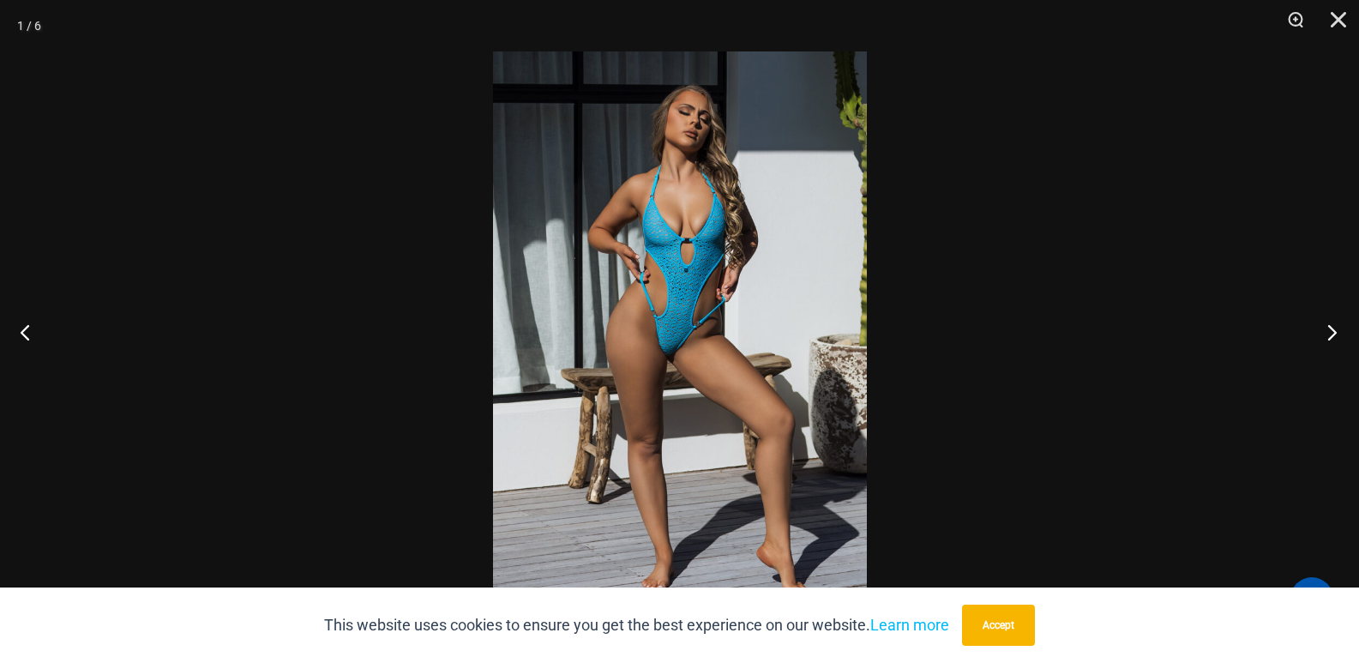
click at [1328, 344] on button "Next" at bounding box center [1327, 332] width 64 height 86
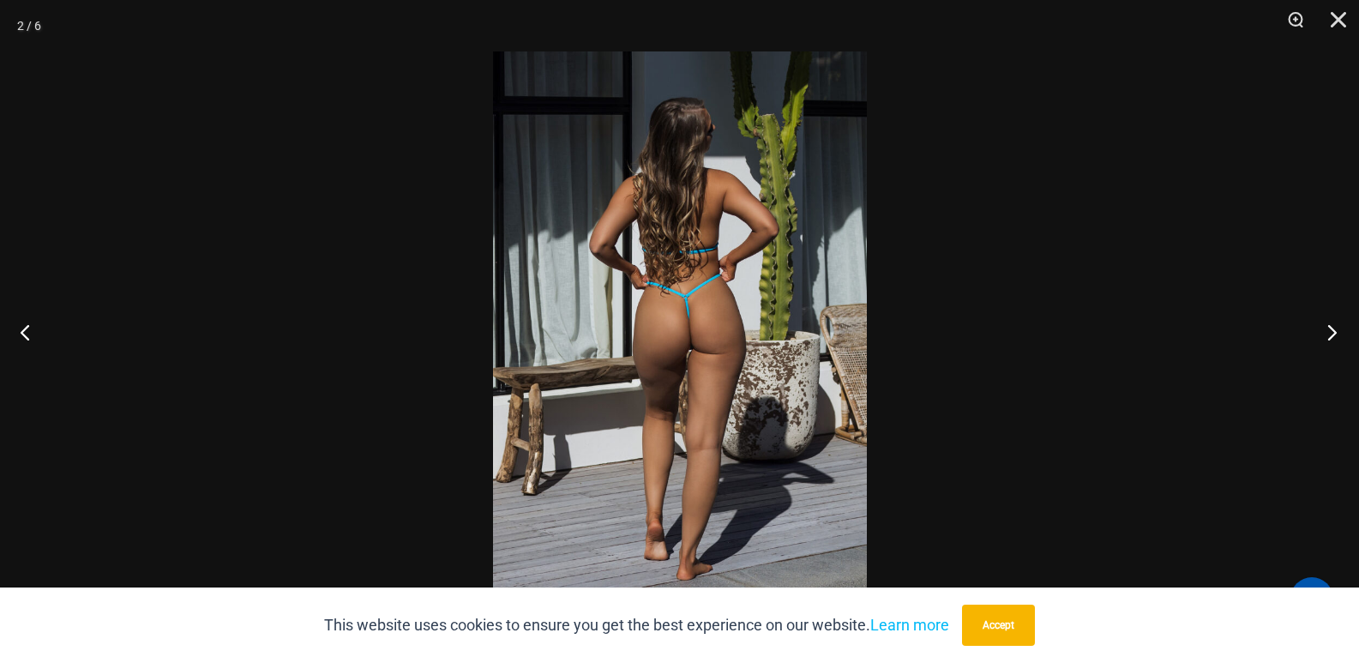
click at [1324, 324] on button "Next" at bounding box center [1327, 332] width 64 height 86
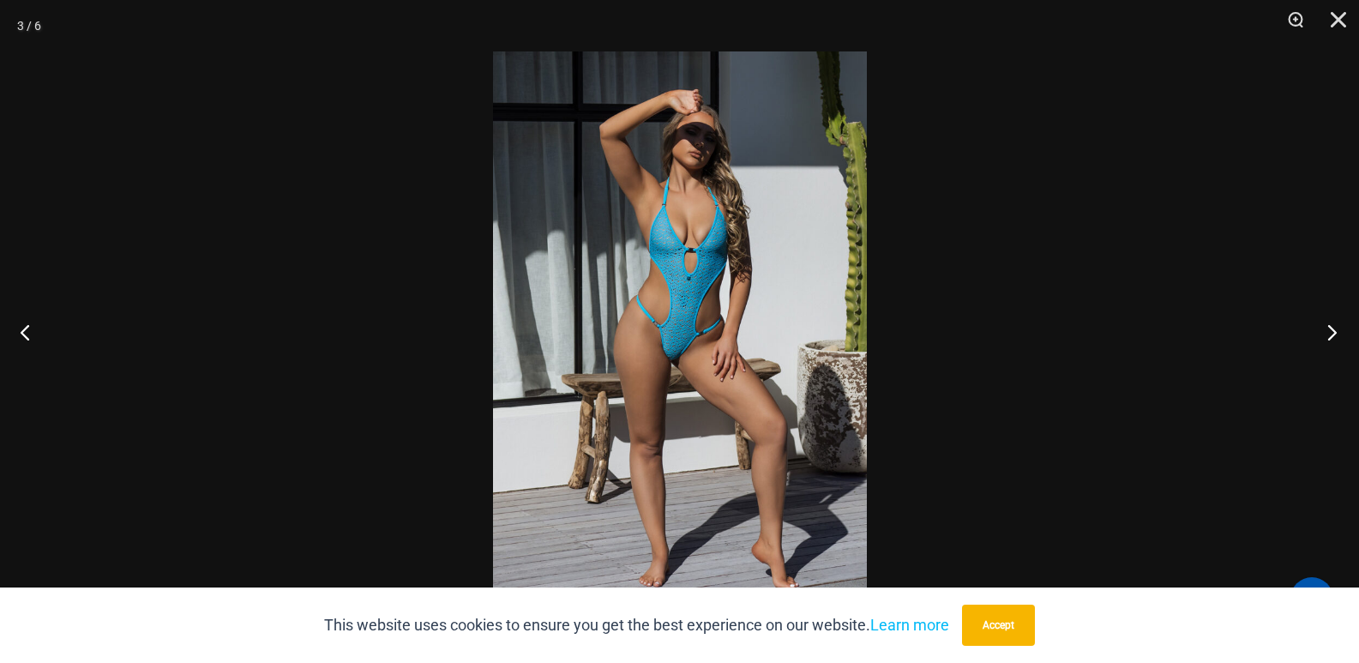
click at [1352, 320] on button "Next" at bounding box center [1327, 332] width 64 height 86
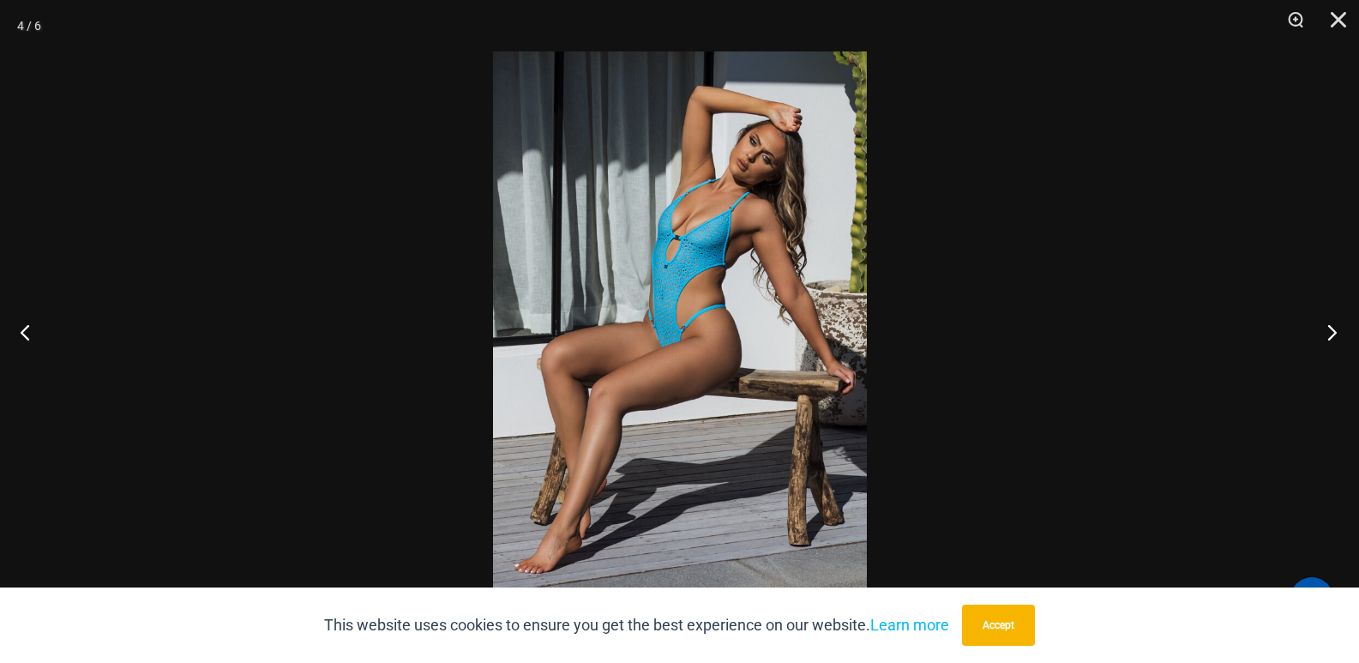
click at [1335, 334] on button "Next" at bounding box center [1327, 332] width 64 height 86
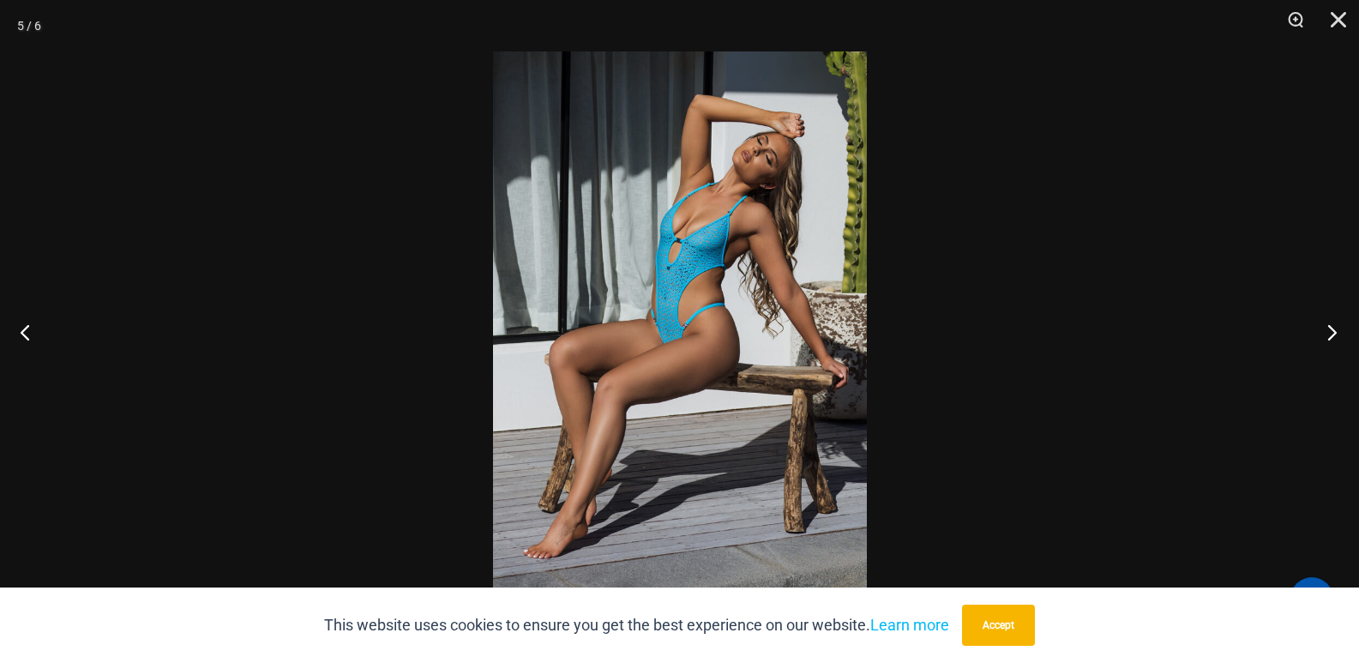
click at [1337, 331] on button "Next" at bounding box center [1327, 332] width 64 height 86
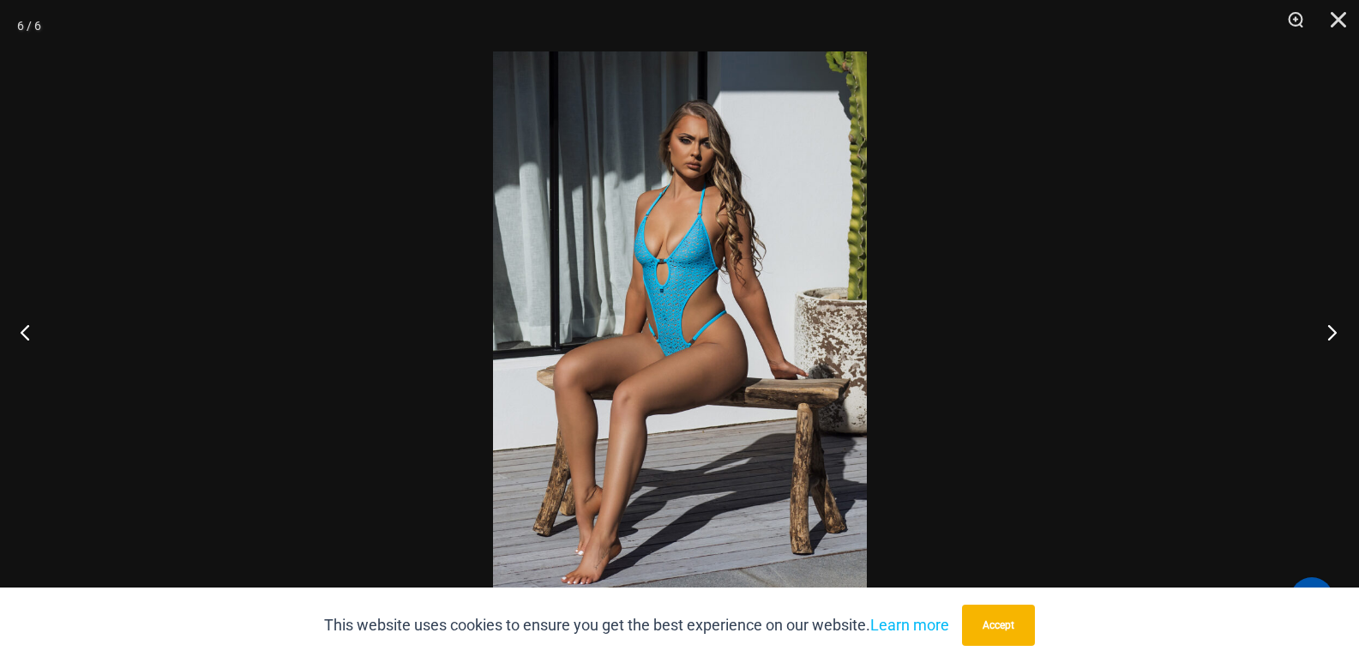
click at [1328, 334] on button "Next" at bounding box center [1327, 332] width 64 height 86
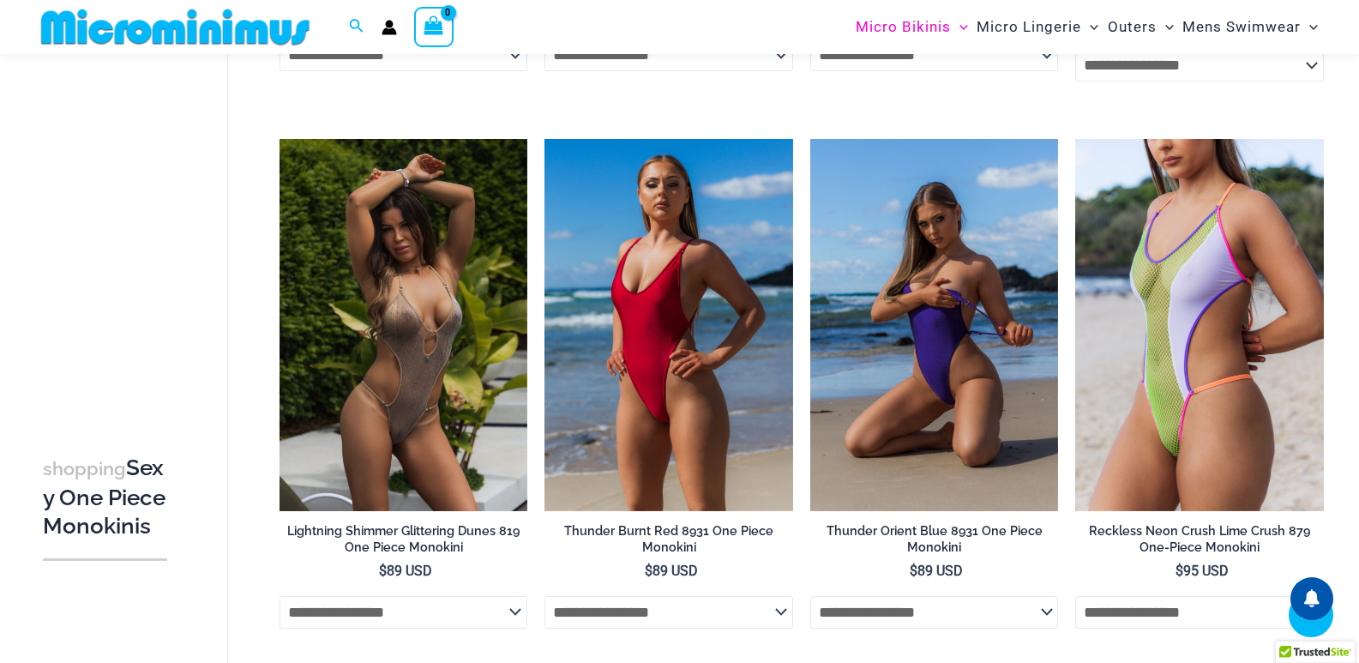
scroll to position [3381, 0]
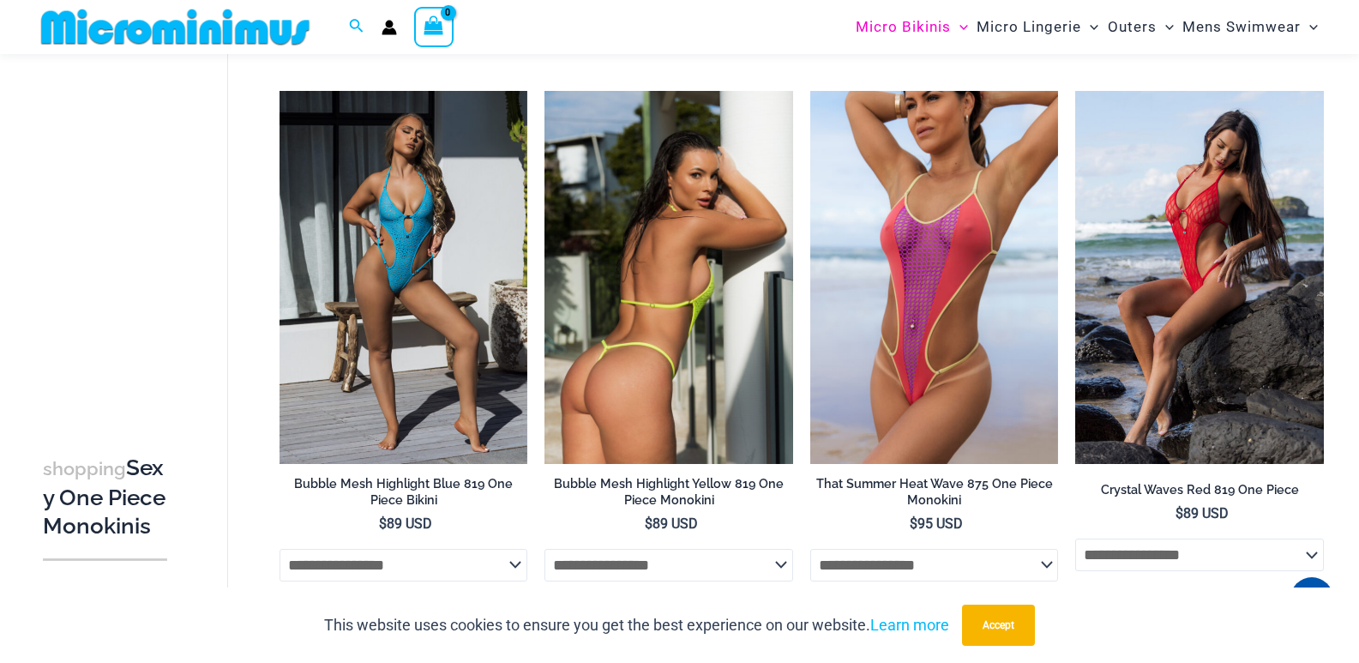
click at [688, 261] on img at bounding box center [669, 277] width 249 height 372
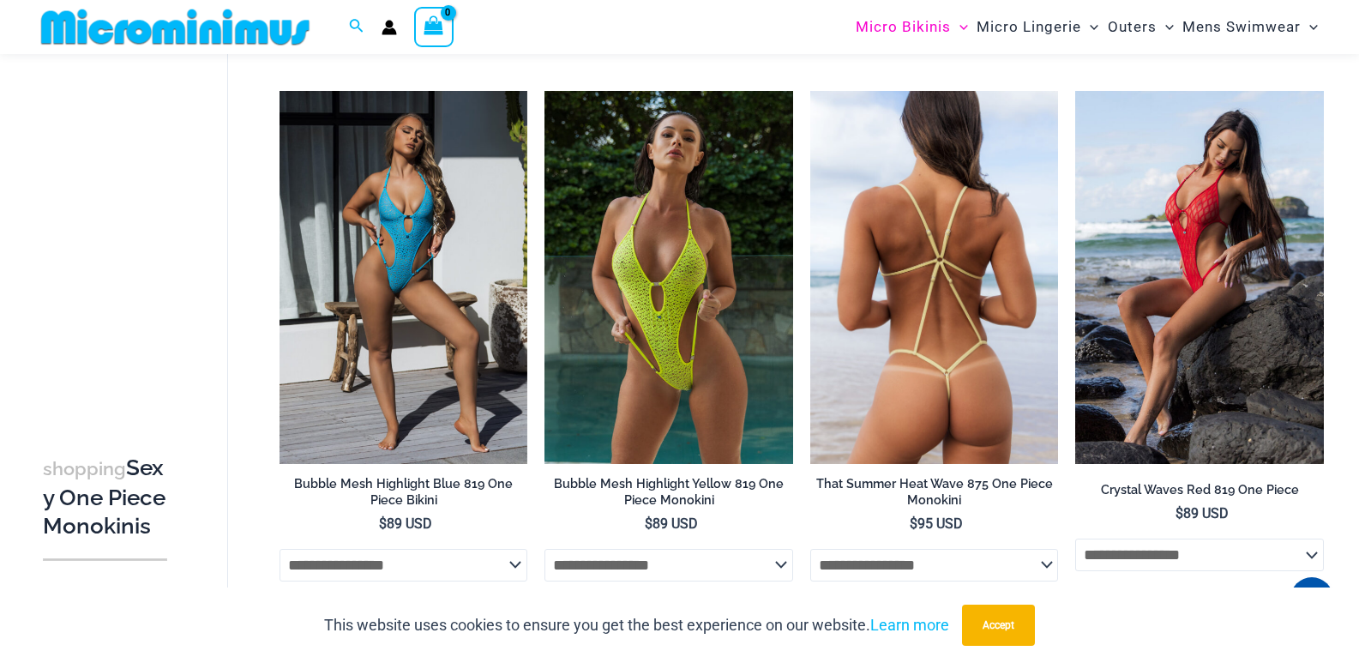
click at [891, 327] on img at bounding box center [934, 277] width 249 height 372
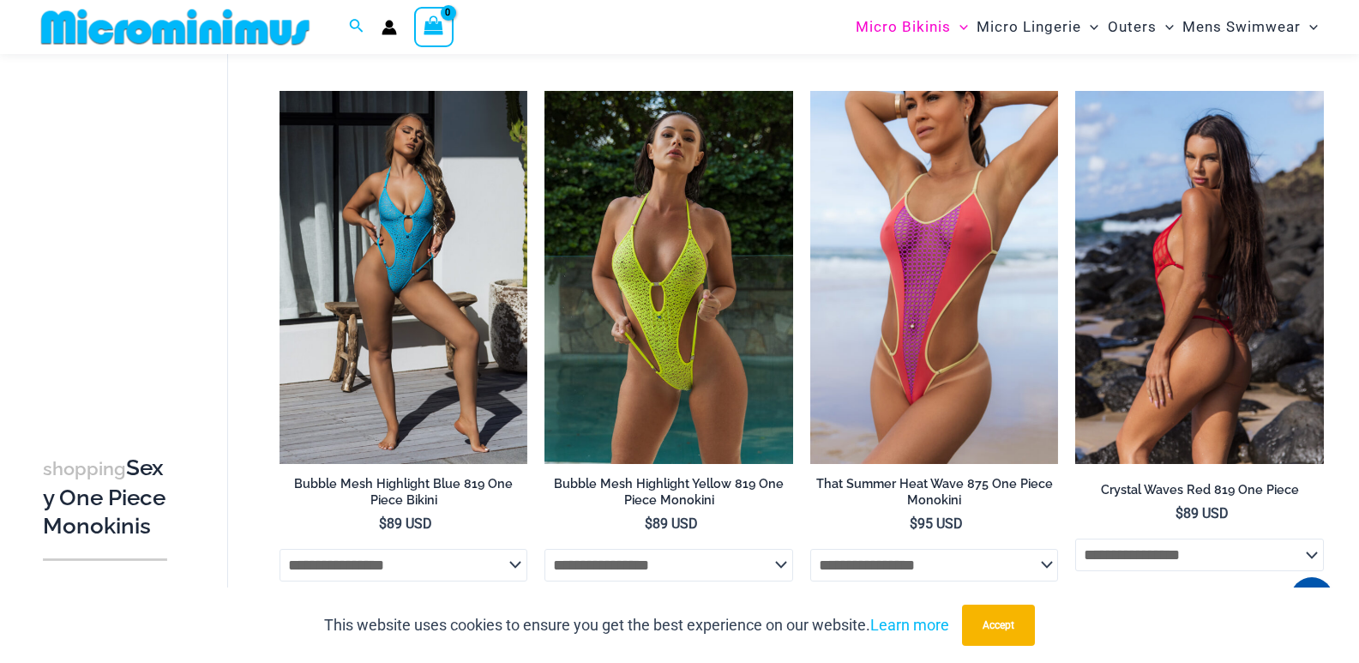
click at [1213, 336] on img at bounding box center [1199, 277] width 249 height 372
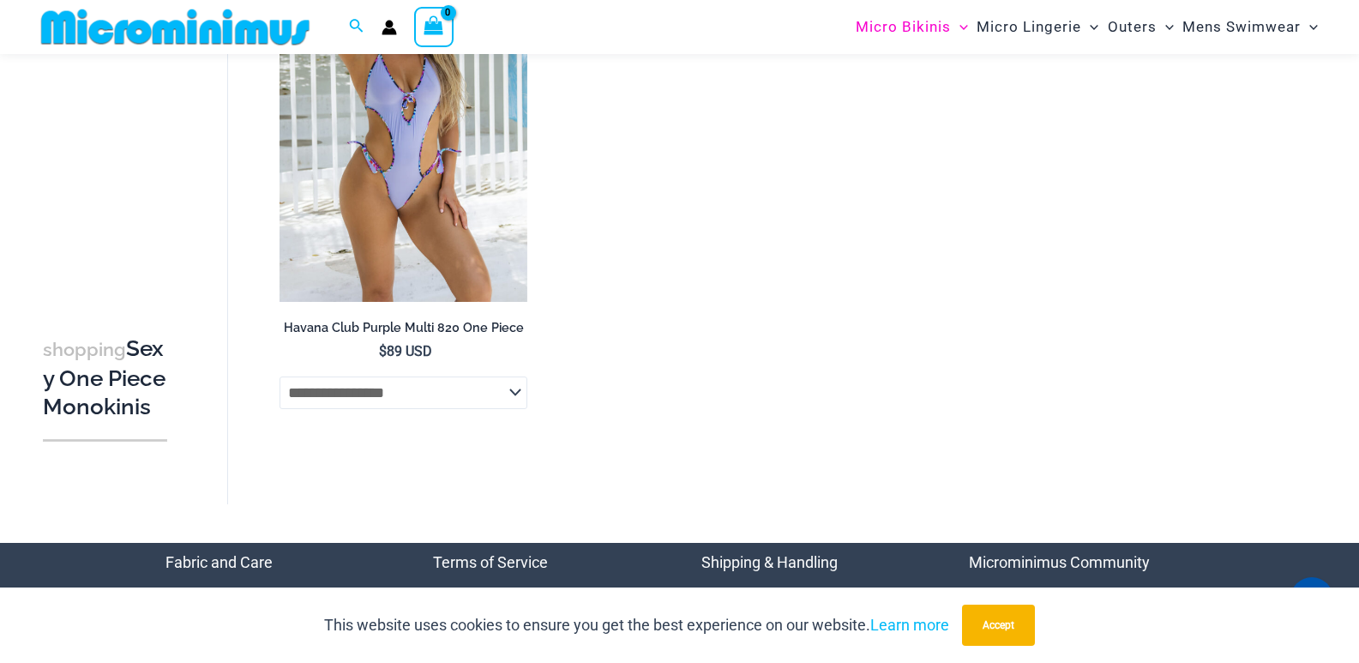
scroll to position [4112, 0]
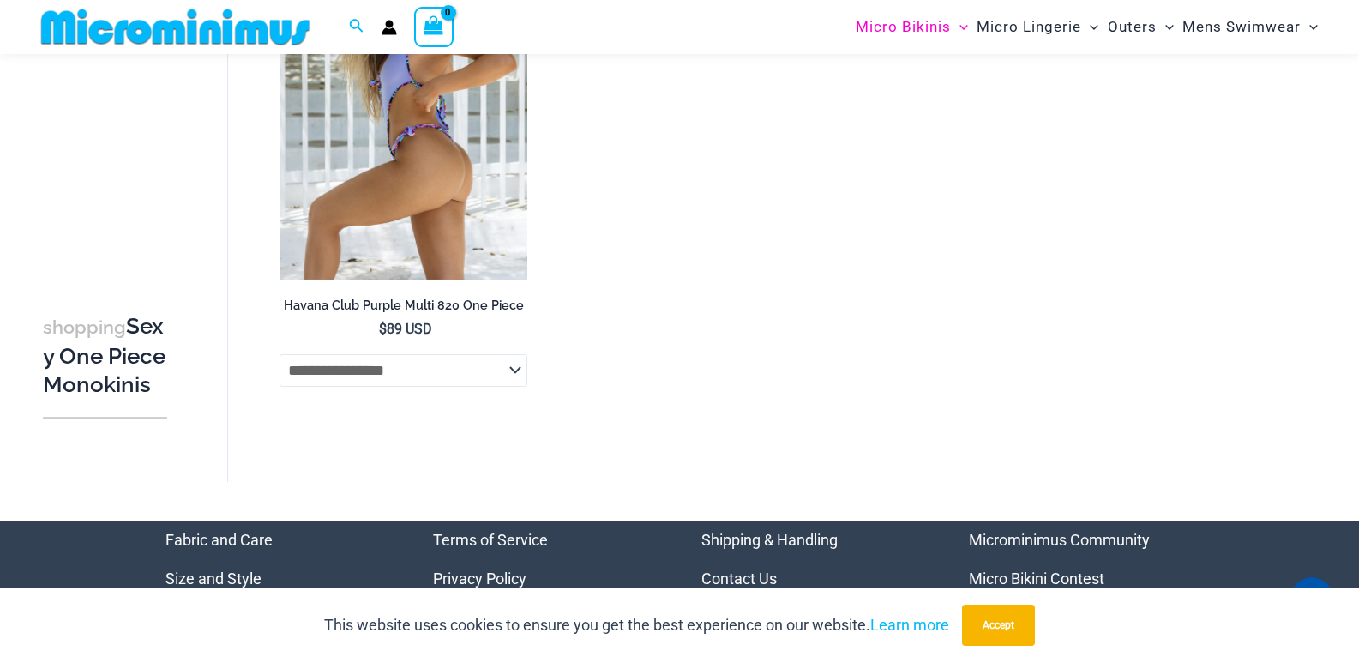
click at [412, 169] on img at bounding box center [404, 93] width 249 height 372
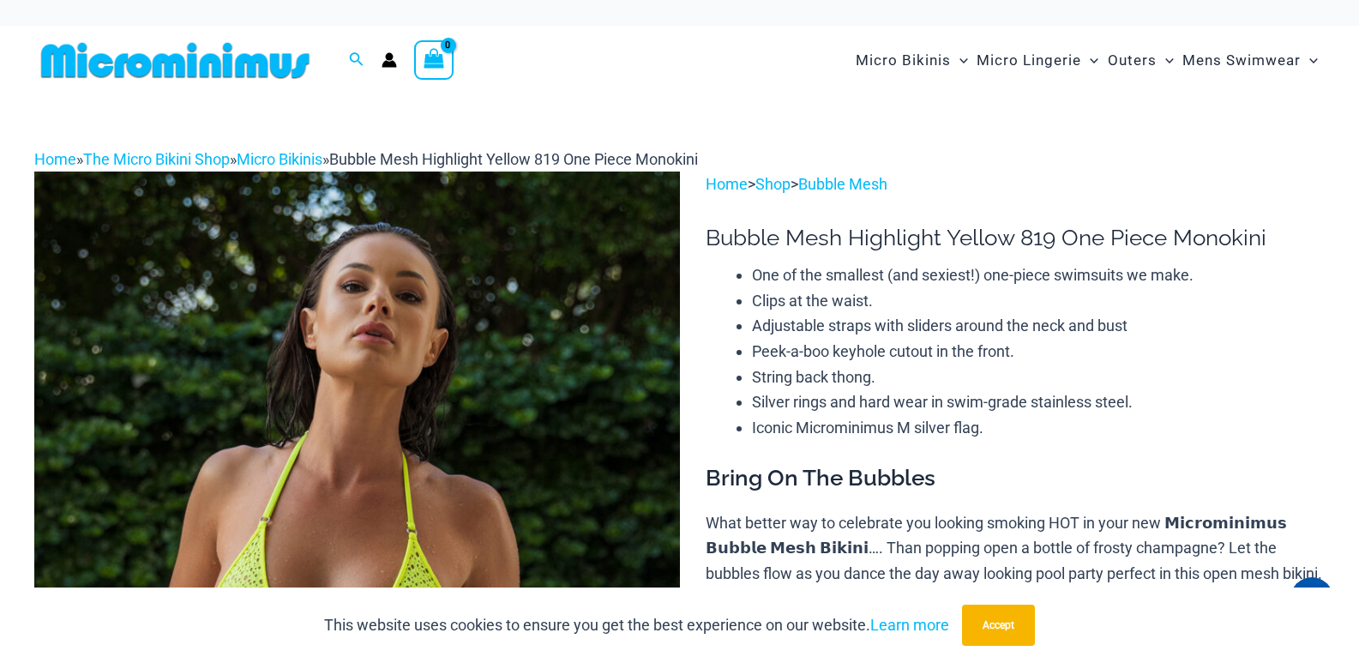
click at [408, 373] on img at bounding box center [357, 656] width 646 height 968
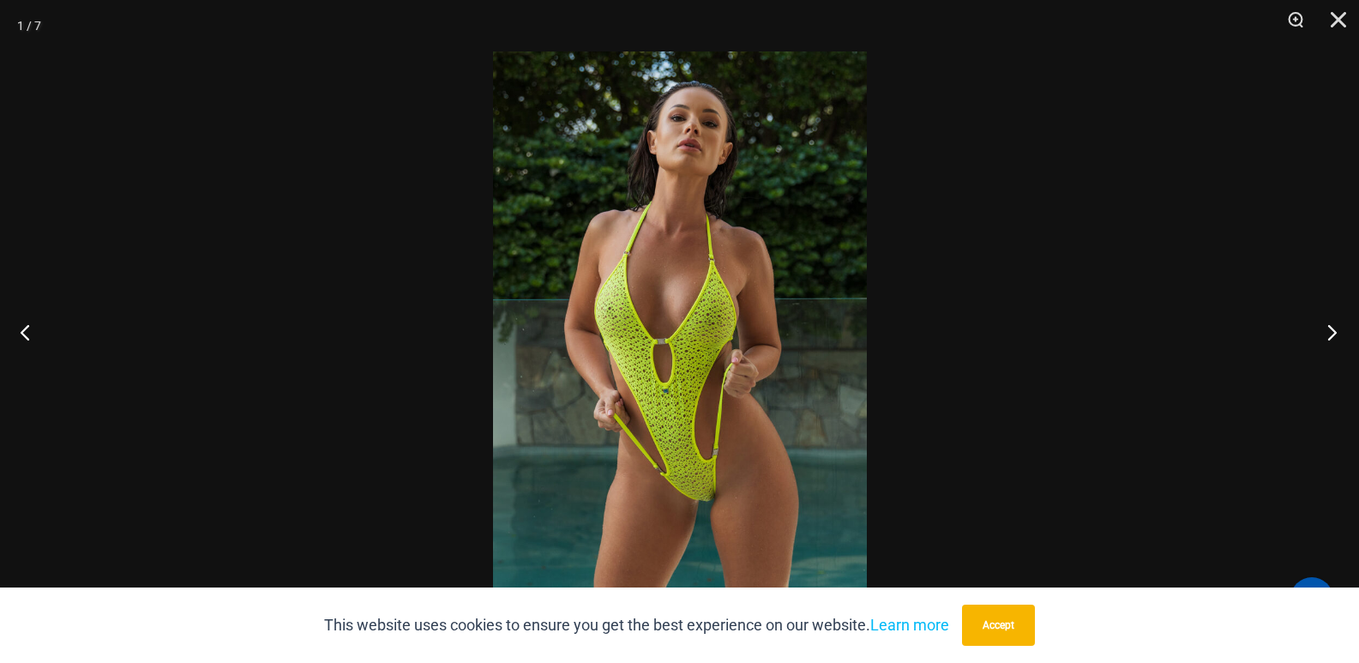
click at [1341, 332] on button "Next" at bounding box center [1327, 332] width 64 height 86
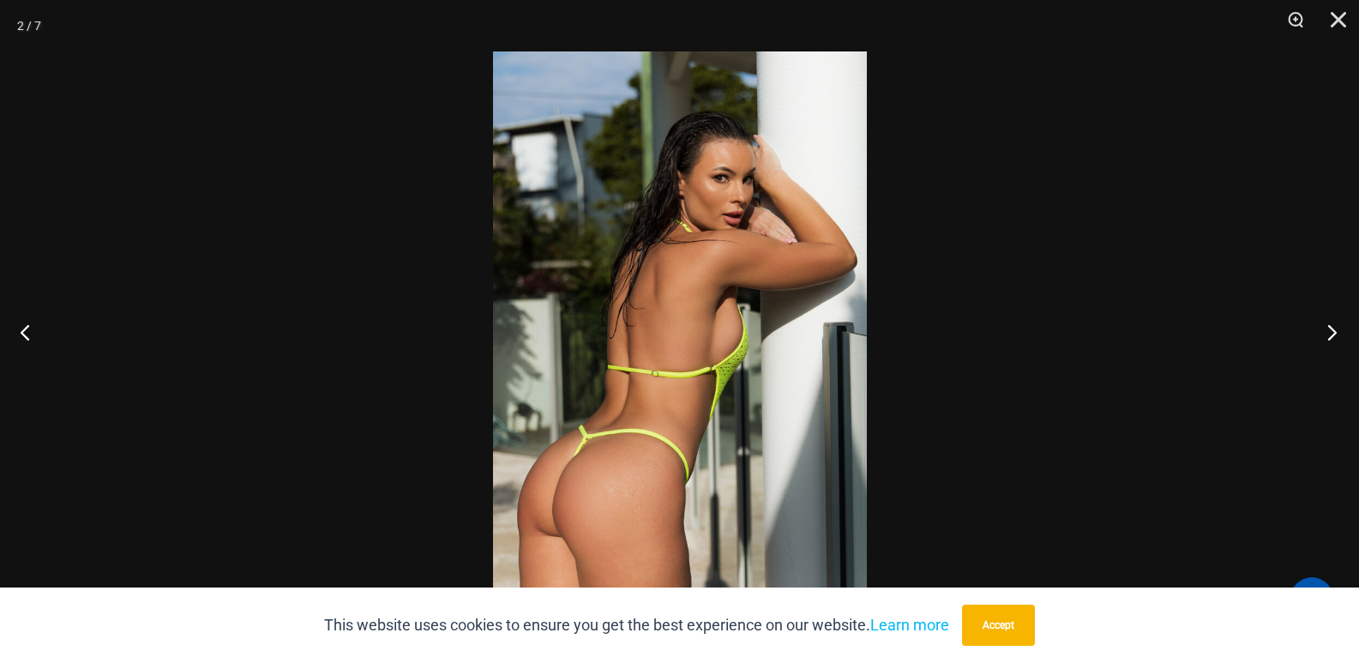
click at [1338, 348] on button "Next" at bounding box center [1327, 332] width 64 height 86
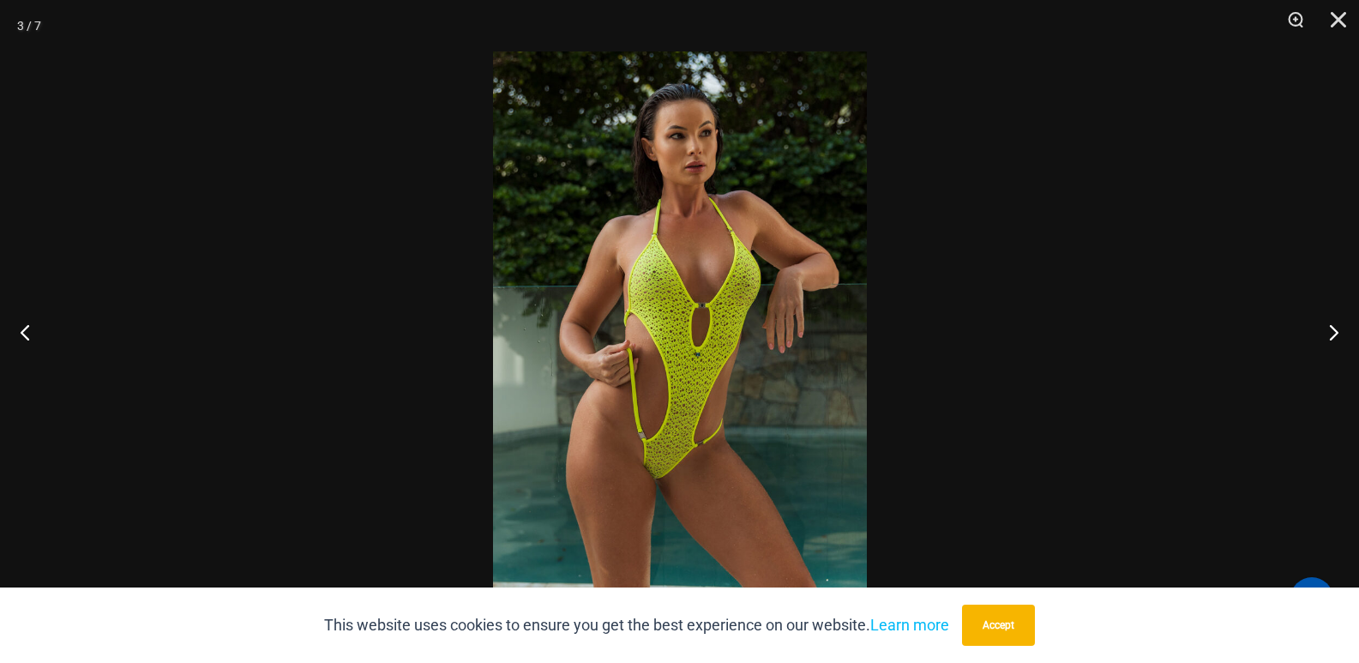
click at [1324, 325] on button "Next" at bounding box center [1327, 332] width 64 height 86
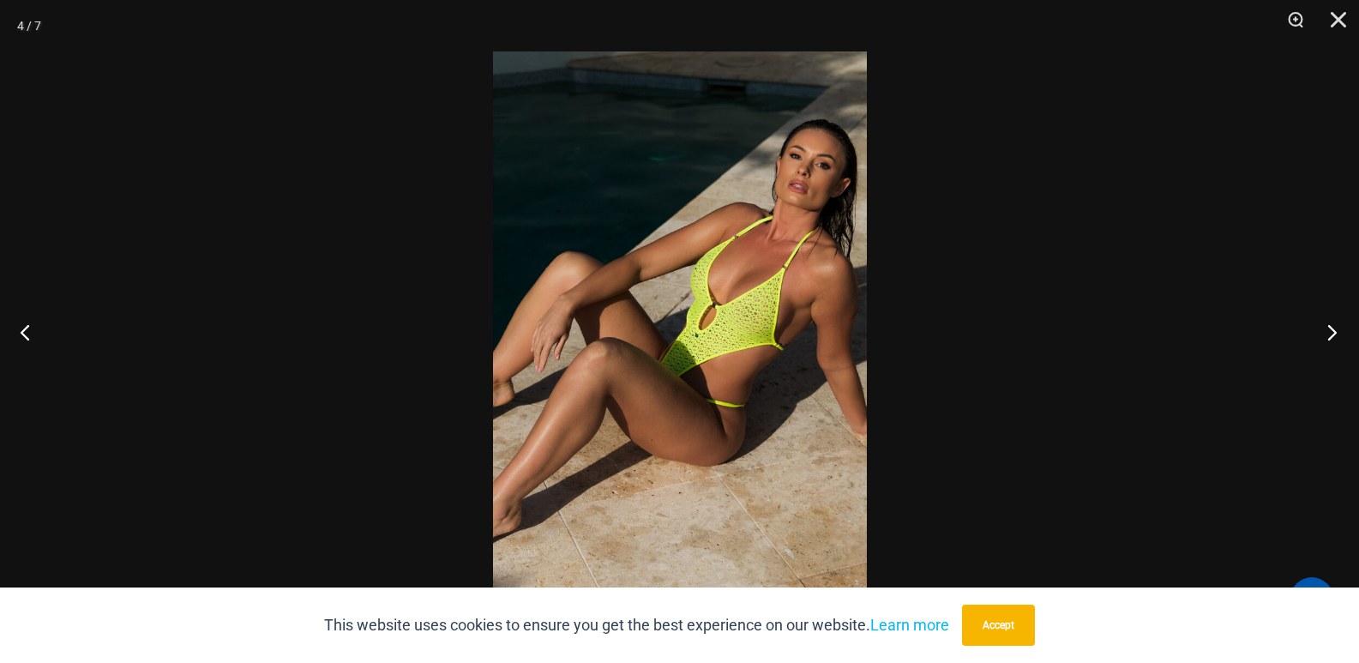
click at [1334, 328] on button "Next" at bounding box center [1327, 332] width 64 height 86
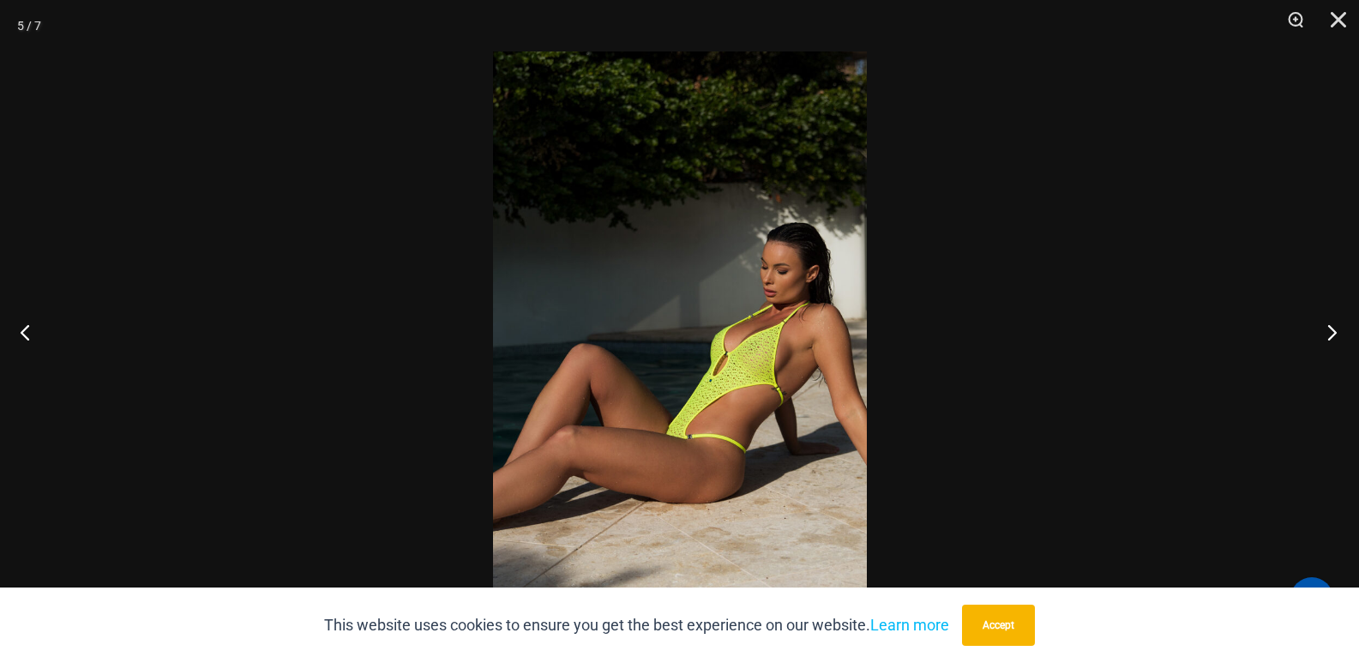
click at [1334, 328] on button "Next" at bounding box center [1327, 332] width 64 height 86
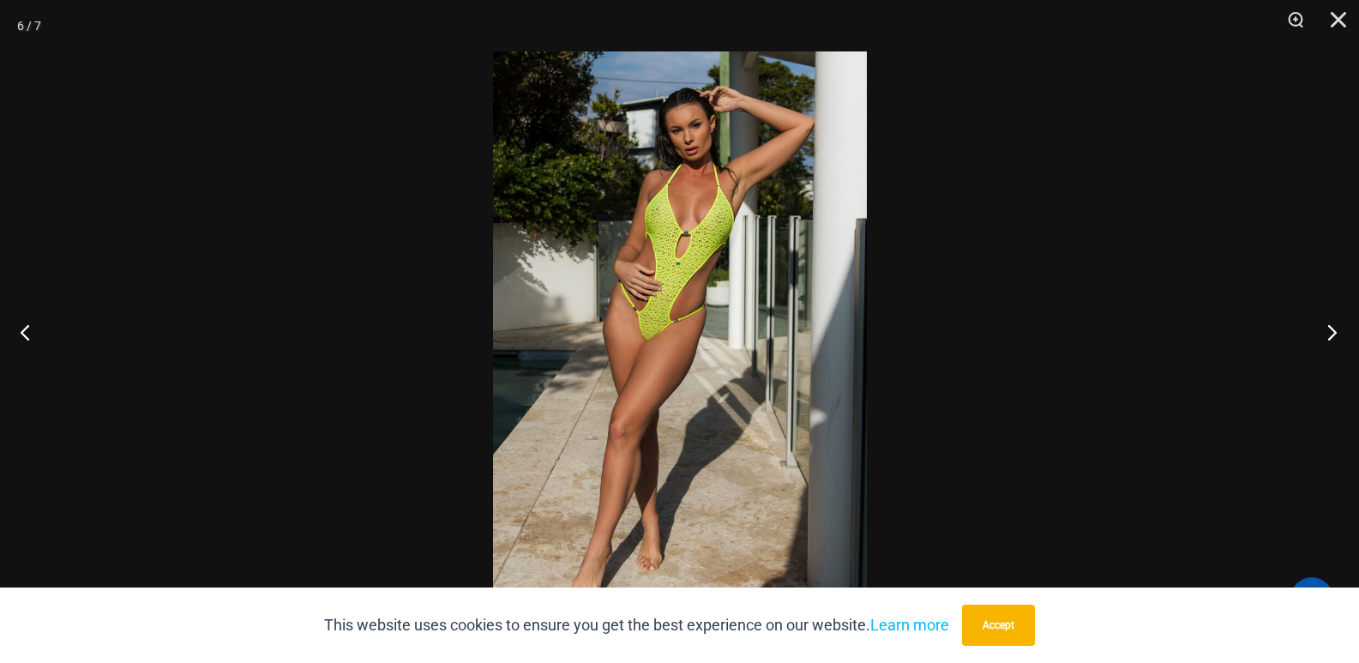
click at [1322, 341] on button "Next" at bounding box center [1327, 332] width 64 height 86
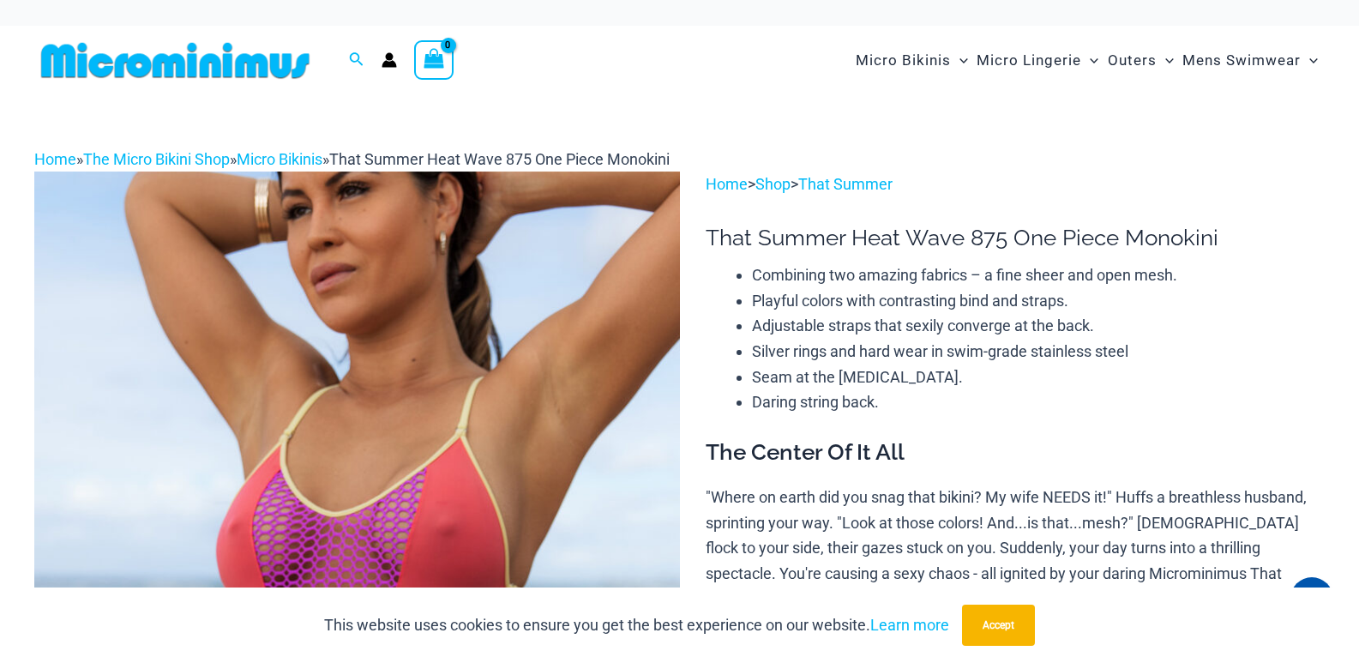
click at [489, 381] on img at bounding box center [357, 656] width 646 height 968
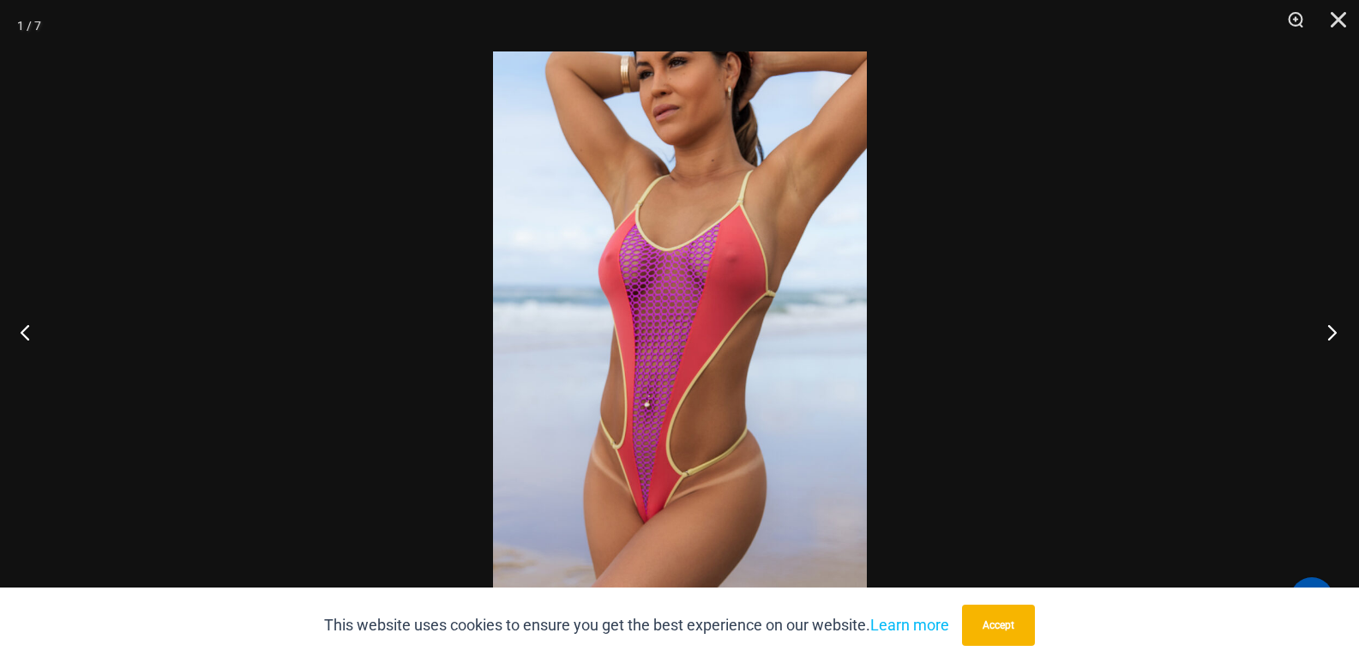
click at [1324, 330] on button "Next" at bounding box center [1327, 332] width 64 height 86
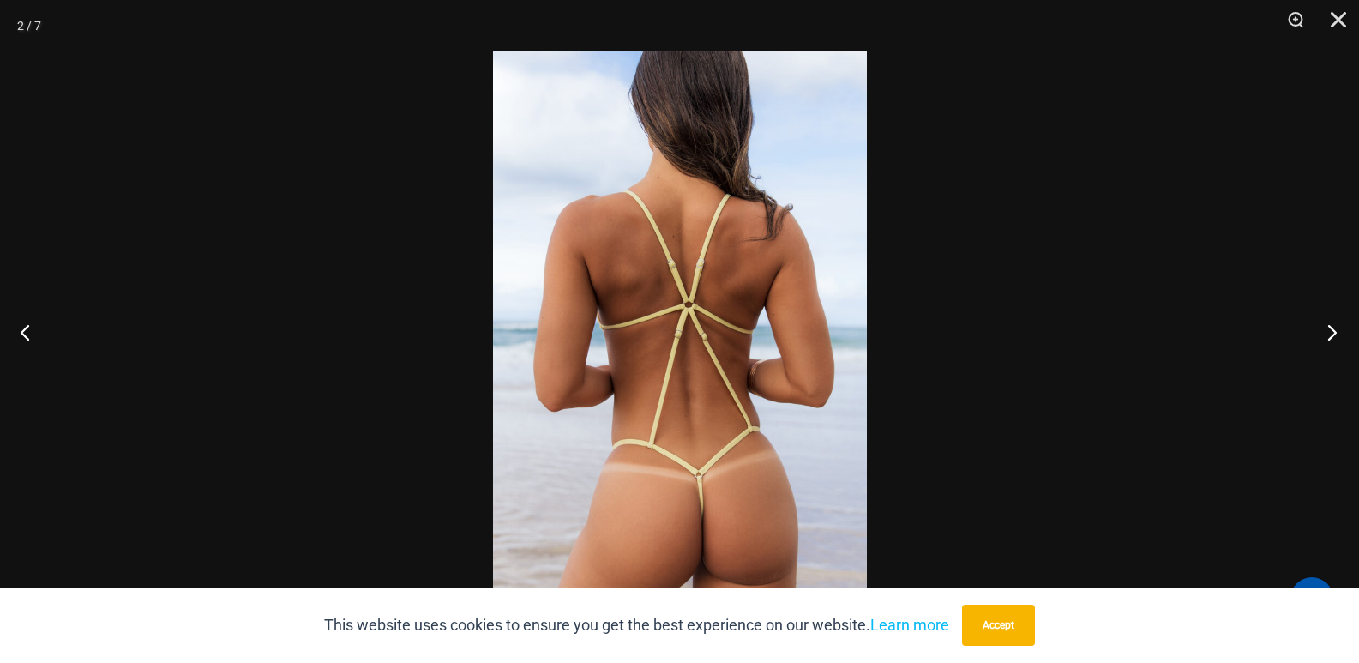
click at [1344, 338] on button "Next" at bounding box center [1327, 332] width 64 height 86
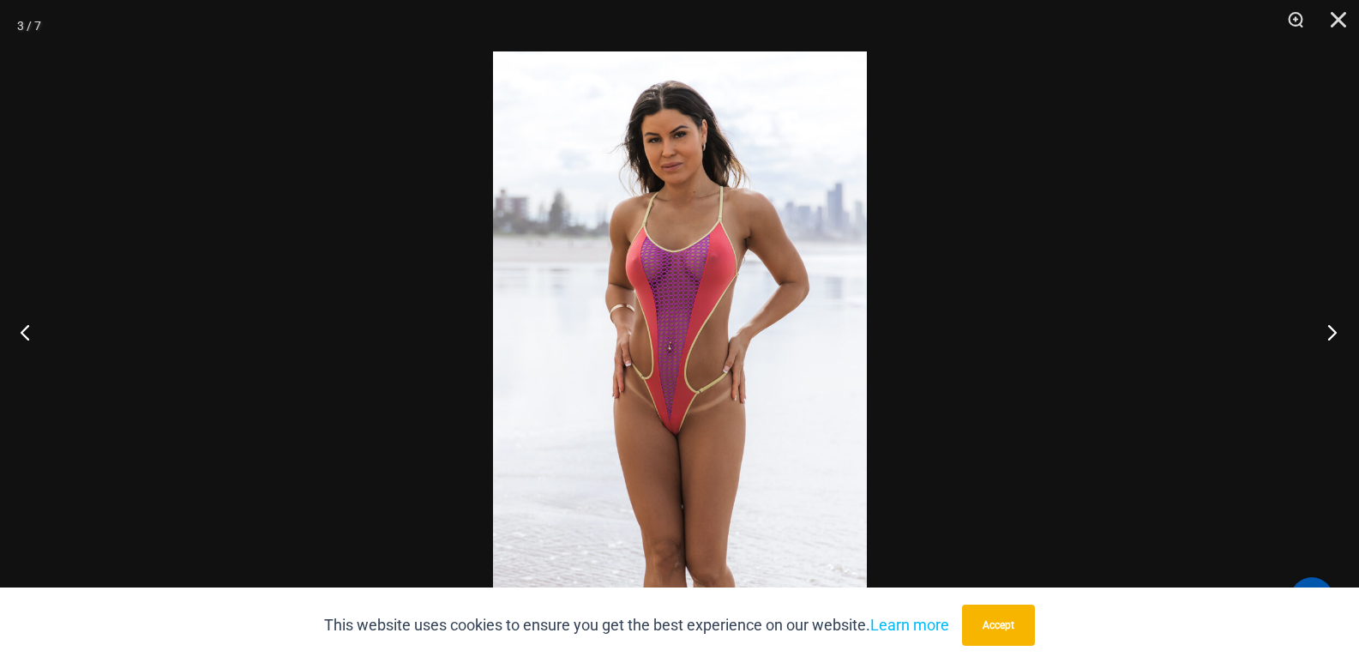
click at [1330, 340] on button "Next" at bounding box center [1327, 332] width 64 height 86
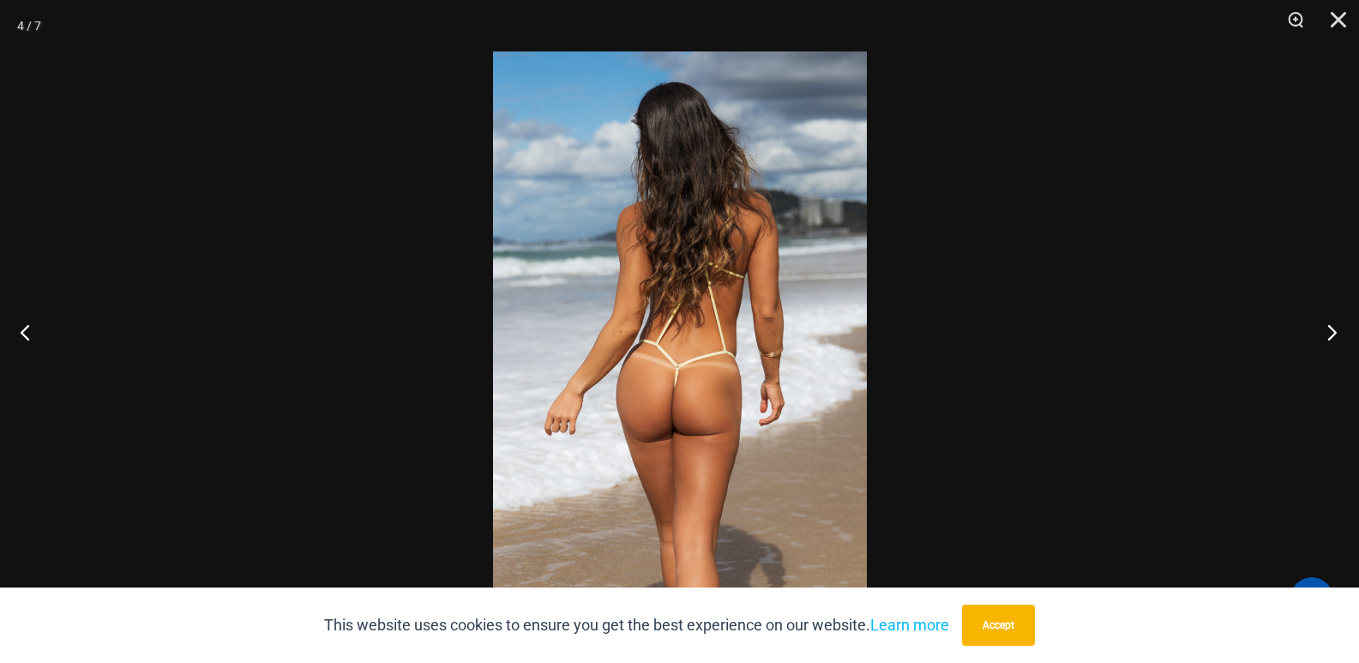
click at [1332, 328] on button "Next" at bounding box center [1327, 332] width 64 height 86
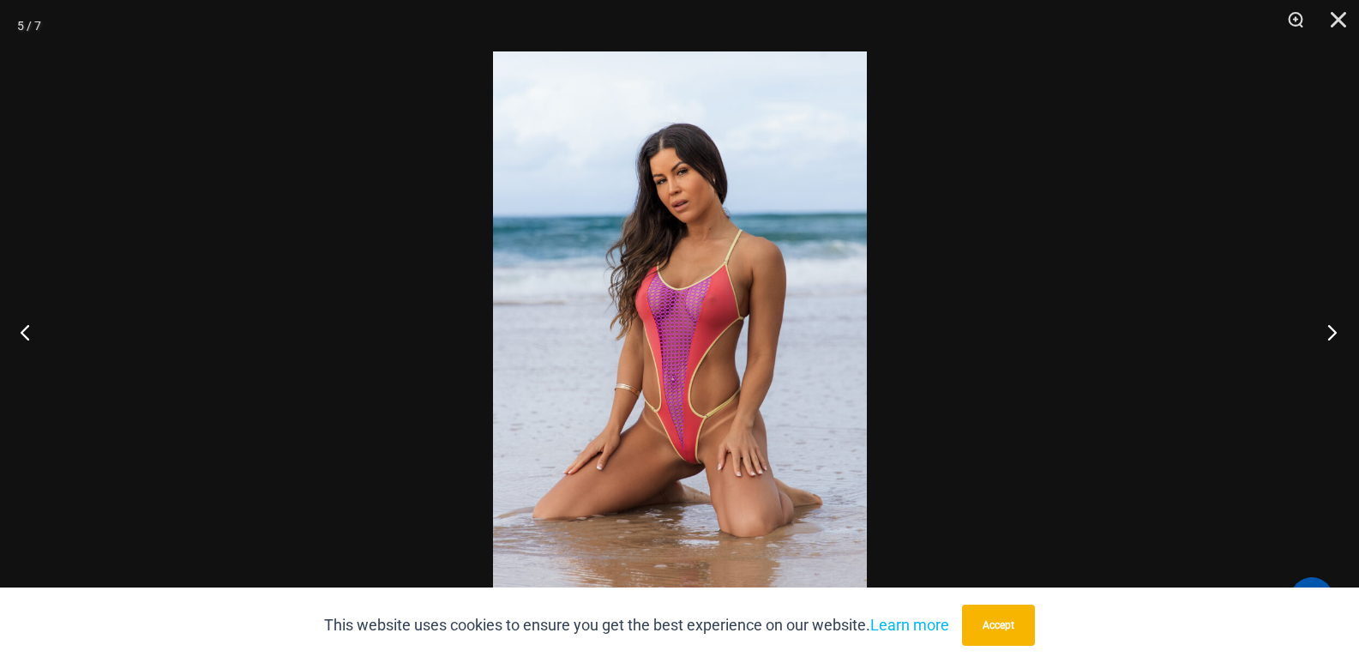
click at [1338, 343] on button "Next" at bounding box center [1327, 332] width 64 height 86
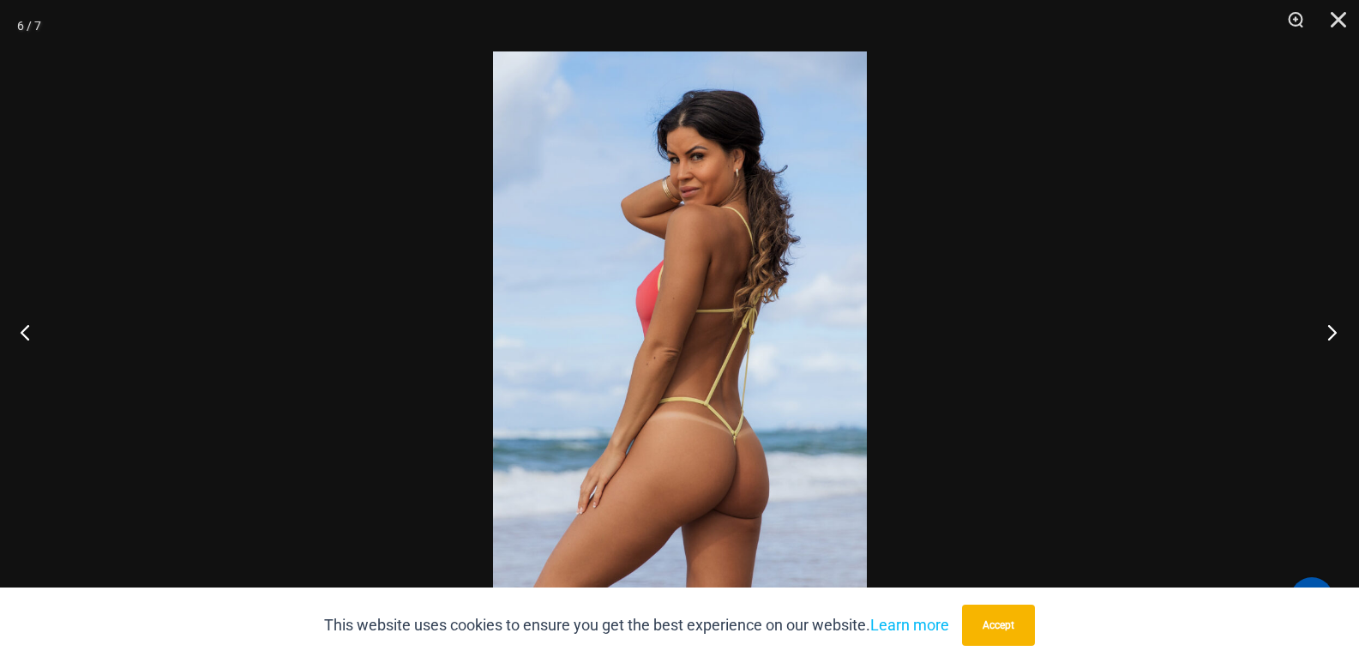
click at [1322, 337] on button "Next" at bounding box center [1327, 332] width 64 height 86
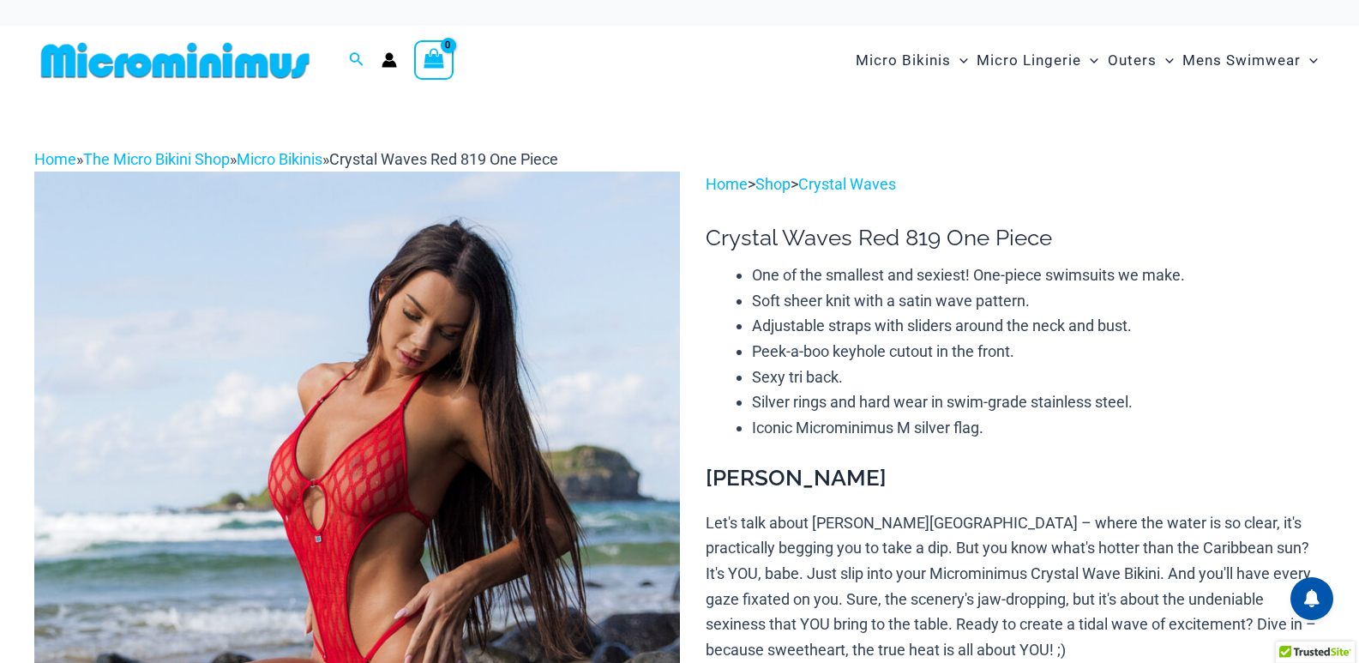
drag, startPoint x: 0, startPoint y: 0, endPoint x: 479, endPoint y: 406, distance: 627.3
click at [479, 406] on img at bounding box center [357, 656] width 646 height 968
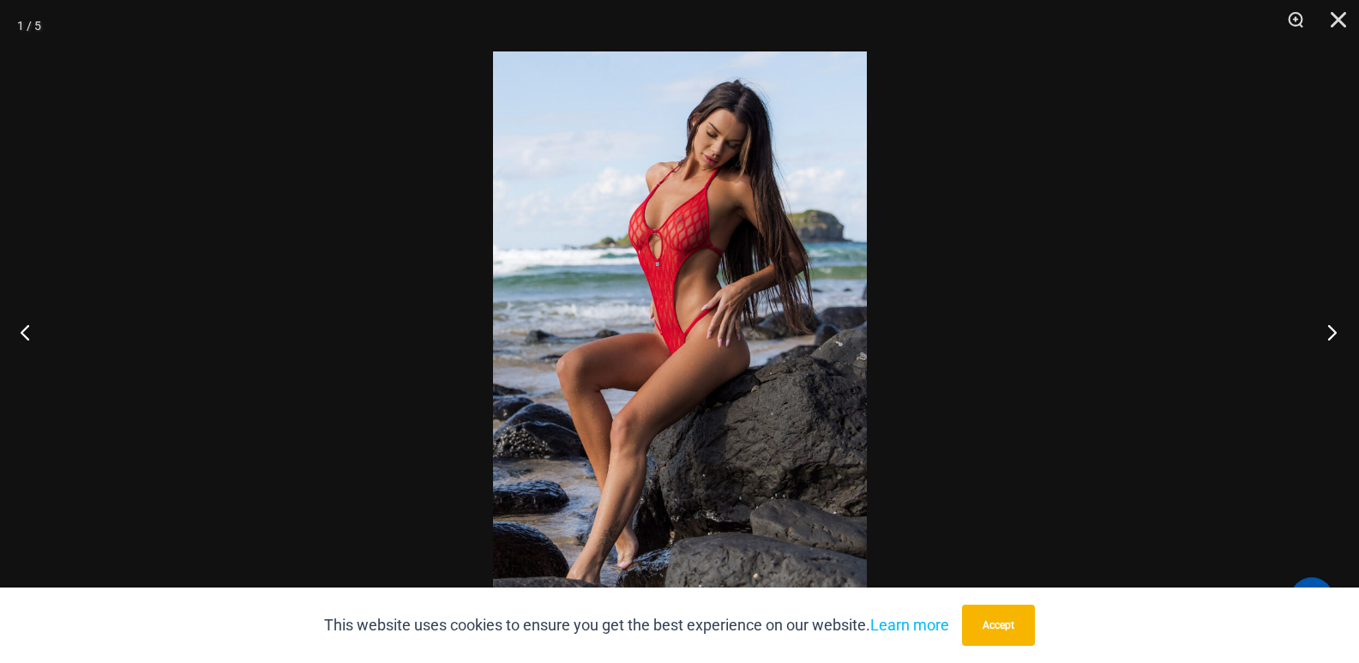
click at [1324, 326] on button "Next" at bounding box center [1327, 332] width 64 height 86
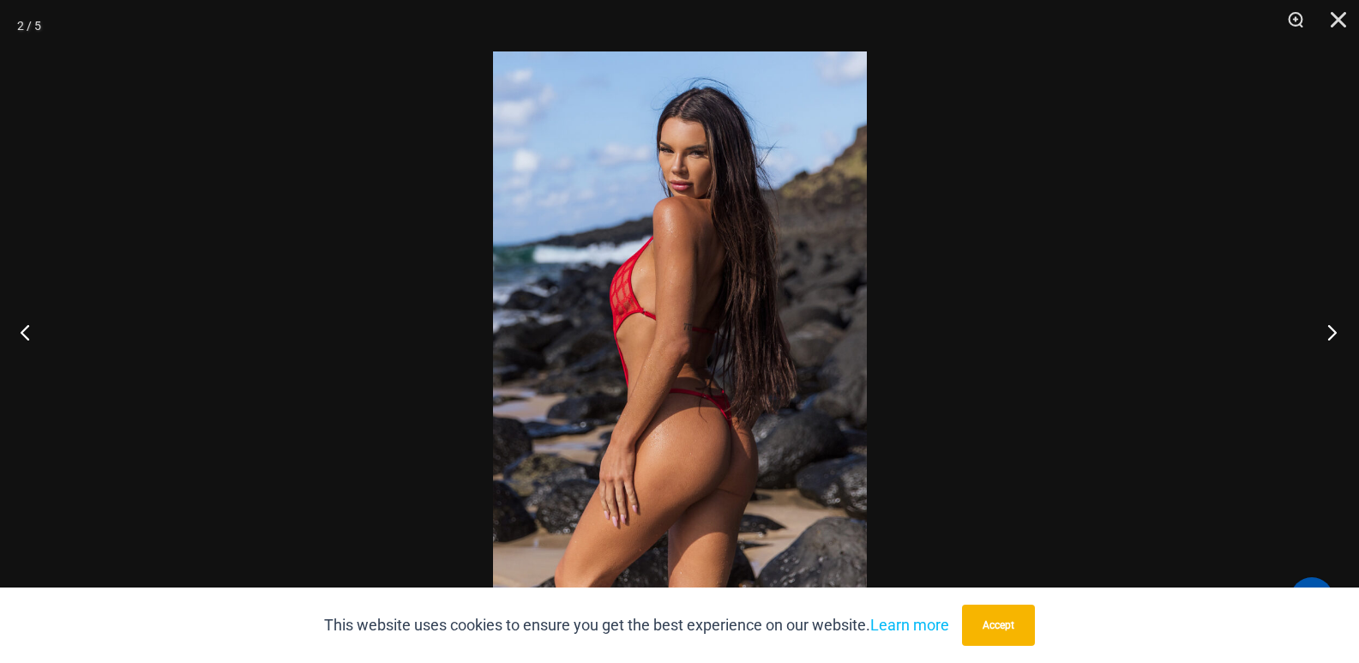
click at [1334, 332] on button "Next" at bounding box center [1327, 332] width 64 height 86
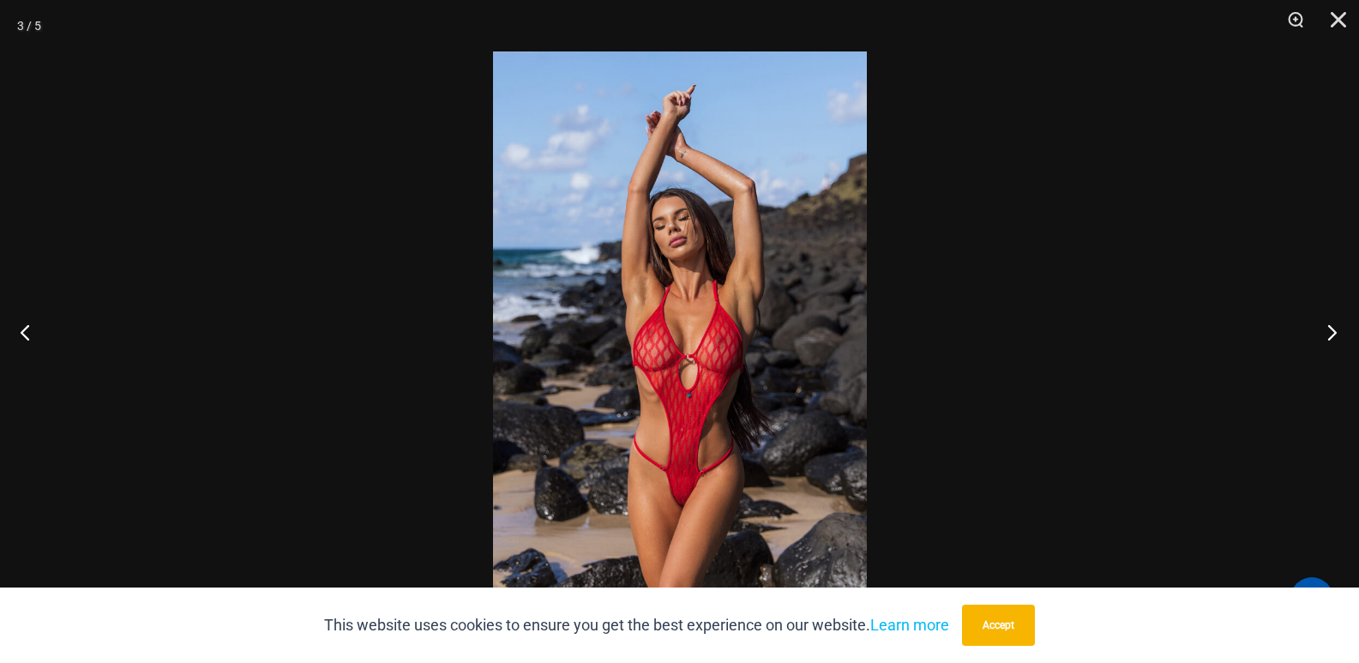
click at [1337, 329] on button "Next" at bounding box center [1327, 332] width 64 height 86
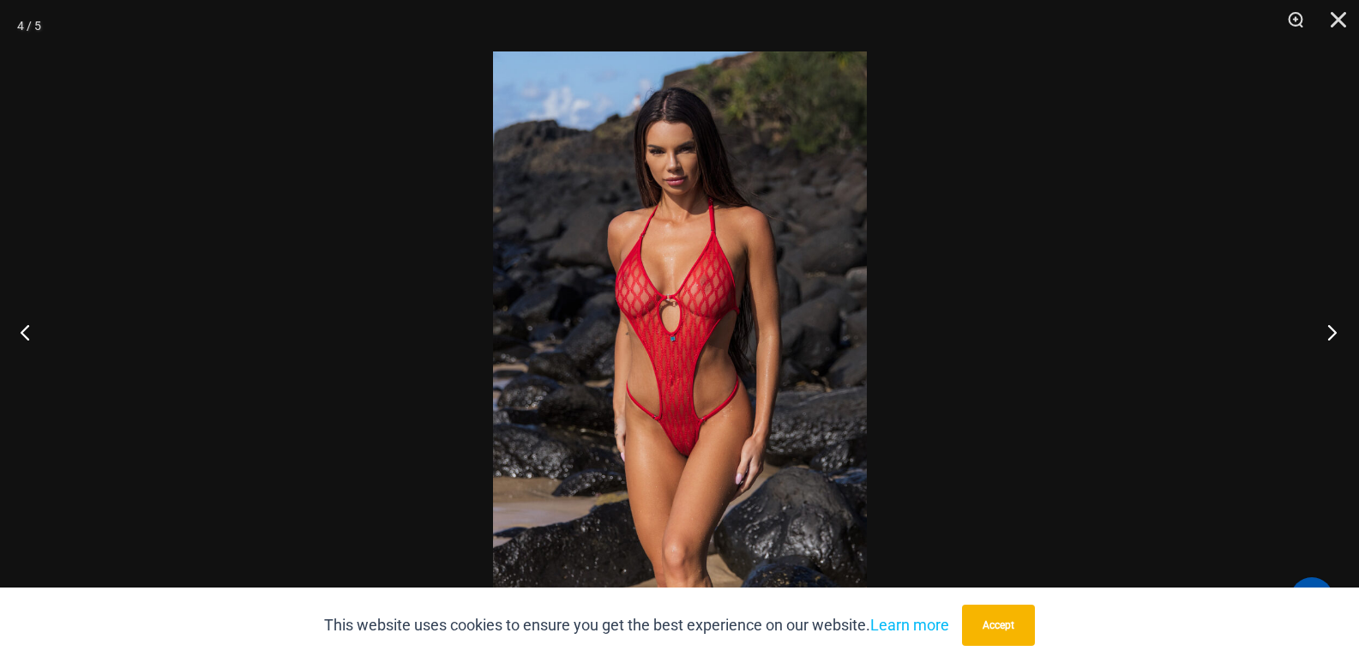
click at [1334, 323] on button "Next" at bounding box center [1327, 332] width 64 height 86
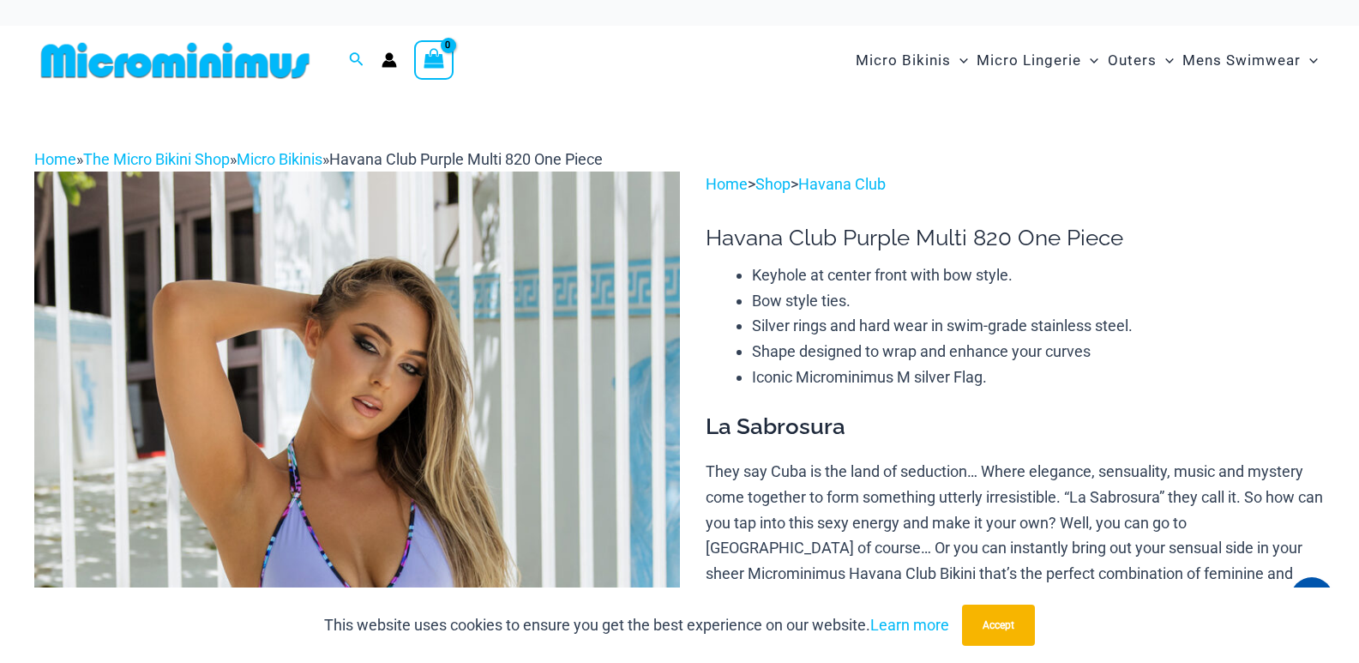
click at [541, 323] on img at bounding box center [357, 656] width 646 height 968
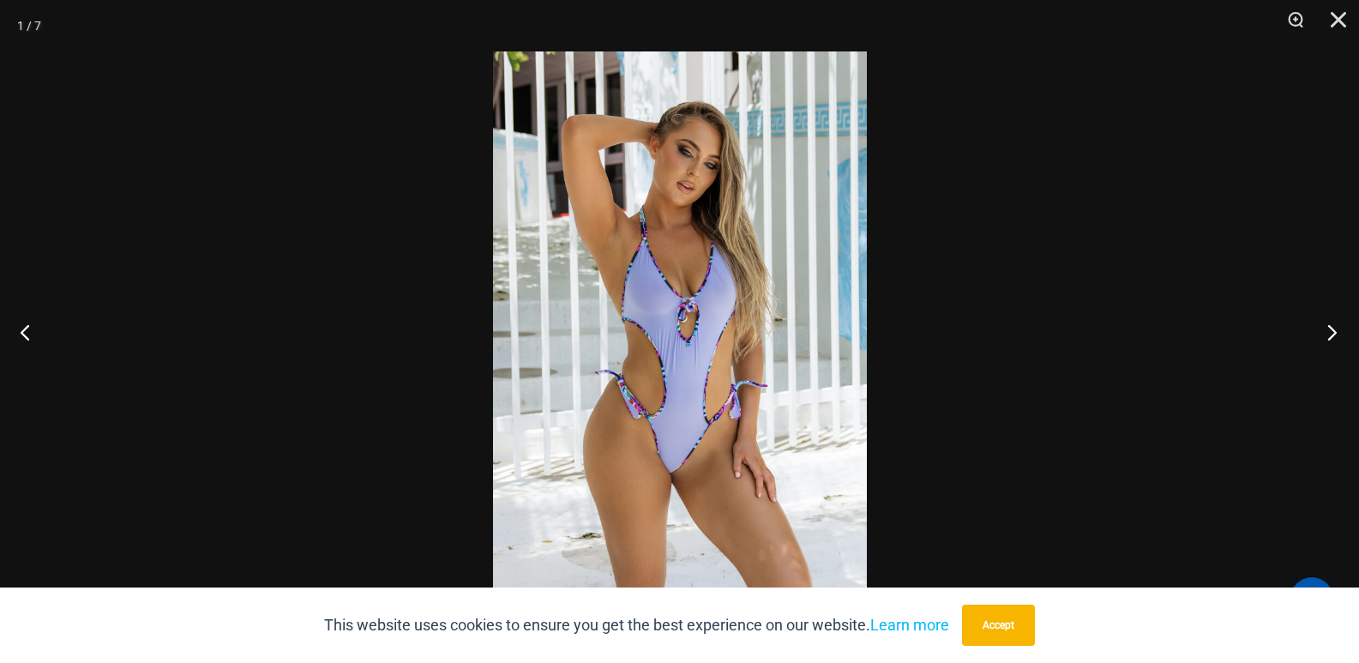
click at [1333, 320] on button "Next" at bounding box center [1327, 332] width 64 height 86
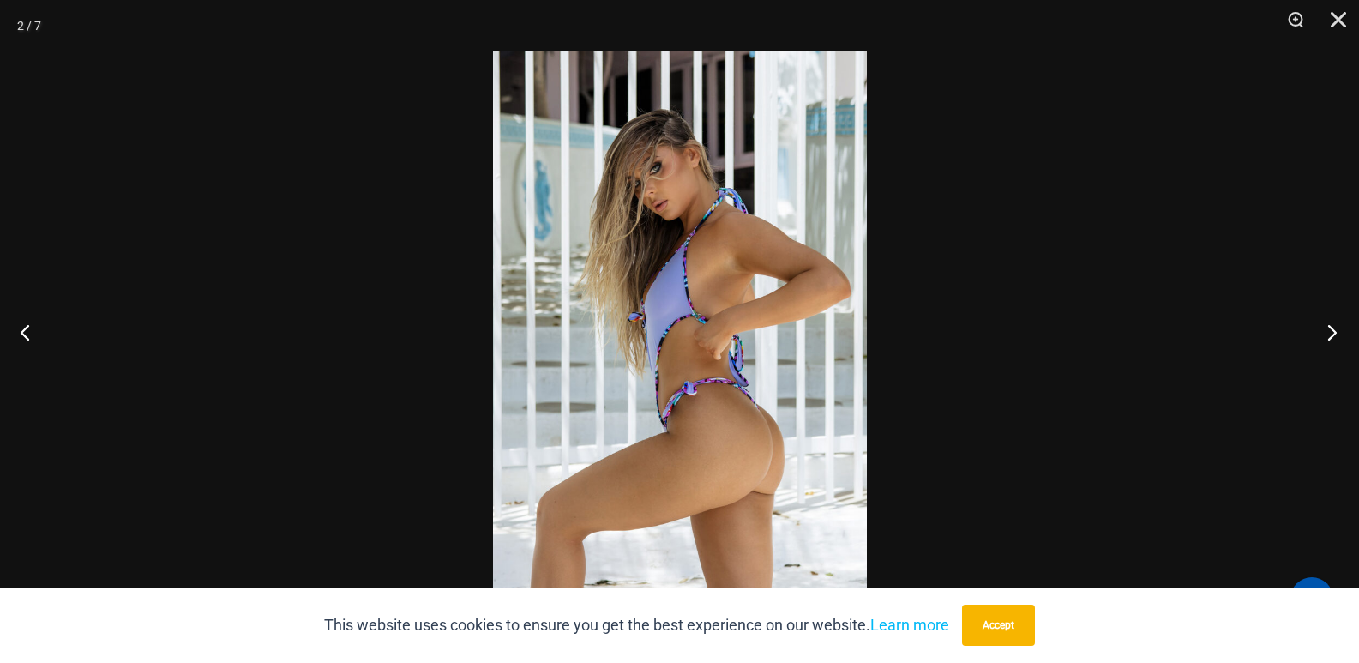
click at [1331, 333] on button "Next" at bounding box center [1327, 332] width 64 height 86
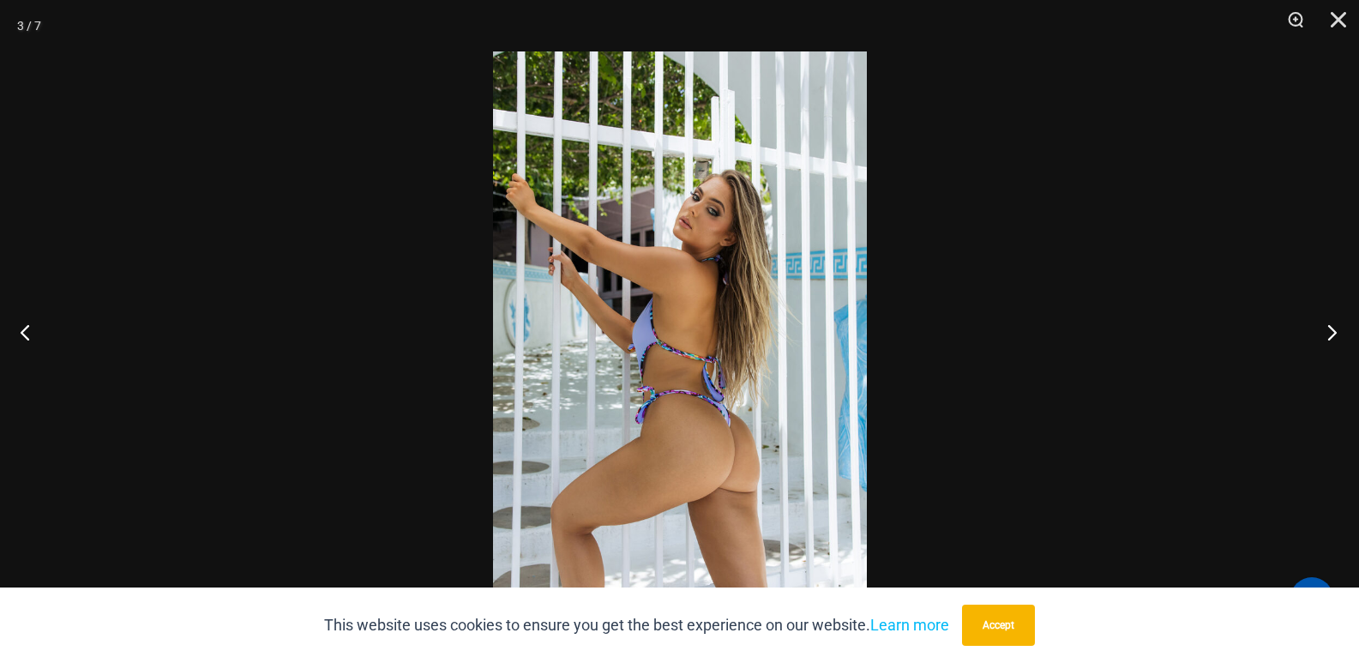
click at [1323, 338] on button "Next" at bounding box center [1327, 332] width 64 height 86
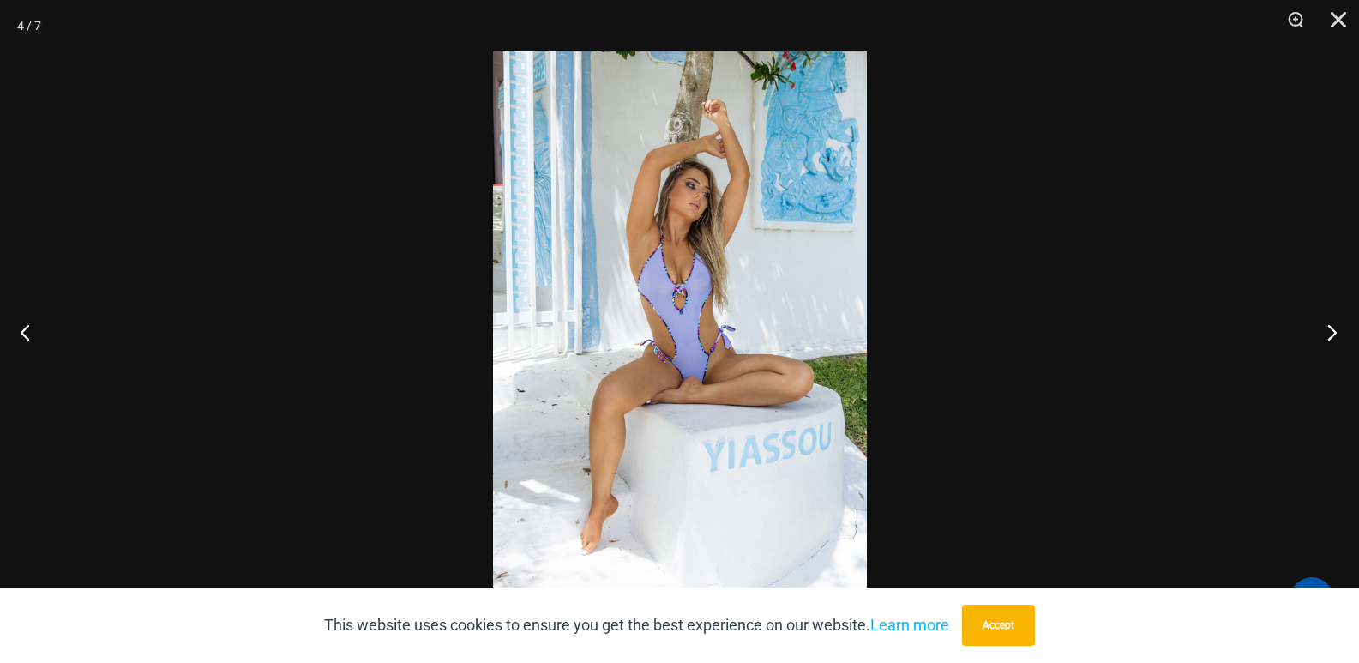
click at [1325, 334] on button "Next" at bounding box center [1327, 332] width 64 height 86
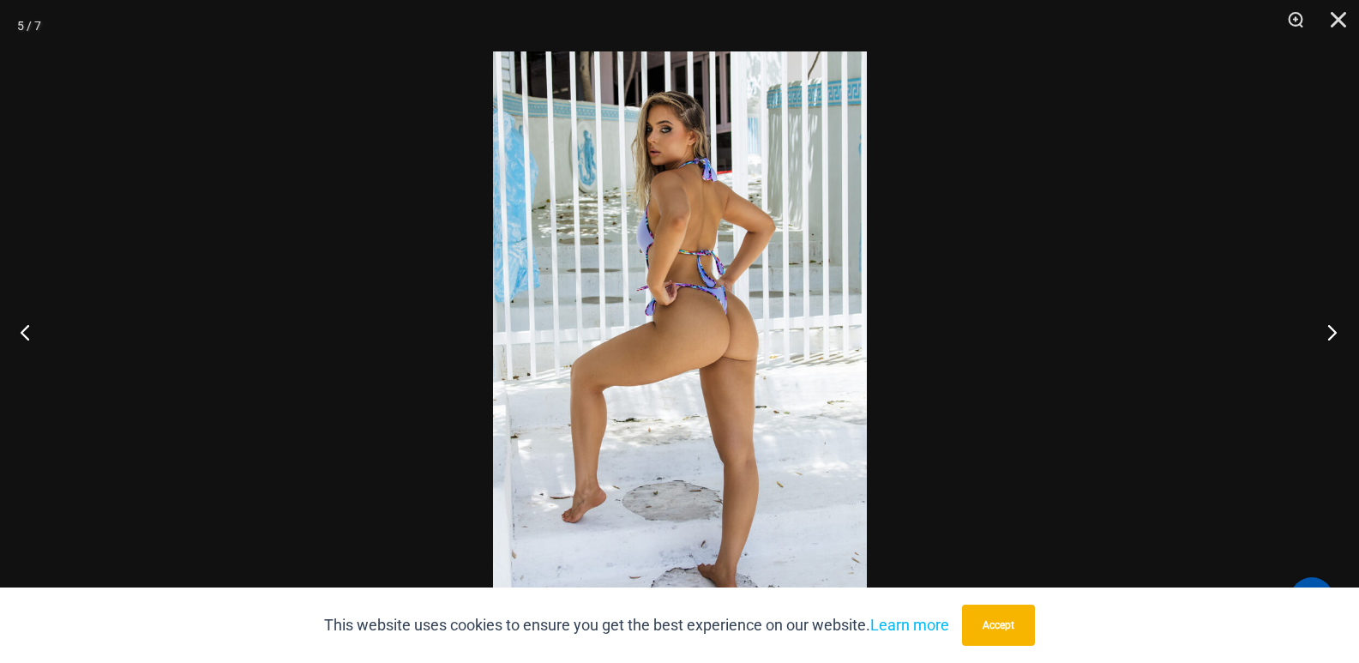
click at [1343, 341] on button "Next" at bounding box center [1327, 332] width 64 height 86
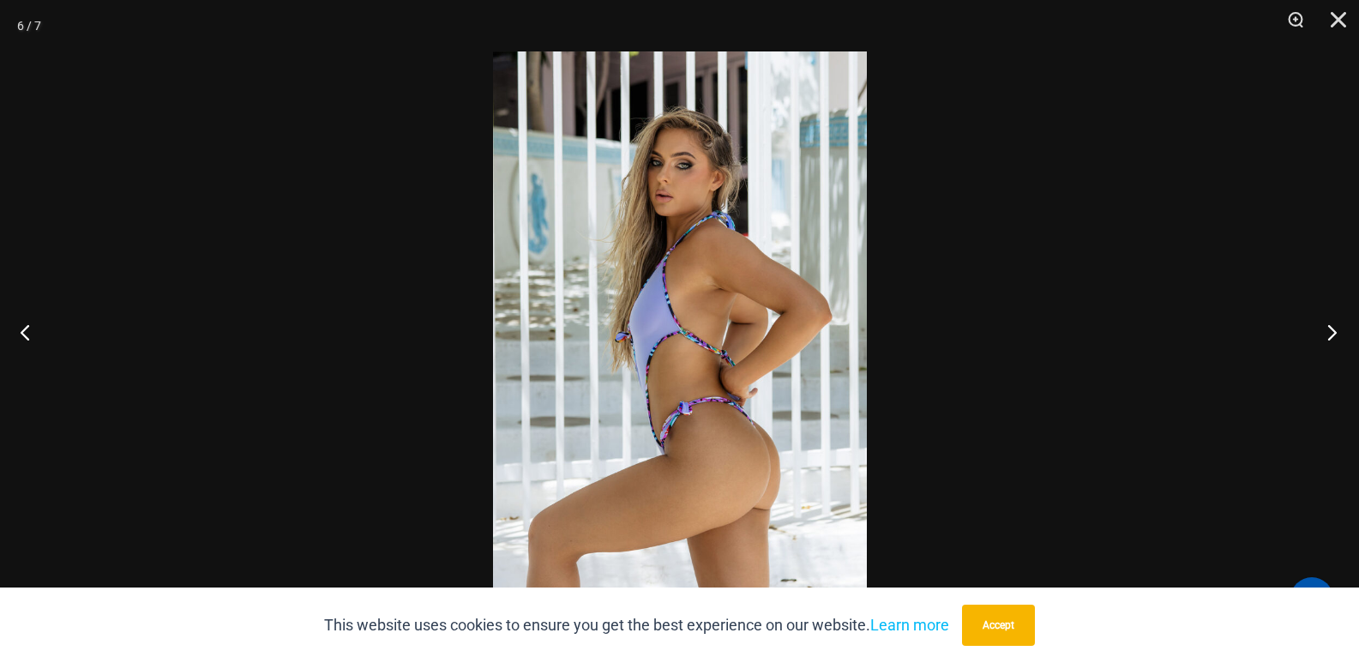
click at [1318, 338] on button "Next" at bounding box center [1327, 332] width 64 height 86
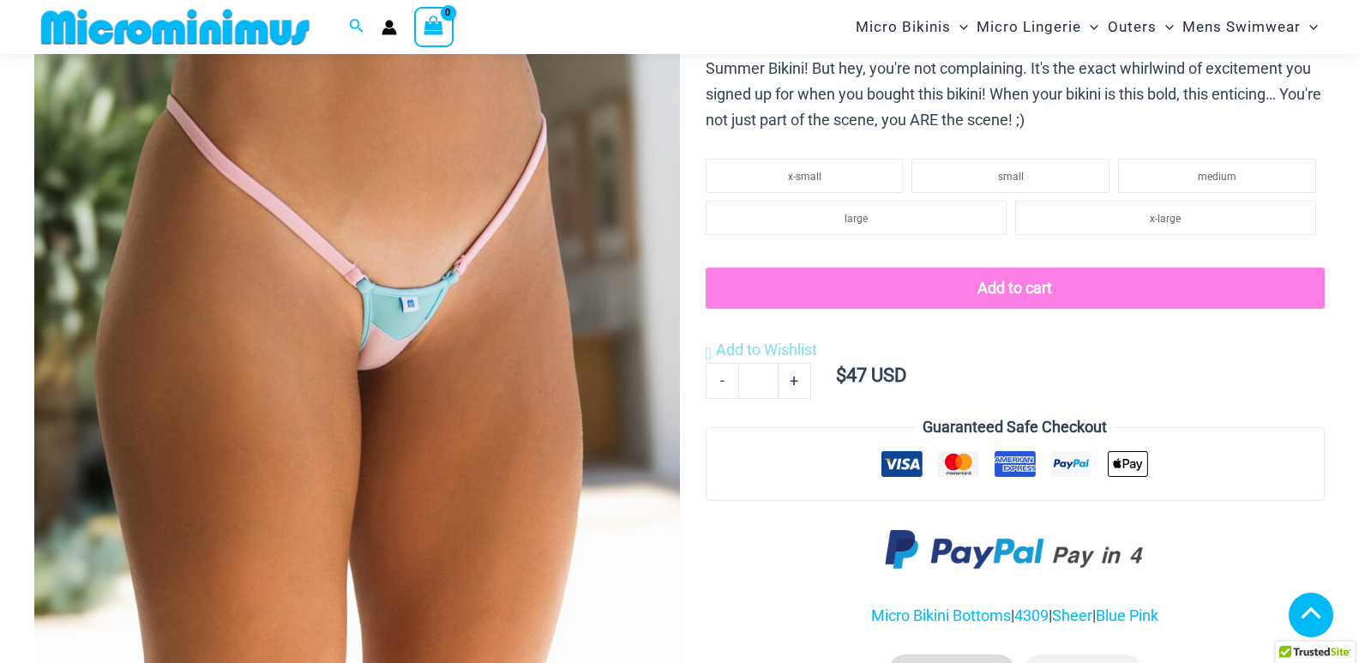
scroll to position [642, 0]
